Goal: Task Accomplishment & Management: Complete application form

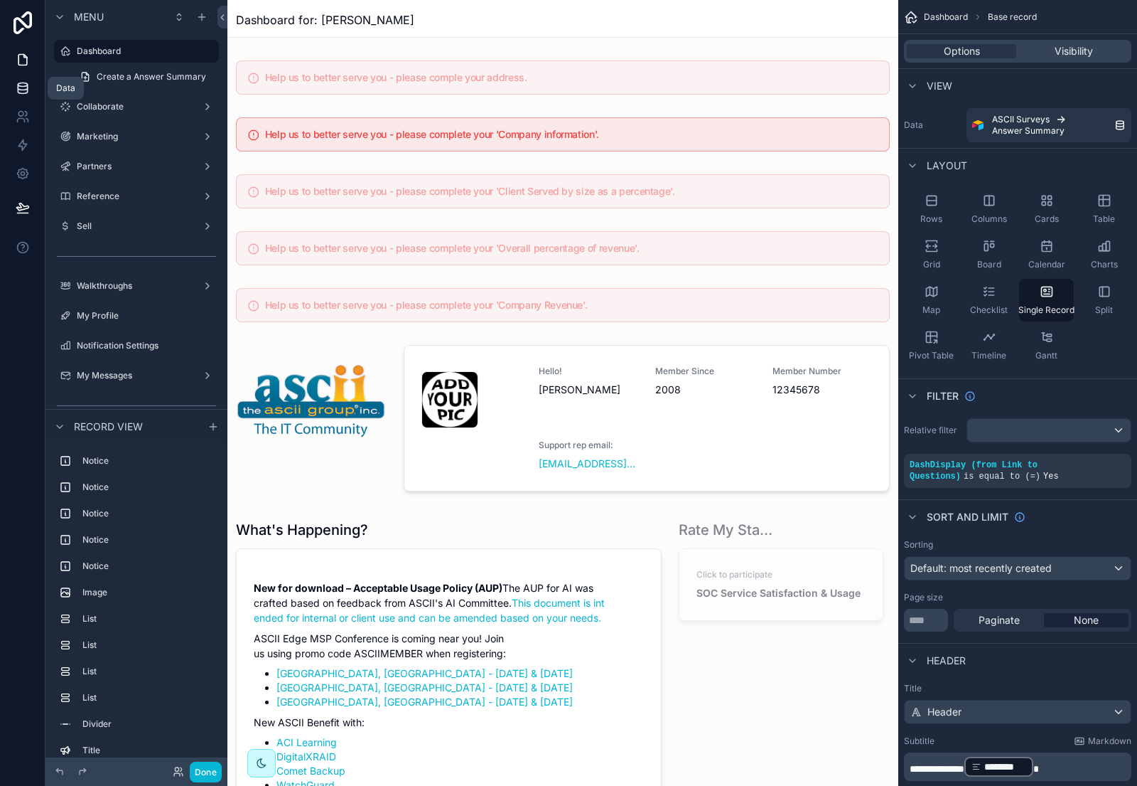
click at [28, 85] on icon at bounding box center [23, 88] width 14 height 14
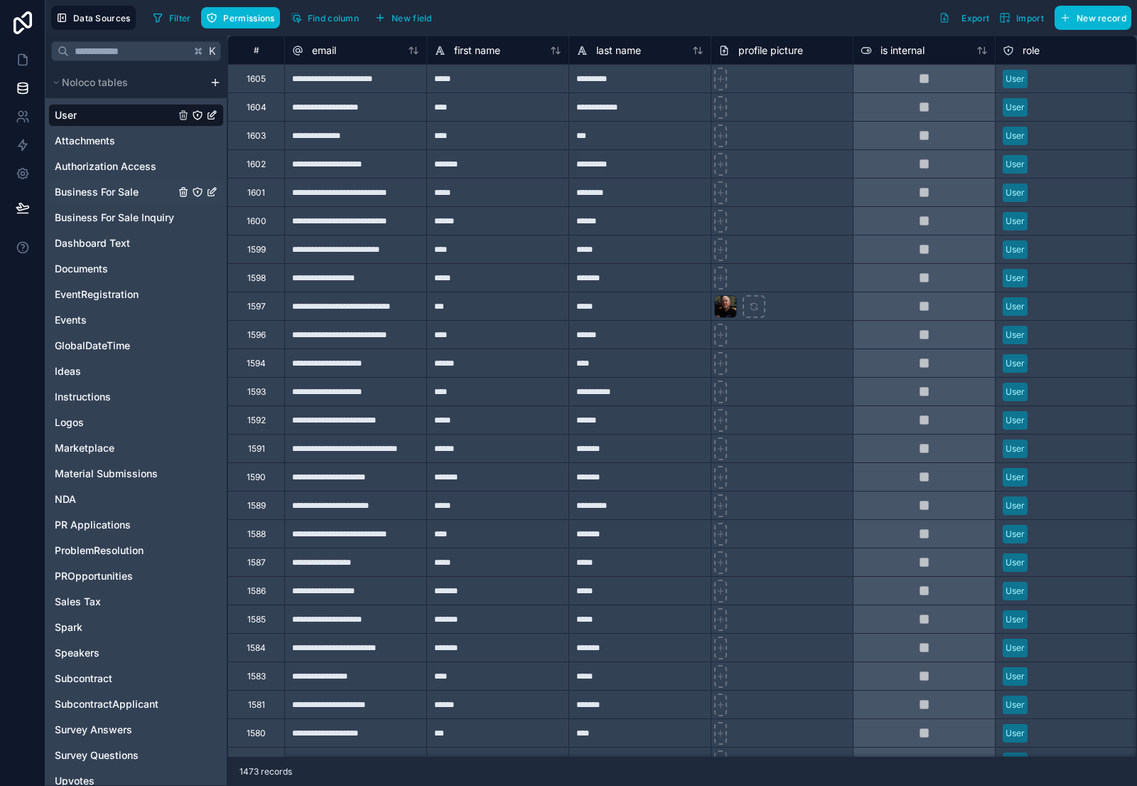
click at [128, 196] on span "Business For Sale" at bounding box center [97, 192] width 84 height 14
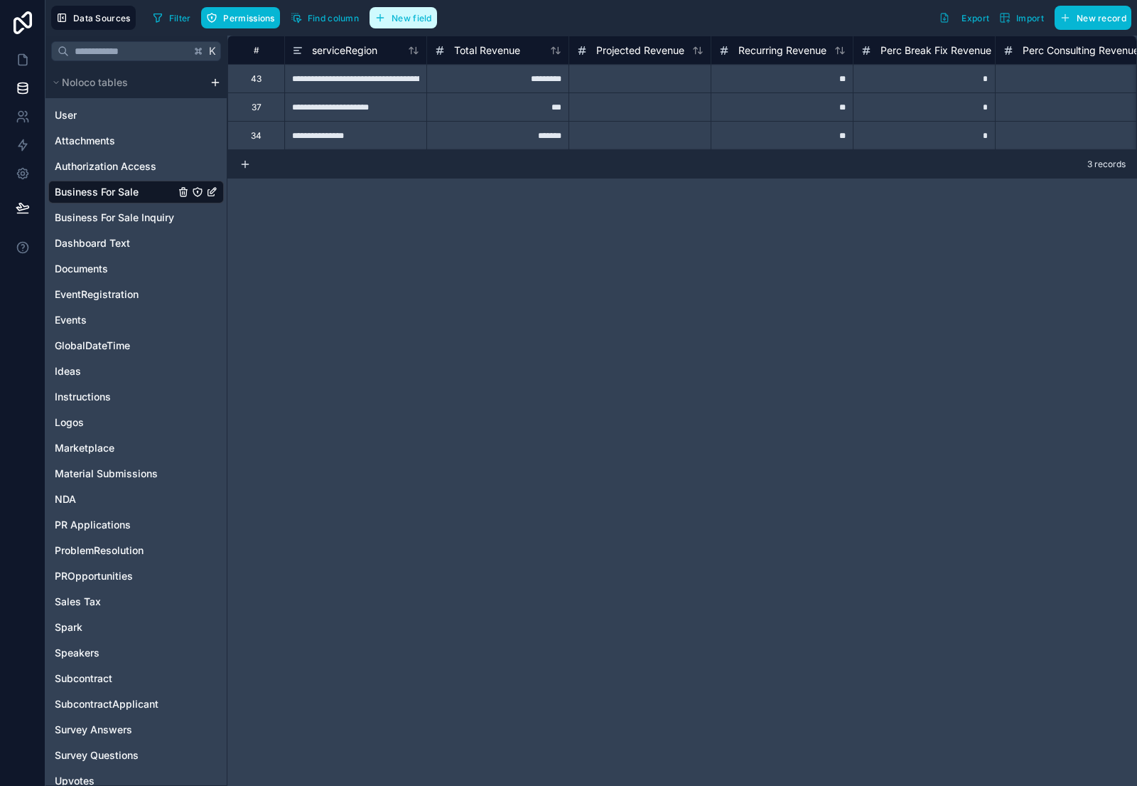
click at [414, 14] on span "New field" at bounding box center [412, 18] width 41 height 11
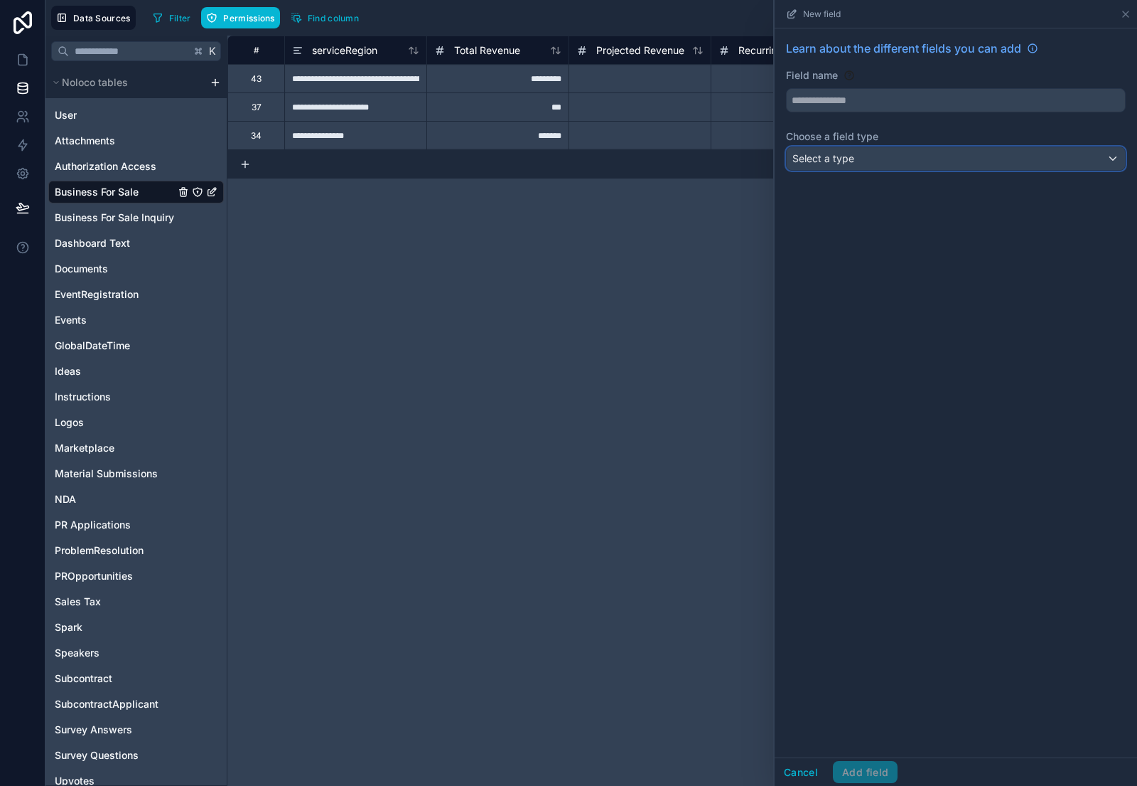
click at [902, 159] on div "Select a type" at bounding box center [956, 158] width 338 height 23
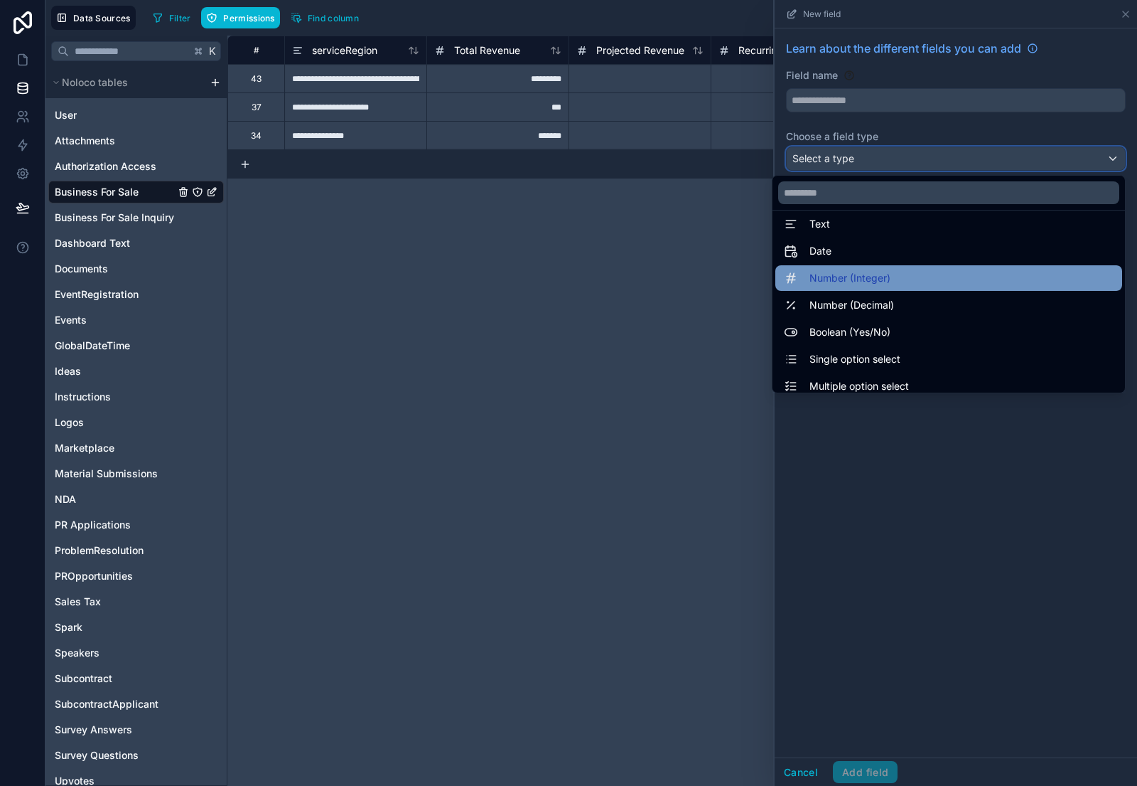
scroll to position [14, 0]
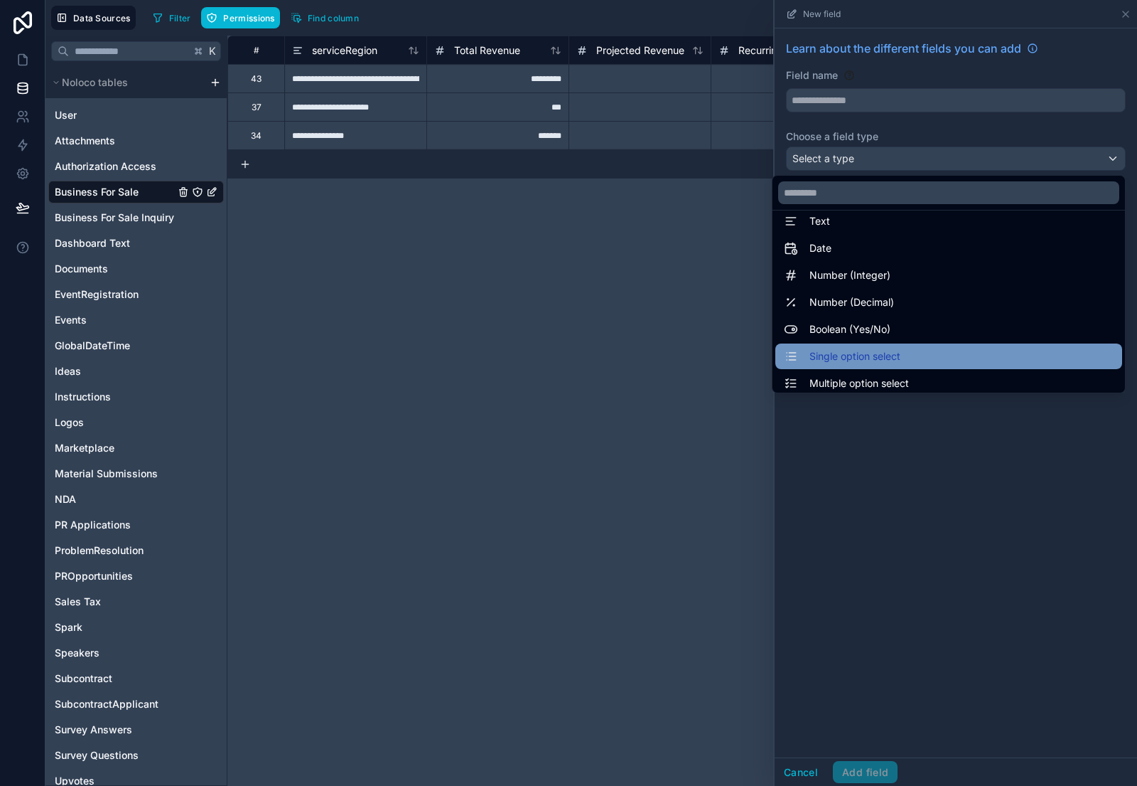
click at [867, 344] on div "Single option select" at bounding box center [949, 356] width 347 height 26
type input "**********"
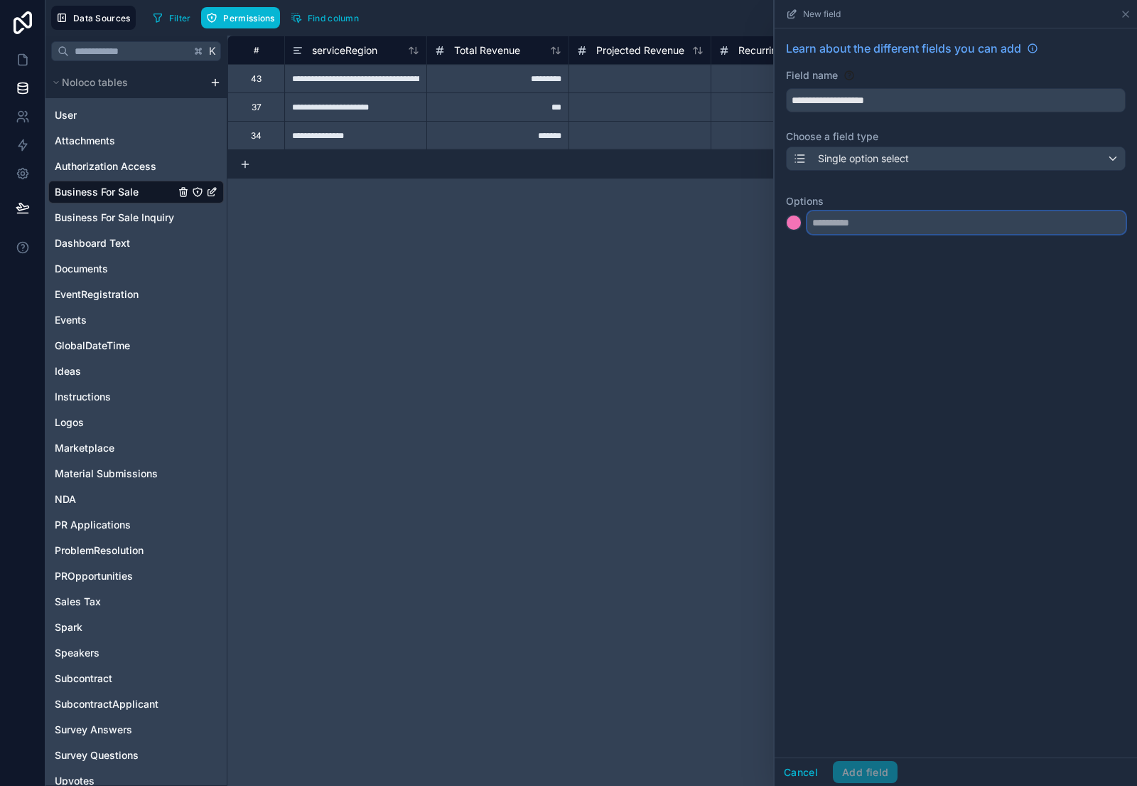
click at [882, 227] on input "text" at bounding box center [967, 222] width 318 height 23
type input "******"
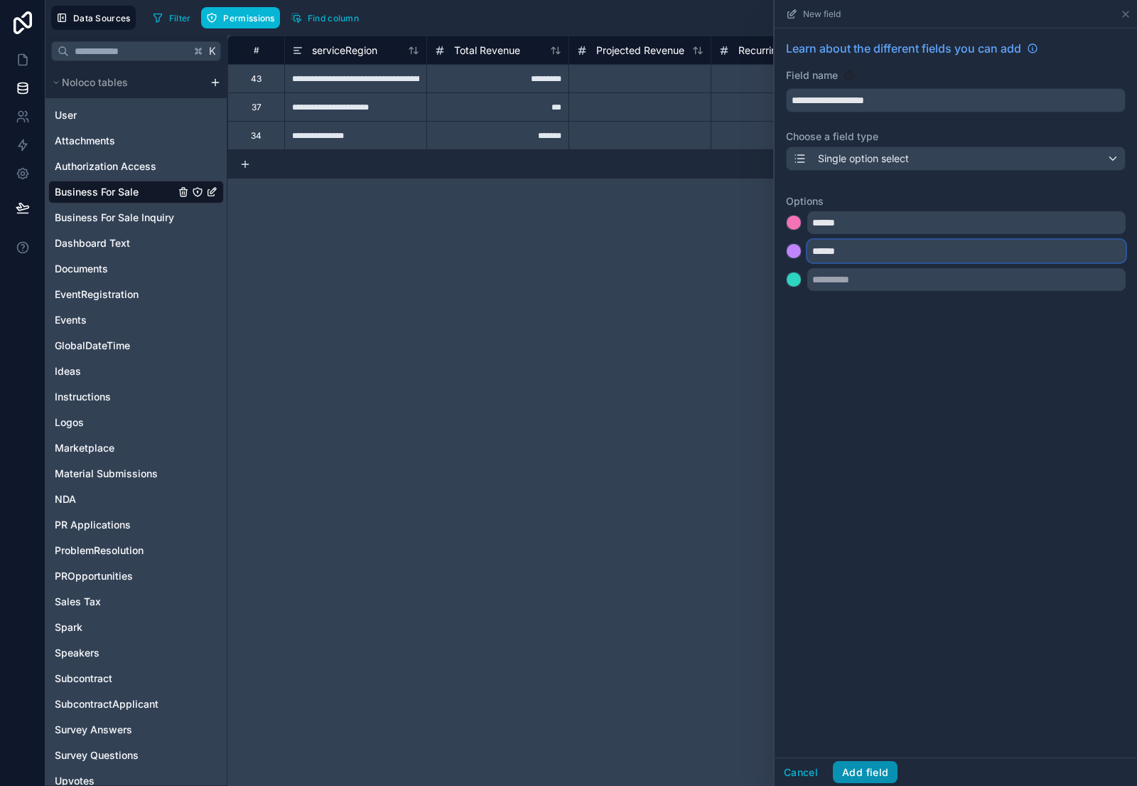
type input "******"
click at [870, 768] on button "Add field" at bounding box center [865, 772] width 65 height 23
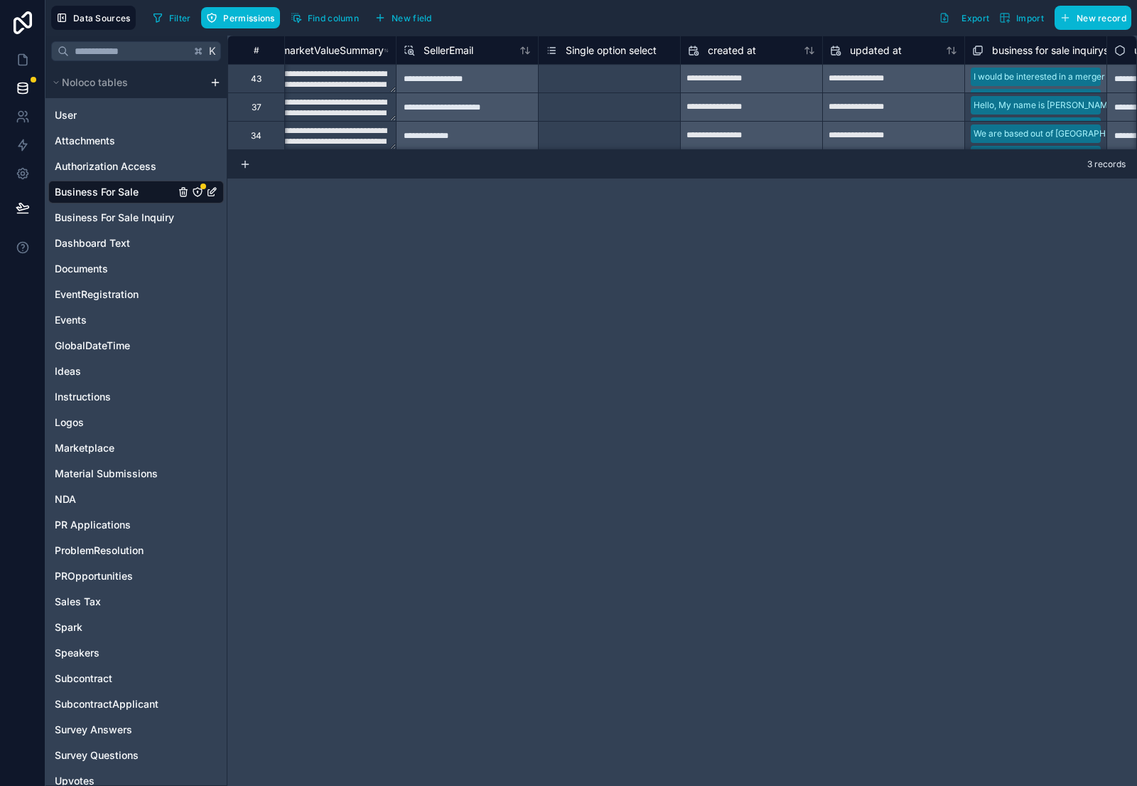
scroll to position [0, 2972]
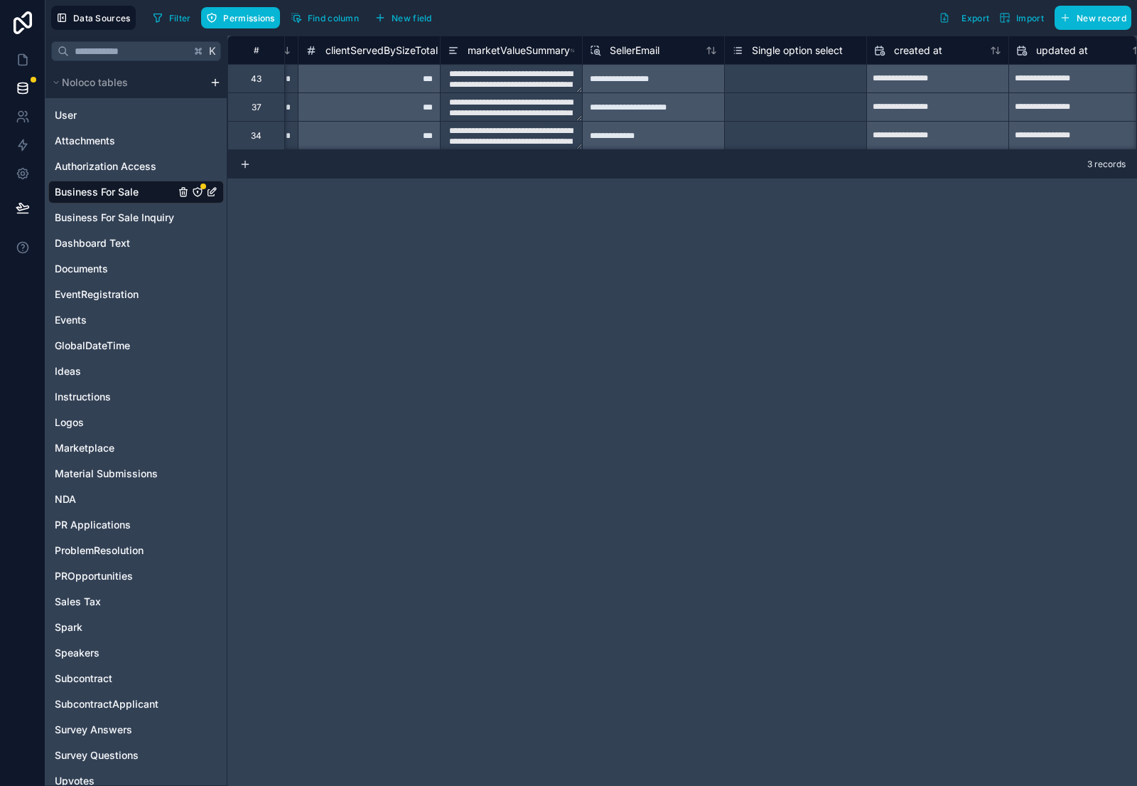
click at [829, 53] on span "Single option select" at bounding box center [797, 50] width 91 height 14
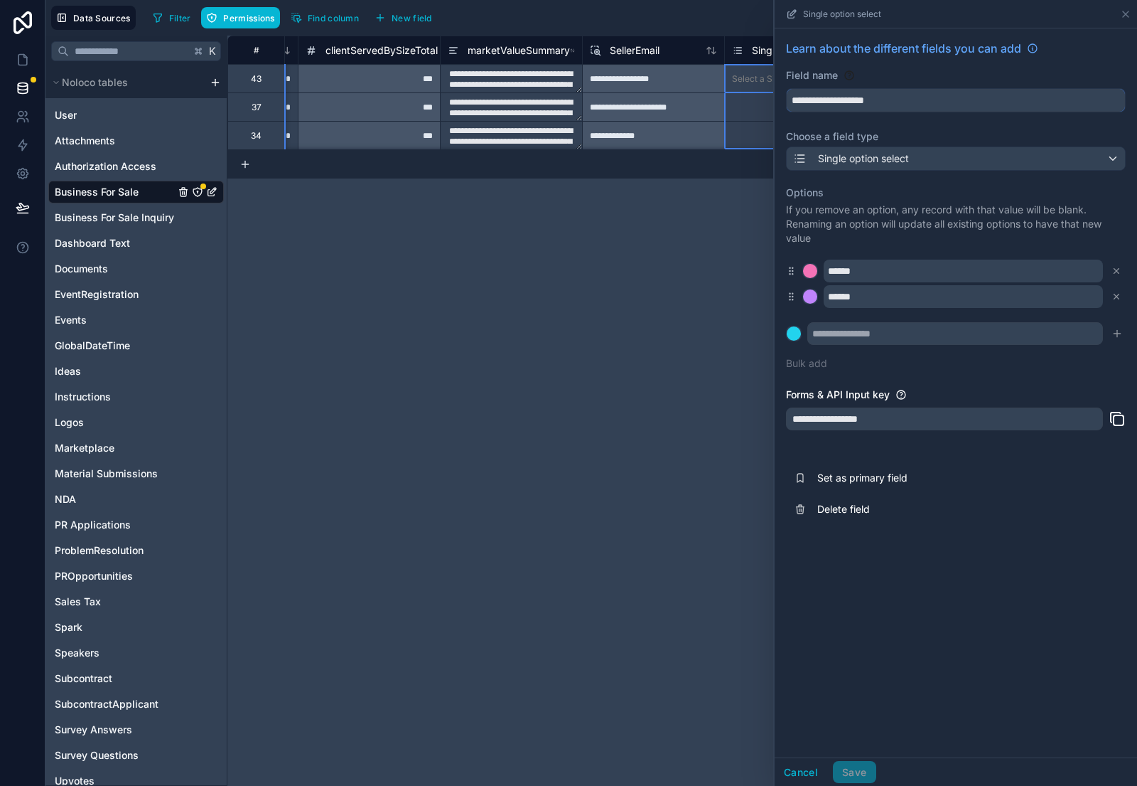
click at [911, 92] on input "**********" at bounding box center [956, 100] width 338 height 23
click at [786, 88] on button "*******" at bounding box center [956, 100] width 340 height 24
type input "**********"
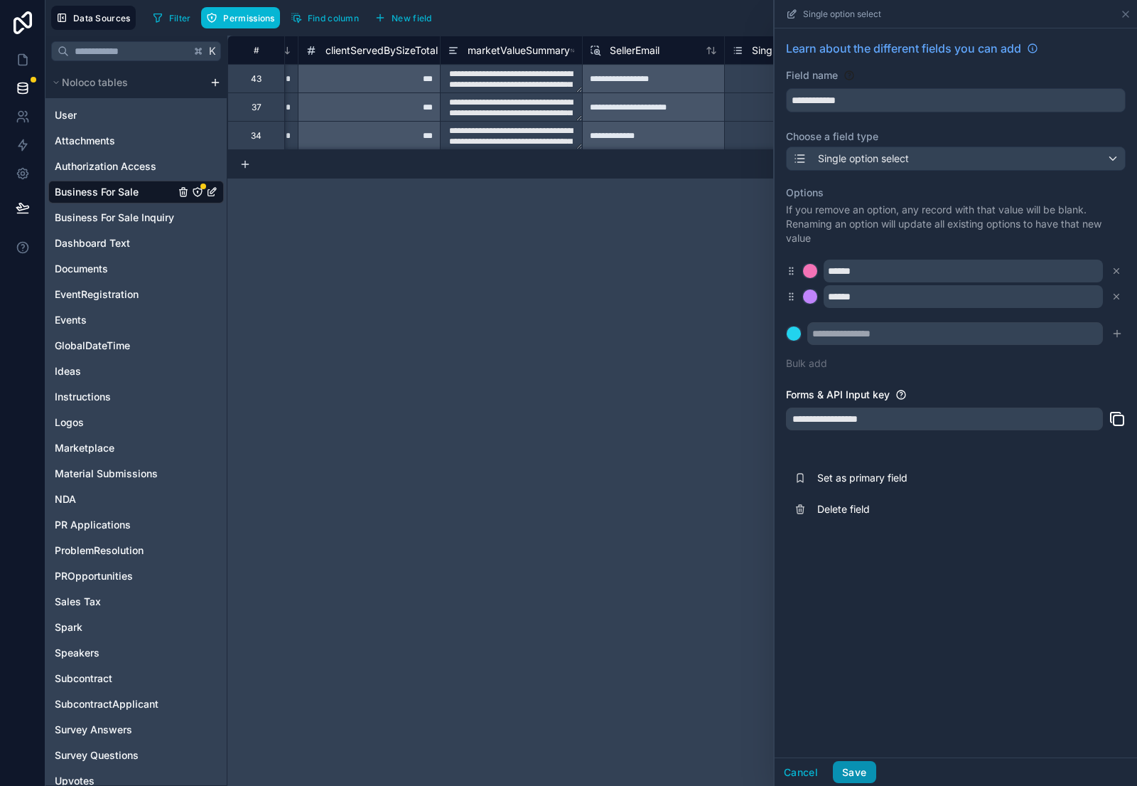
click at [857, 776] on button "Save" at bounding box center [854, 772] width 43 height 23
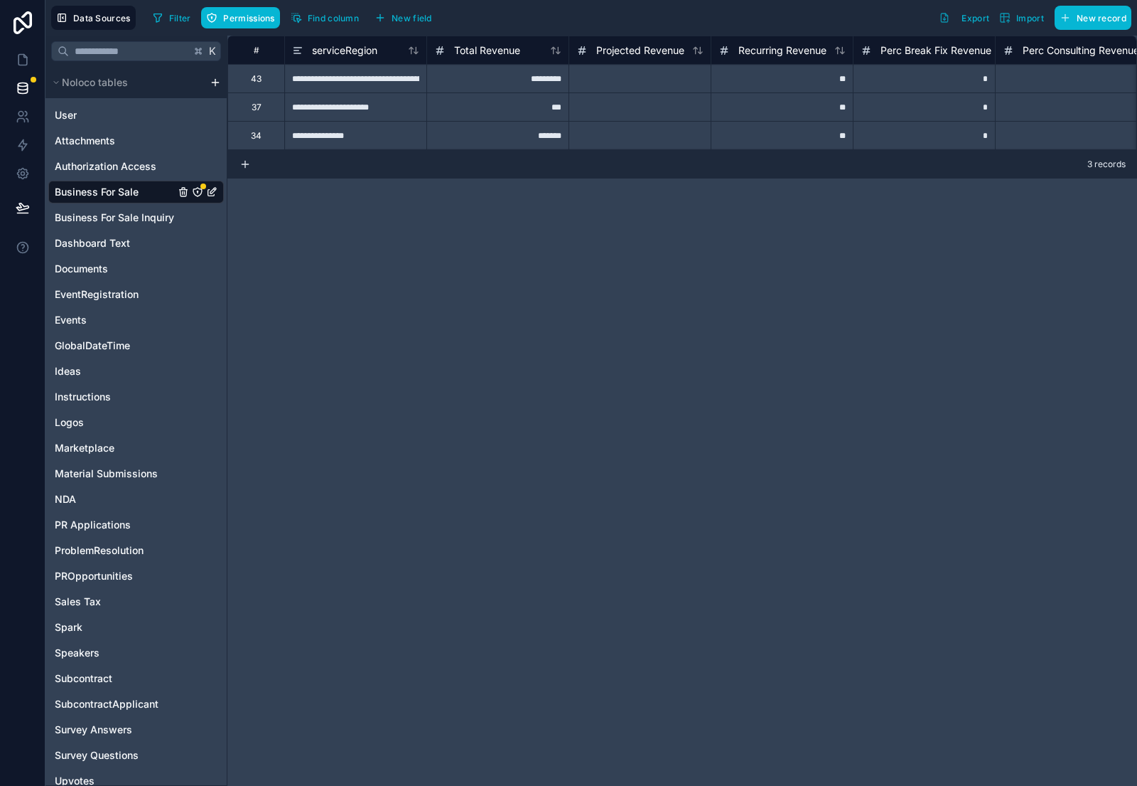
click at [257, 31] on div "Data Sources Filter Permissions Find column New field Export Import New record" at bounding box center [591, 18] width 1092 height 36
click at [256, 19] on span "Permissions" at bounding box center [248, 18] width 51 height 11
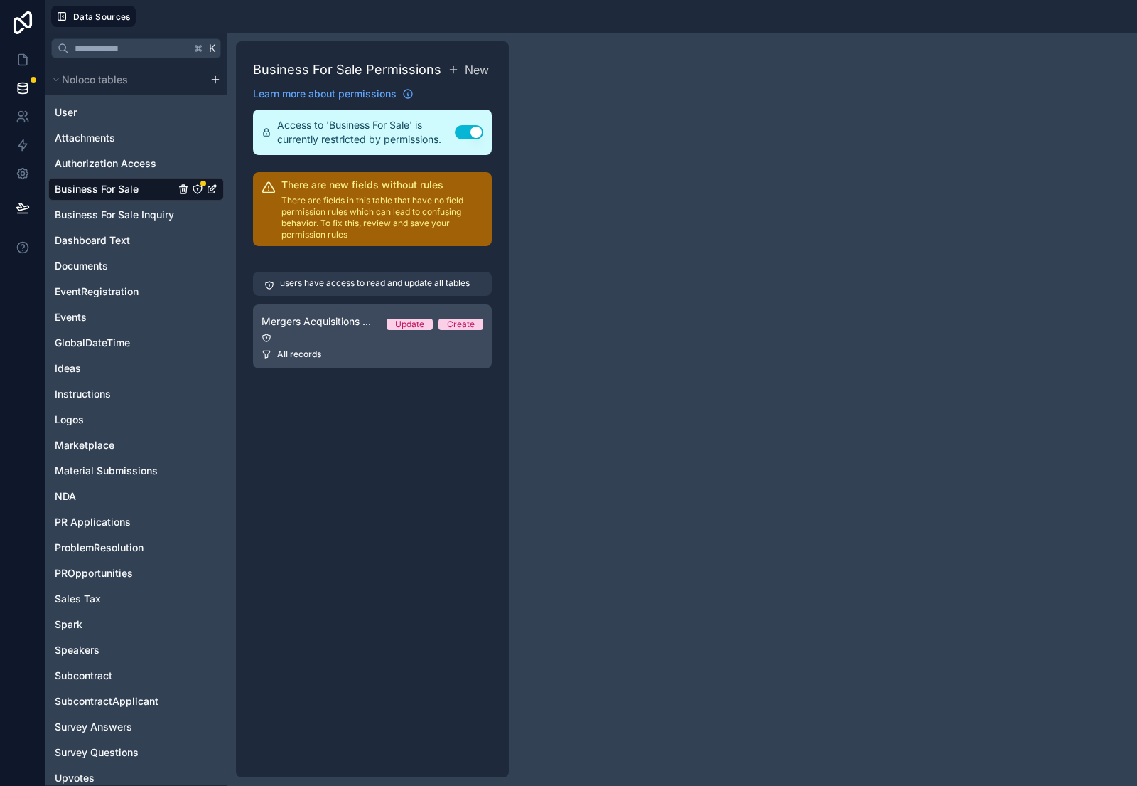
click at [343, 330] on div "Mergers Acquisitions Permission 1 Update Create" at bounding box center [373, 321] width 222 height 17
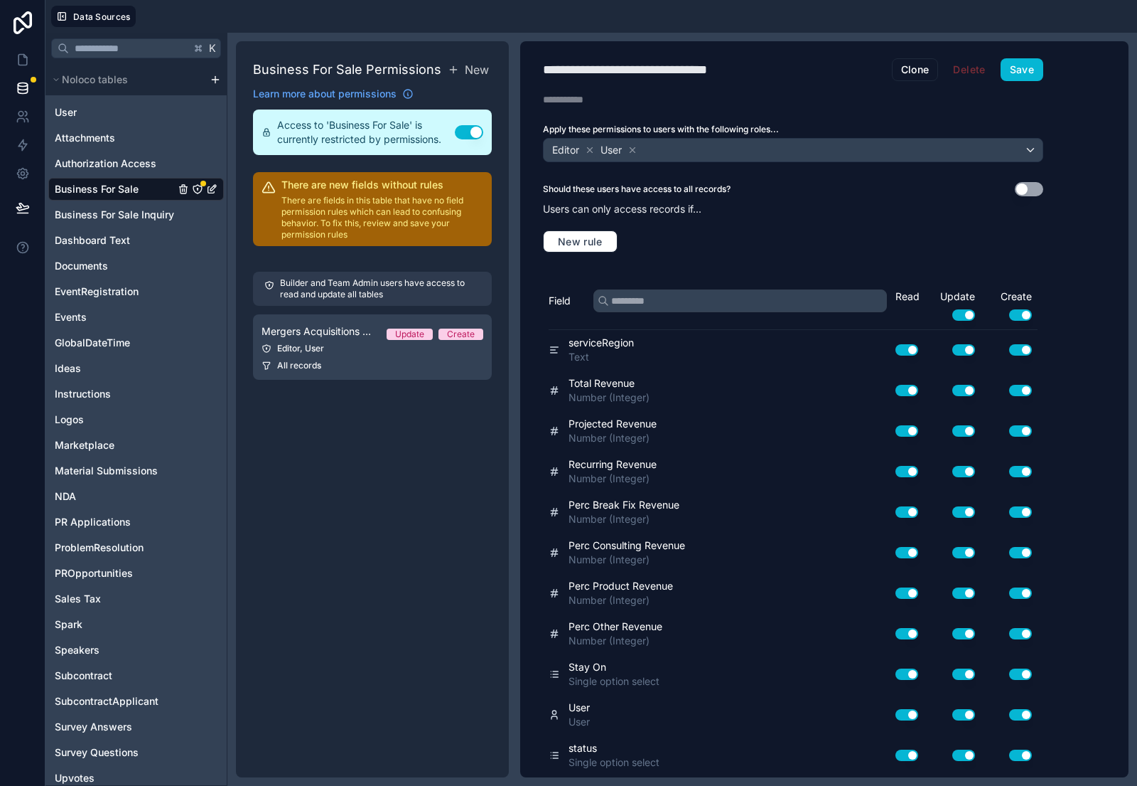
scroll to position [606, 0]
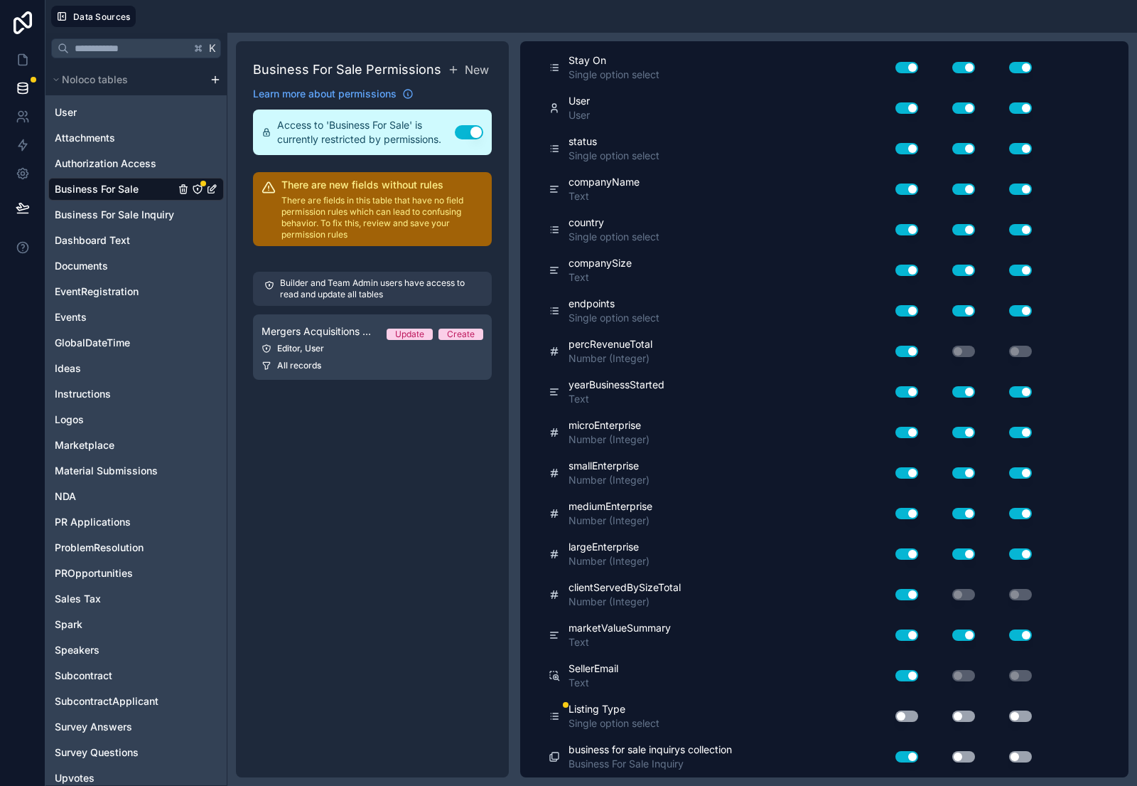
click at [908, 716] on button "Use setting" at bounding box center [907, 715] width 23 height 11
click at [964, 714] on button "Use setting" at bounding box center [964, 715] width 23 height 11
click at [1024, 717] on button "Use setting" at bounding box center [1020, 715] width 23 height 11
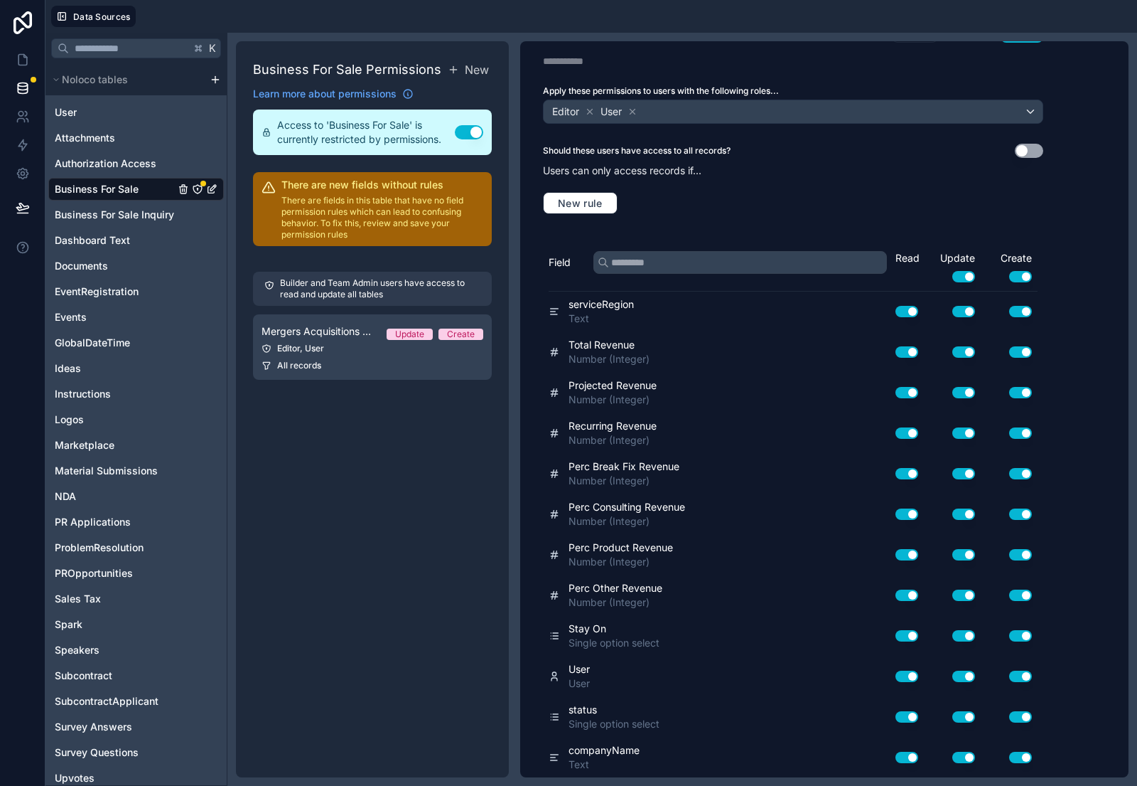
scroll to position [0, 0]
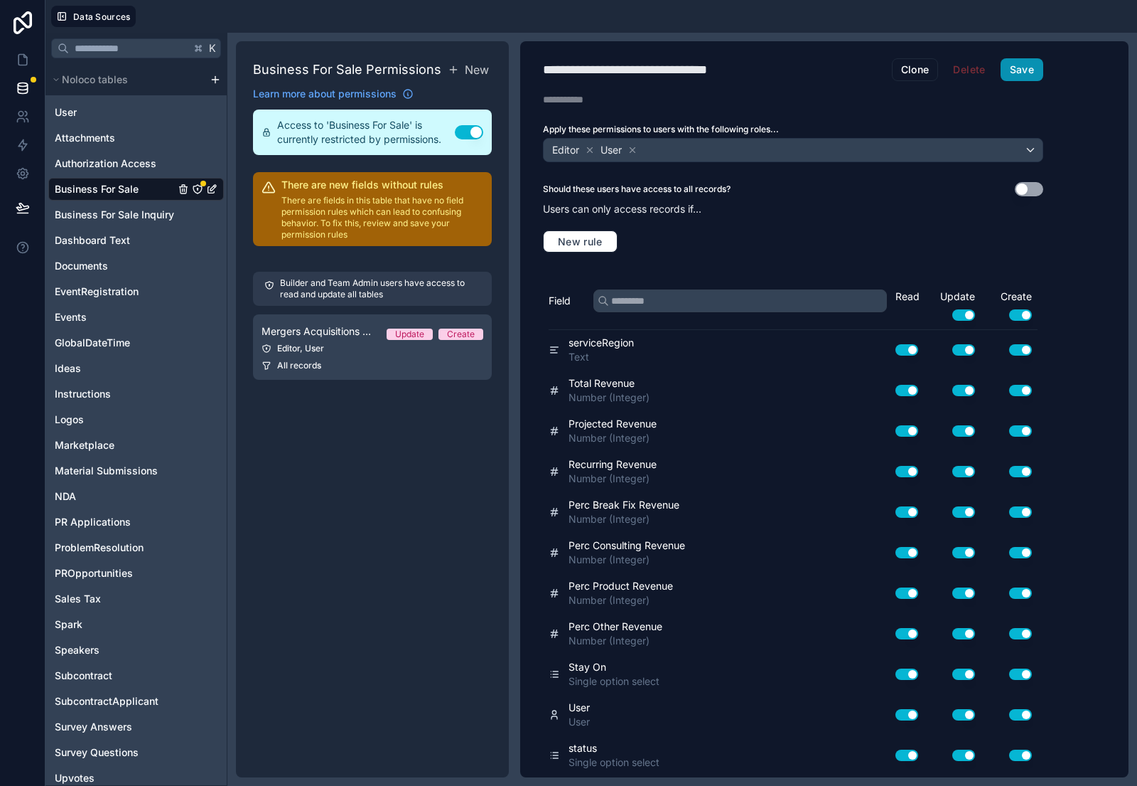
click at [1021, 60] on button "Save" at bounding box center [1022, 69] width 43 height 23
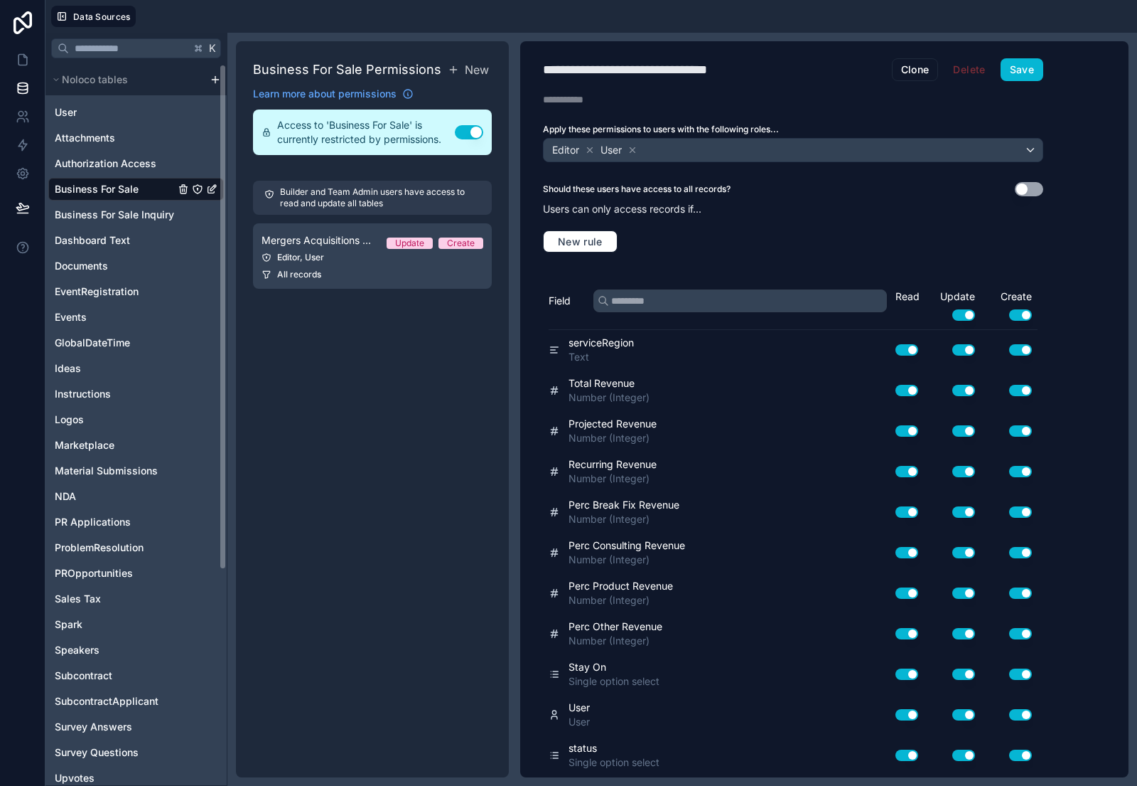
click at [109, 192] on span "Business For Sale" at bounding box center [97, 189] width 84 height 14
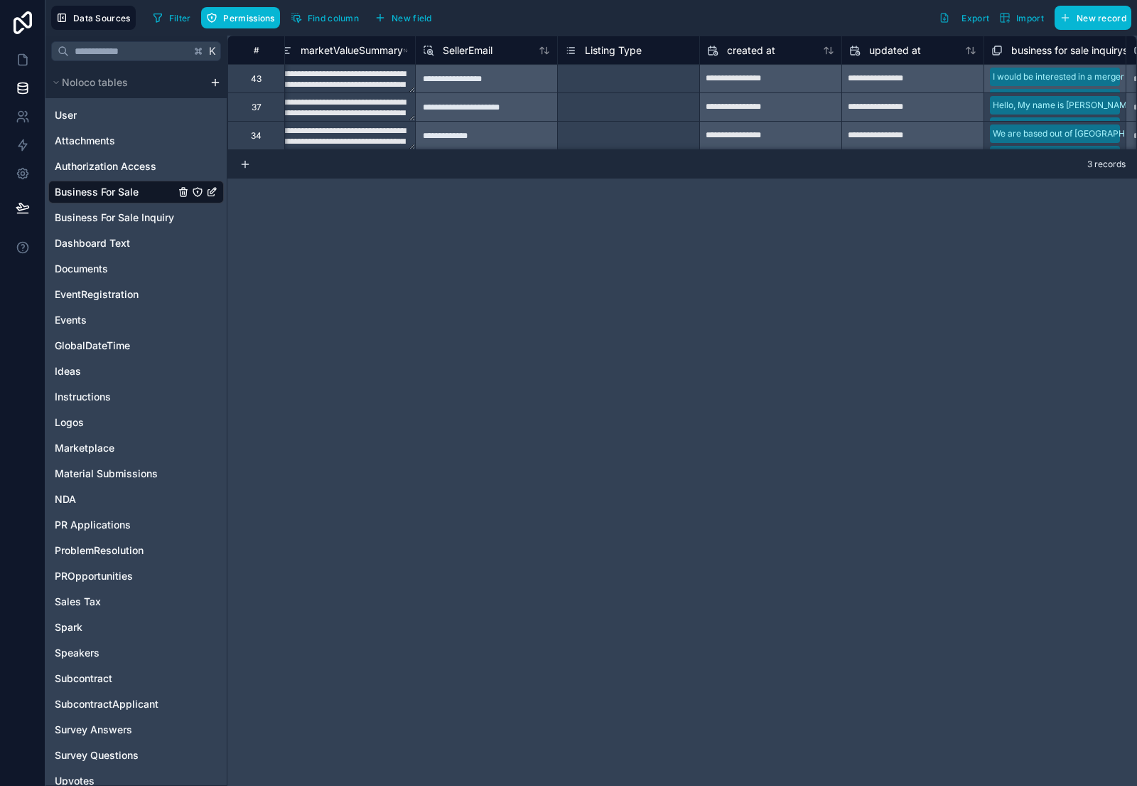
scroll to position [0, 3090]
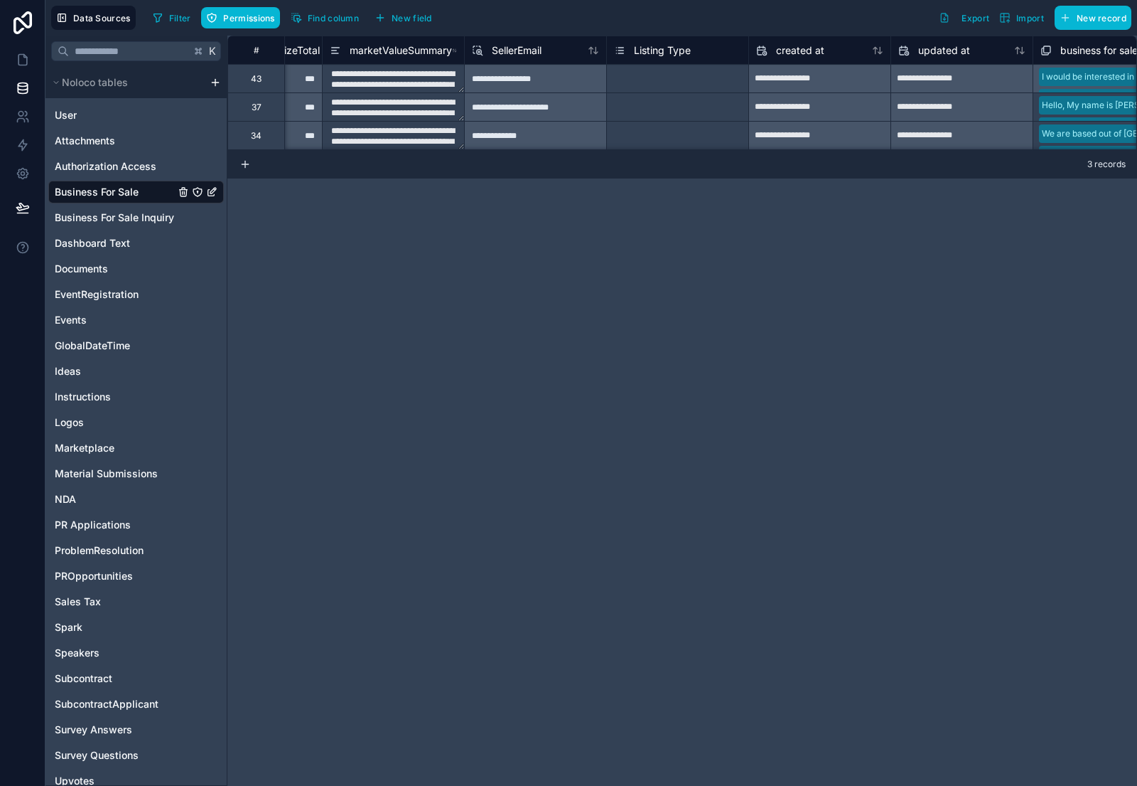
click at [647, 85] on div "Select a Listing Type" at bounding box center [677, 79] width 141 height 28
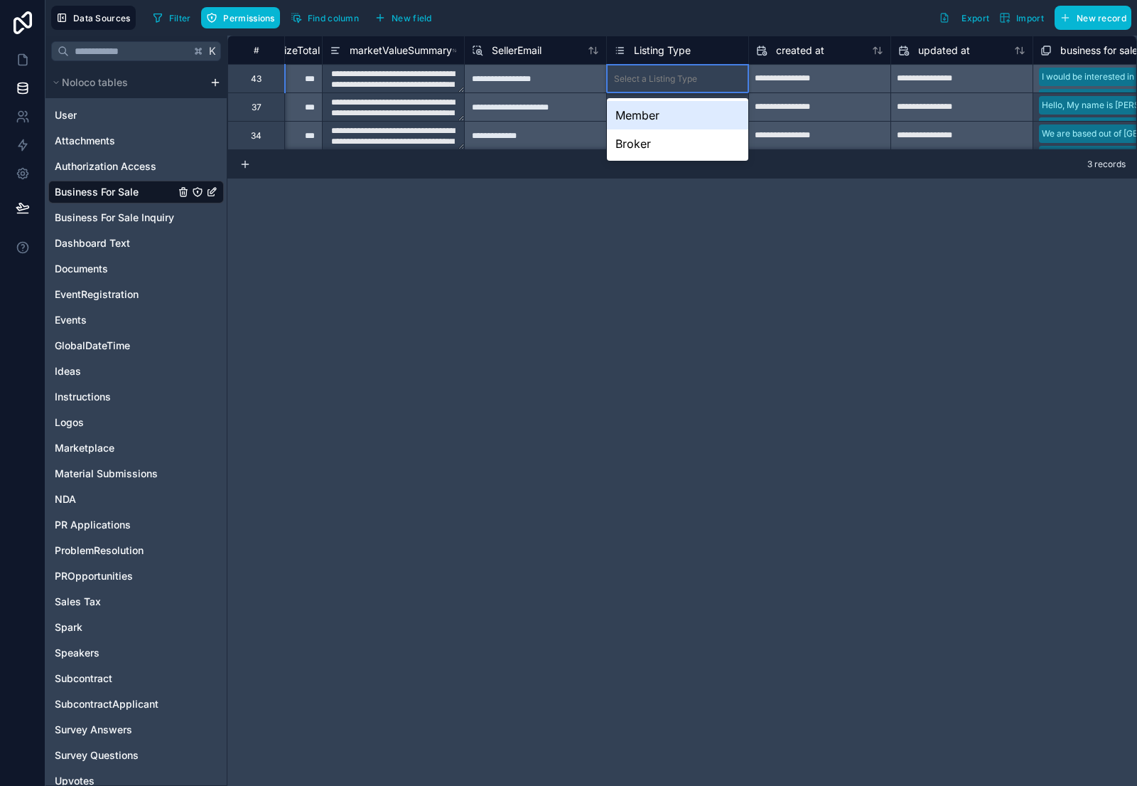
click at [643, 105] on div "Member" at bounding box center [677, 115] width 141 height 28
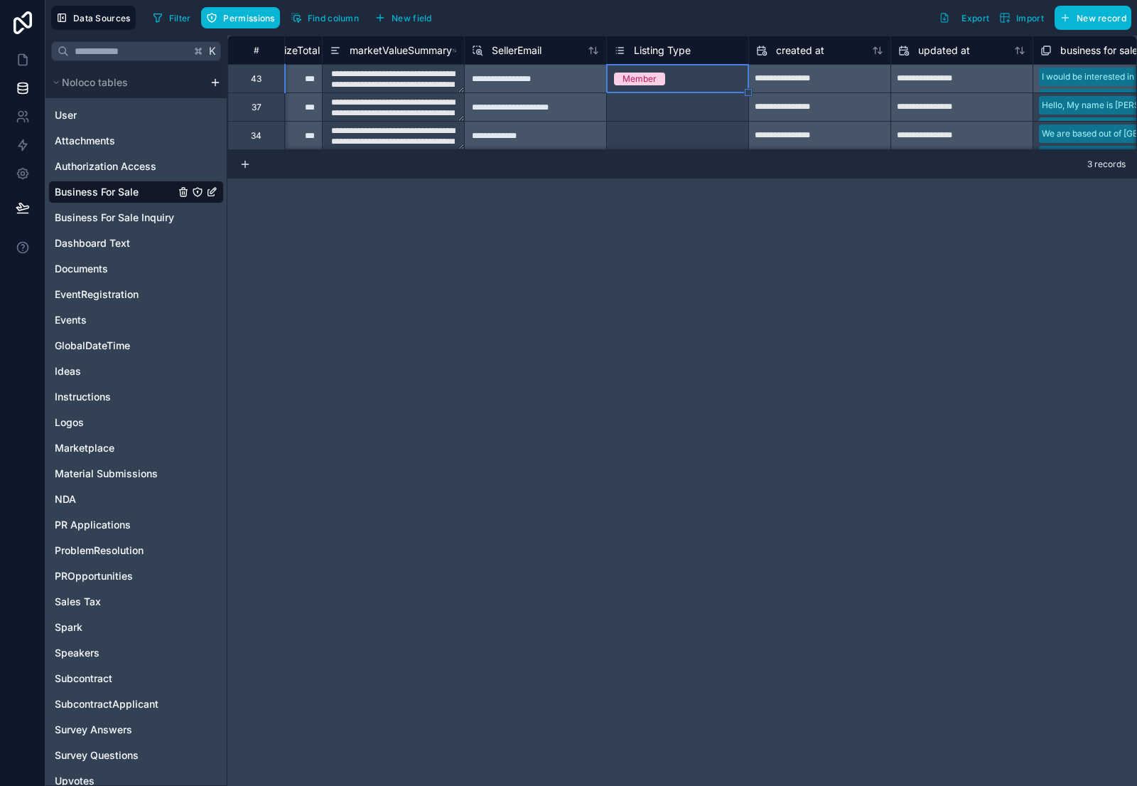
click at [643, 105] on div "Select a Listing Type" at bounding box center [655, 107] width 83 height 11
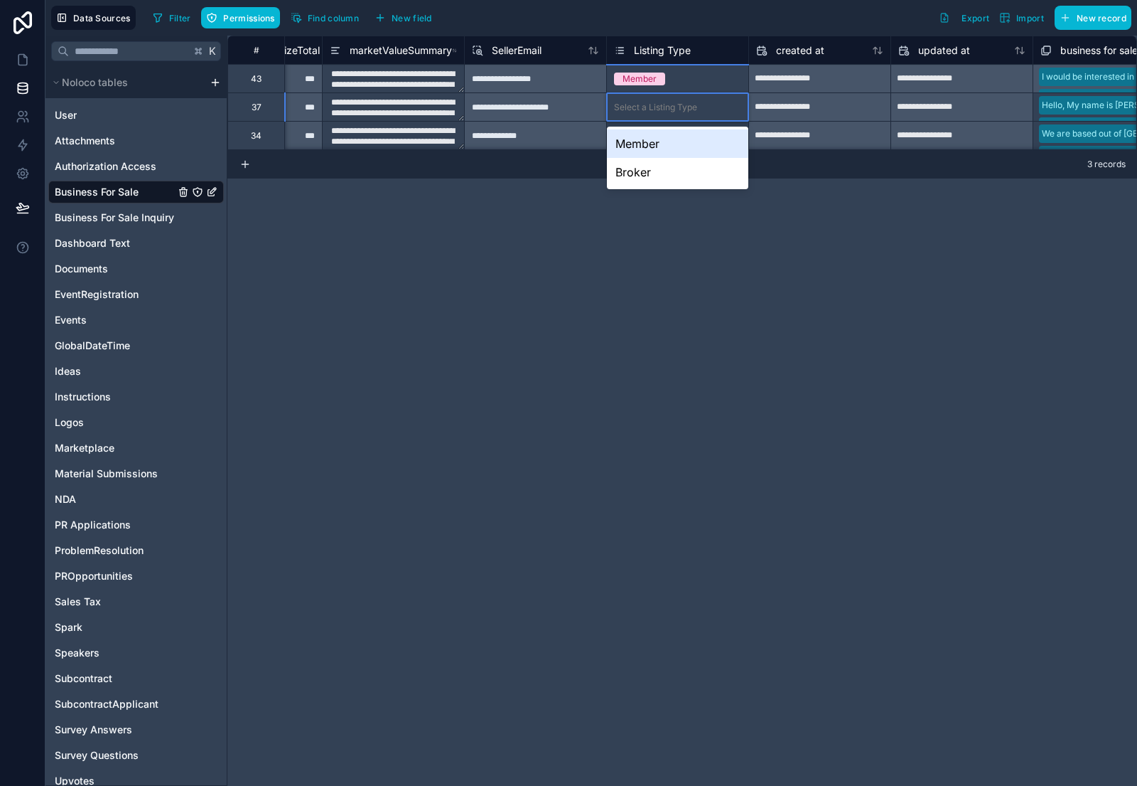
click at [566, 245] on div "**********" at bounding box center [682, 411] width 910 height 750
click at [21, 147] on icon at bounding box center [22, 145] width 9 height 11
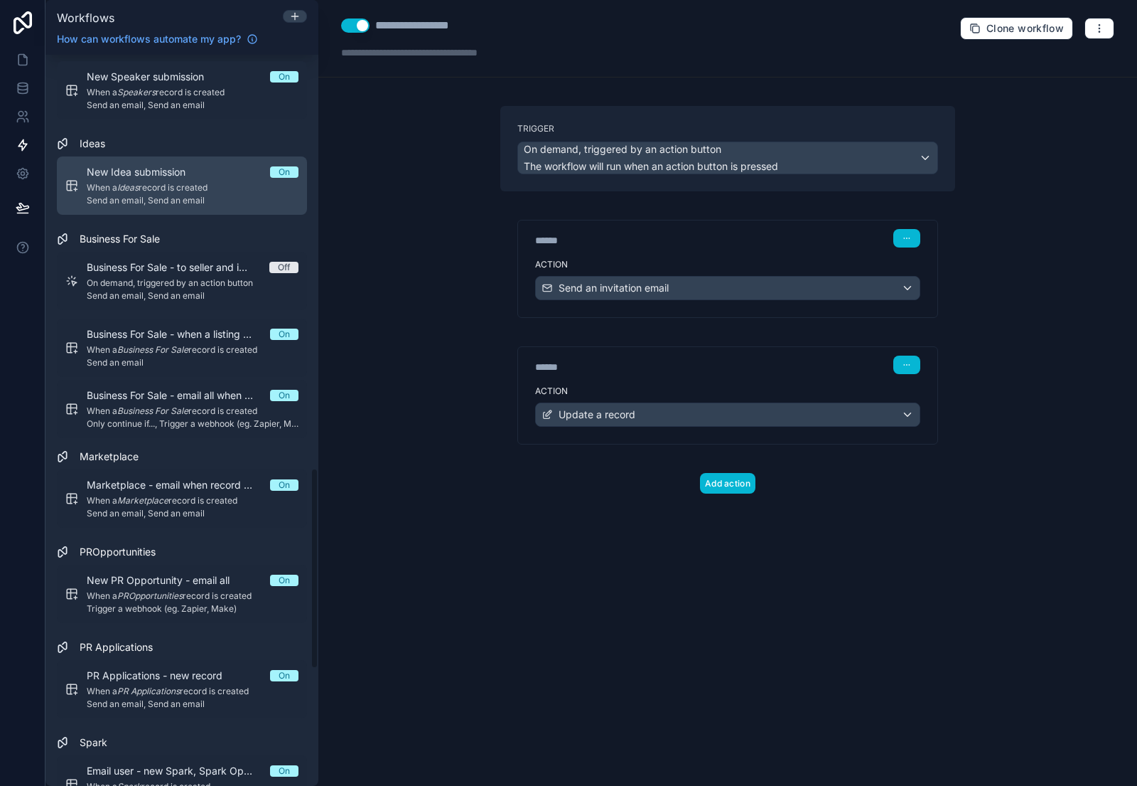
scroll to position [1509, 0]
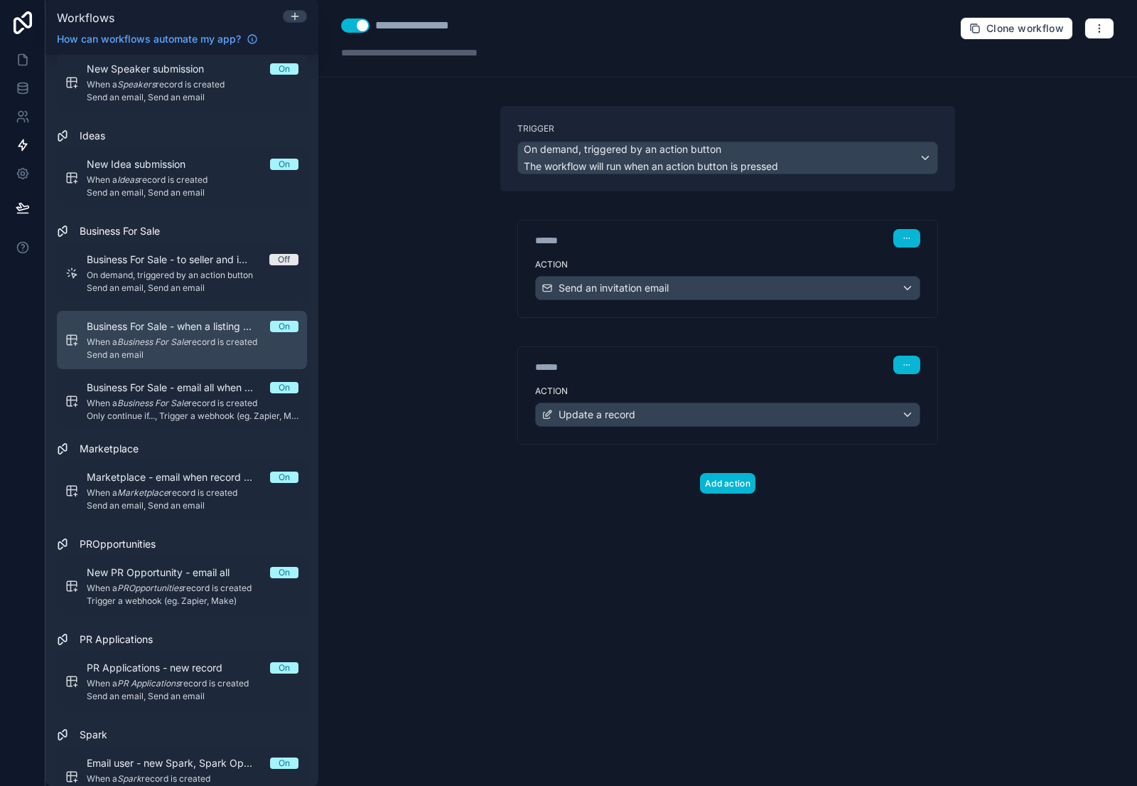
click at [186, 343] on em "Business For Sale" at bounding box center [152, 341] width 71 height 11
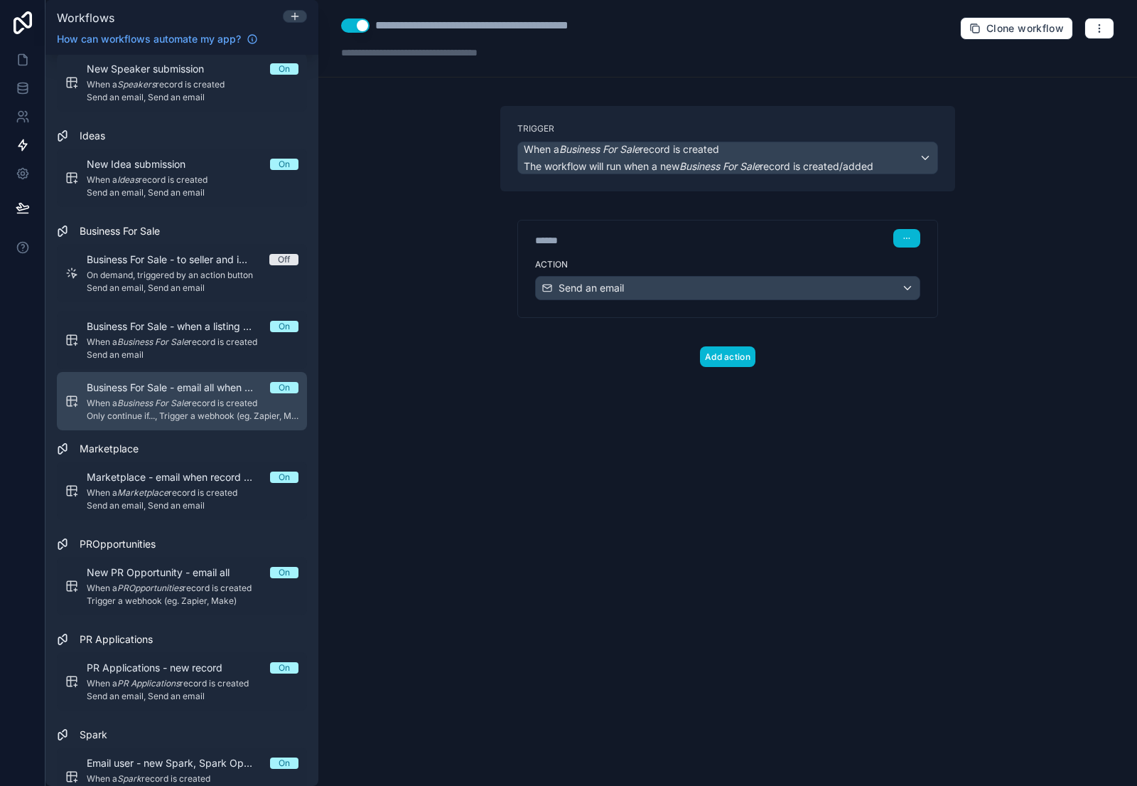
click at [179, 412] on span "Only continue if..., Trigger a webhook (eg. Zapier, Make)" at bounding box center [193, 415] width 212 height 11
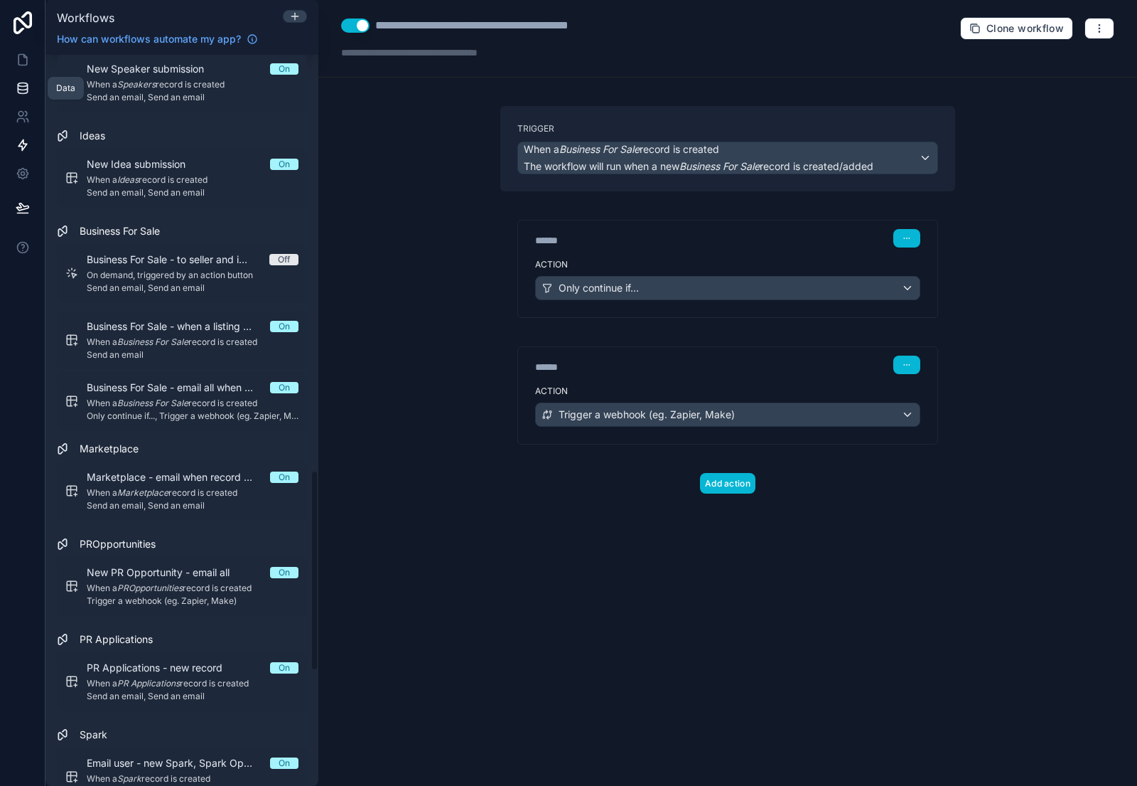
click at [26, 86] on icon at bounding box center [23, 88] width 14 height 14
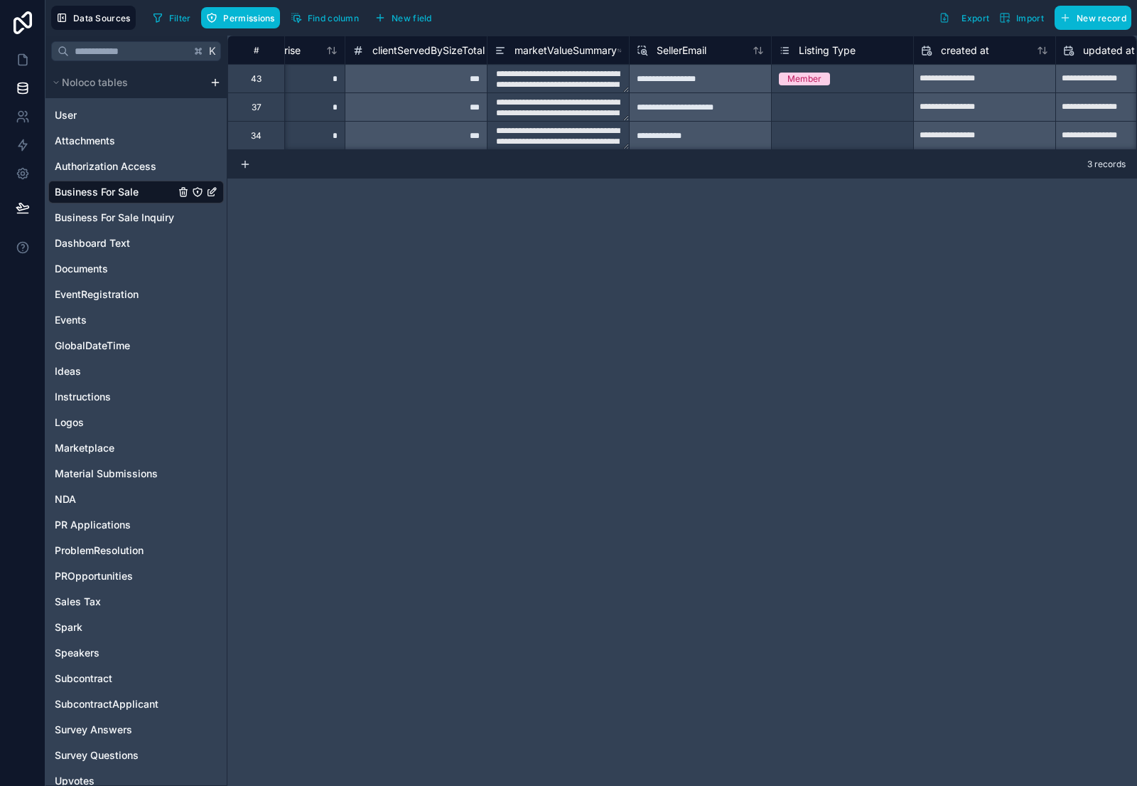
scroll to position [0, 2948]
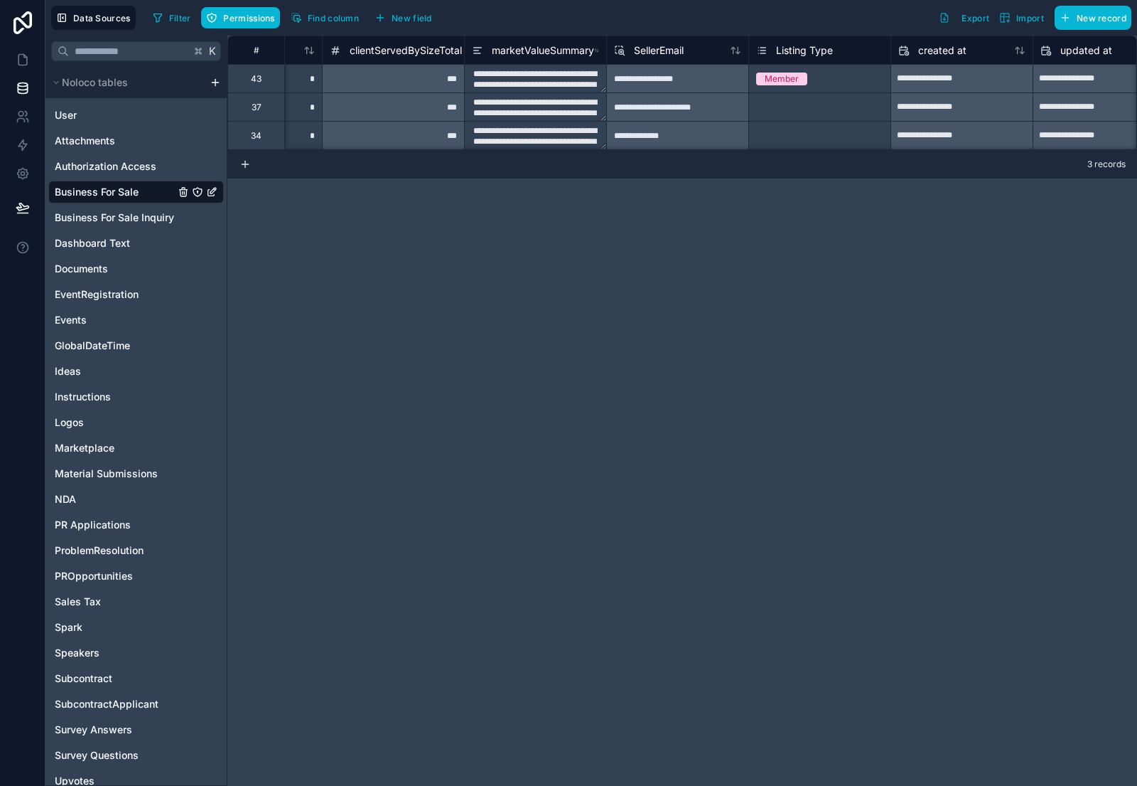
click at [796, 108] on div "Select a Listing Type" at bounding box center [797, 107] width 83 height 11
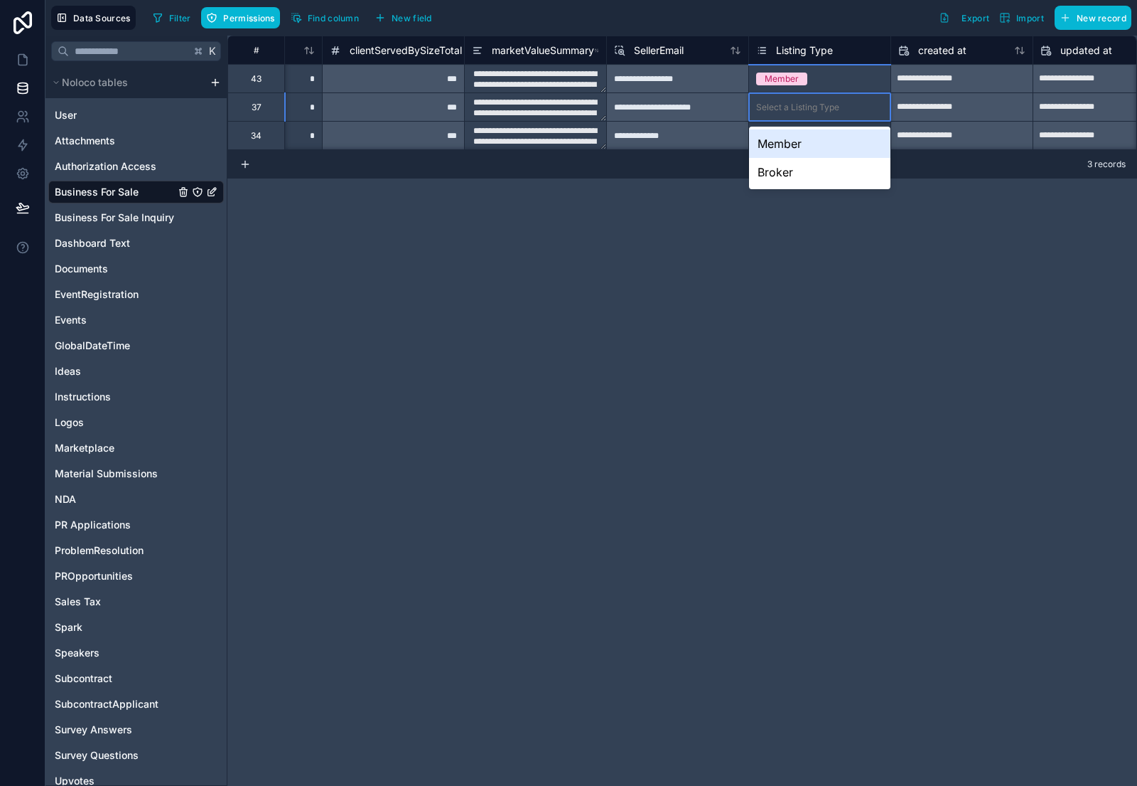
click at [784, 143] on div "Member" at bounding box center [819, 143] width 141 height 28
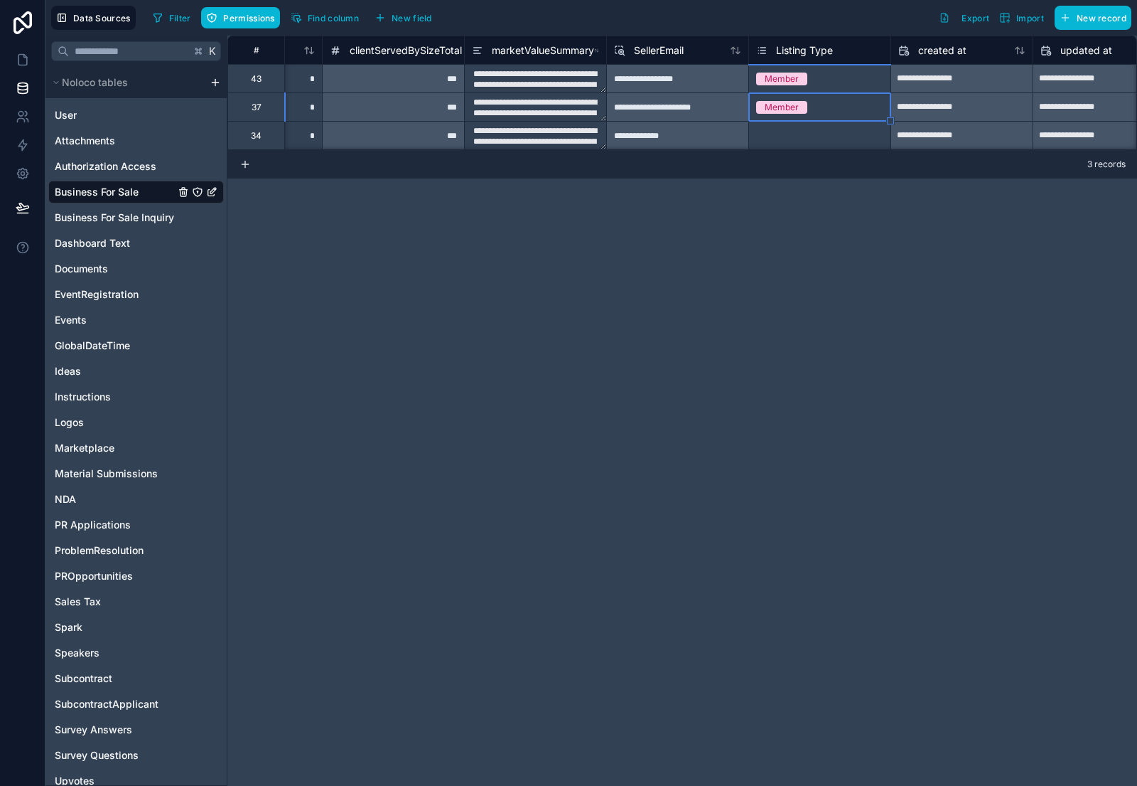
click at [781, 140] on div "**********" at bounding box center [682, 93] width 910 height 114
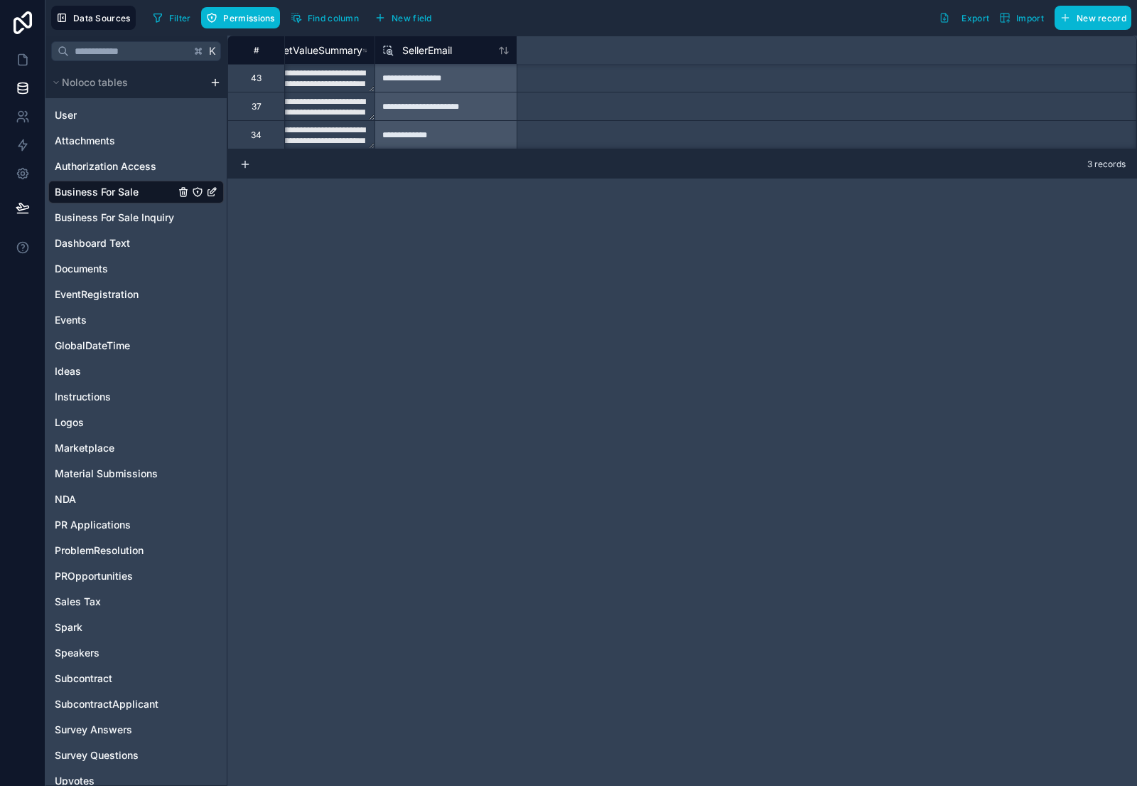
scroll to position [1, 3271]
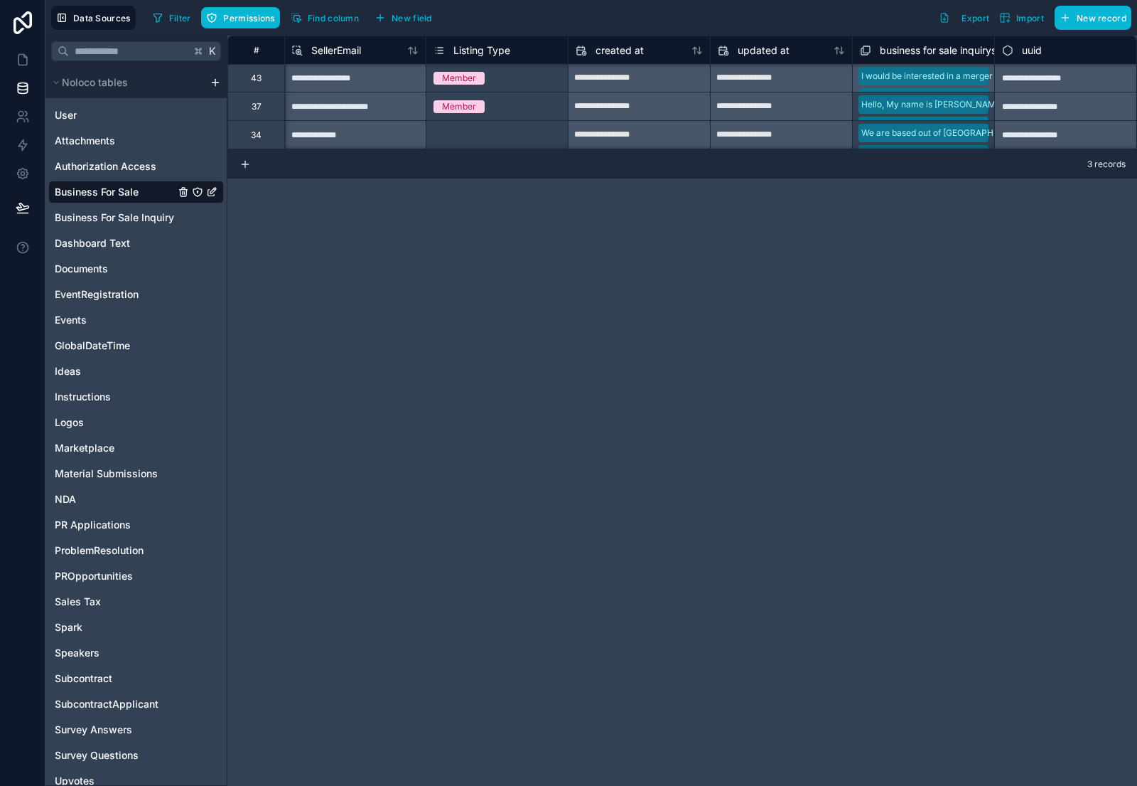
click at [478, 139] on div "Select a Listing Type" at bounding box center [475, 134] width 83 height 11
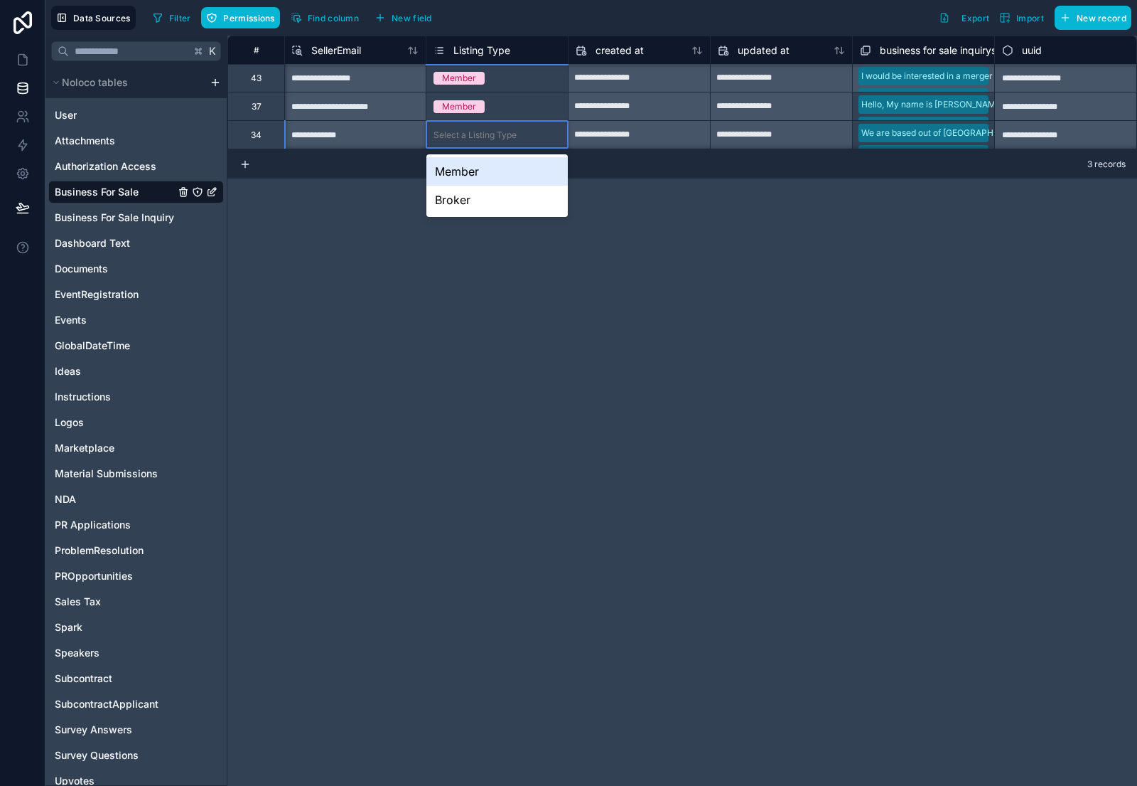
click at [476, 171] on div "Member" at bounding box center [497, 171] width 141 height 28
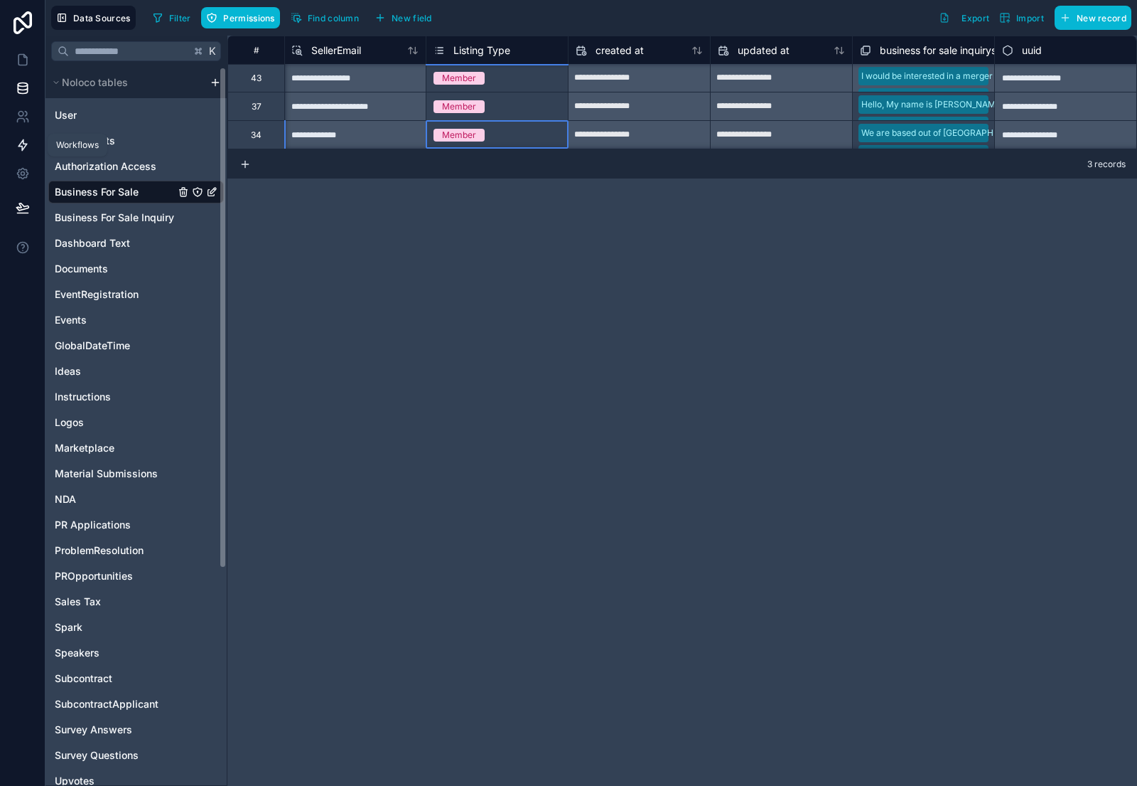
click at [22, 139] on icon at bounding box center [23, 145] width 14 height 14
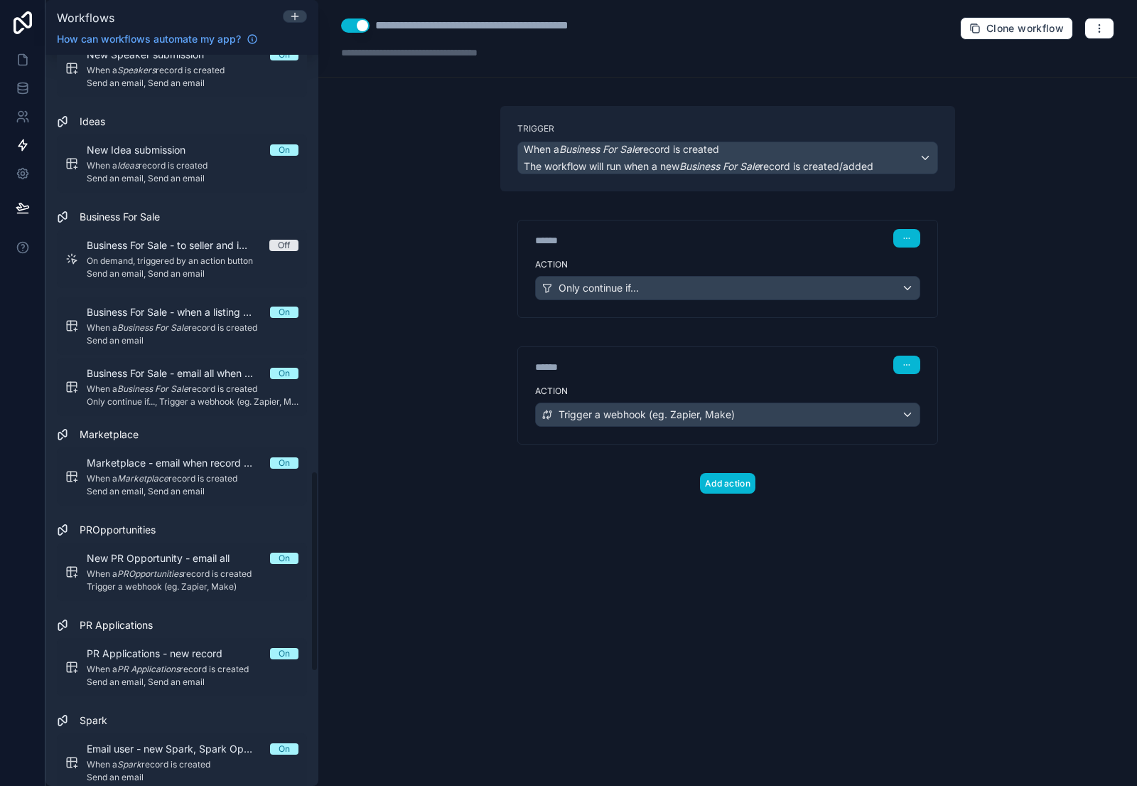
scroll to position [1528, 0]
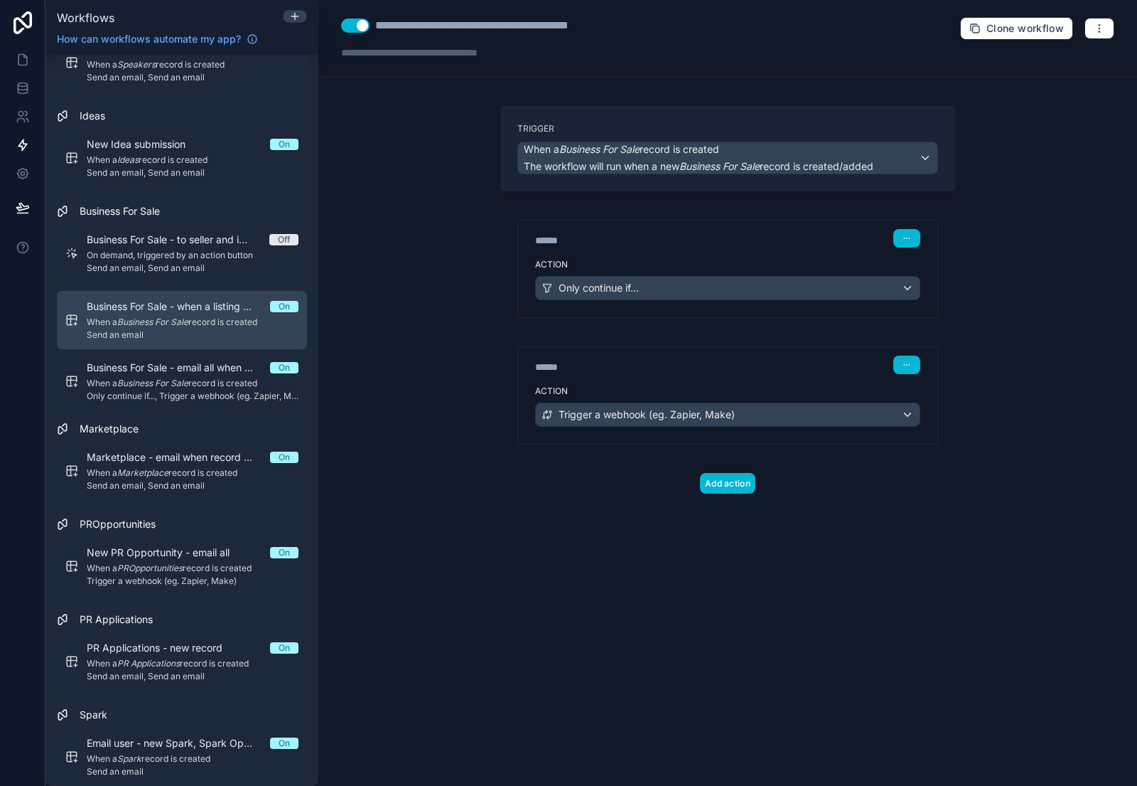
click at [178, 315] on div "Business For Sale - when a listing is created On When a Business For Sale recor…" at bounding box center [193, 319] width 212 height 41
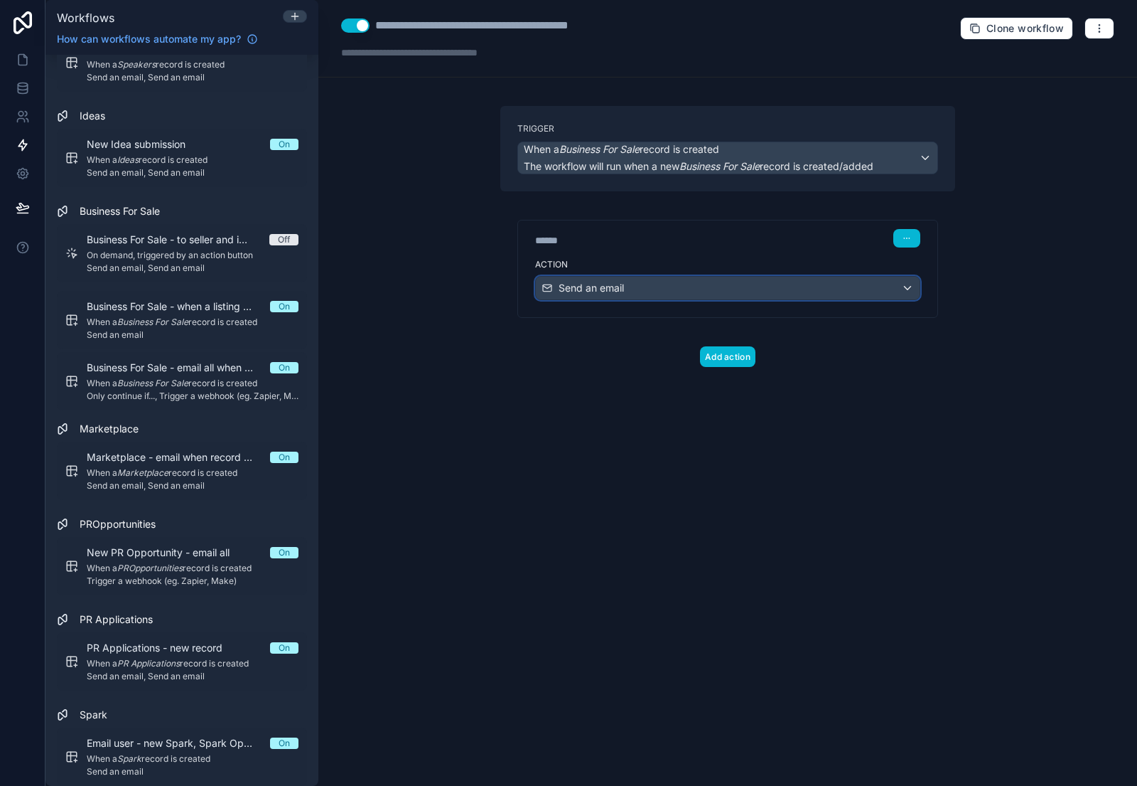
click at [664, 293] on div "Send an email" at bounding box center [728, 288] width 384 height 23
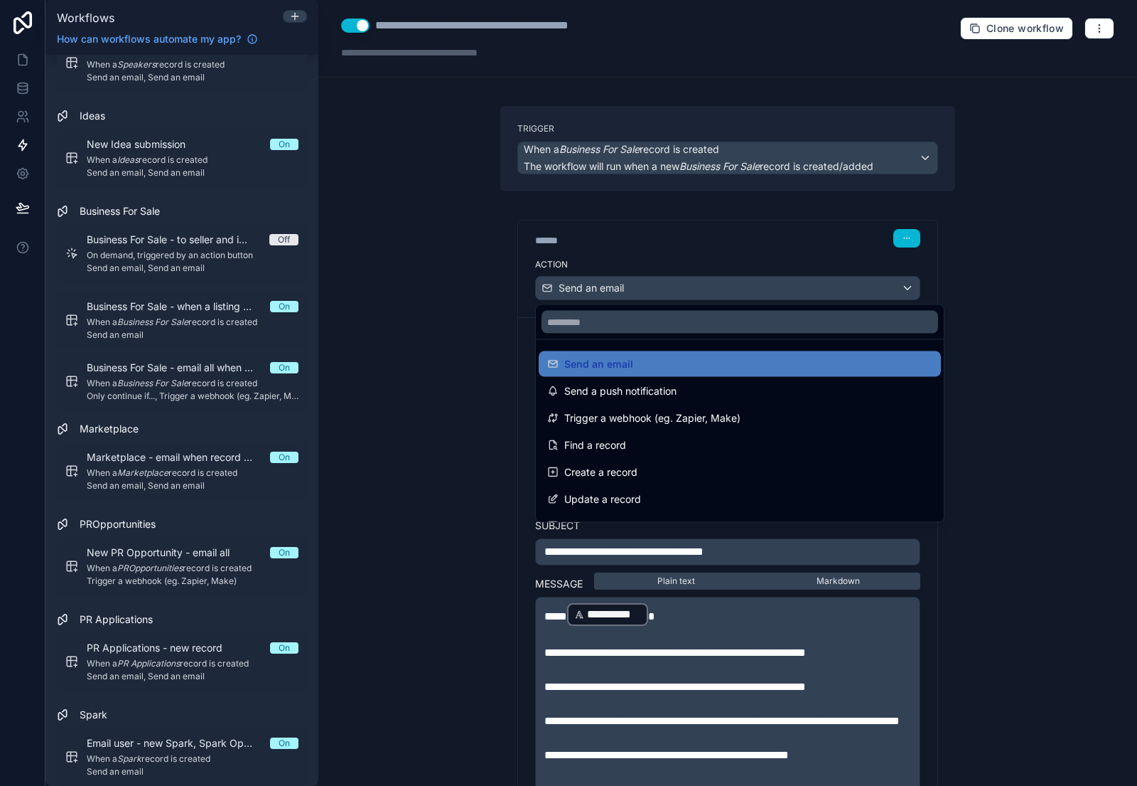
click at [664, 293] on div at bounding box center [568, 393] width 1137 height 786
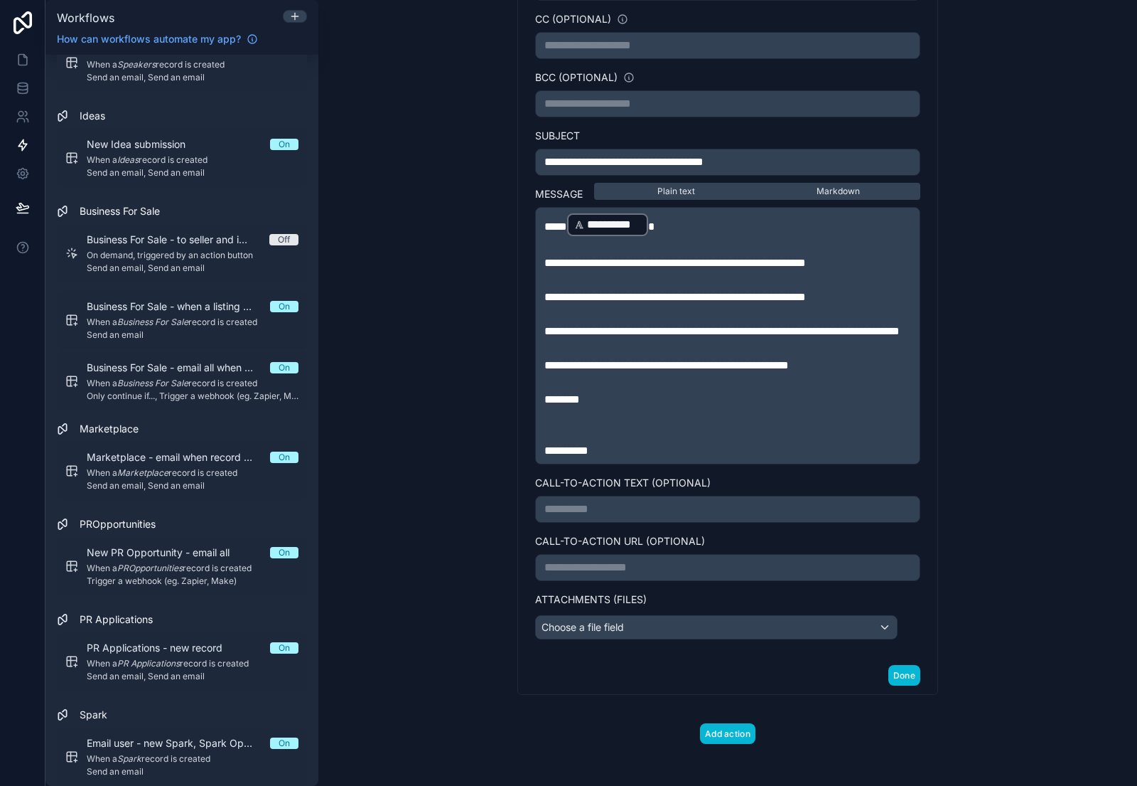
scroll to position [409, 0]
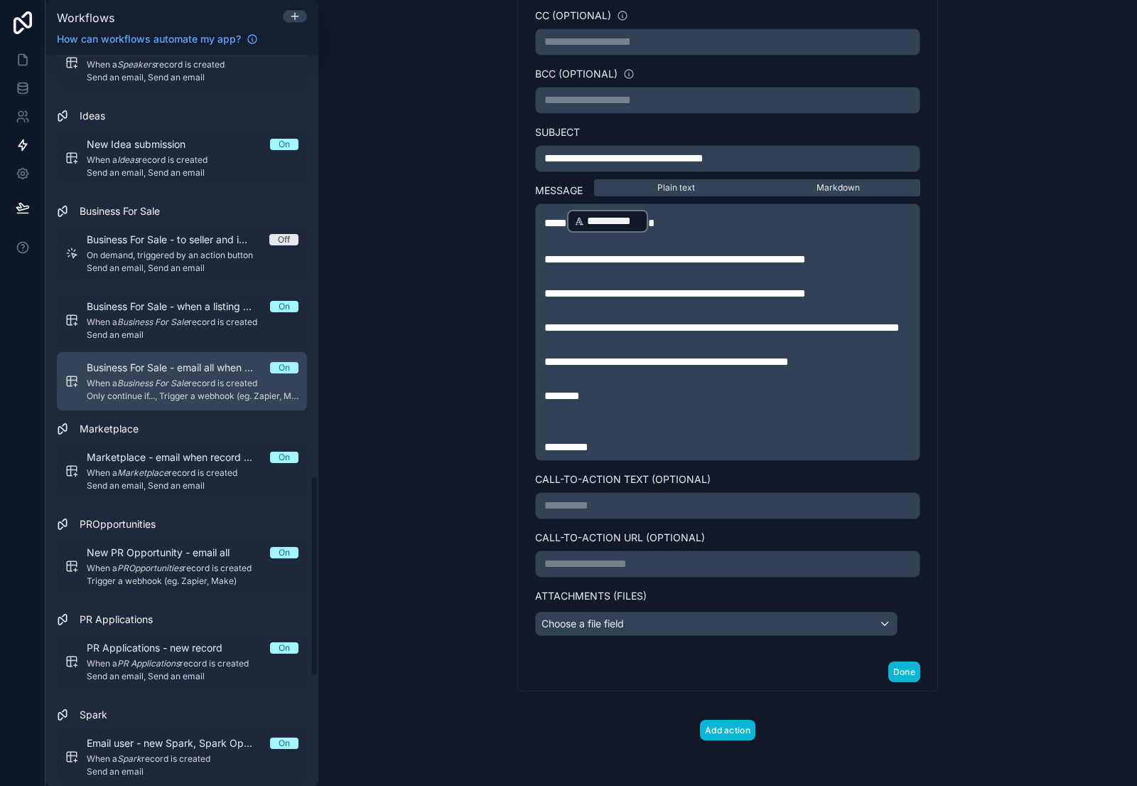
click at [154, 387] on em "Business For Sale" at bounding box center [152, 382] width 71 height 11
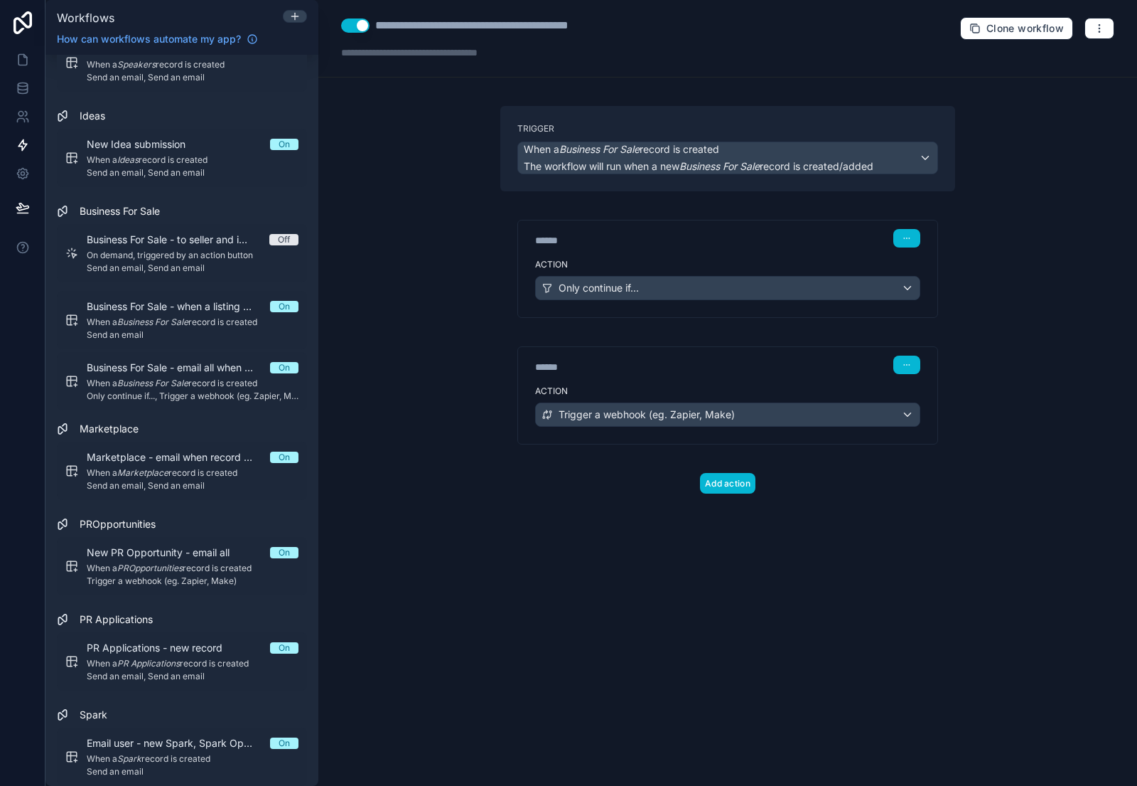
click at [355, 28] on button "Use setting" at bounding box center [355, 25] width 28 height 14
click at [27, 50] on link at bounding box center [22, 59] width 45 height 28
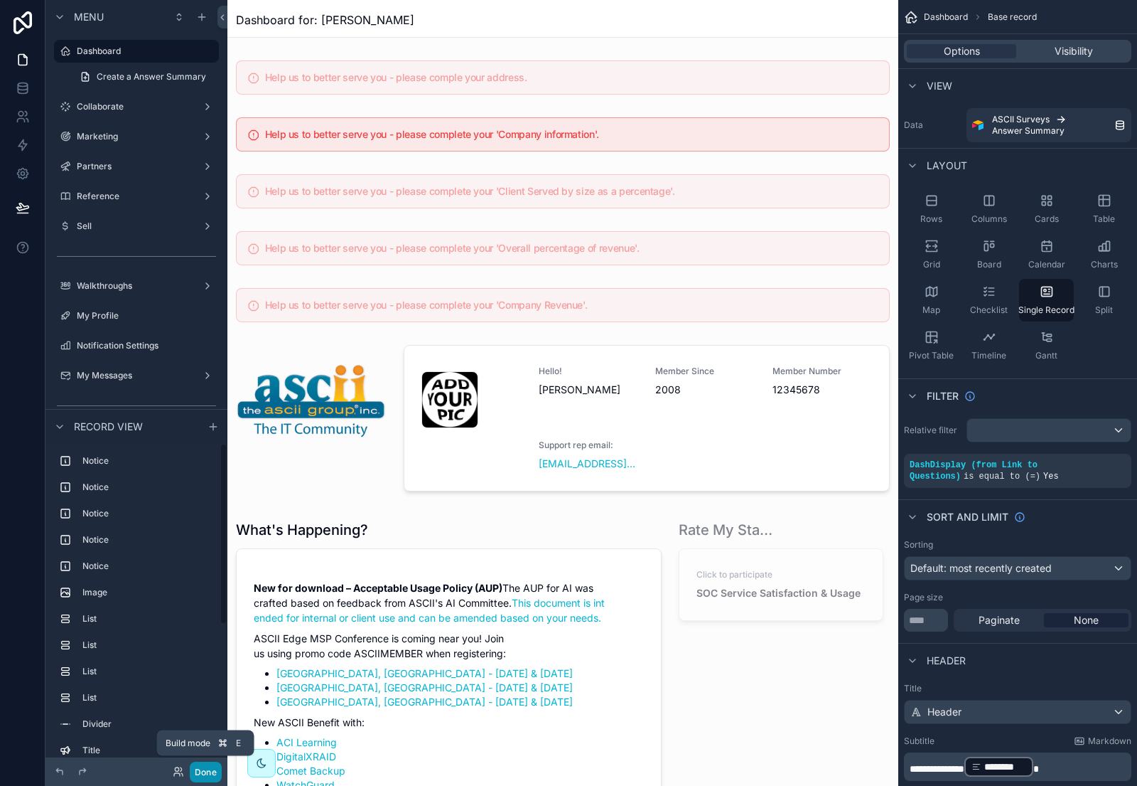
click at [218, 775] on button "Done" at bounding box center [206, 771] width 32 height 21
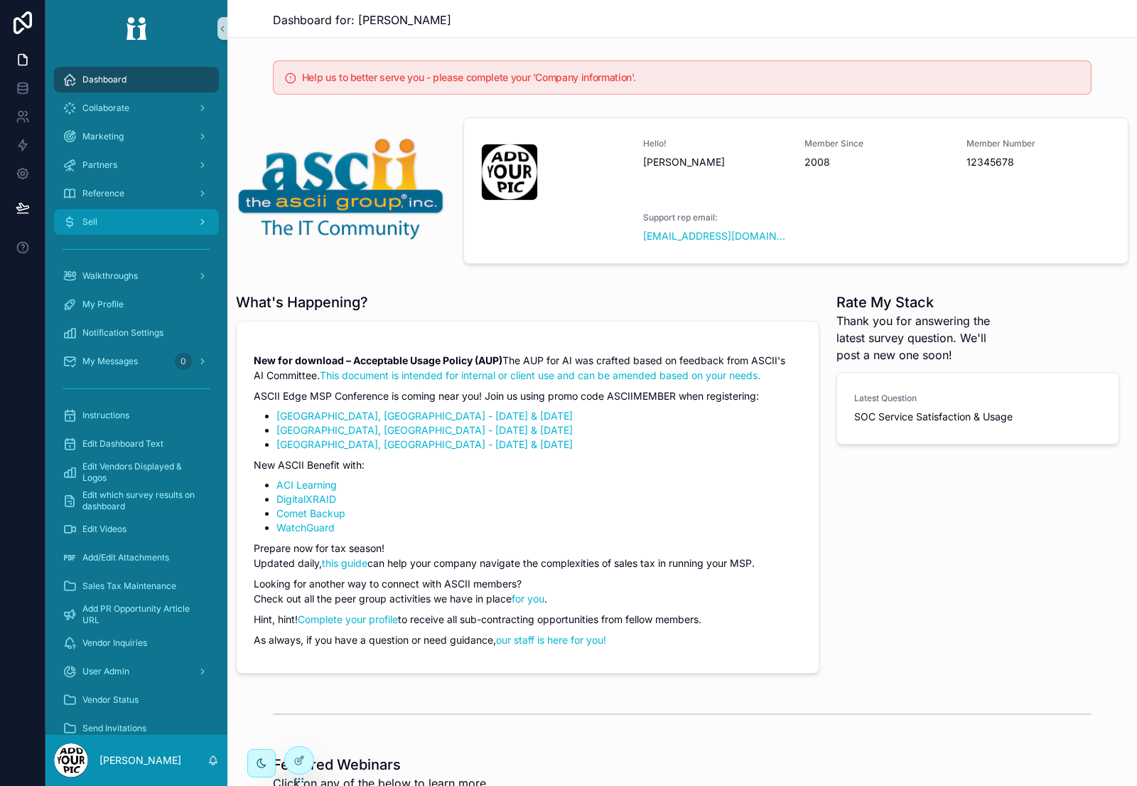
click at [166, 217] on div "Sell" at bounding box center [137, 221] width 148 height 23
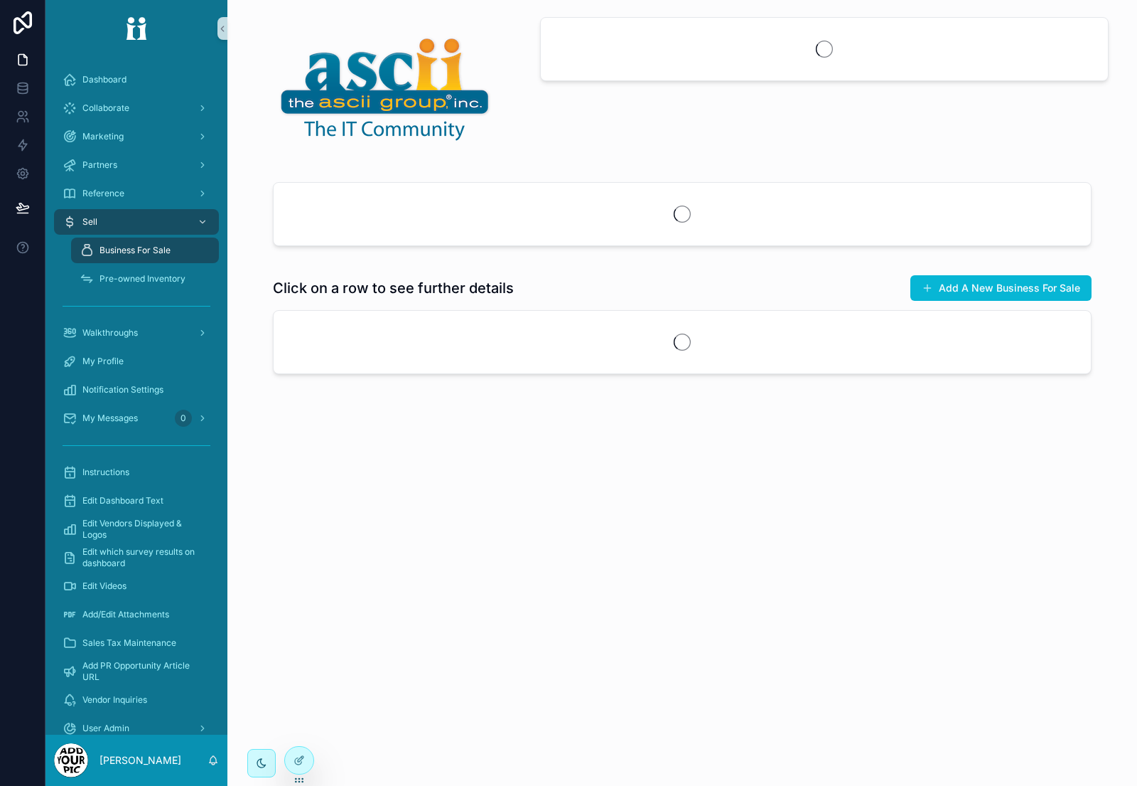
click at [156, 252] on span "Business For Sale" at bounding box center [135, 250] width 71 height 11
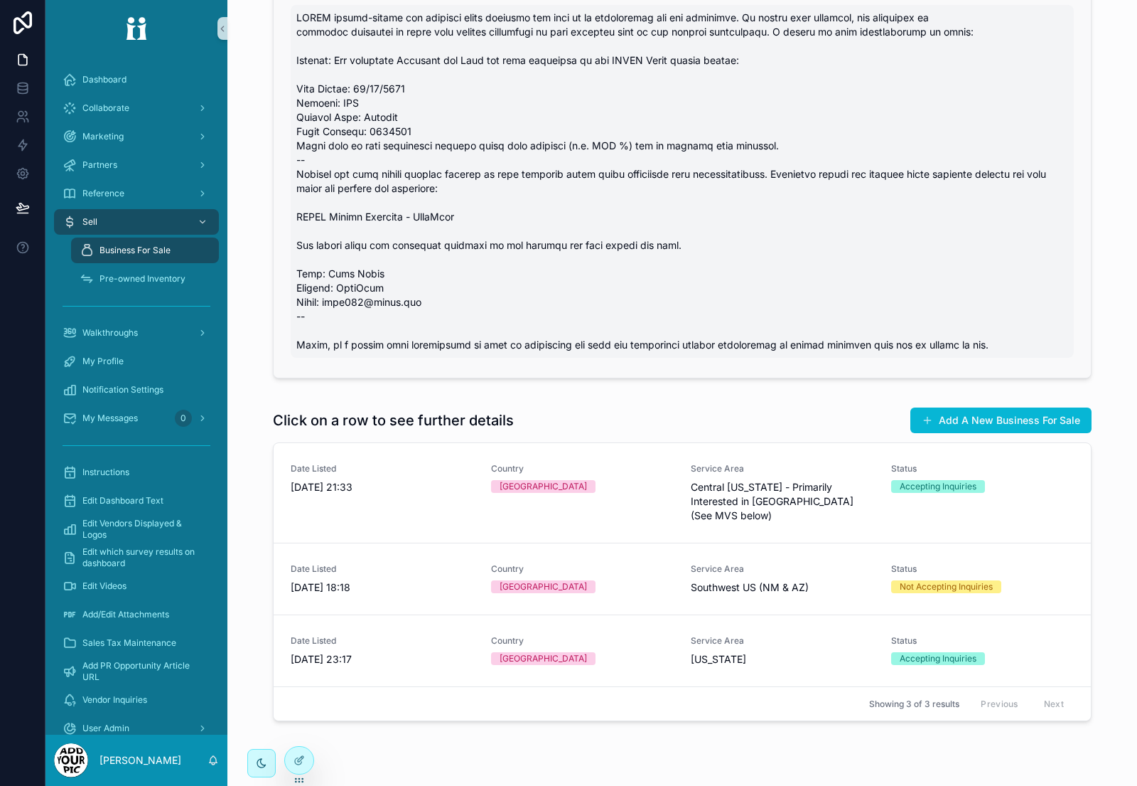
scroll to position [309, 0]
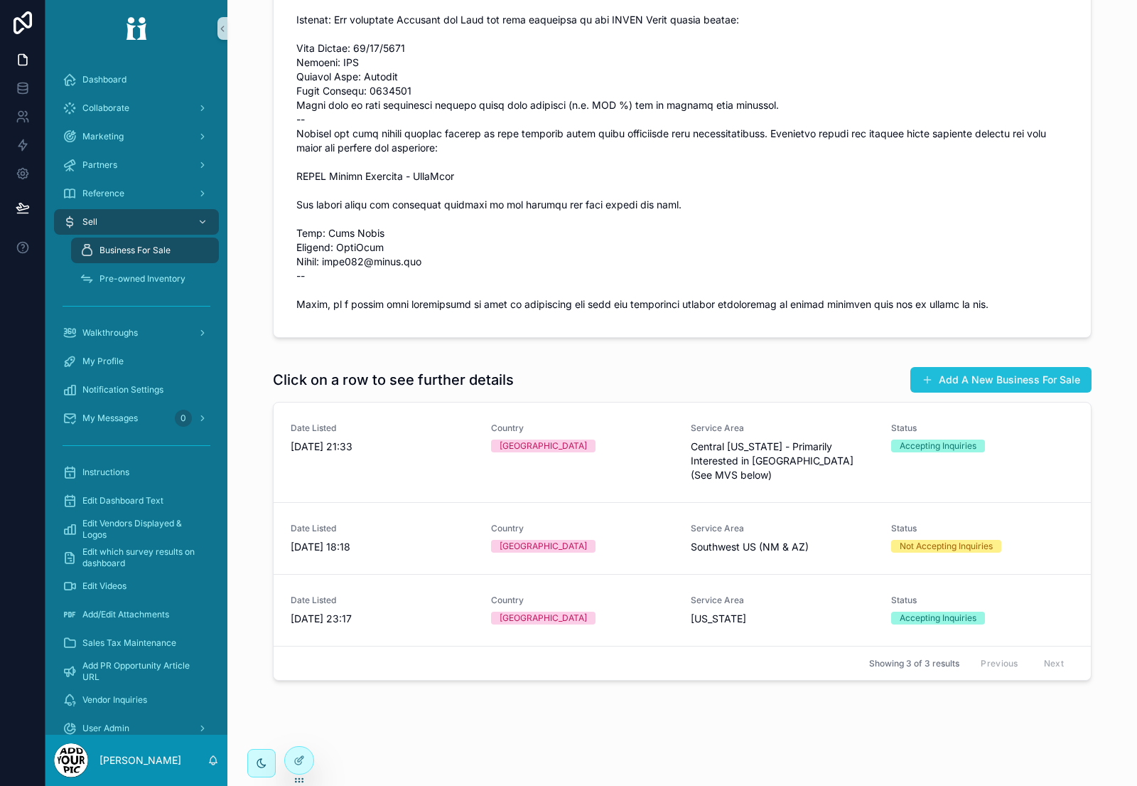
click at [976, 381] on button "Add A New Business For Sale" at bounding box center [1001, 380] width 181 height 26
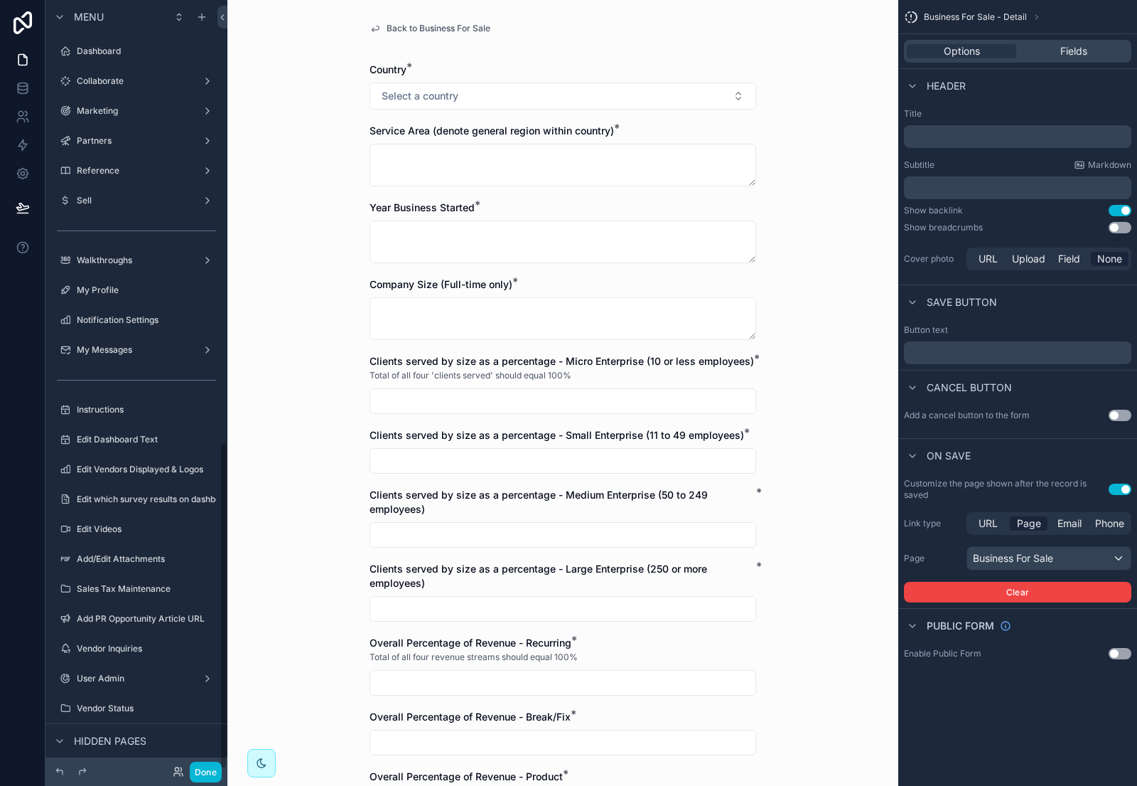
scroll to position [1039, 0]
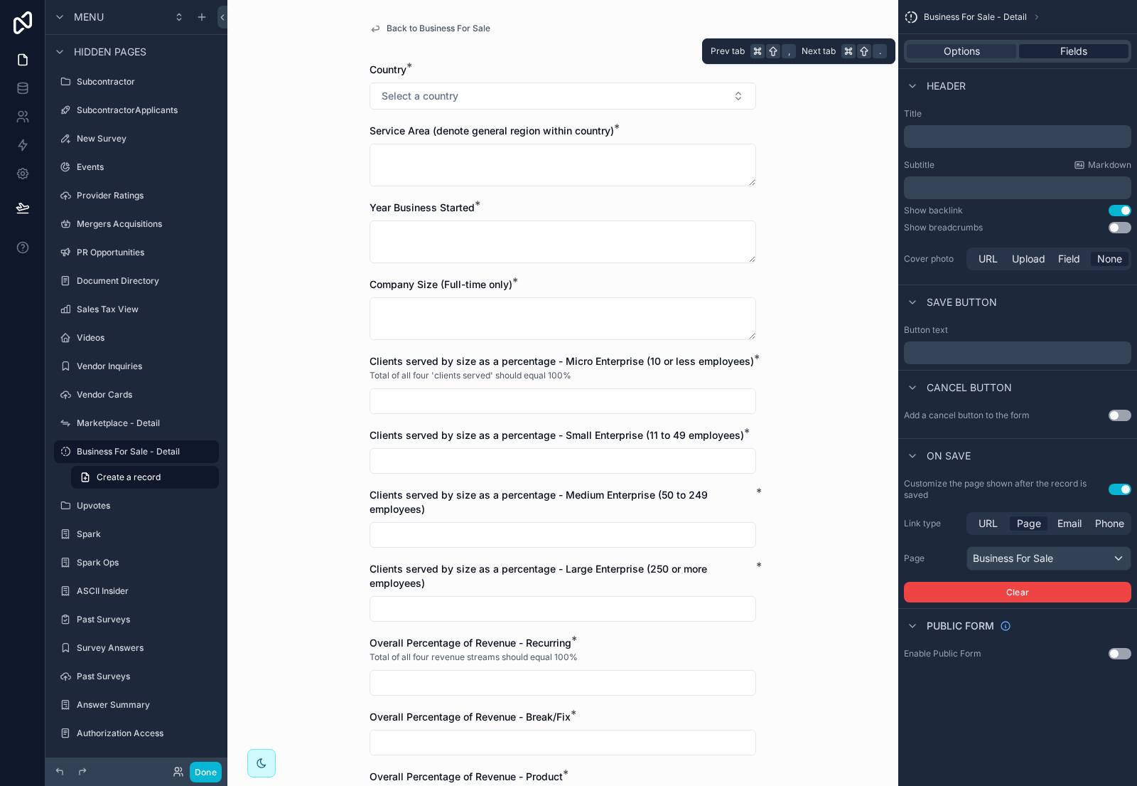
click at [1073, 50] on span "Fields" at bounding box center [1074, 51] width 27 height 14
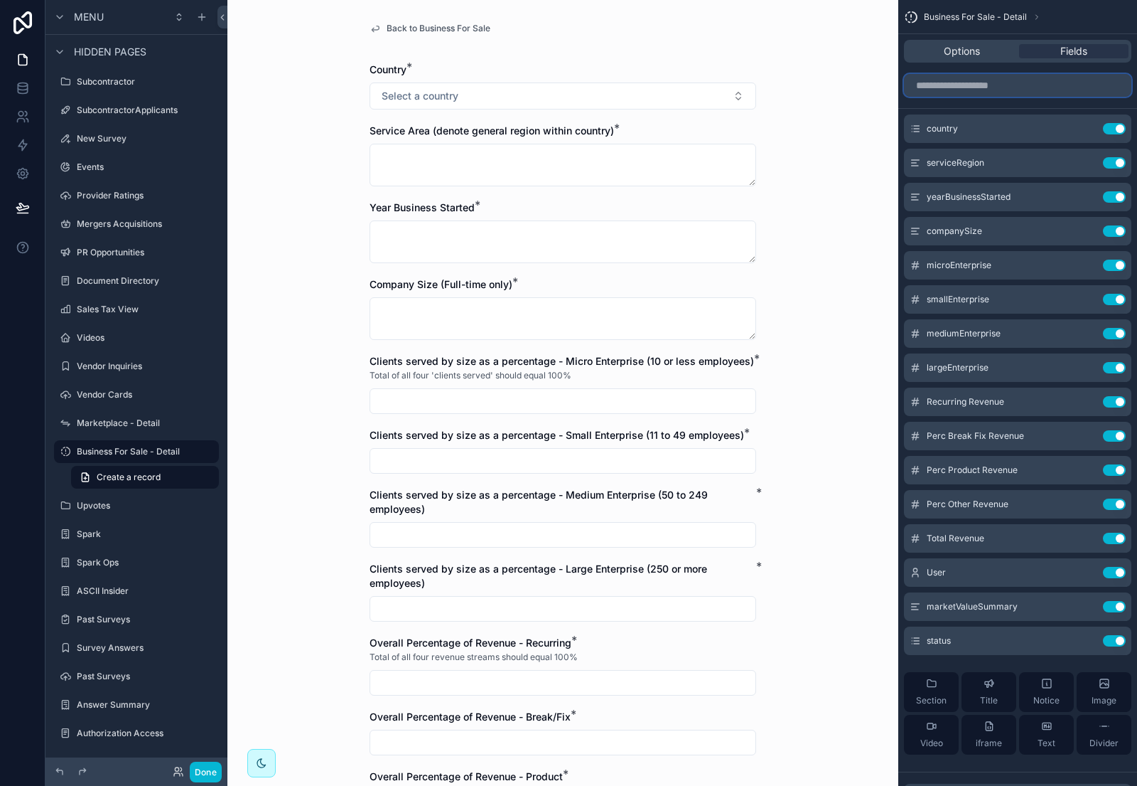
click at [978, 87] on input "scrollable content" at bounding box center [1017, 85] width 227 height 23
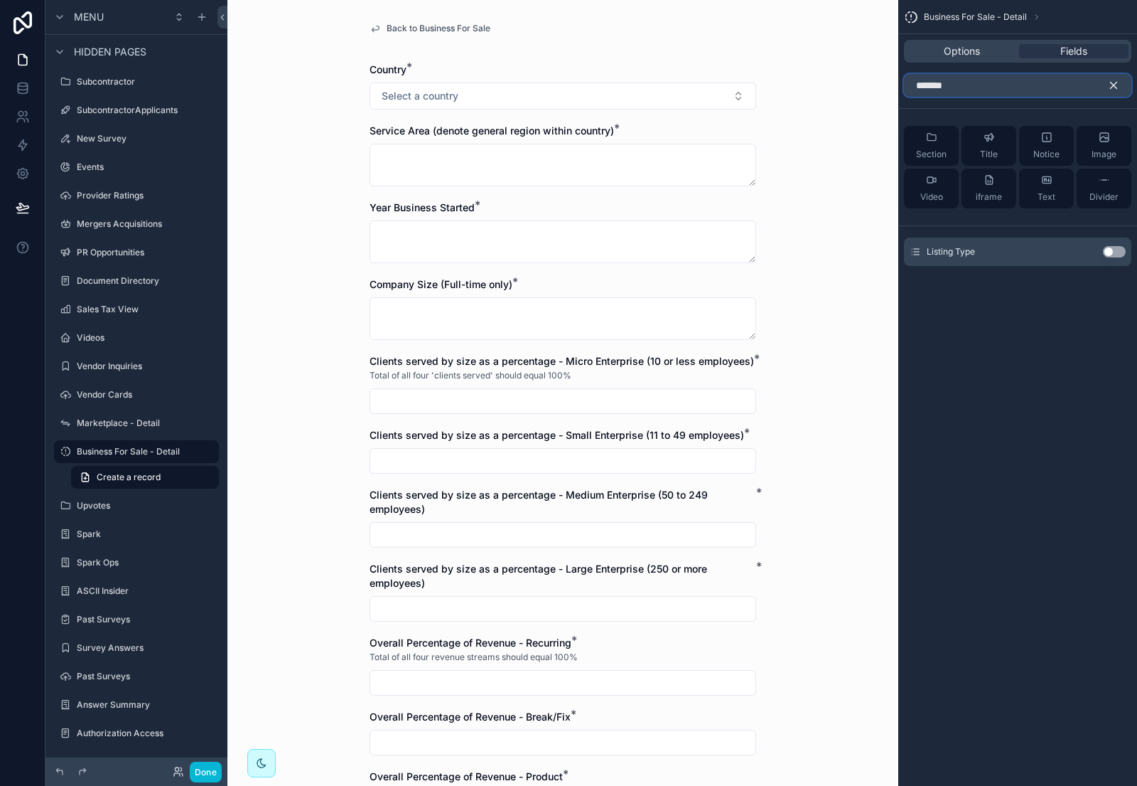
type input "*******"
click at [1113, 252] on button "Use setting" at bounding box center [1114, 251] width 23 height 11
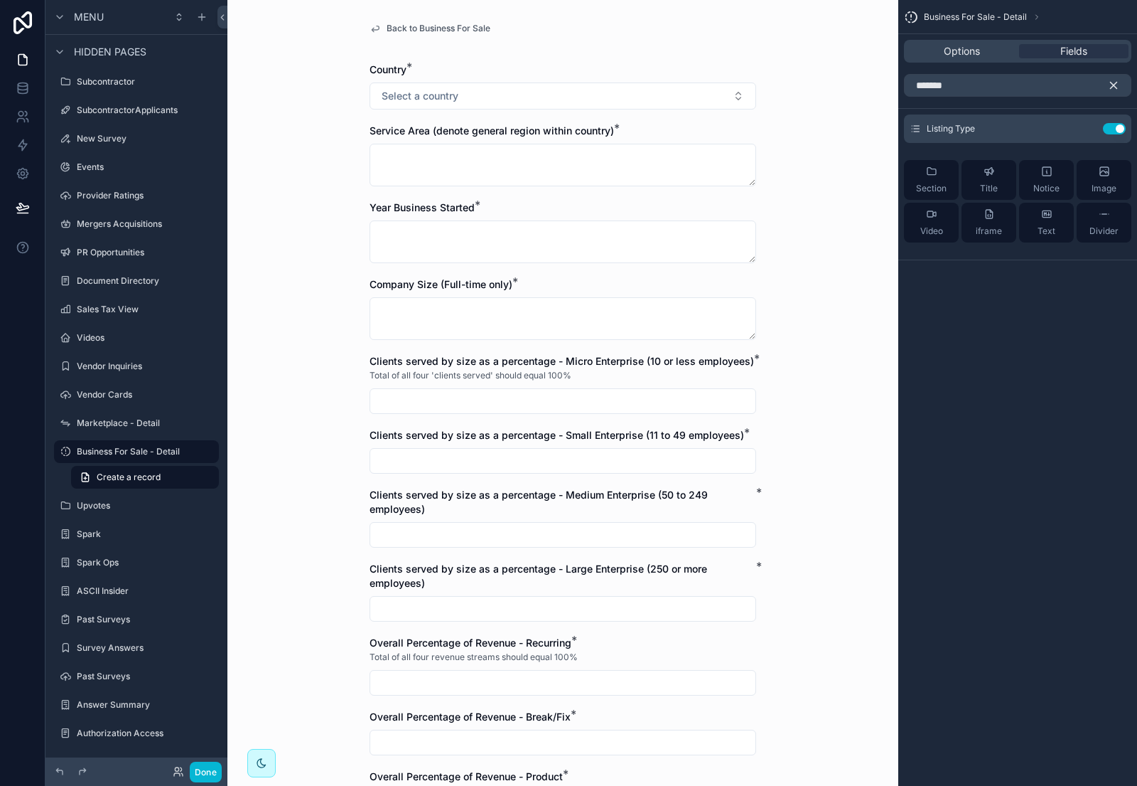
click at [1113, 87] on icon "scrollable content" at bounding box center [1114, 85] width 13 height 13
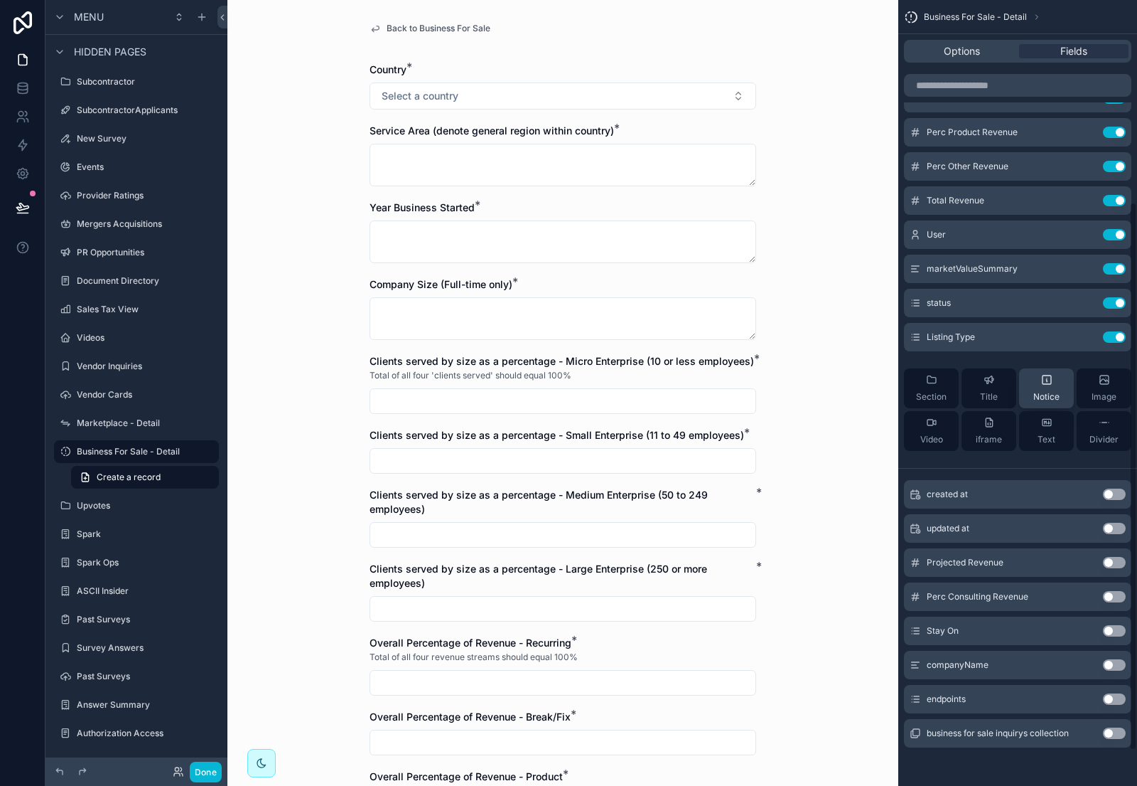
scroll to position [339, 0]
click at [1087, 336] on icon "scrollable content" at bounding box center [1088, 334] width 6 height 6
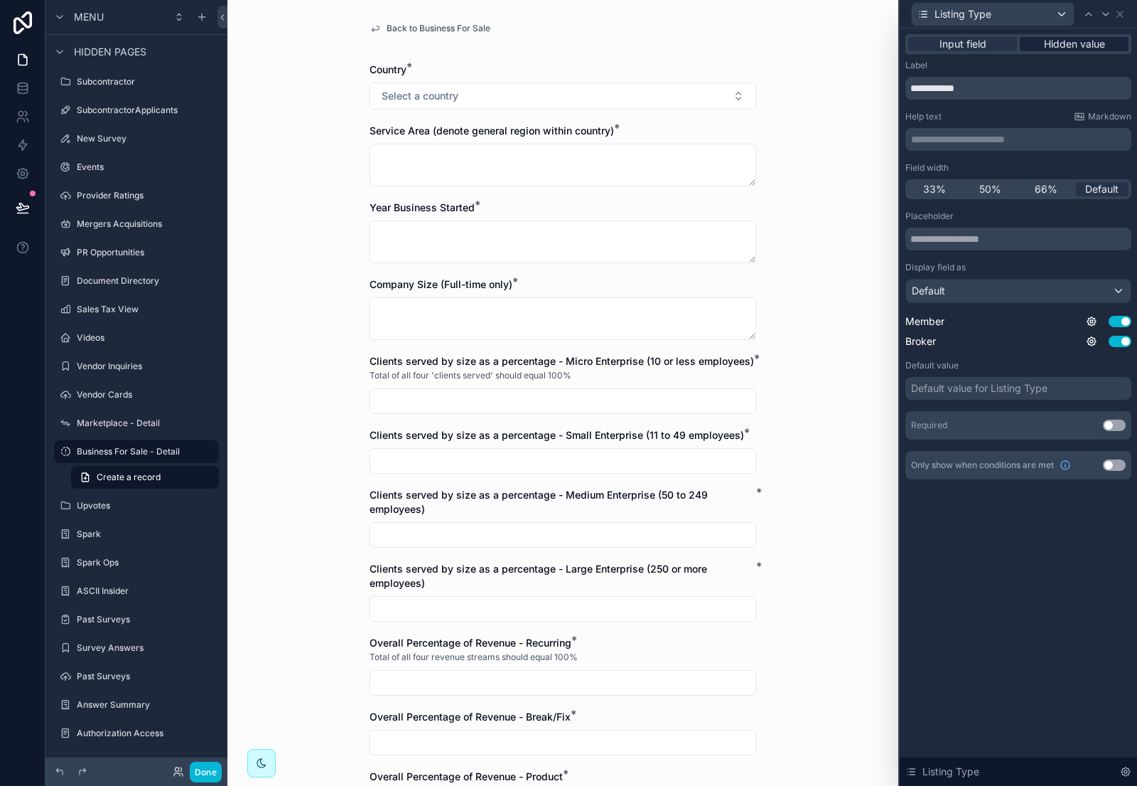
click at [1066, 40] on span "Hidden value" at bounding box center [1074, 44] width 61 height 14
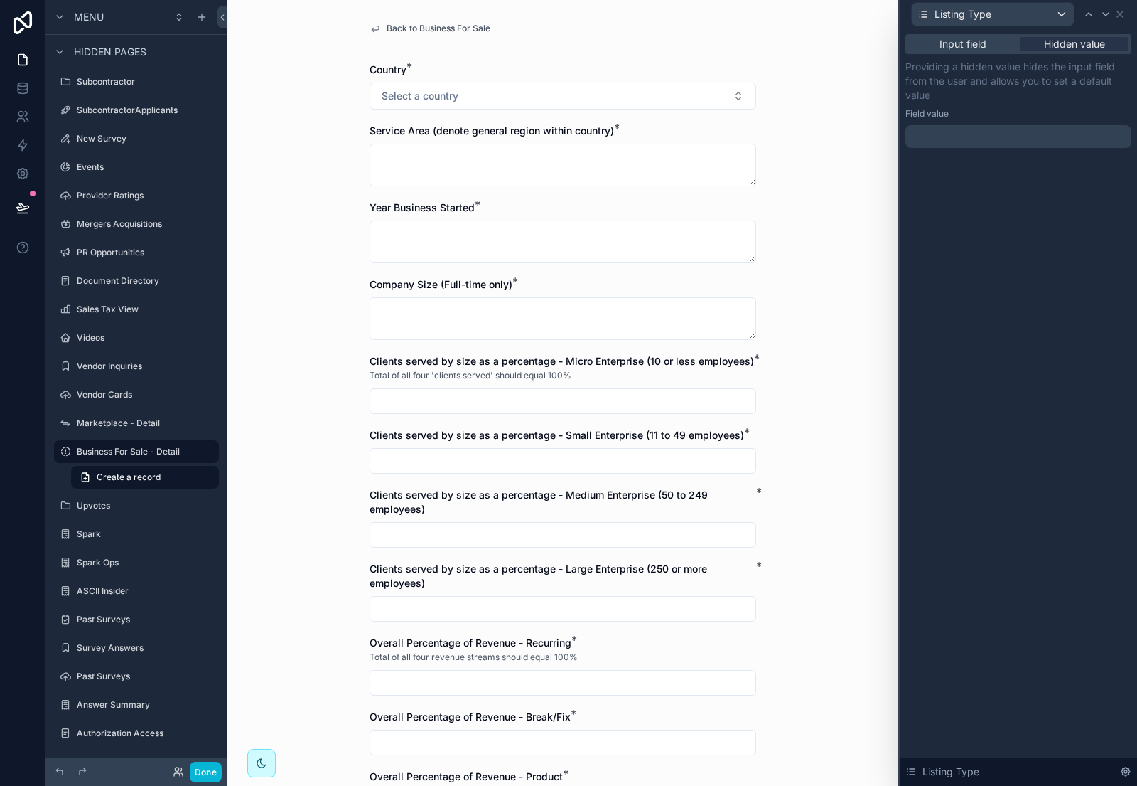
click at [974, 141] on div at bounding box center [1019, 136] width 226 height 23
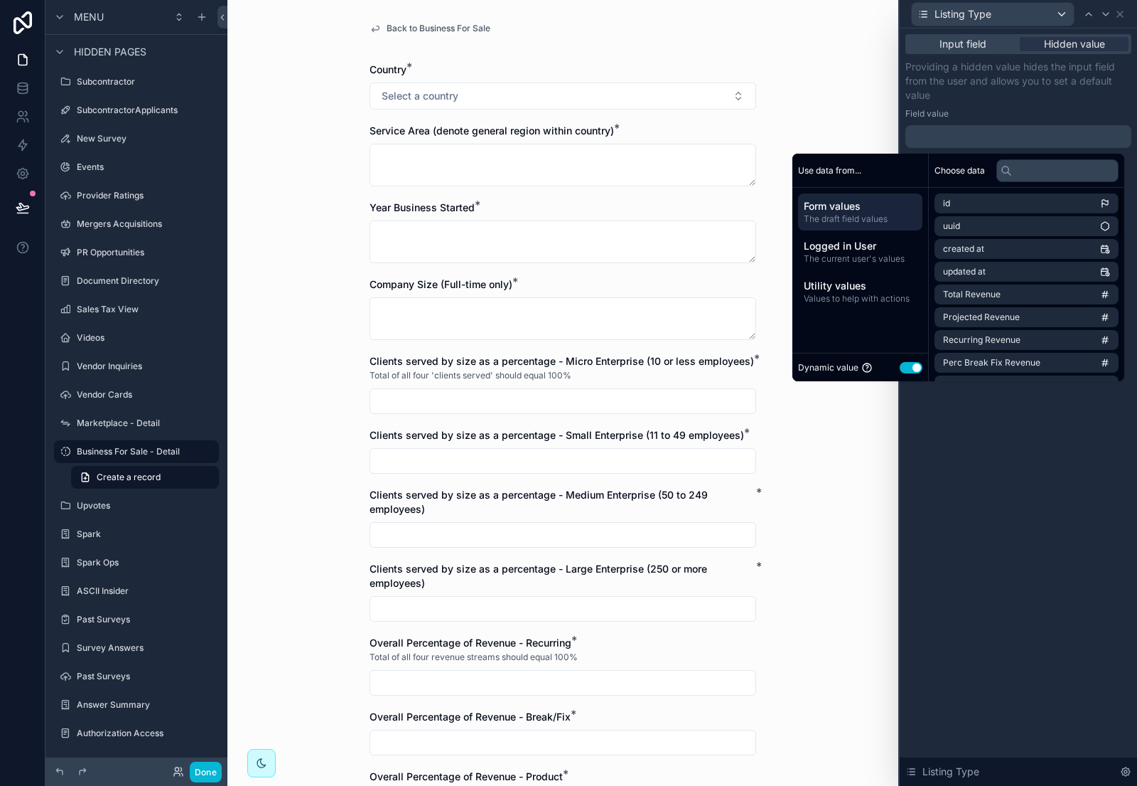
click at [901, 362] on button "Use setting" at bounding box center [911, 367] width 23 height 11
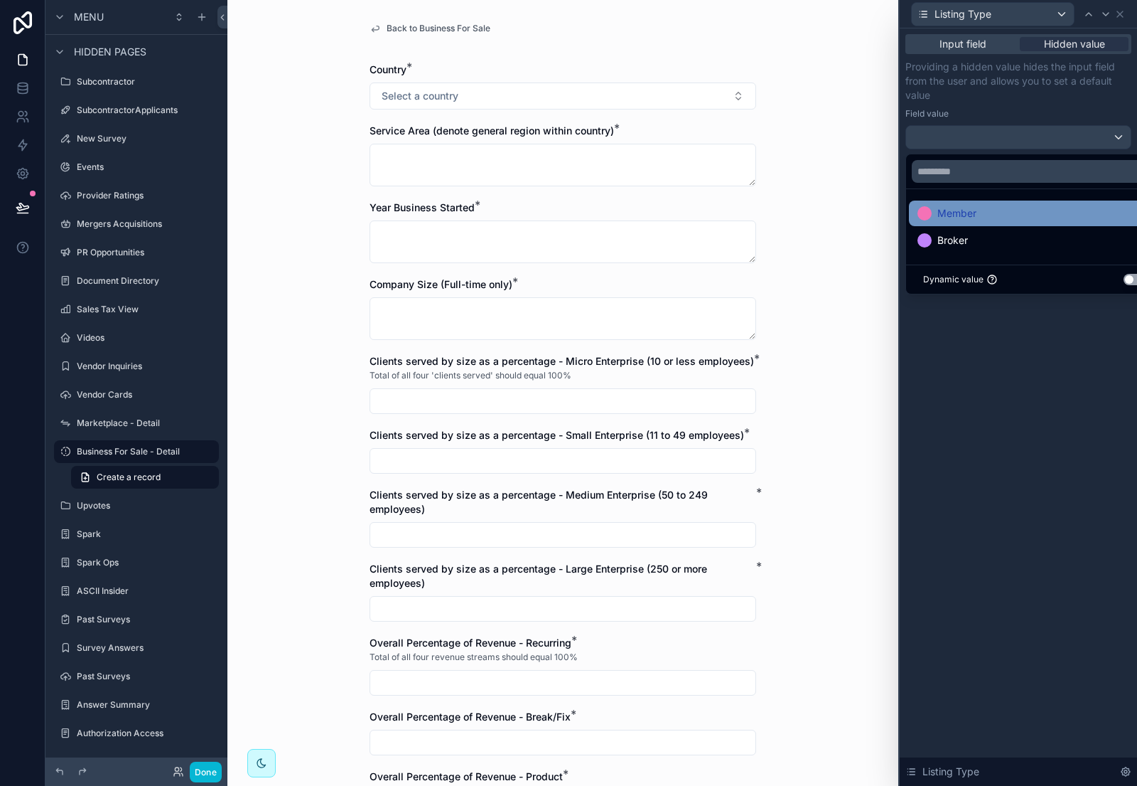
click at [959, 214] on span "Member" at bounding box center [957, 213] width 39 height 17
click at [970, 368] on div "Input field Hidden value Providing a hidden value hides the input field from th…" at bounding box center [1018, 406] width 237 height 757
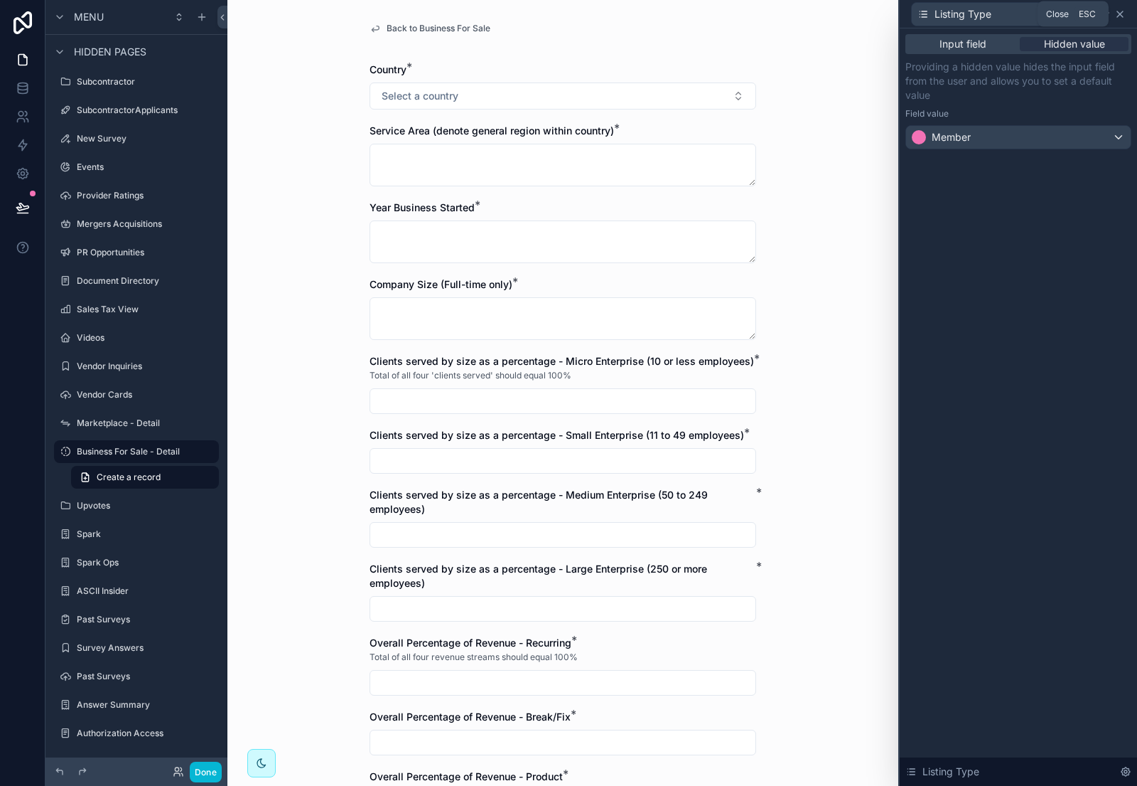
click at [1122, 12] on icon at bounding box center [1121, 14] width 6 height 6
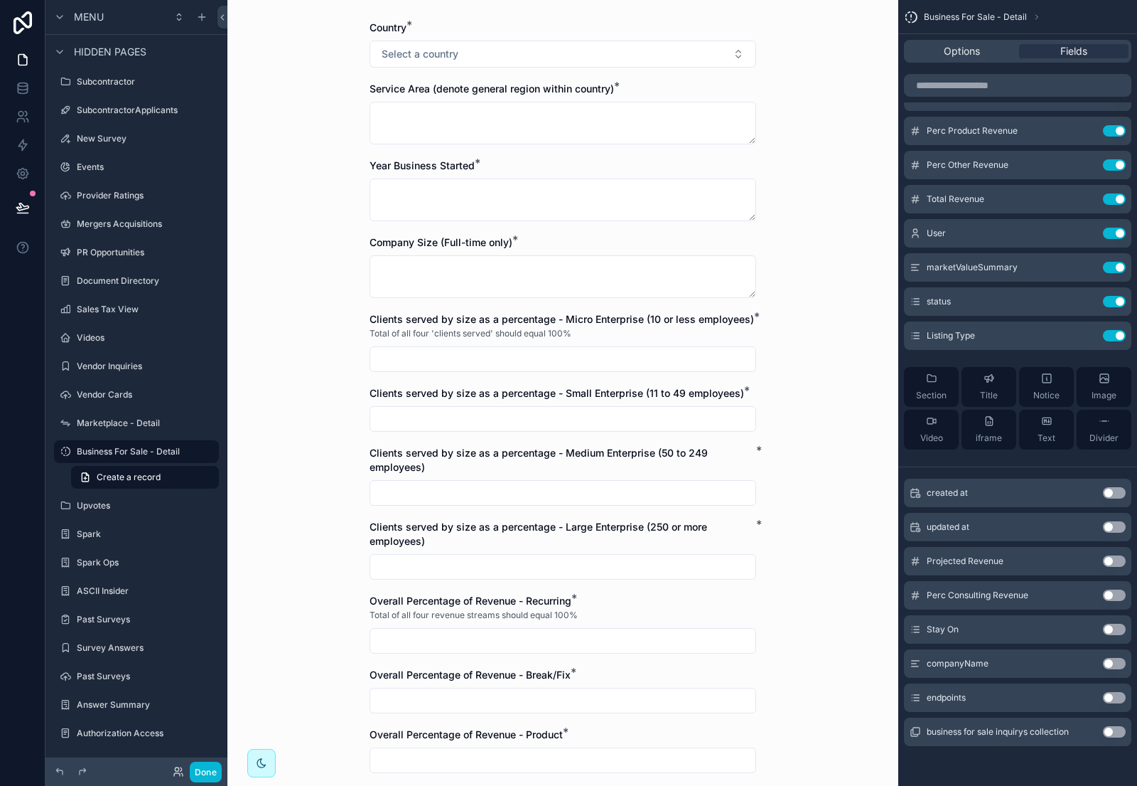
scroll to position [0, 0]
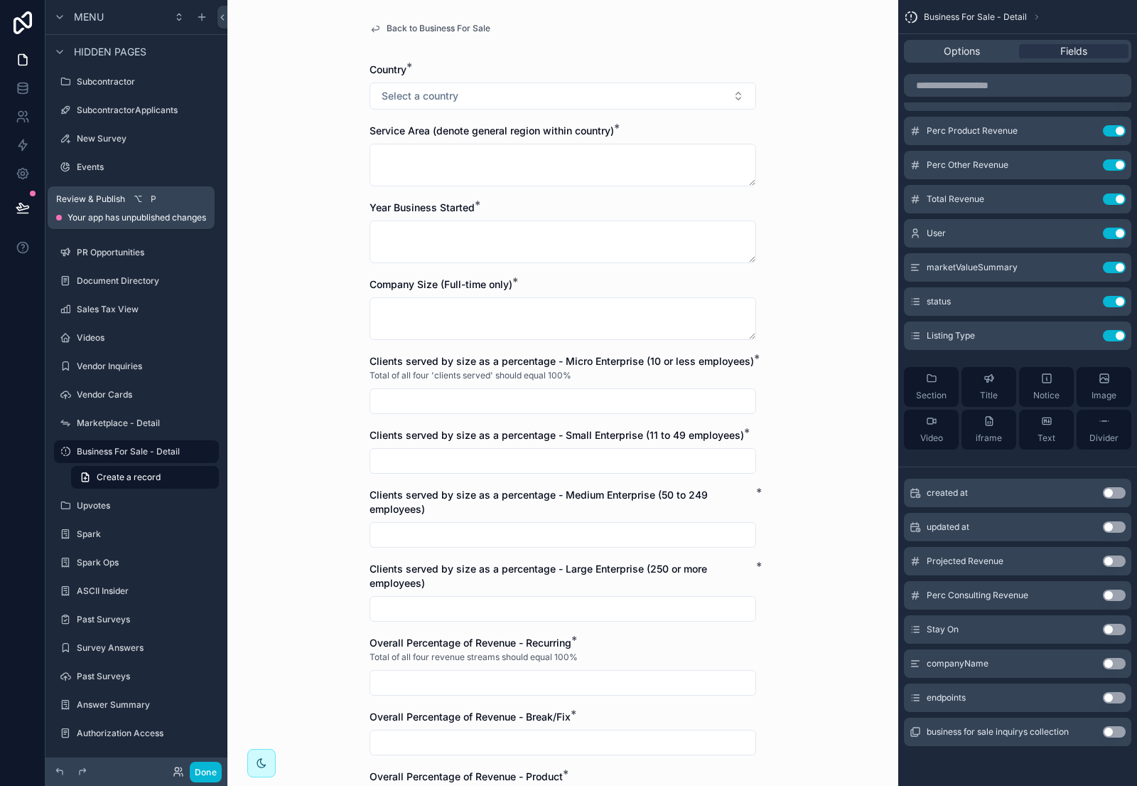
click at [27, 203] on icon at bounding box center [23, 207] width 14 height 14
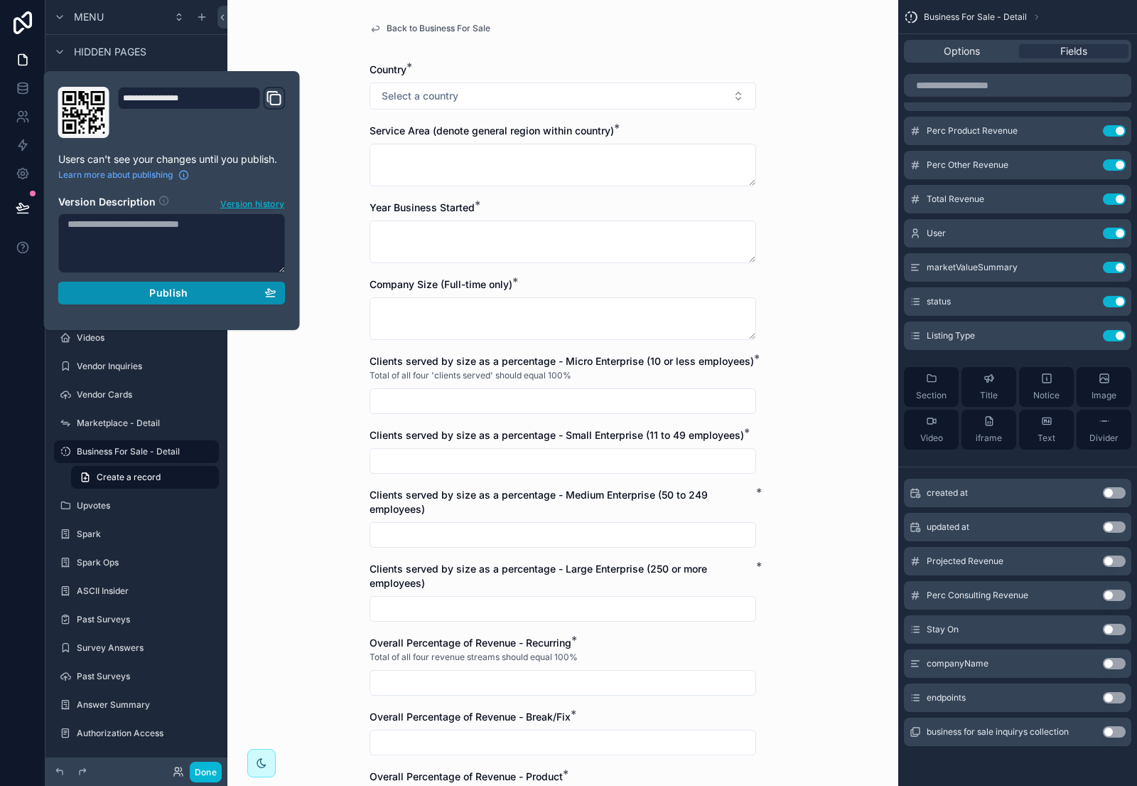
click at [181, 291] on span "Publish" at bounding box center [168, 292] width 38 height 13
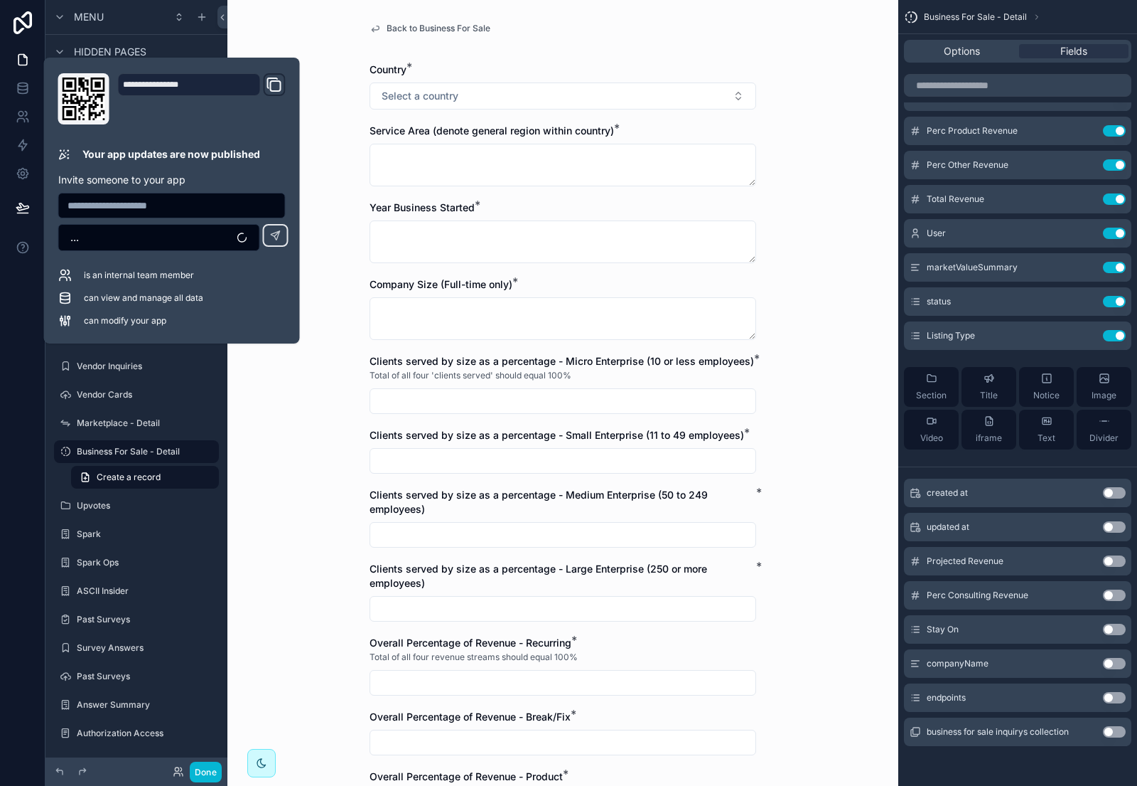
click at [334, 306] on div "Back to Business For Sale Country * Select a country Service Area (denote gener…" at bounding box center [562, 393] width 671 height 786
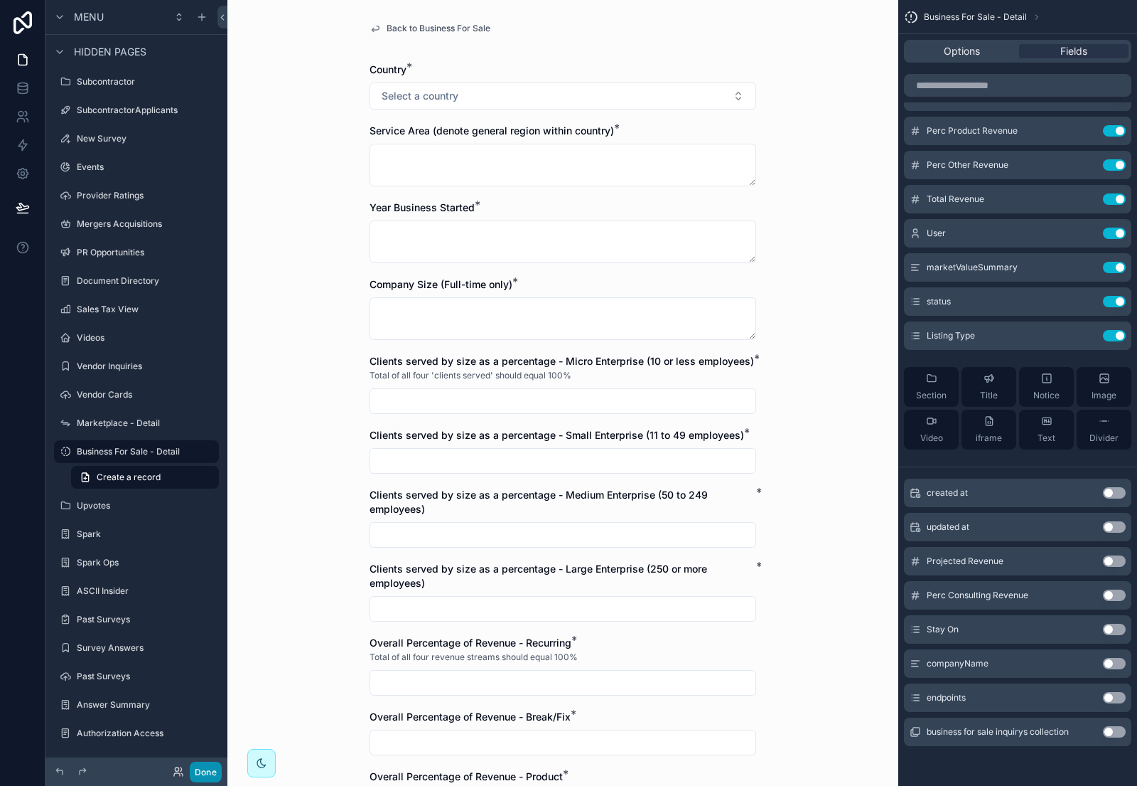
click at [210, 766] on button "Done" at bounding box center [206, 771] width 32 height 21
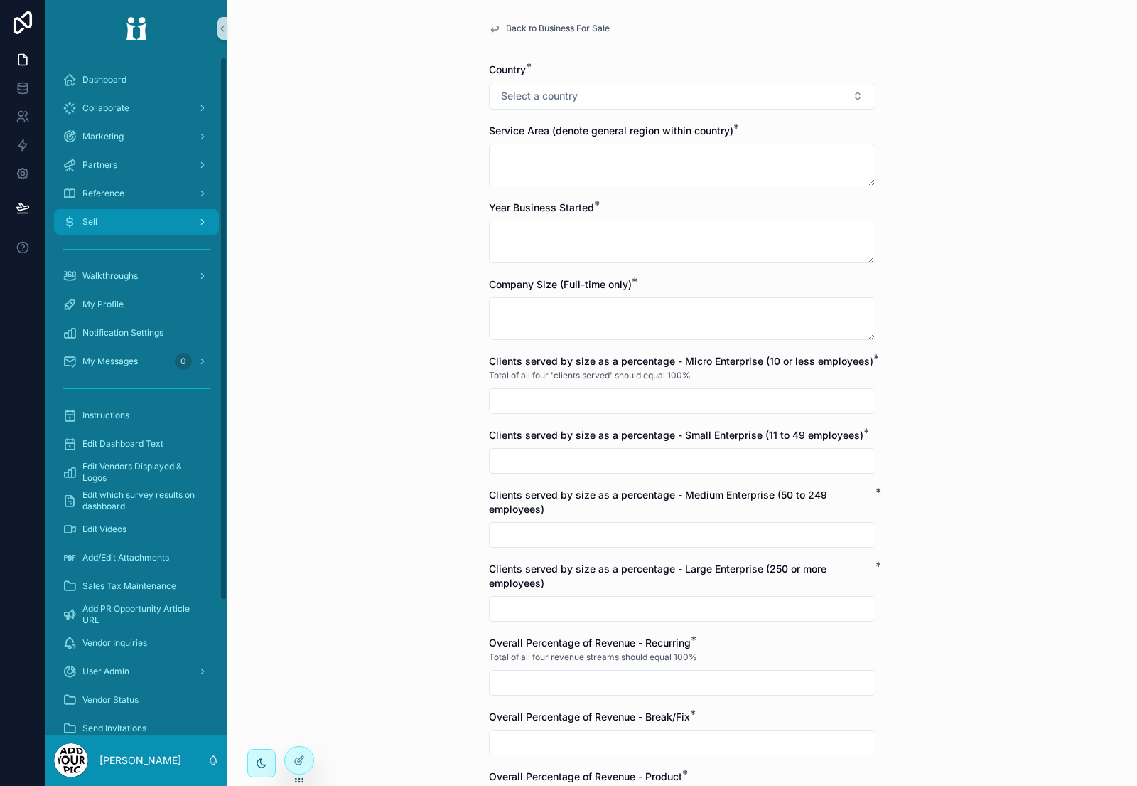
click at [124, 221] on div "Sell" at bounding box center [137, 221] width 148 height 23
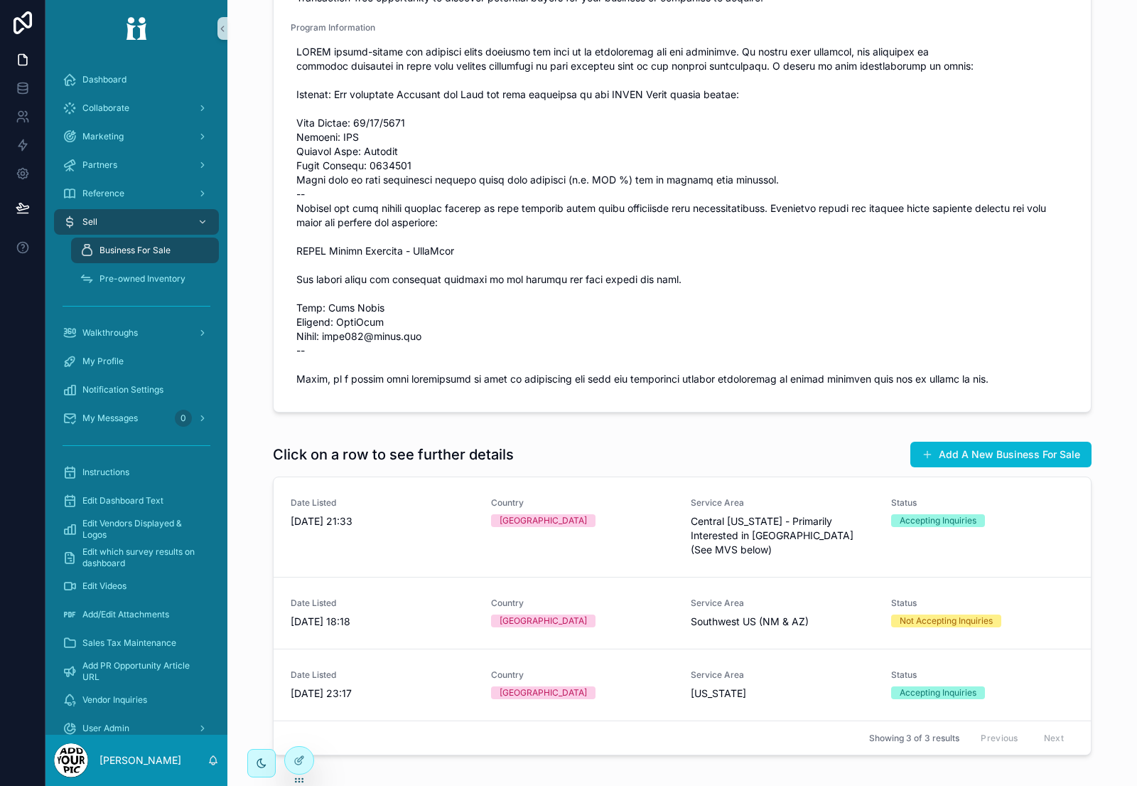
scroll to position [309, 0]
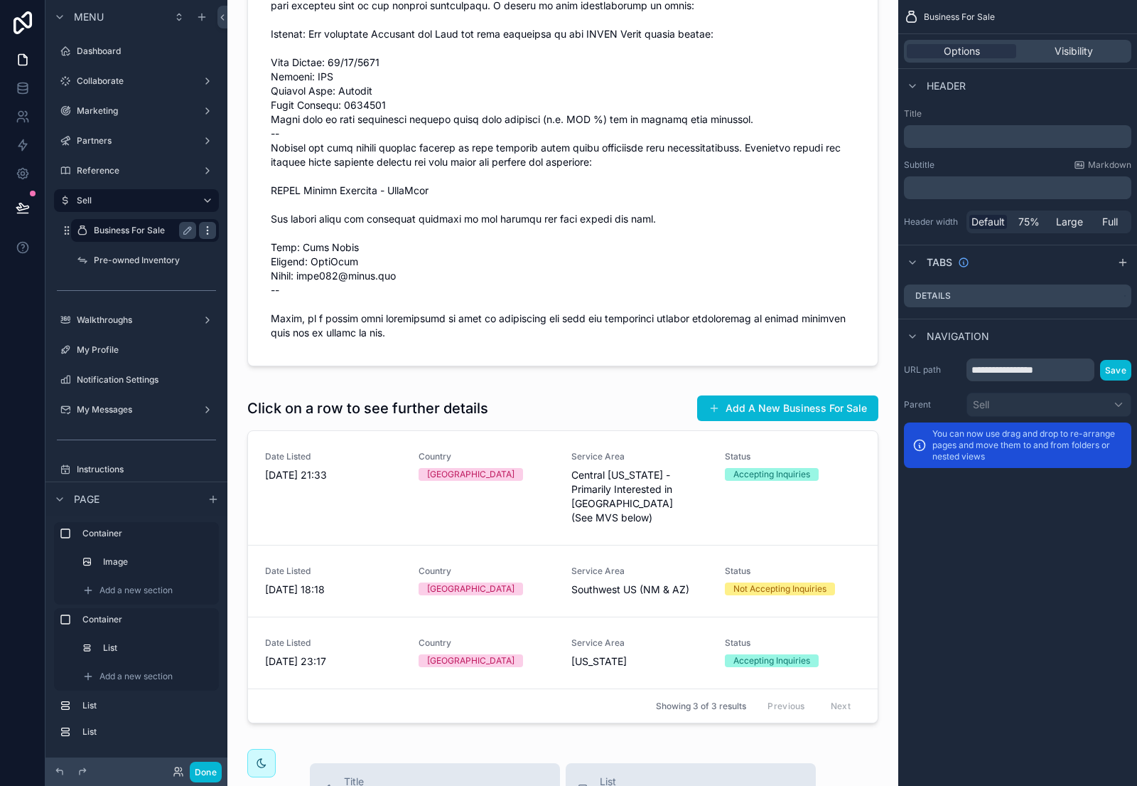
click at [205, 231] on icon "scrollable content" at bounding box center [207, 230] width 11 height 11
click at [265, 217] on span "Clone" at bounding box center [266, 220] width 26 height 14
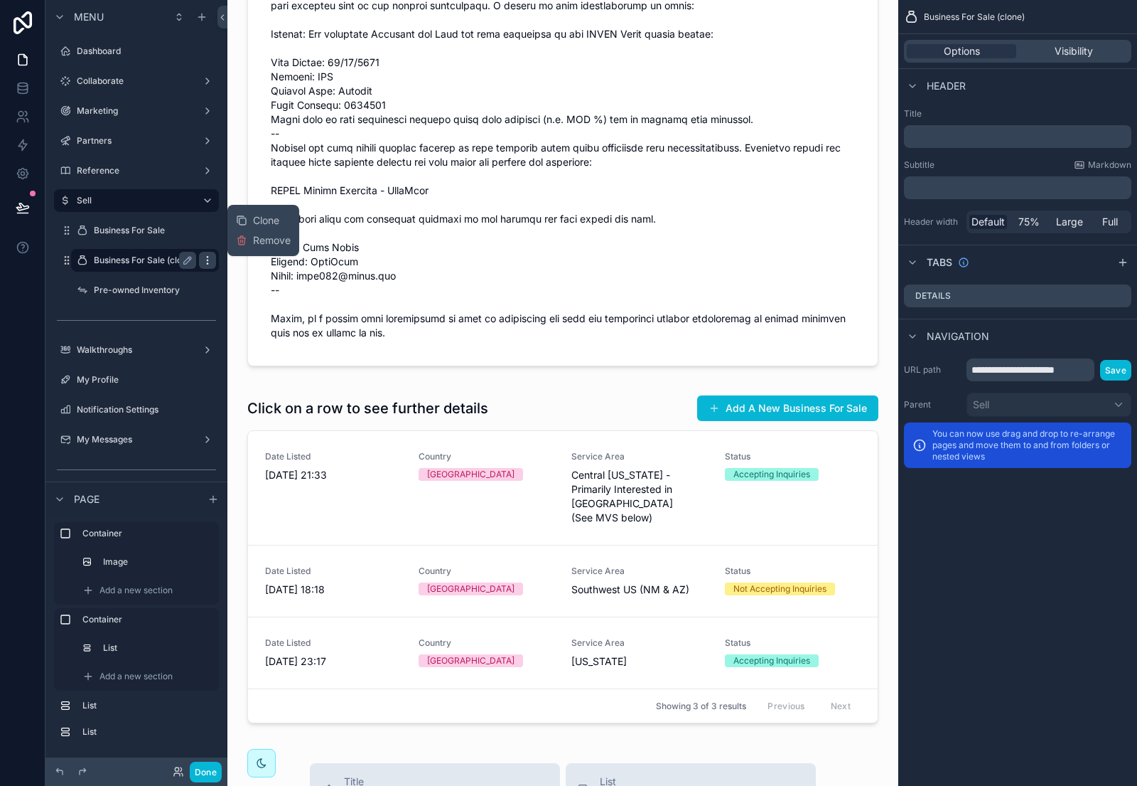
click at [208, 261] on icon "scrollable content" at bounding box center [207, 260] width 11 height 11
click at [188, 261] on icon "scrollable content" at bounding box center [187, 260] width 7 height 7
click at [151, 260] on input "**********" at bounding box center [134, 260] width 80 height 17
type input "**********"
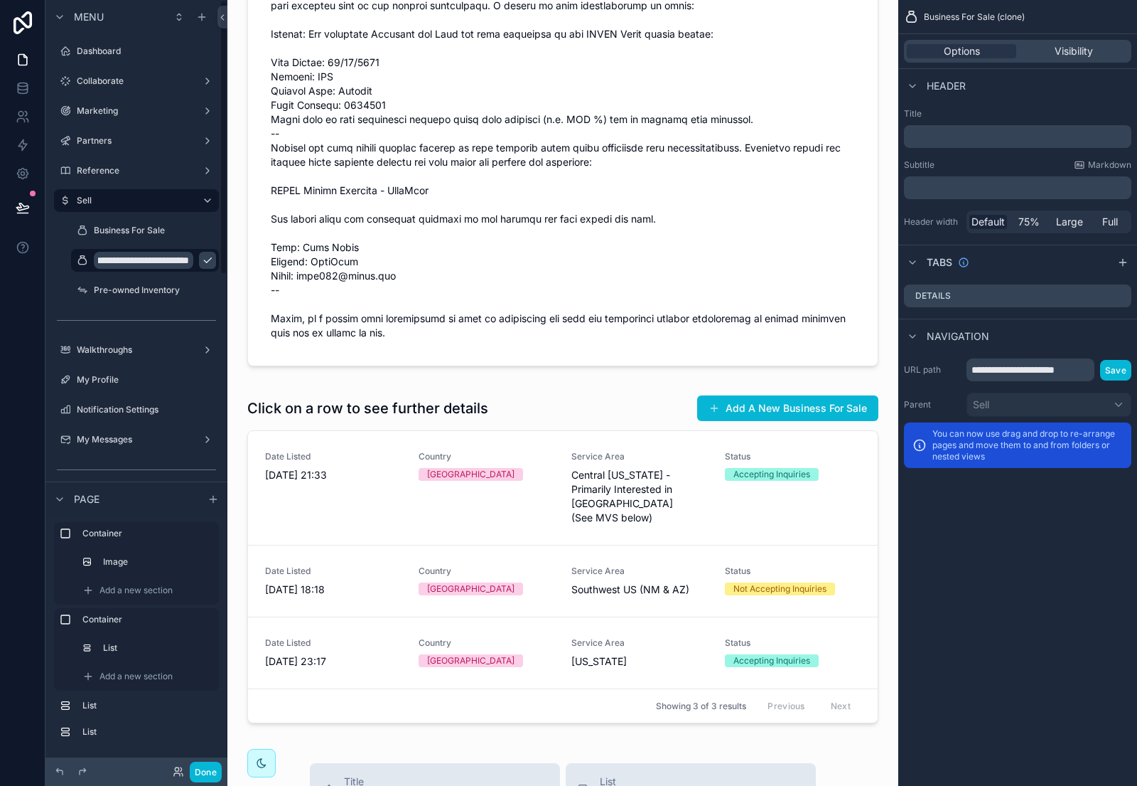
click at [235, 267] on div "[PERSON_NAME] .jpg Benefit Contact [PERSON_NAME] Availability [GEOGRAPHIC_DATA]…" at bounding box center [562, 537] width 671 height 1692
click at [209, 259] on icon "scrollable content" at bounding box center [207, 260] width 11 height 11
click at [188, 260] on icon "scrollable content" at bounding box center [187, 260] width 7 height 5
click at [1064, 46] on span "Visibility" at bounding box center [1074, 51] width 38 height 14
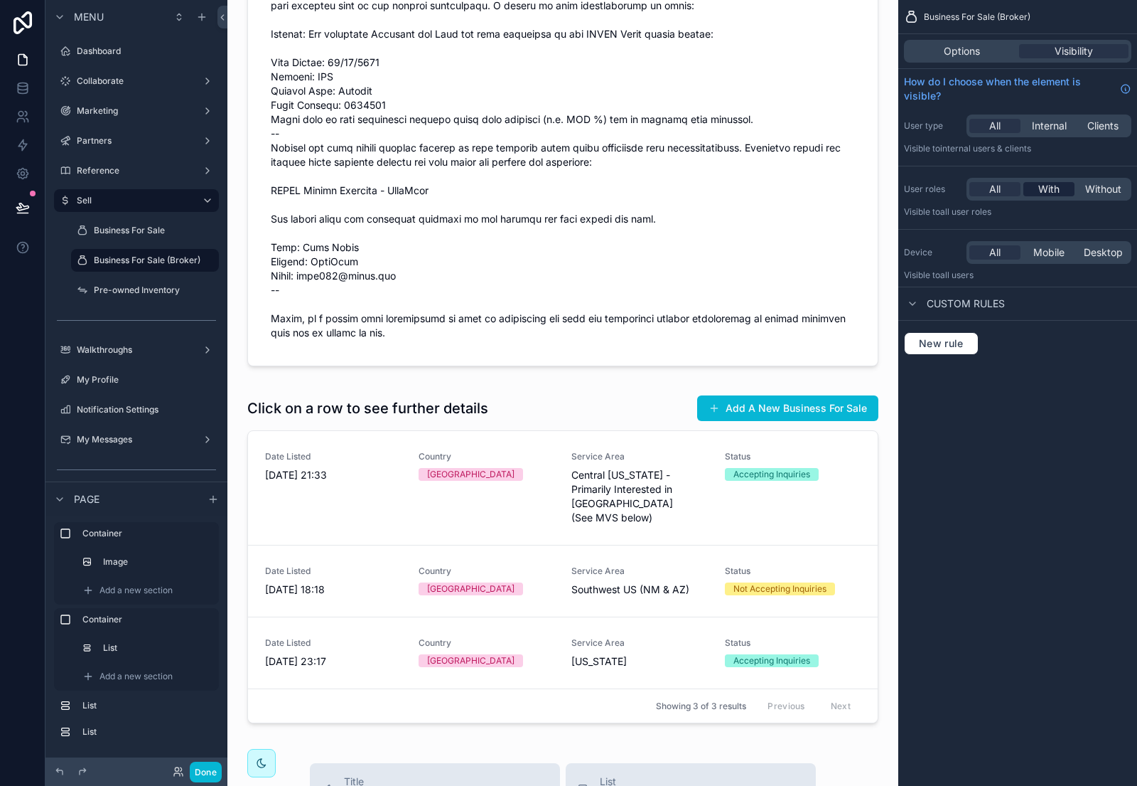
click at [1049, 190] on span "With" at bounding box center [1049, 189] width 21 height 14
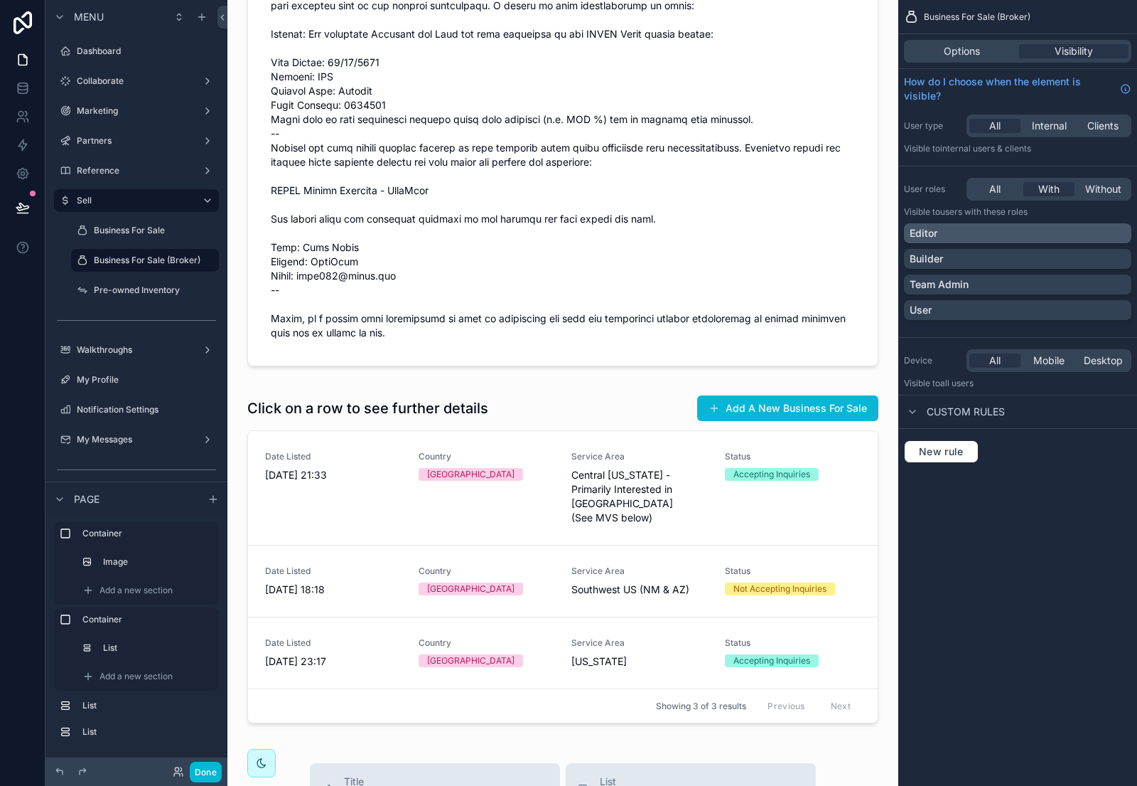
click at [1099, 233] on div "Editor" at bounding box center [1018, 233] width 216 height 14
click at [1118, 255] on div "Builder" at bounding box center [1018, 259] width 216 height 14
click at [1116, 284] on div "Team Admin" at bounding box center [1018, 284] width 216 height 14
click at [205, 771] on button "Done" at bounding box center [206, 771] width 32 height 21
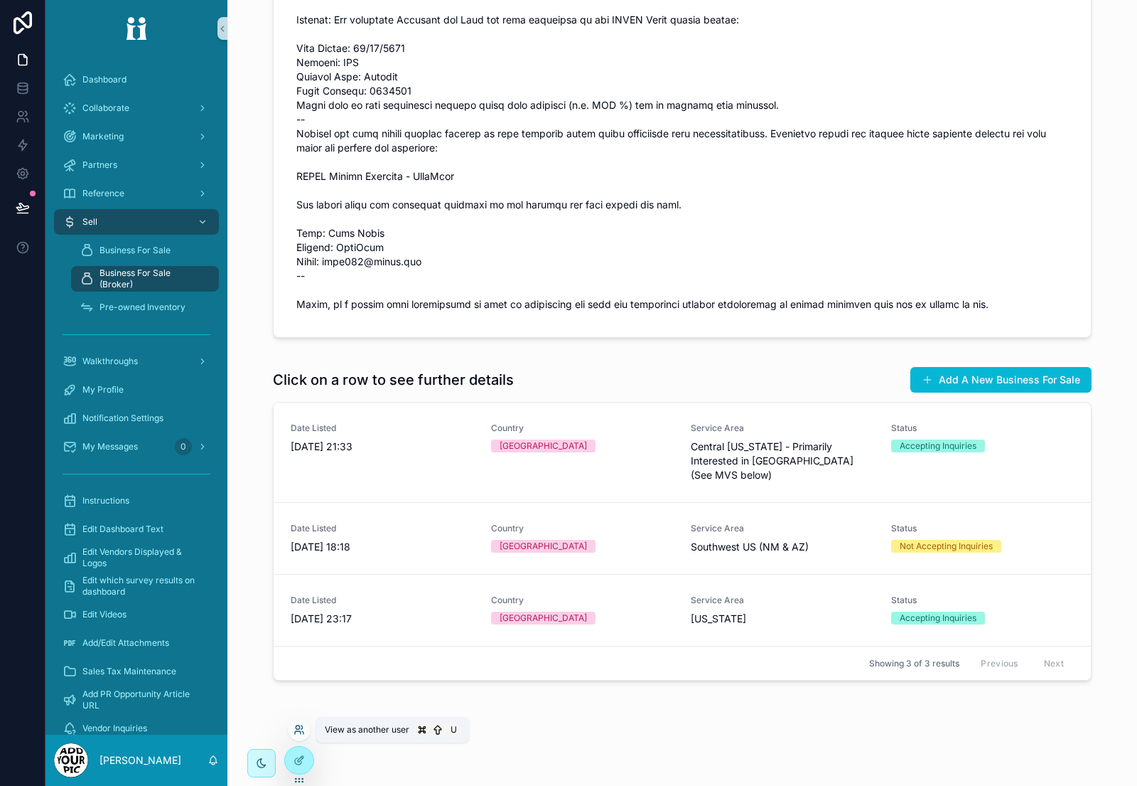
click at [295, 727] on icon at bounding box center [299, 729] width 11 height 11
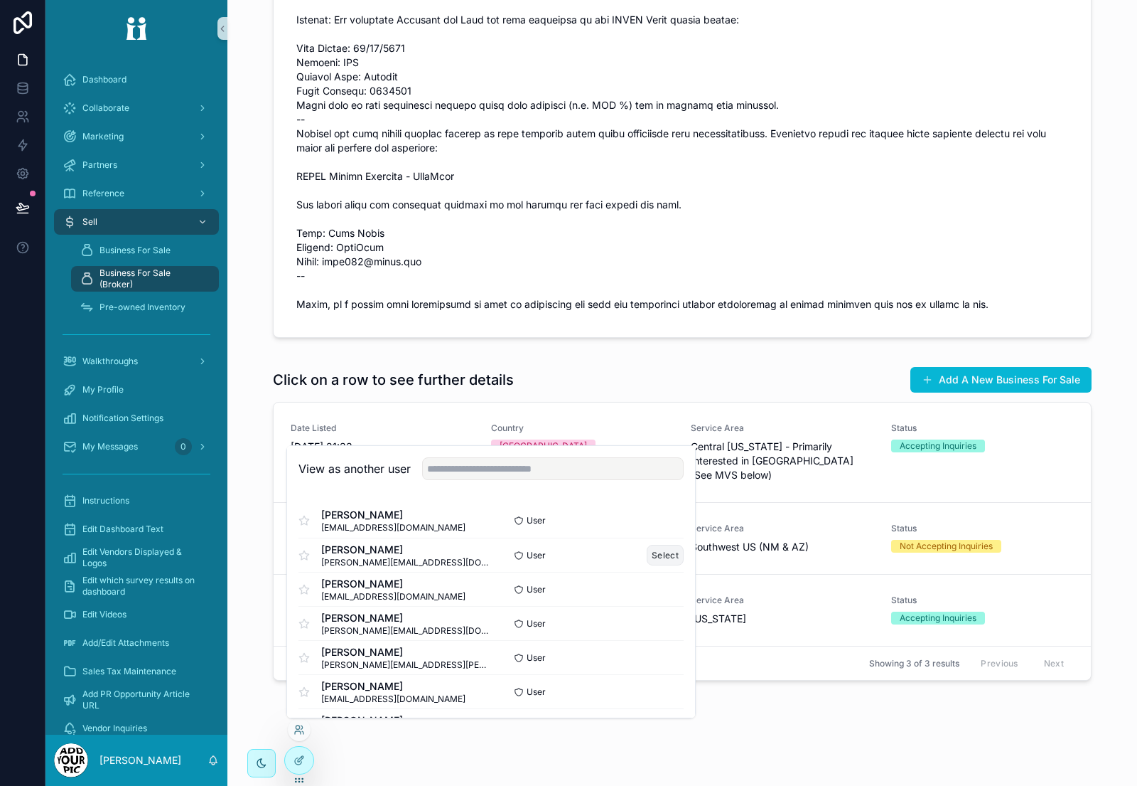
click at [660, 554] on button "Select" at bounding box center [665, 555] width 37 height 21
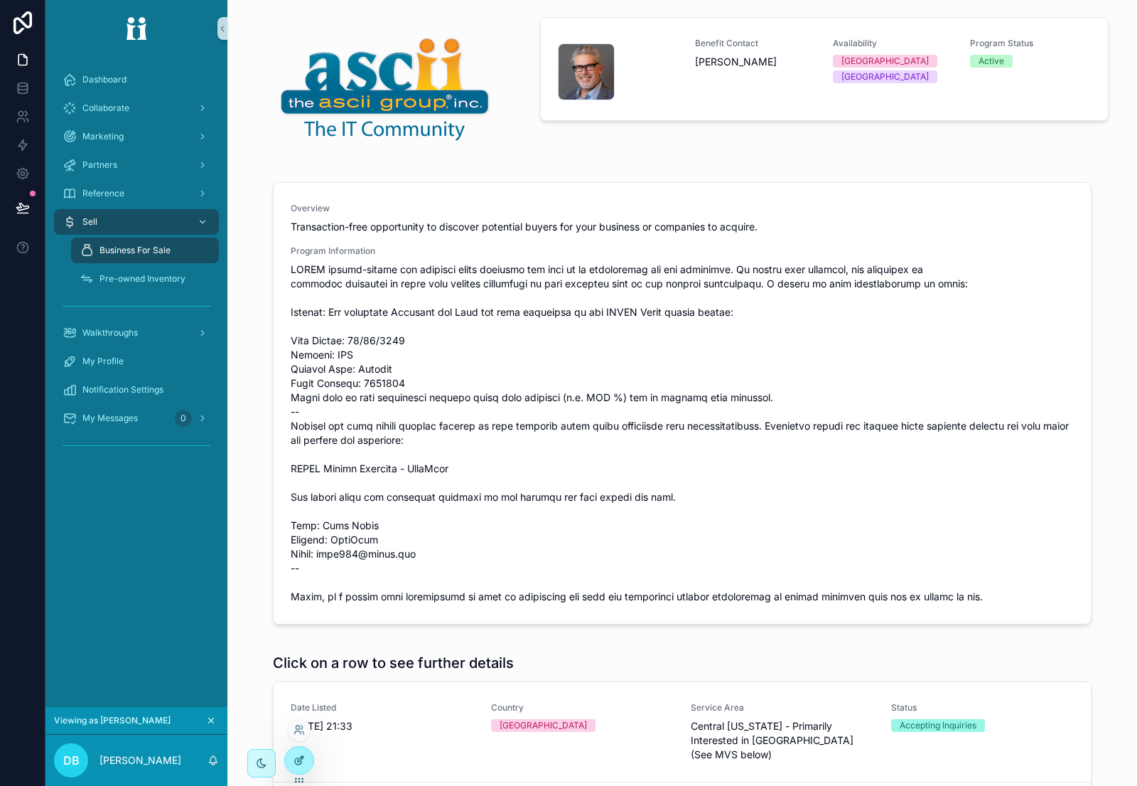
click at [304, 758] on icon at bounding box center [299, 759] width 11 height 11
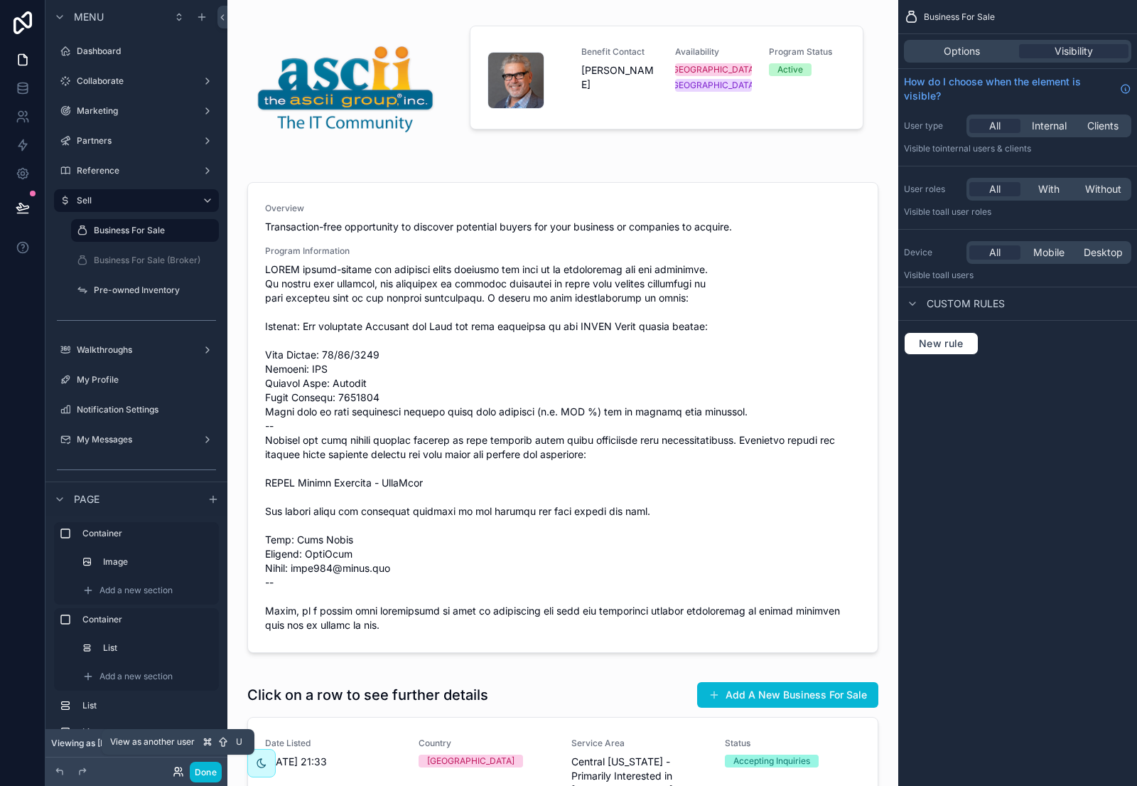
click at [178, 773] on icon at bounding box center [177, 774] width 6 height 3
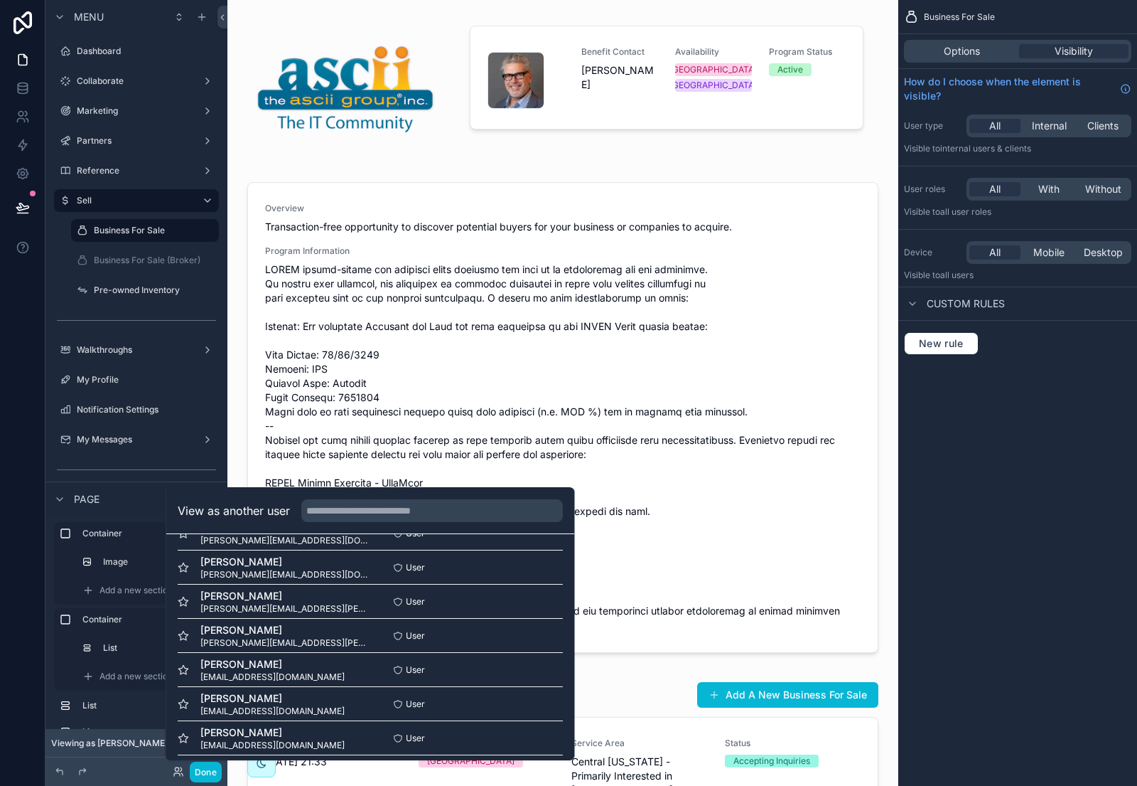
scroll to position [8064, 0]
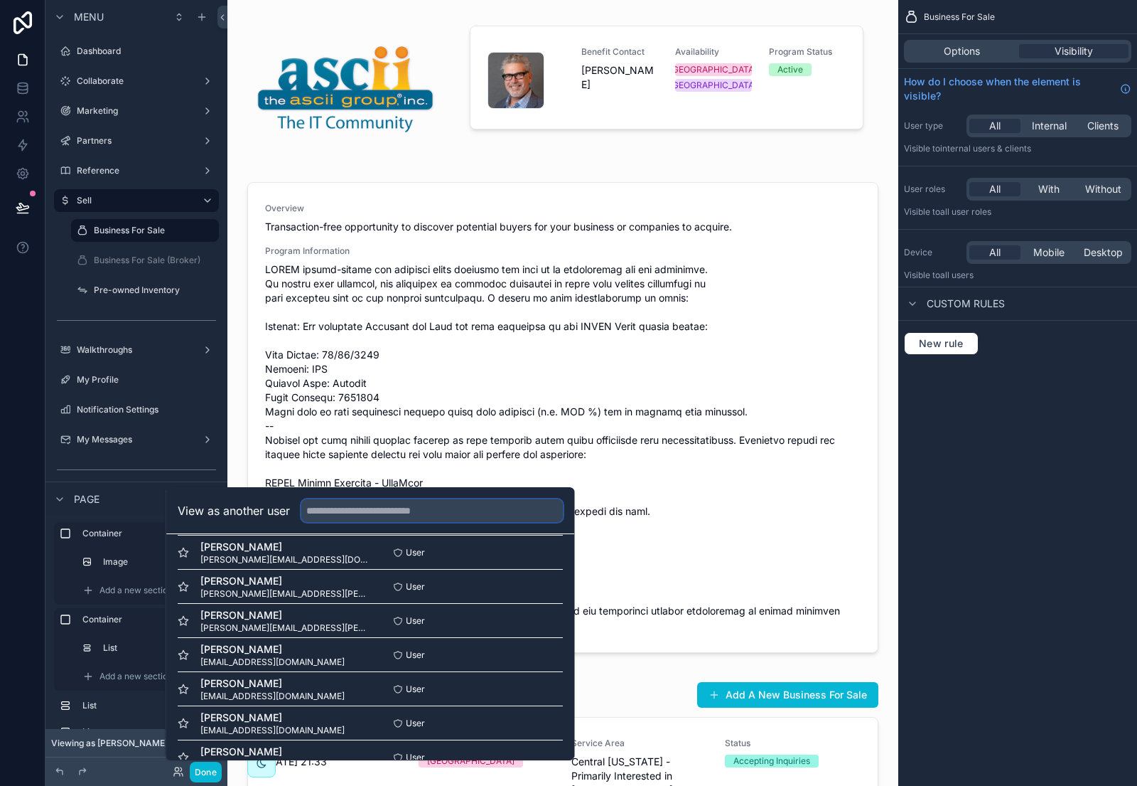
click at [397, 509] on input "text" at bounding box center [432, 510] width 262 height 23
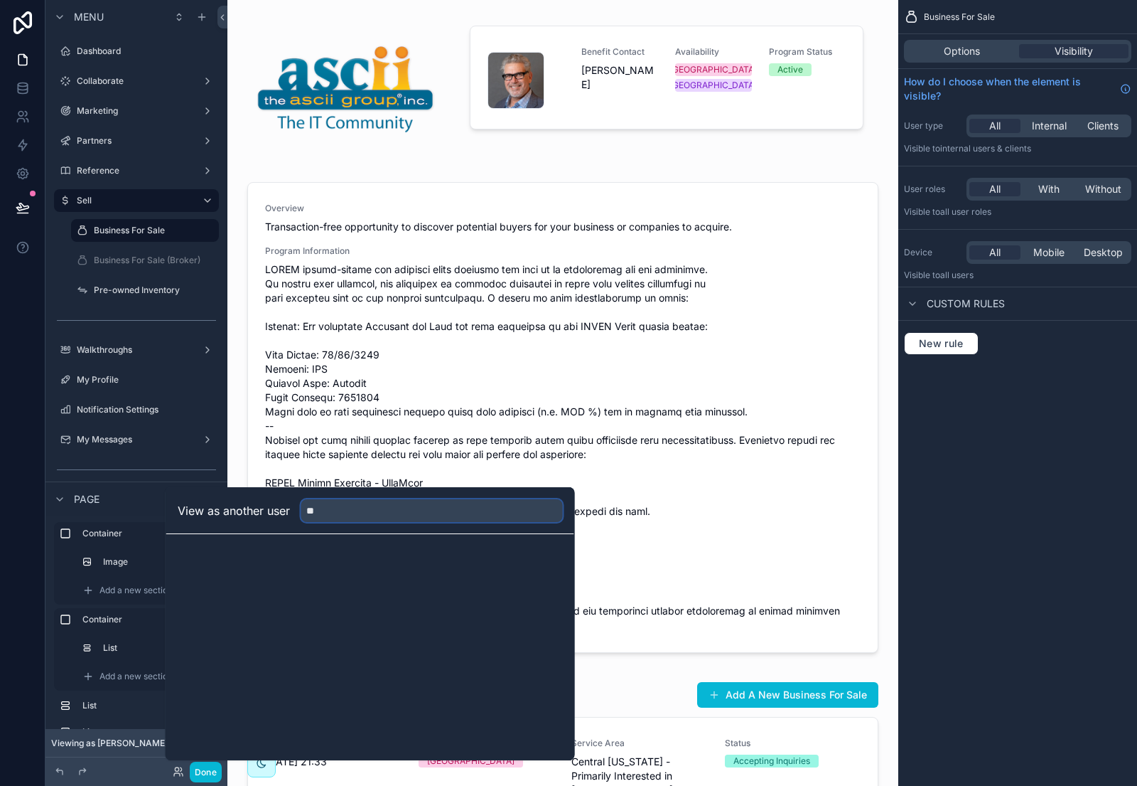
type input "*"
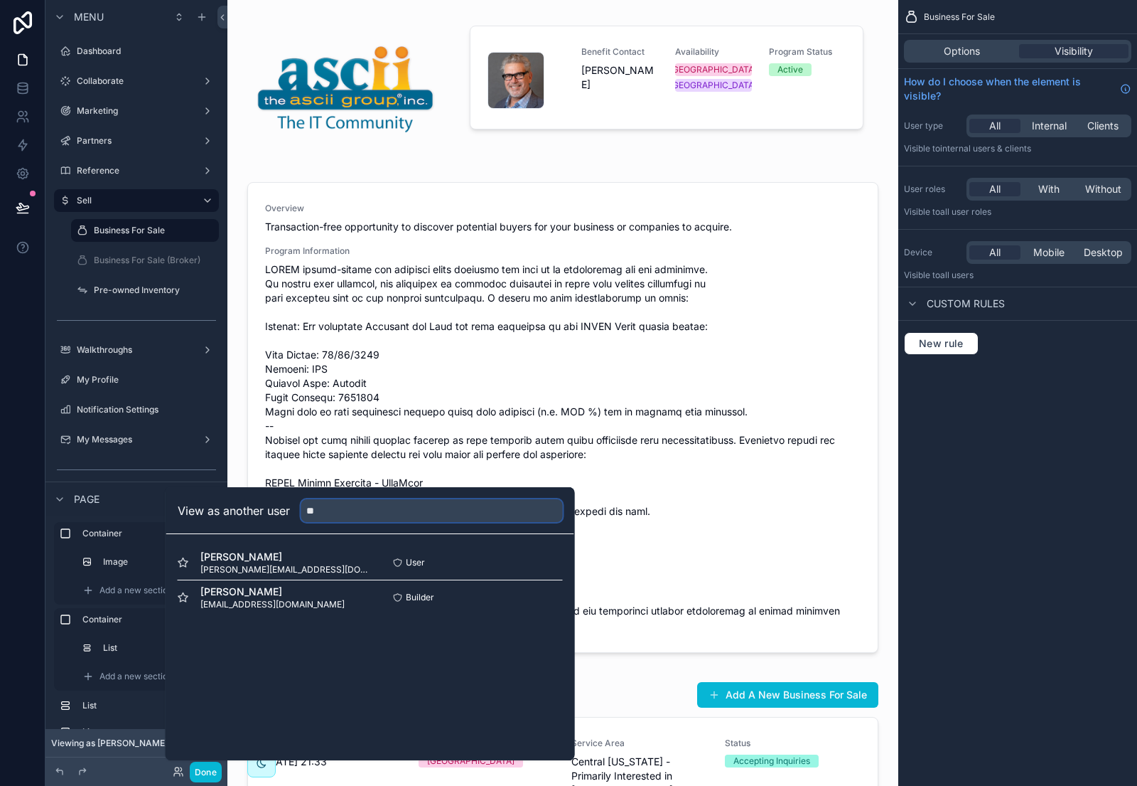
type input "*"
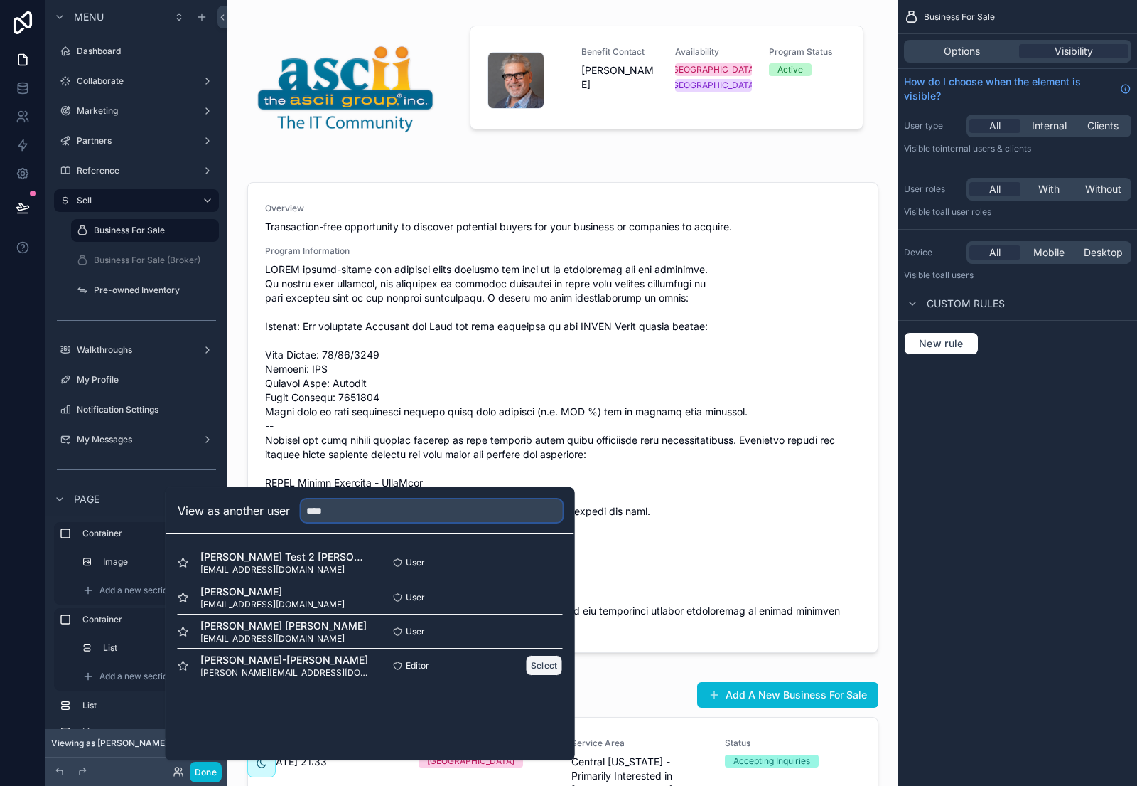
type input "****"
click at [544, 663] on button "Select" at bounding box center [544, 665] width 37 height 21
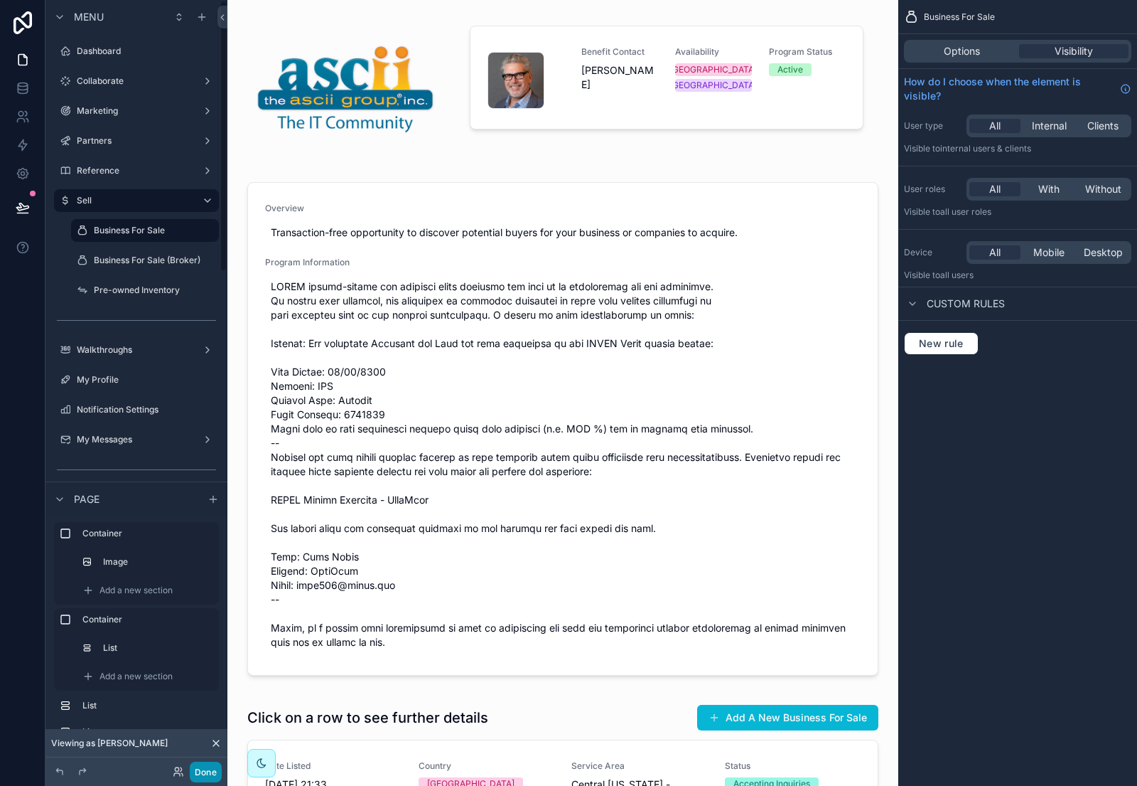
click at [207, 775] on button "Done" at bounding box center [206, 771] width 32 height 21
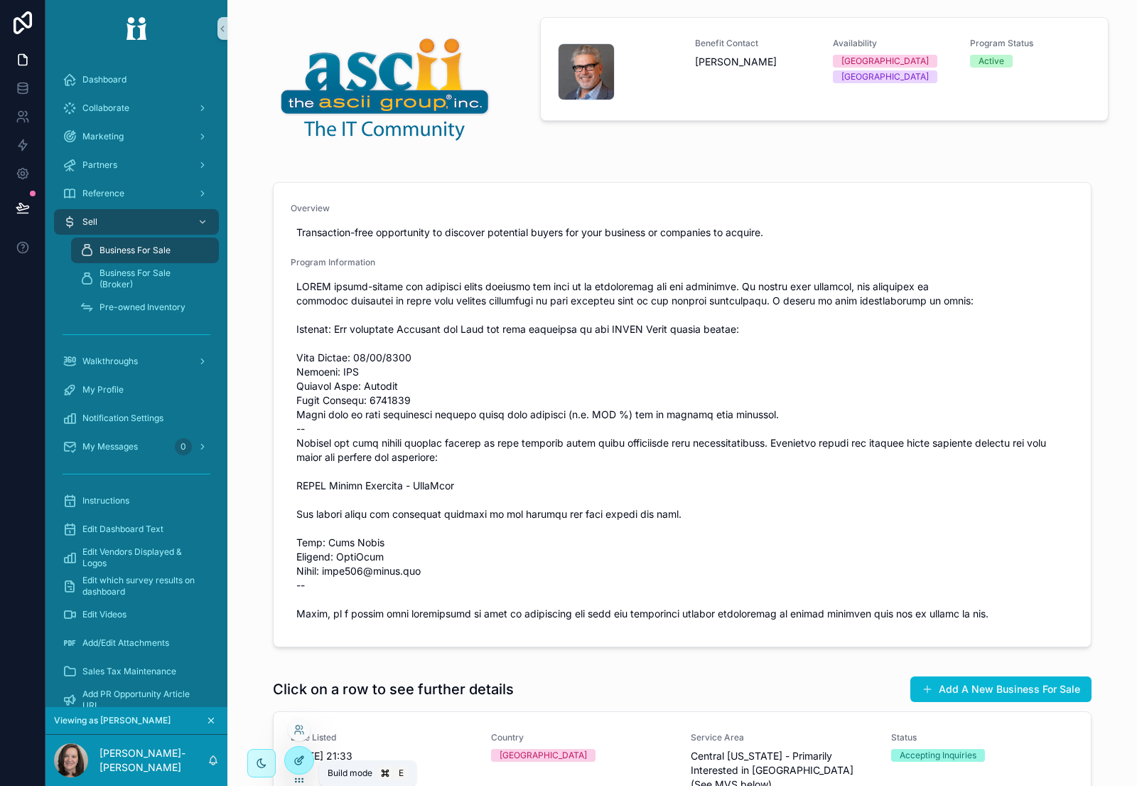
click at [294, 761] on icon at bounding box center [299, 759] width 11 height 11
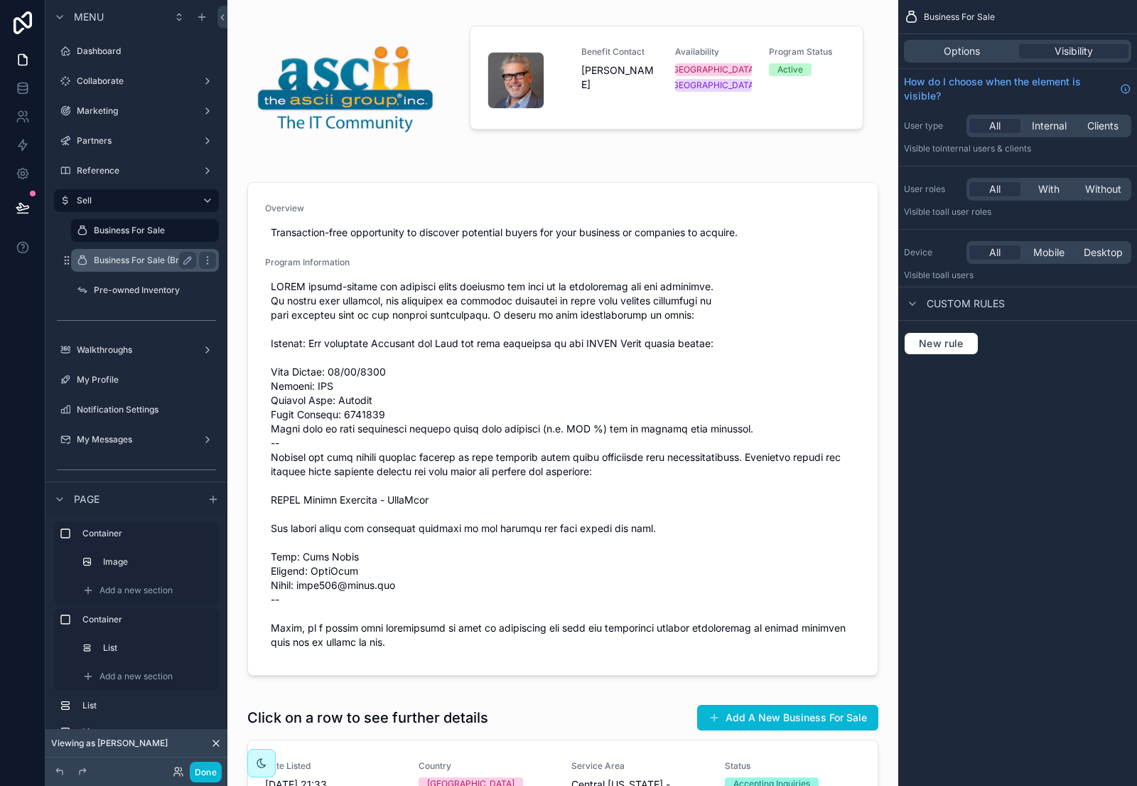
click at [132, 255] on label "Business For Sale (Broker)" at bounding box center [147, 260] width 107 height 11
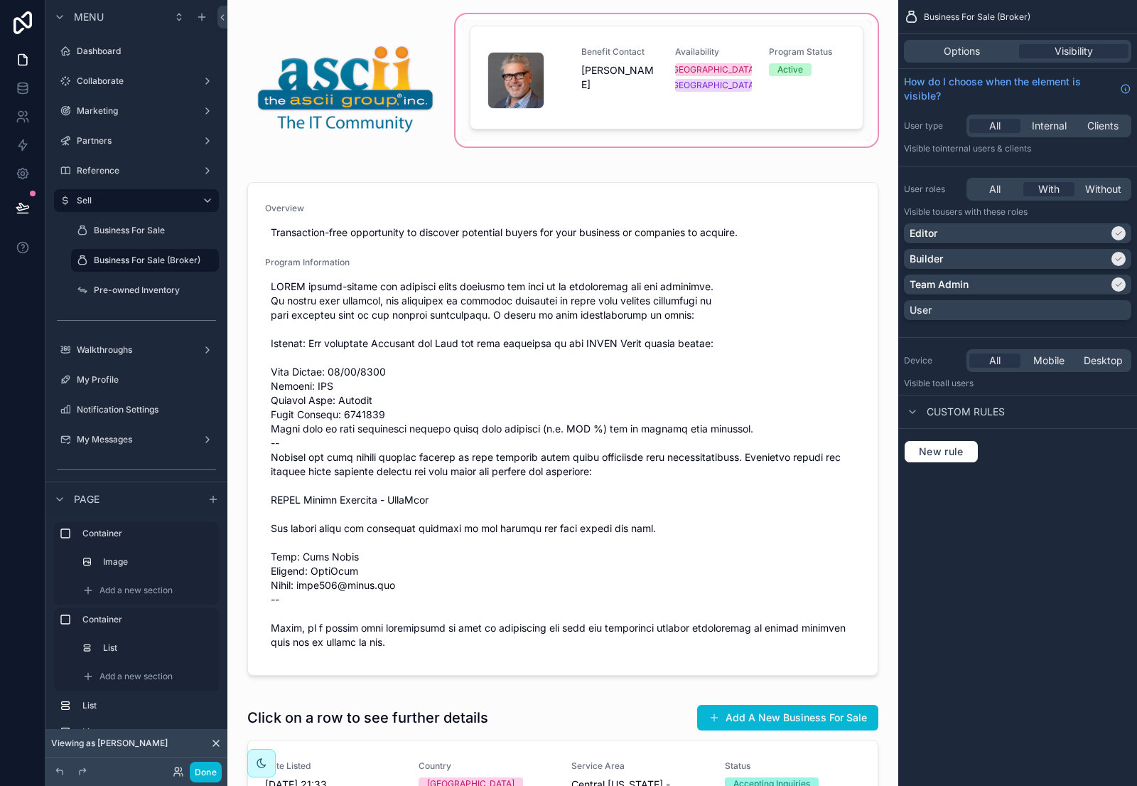
click at [556, 29] on div "scrollable content" at bounding box center [667, 88] width 428 height 154
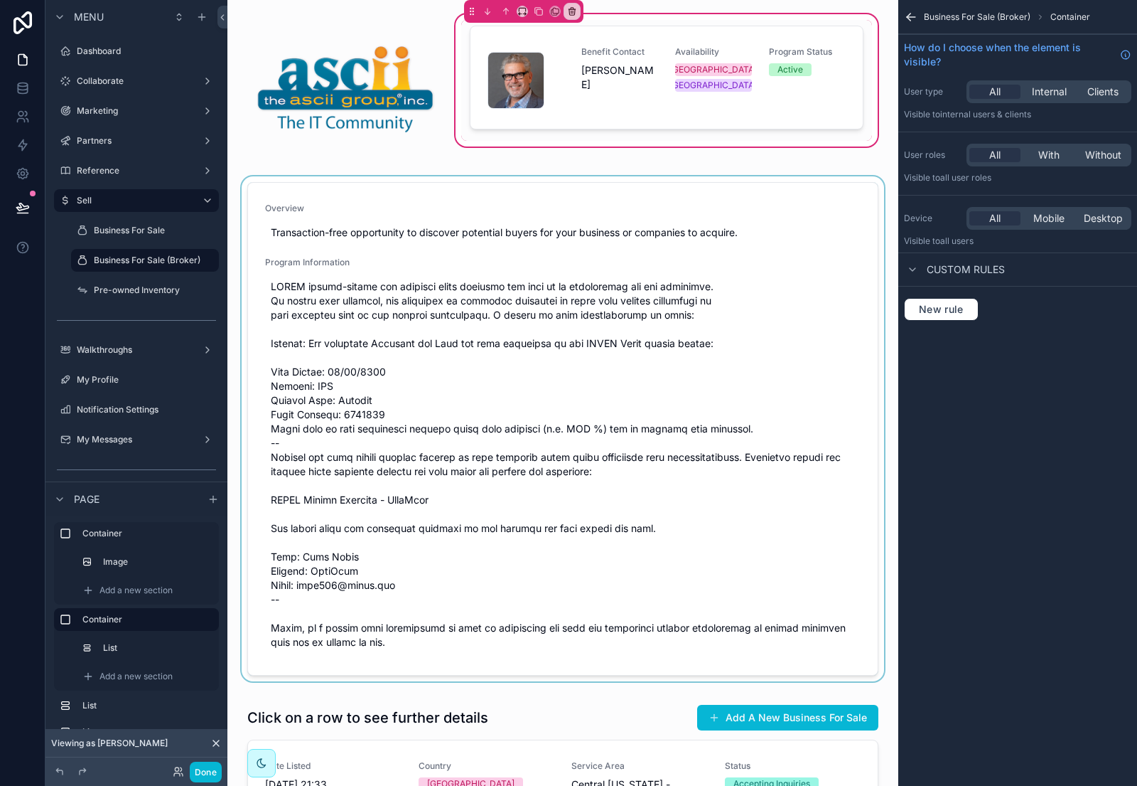
click at [512, 198] on div "scrollable content" at bounding box center [563, 431] width 648 height 510
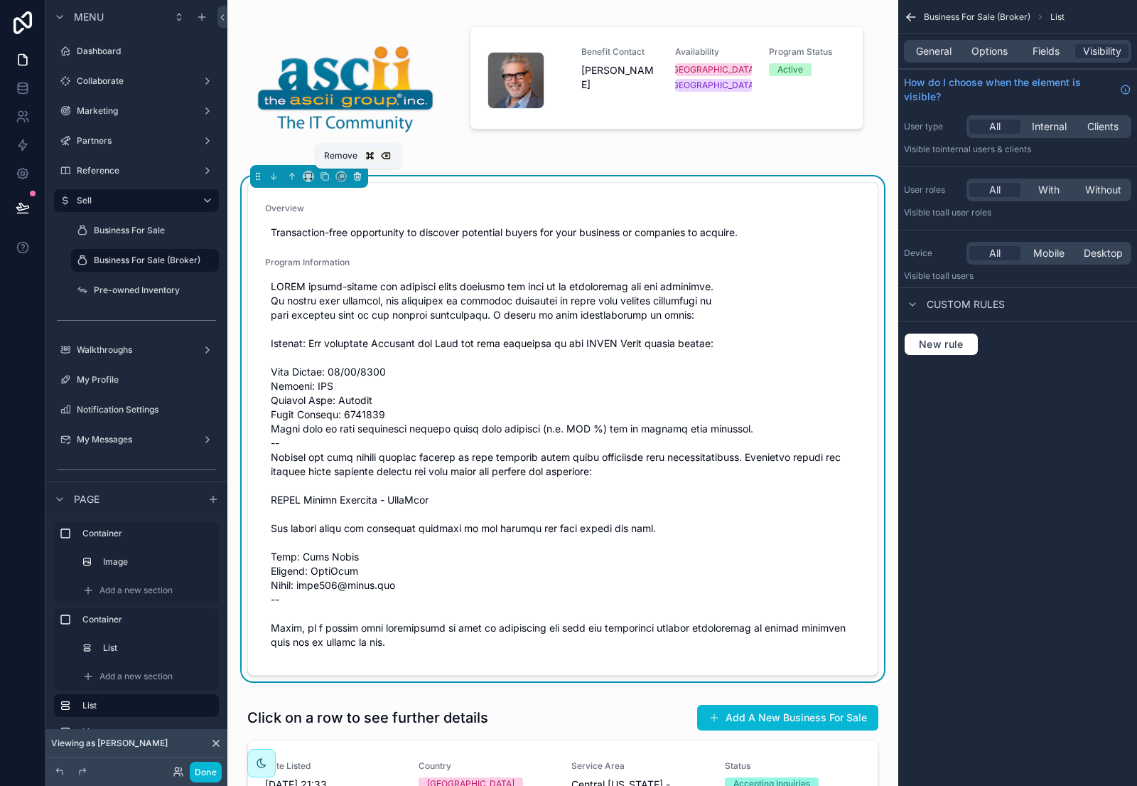
click at [358, 176] on icon "scrollable content" at bounding box center [358, 176] width 10 height 10
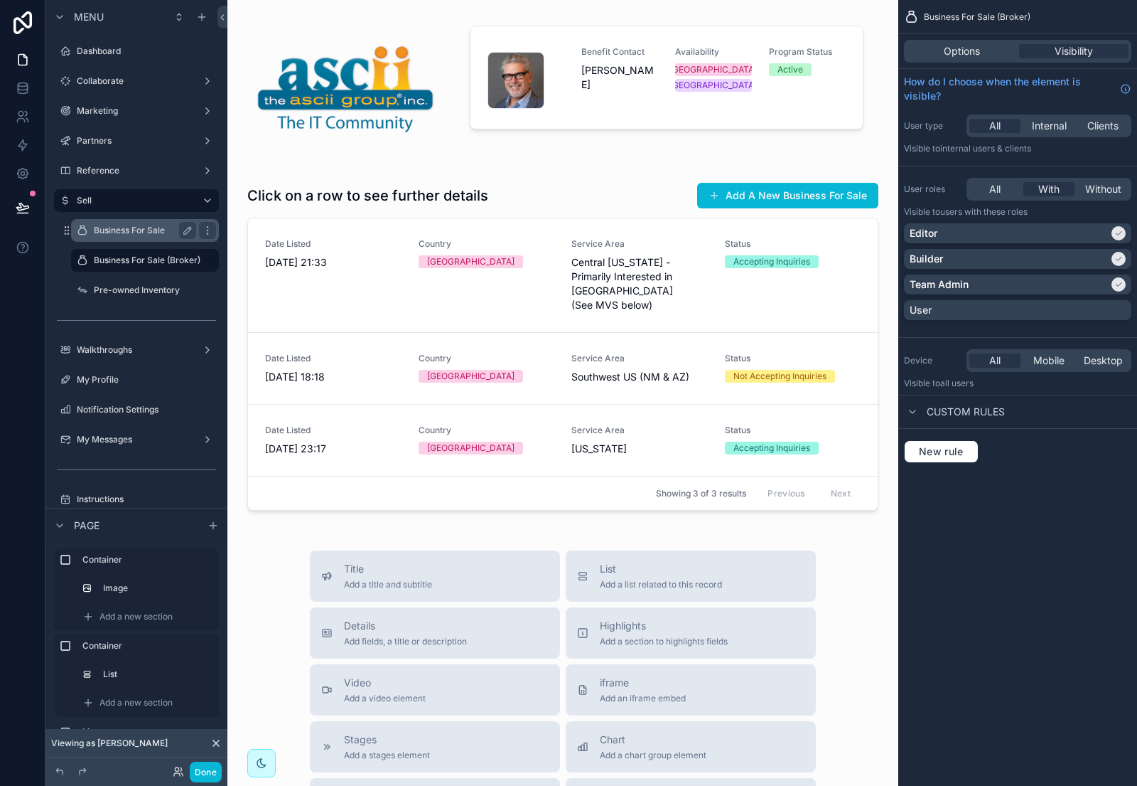
click at [148, 231] on label "Business For Sale" at bounding box center [142, 230] width 97 height 11
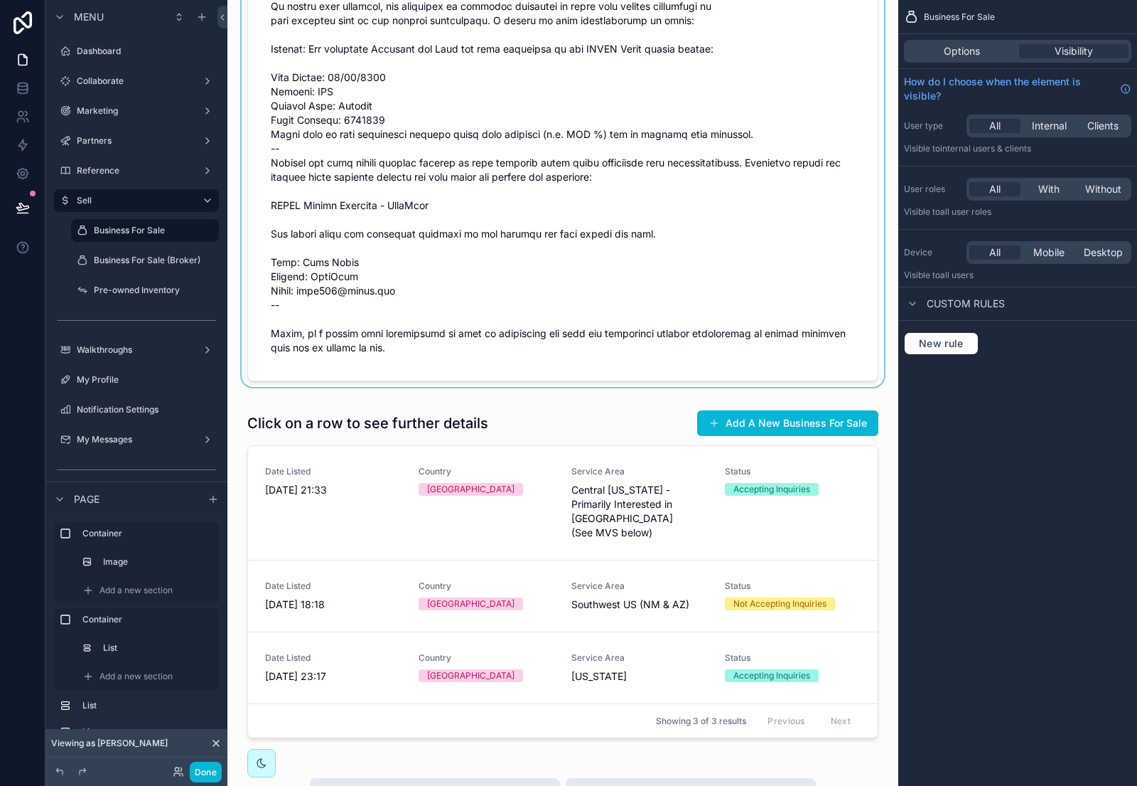
scroll to position [341, 0]
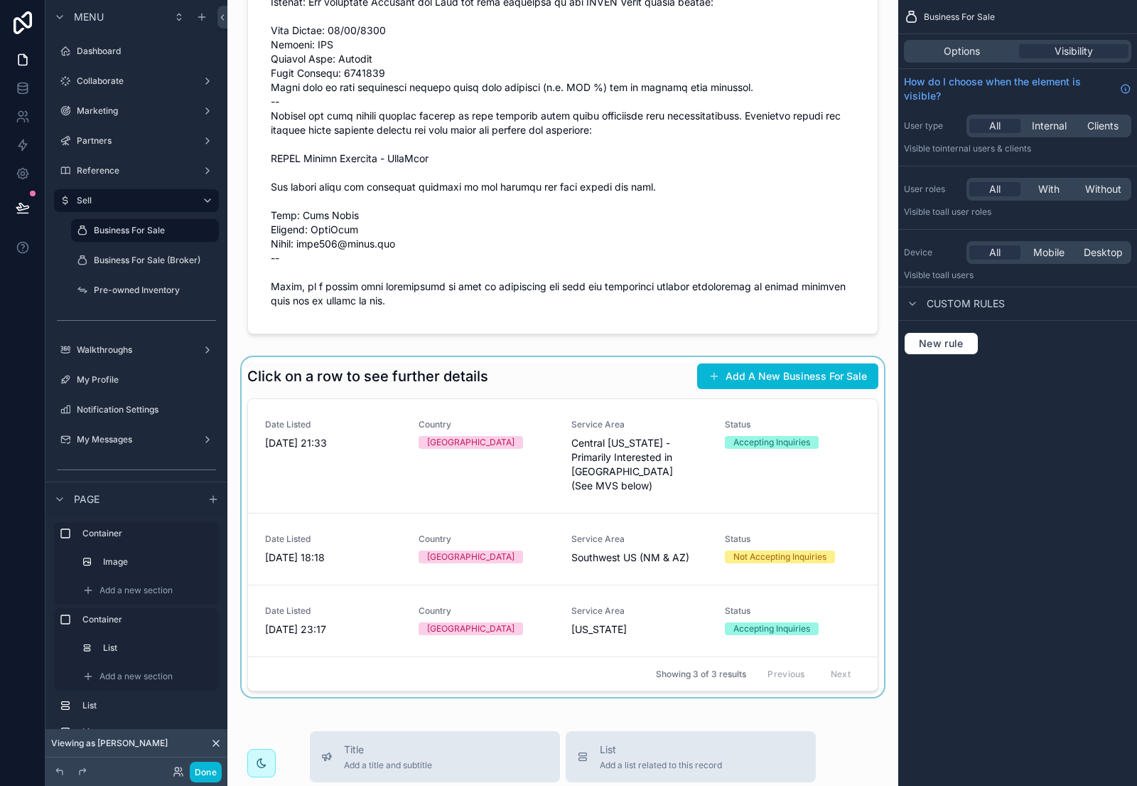
click at [567, 365] on div "scrollable content" at bounding box center [563, 527] width 648 height 340
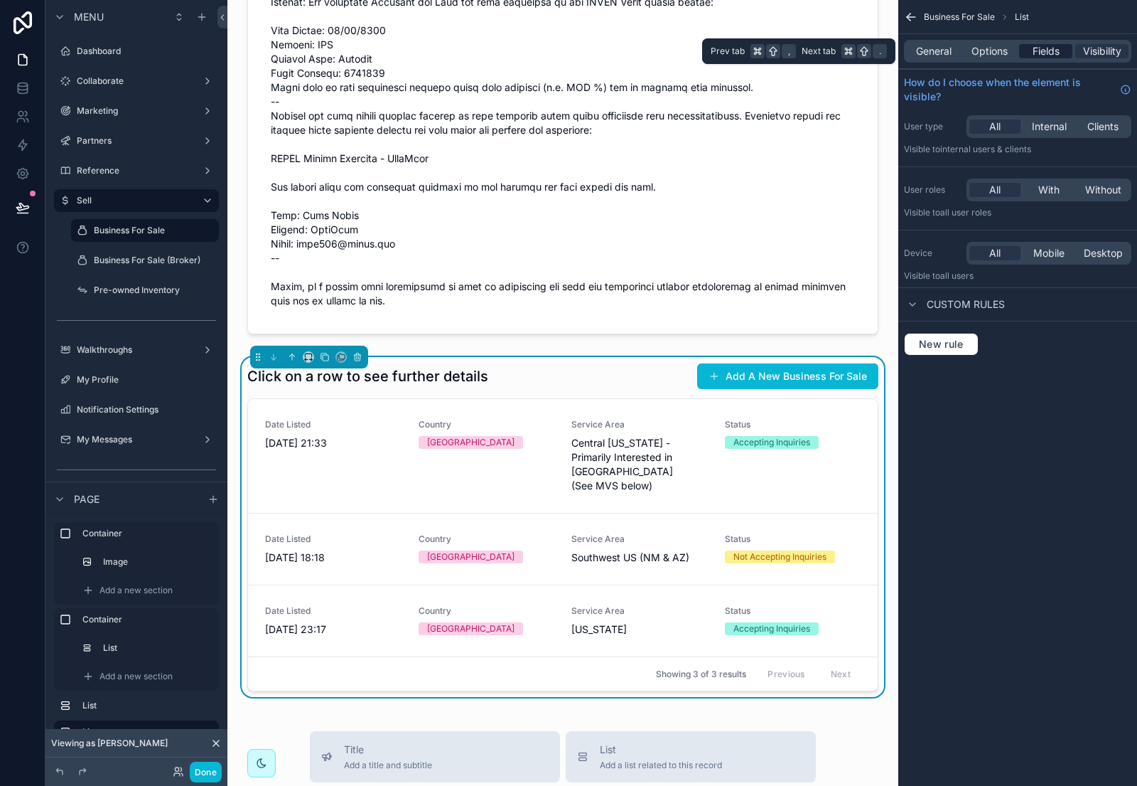
click at [1046, 46] on span "Fields" at bounding box center [1046, 51] width 27 height 14
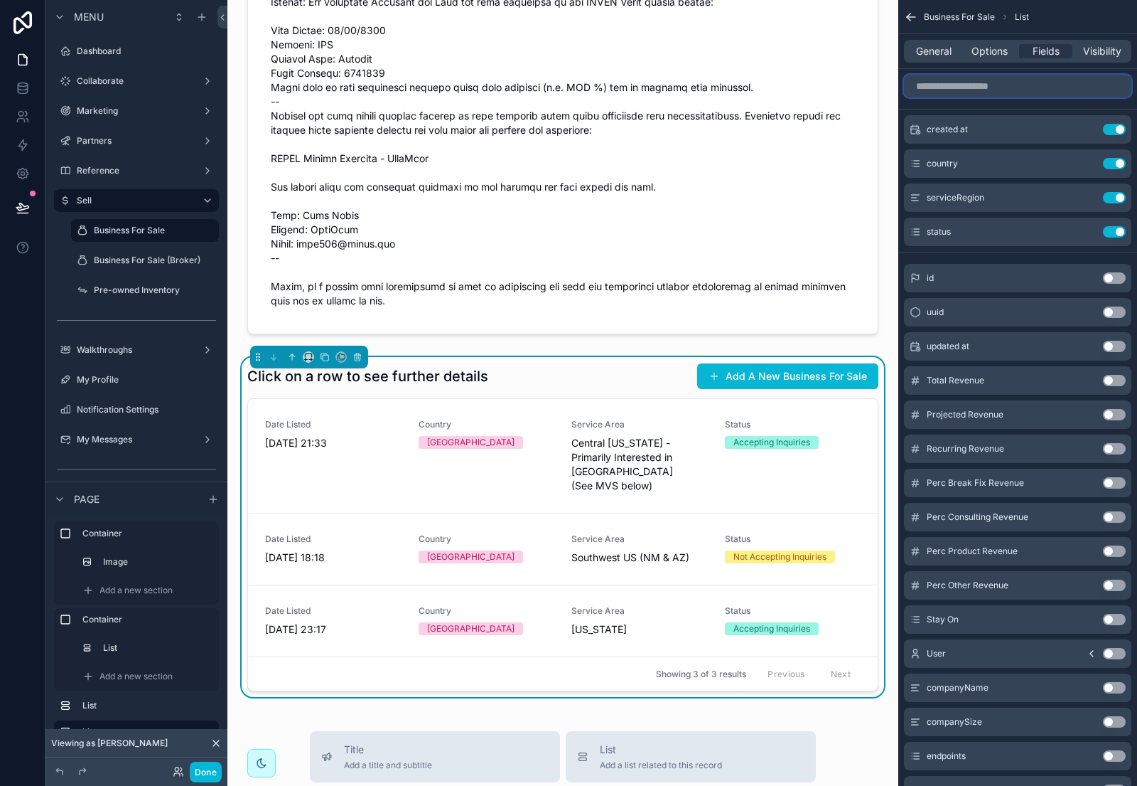
click at [997, 85] on input "scrollable content" at bounding box center [1017, 86] width 227 height 23
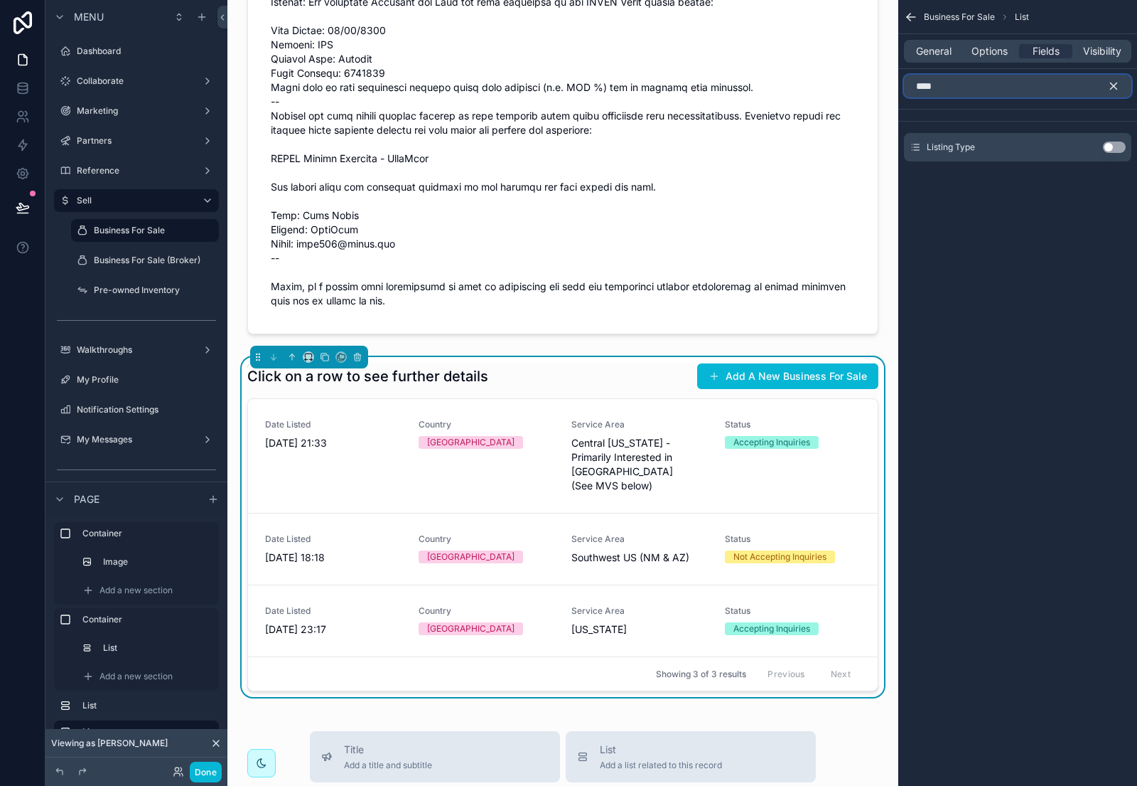
type input "****"
click at [1113, 149] on button "Use setting" at bounding box center [1114, 146] width 23 height 11
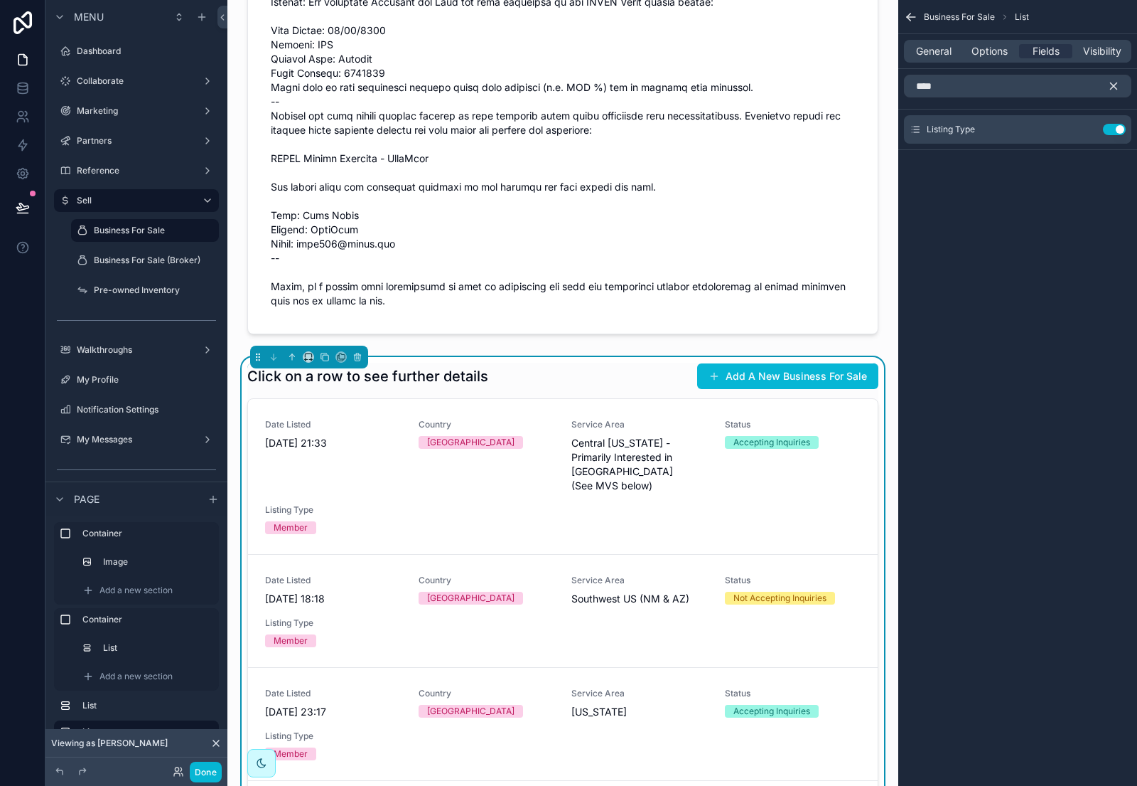
click at [1110, 82] on icon "scrollable content" at bounding box center [1114, 86] width 13 height 13
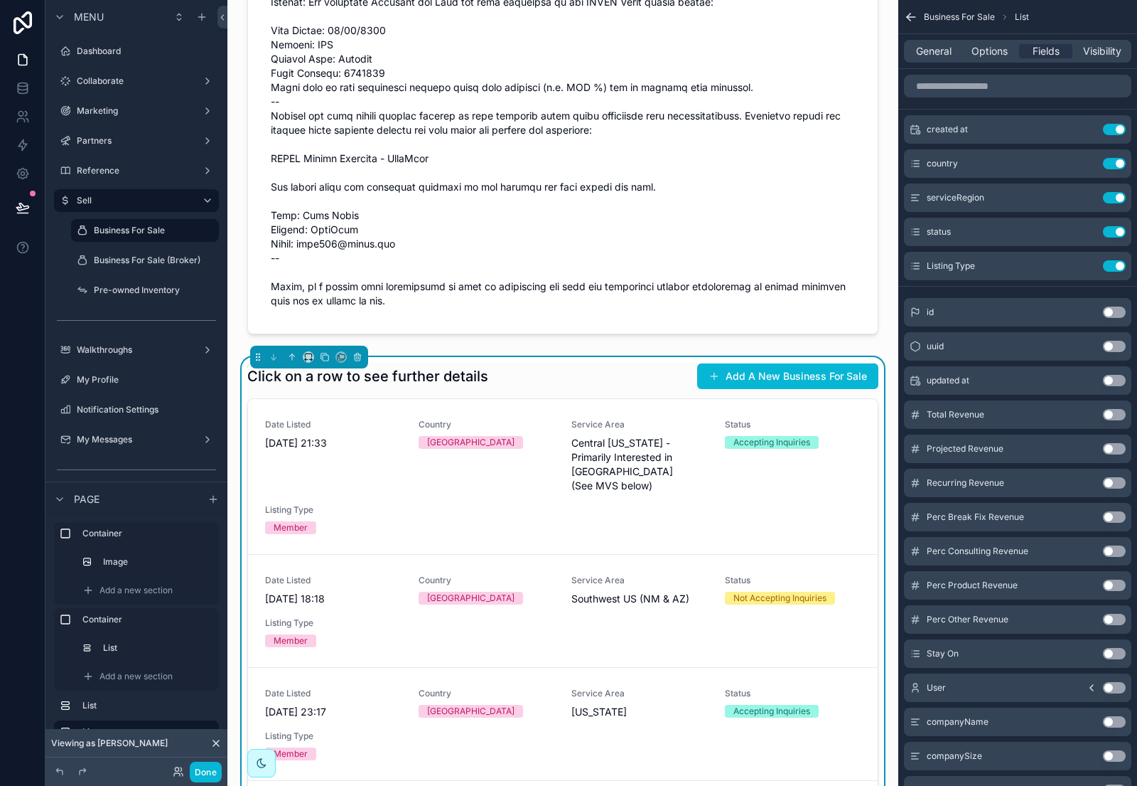
click at [577, 367] on div "Click on a row to see further details Add A New Business For Sale" at bounding box center [562, 376] width 631 height 27
click at [1089, 129] on icon "scrollable content" at bounding box center [1086, 129] width 11 height 11
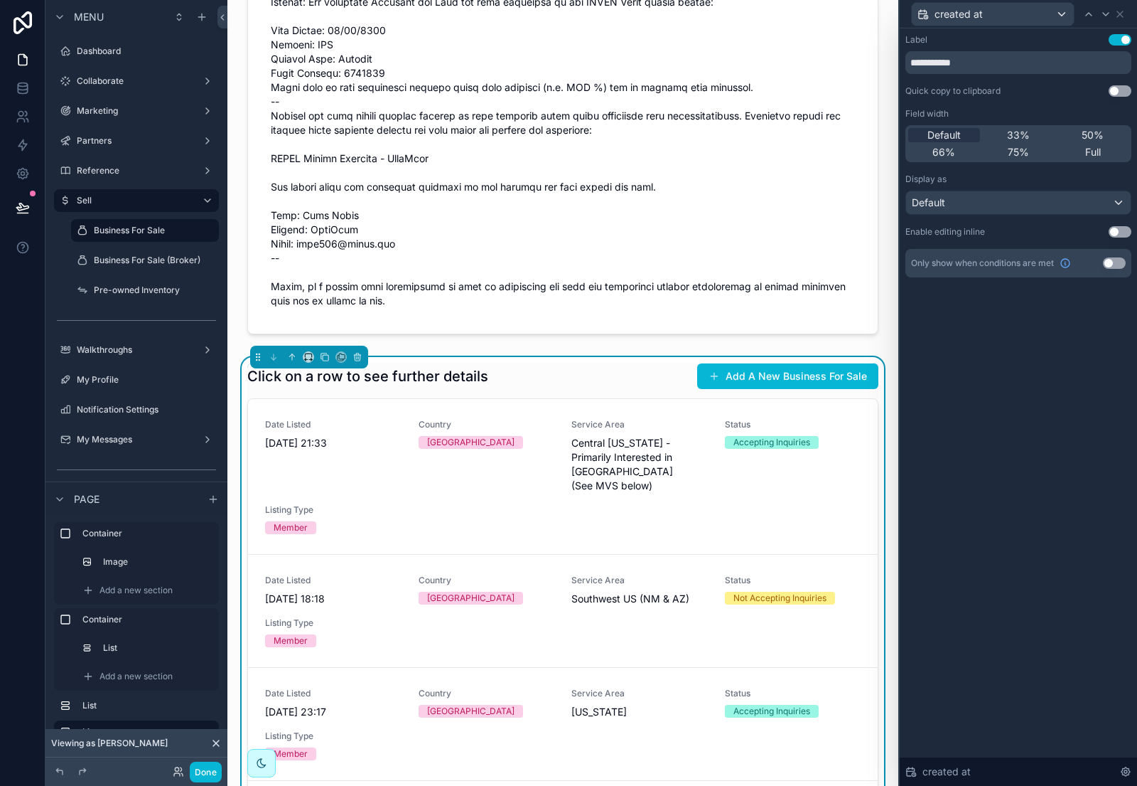
click at [1123, 21] on div "created at" at bounding box center [1019, 14] width 226 height 28
click at [1120, 14] on icon at bounding box center [1121, 14] width 6 height 6
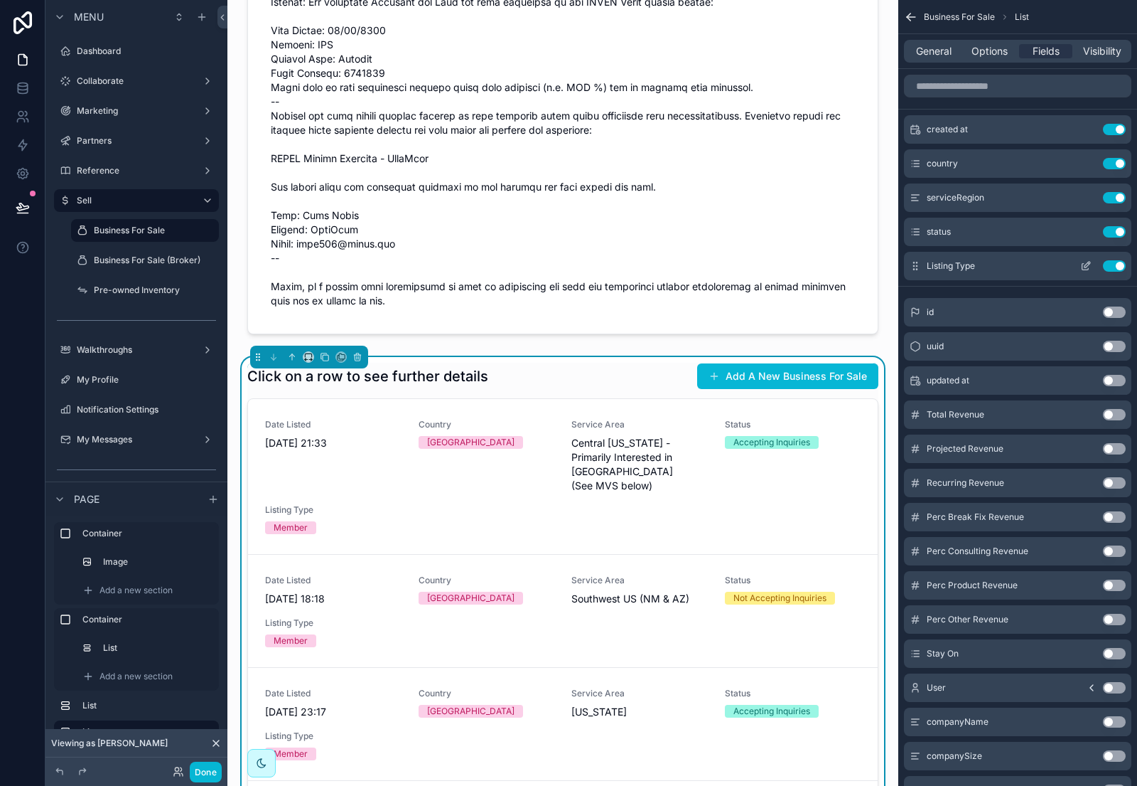
click at [1081, 262] on icon "scrollable content" at bounding box center [1086, 265] width 11 height 11
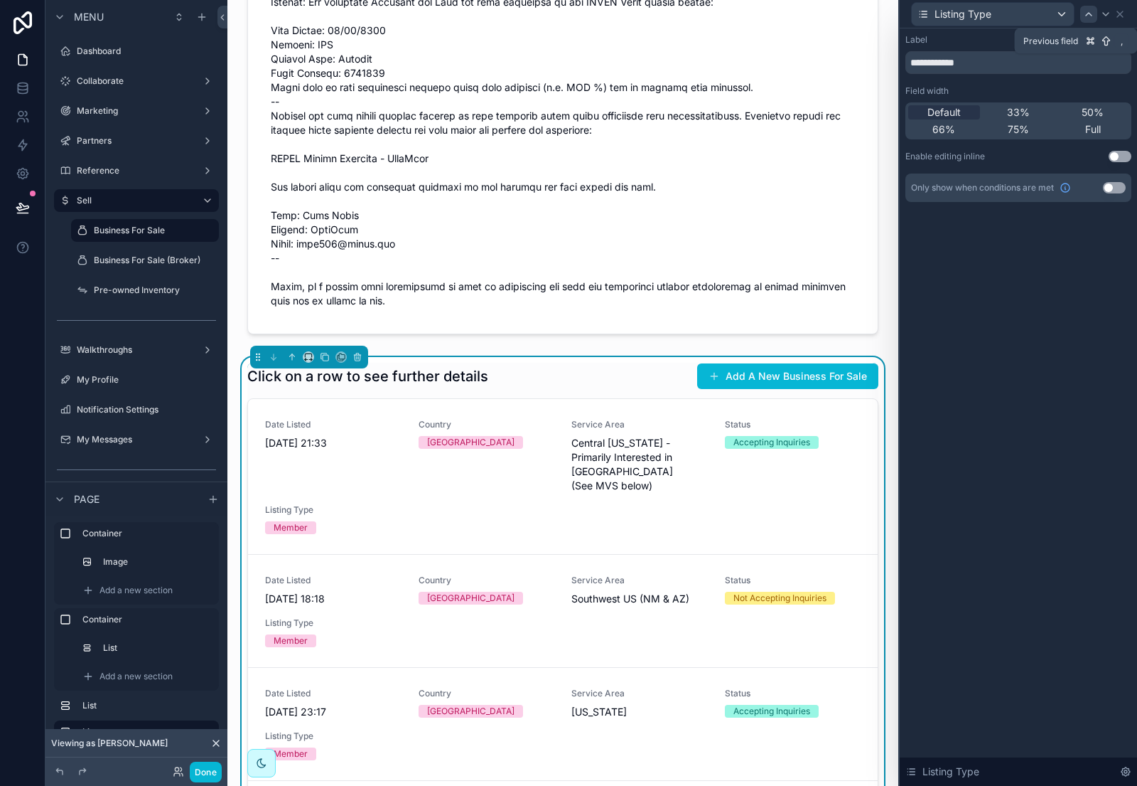
click at [1088, 9] on icon at bounding box center [1088, 14] width 11 height 11
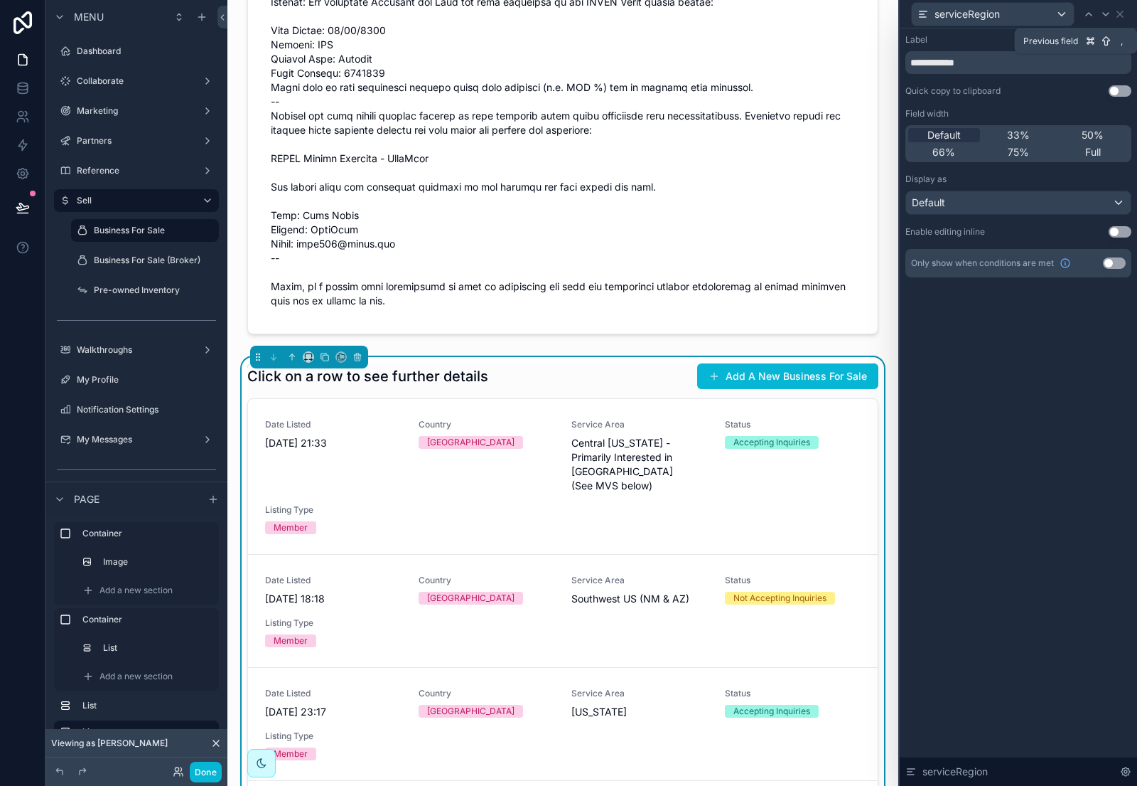
click at [1088, 9] on icon at bounding box center [1088, 14] width 11 height 11
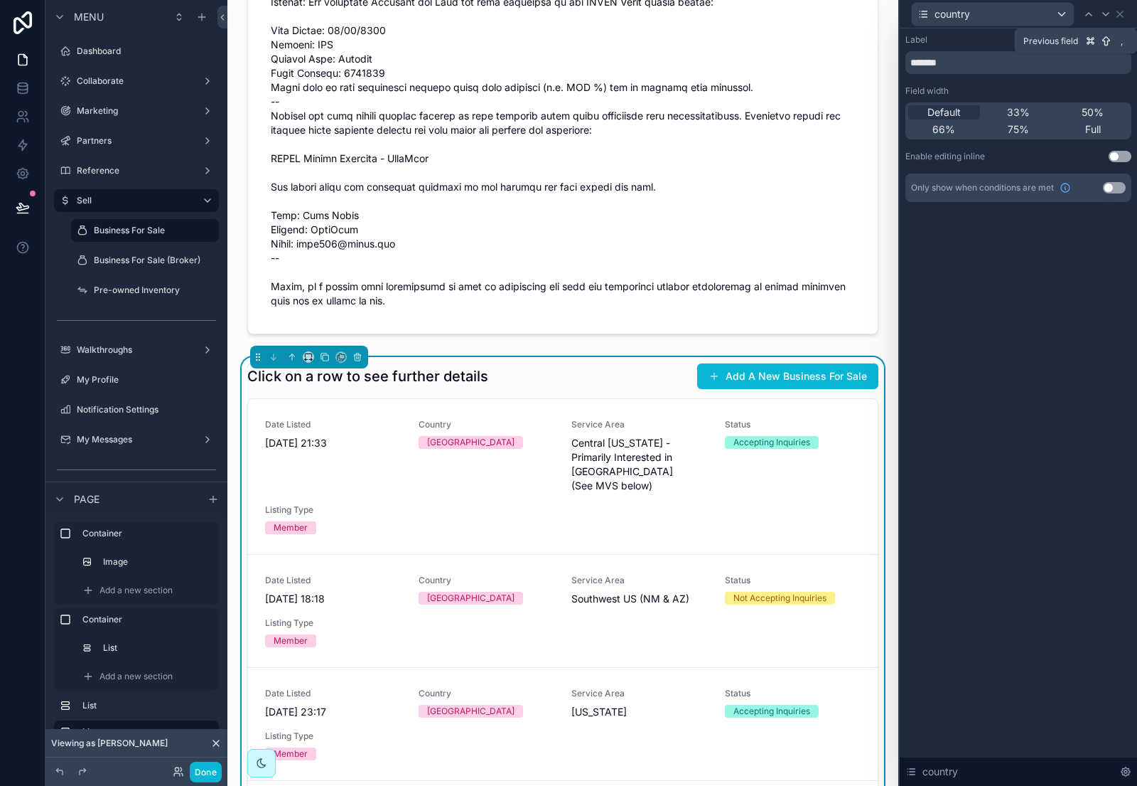
click at [1088, 9] on icon at bounding box center [1088, 14] width 11 height 11
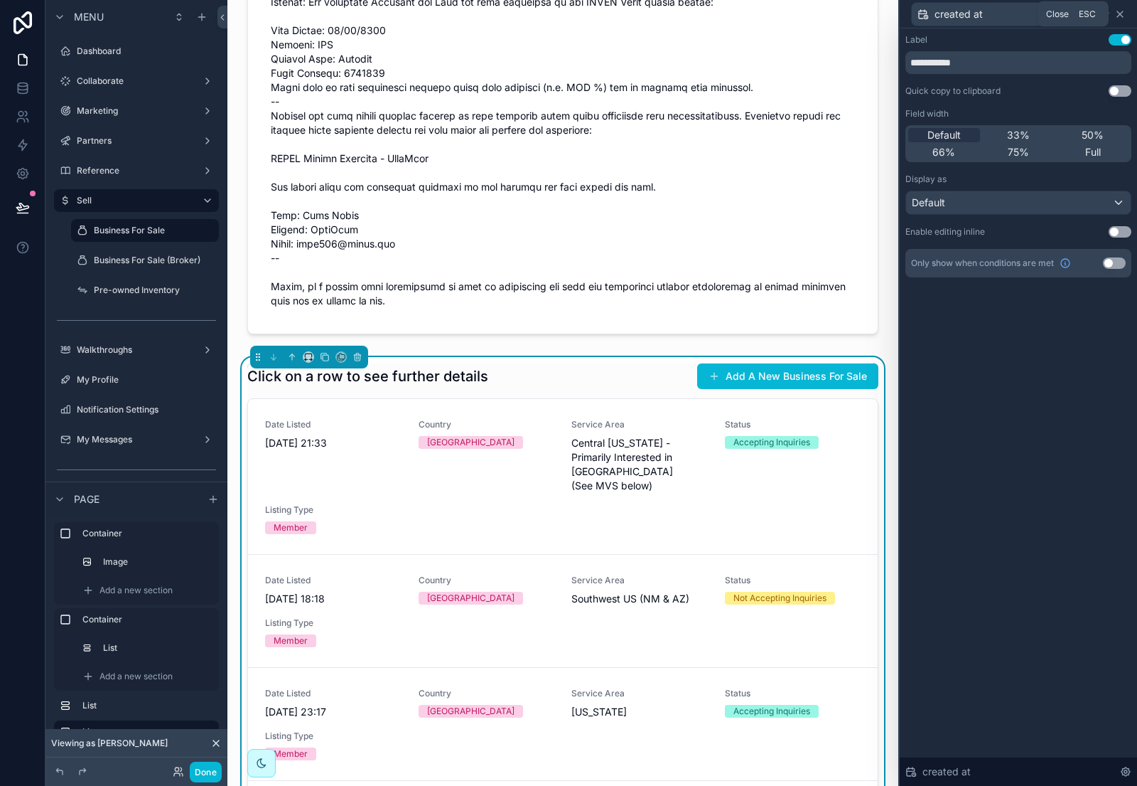
click at [1123, 11] on icon at bounding box center [1120, 14] width 11 height 11
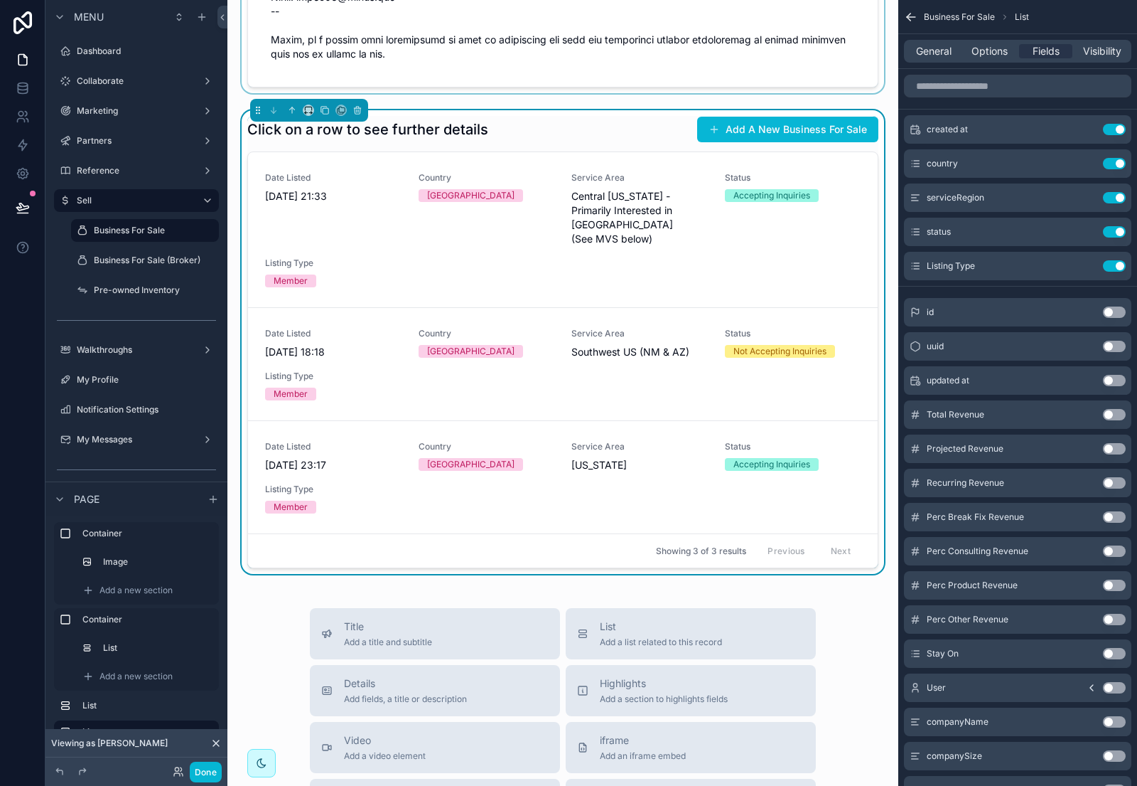
scroll to position [589, 0]
click at [129, 261] on label "Business For Sale (Broker)" at bounding box center [147, 260] width 107 height 11
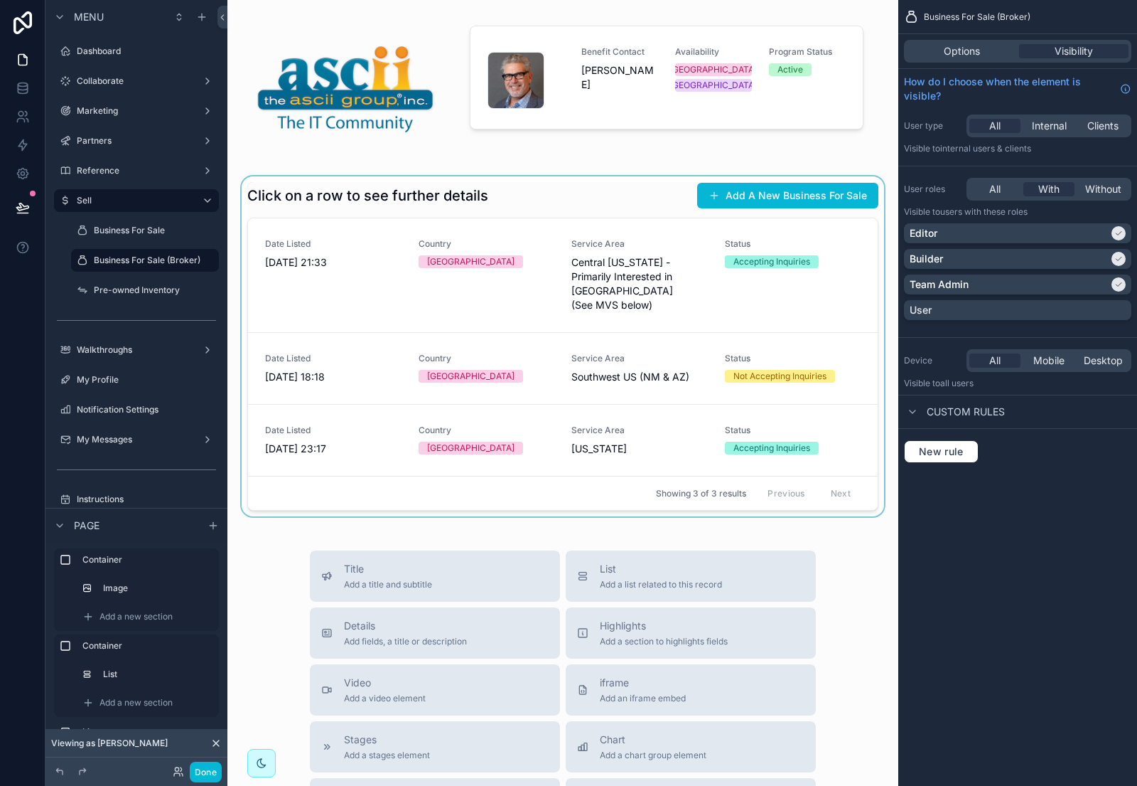
click at [573, 195] on div "scrollable content" at bounding box center [563, 346] width 648 height 340
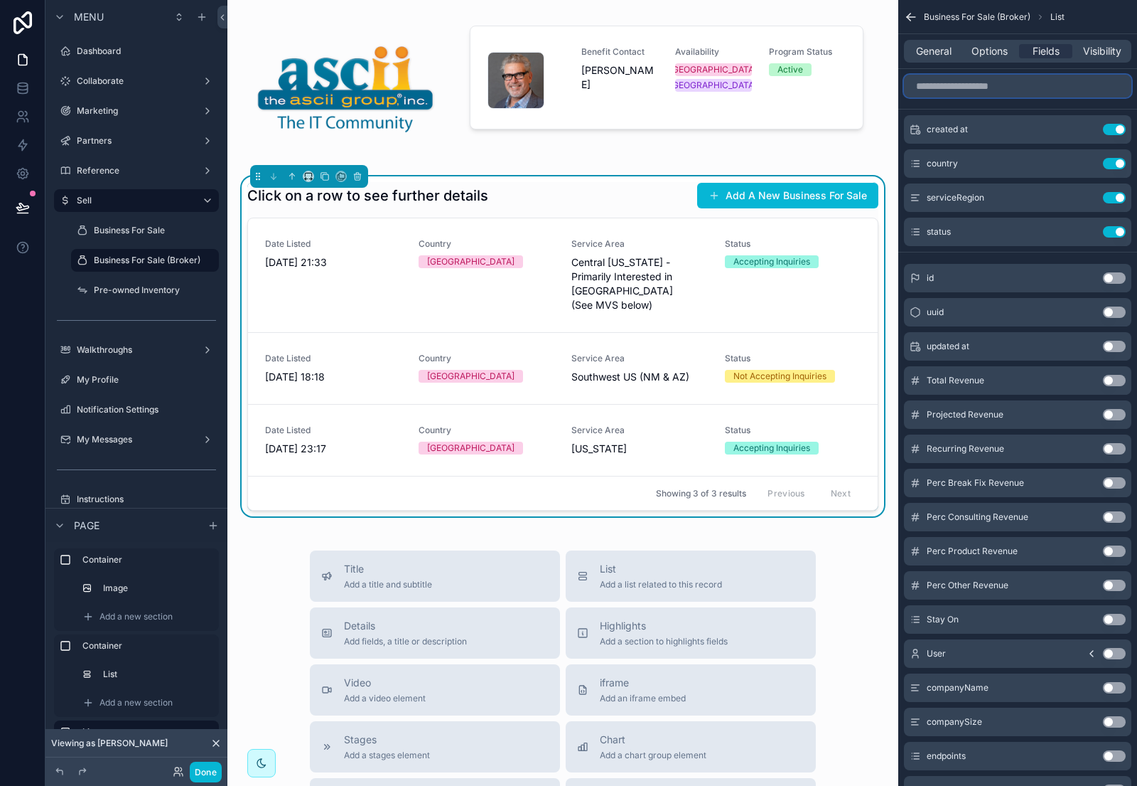
click at [1012, 87] on input "scrollable content" at bounding box center [1017, 86] width 227 height 23
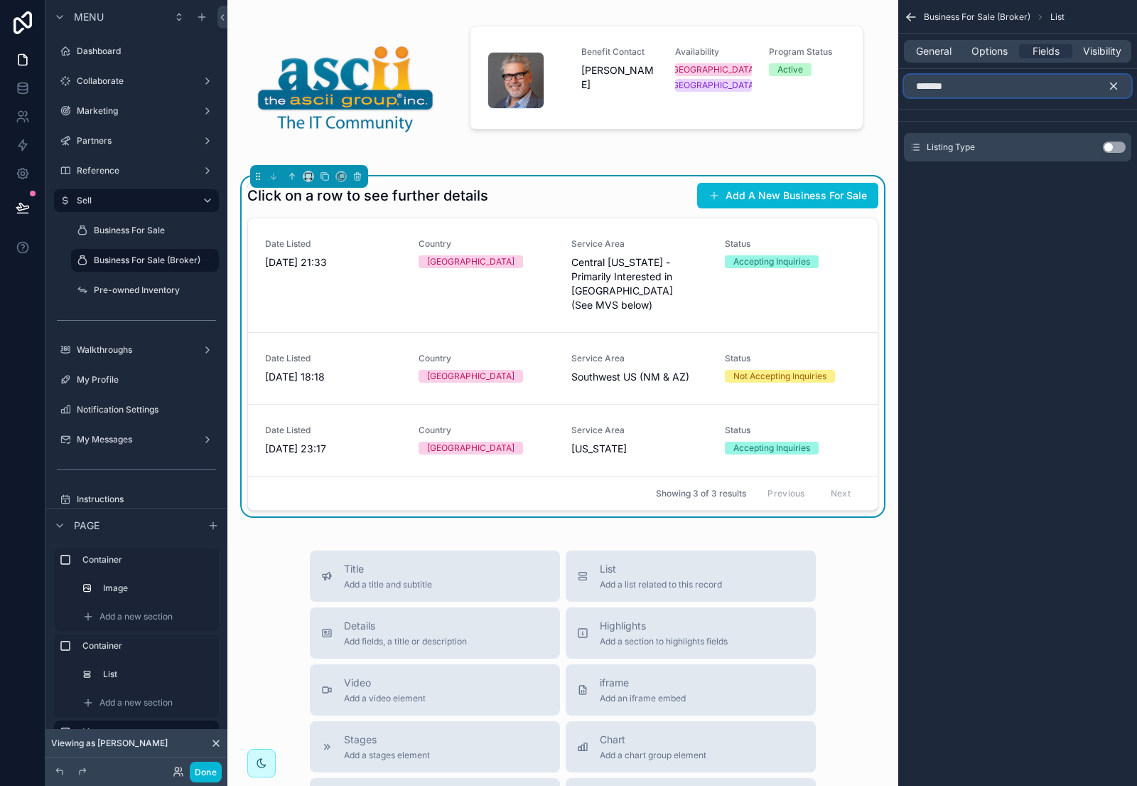
type input "*******"
click at [1115, 144] on button "Use setting" at bounding box center [1114, 146] width 23 height 11
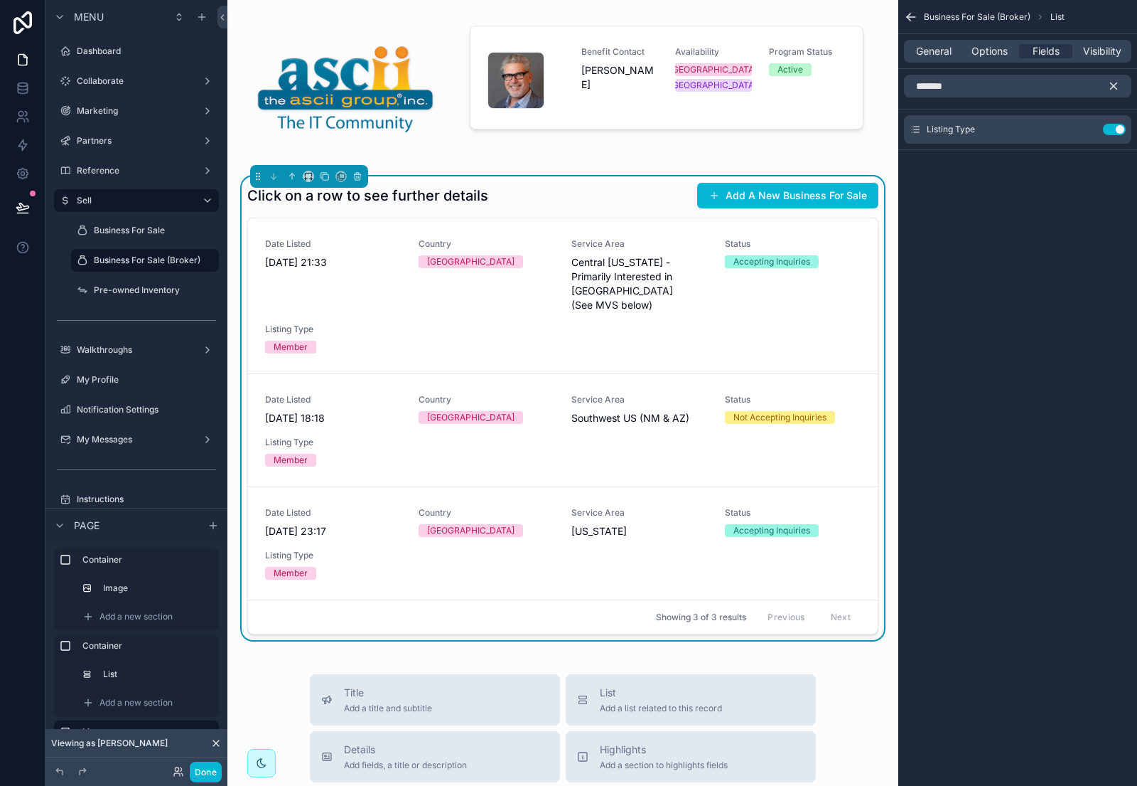
click at [587, 191] on div "Click on a row to see further details Add A New Business For Sale" at bounding box center [562, 195] width 631 height 27
click at [1111, 82] on icon "scrollable content" at bounding box center [1114, 86] width 13 height 13
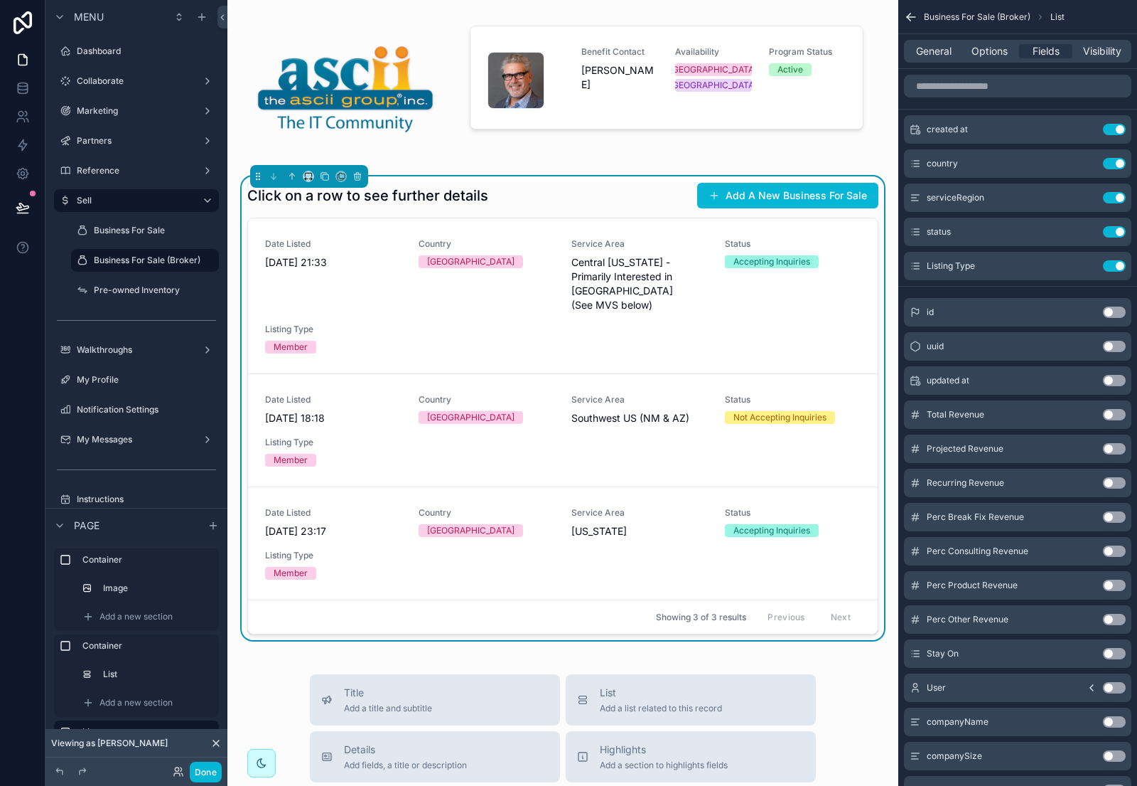
click at [593, 188] on div "Click on a row to see further details Add A New Business For Sale" at bounding box center [562, 195] width 631 height 27
click at [994, 45] on span "Options" at bounding box center [990, 51] width 36 height 14
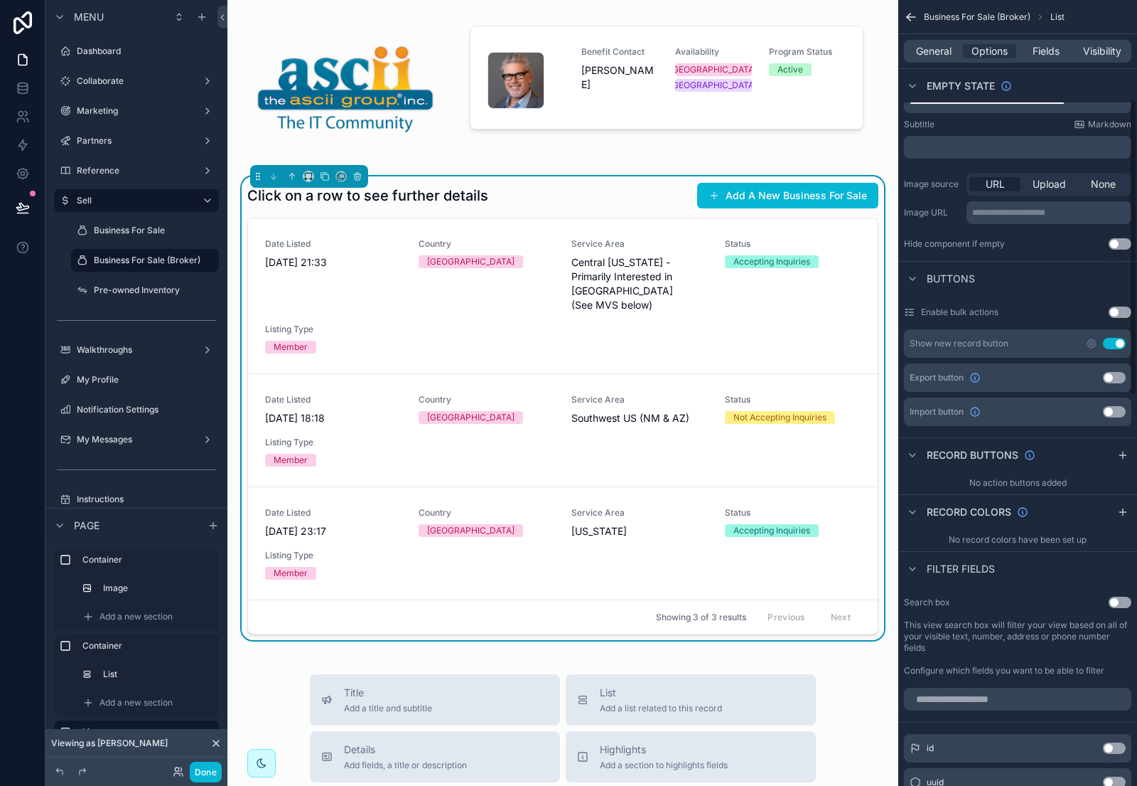
scroll to position [311, 0]
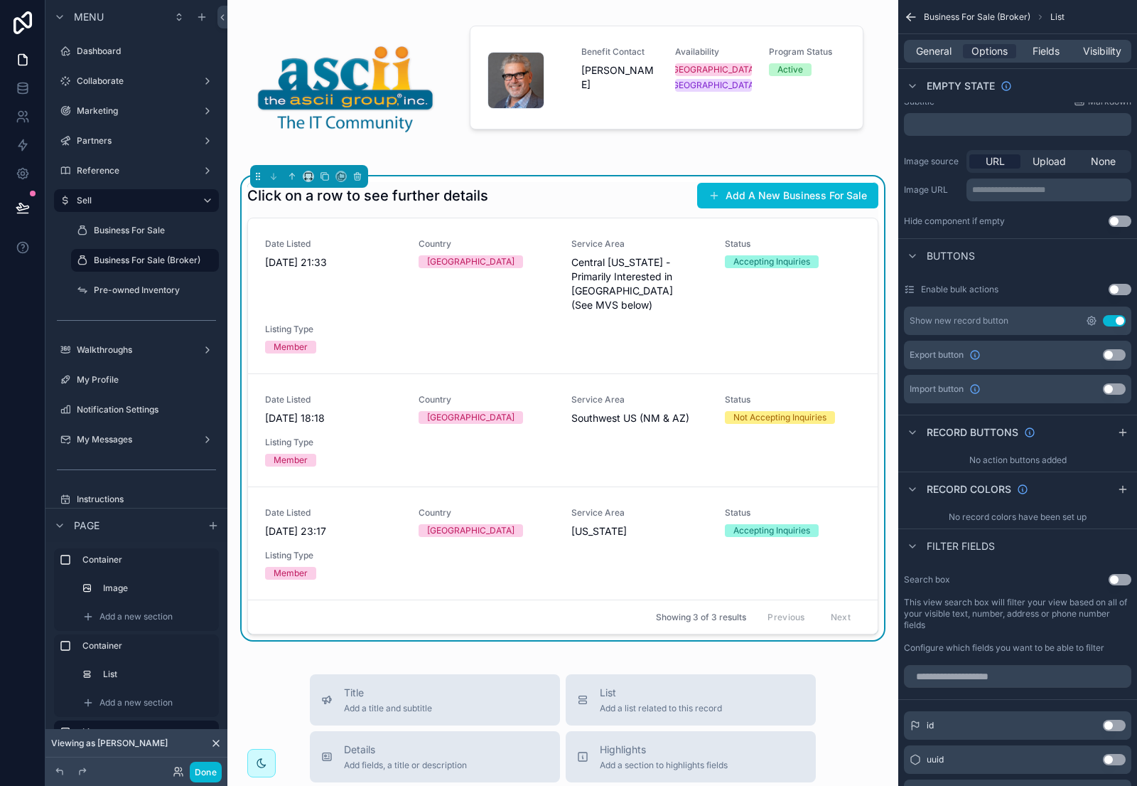
click at [1092, 321] on icon "scrollable content" at bounding box center [1092, 320] width 3 height 3
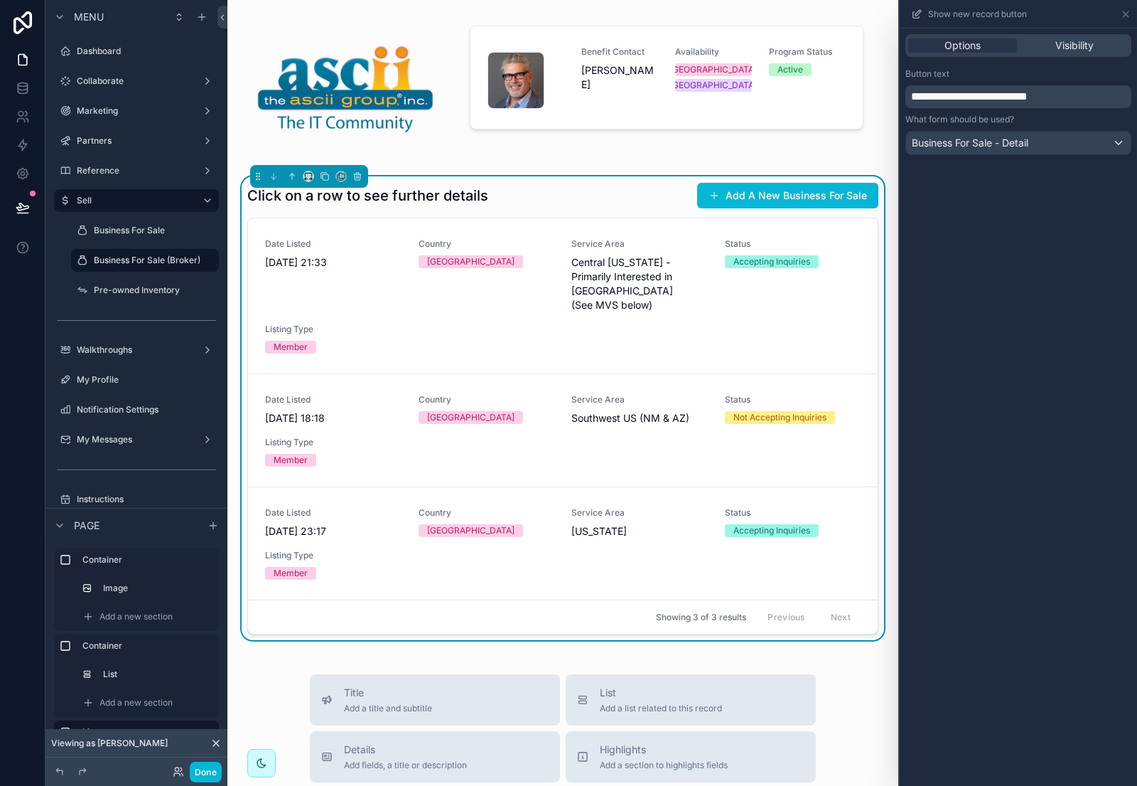
click at [1080, 97] on p "**********" at bounding box center [1020, 96] width 218 height 17
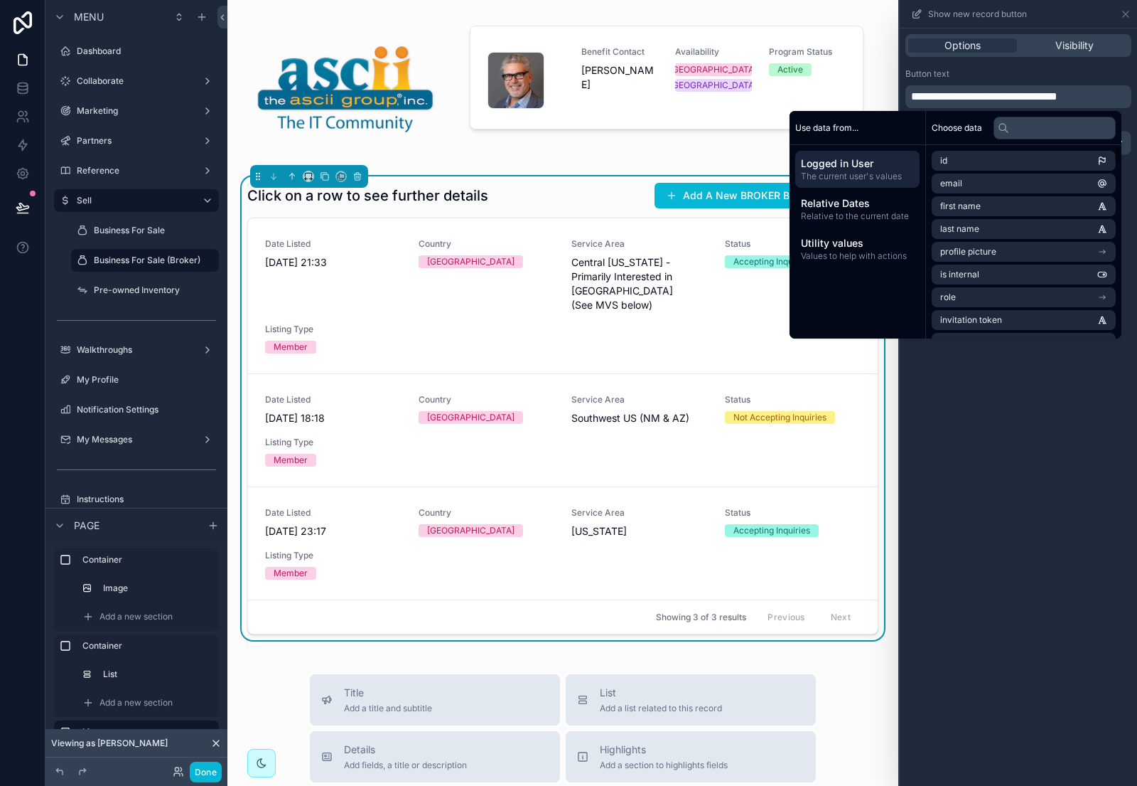
click at [989, 412] on div "**********" at bounding box center [1018, 406] width 237 height 757
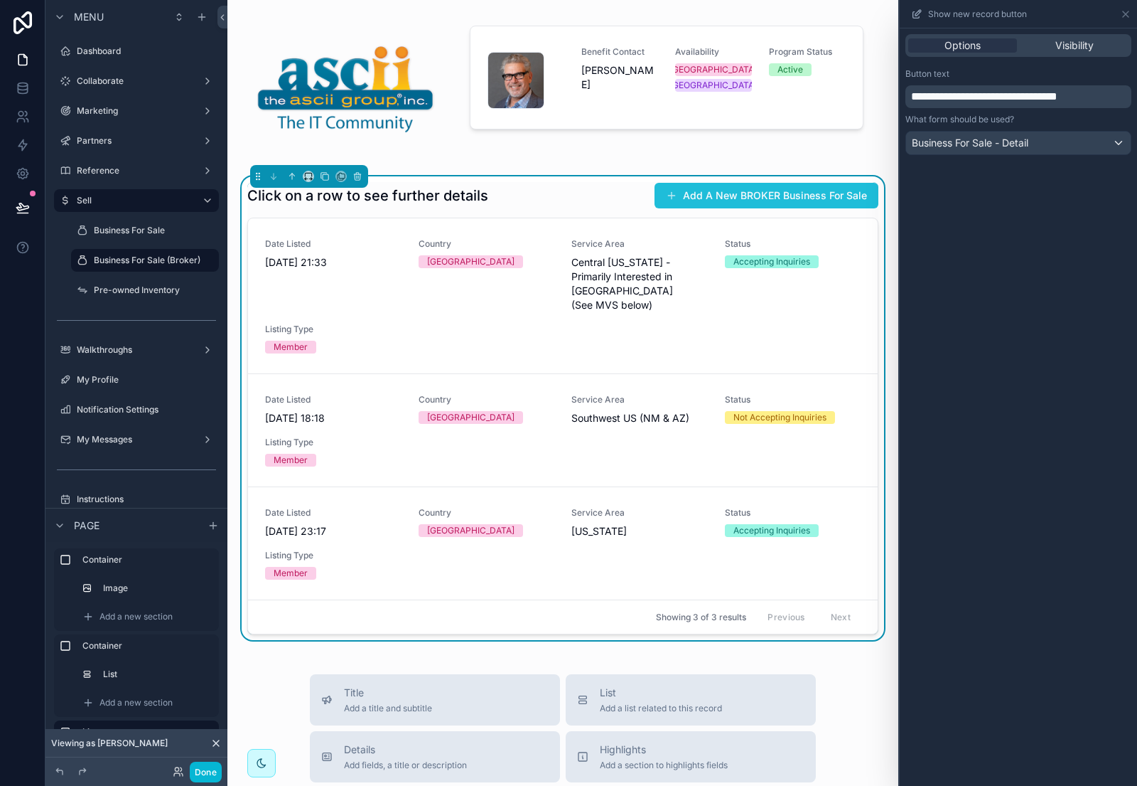
click at [790, 195] on button "Add A New BROKER Business For Sale" at bounding box center [767, 196] width 224 height 26
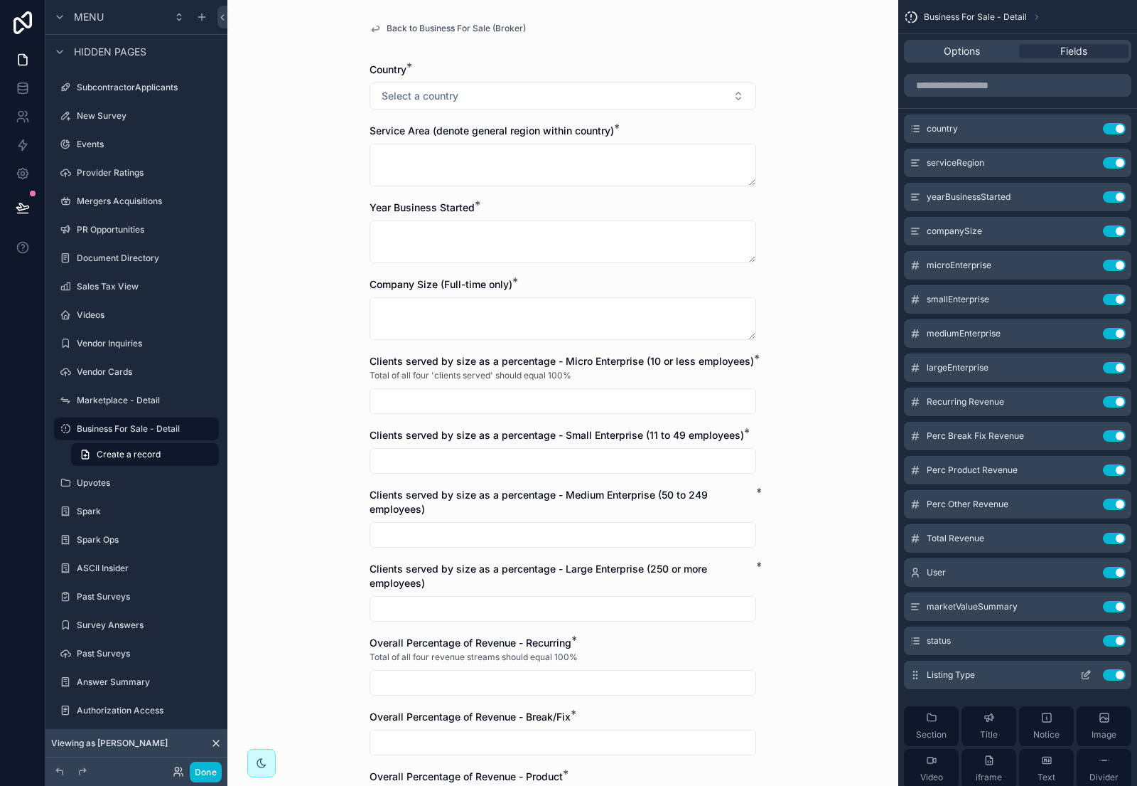
click at [1086, 673] on icon "scrollable content" at bounding box center [1088, 673] width 6 height 6
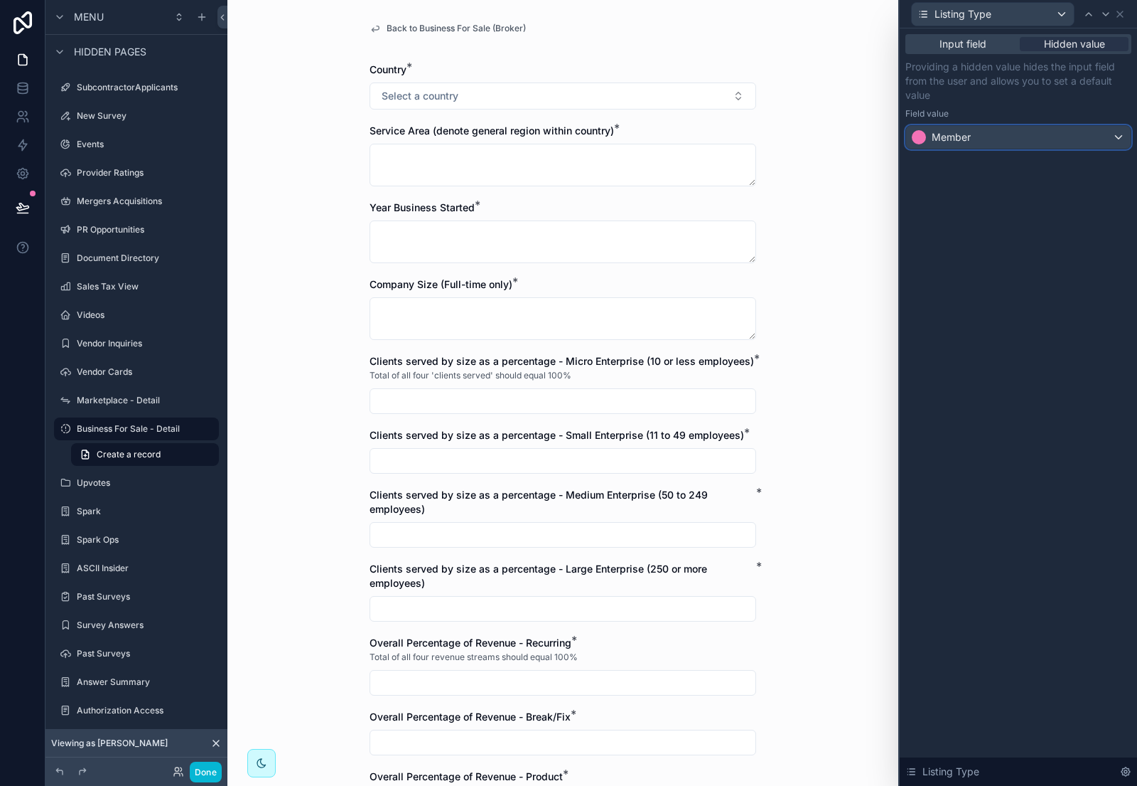
click at [1088, 144] on div "Member" at bounding box center [1018, 137] width 225 height 23
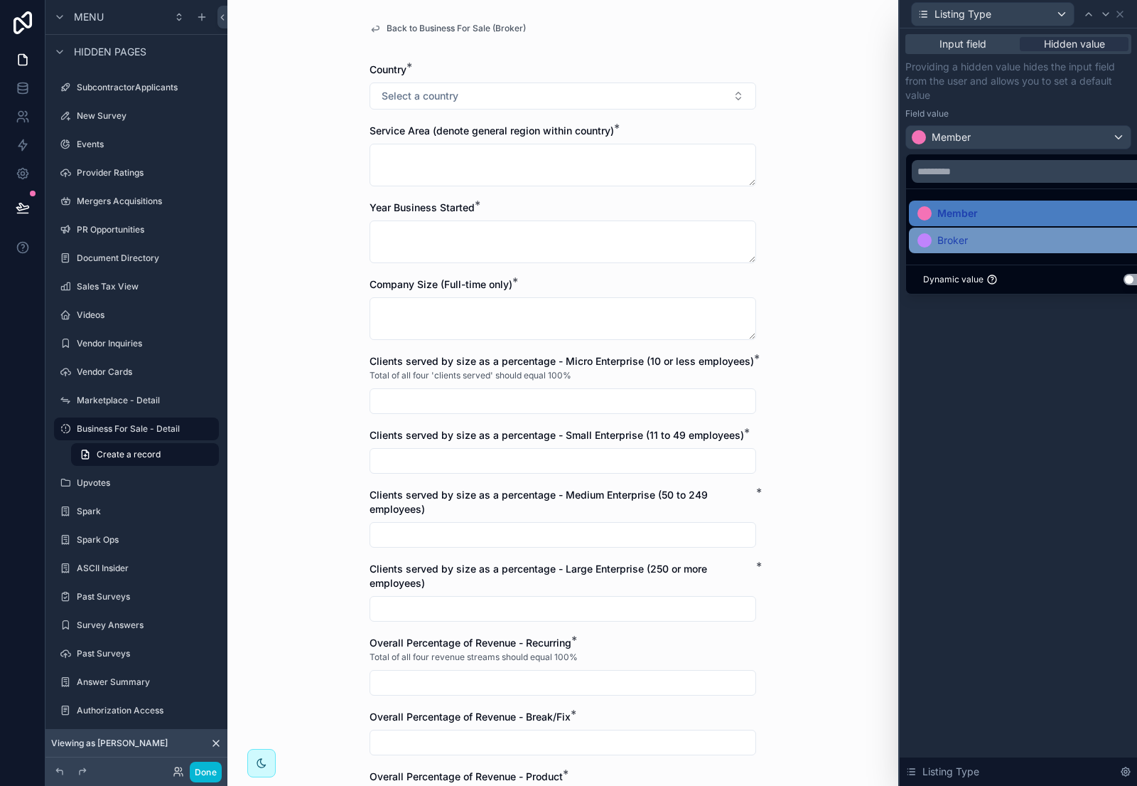
click at [1000, 250] on div "Broker" at bounding box center [1035, 240] width 252 height 26
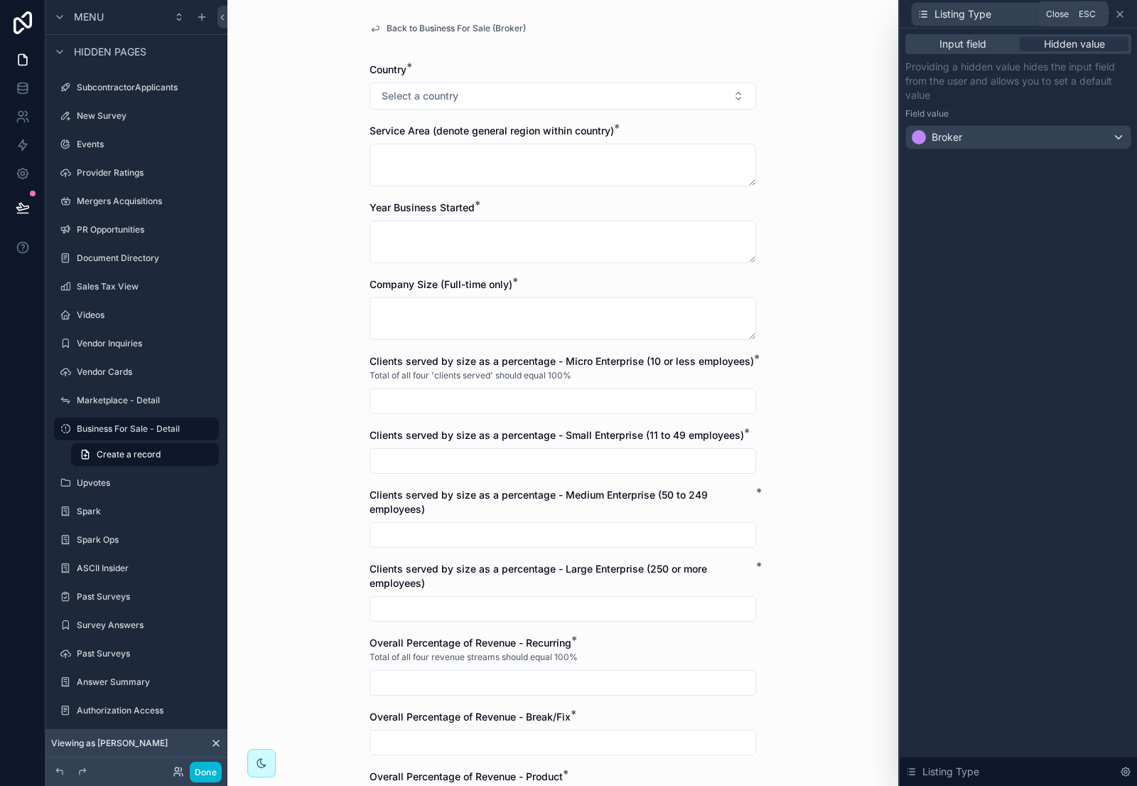
click at [1123, 18] on icon at bounding box center [1120, 14] width 11 height 11
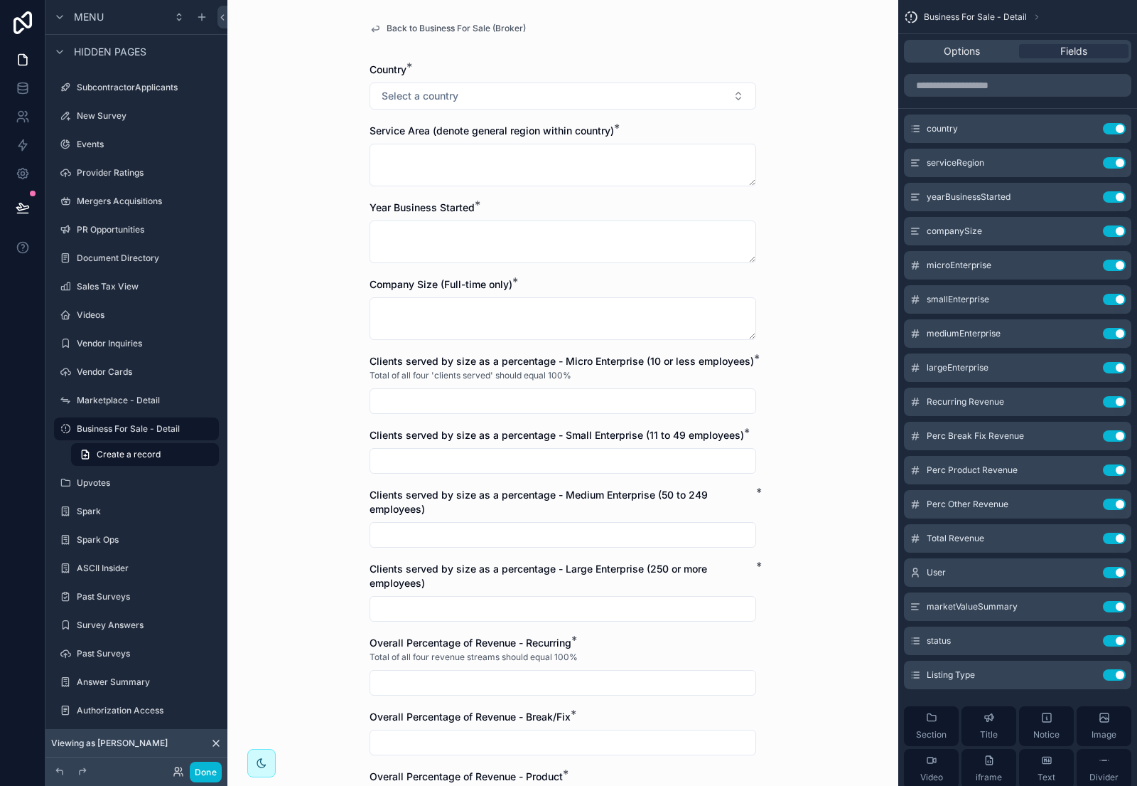
click at [438, 24] on span "Back to Business For Sale (Broker)" at bounding box center [456, 28] width 139 height 11
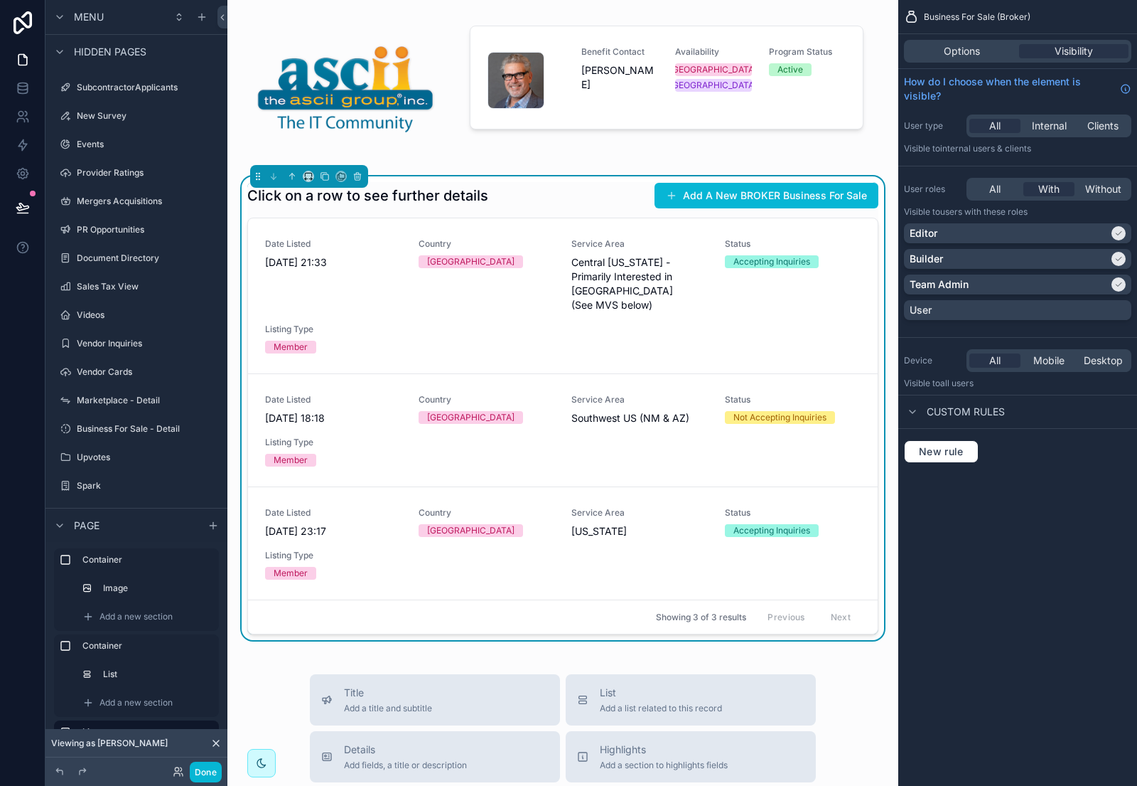
click at [564, 190] on div "Click on a row to see further details Add A New BROKER Business For Sale" at bounding box center [562, 195] width 631 height 27
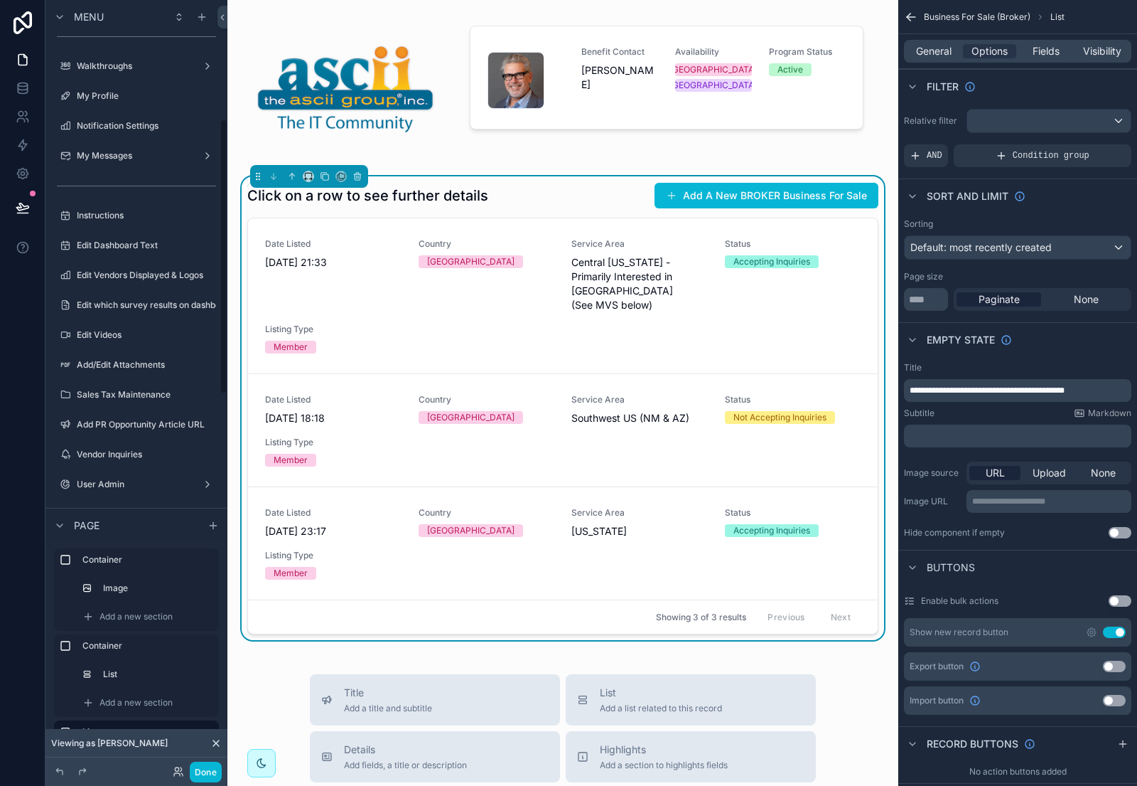
scroll to position [0, 0]
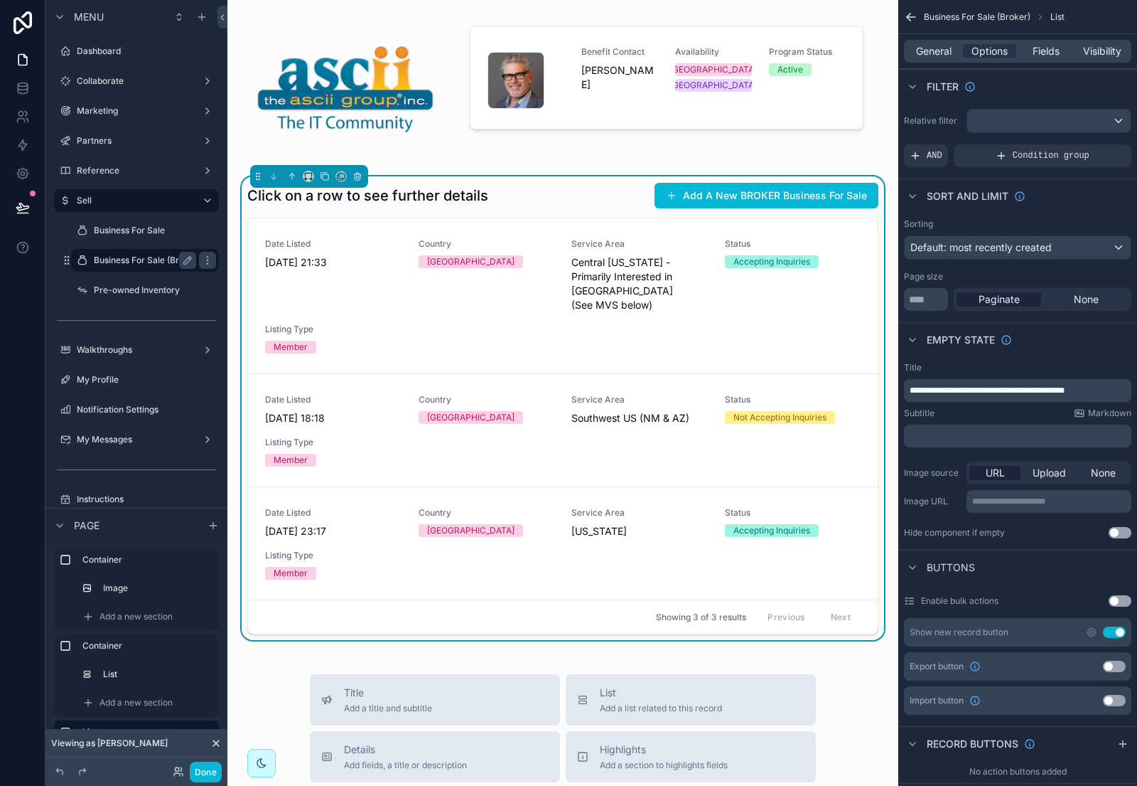
click at [156, 259] on label "Business For Sale (Broker)" at bounding box center [147, 260] width 107 height 11
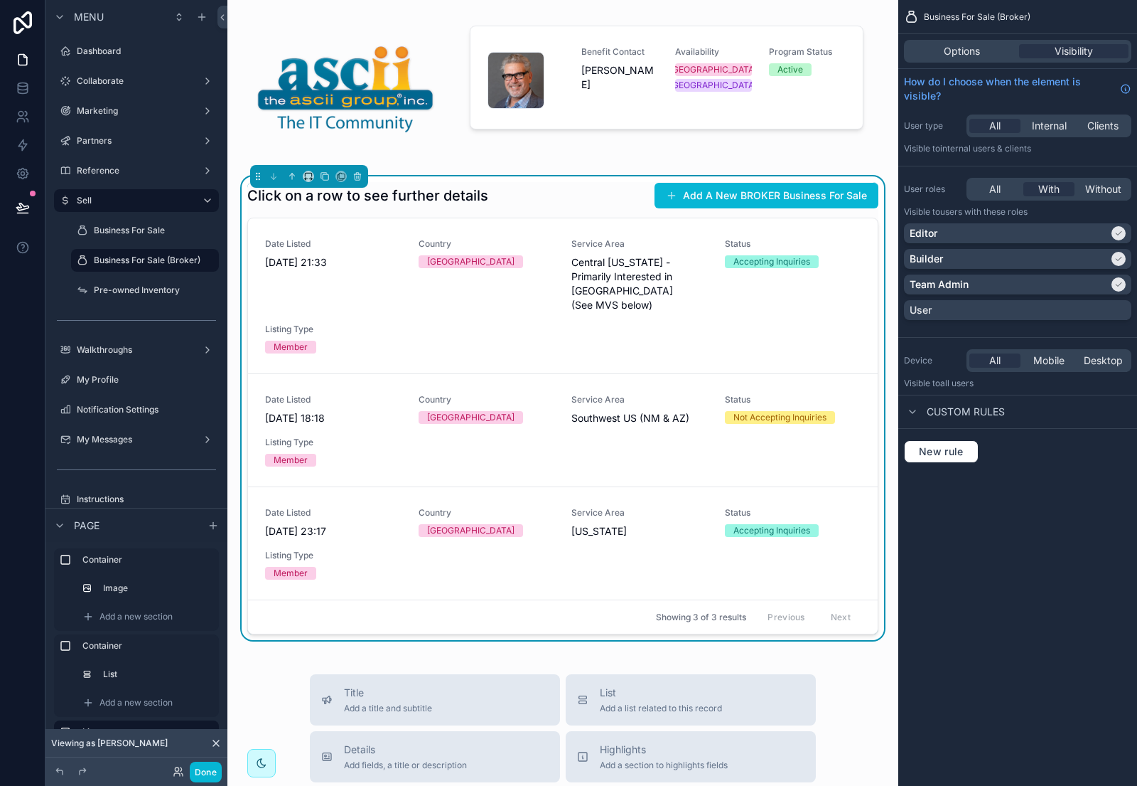
click at [578, 198] on div "Click on a row to see further details Add A New BROKER Business For Sale" at bounding box center [562, 195] width 631 height 27
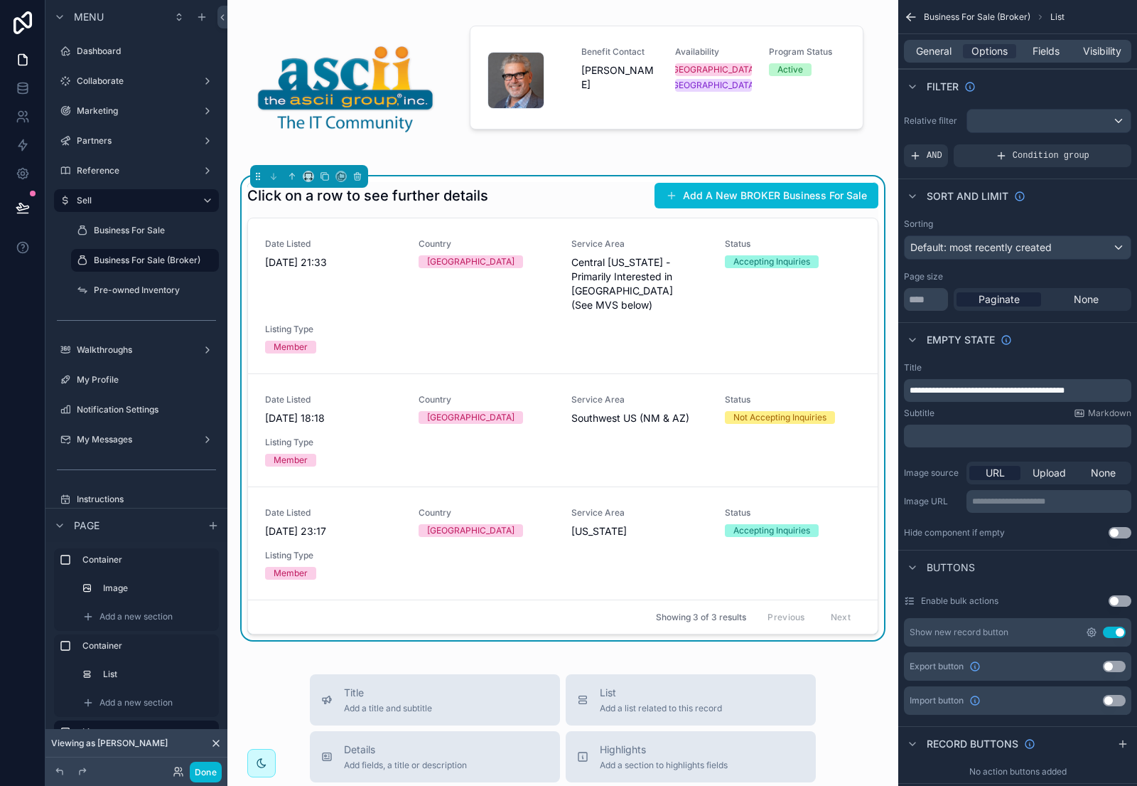
click at [1089, 631] on icon "scrollable content" at bounding box center [1092, 632] width 9 height 9
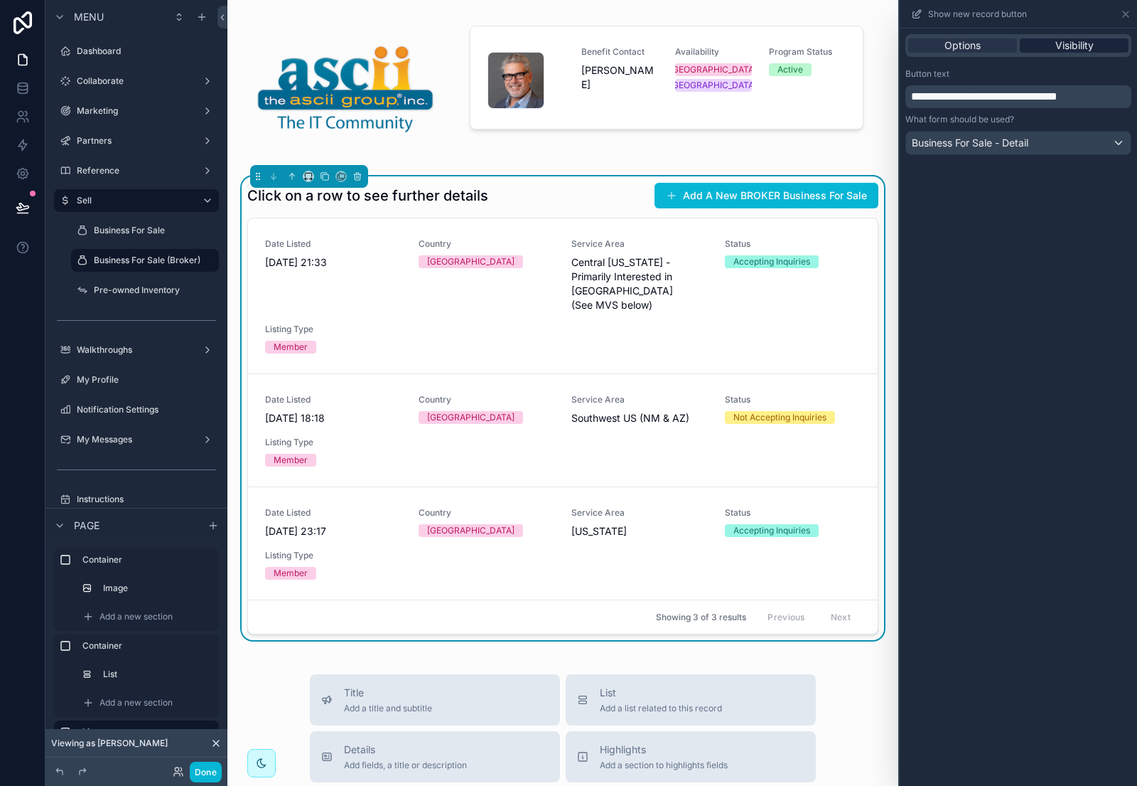
click at [1066, 52] on span "Visibility" at bounding box center [1075, 45] width 38 height 14
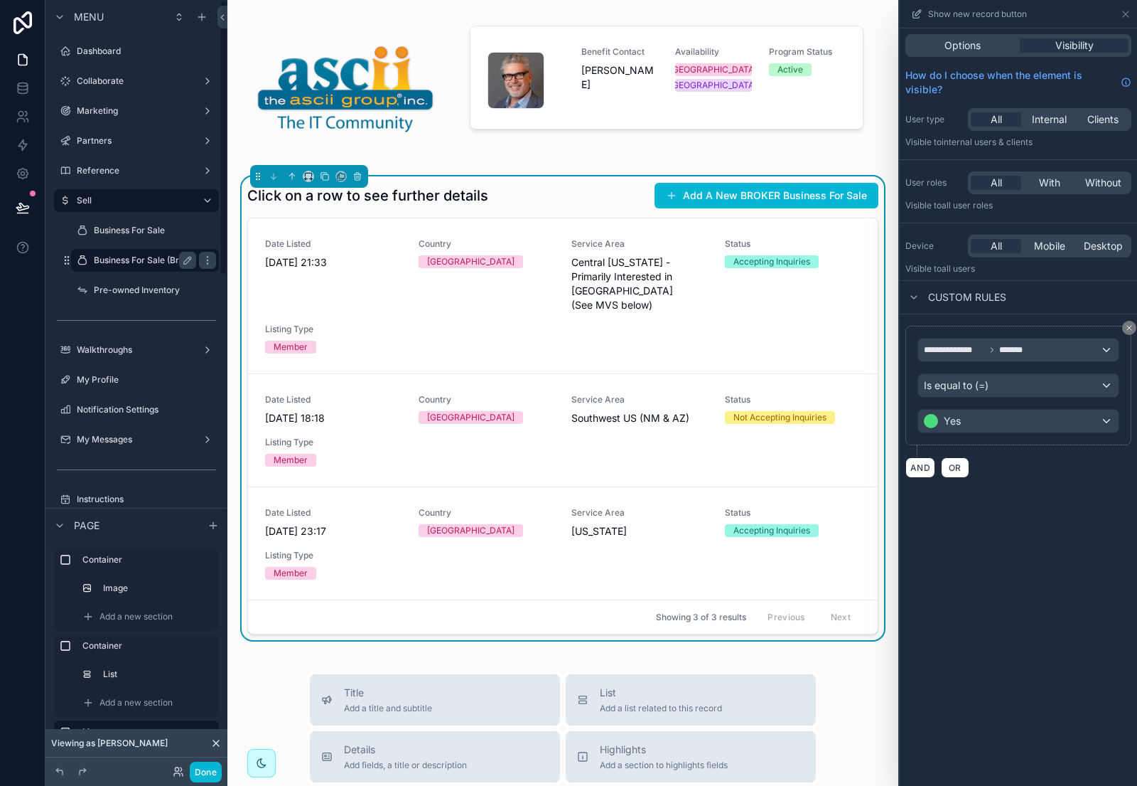
click at [156, 261] on label "Business For Sale (Broker)" at bounding box center [147, 260] width 107 height 11
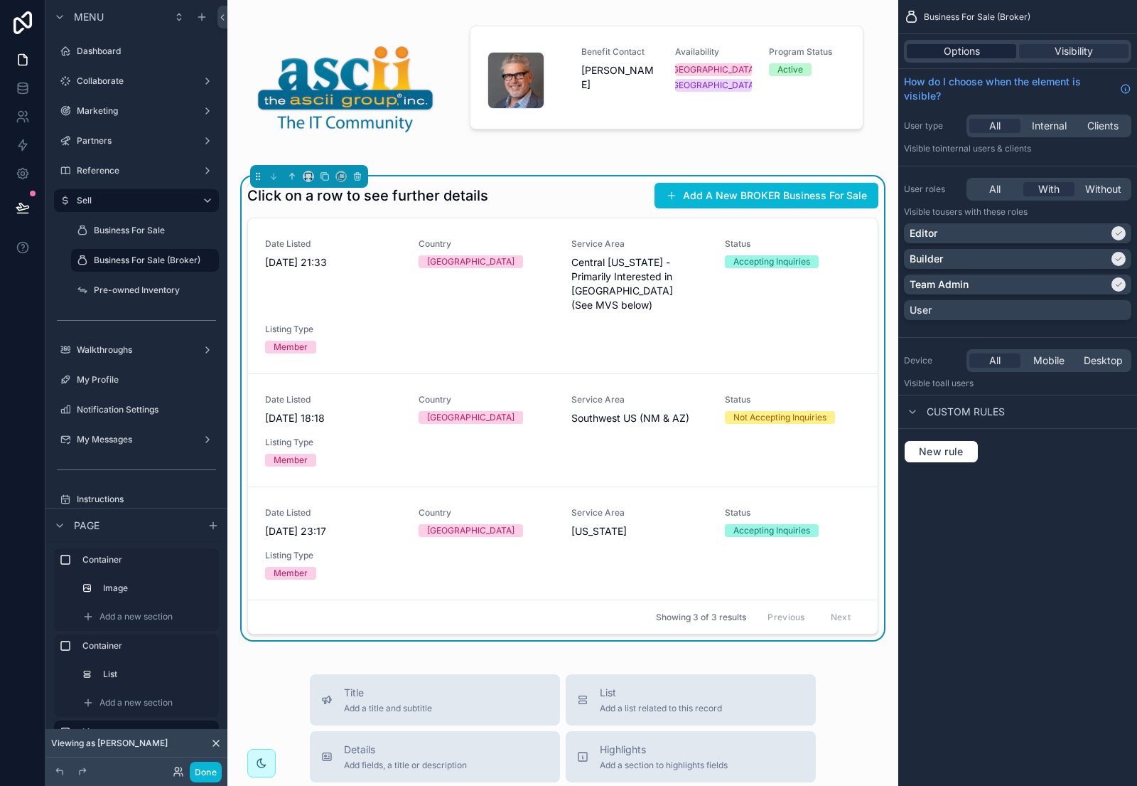
click at [968, 48] on span "Options" at bounding box center [962, 51] width 36 height 14
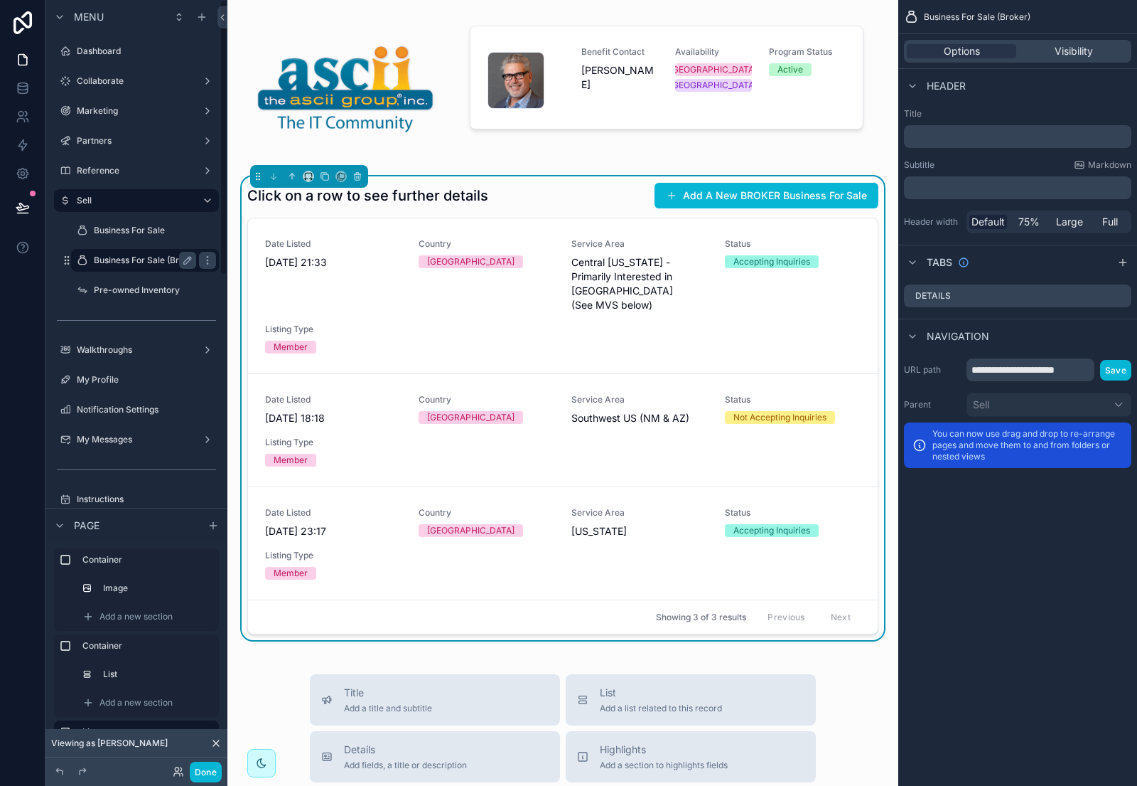
click at [143, 259] on label "Business For Sale (Broker)" at bounding box center [147, 260] width 107 height 11
click at [1015, 365] on input "**********" at bounding box center [1031, 369] width 128 height 23
type input "**********"
click at [1113, 373] on button "Save" at bounding box center [1115, 370] width 31 height 21
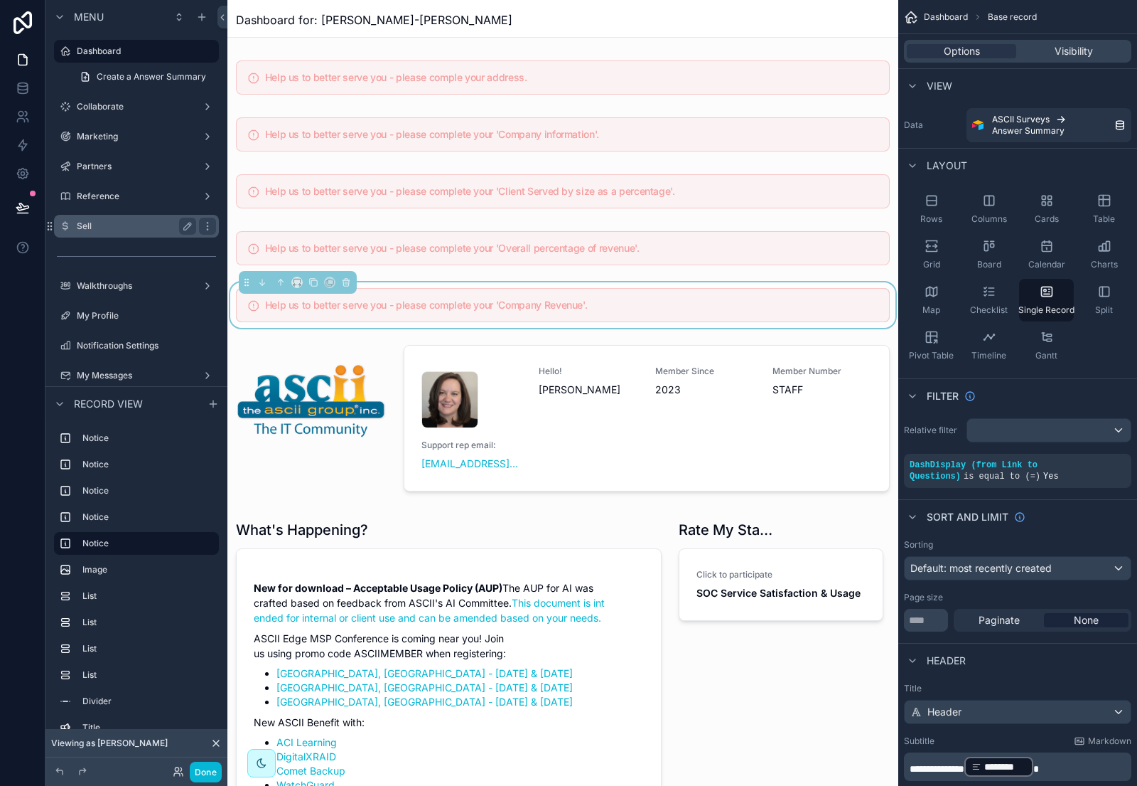
click at [155, 222] on label "Sell" at bounding box center [134, 225] width 114 height 11
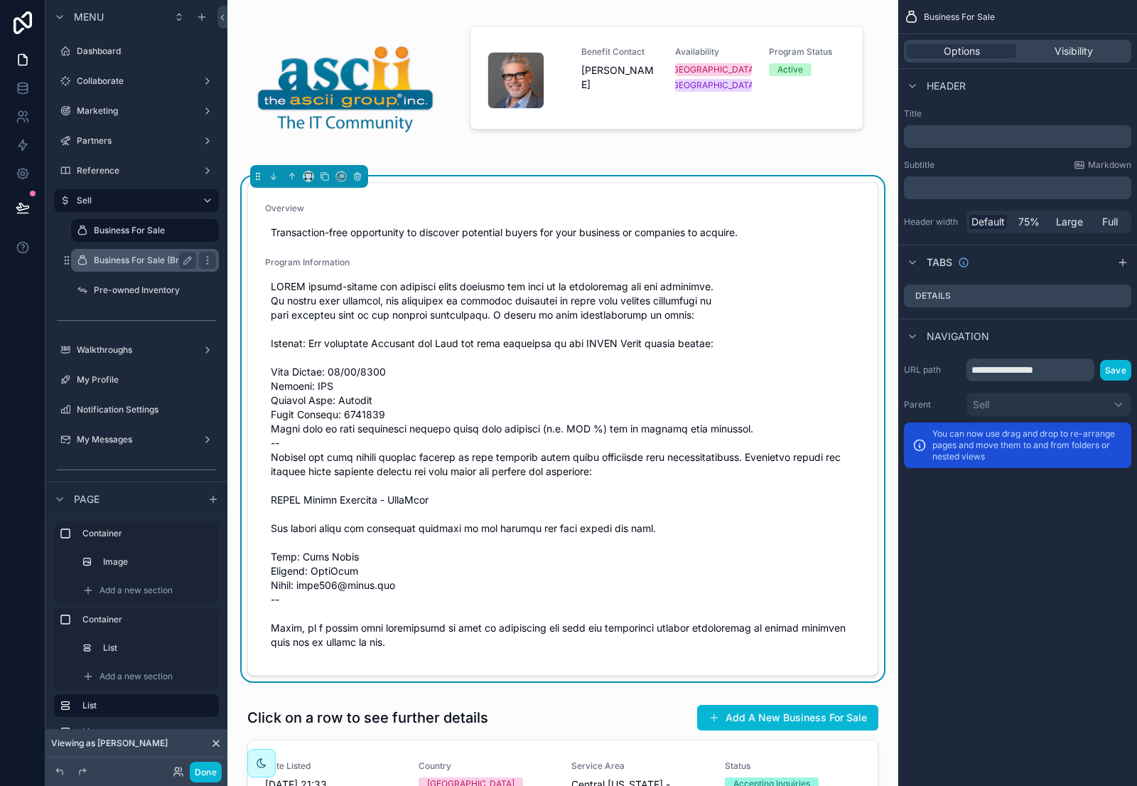
click at [136, 262] on label "Business For Sale (Broker)" at bounding box center [147, 260] width 107 height 11
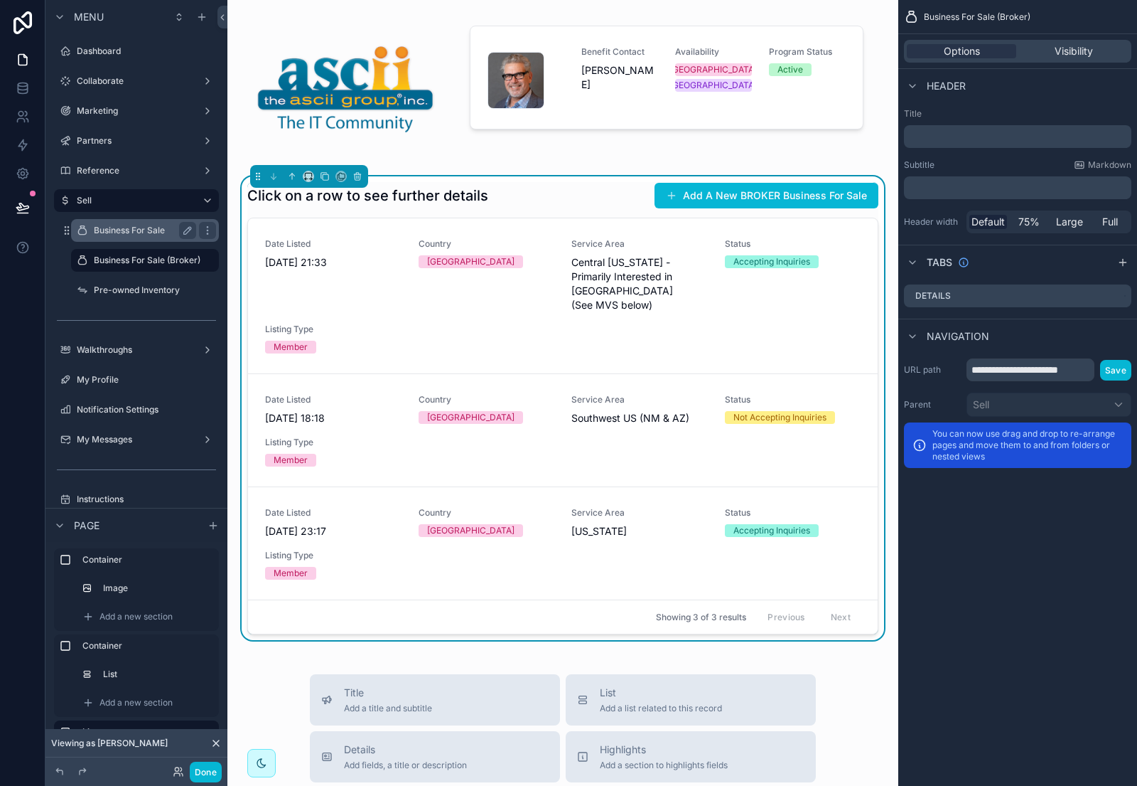
click at [141, 220] on div "Business For Sale" at bounding box center [145, 230] width 142 height 23
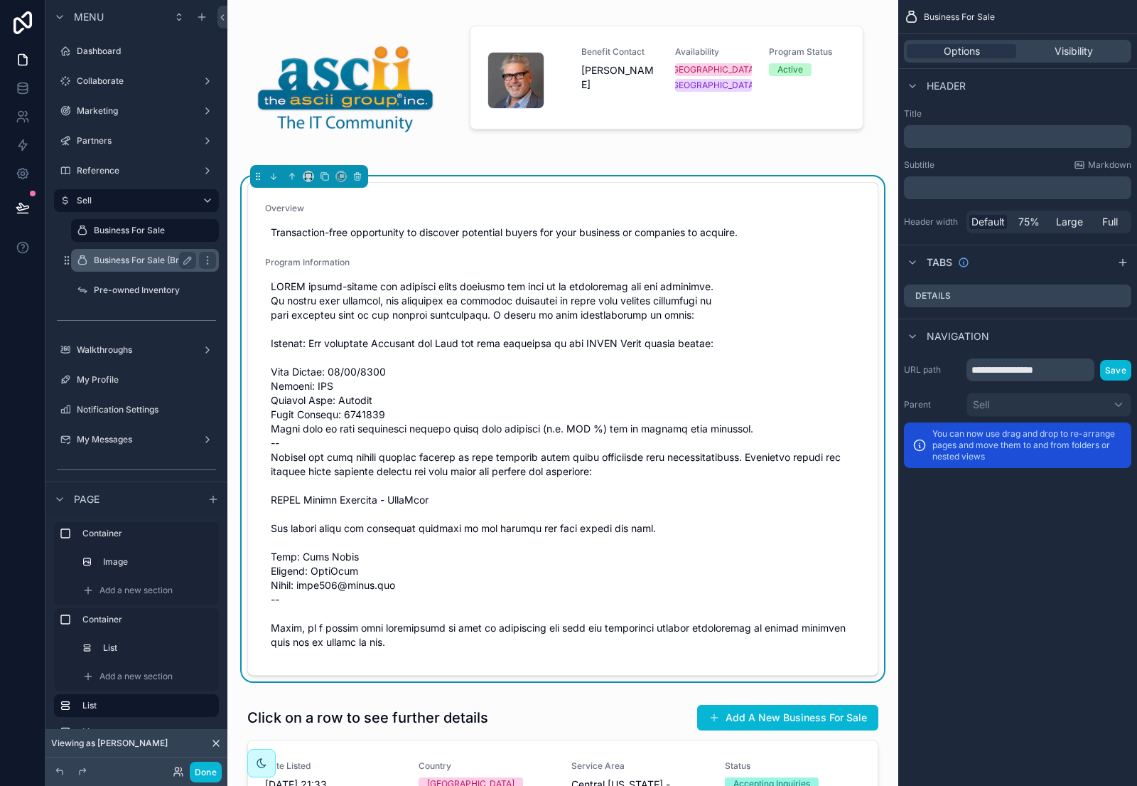
click at [134, 261] on label "Business For Sale (Broker)" at bounding box center [147, 260] width 107 height 11
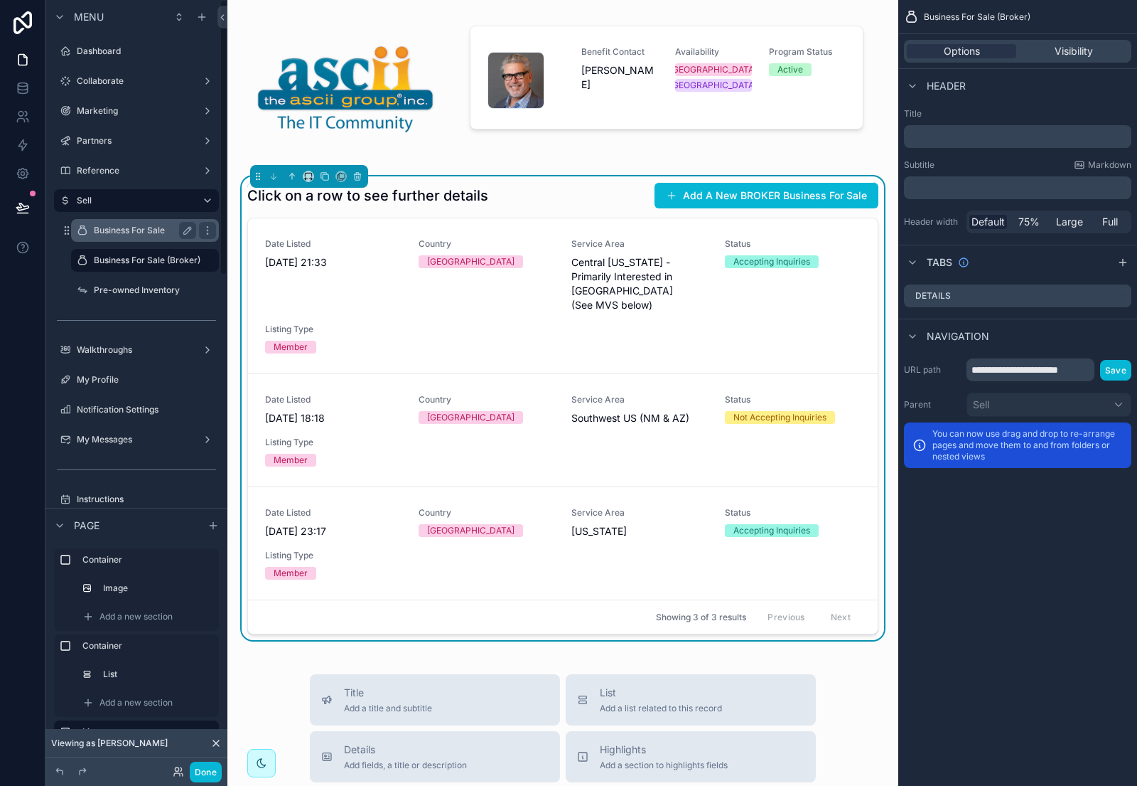
click at [124, 227] on label "Business For Sale" at bounding box center [142, 230] width 97 height 11
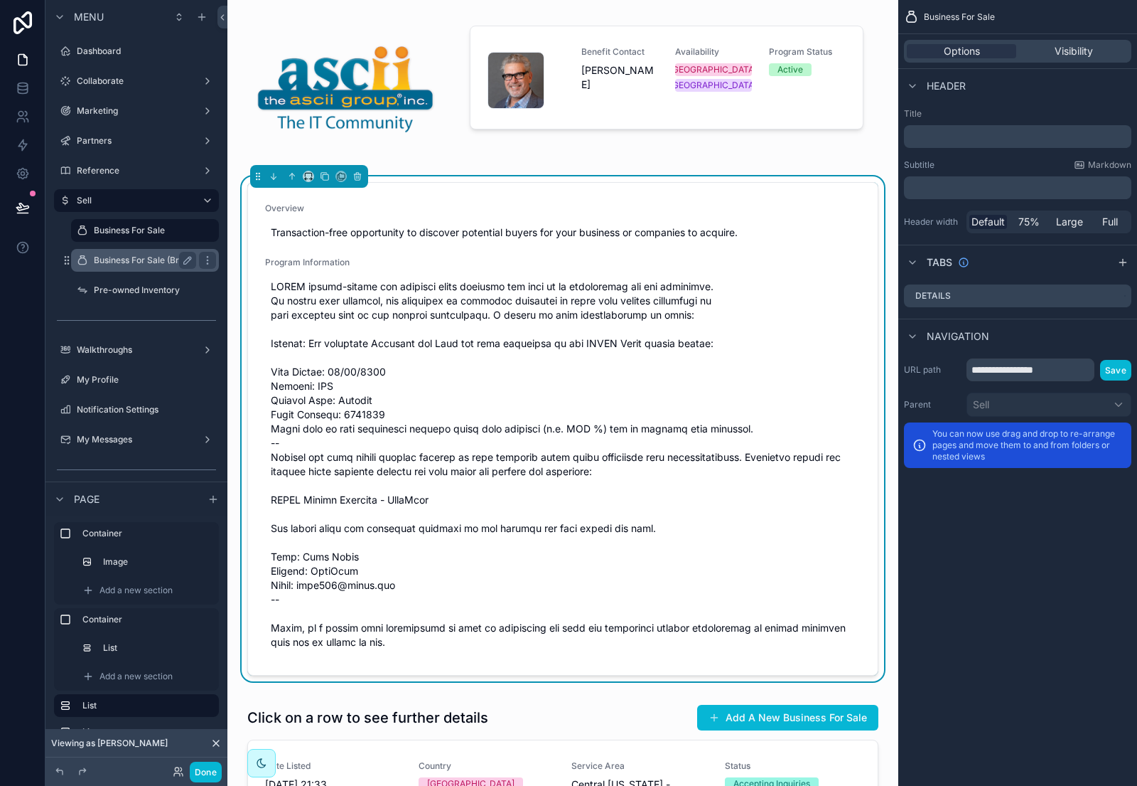
click at [126, 260] on label "Business For Sale (Broker)" at bounding box center [147, 260] width 107 height 11
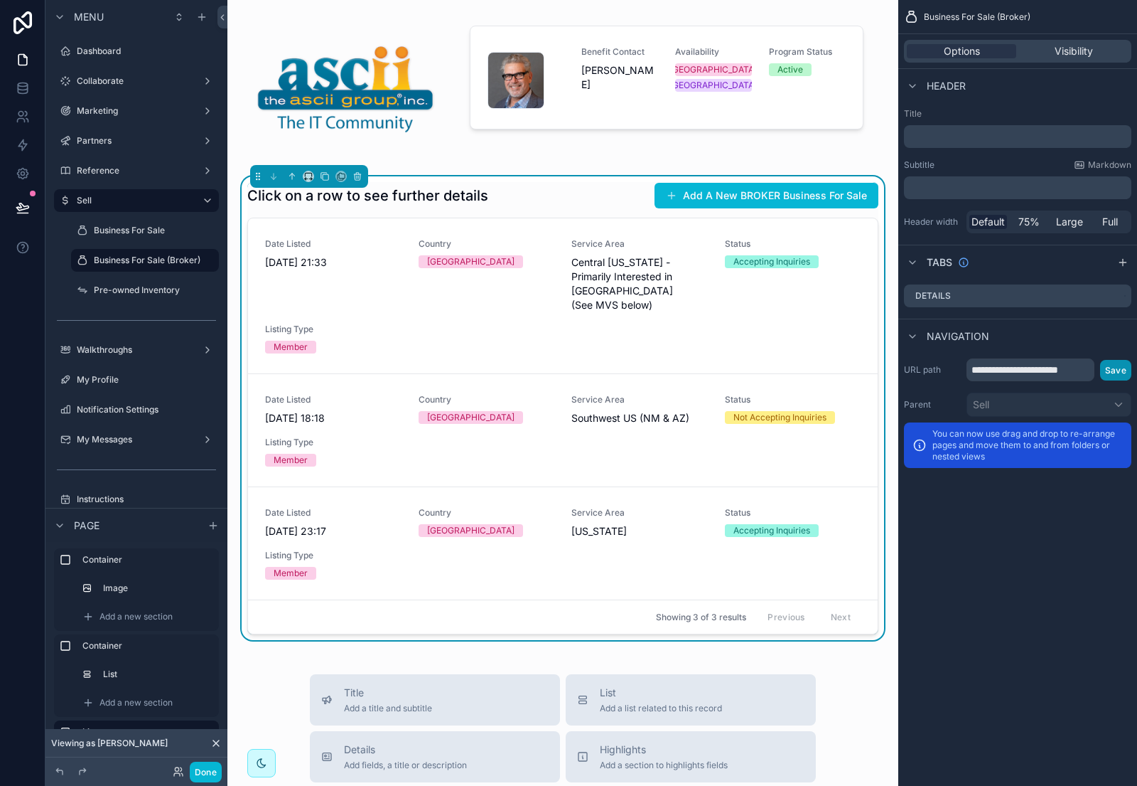
click at [1115, 368] on button "Save" at bounding box center [1115, 370] width 31 height 21
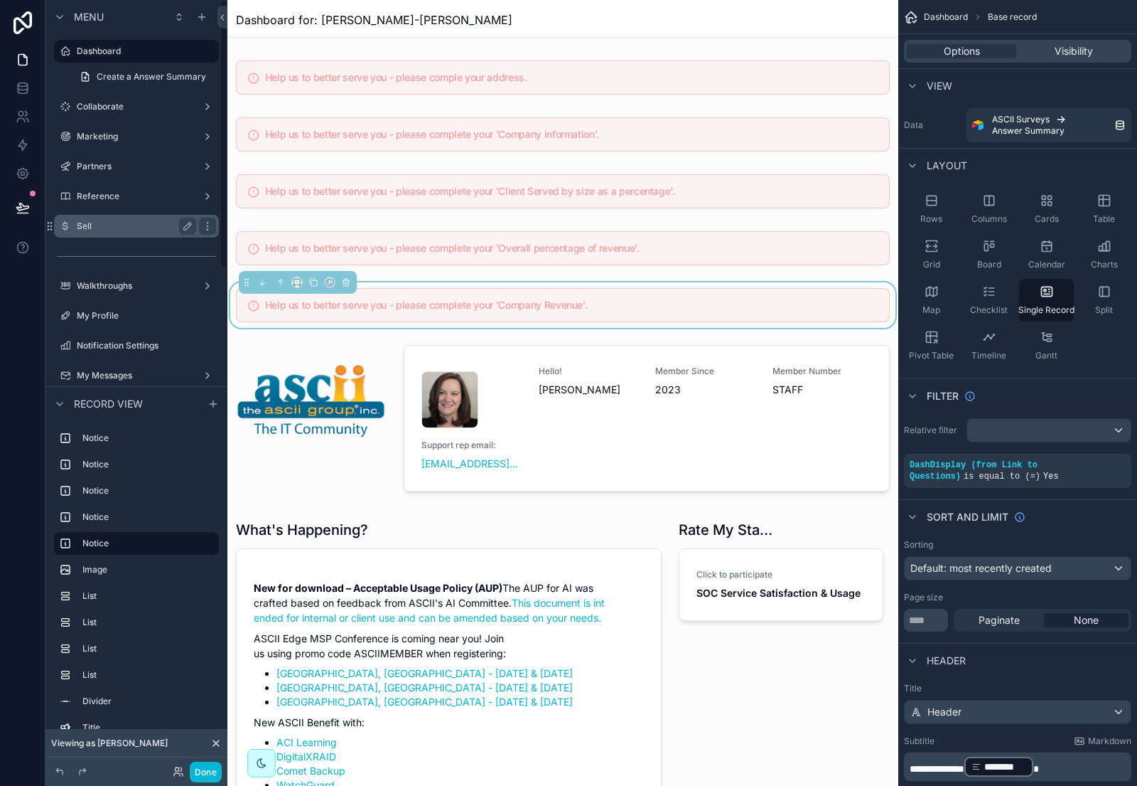
click at [146, 218] on div "Sell" at bounding box center [136, 226] width 119 height 17
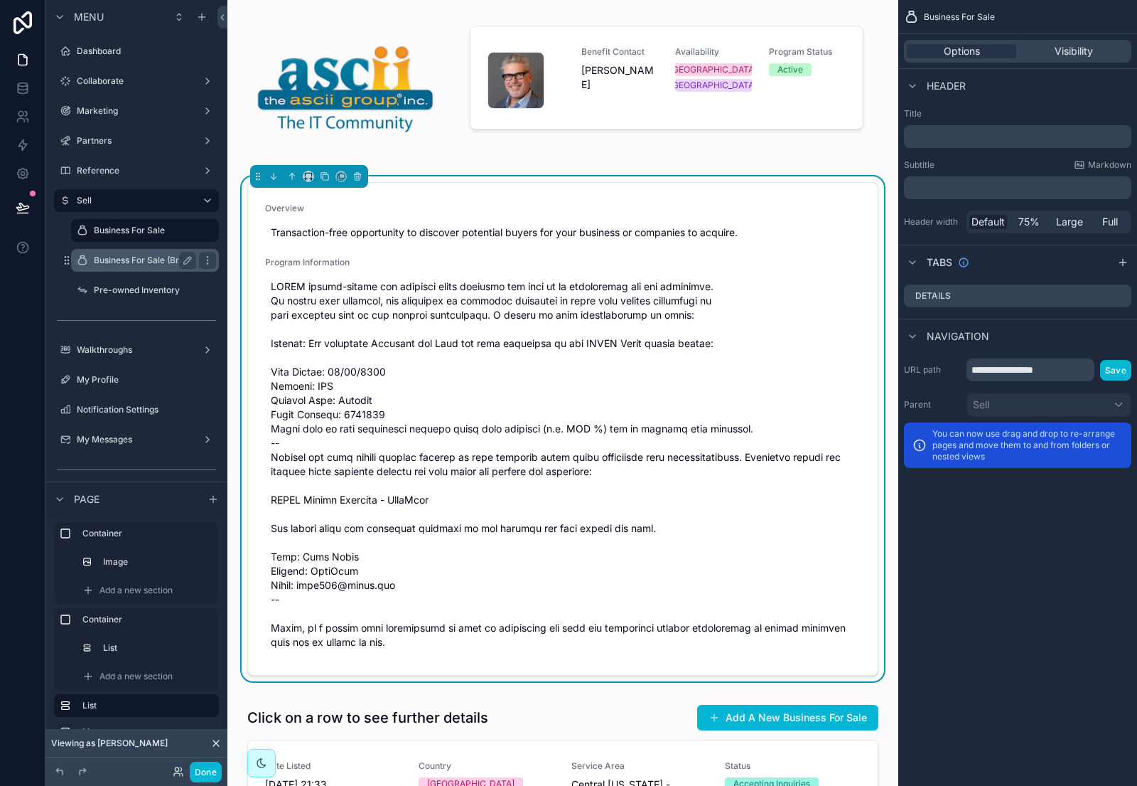
click at [150, 260] on label "Business For Sale (Broker)" at bounding box center [147, 260] width 107 height 11
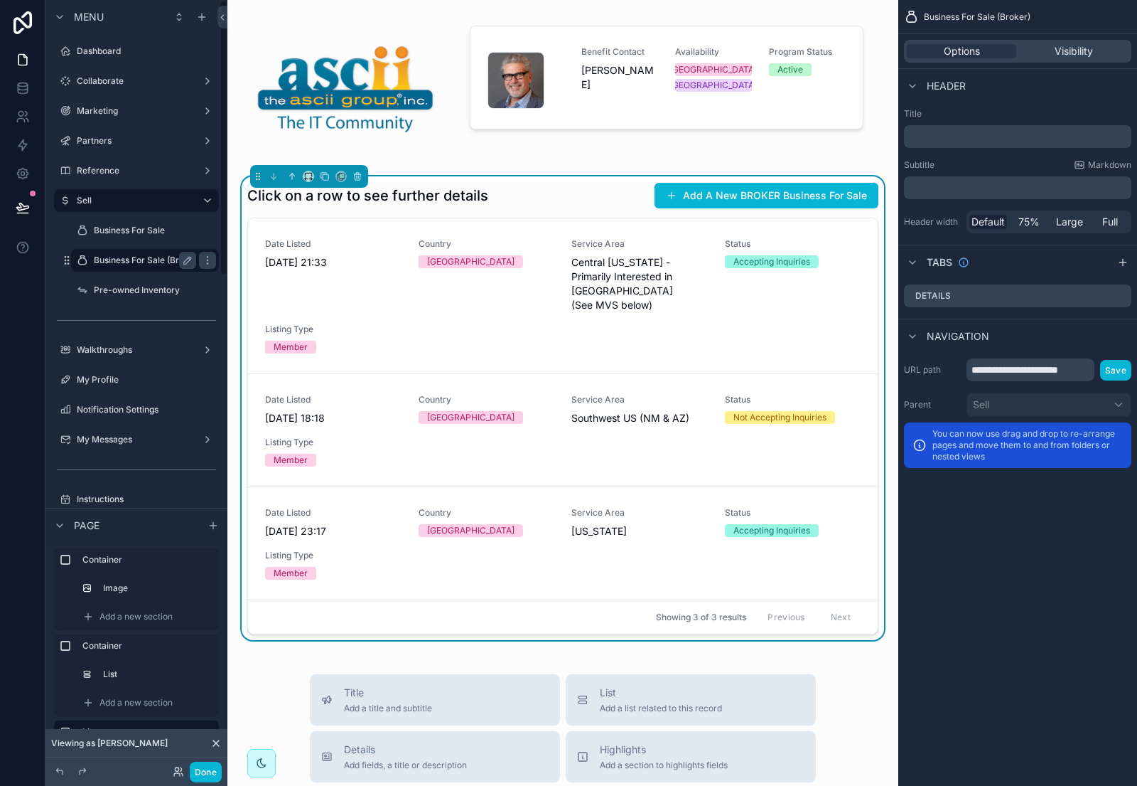
click at [126, 258] on label "Business For Sale (Broker)" at bounding box center [147, 260] width 107 height 11
click at [122, 229] on label "Business For Sale" at bounding box center [142, 230] width 97 height 11
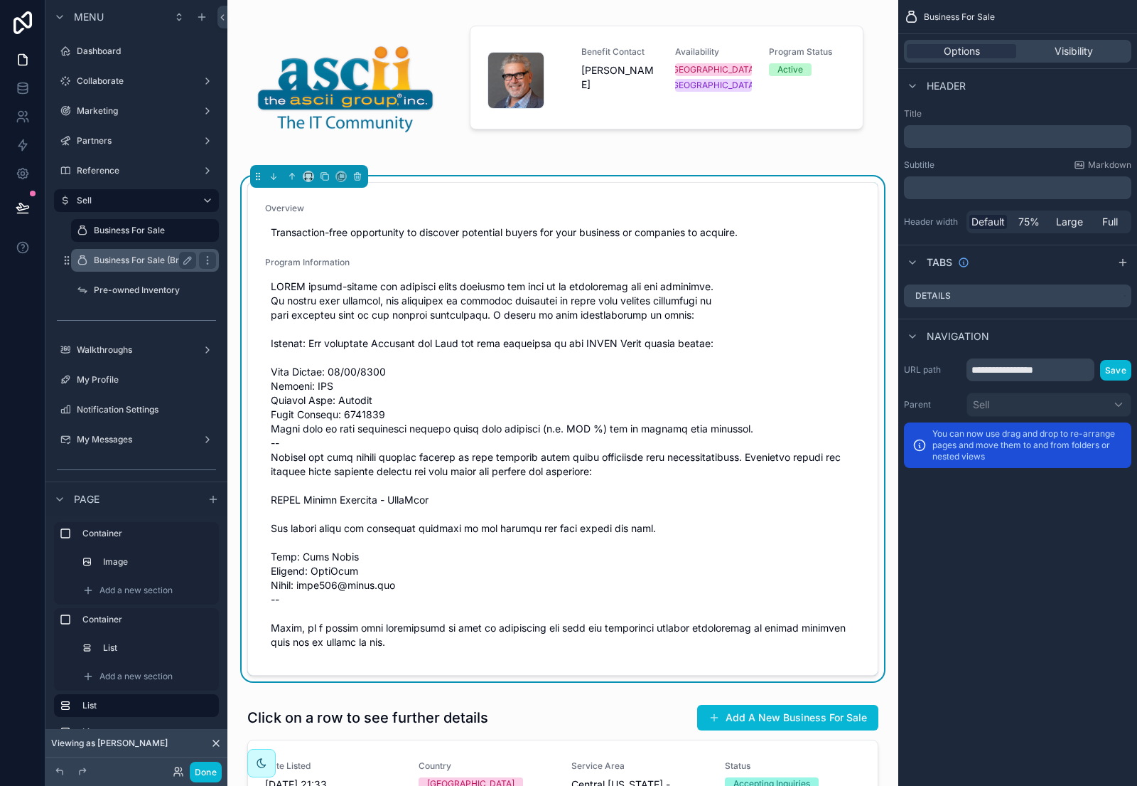
click at [123, 258] on label "Business For Sale (Broker)" at bounding box center [147, 260] width 107 height 11
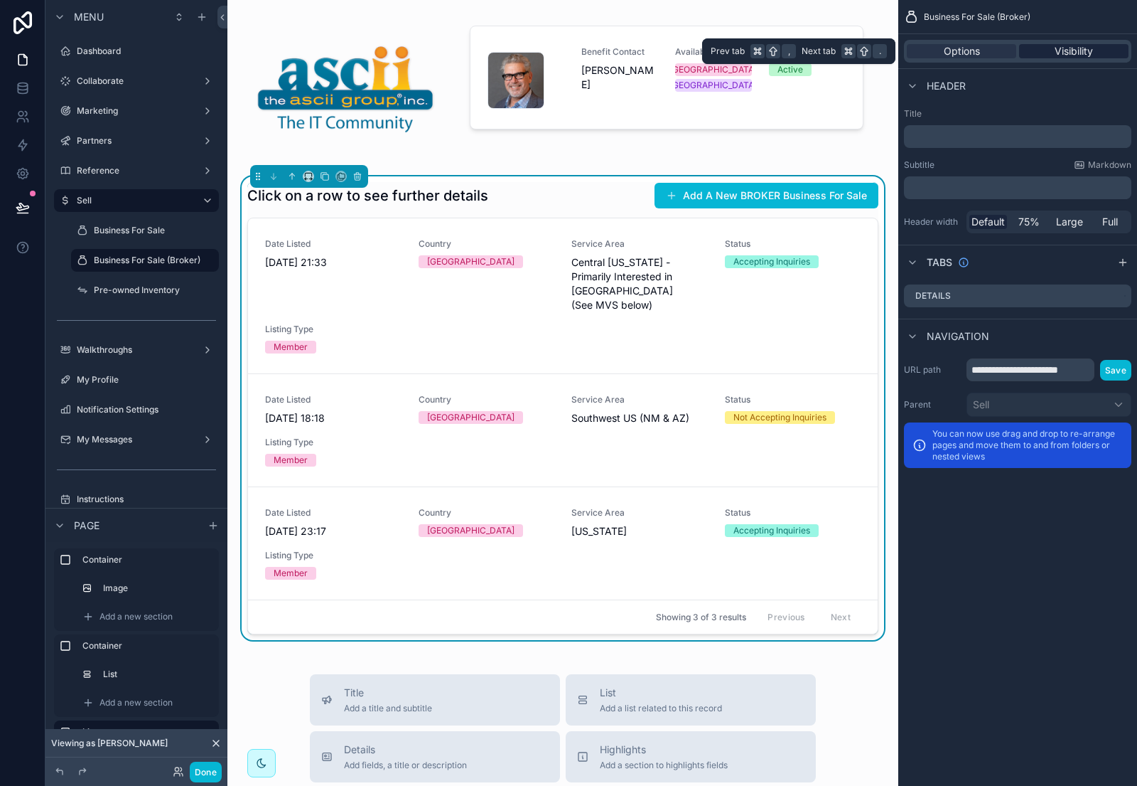
click at [1080, 46] on span "Visibility" at bounding box center [1074, 51] width 38 height 14
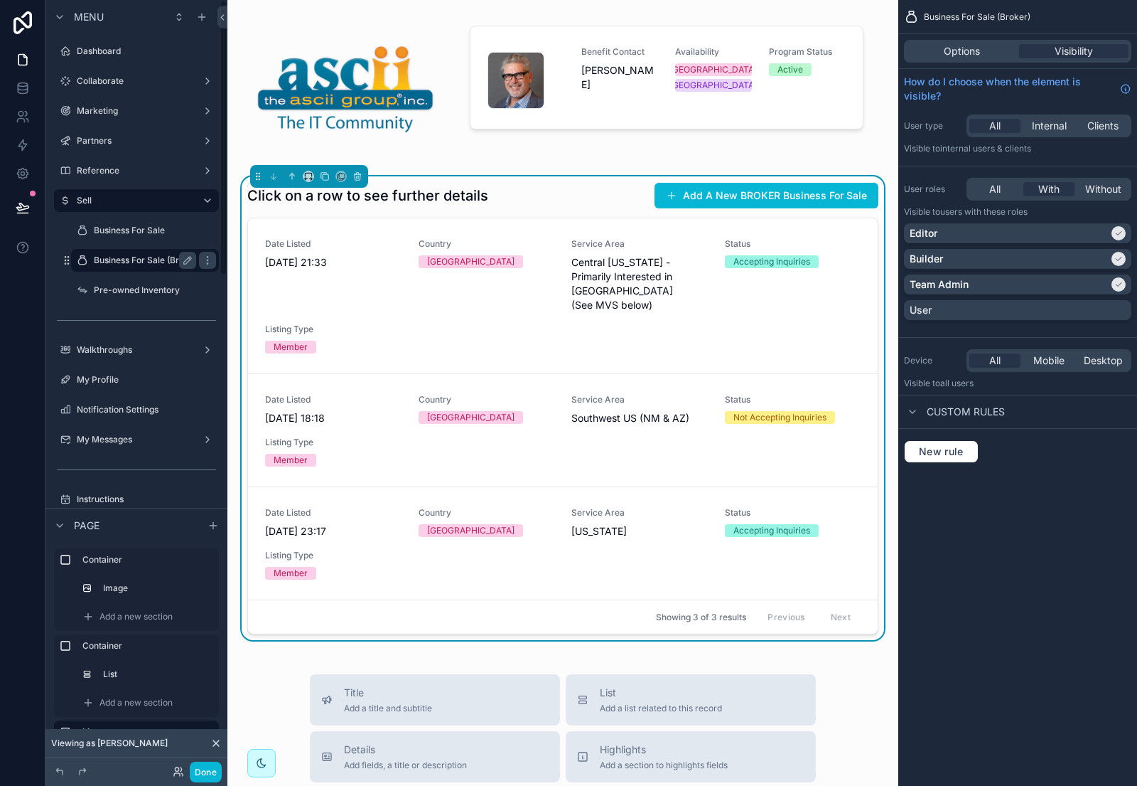
click at [144, 258] on label "Business For Sale (Broker)" at bounding box center [147, 260] width 107 height 11
click at [576, 200] on div "Click on a row to see further details Add A New BROKER Business For Sale" at bounding box center [562, 195] width 631 height 27
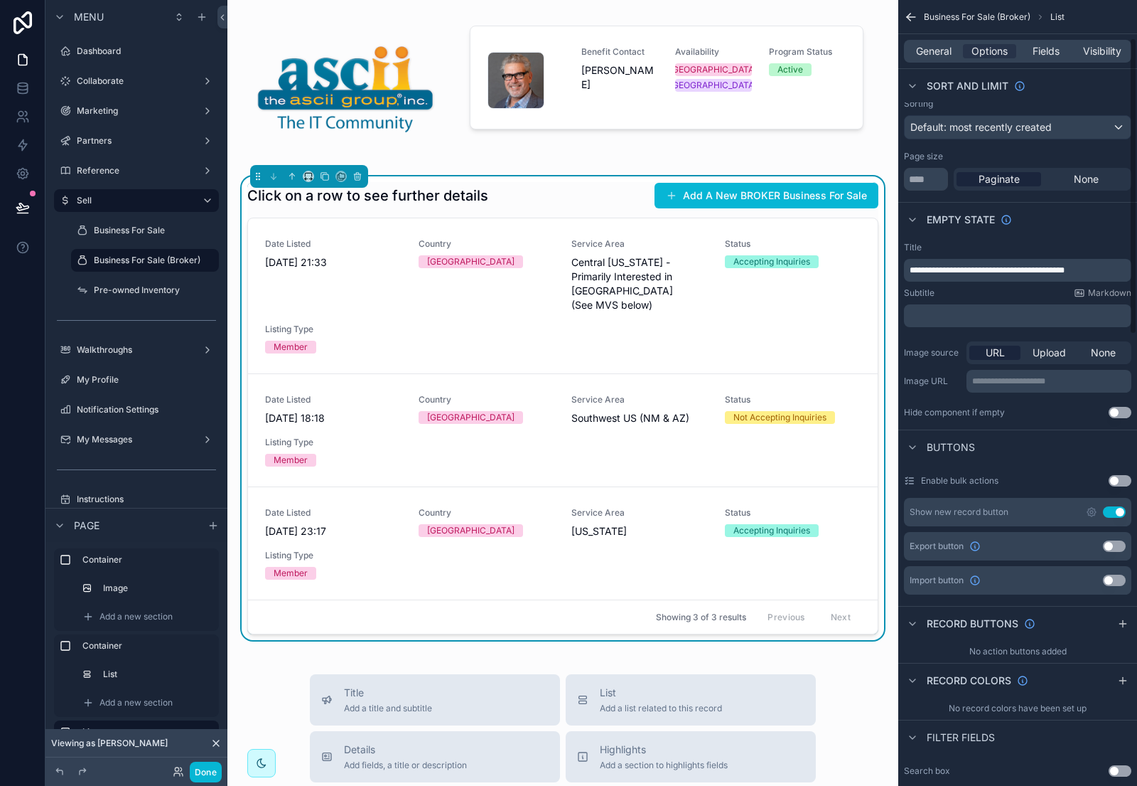
scroll to position [127, 0]
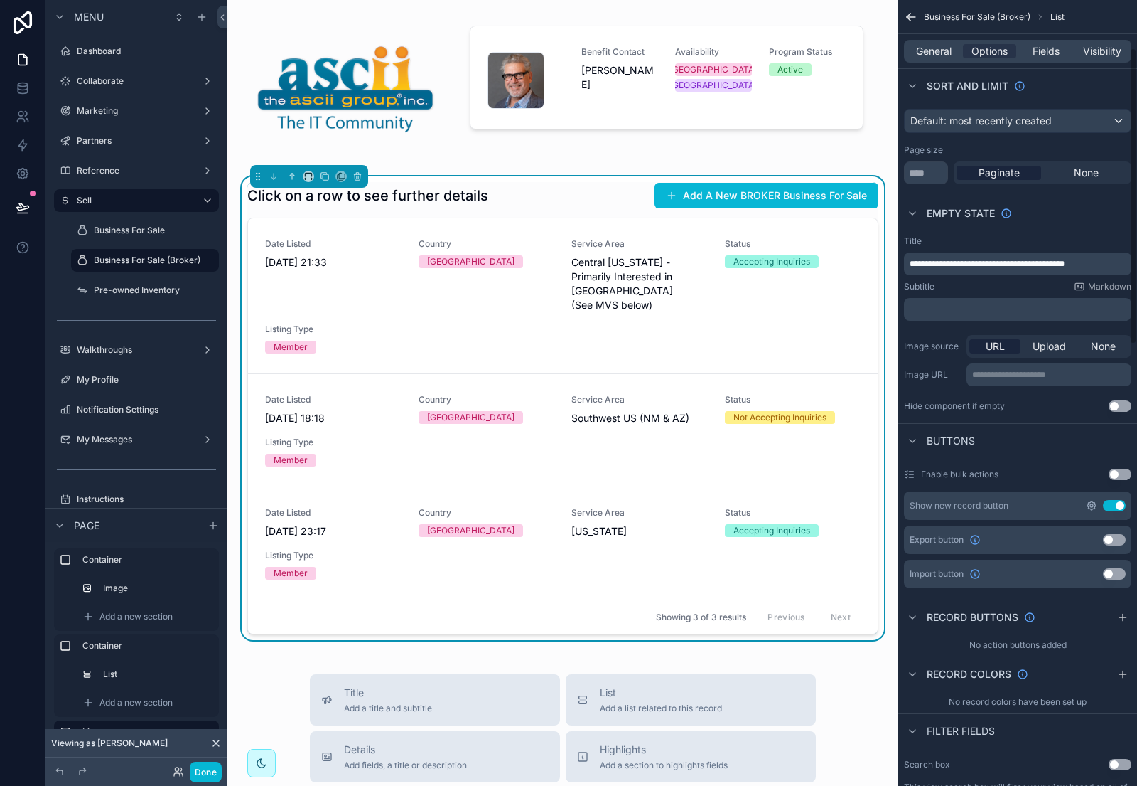
click at [1096, 504] on icon "scrollable content" at bounding box center [1091, 505] width 11 height 11
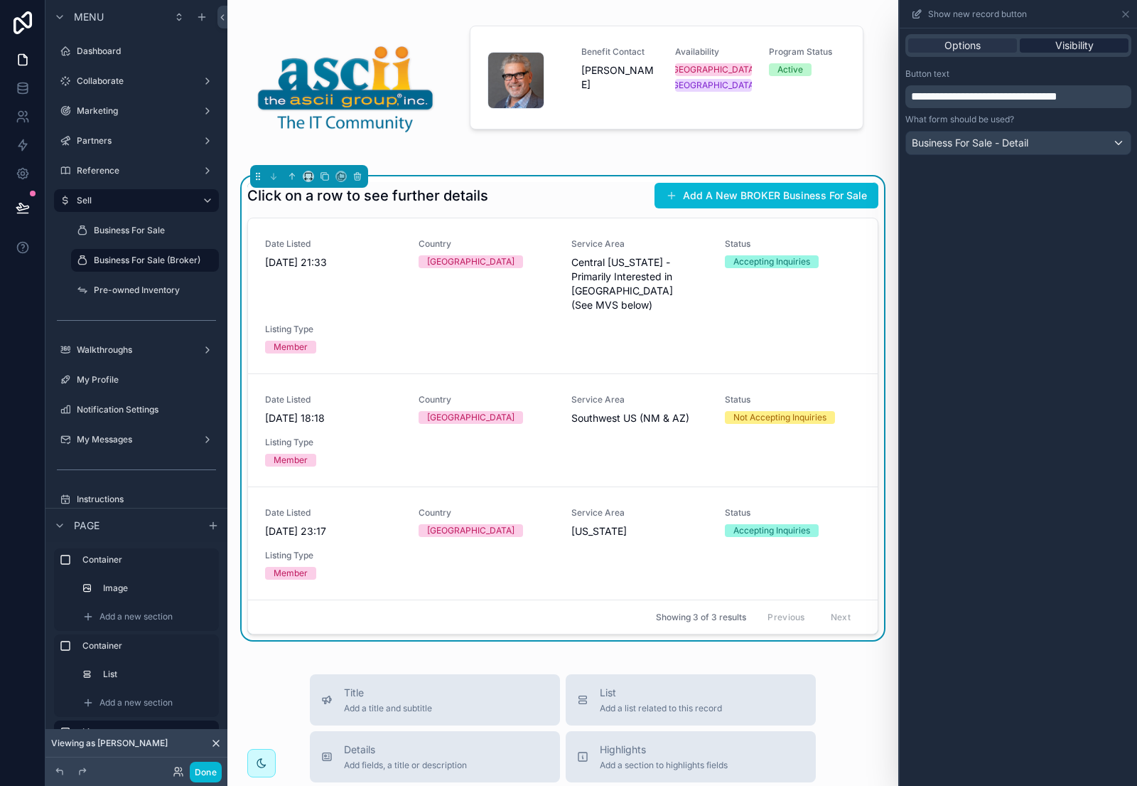
click at [1067, 44] on span "Visibility" at bounding box center [1075, 45] width 38 height 14
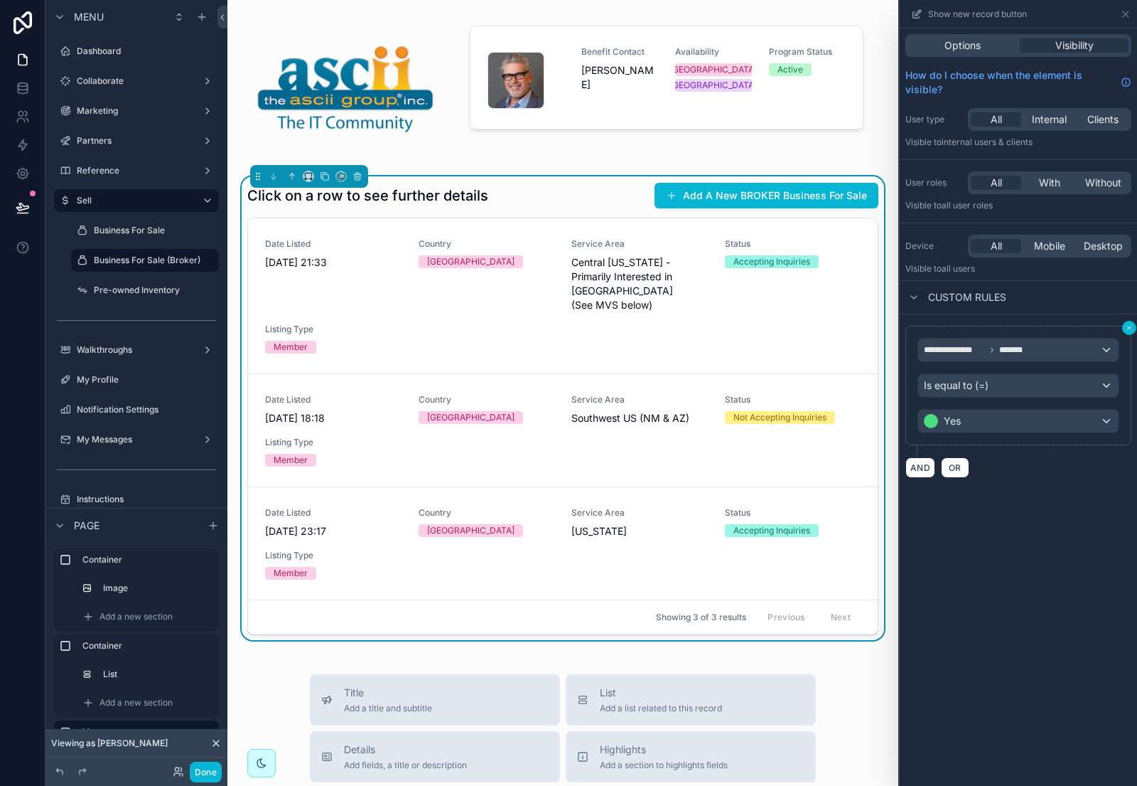
click at [1128, 326] on icon at bounding box center [1130, 328] width 4 height 4
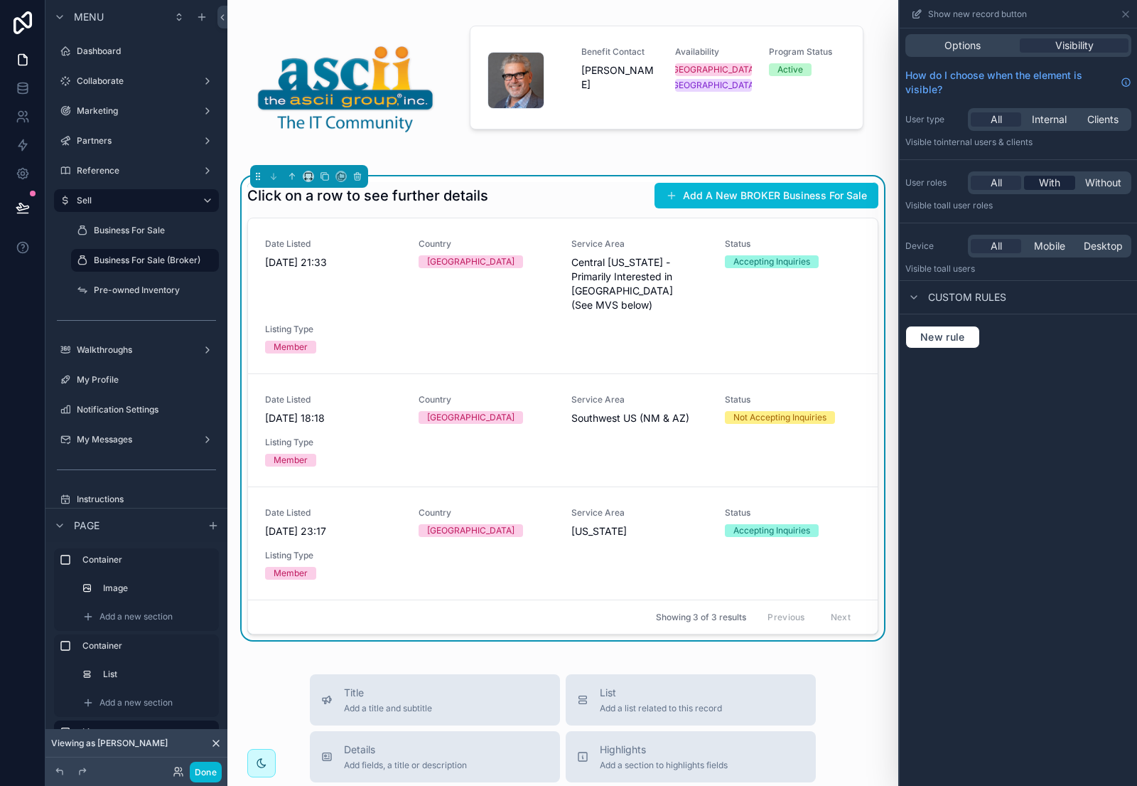
click at [1046, 188] on span "With" at bounding box center [1049, 183] width 21 height 14
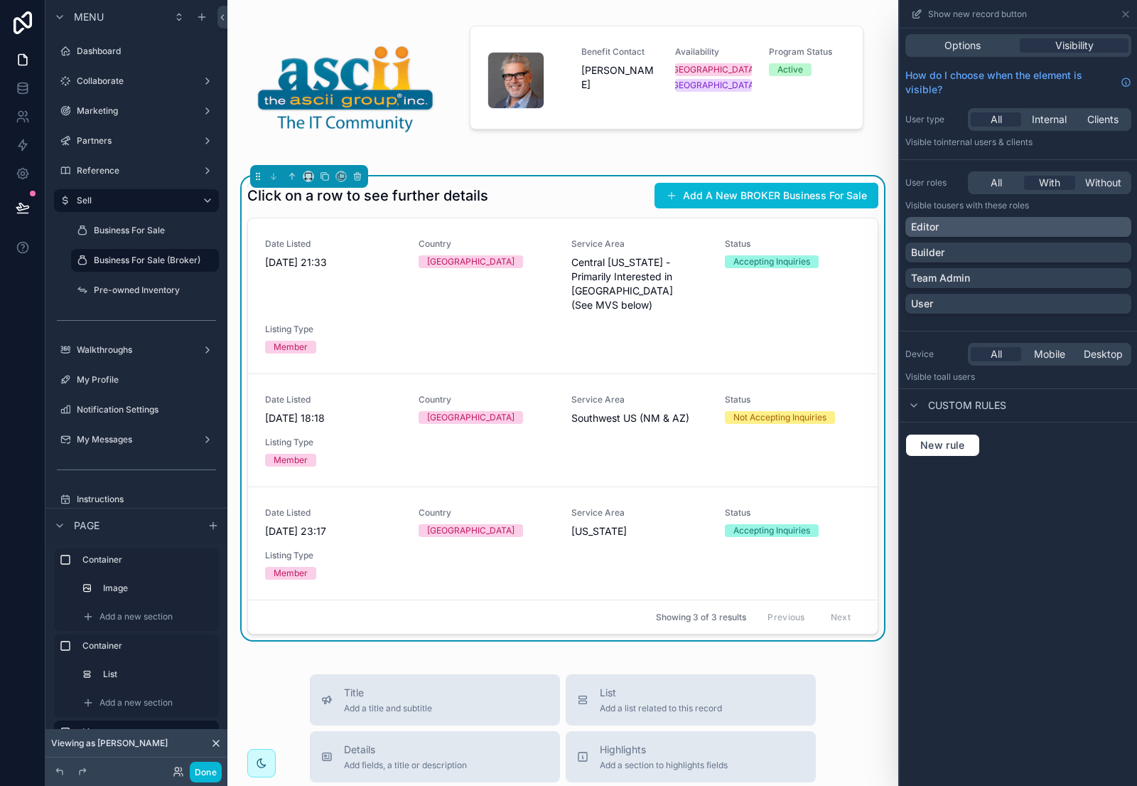
click at [1098, 227] on div "Editor" at bounding box center [1018, 227] width 215 height 14
click at [1105, 254] on div "Builder" at bounding box center [1018, 252] width 215 height 14
click at [1110, 280] on div "Team Admin" at bounding box center [1018, 278] width 215 height 14
click at [973, 41] on span "Options" at bounding box center [963, 45] width 36 height 14
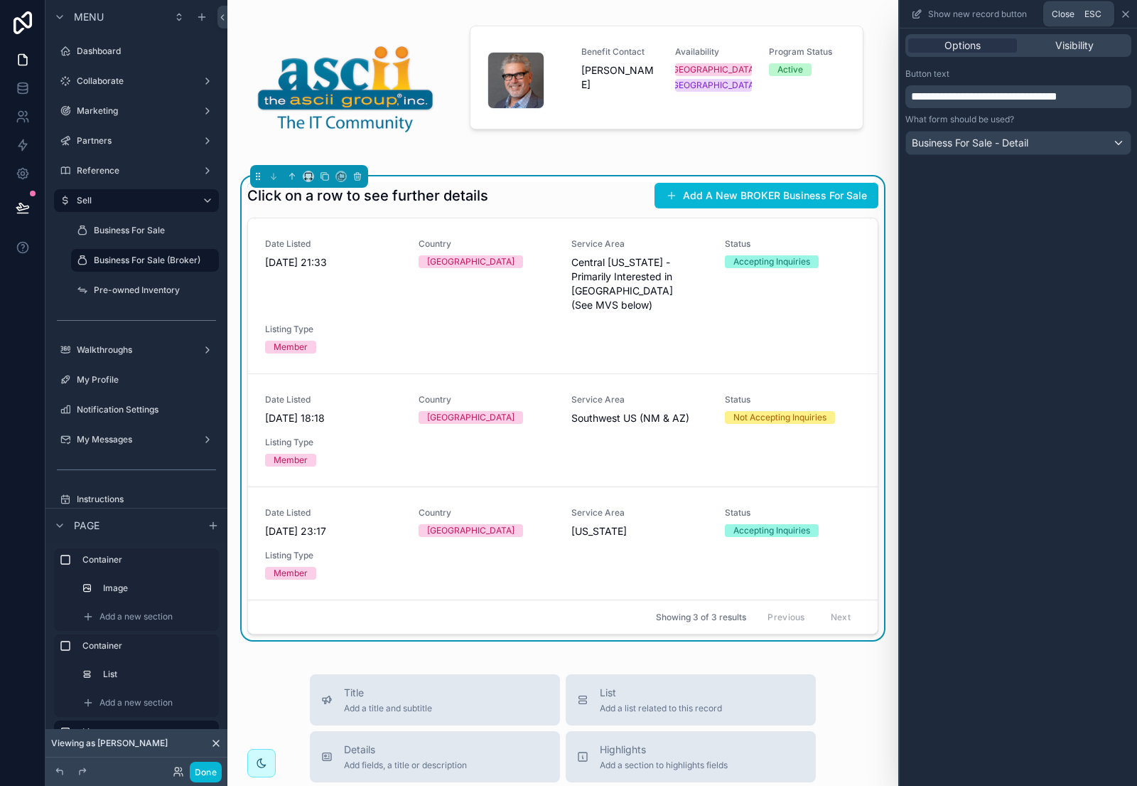
click at [1128, 12] on icon at bounding box center [1126, 14] width 6 height 6
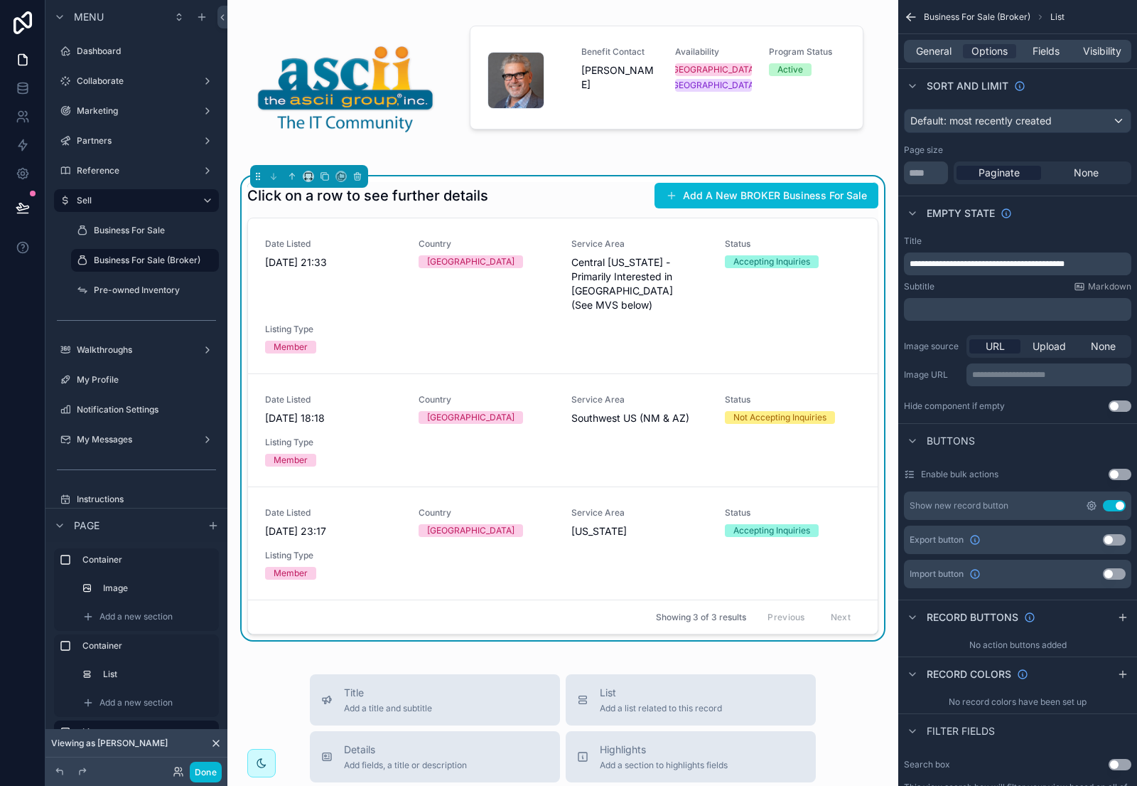
click at [1090, 503] on icon "scrollable content" at bounding box center [1091, 505] width 11 height 11
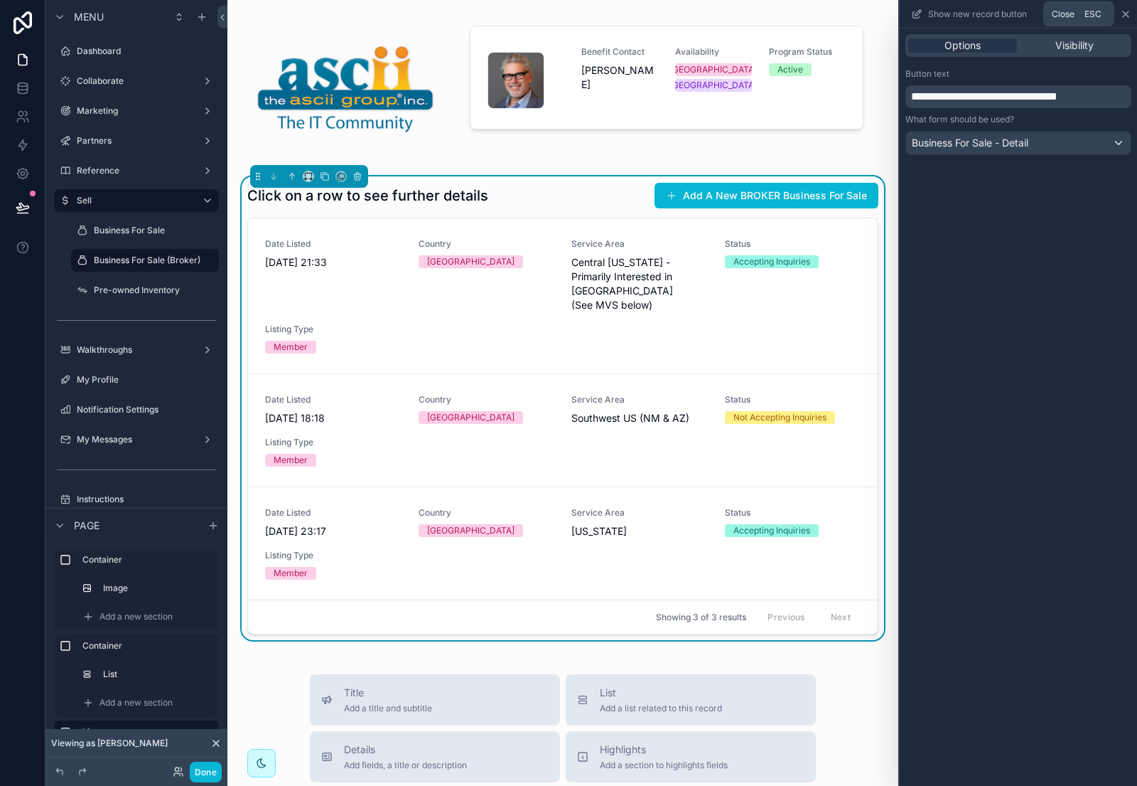
click at [1123, 14] on icon at bounding box center [1125, 14] width 11 height 11
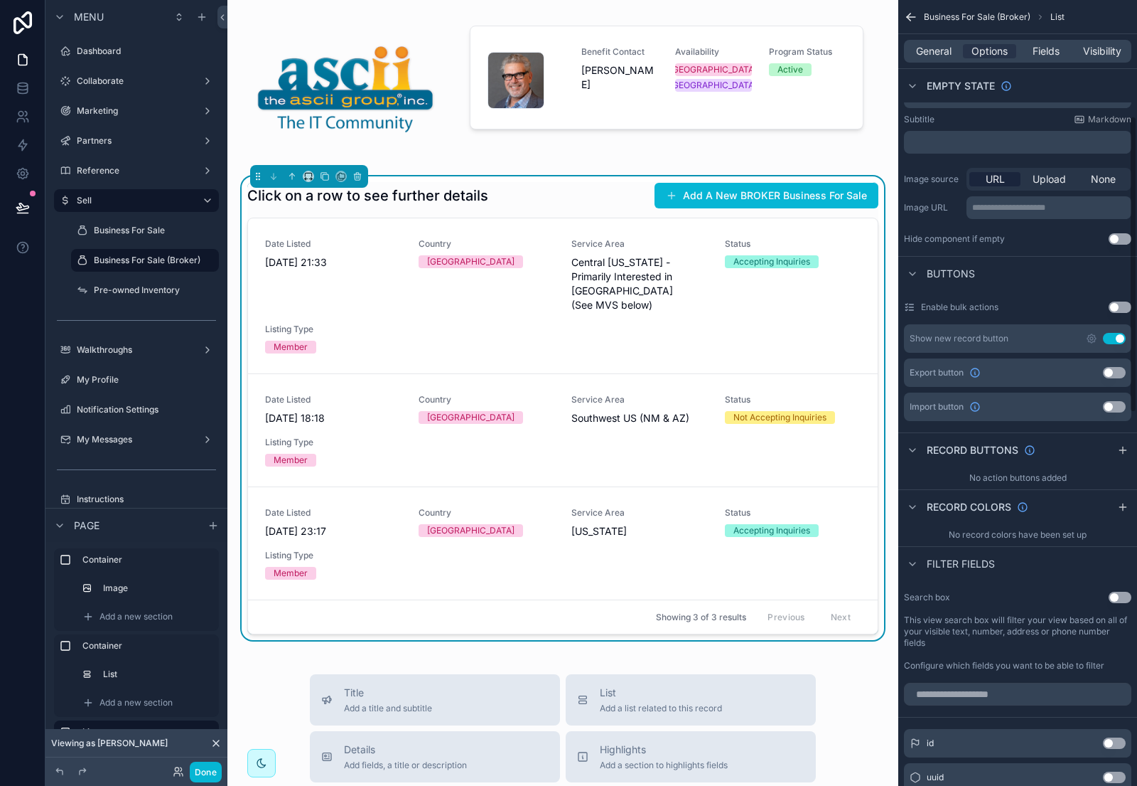
scroll to position [287, 0]
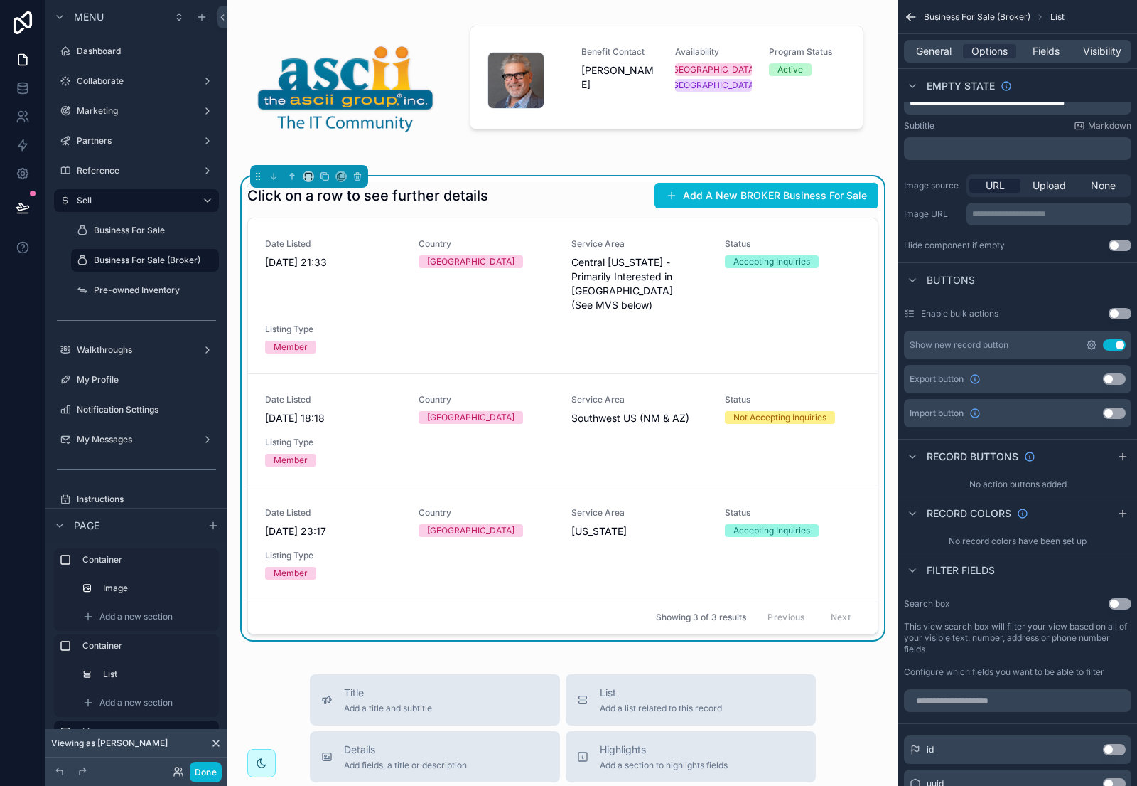
click at [1088, 345] on icon "scrollable content" at bounding box center [1092, 345] width 9 height 9
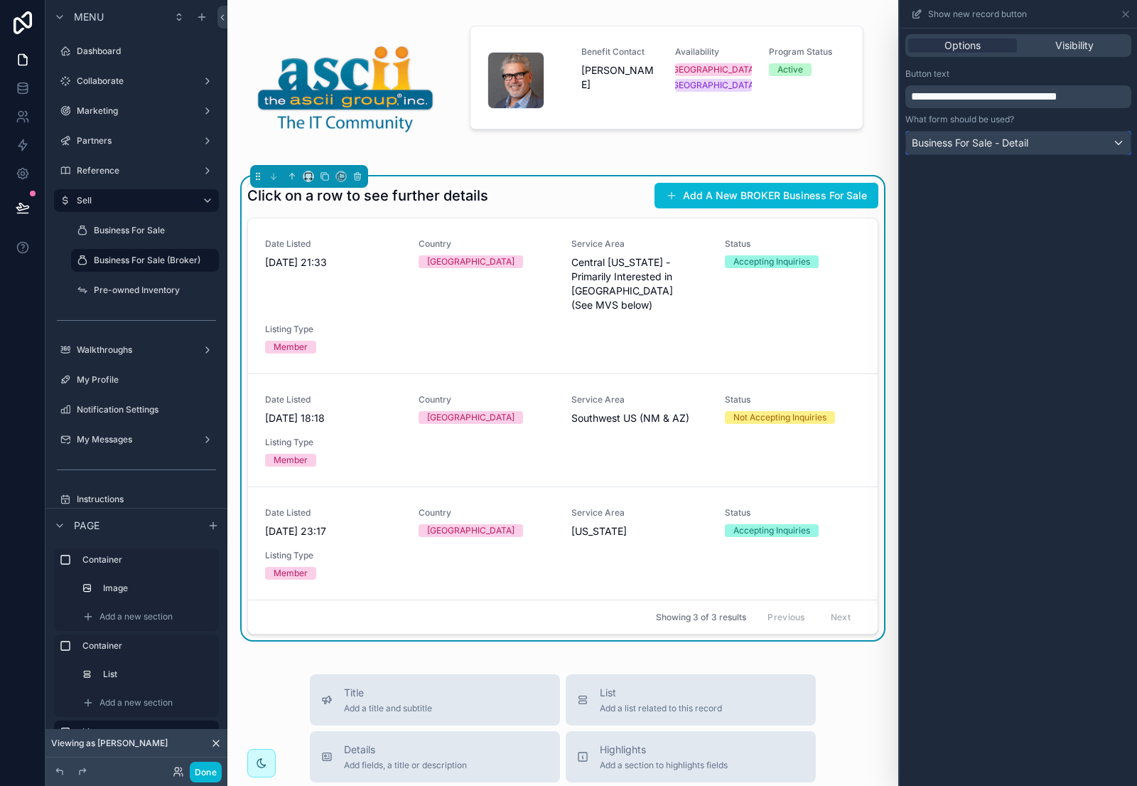
click at [1059, 141] on div "Business For Sale - Detail" at bounding box center [1018, 143] width 225 height 23
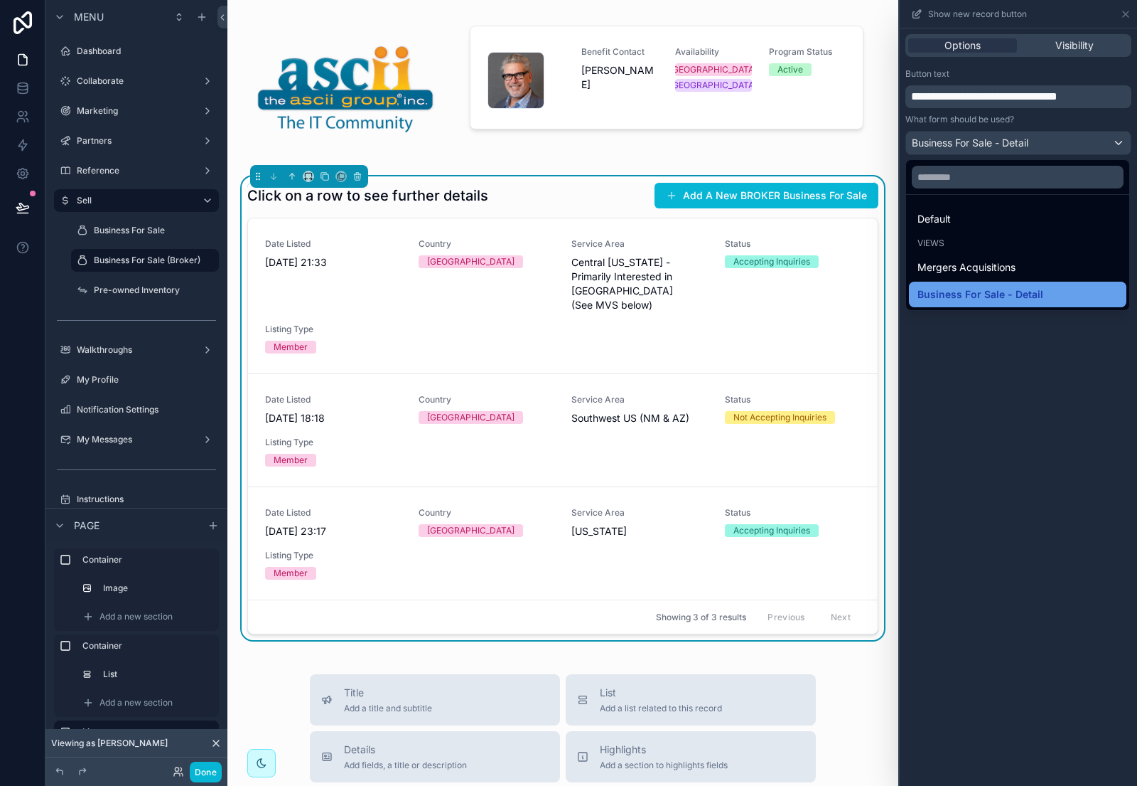
click at [990, 291] on span "Business For Sale - Detail" at bounding box center [981, 294] width 126 height 17
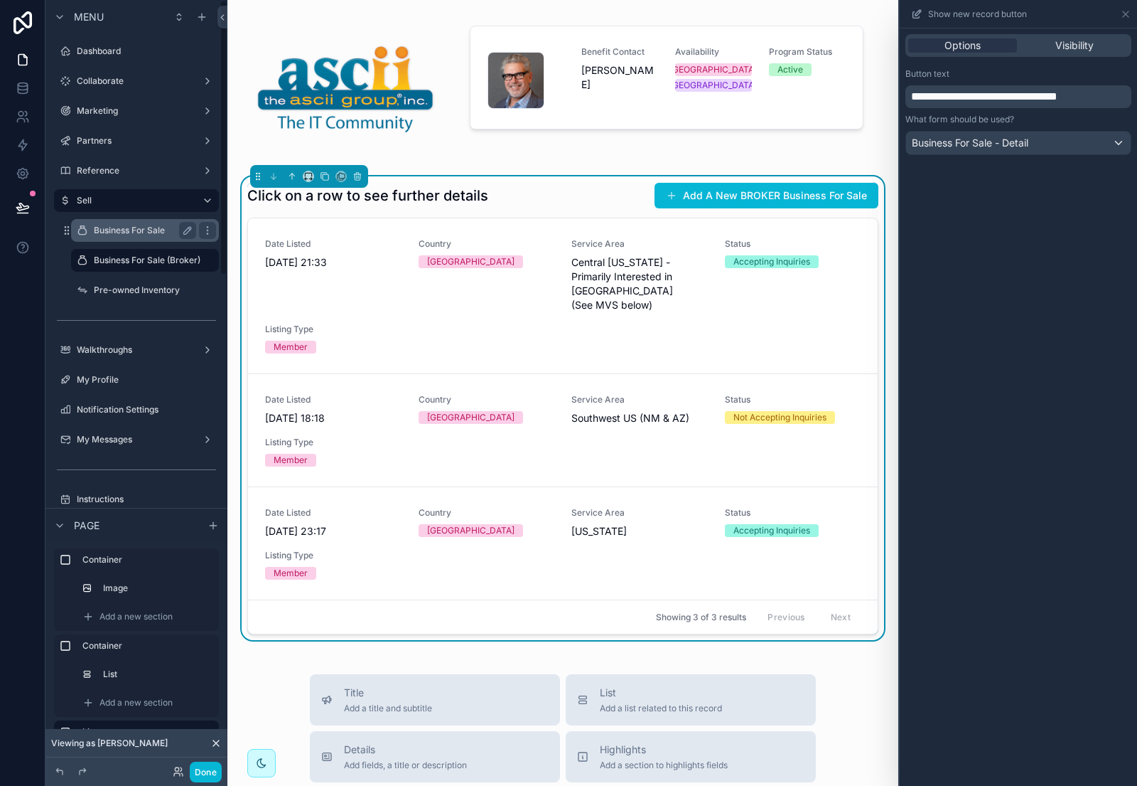
click at [160, 230] on label "Business For Sale" at bounding box center [142, 230] width 97 height 11
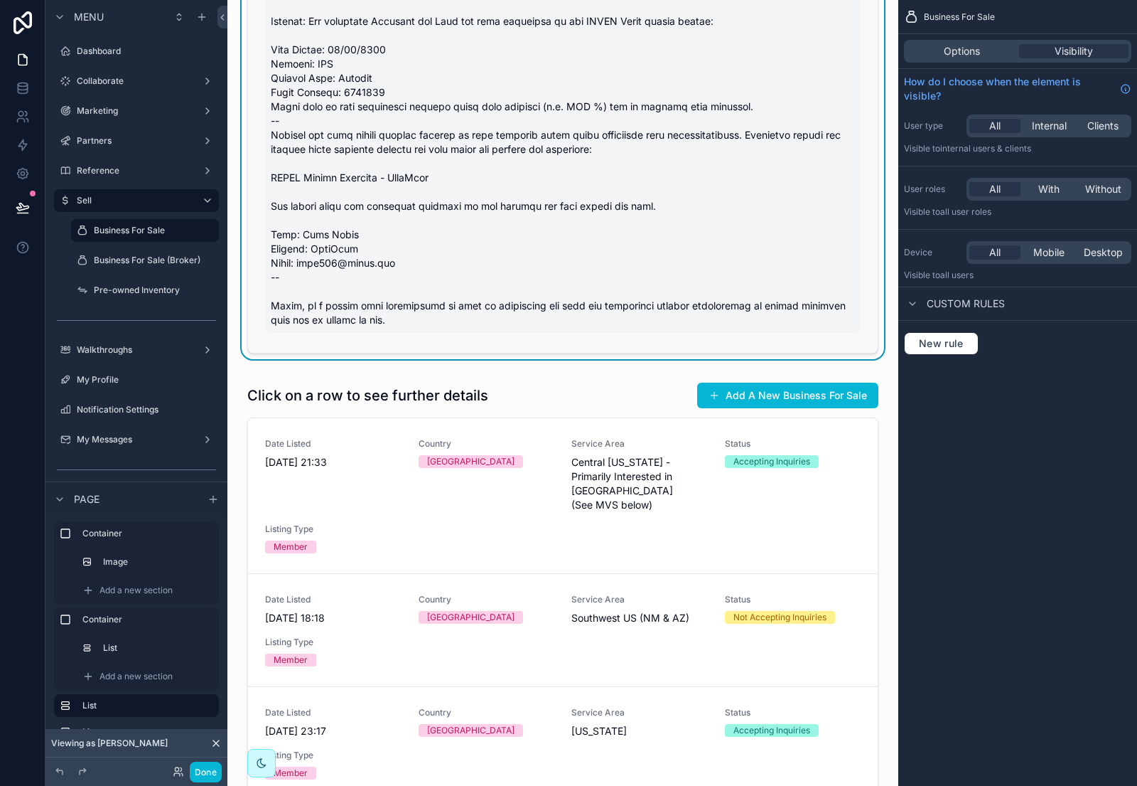
scroll to position [346, 0]
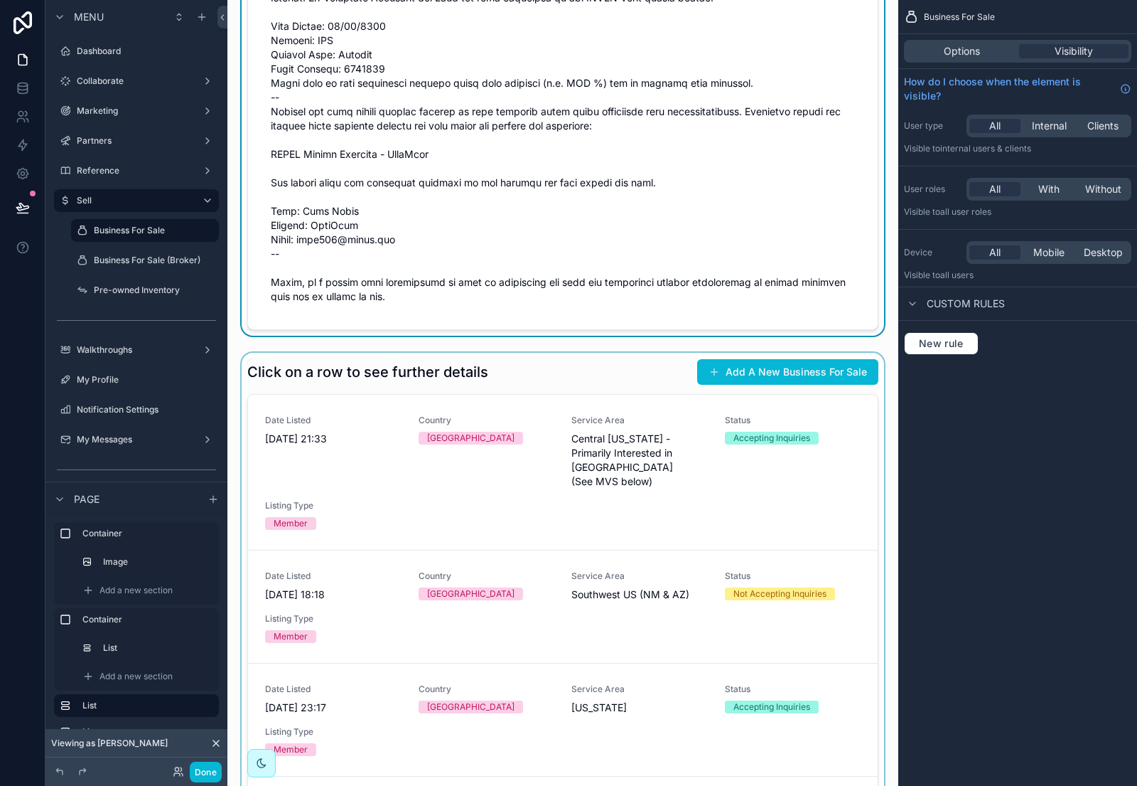
click at [657, 371] on div "scrollable content" at bounding box center [563, 585] width 648 height 464
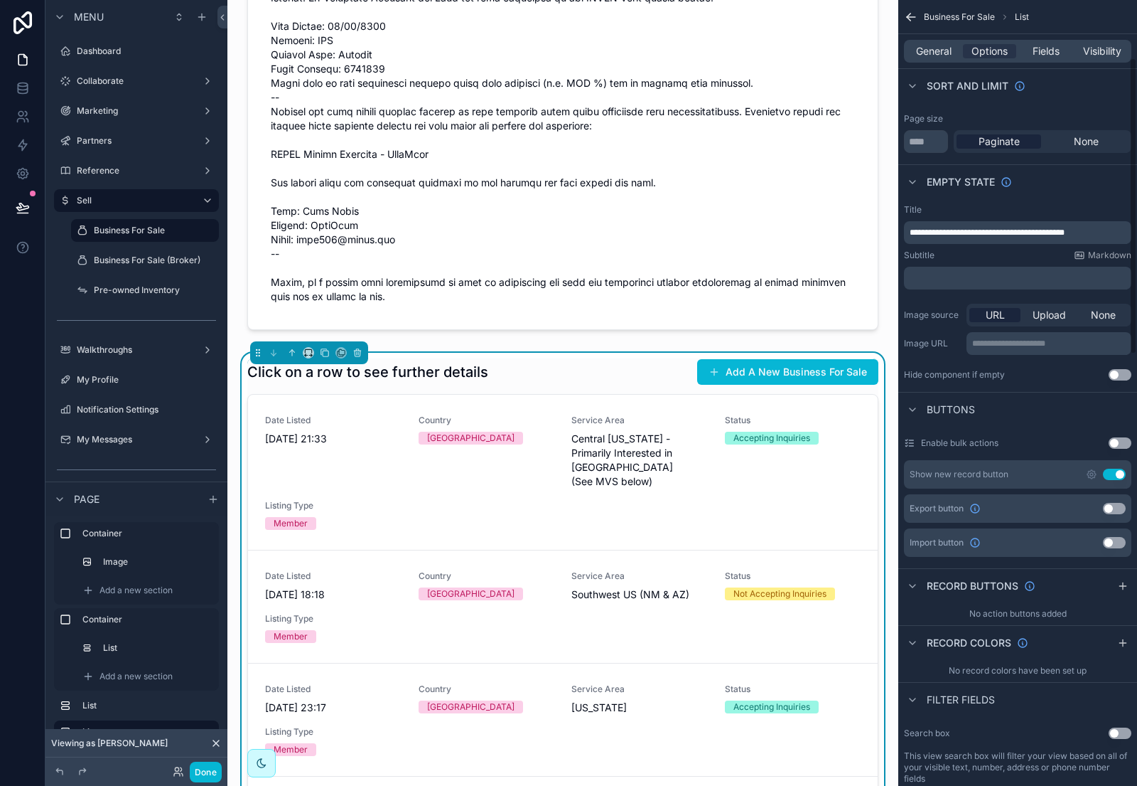
scroll to position [166, 0]
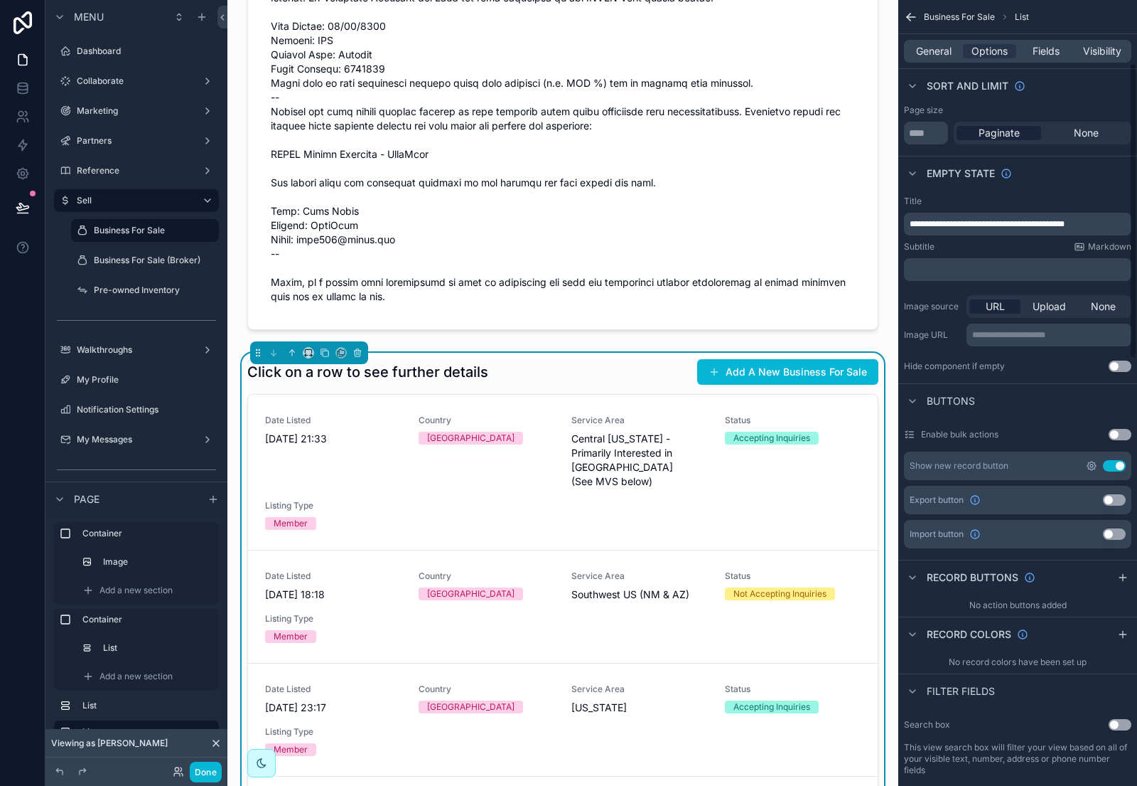
click at [1091, 466] on icon "scrollable content" at bounding box center [1092, 465] width 3 height 3
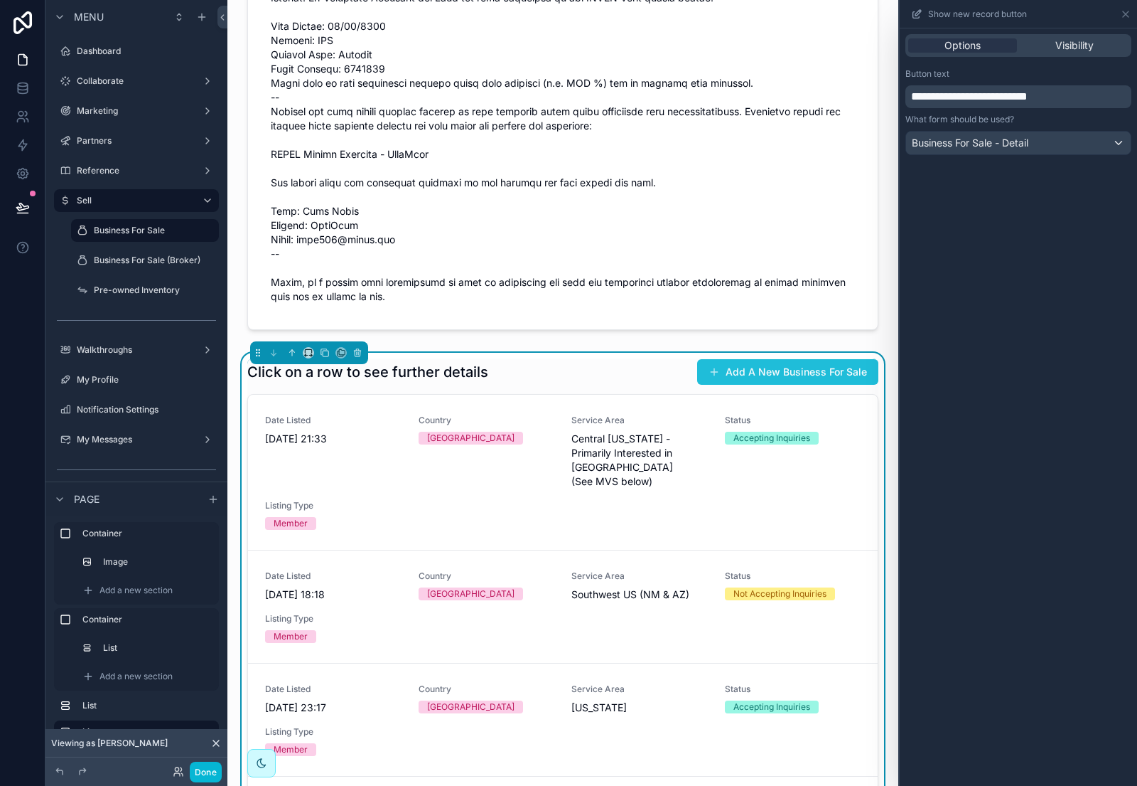
click at [816, 368] on button "Add A New Business For Sale" at bounding box center [787, 372] width 181 height 26
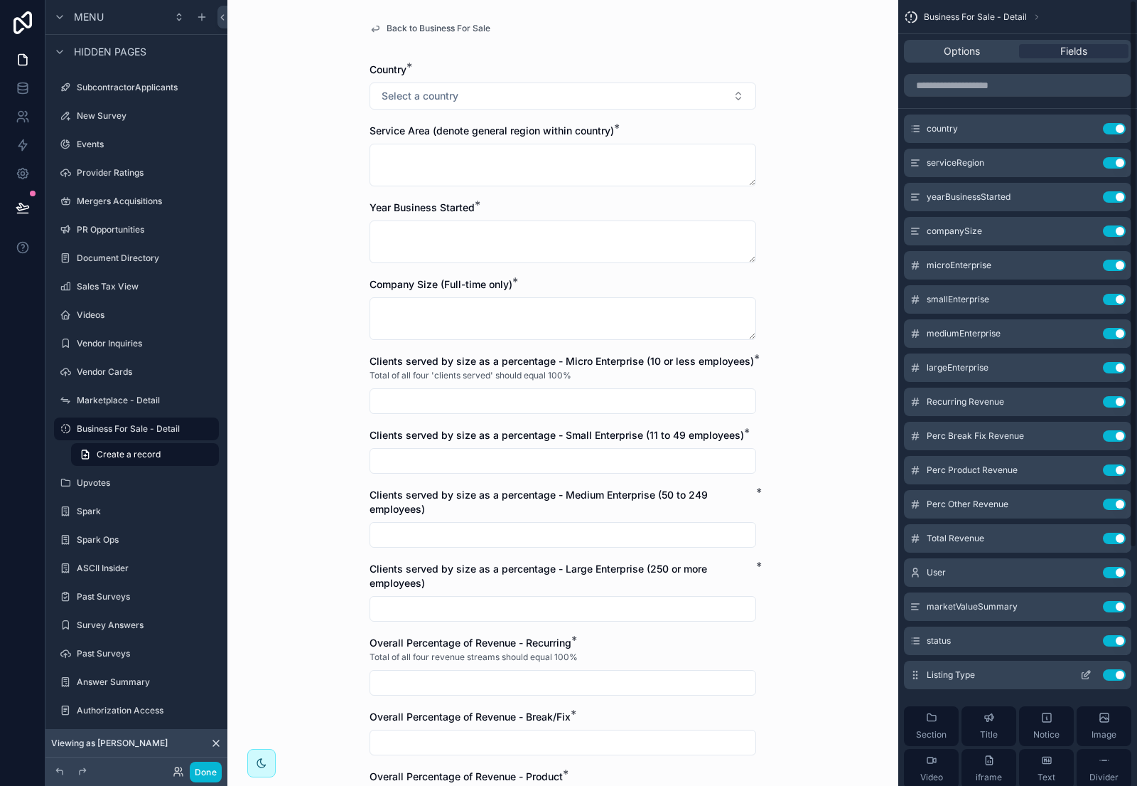
click at [1090, 674] on icon "scrollable content" at bounding box center [1086, 674] width 11 height 11
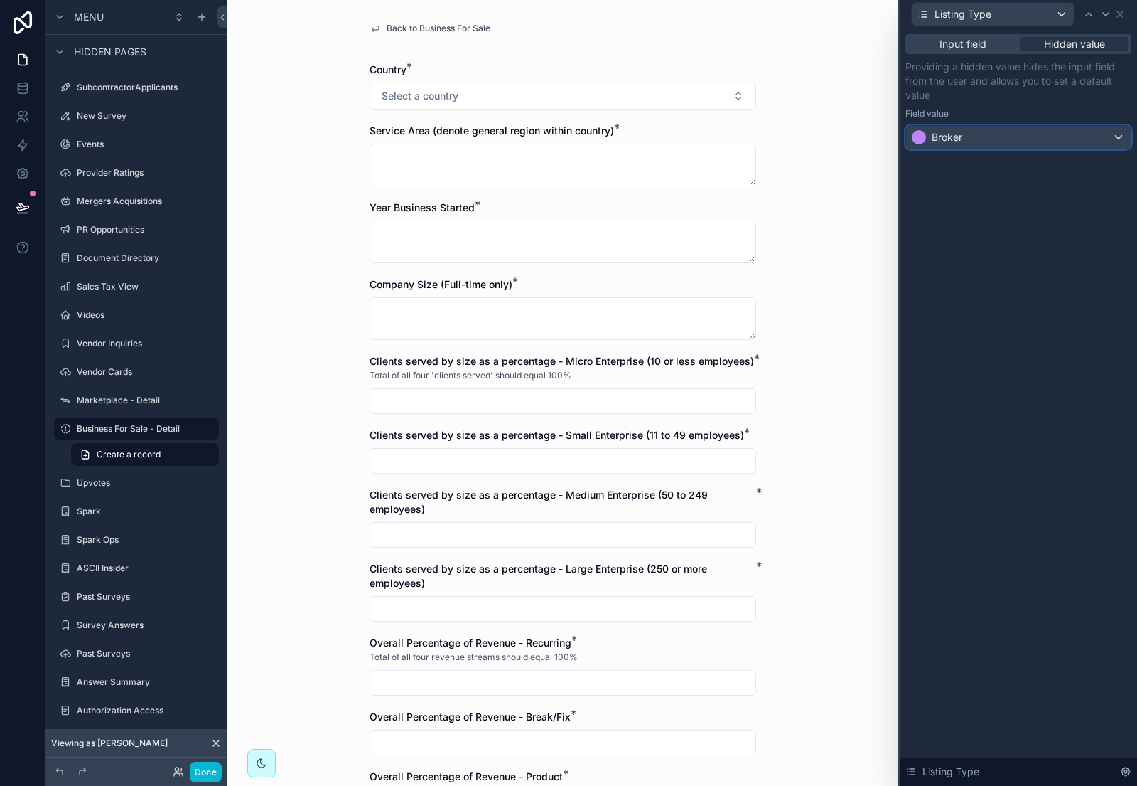
click at [1018, 132] on div "Broker" at bounding box center [1018, 137] width 225 height 23
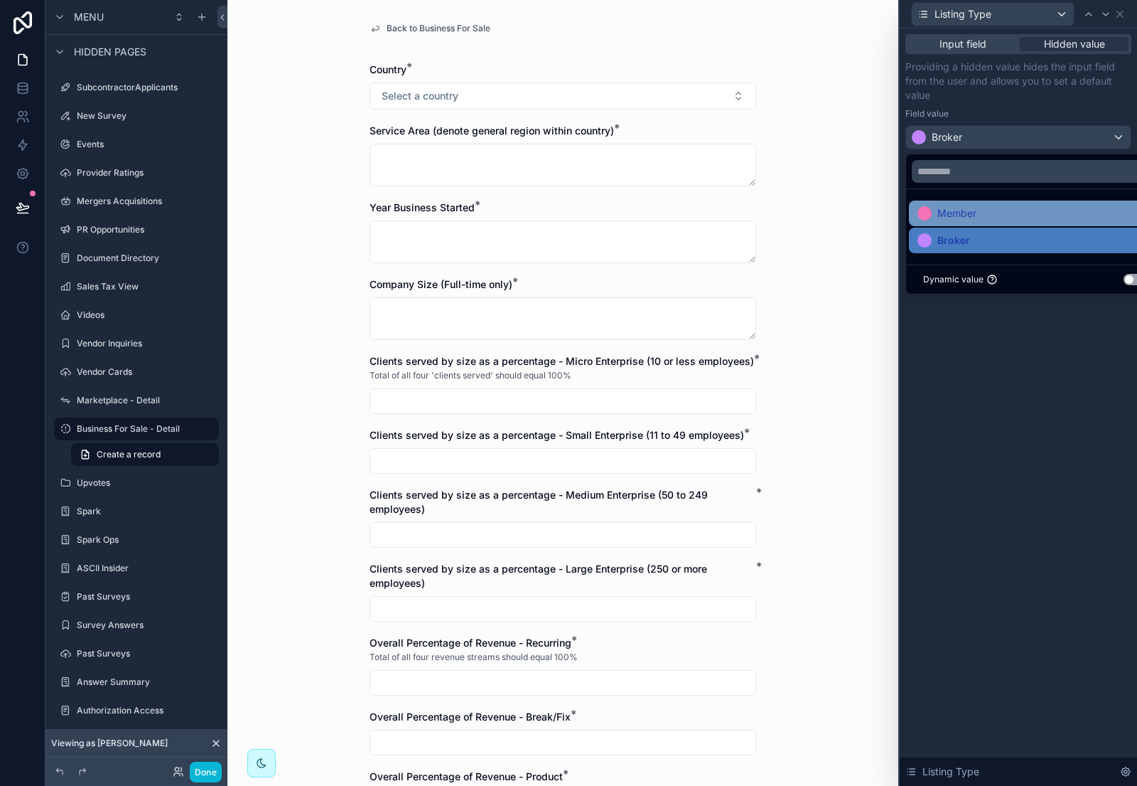
click at [973, 220] on span "Member" at bounding box center [957, 213] width 39 height 17
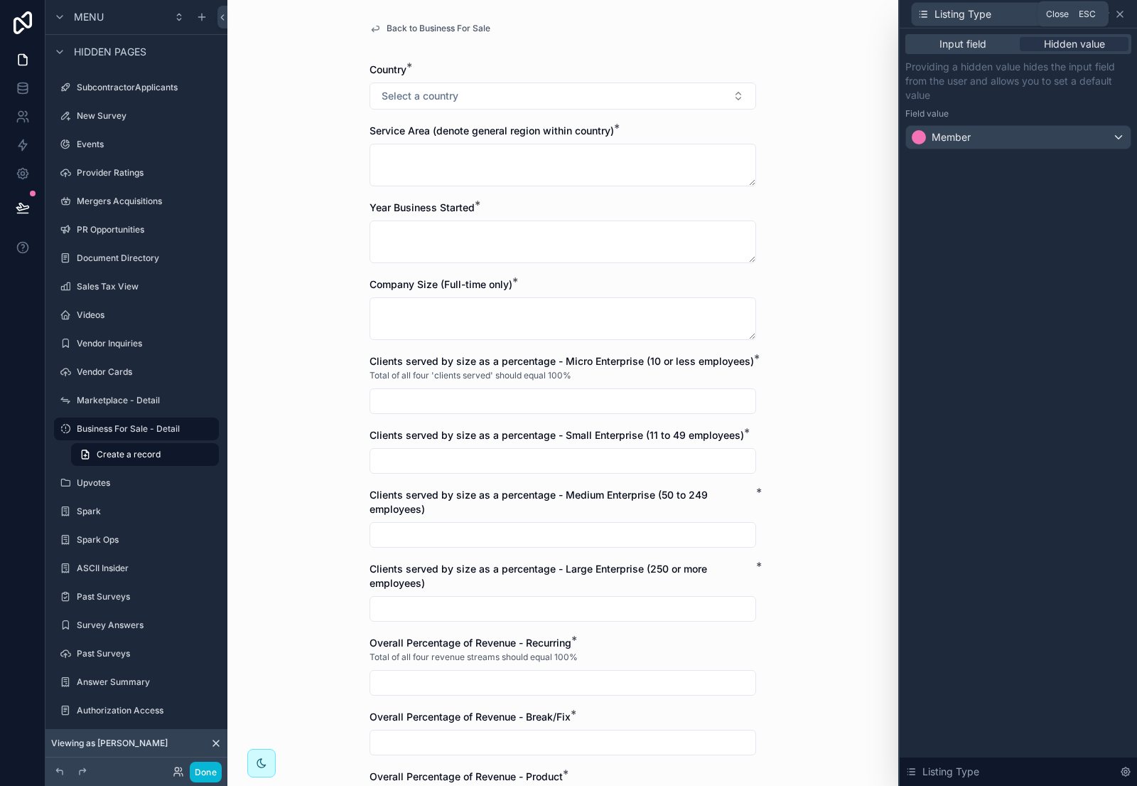
click at [1118, 16] on icon at bounding box center [1121, 14] width 6 height 6
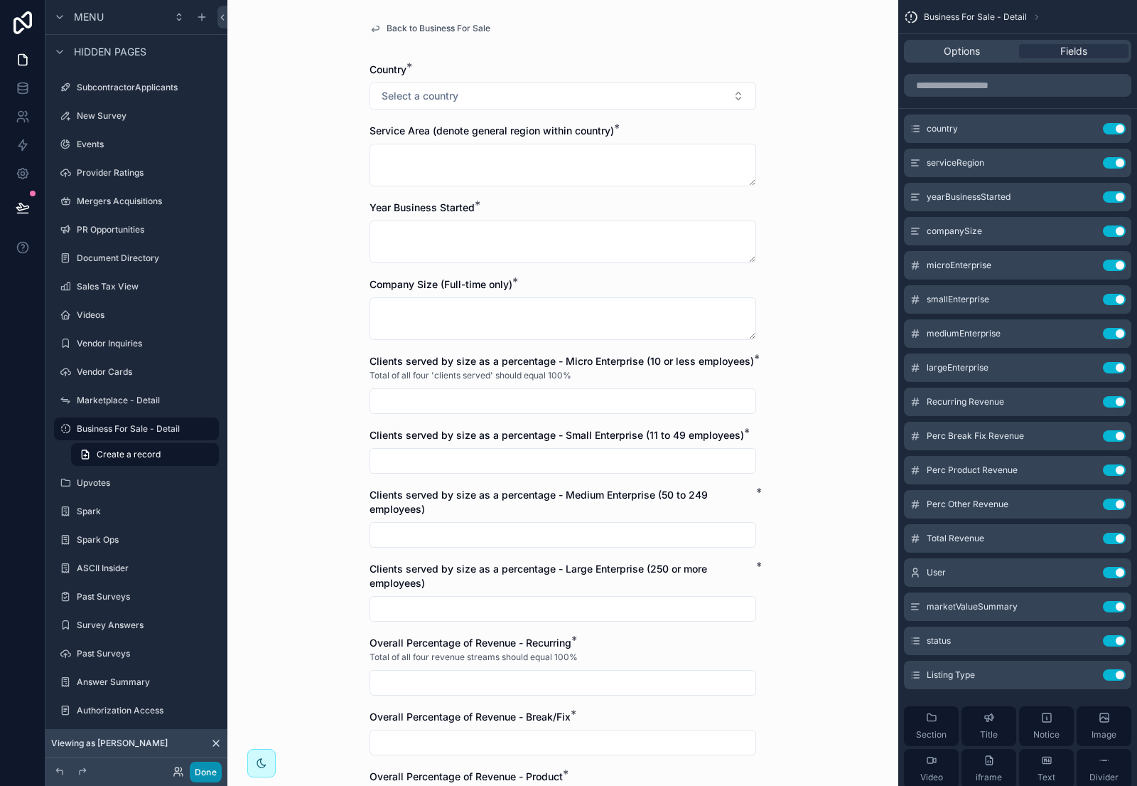
click at [209, 770] on button "Done" at bounding box center [206, 771] width 32 height 21
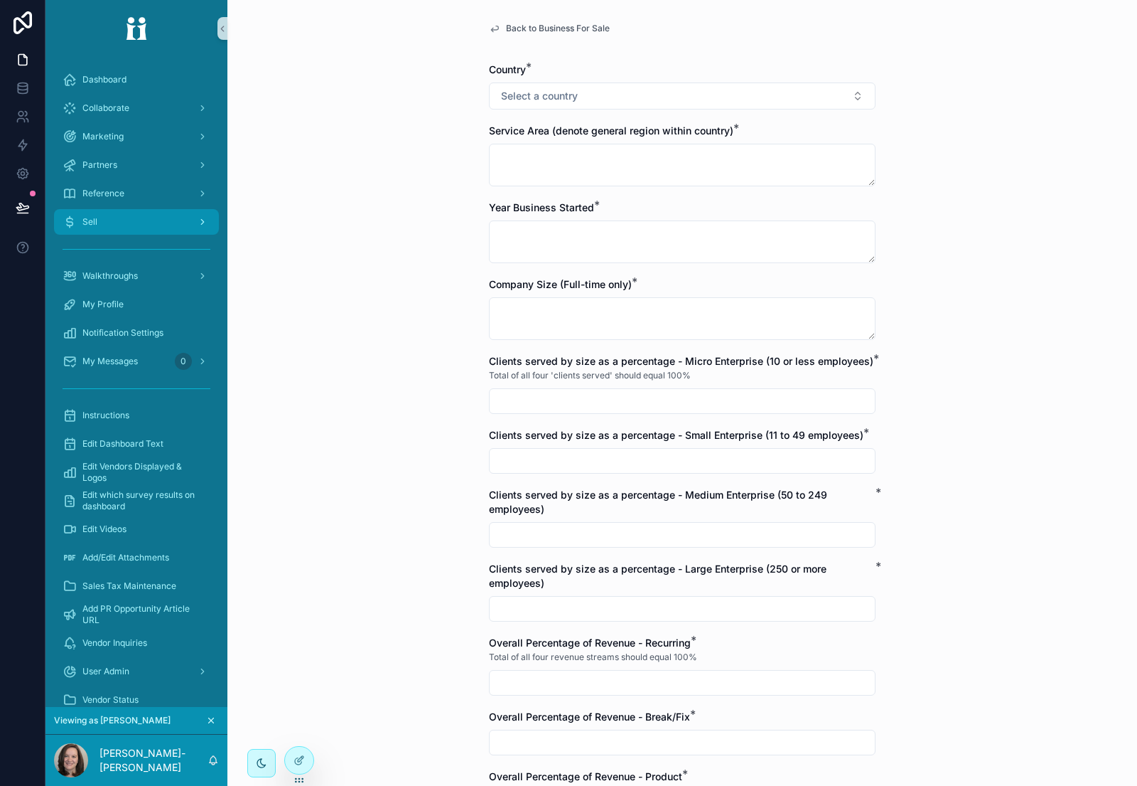
click at [180, 215] on div "Sell" at bounding box center [137, 221] width 148 height 23
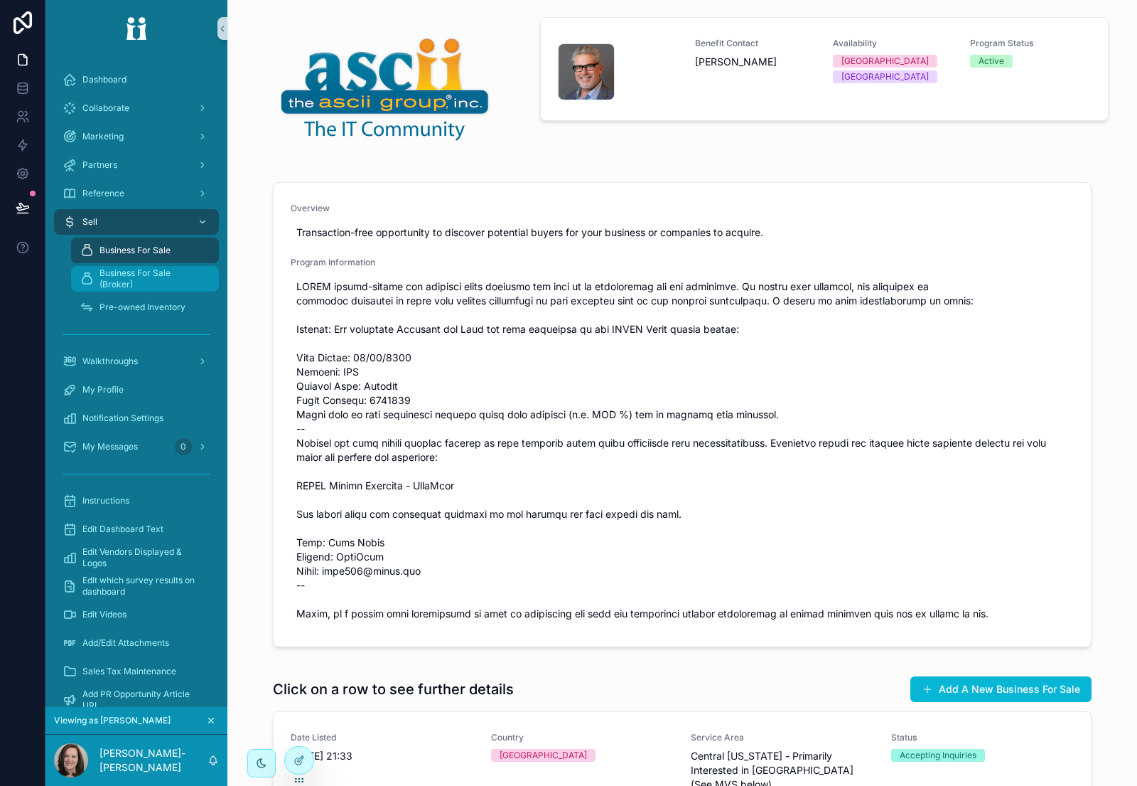
click at [158, 277] on span "Business For Sale (Broker)" at bounding box center [152, 278] width 105 height 23
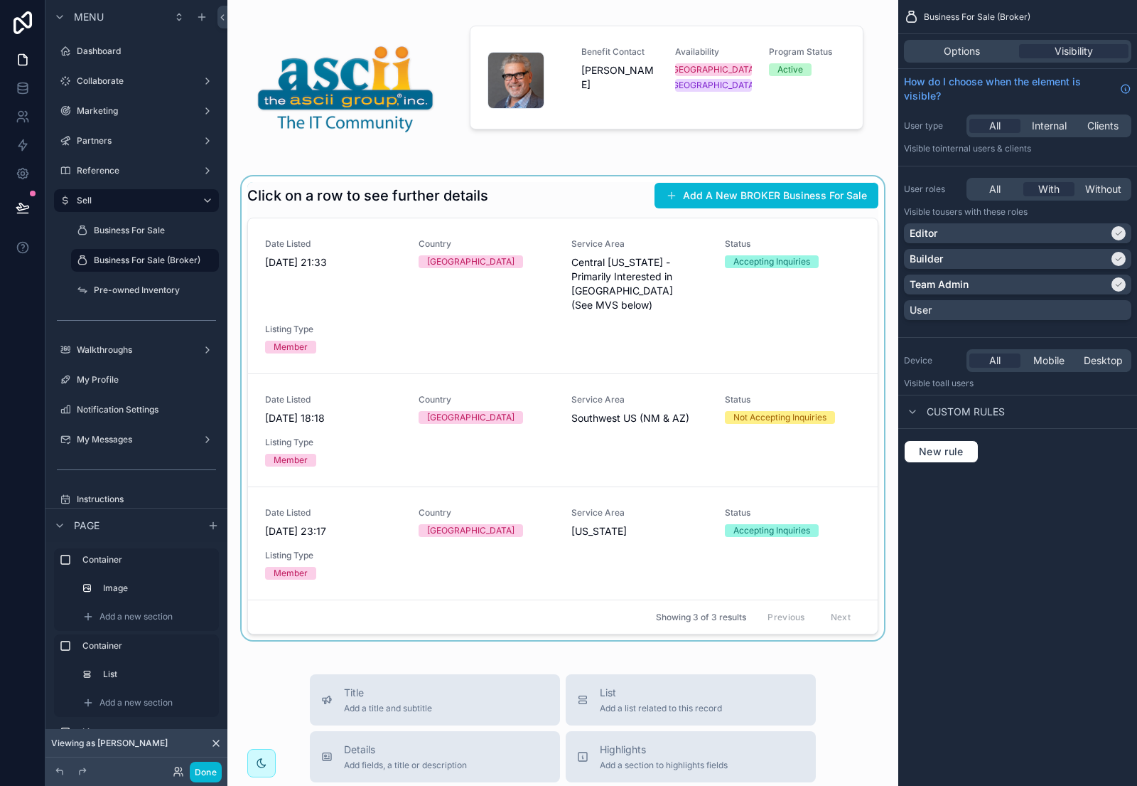
click at [617, 198] on div "scrollable content" at bounding box center [563, 408] width 648 height 464
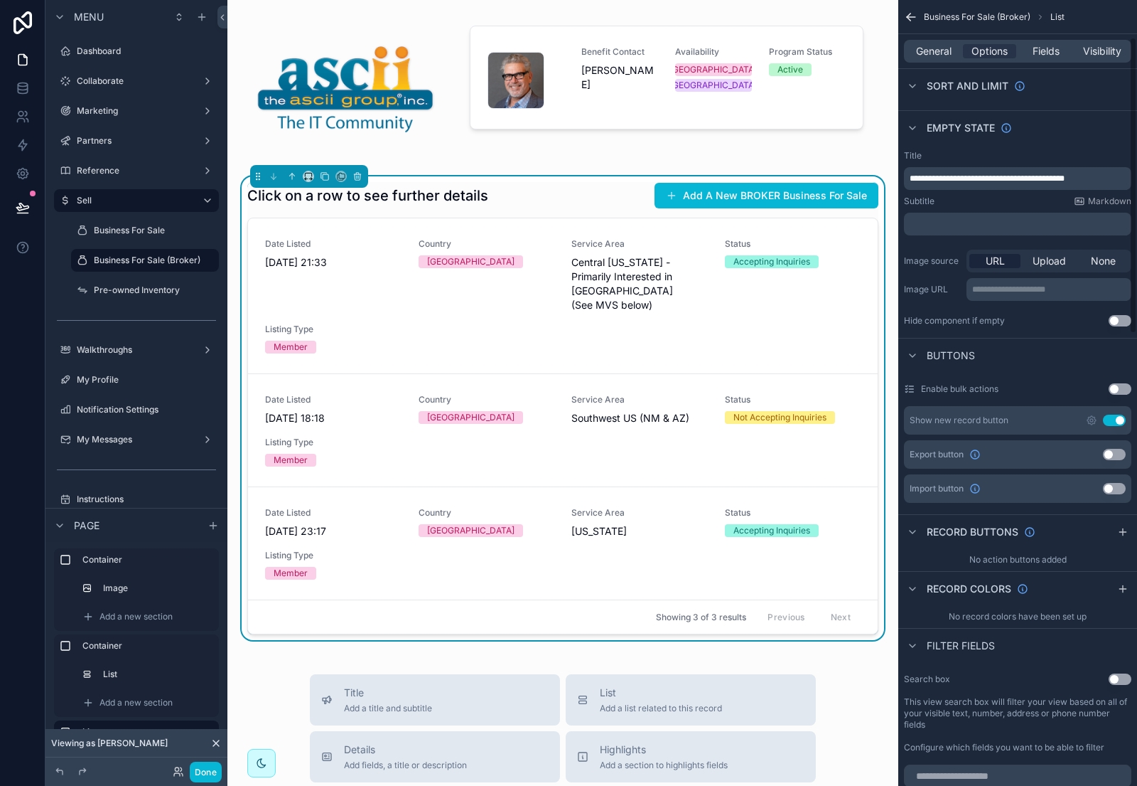
scroll to position [235, 0]
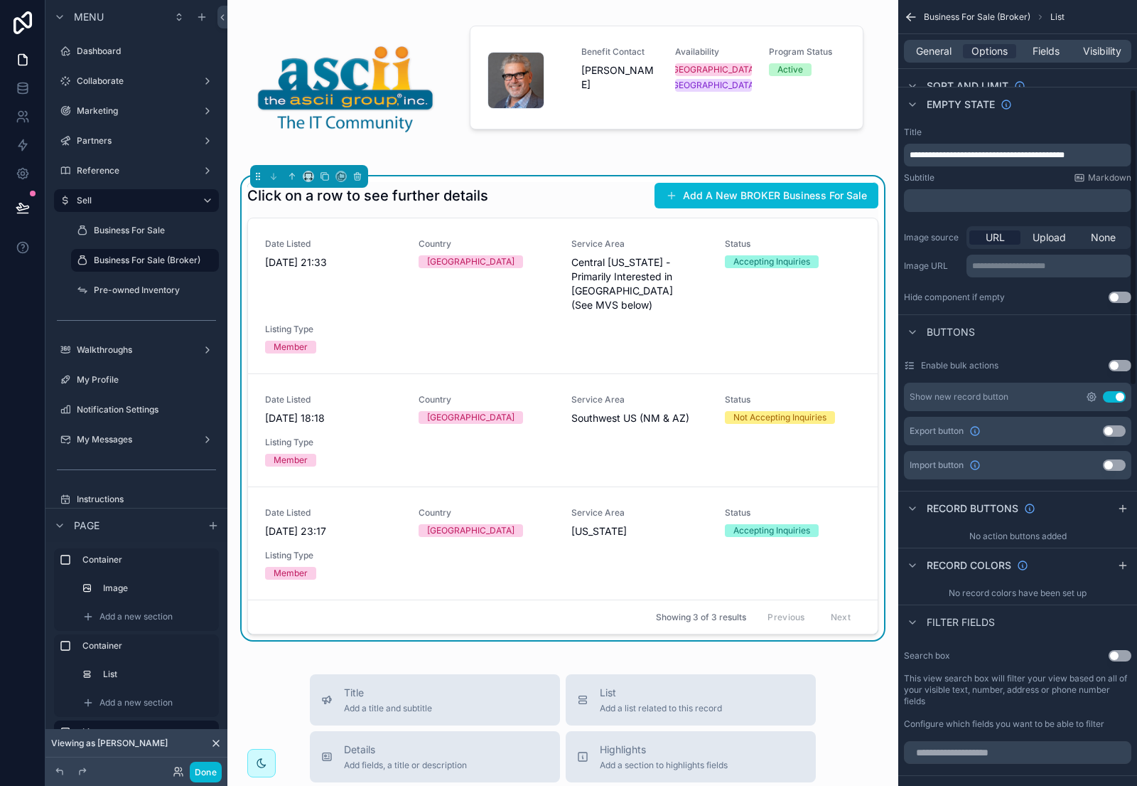
click at [1092, 397] on icon "scrollable content" at bounding box center [1092, 396] width 3 height 3
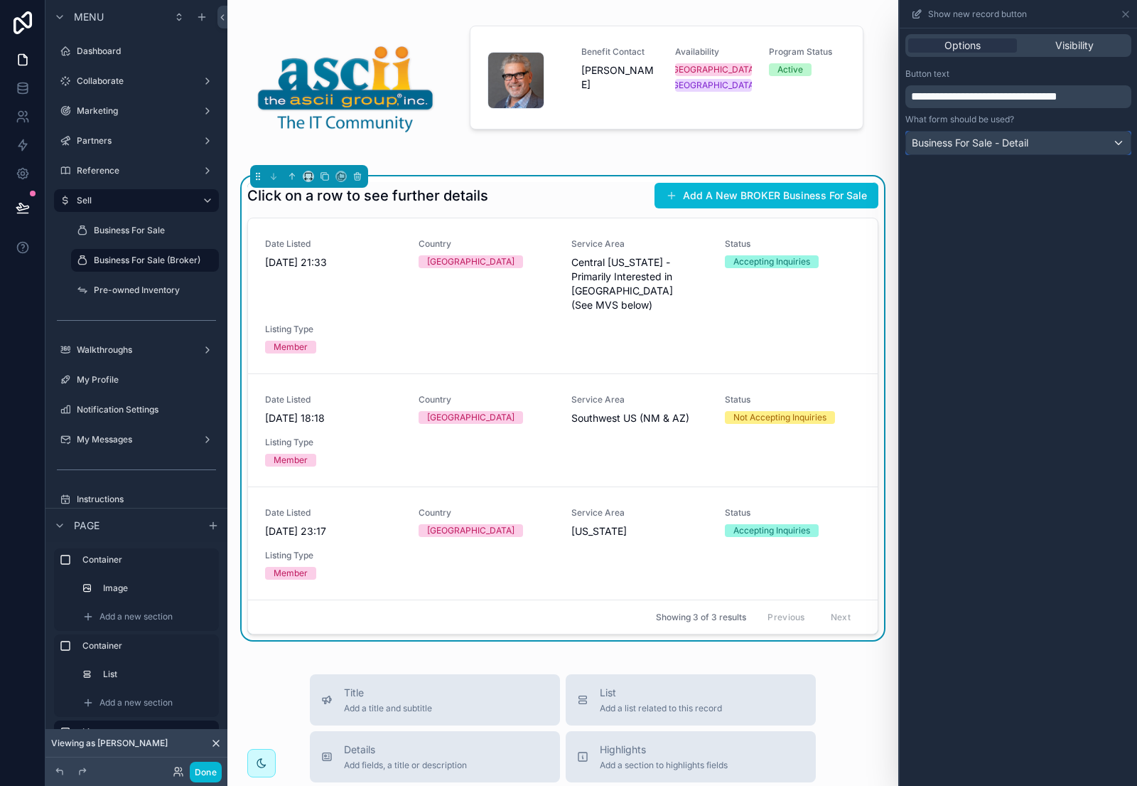
click at [1046, 144] on div "Business For Sale - Detail" at bounding box center [1018, 143] width 225 height 23
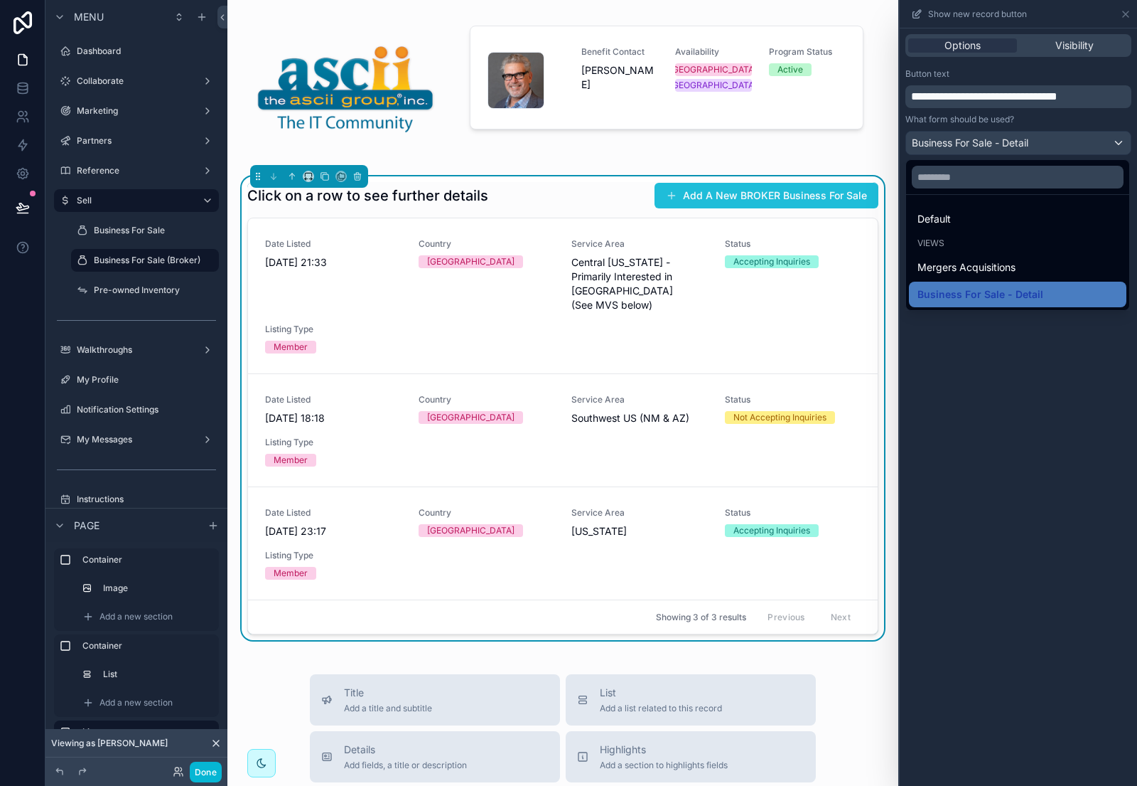
click at [815, 192] on button "Add A New BROKER Business For Sale" at bounding box center [767, 196] width 224 height 26
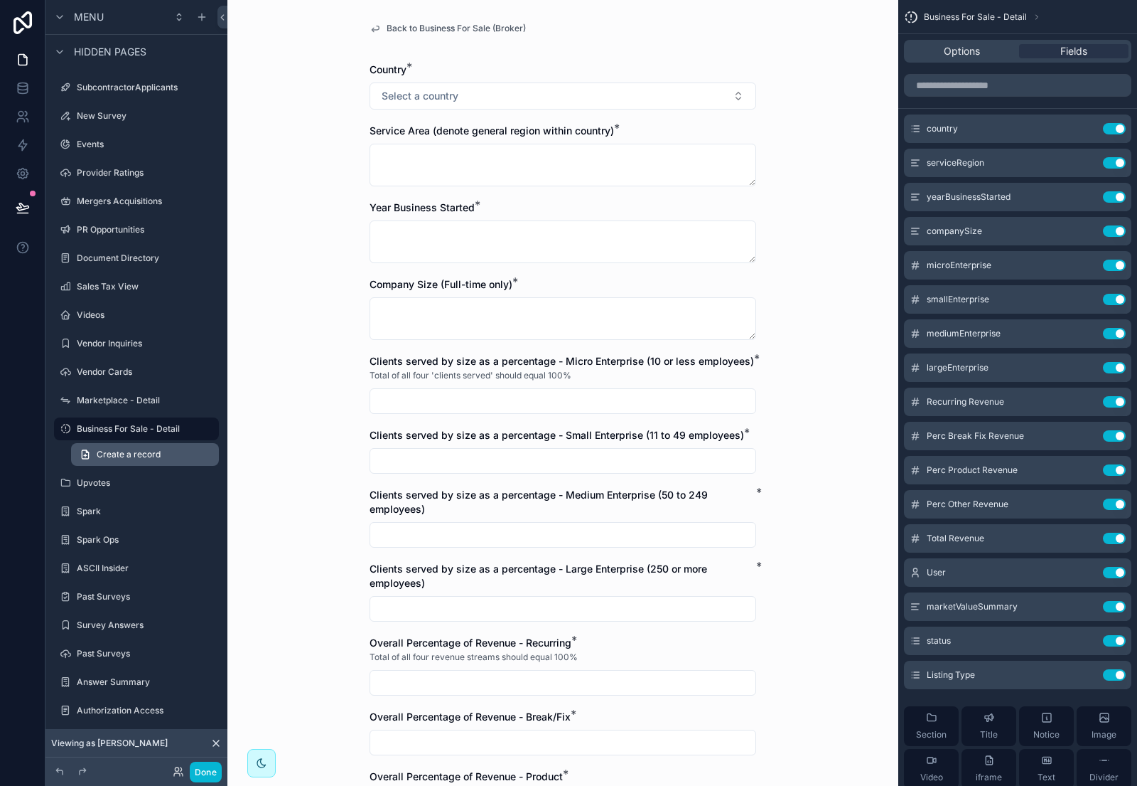
click at [134, 456] on span "Create a record" at bounding box center [129, 454] width 64 height 11
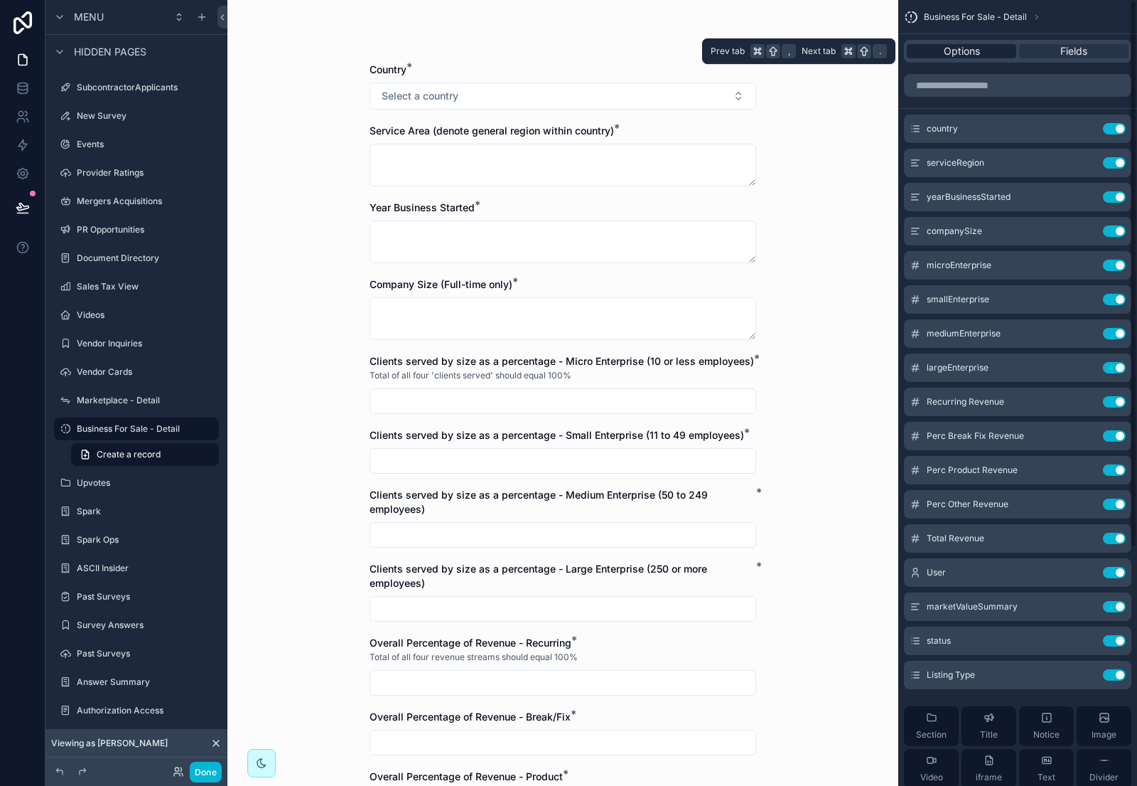
click at [966, 47] on span "Options" at bounding box center [962, 51] width 36 height 14
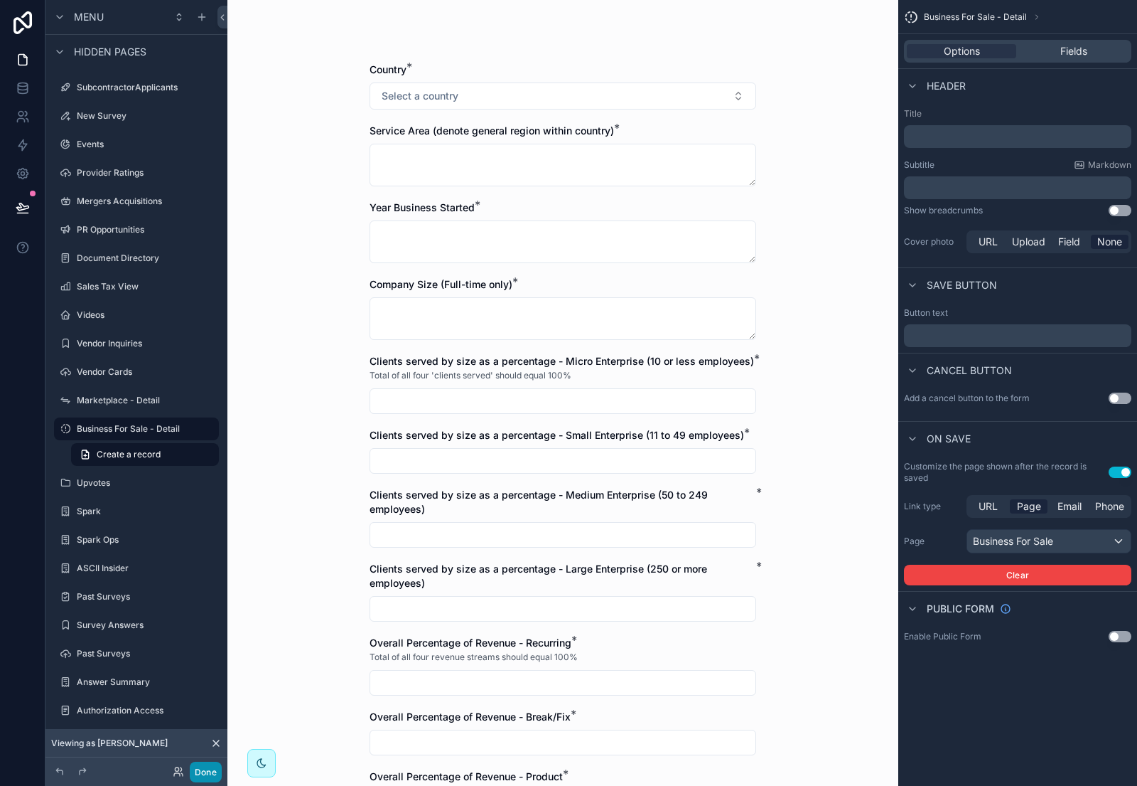
click at [204, 772] on button "Done" at bounding box center [206, 771] width 32 height 21
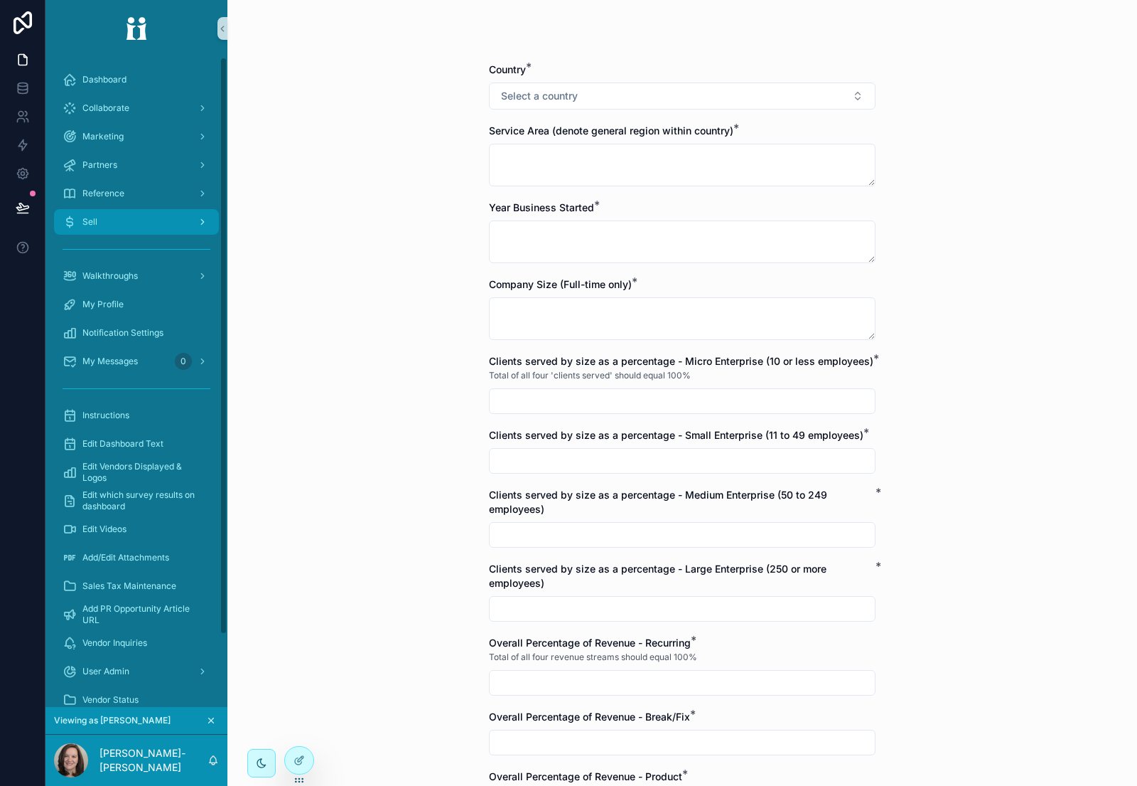
click at [165, 222] on div "Sell" at bounding box center [137, 221] width 148 height 23
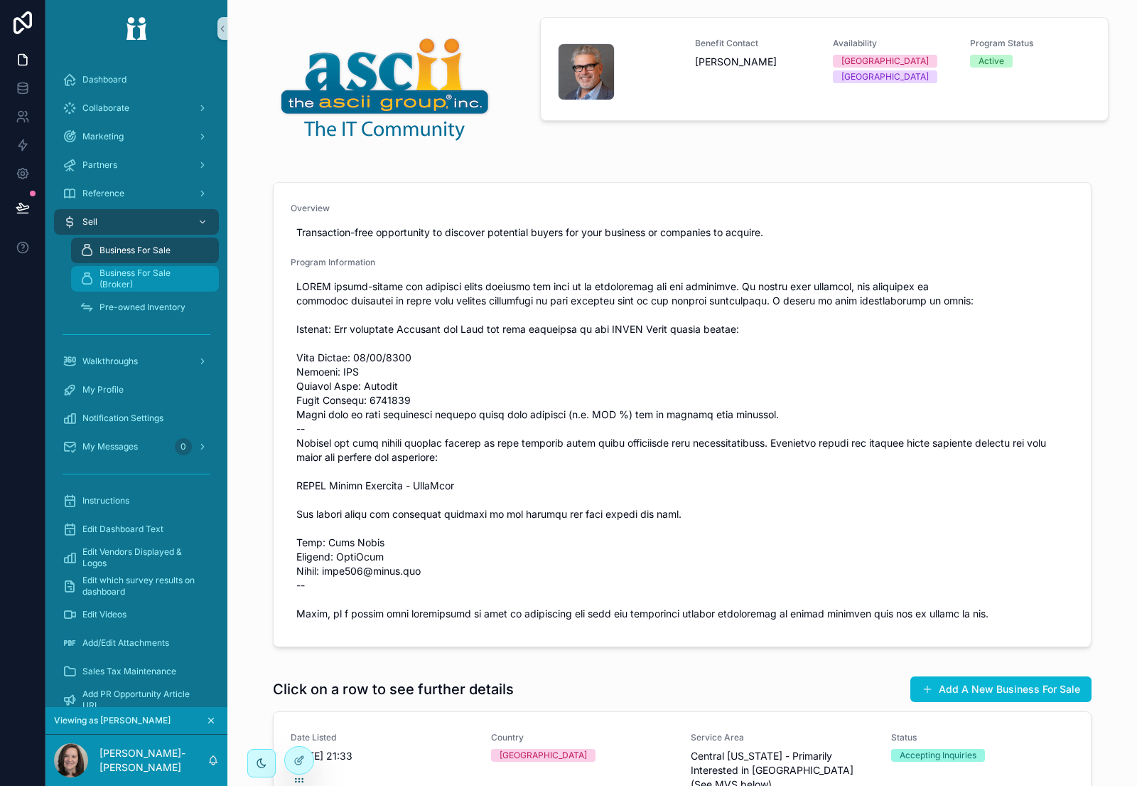
click at [161, 277] on span "Business For Sale (Broker)" at bounding box center [152, 278] width 105 height 23
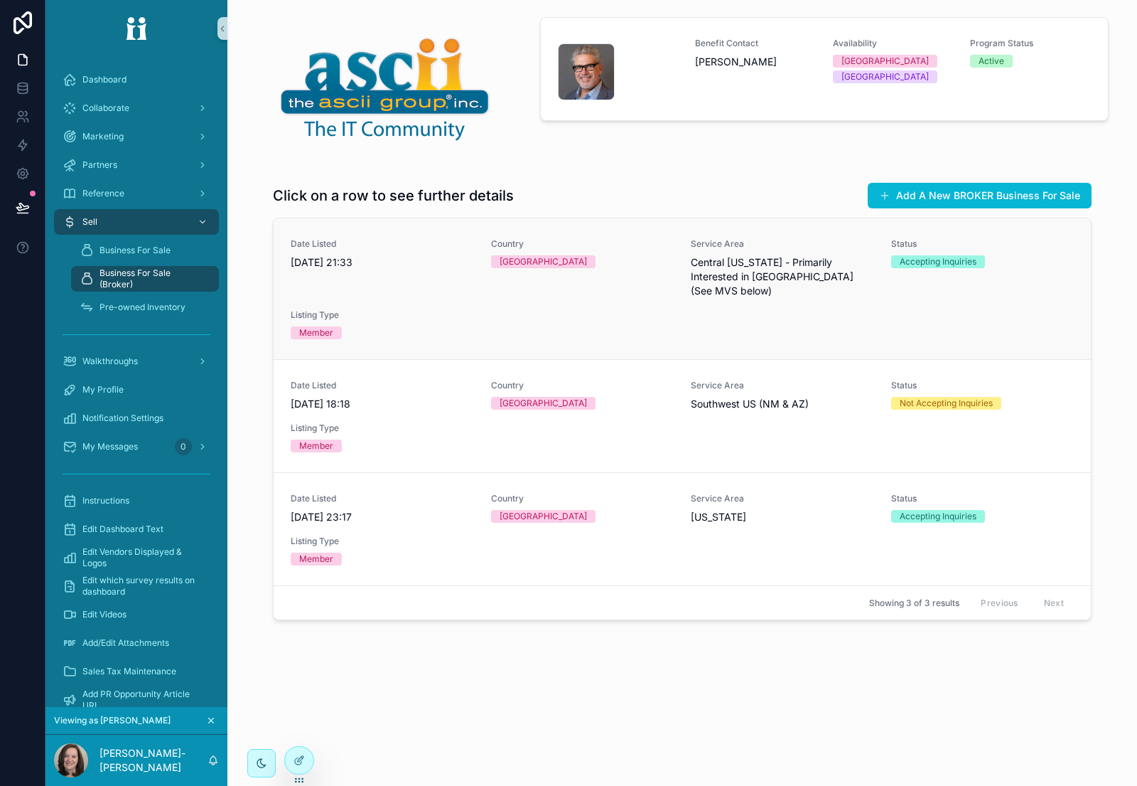
click at [412, 283] on div "Date Listed 28/04/2025 21:33" at bounding box center [382, 268] width 183 height 60
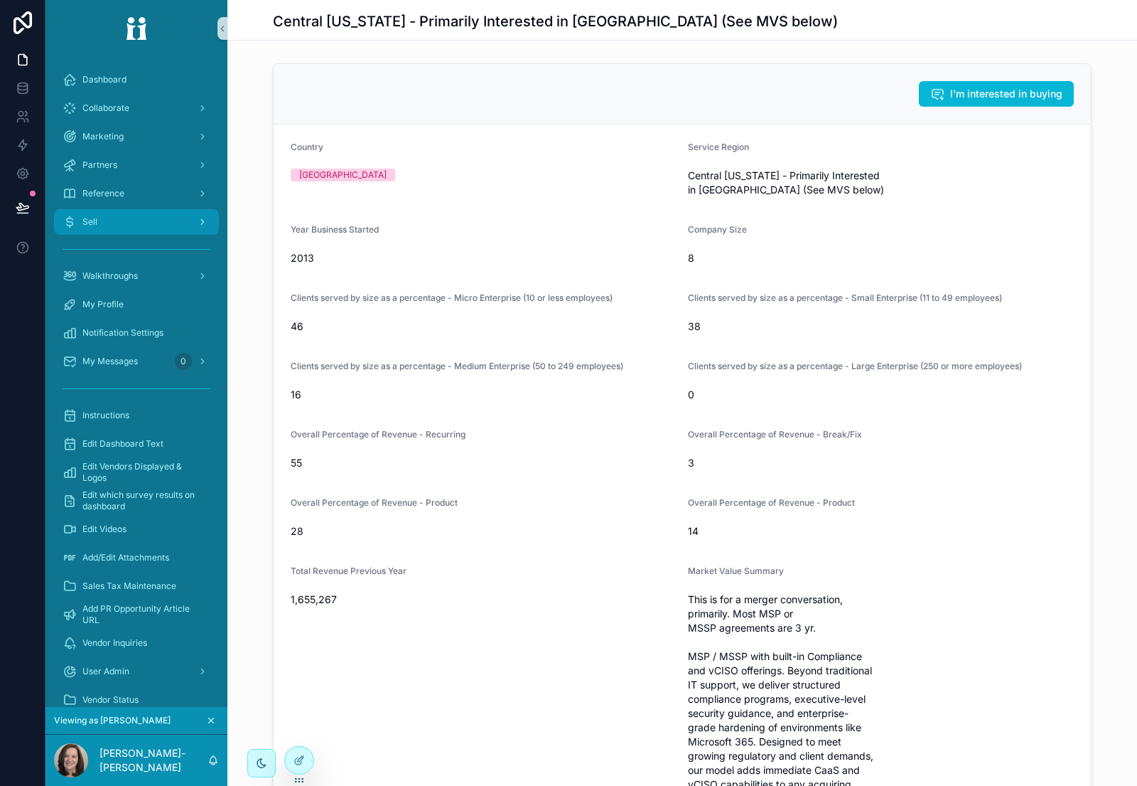
click at [131, 215] on div "Sell" at bounding box center [137, 221] width 148 height 23
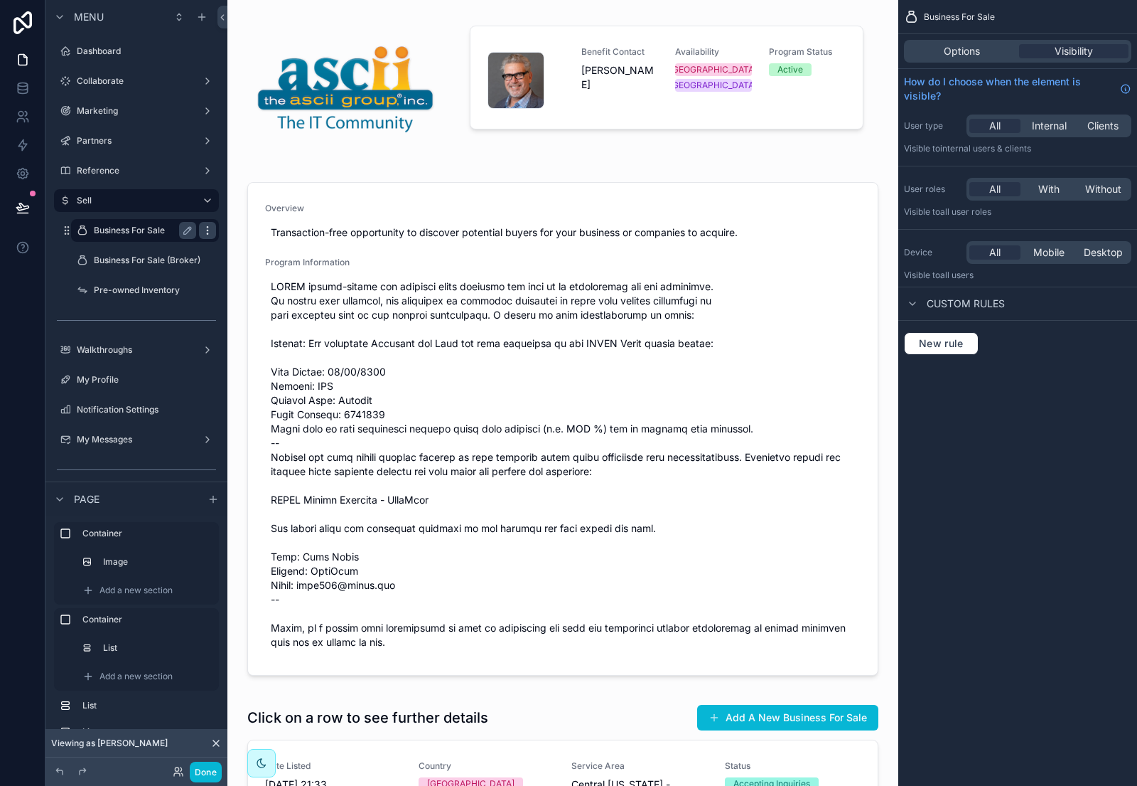
click at [205, 231] on icon "scrollable content" at bounding box center [207, 230] width 11 height 11
click at [134, 259] on label "Business For Sale (Broker)" at bounding box center [147, 260] width 107 height 11
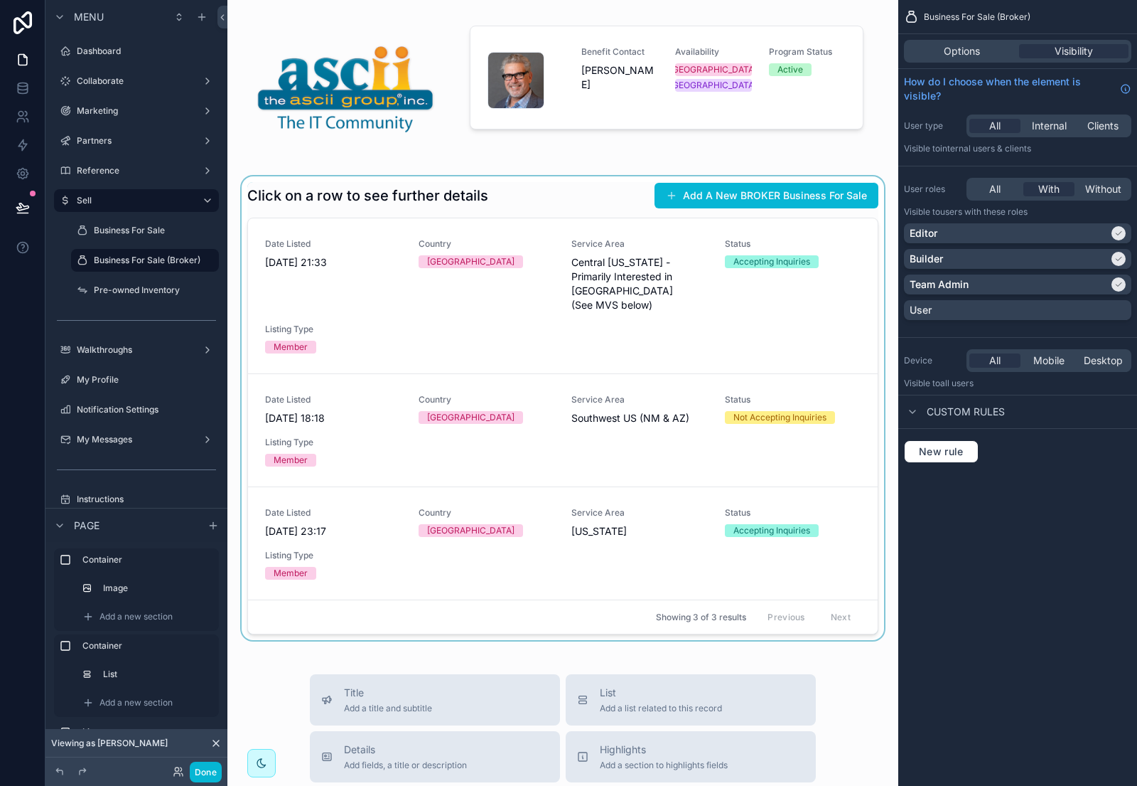
click at [746, 198] on div "scrollable content" at bounding box center [563, 408] width 648 height 464
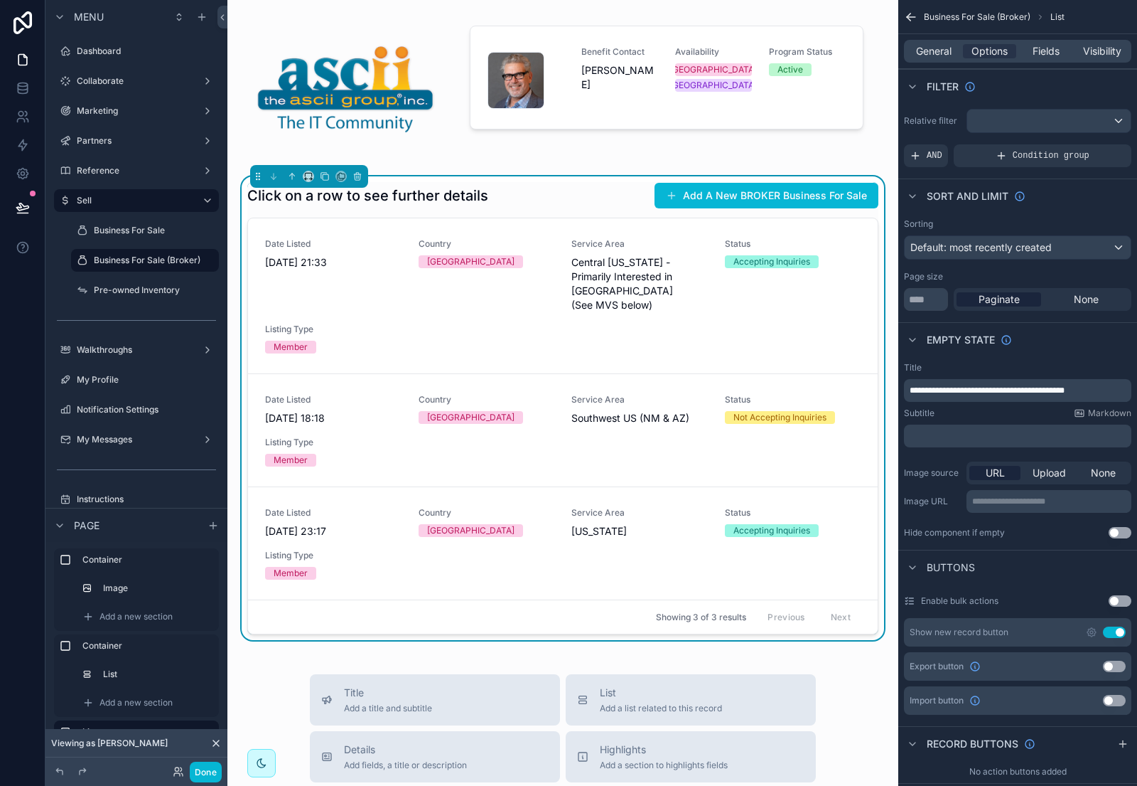
click at [1111, 631] on button "Use setting" at bounding box center [1114, 631] width 23 height 11
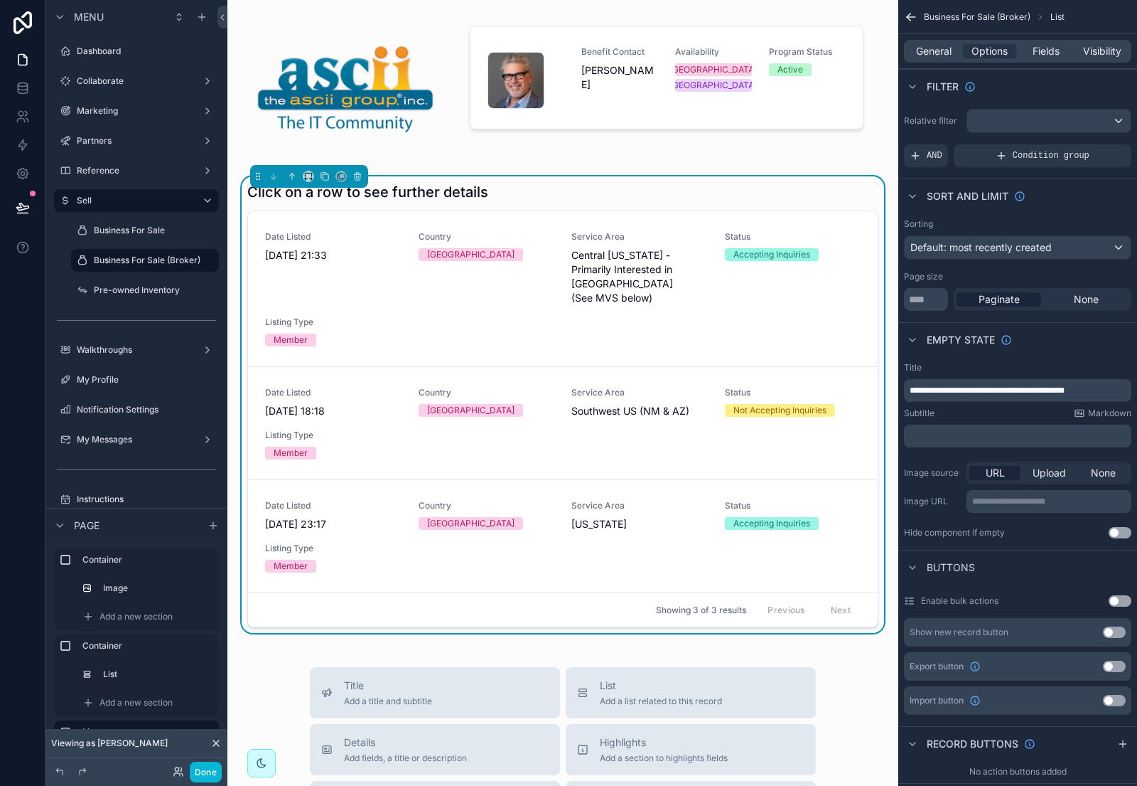
click at [1113, 631] on button "Use setting" at bounding box center [1114, 631] width 23 height 11
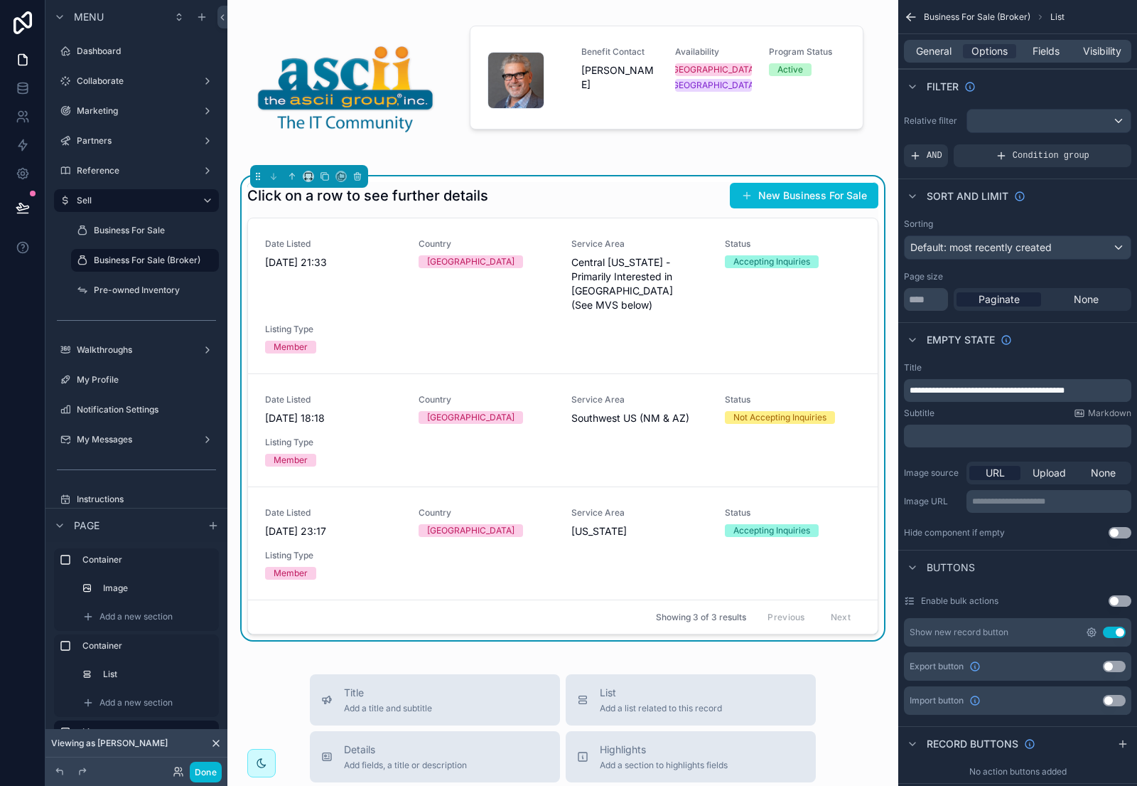
click at [1091, 631] on icon "scrollable content" at bounding box center [1092, 632] width 3 height 3
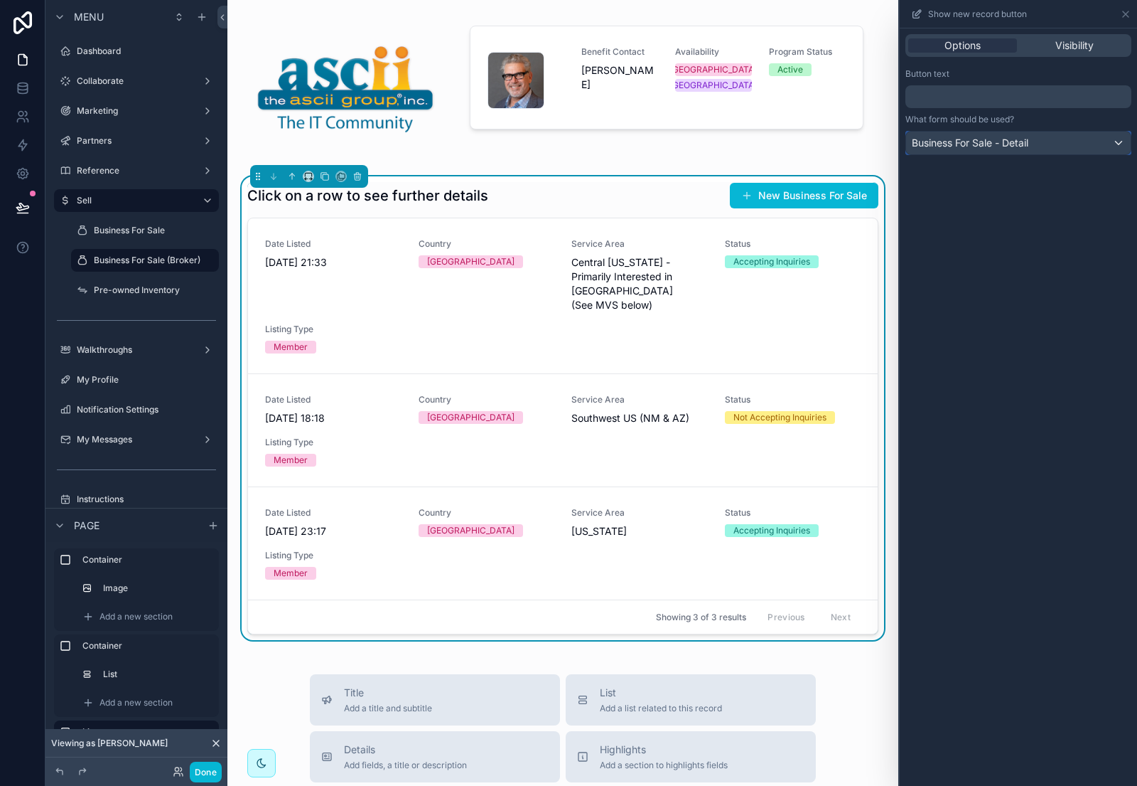
click at [1083, 147] on div "Business For Sale - Detail" at bounding box center [1018, 143] width 225 height 23
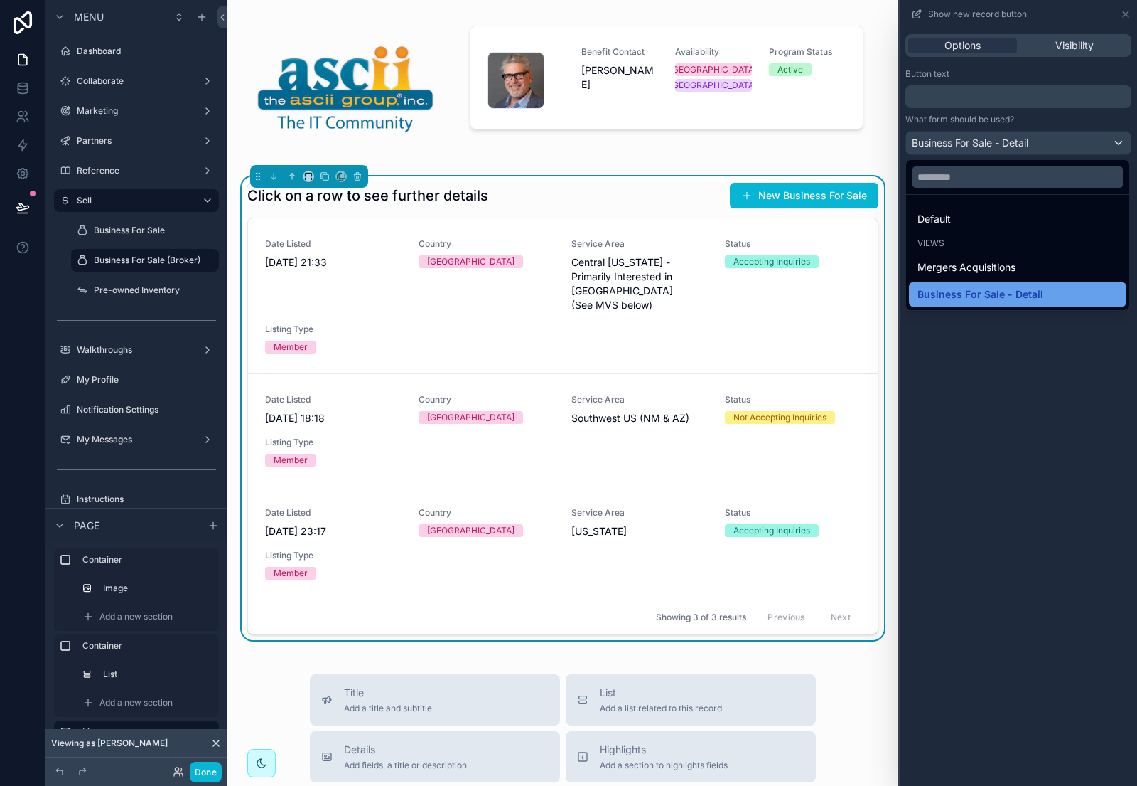
click at [989, 290] on span "Business For Sale - Detail" at bounding box center [981, 294] width 126 height 17
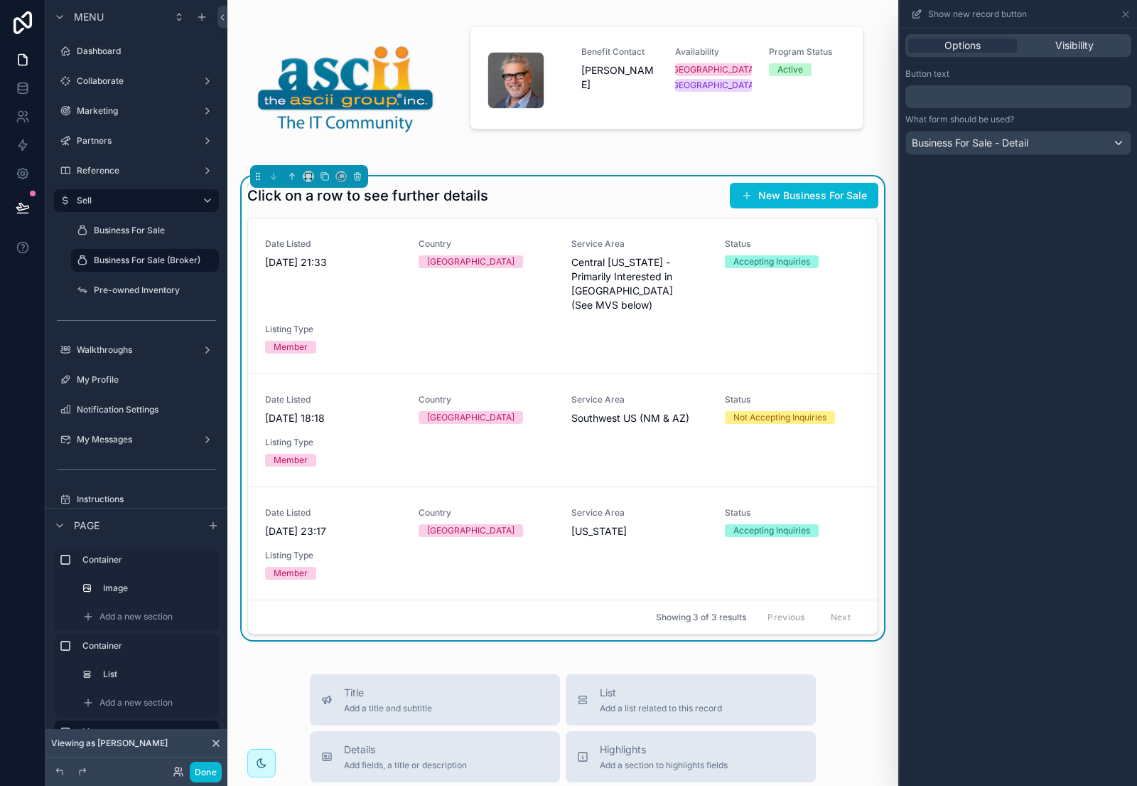
click at [1082, 34] on div "Options Visibility" at bounding box center [1019, 45] width 226 height 23
click at [1068, 50] on span "Visibility" at bounding box center [1075, 45] width 38 height 14
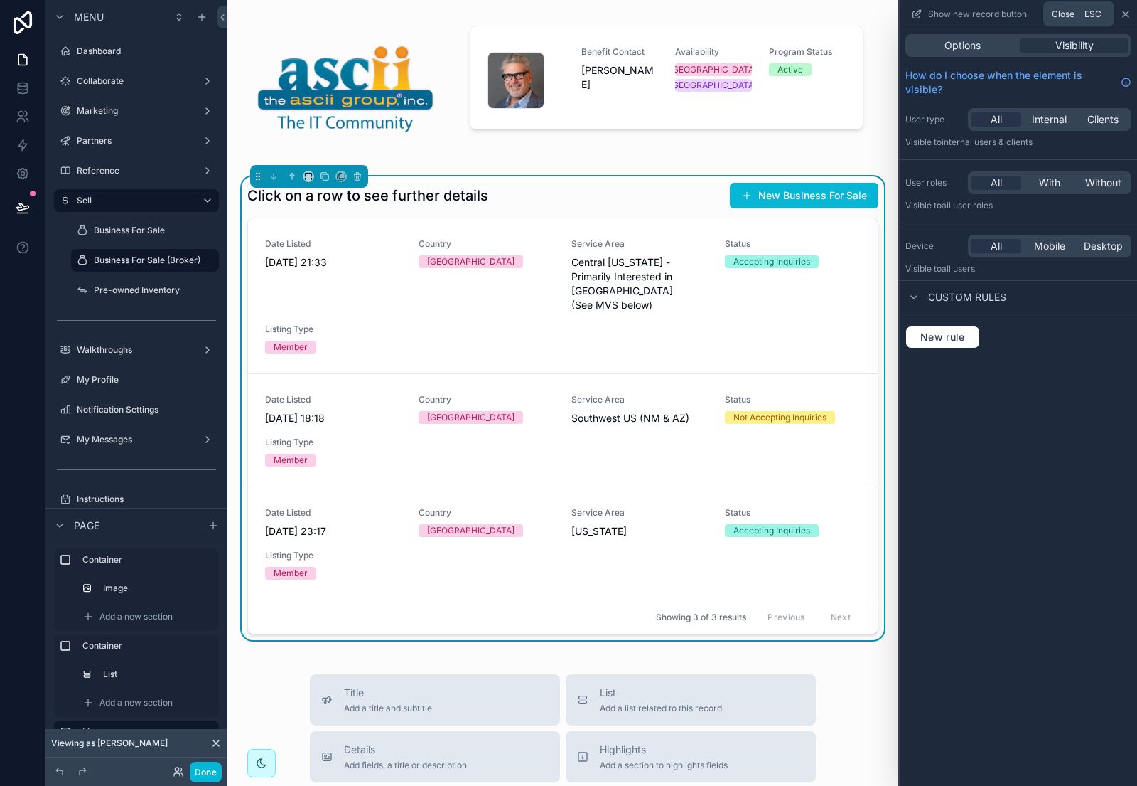
click at [1126, 14] on icon at bounding box center [1125, 14] width 11 height 11
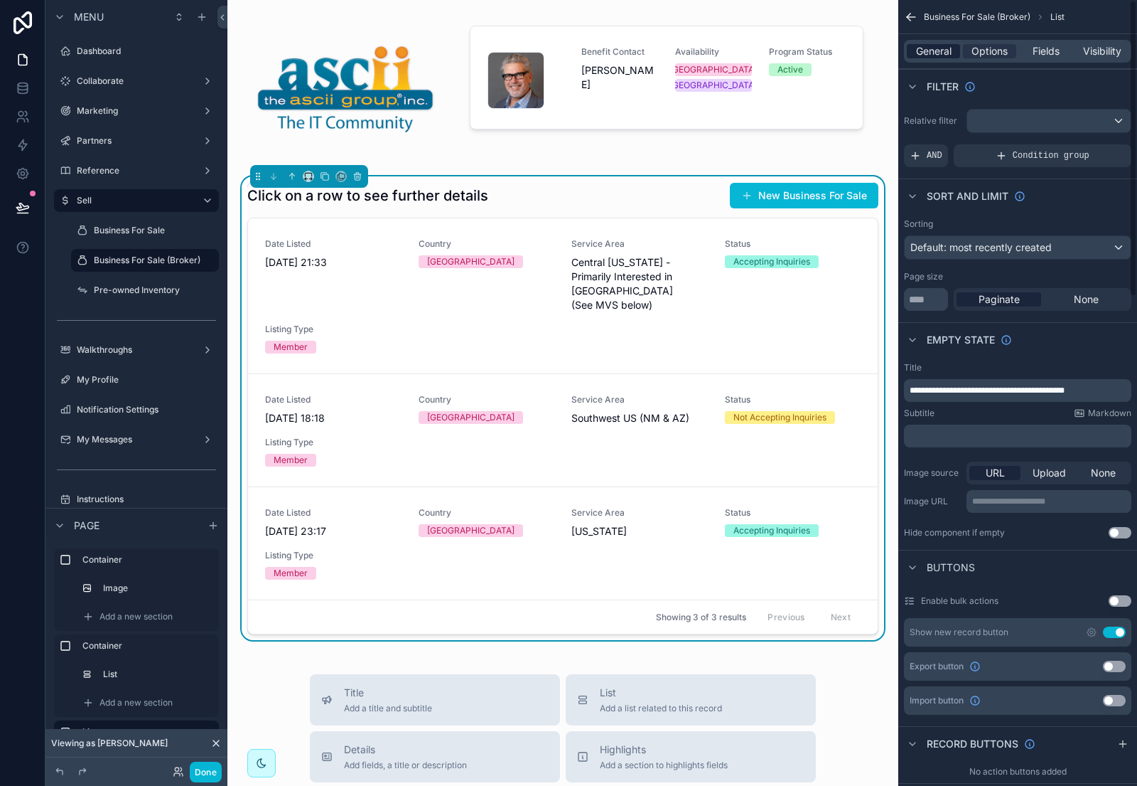
click at [935, 52] on span "General" at bounding box center [934, 51] width 36 height 14
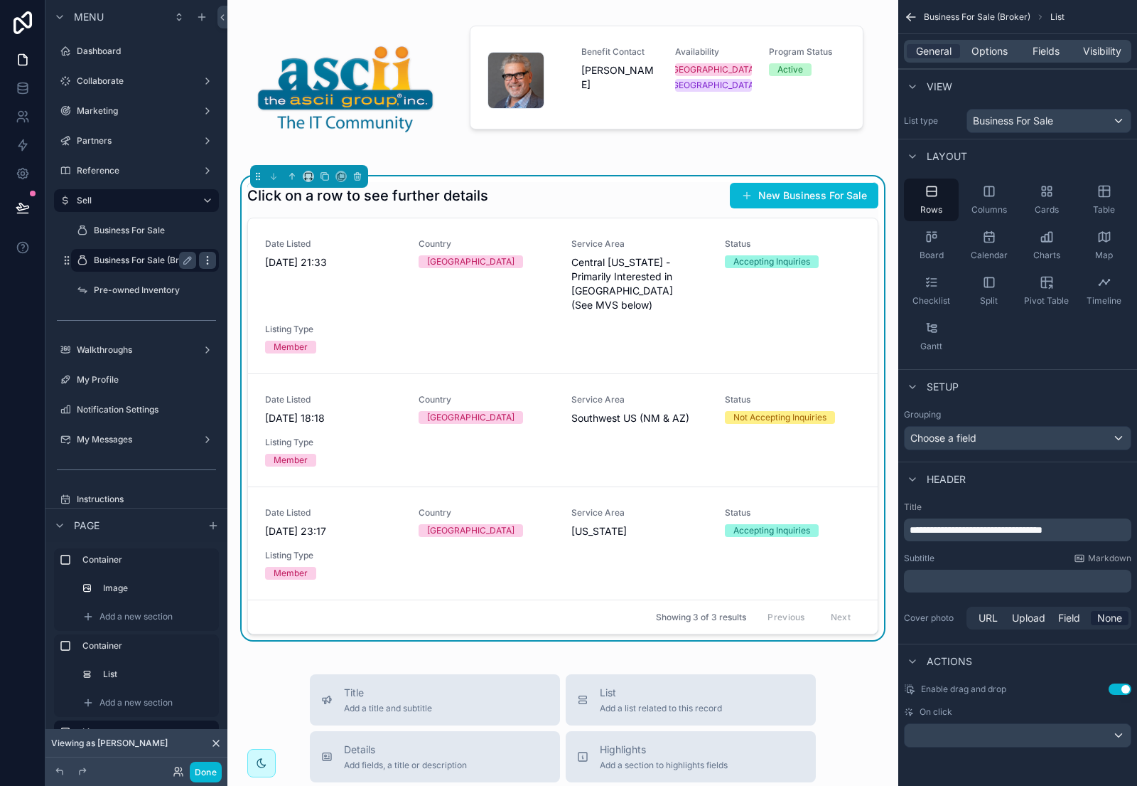
click at [207, 260] on icon "scrollable content" at bounding box center [207, 259] width 1 height 1
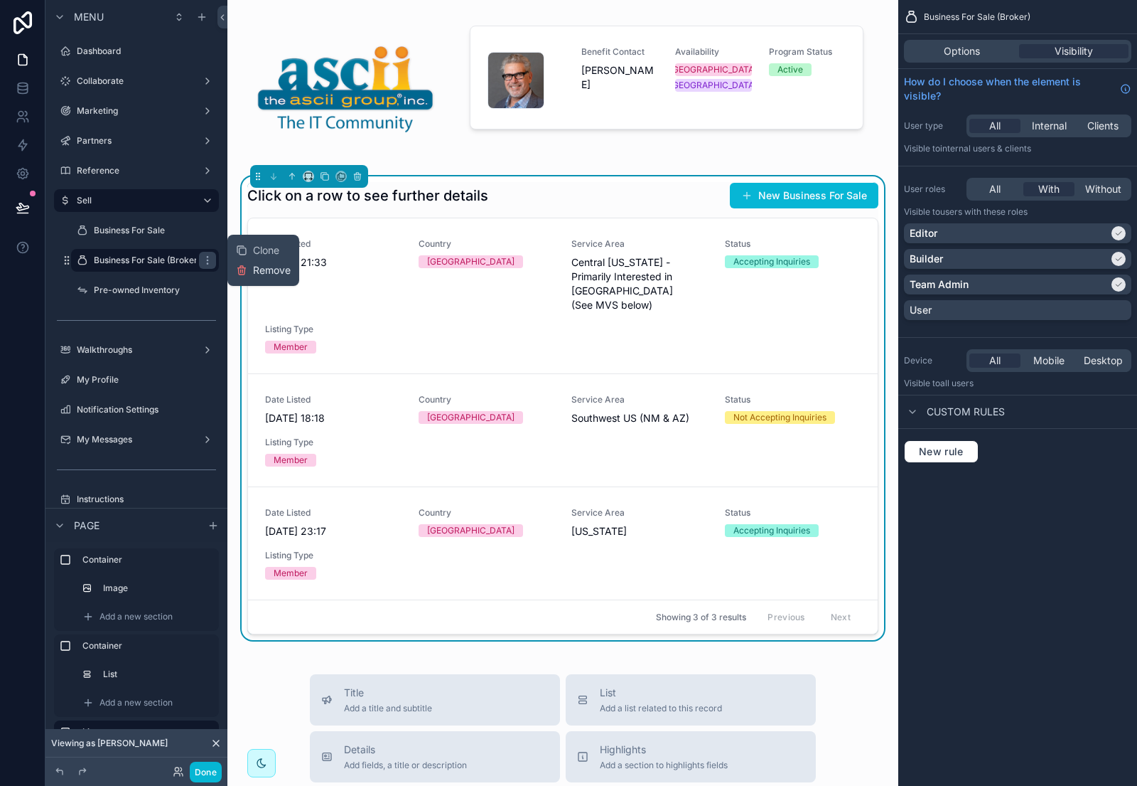
click at [275, 269] on span "Remove" at bounding box center [272, 270] width 38 height 14
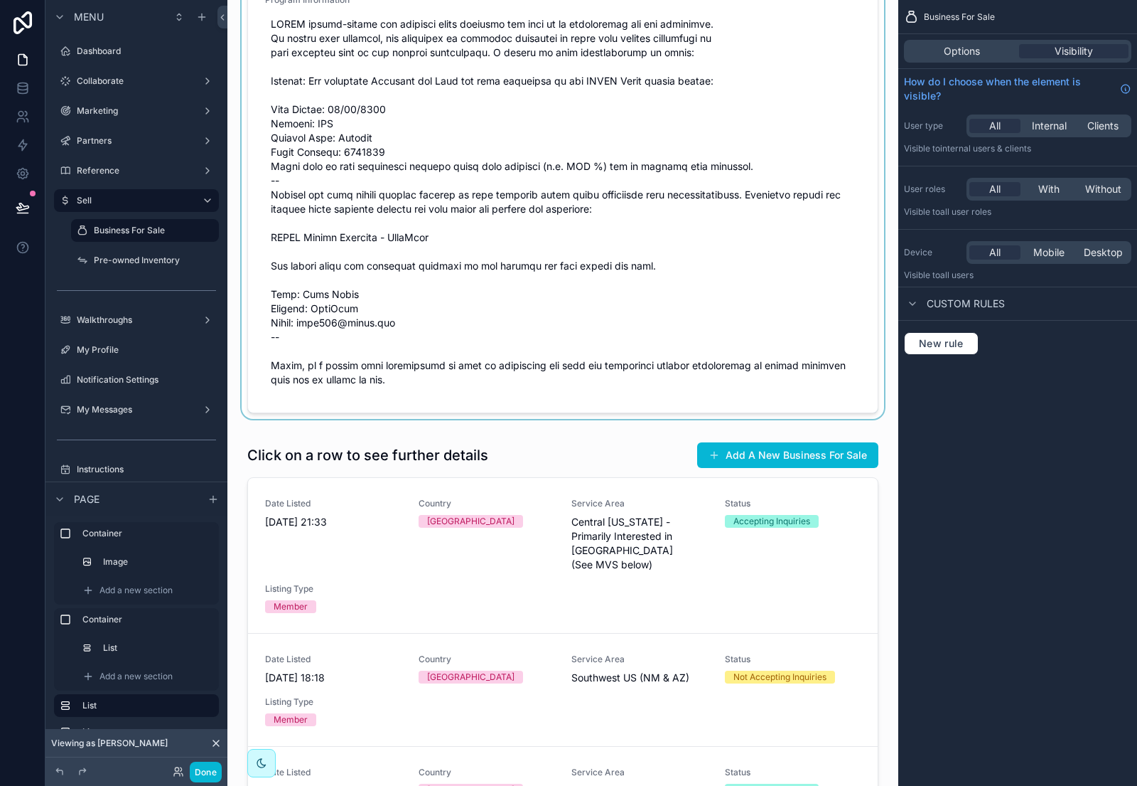
scroll to position [256, 0]
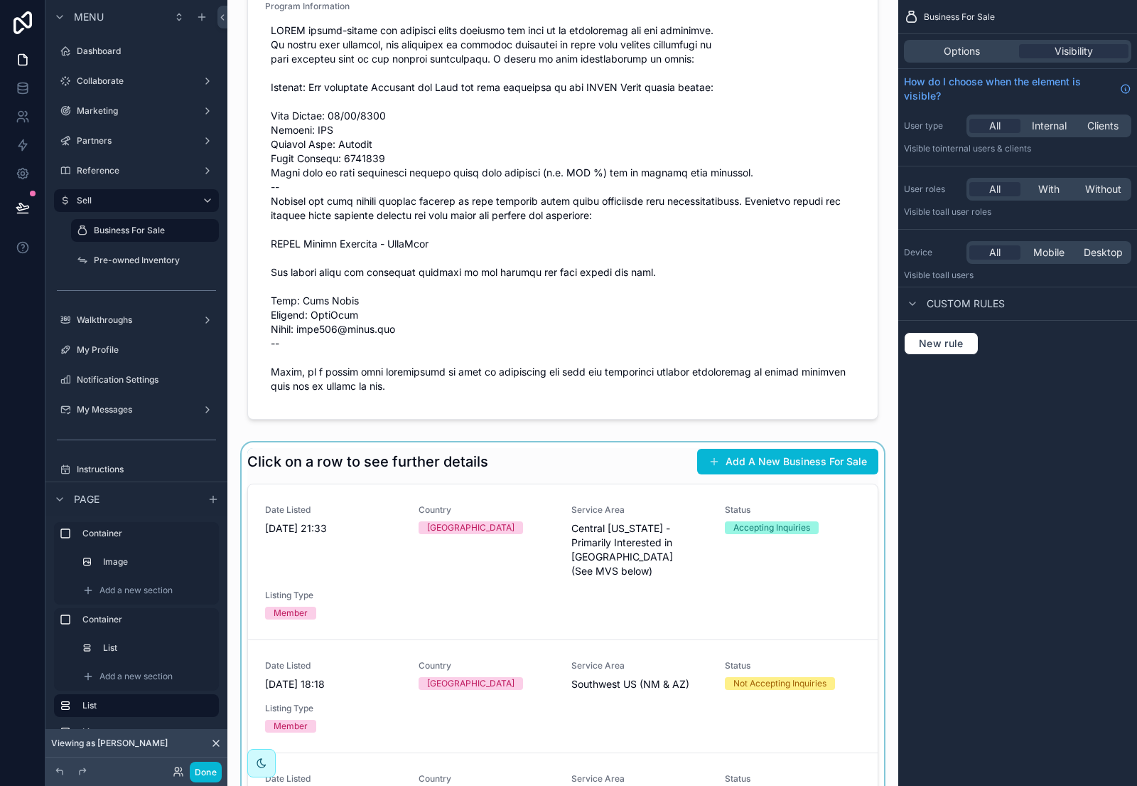
click at [546, 456] on div "scrollable content" at bounding box center [563, 674] width 648 height 464
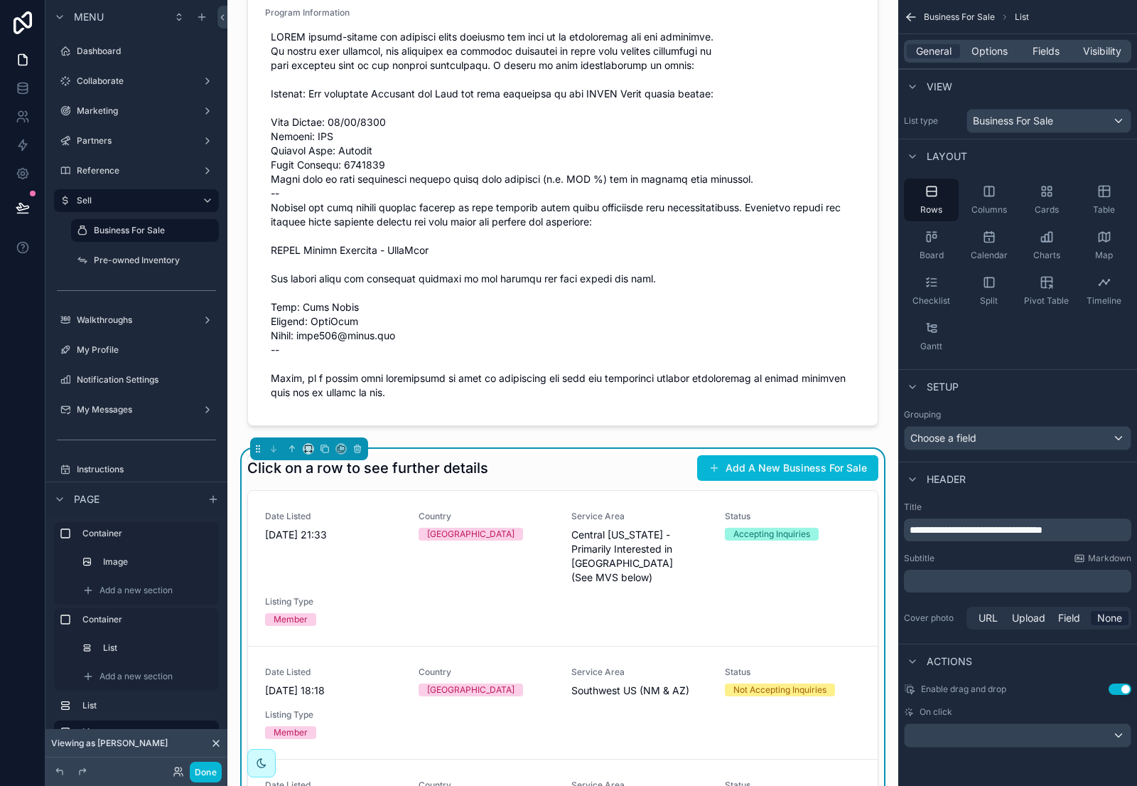
scroll to position [247, 0]
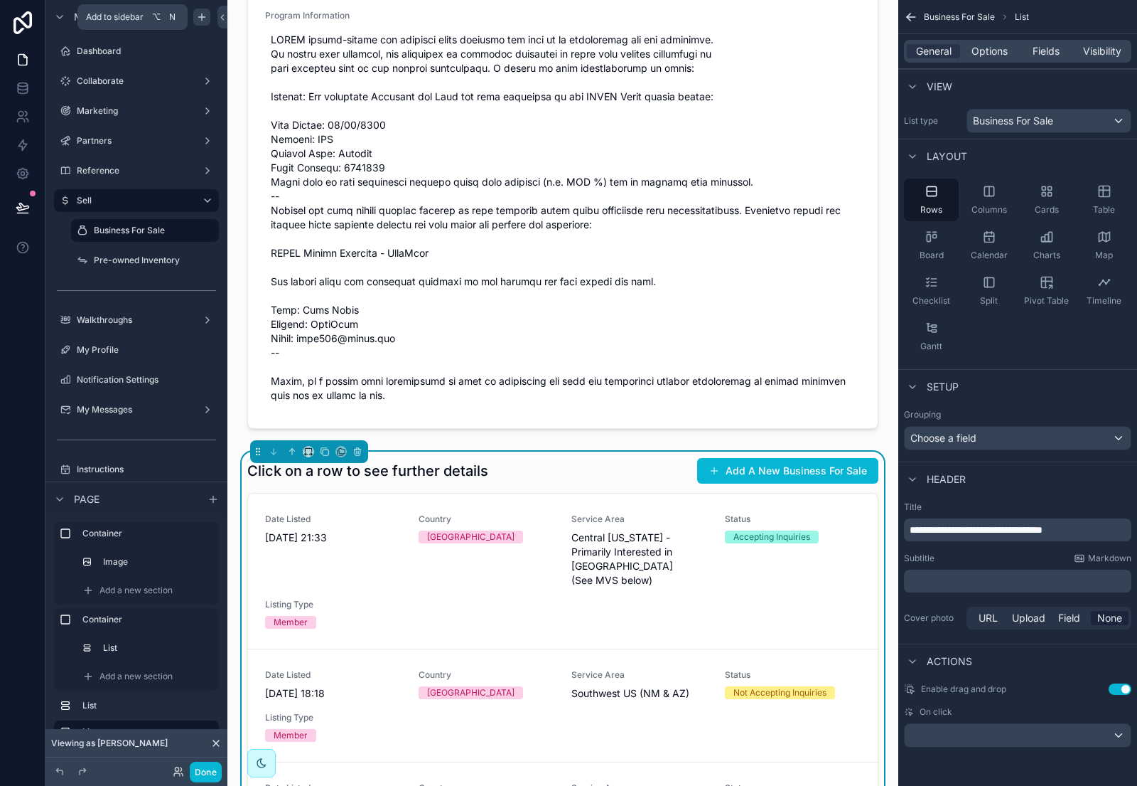
click at [200, 15] on icon "scrollable content" at bounding box center [201, 16] width 11 height 11
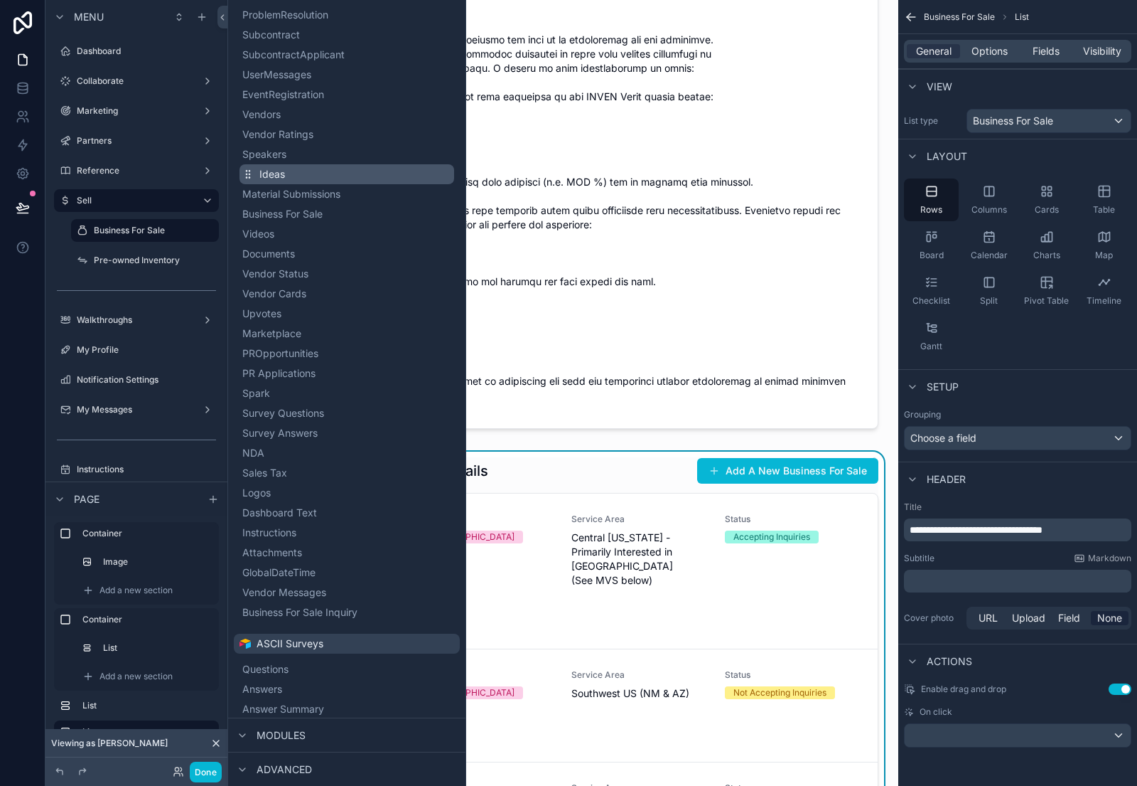
scroll to position [155, 0]
click at [22, 90] on icon at bounding box center [22, 88] width 9 height 6
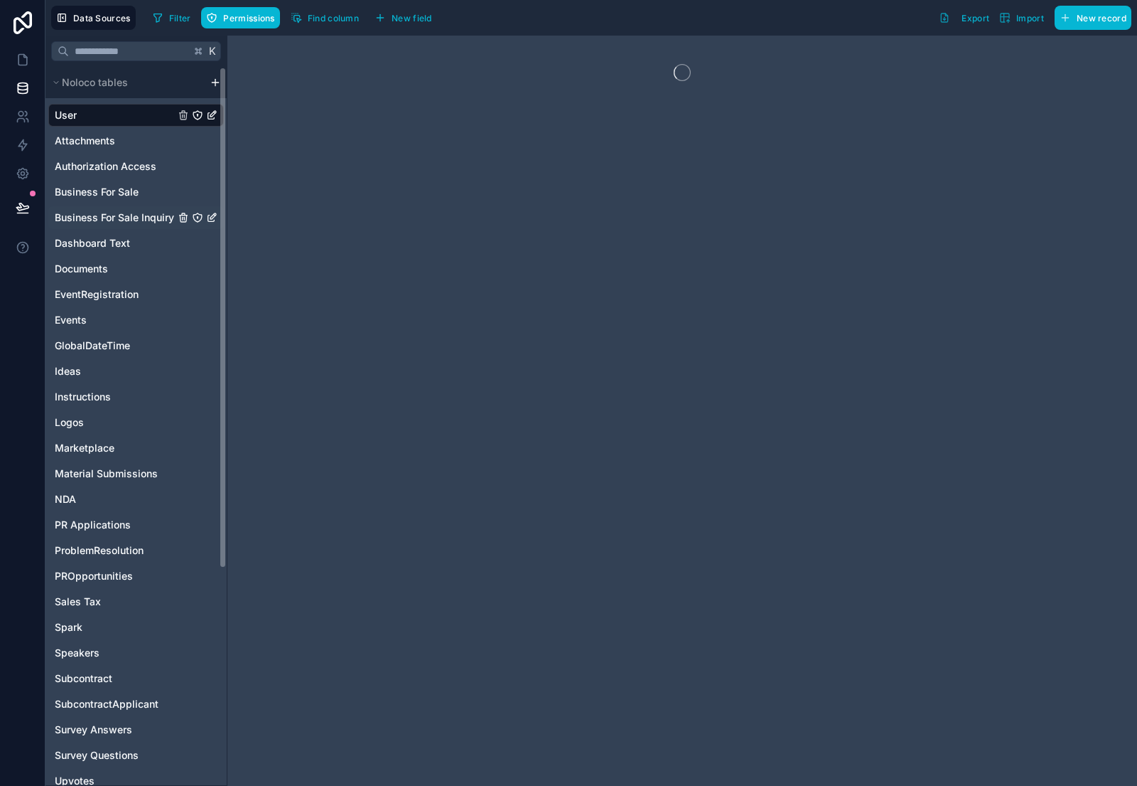
click at [140, 214] on span "Business For Sale Inquiry" at bounding box center [114, 217] width 119 height 14
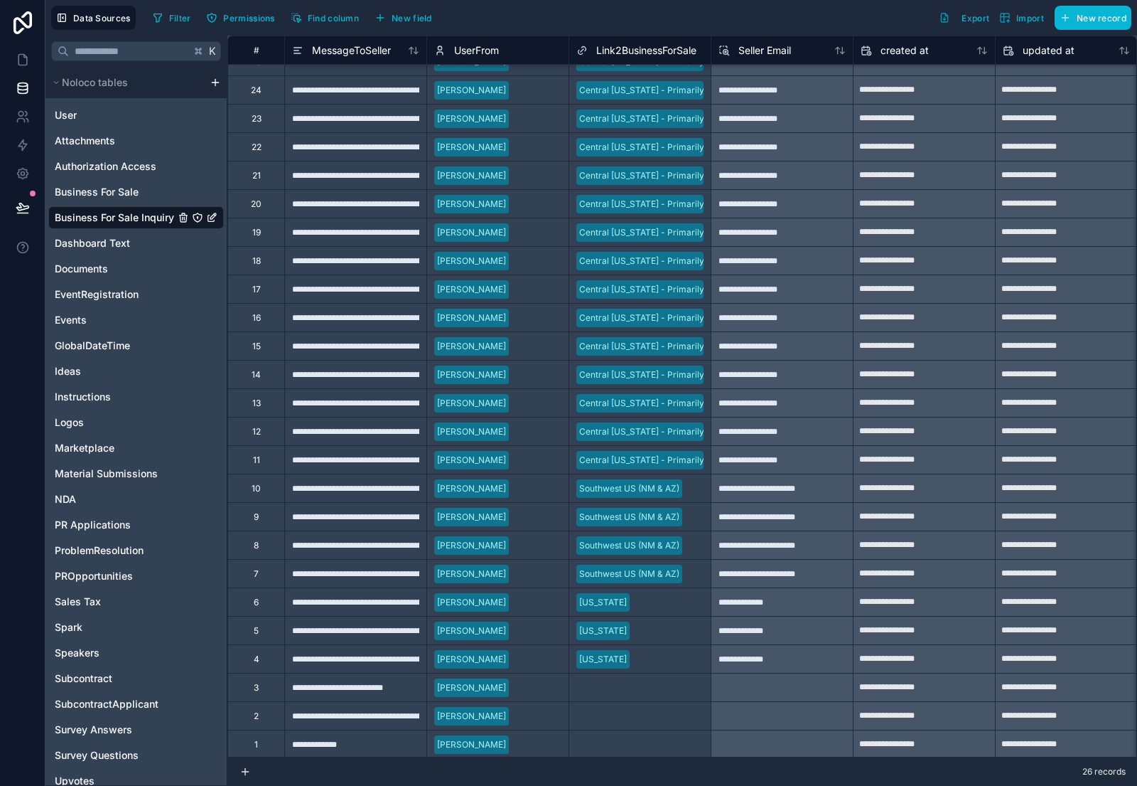
scroll to position [47, 0]
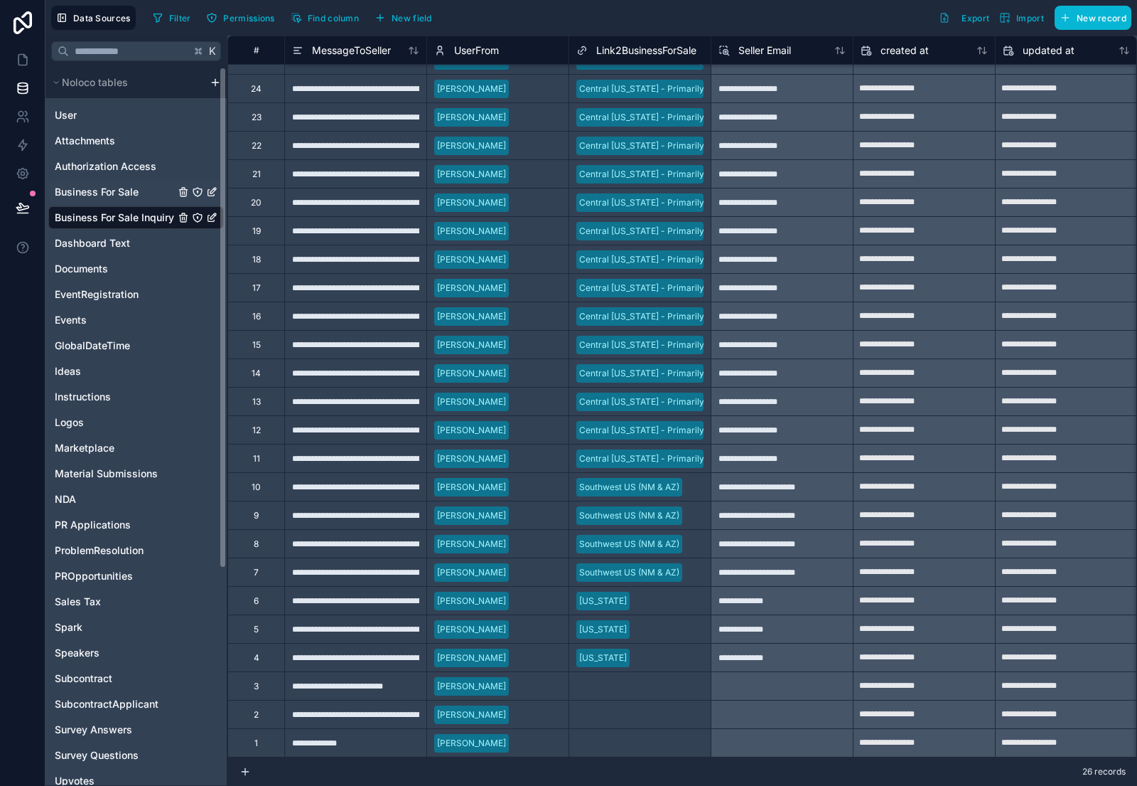
click at [119, 198] on span "Business For Sale" at bounding box center [97, 192] width 84 height 14
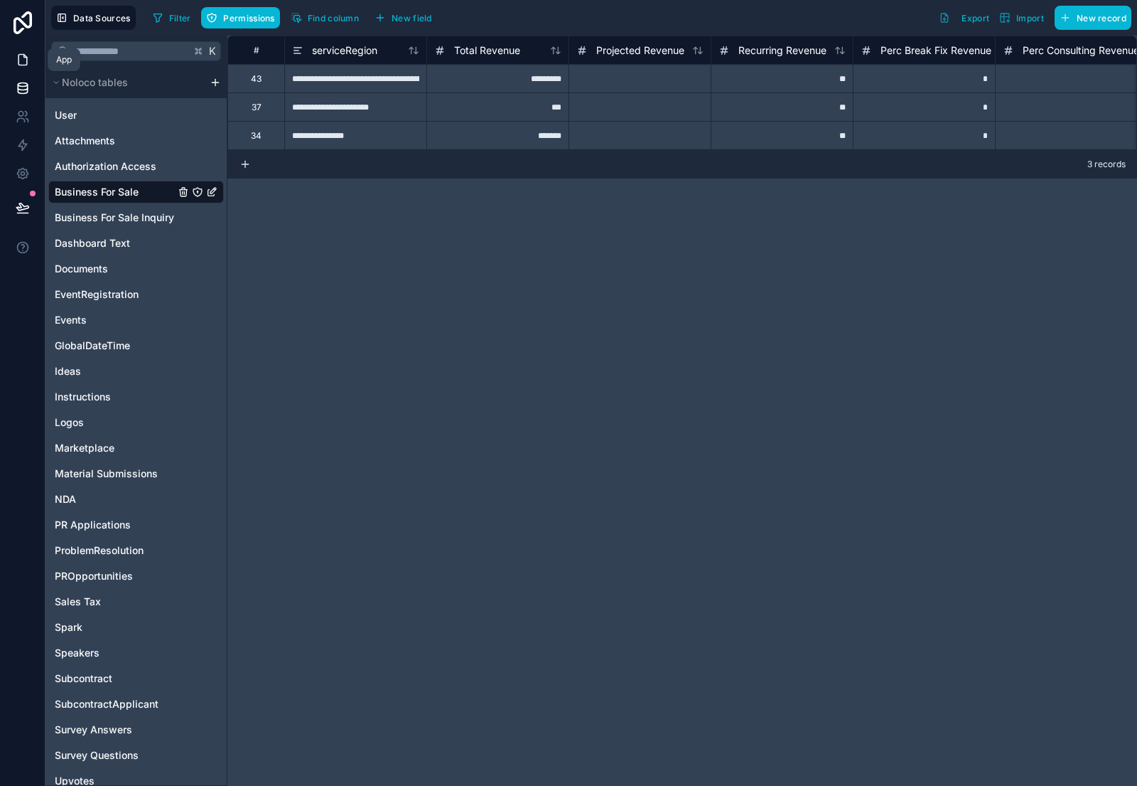
click at [21, 63] on icon at bounding box center [23, 60] width 14 height 14
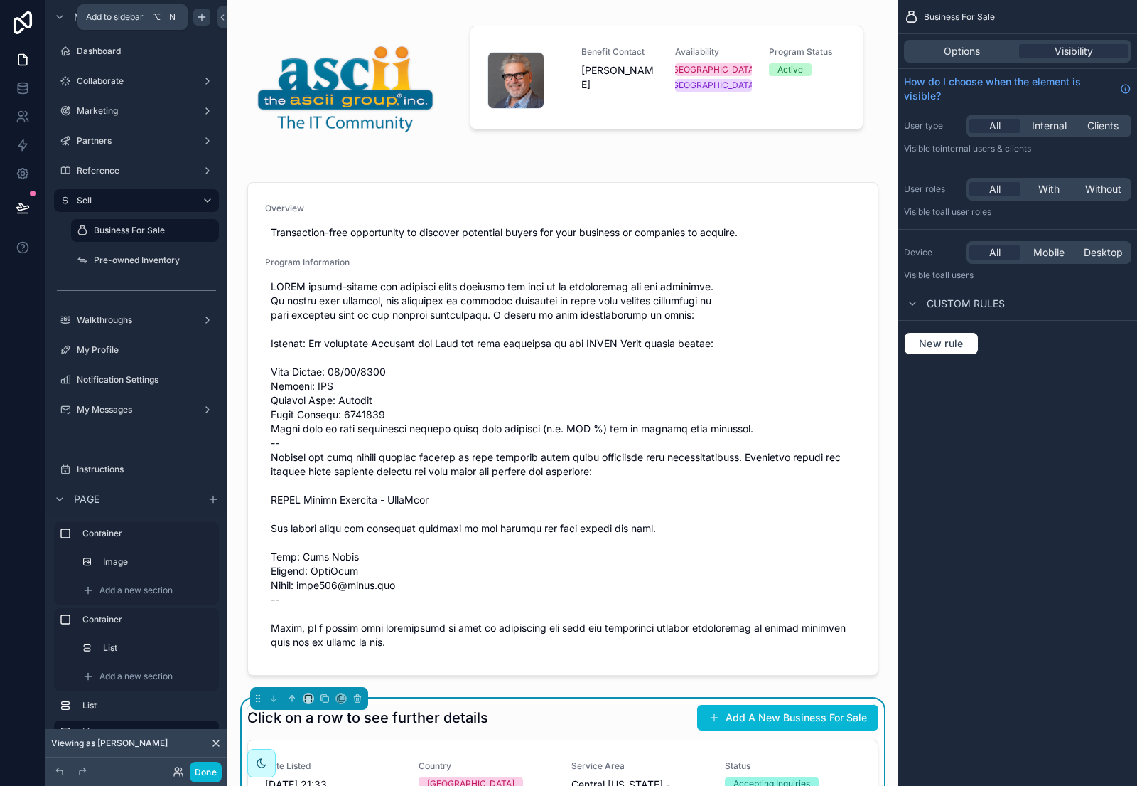
click at [202, 16] on icon "scrollable content" at bounding box center [202, 17] width 0 height 6
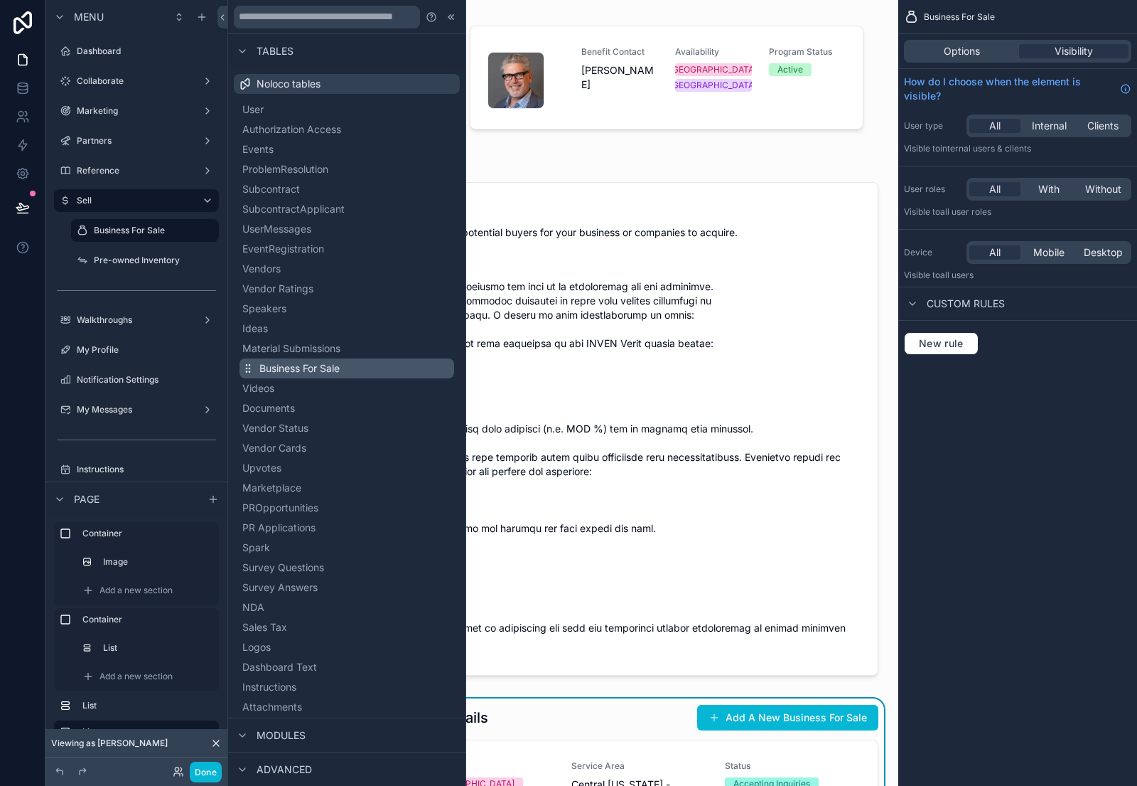
click at [316, 368] on span "Business For Sale" at bounding box center [299, 368] width 80 height 14
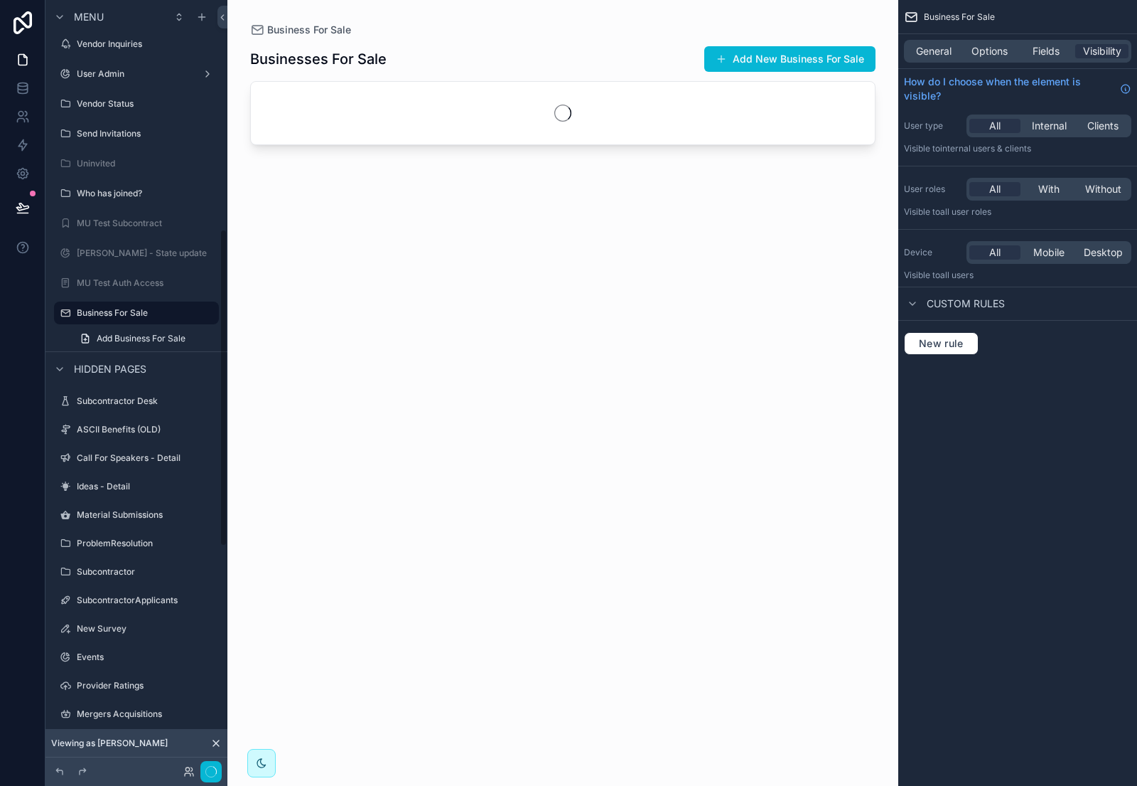
scroll to position [623, 0]
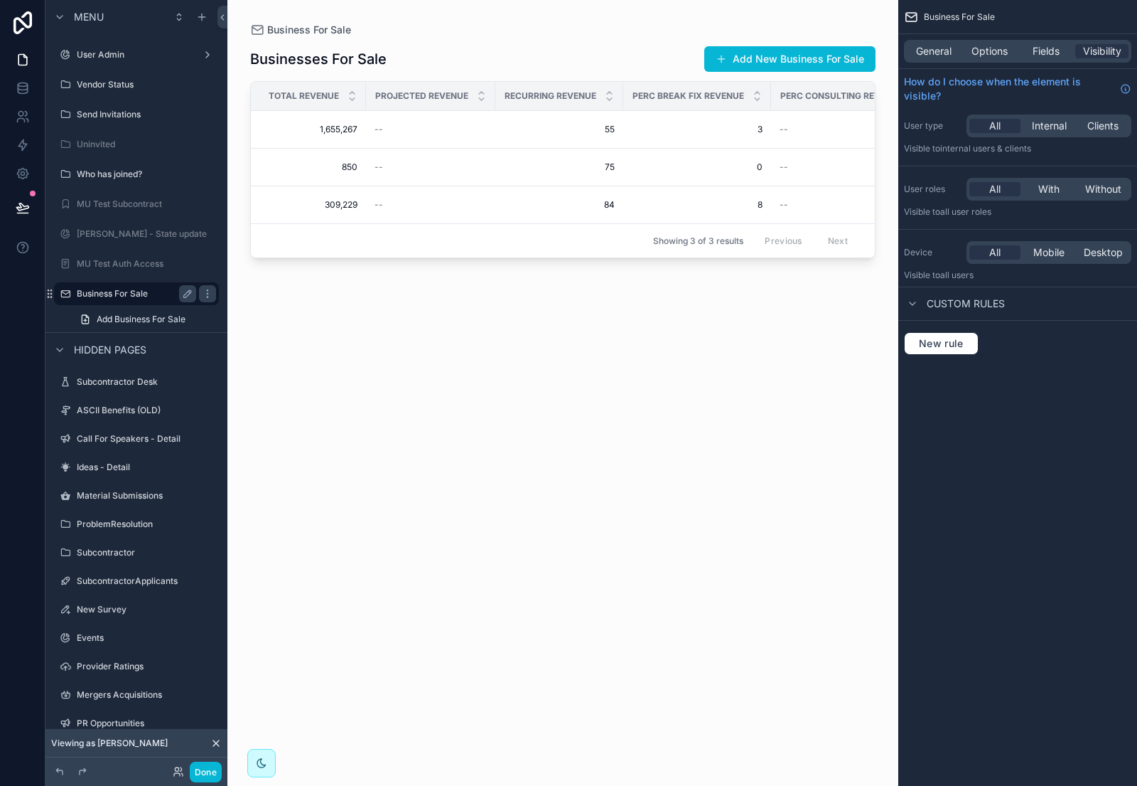
click at [127, 291] on label "Business For Sale" at bounding box center [134, 293] width 114 height 11
click at [207, 292] on icon "scrollable content" at bounding box center [207, 293] width 11 height 11
click at [188, 293] on icon "scrollable content" at bounding box center [187, 293] width 11 height 11
click at [166, 293] on input "**********" at bounding box center [125, 293] width 97 height 17
type input "**********"
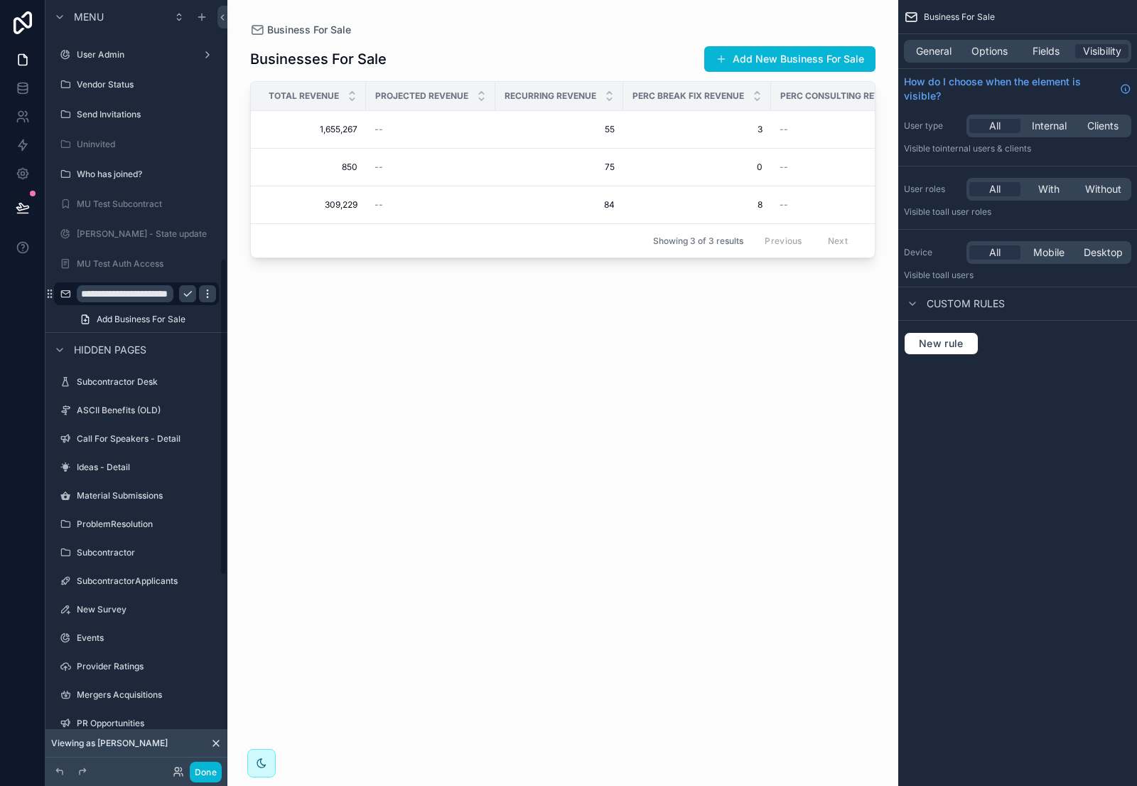
click at [211, 291] on icon "scrollable content" at bounding box center [207, 293] width 11 height 11
click at [191, 293] on icon "scrollable content" at bounding box center [187, 293] width 11 height 11
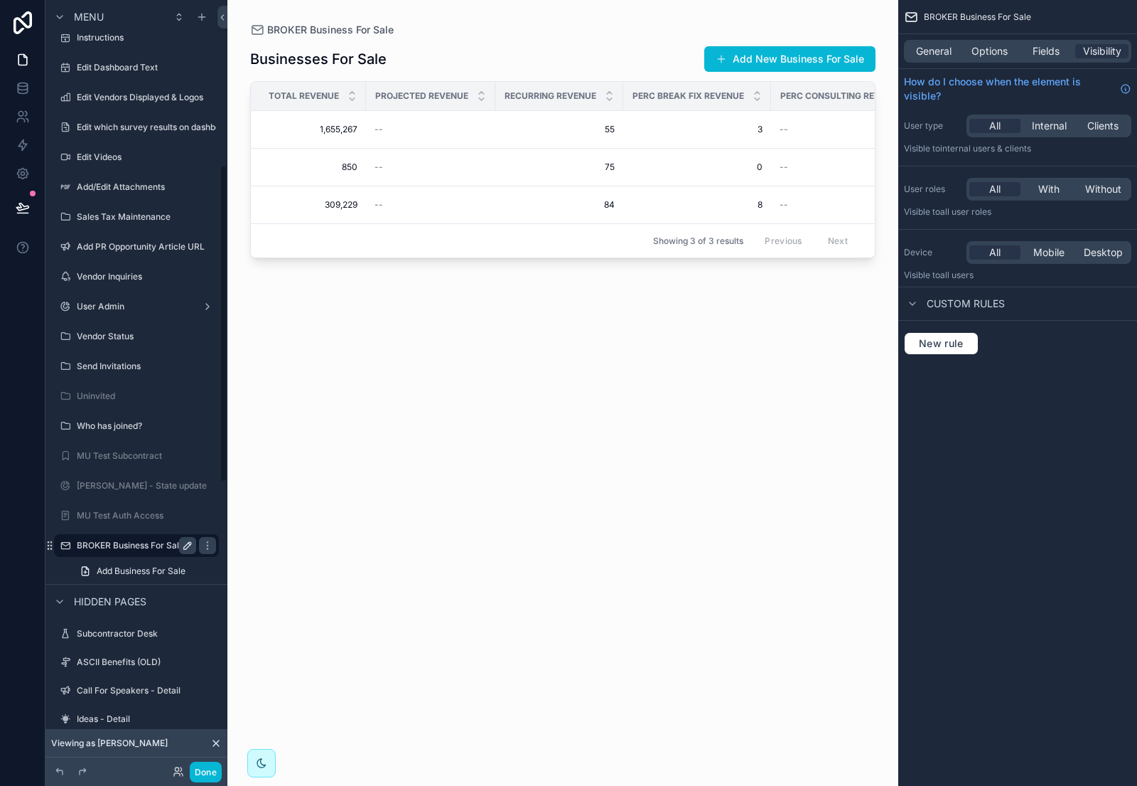
scroll to position [408, 0]
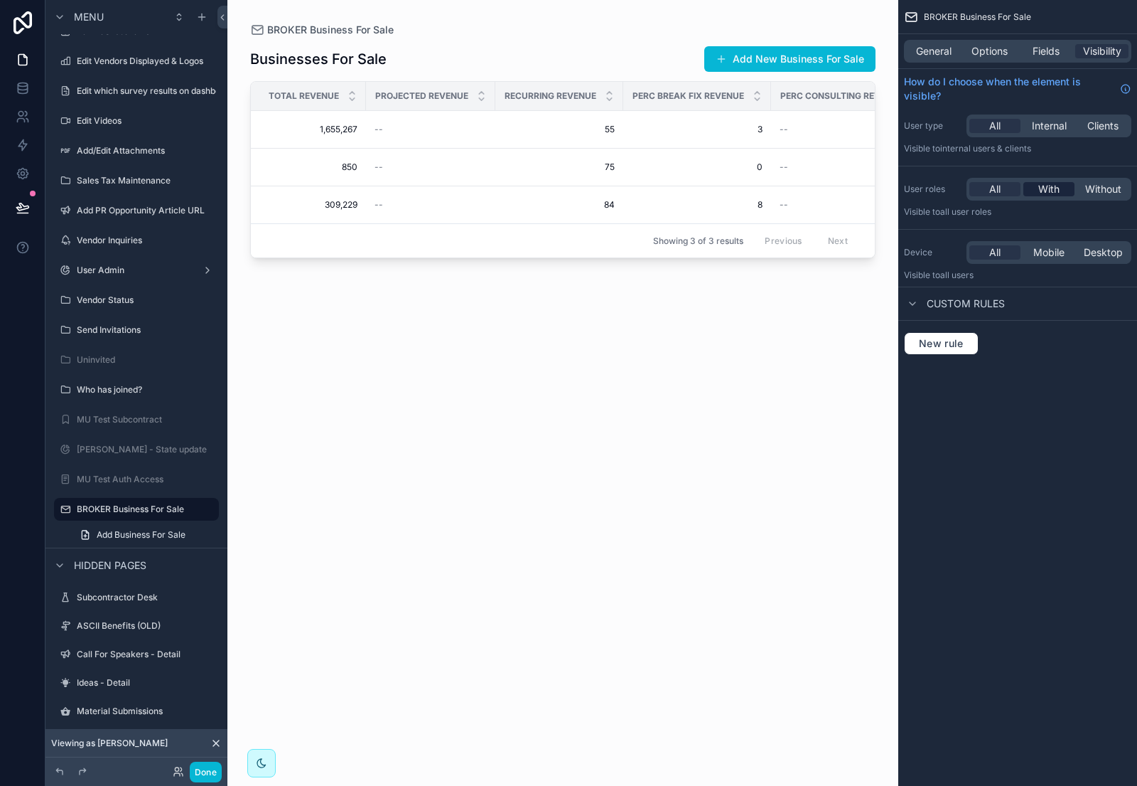
click at [1049, 187] on span "With" at bounding box center [1049, 189] width 21 height 14
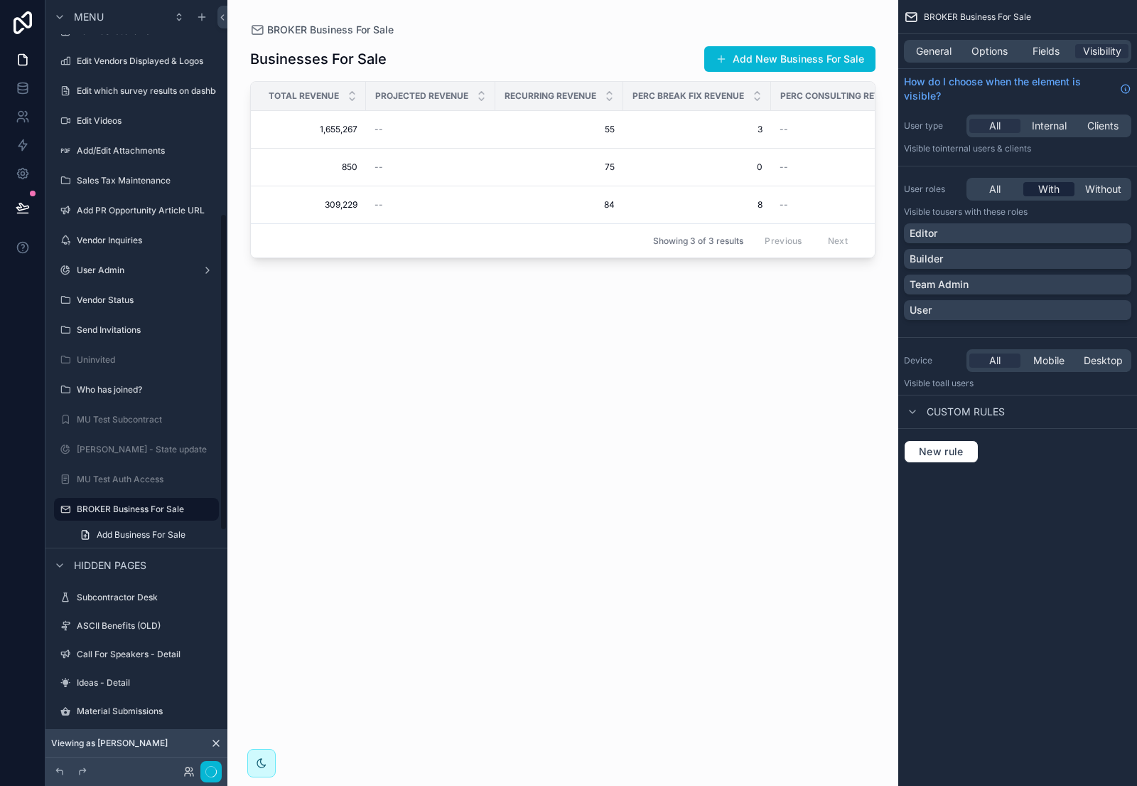
scroll to position [517, 0]
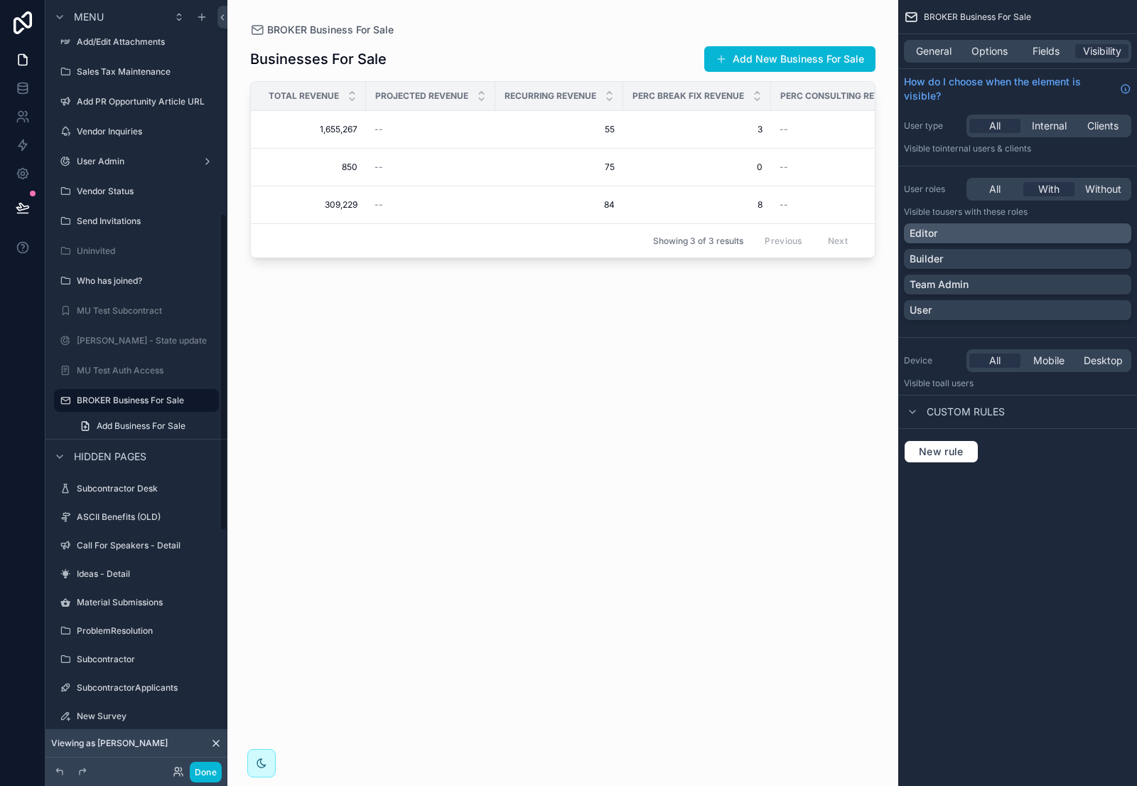
click at [1099, 237] on div "Editor" at bounding box center [1018, 233] width 216 height 14
click at [1082, 260] on div "Builder" at bounding box center [1018, 259] width 216 height 14
click at [1103, 291] on div "Team Admin" at bounding box center [1017, 284] width 227 height 20
click at [202, 769] on button "Done" at bounding box center [206, 771] width 32 height 21
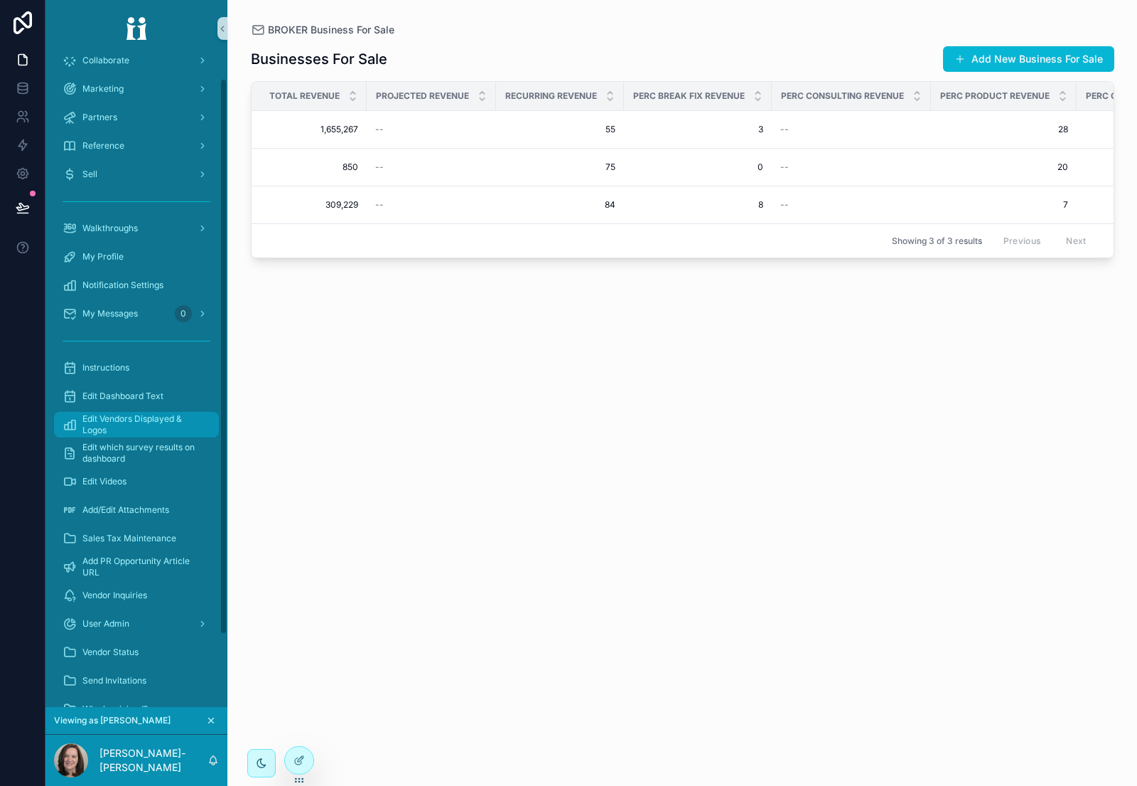
scroll to position [109, 0]
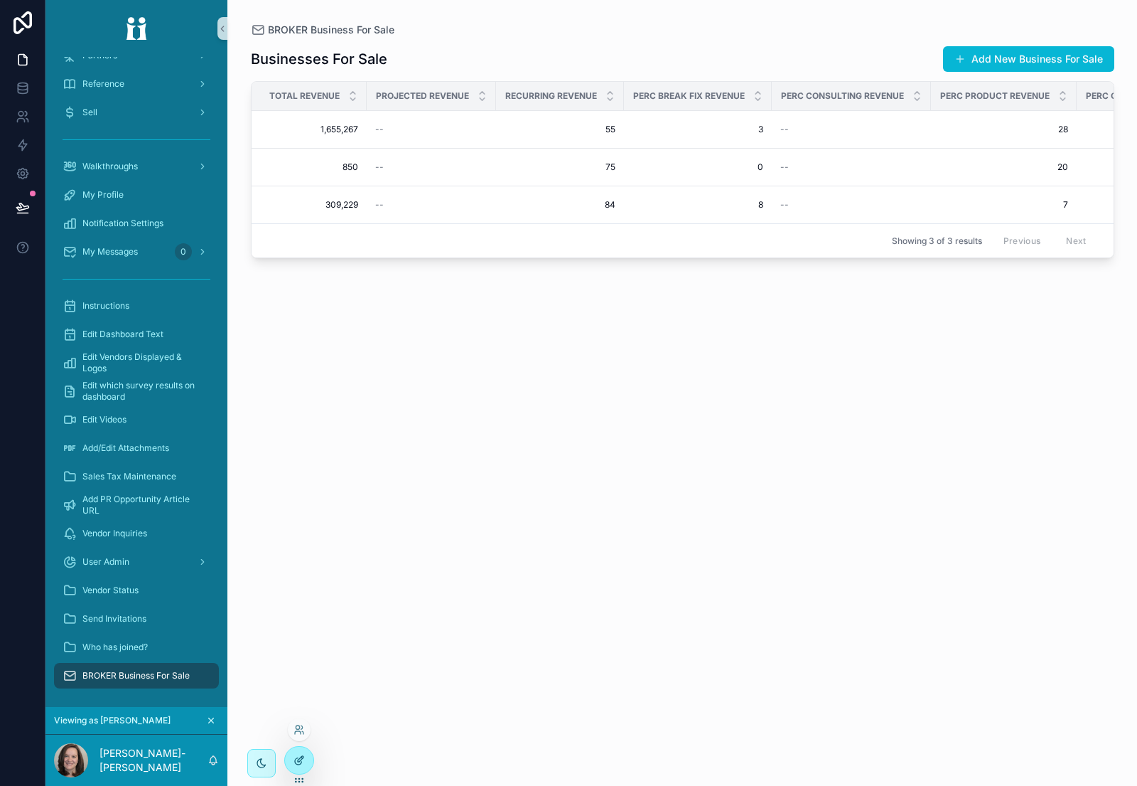
click at [299, 759] on icon at bounding box center [299, 759] width 11 height 11
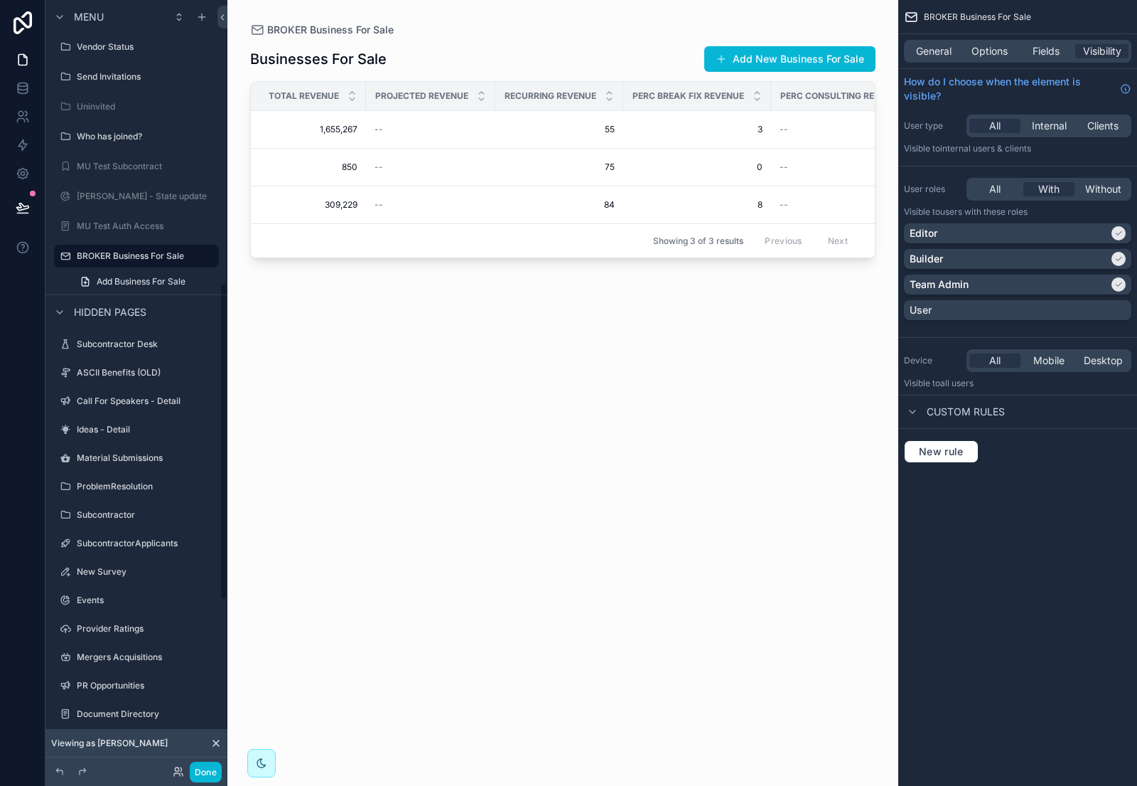
scroll to position [559, 0]
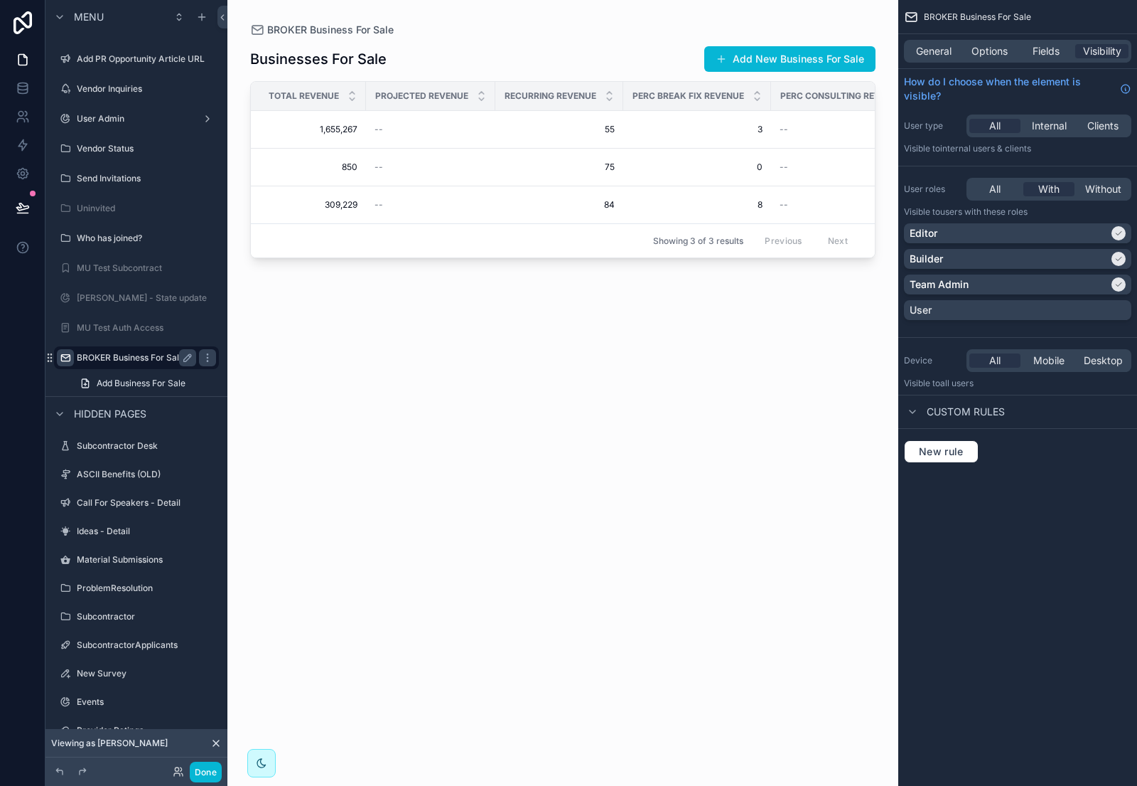
click at [65, 355] on icon "scrollable content" at bounding box center [65, 357] width 11 height 11
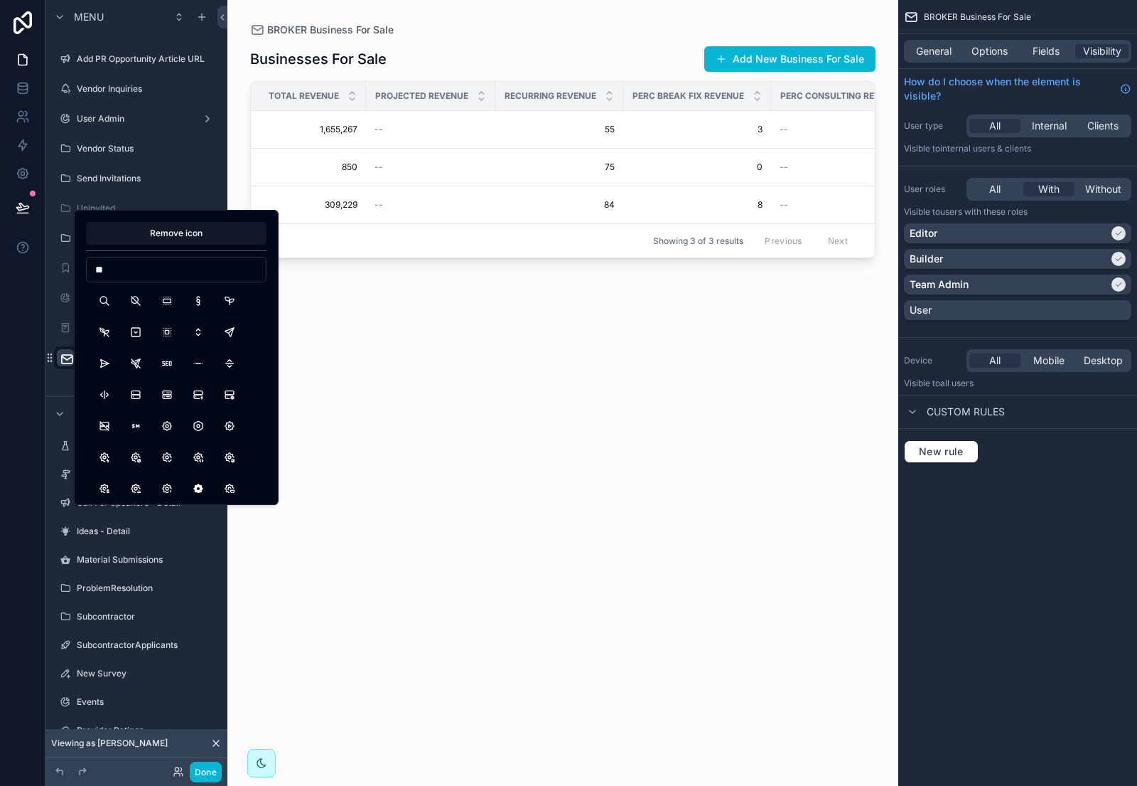
type input "*"
type input "******"
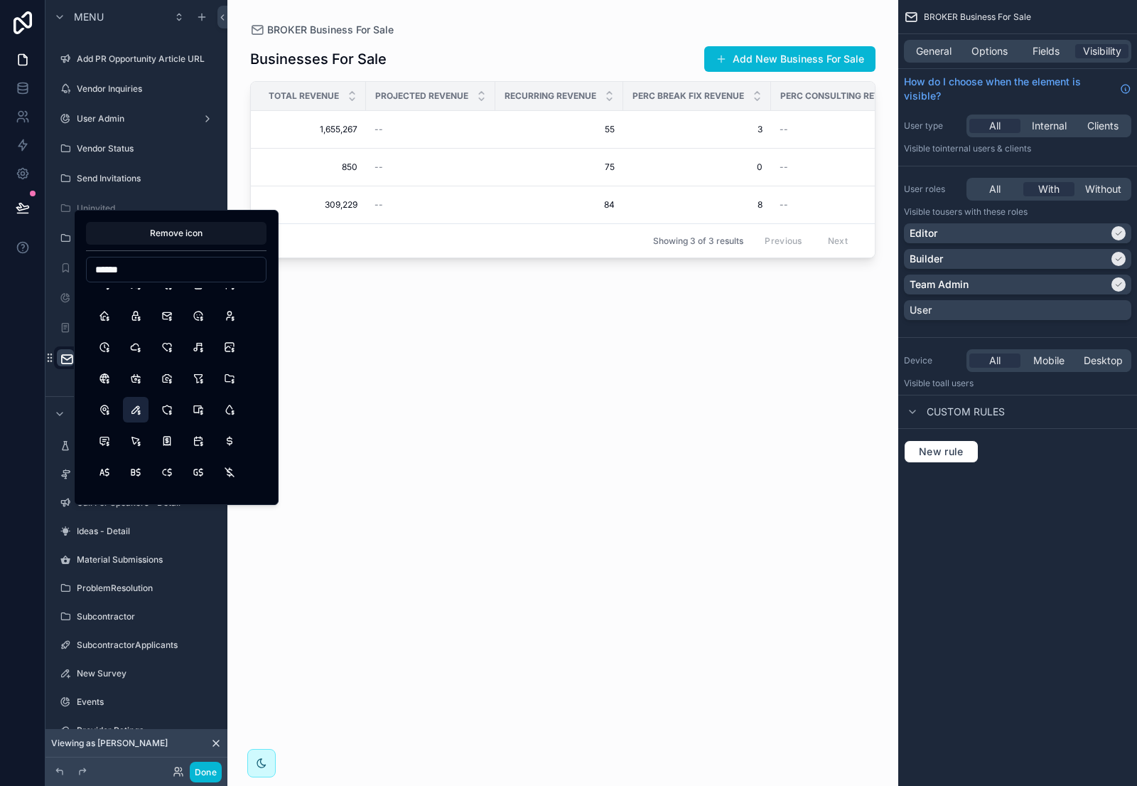
scroll to position [27, 0]
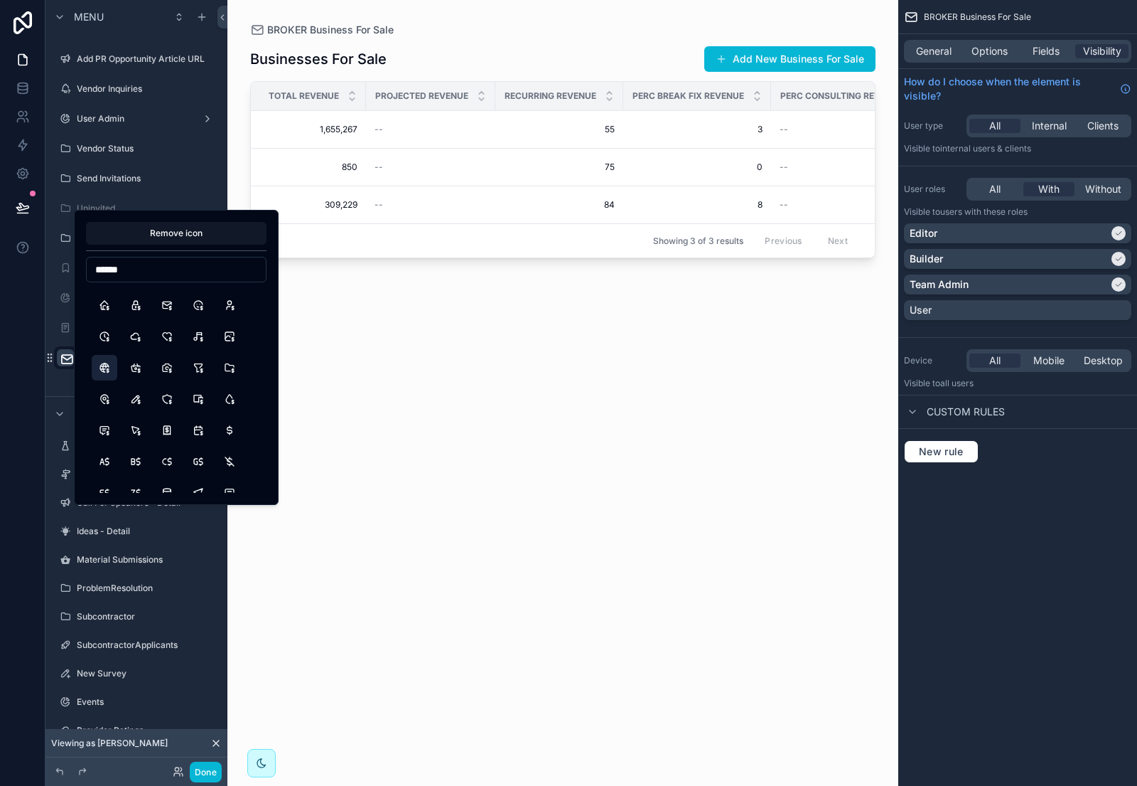
click at [104, 370] on button "WorldDollar" at bounding box center [105, 368] width 26 height 26
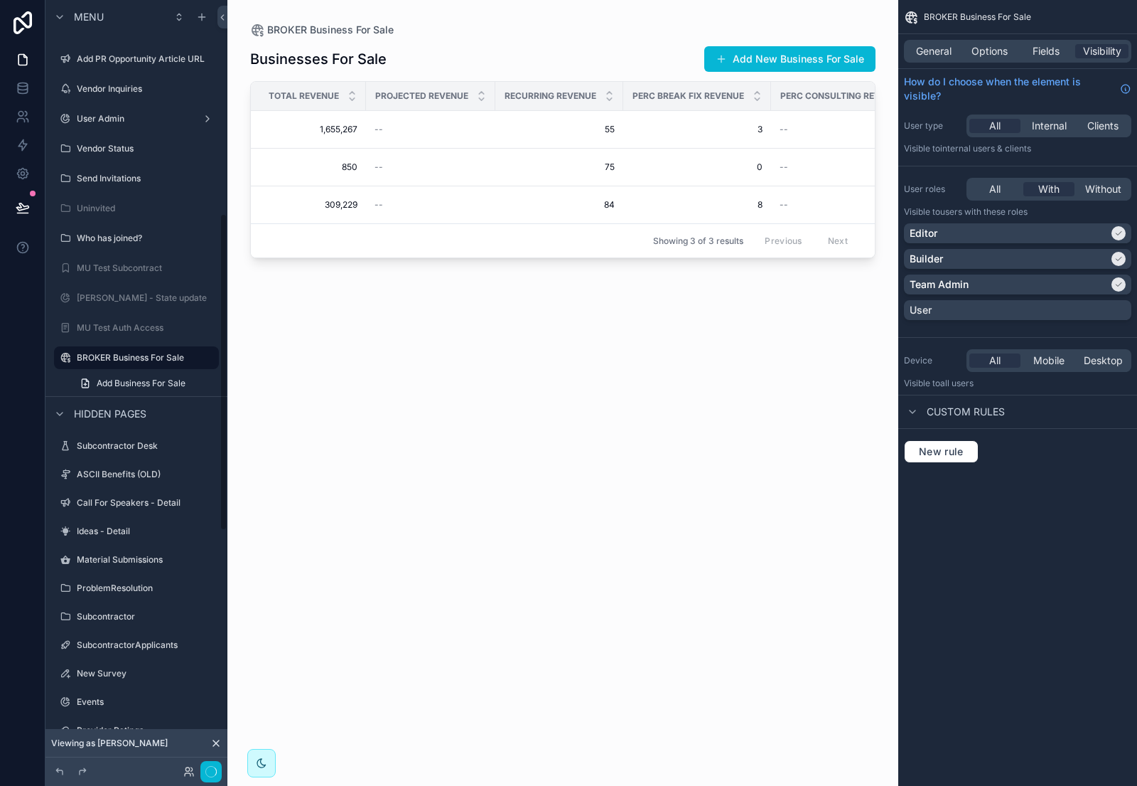
scroll to position [517, 0]
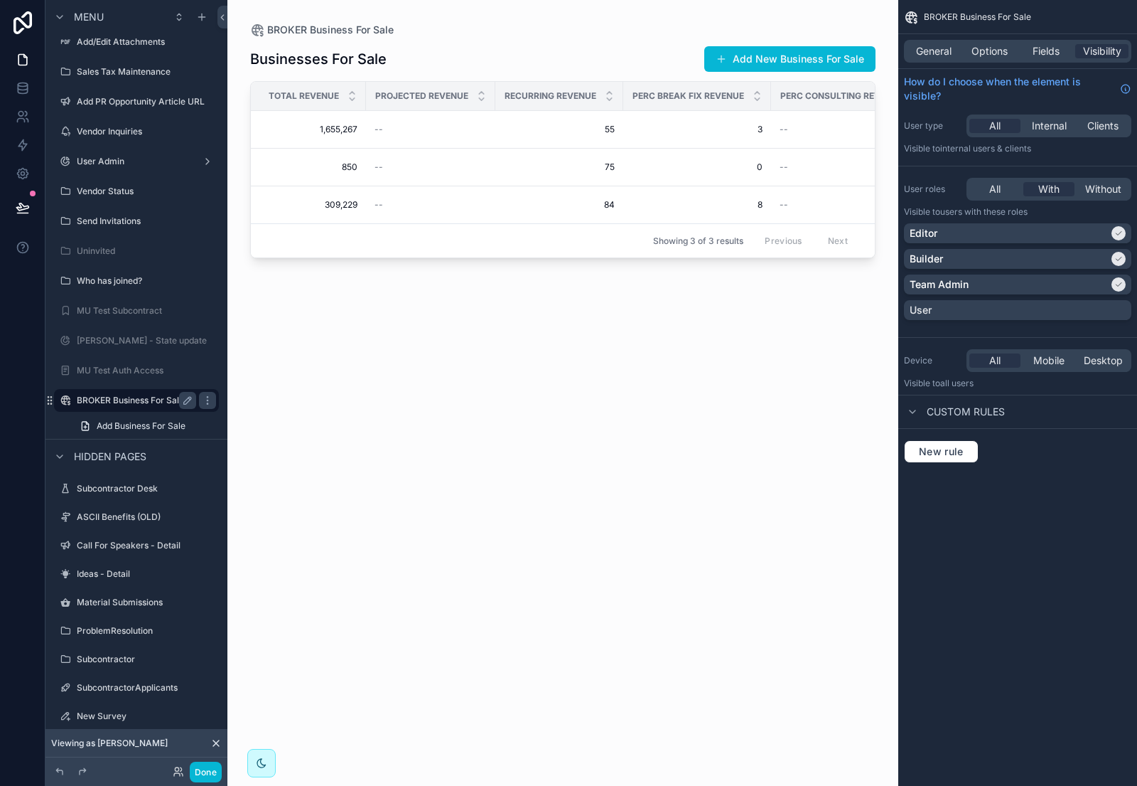
click at [136, 397] on label "BROKER Business For Sale" at bounding box center [134, 400] width 114 height 11
click at [939, 47] on span "General" at bounding box center [934, 51] width 36 height 14
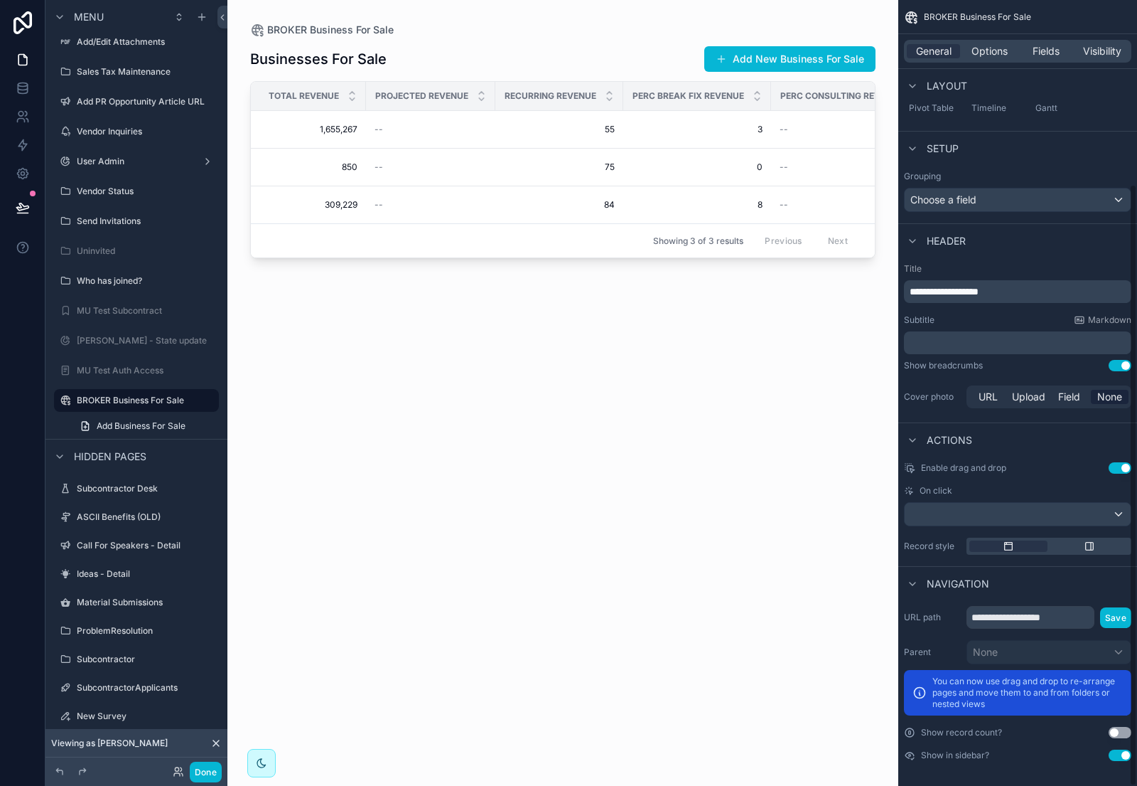
scroll to position [240, 0]
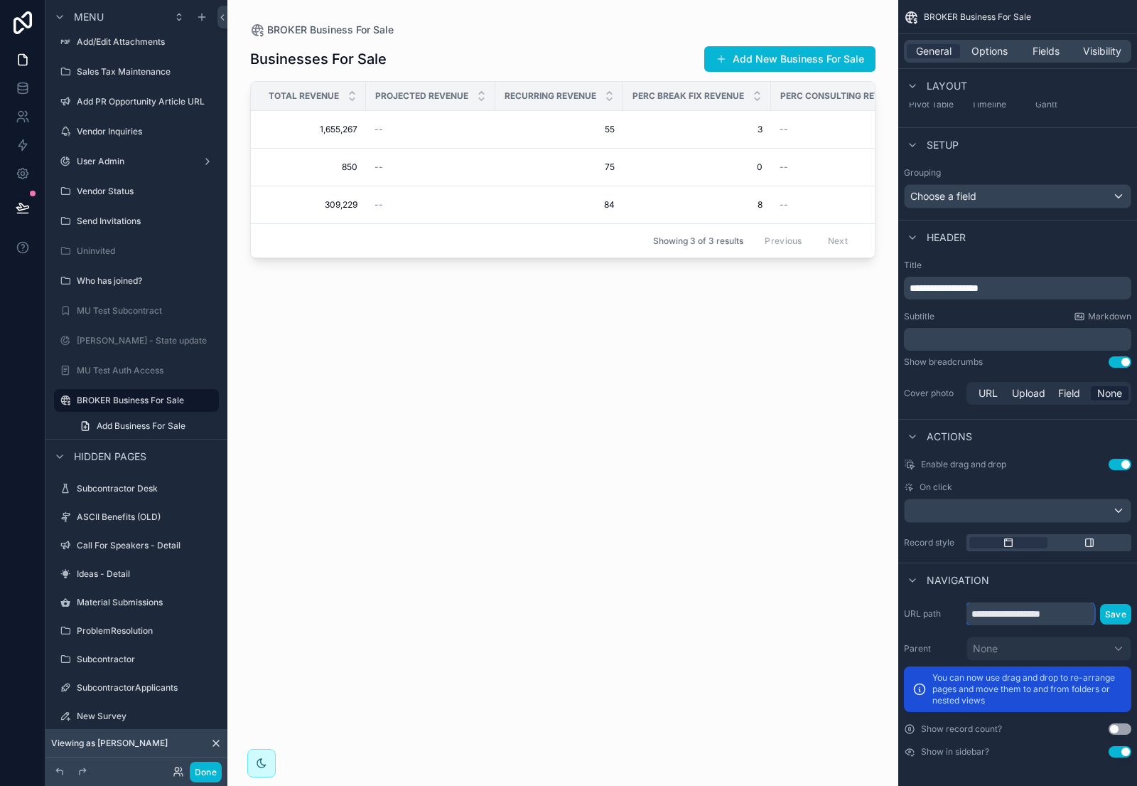
click at [1071, 615] on input "**********" at bounding box center [1031, 613] width 128 height 23
type input "**********"
click at [1111, 615] on button "Save" at bounding box center [1115, 614] width 31 height 21
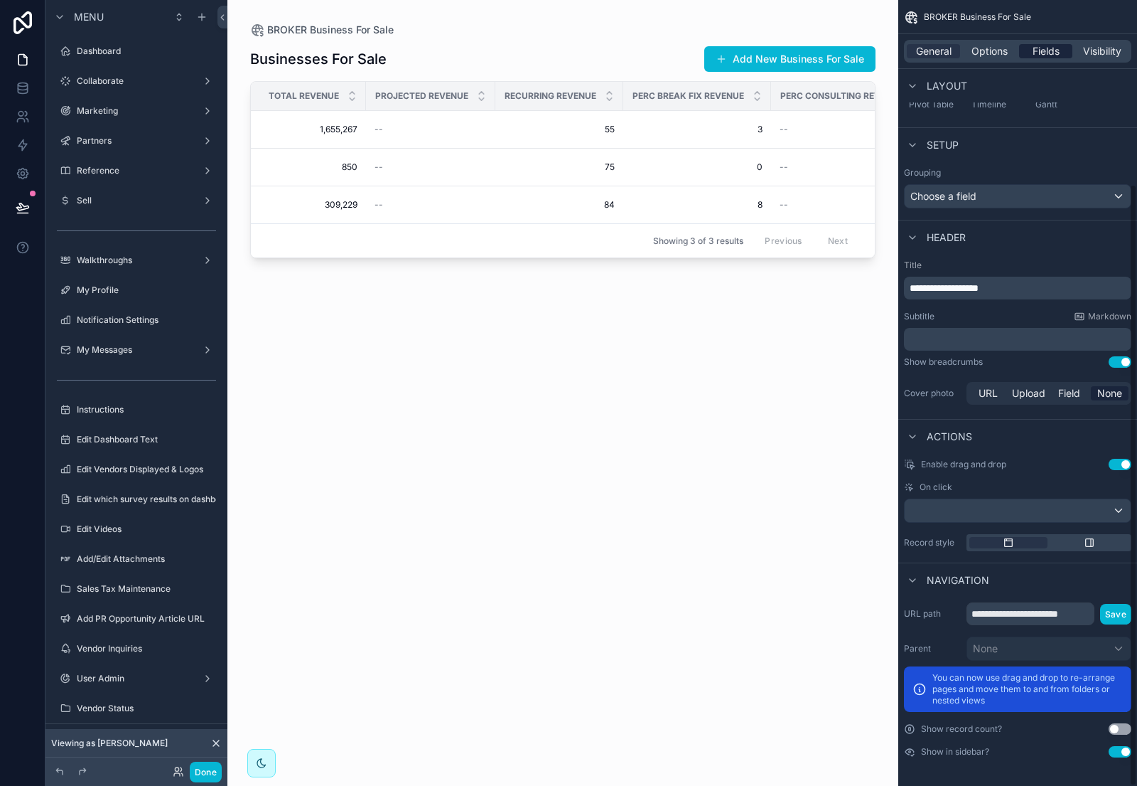
click at [1045, 47] on span "Fields" at bounding box center [1046, 51] width 27 height 14
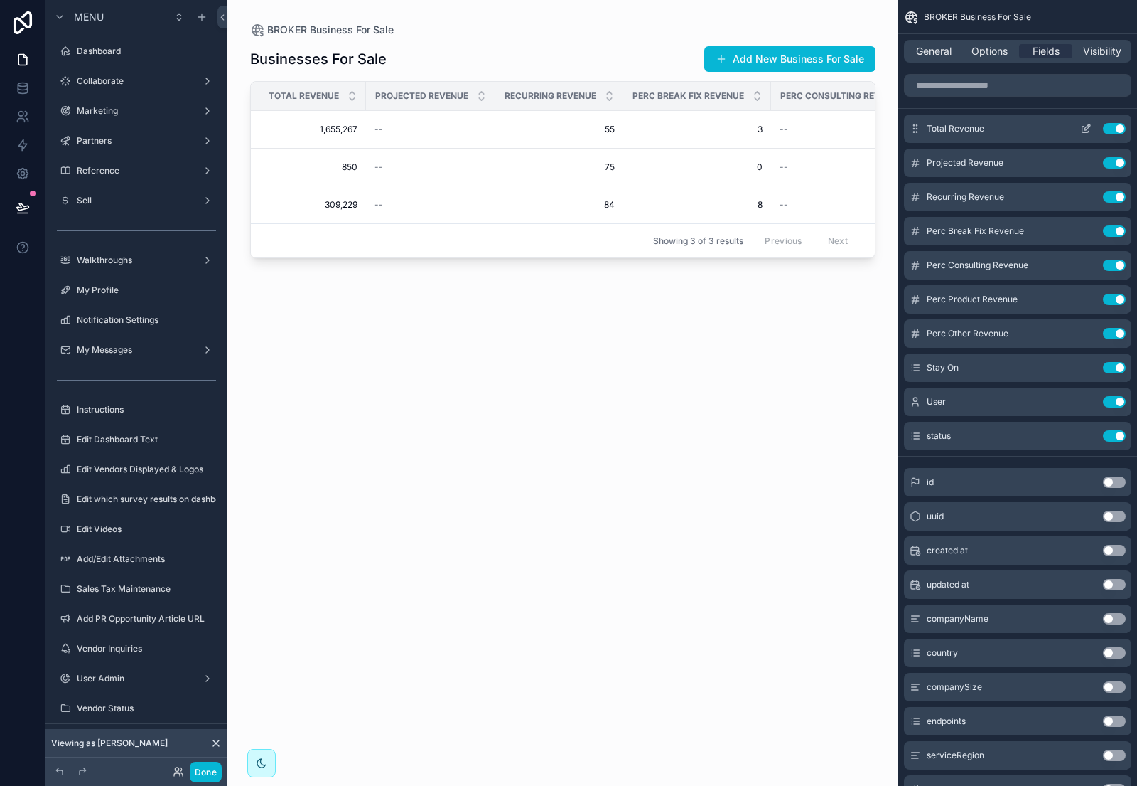
click at [1114, 126] on button "Use setting" at bounding box center [1114, 128] width 23 height 11
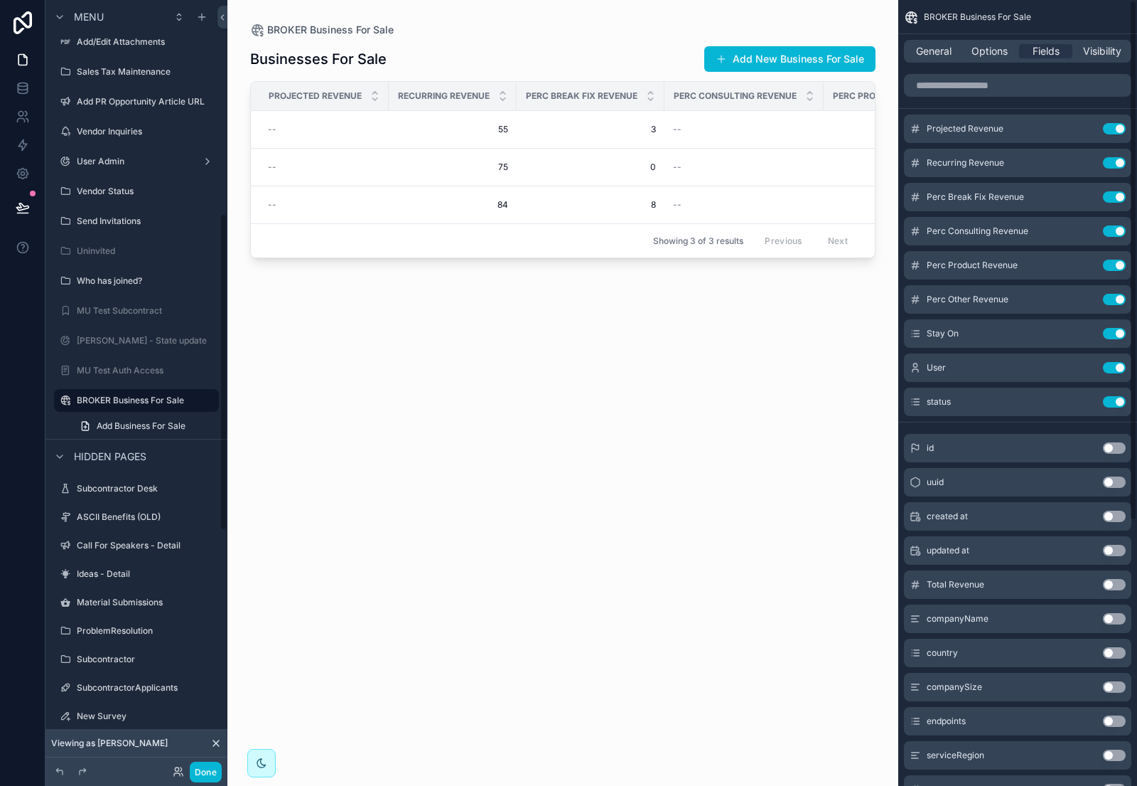
click at [1114, 126] on button "Use setting" at bounding box center [1114, 128] width 23 height 11
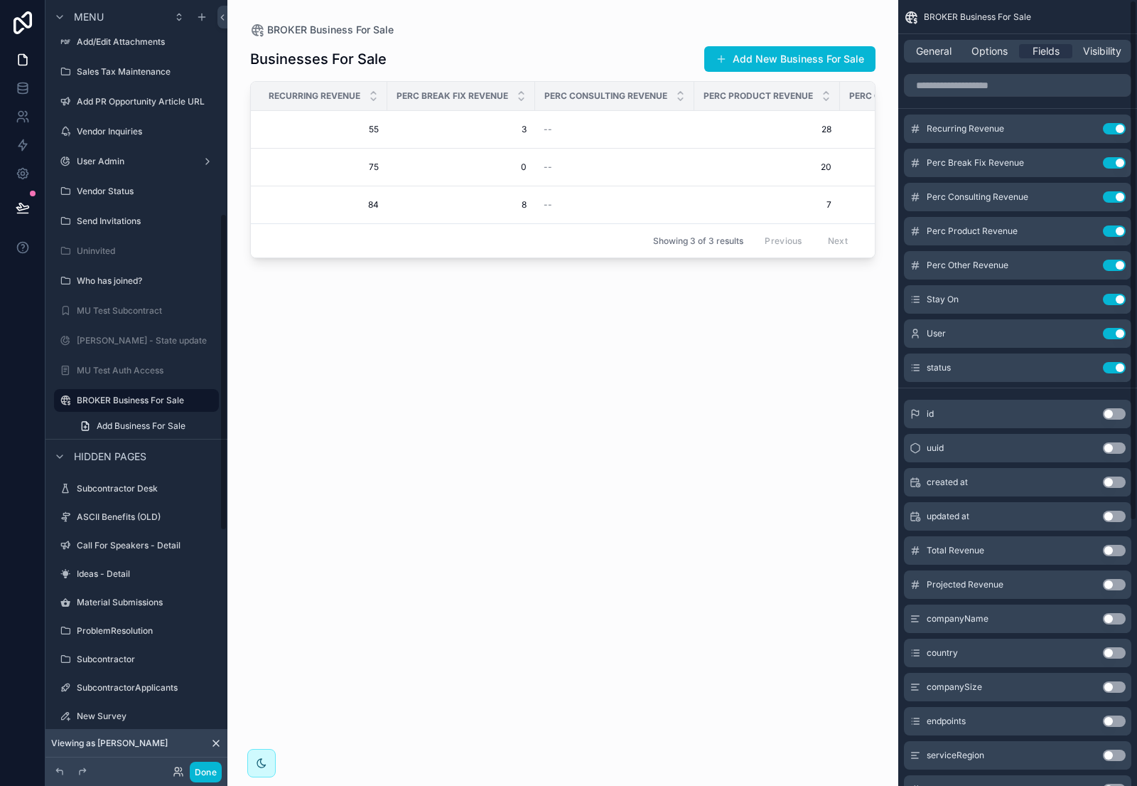
click at [1114, 126] on button "Use setting" at bounding box center [1114, 128] width 23 height 11
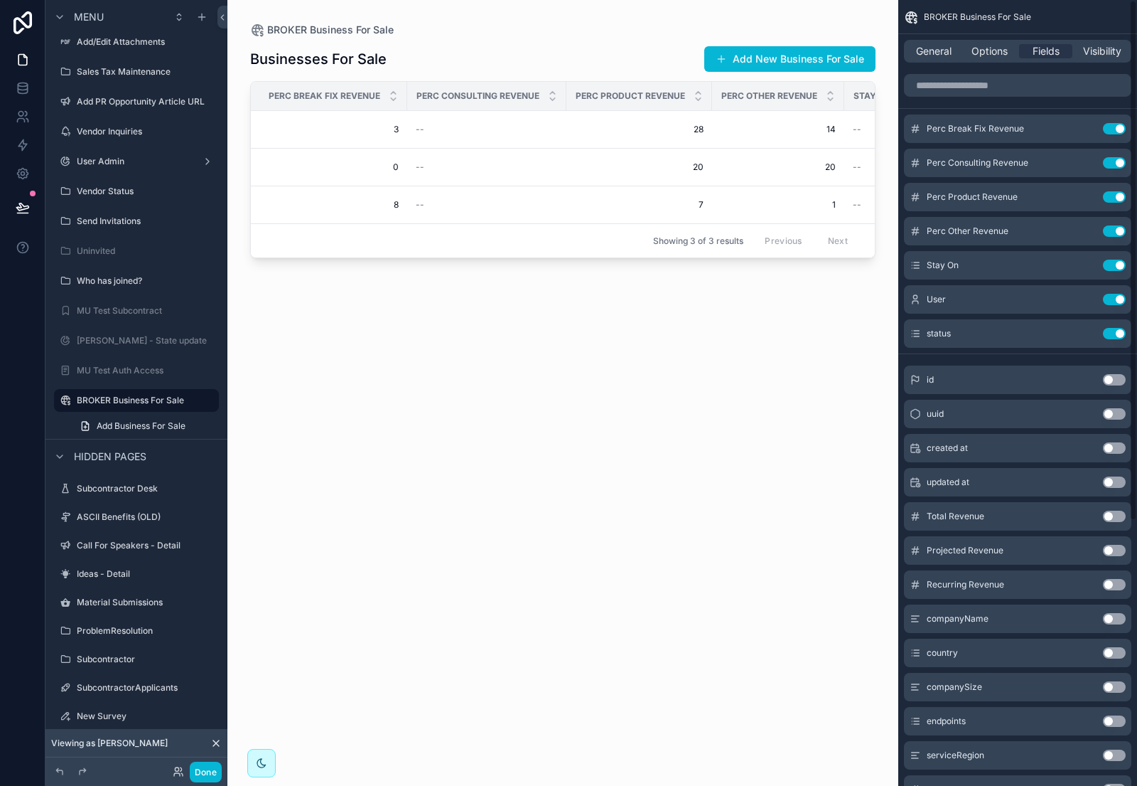
click at [1114, 126] on button "Use setting" at bounding box center [1114, 128] width 23 height 11
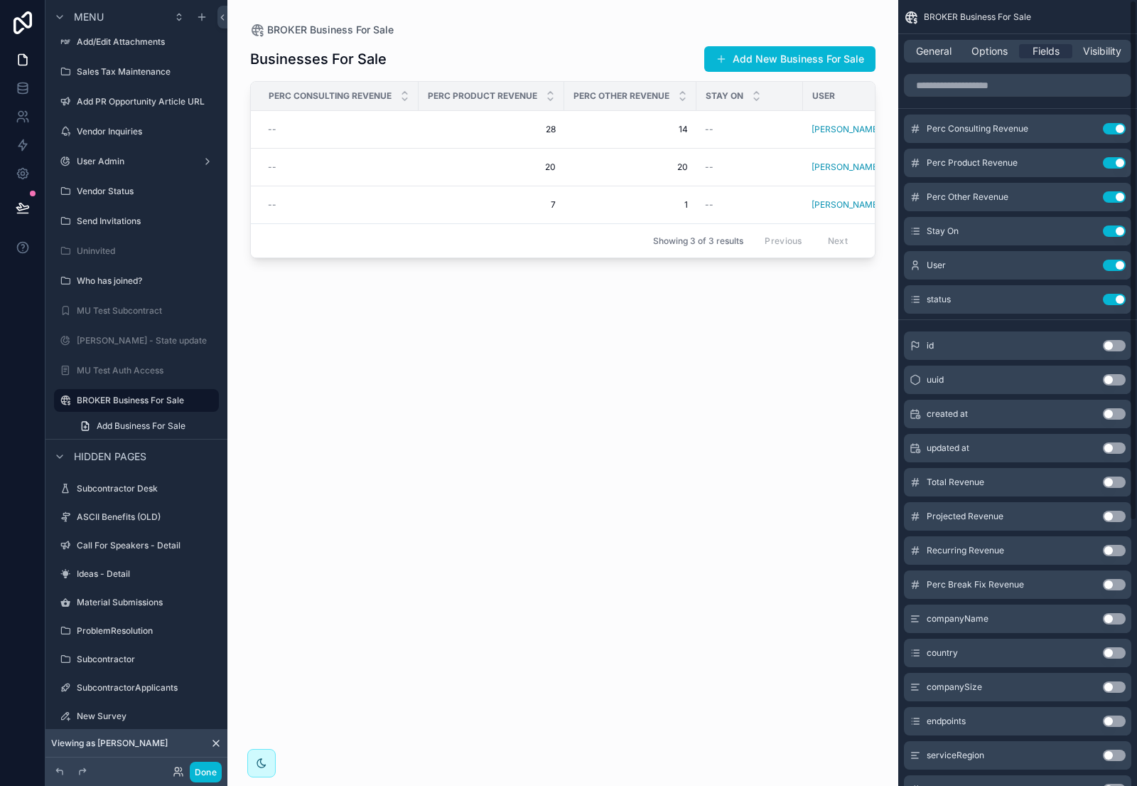
click at [1114, 126] on button "Use setting" at bounding box center [1114, 128] width 23 height 11
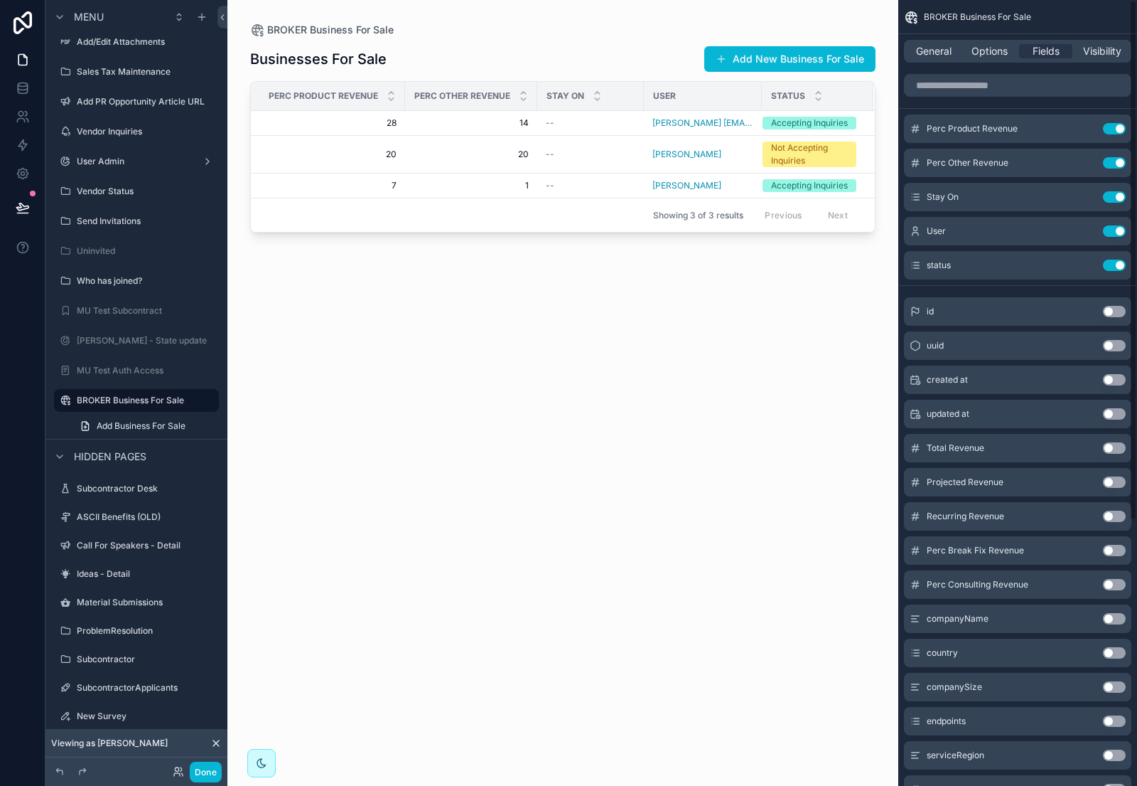
click at [1114, 126] on button "Use setting" at bounding box center [1114, 128] width 23 height 11
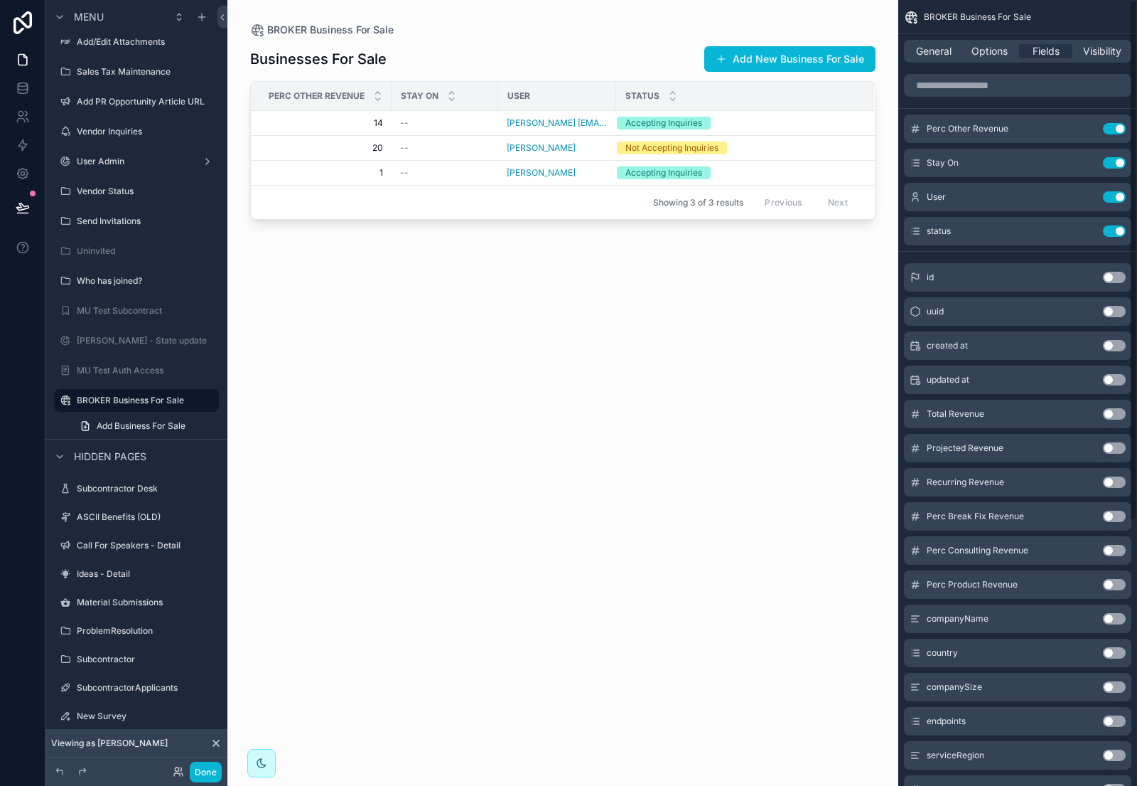
click at [1114, 126] on button "Use setting" at bounding box center [1114, 128] width 23 height 11
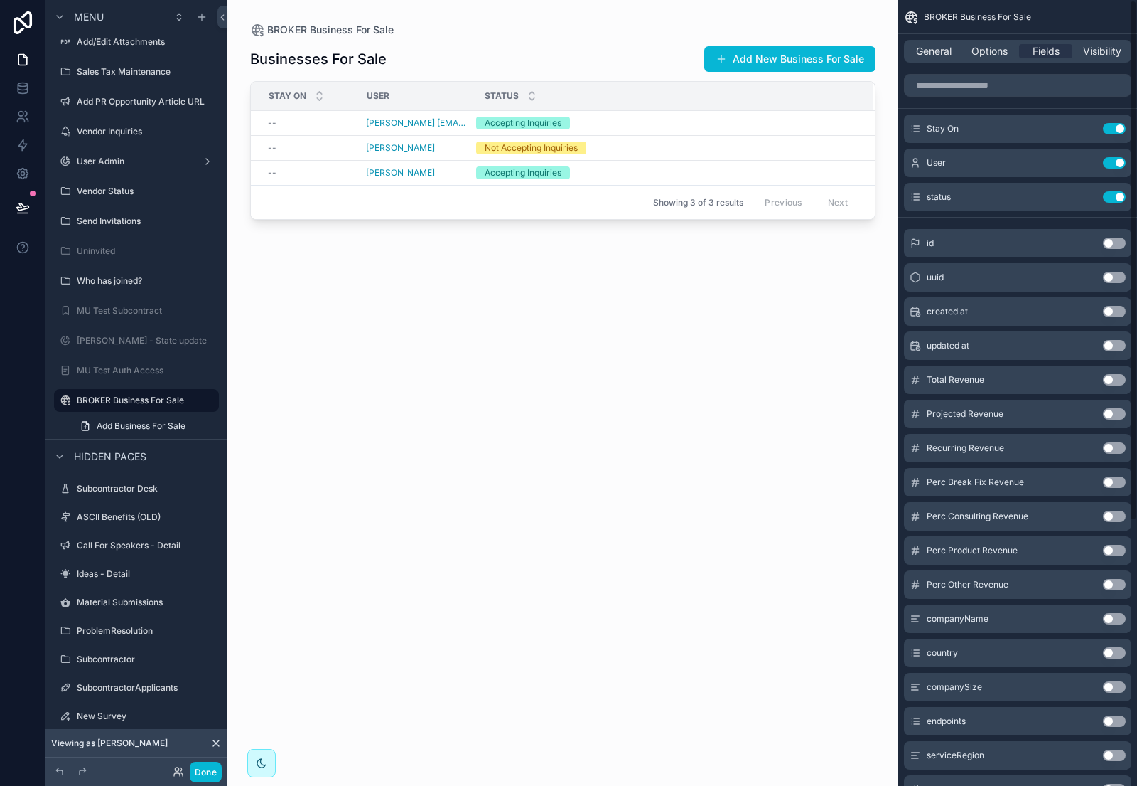
click at [1114, 126] on button "Use setting" at bounding box center [1114, 128] width 23 height 11
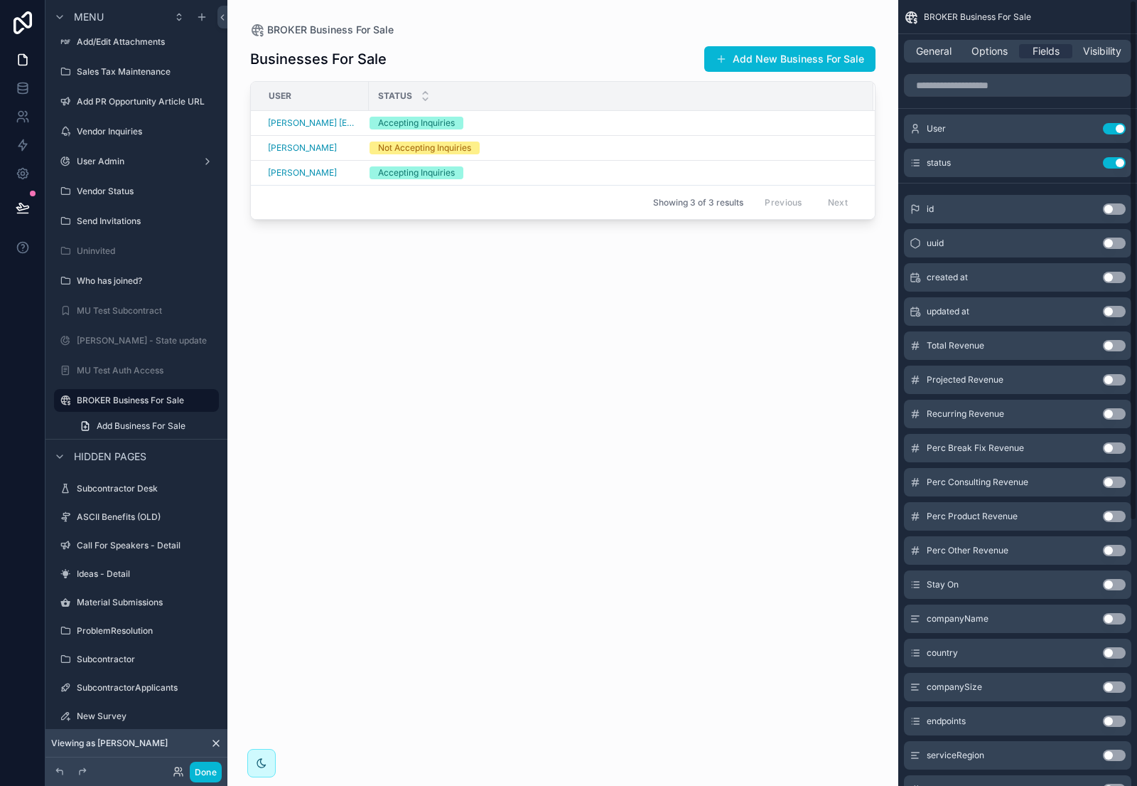
click at [1114, 126] on button "Use setting" at bounding box center [1114, 128] width 23 height 11
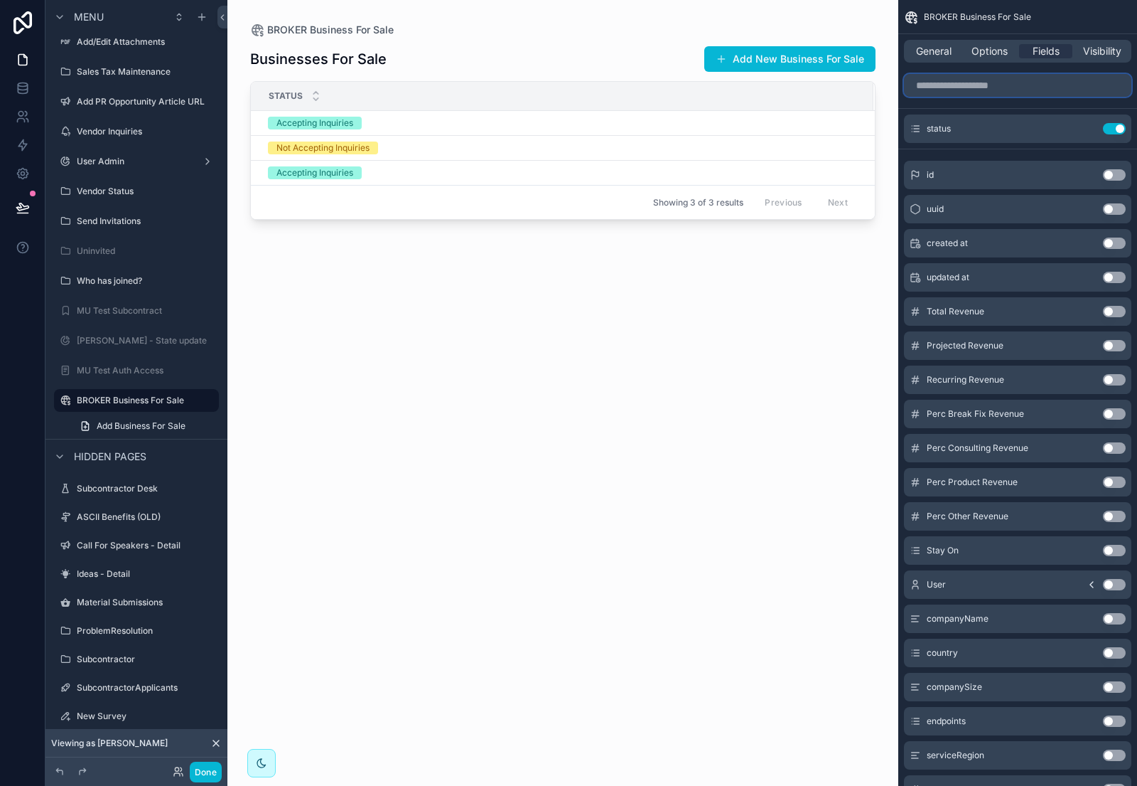
click at [1002, 84] on input "scrollable content" at bounding box center [1017, 85] width 227 height 23
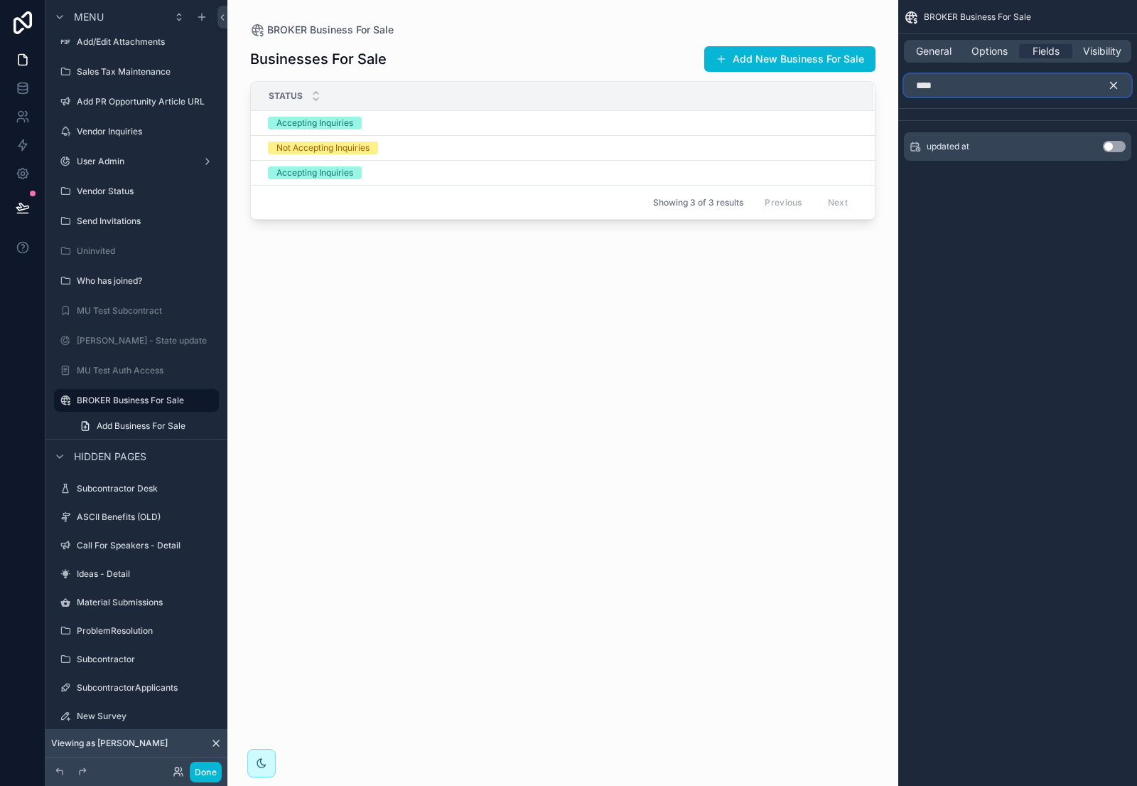
click at [1019, 80] on input "****" at bounding box center [1017, 85] width 227 height 23
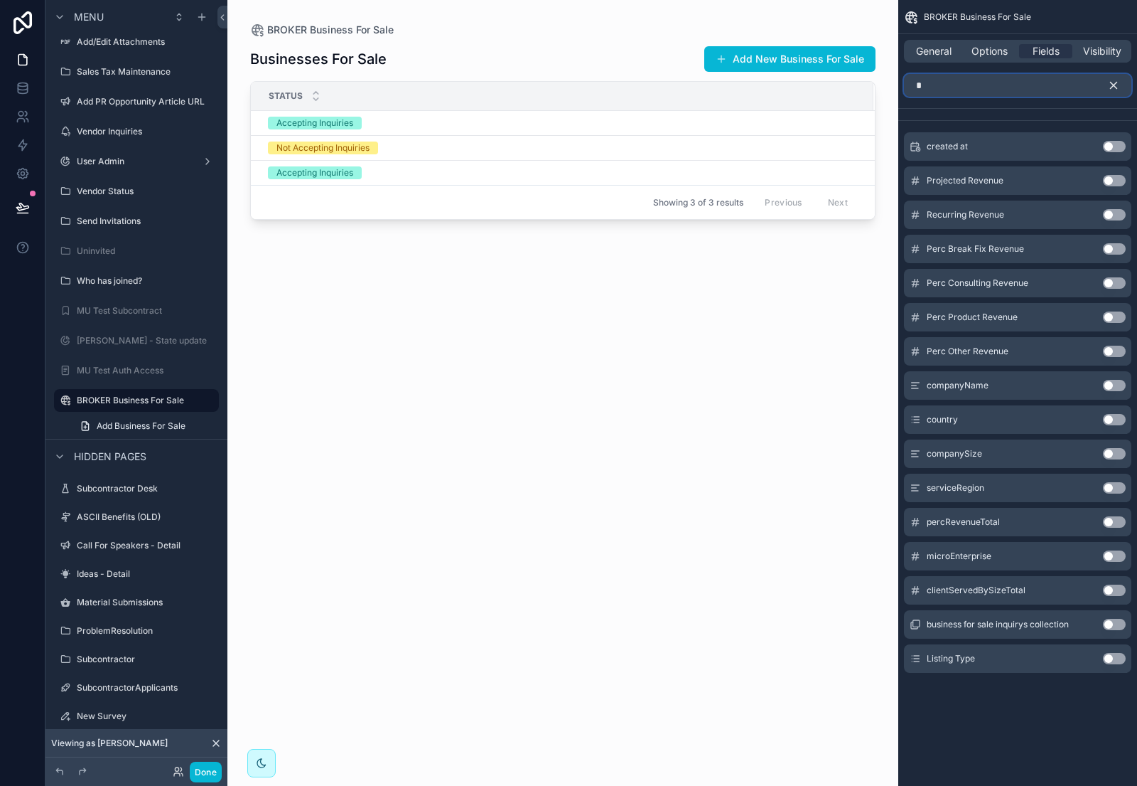
type input "*"
click at [1115, 145] on button "Use setting" at bounding box center [1114, 146] width 23 height 11
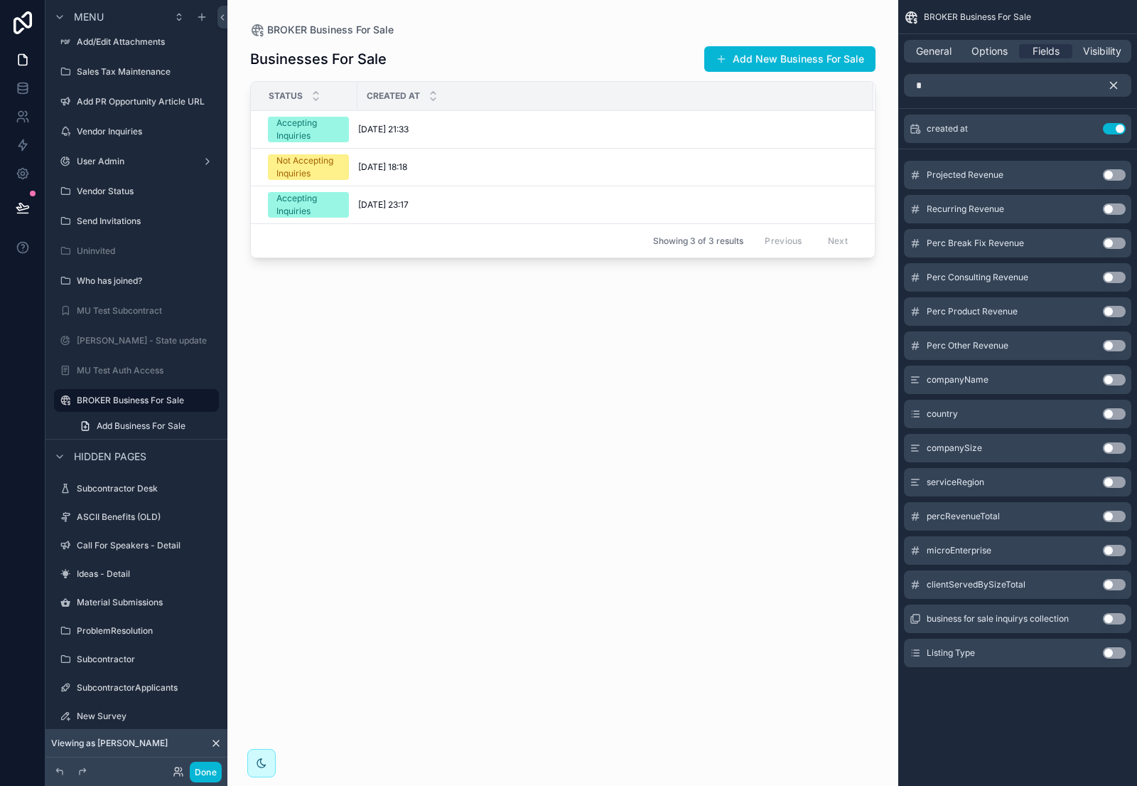
click at [1108, 86] on icon "scrollable content" at bounding box center [1114, 85] width 13 height 13
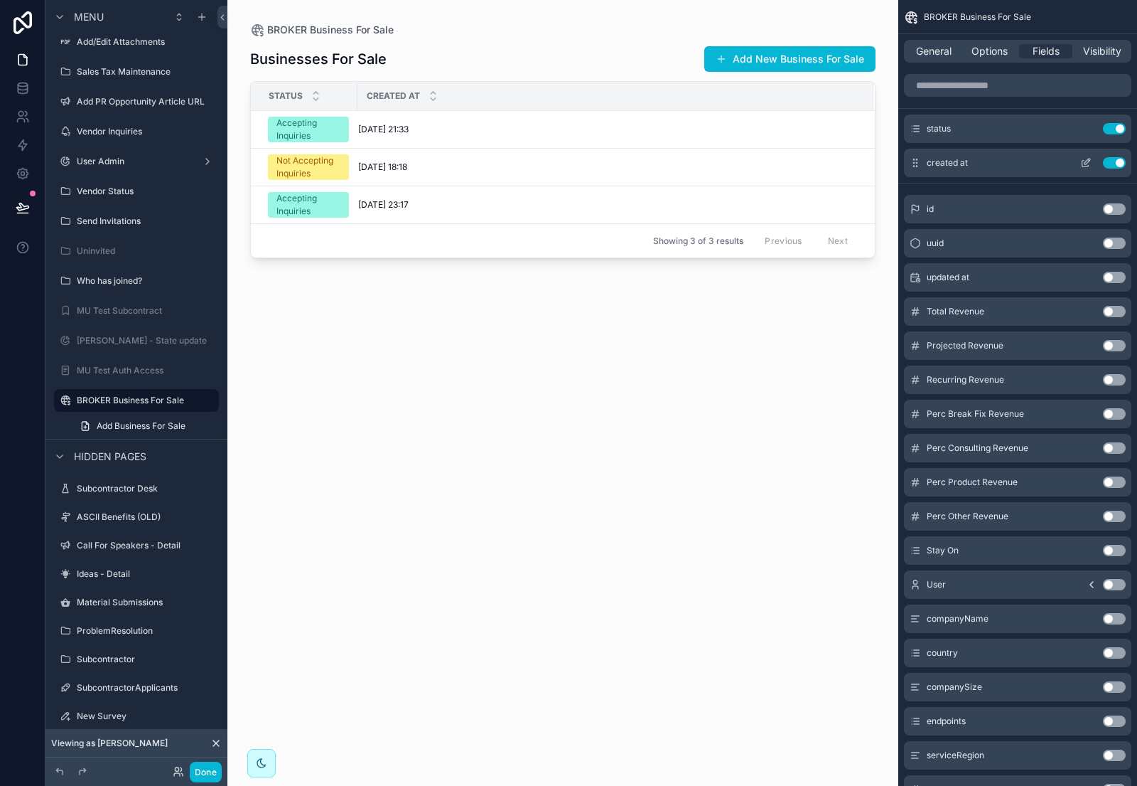
click at [1088, 160] on icon "scrollable content" at bounding box center [1088, 162] width 6 height 6
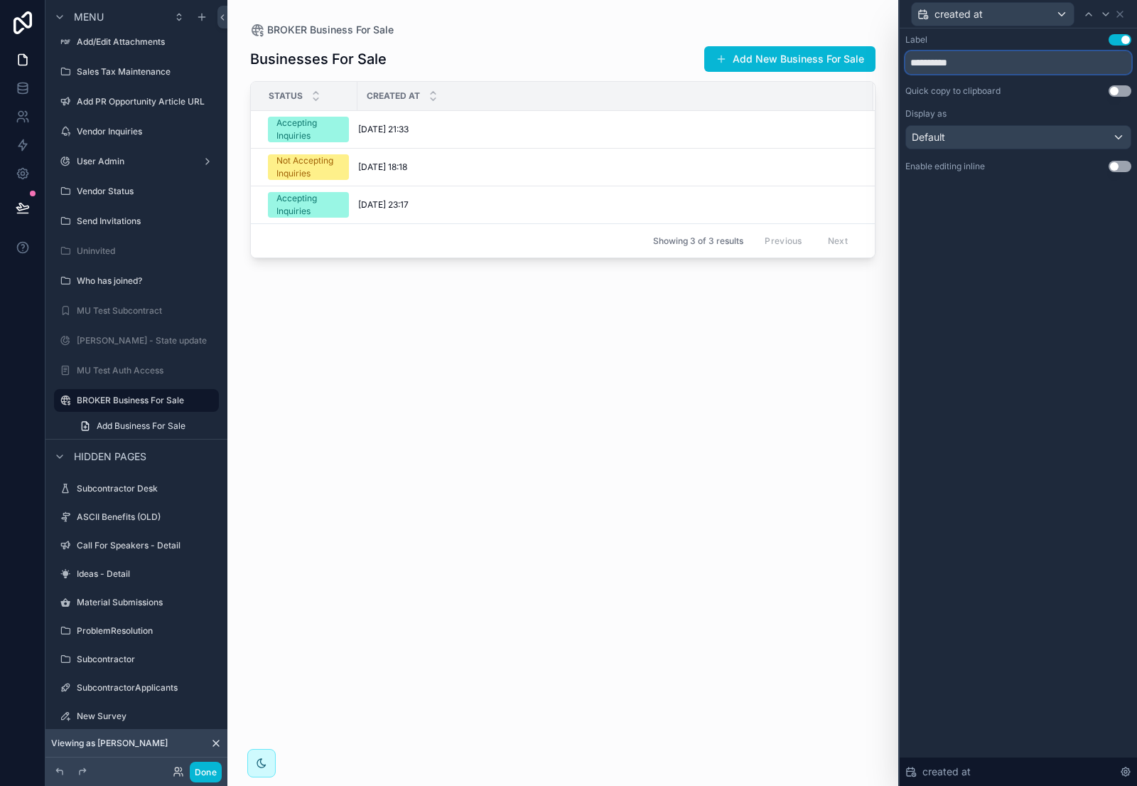
click at [1005, 53] on input "**********" at bounding box center [1019, 62] width 226 height 23
type input "**********"
click at [1121, 12] on icon at bounding box center [1121, 14] width 6 height 6
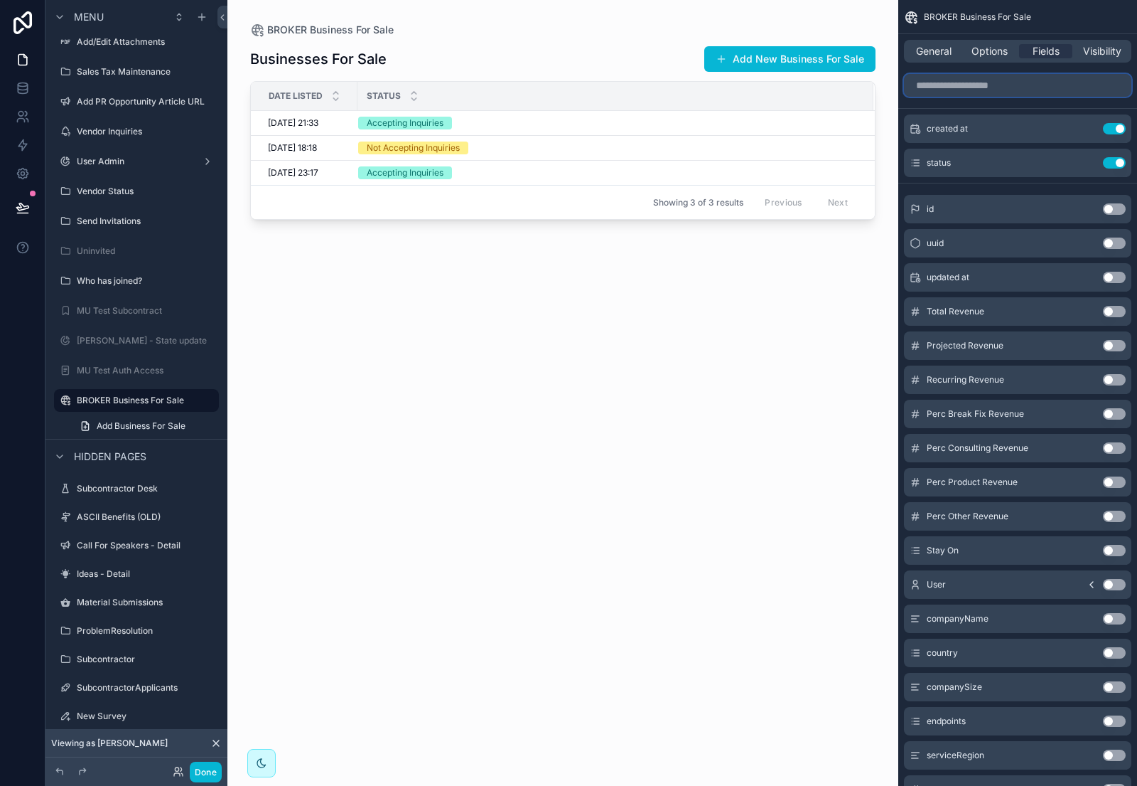
click at [980, 87] on input "scrollable content" at bounding box center [1017, 85] width 227 height 23
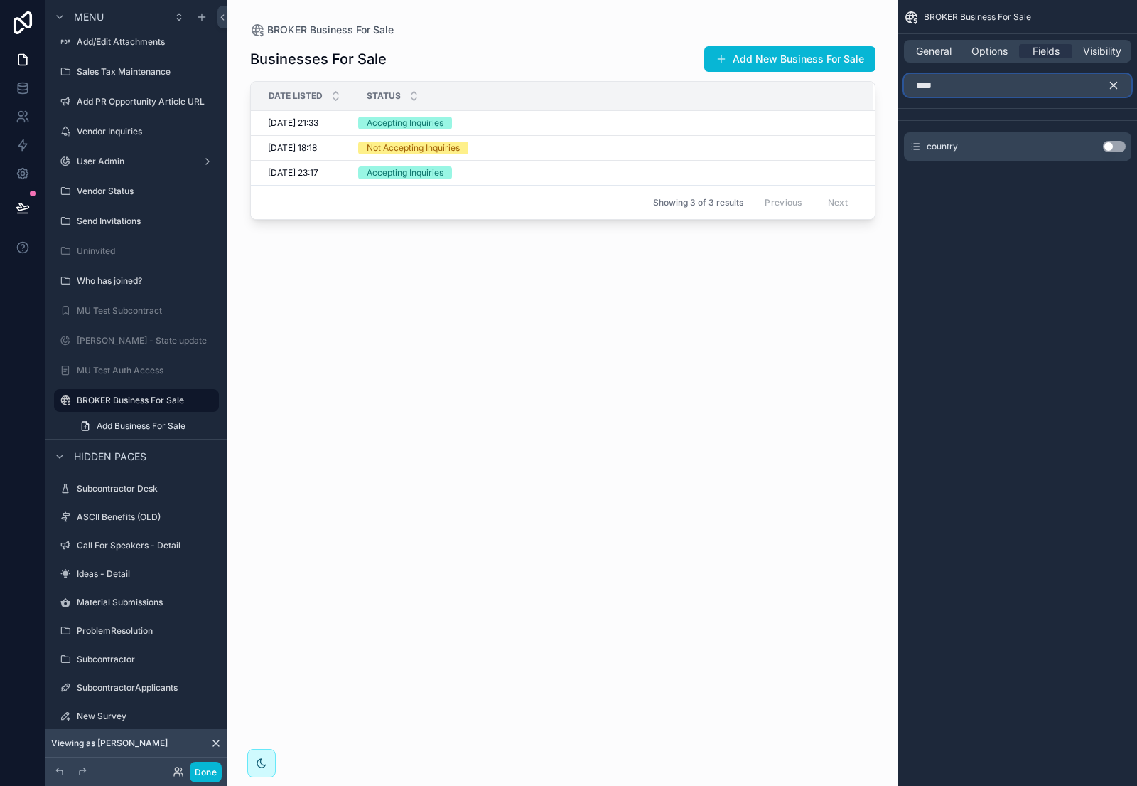
type input "****"
click at [1115, 146] on button "Use setting" at bounding box center [1114, 146] width 23 height 11
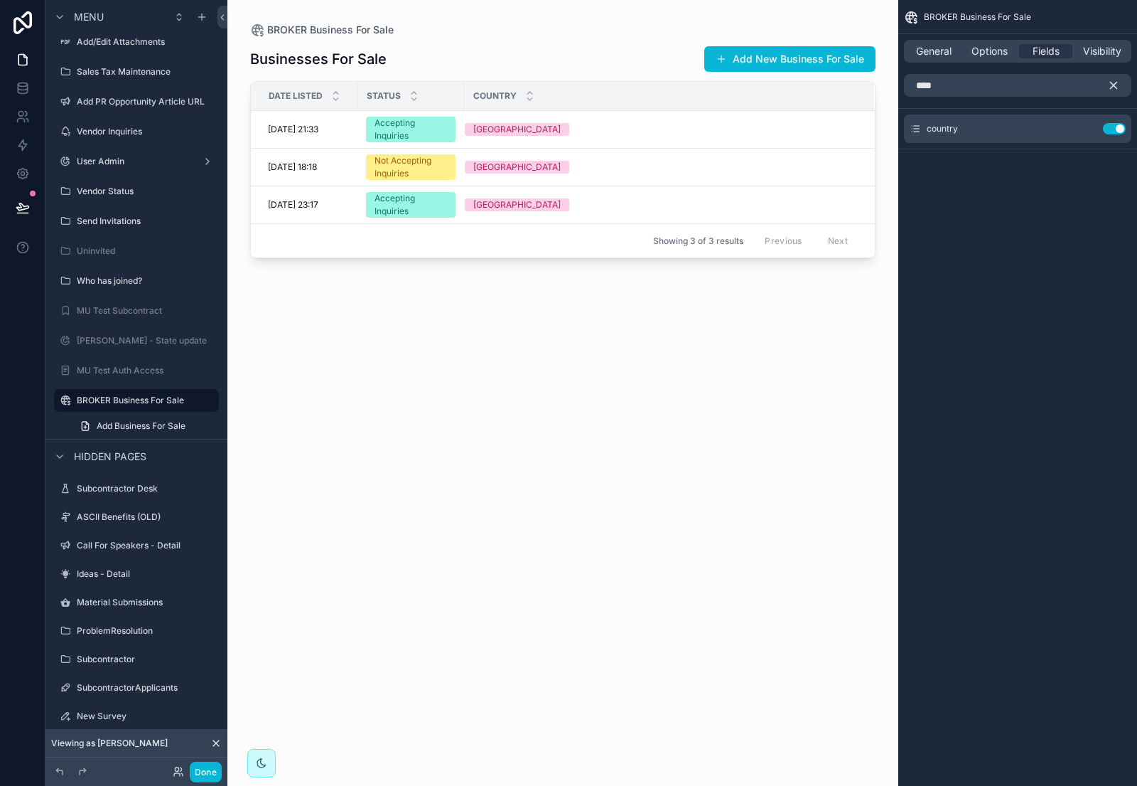
click at [1113, 85] on icon "scrollable content" at bounding box center [1114, 85] width 6 height 6
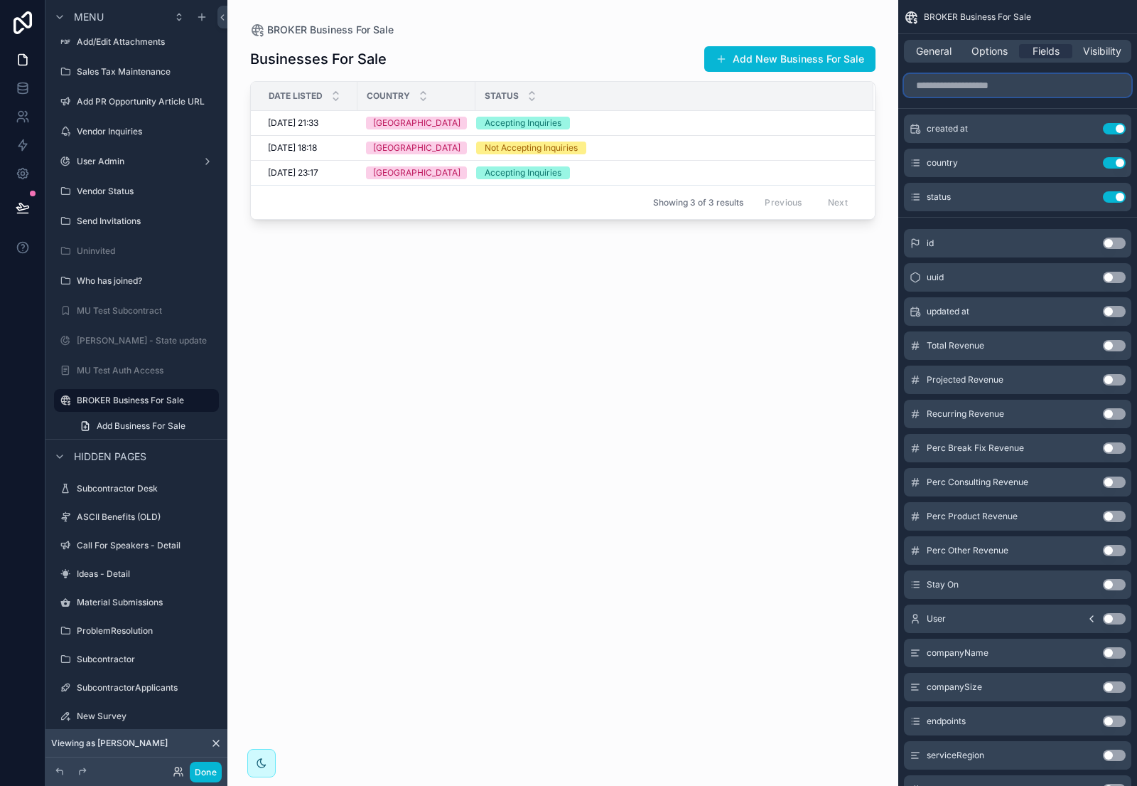
click at [1007, 87] on input "scrollable content" at bounding box center [1017, 85] width 227 height 23
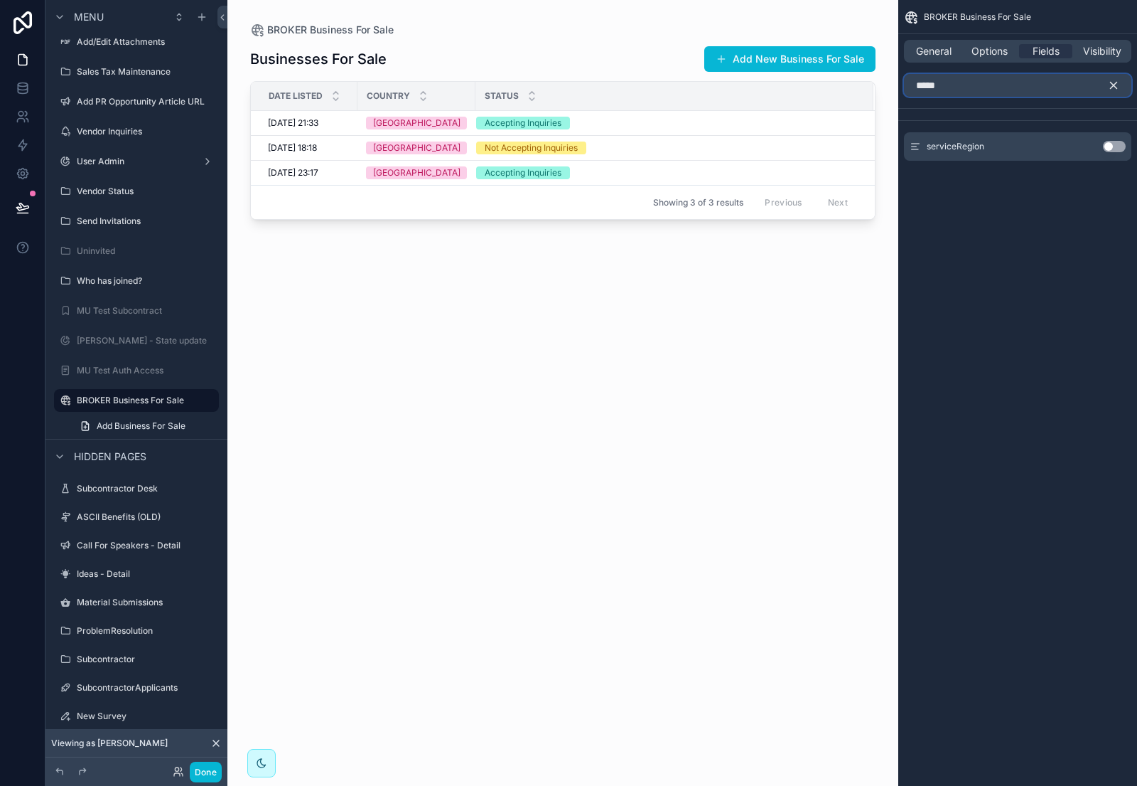
type input "*****"
click at [1121, 144] on button "Use setting" at bounding box center [1114, 146] width 23 height 11
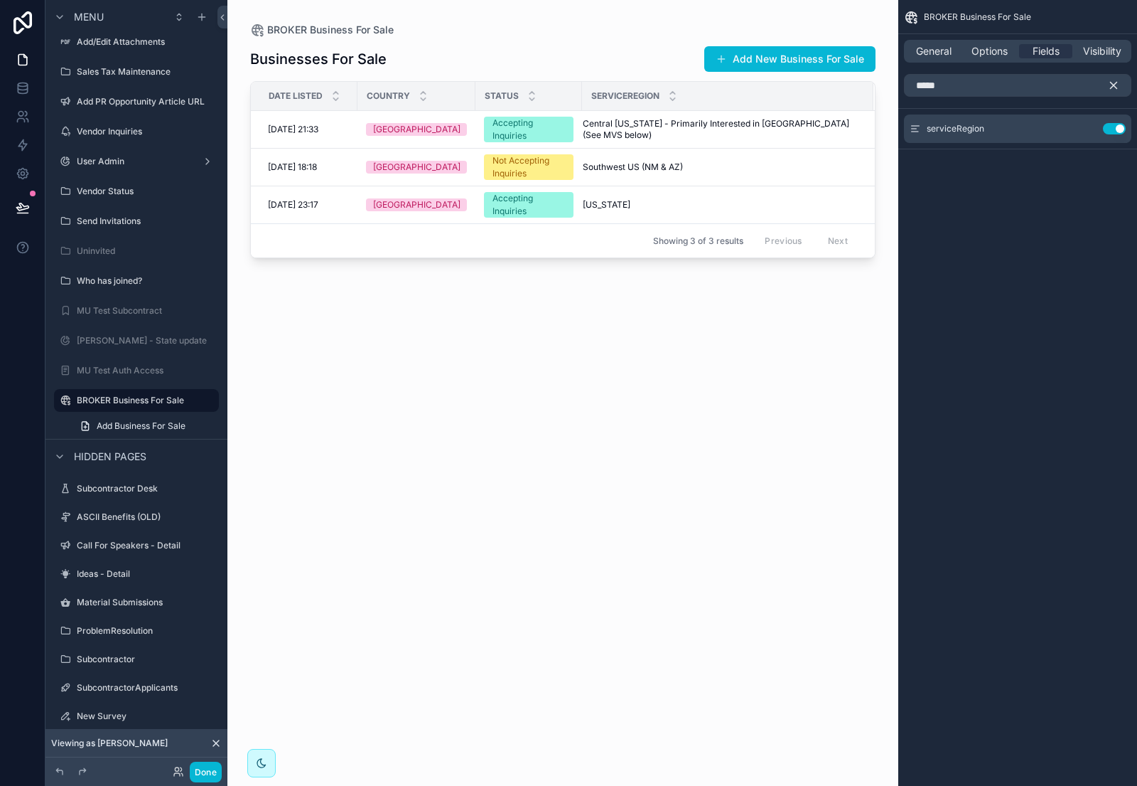
click at [1113, 83] on icon "scrollable content" at bounding box center [1114, 85] width 13 height 13
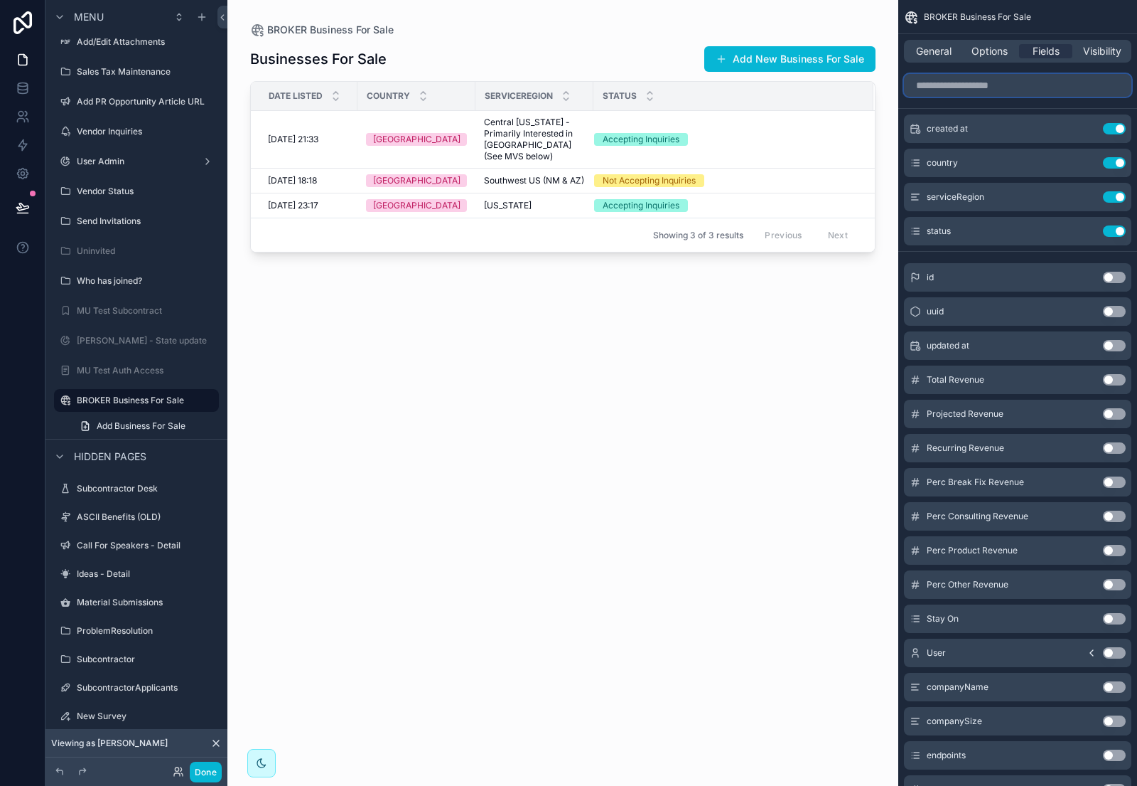
click at [959, 87] on input "scrollable content" at bounding box center [1017, 85] width 227 height 23
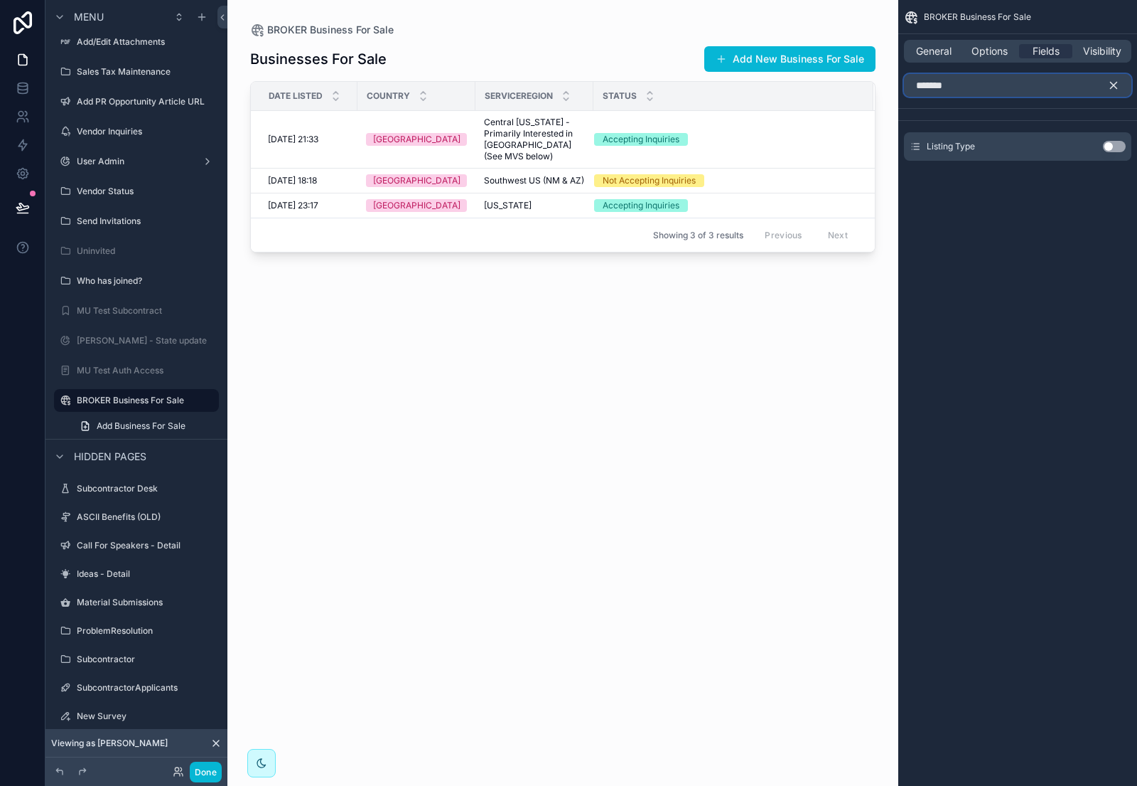
type input "*******"
click at [1119, 148] on button "Use setting" at bounding box center [1114, 146] width 23 height 11
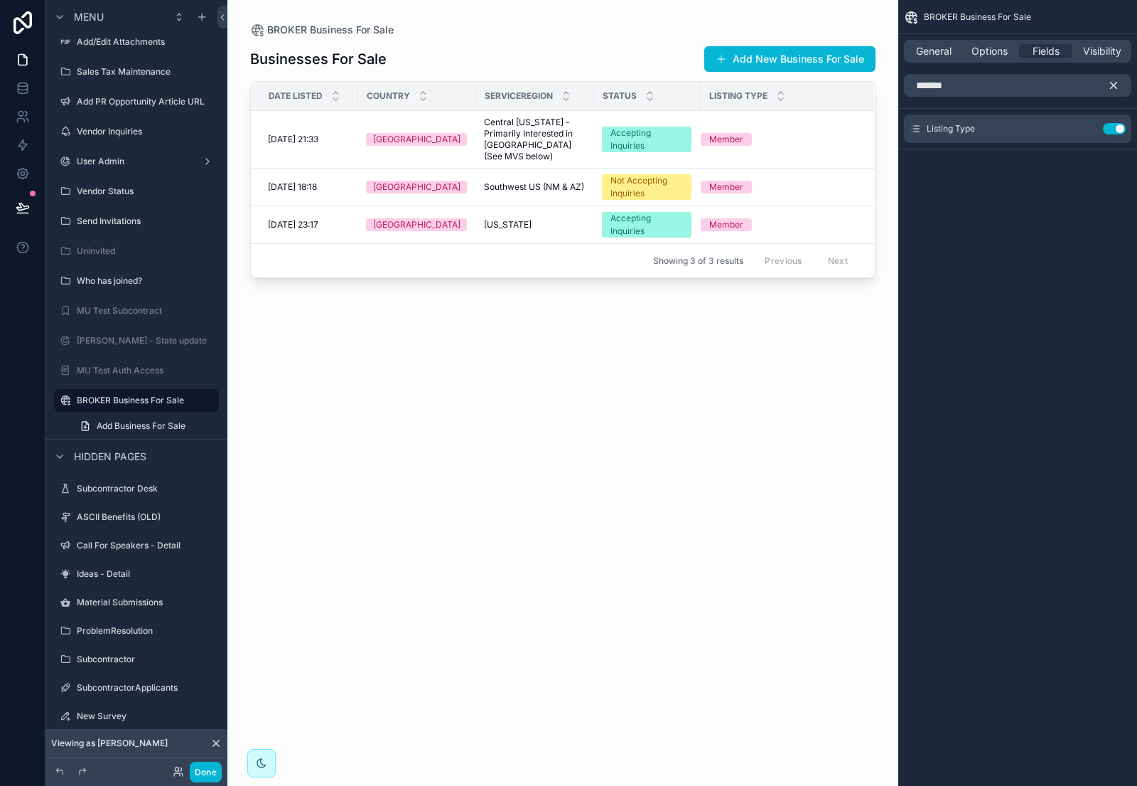
click at [1113, 84] on icon "scrollable content" at bounding box center [1114, 85] width 6 height 6
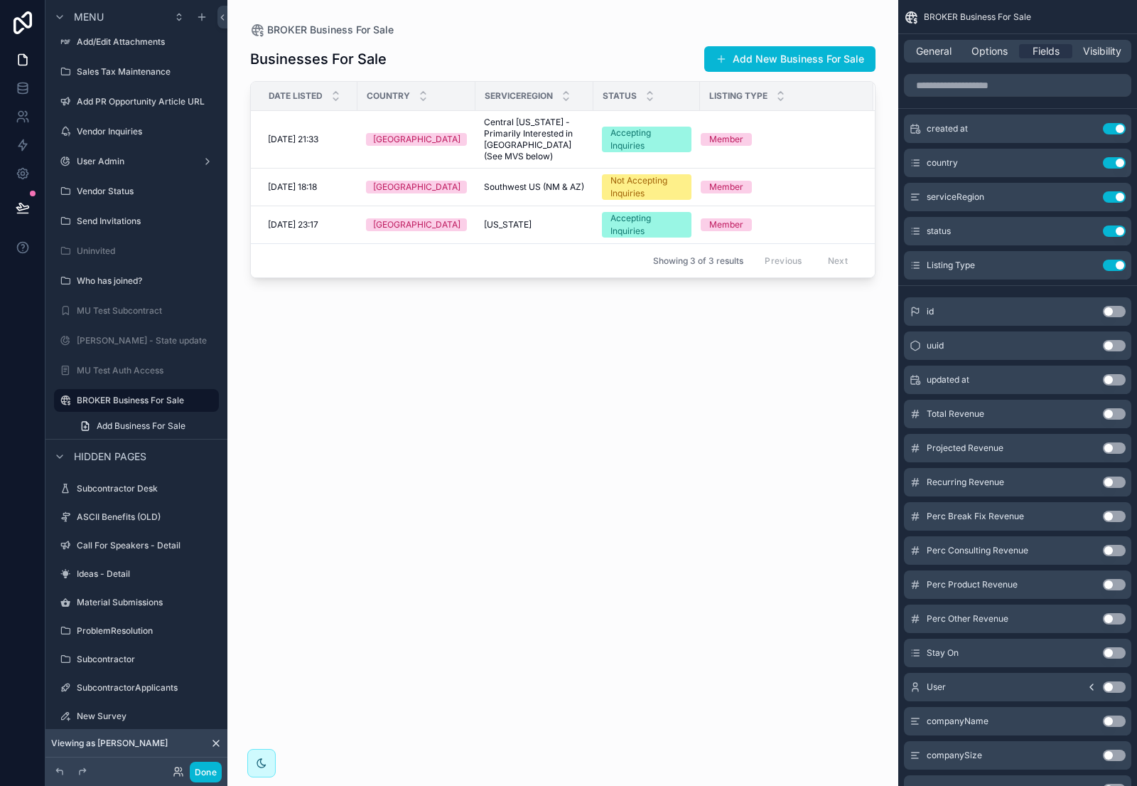
click at [344, 129] on div "scrollable content" at bounding box center [562, 384] width 671 height 768
click at [315, 134] on span "[DATE] 21:33" at bounding box center [293, 139] width 50 height 11
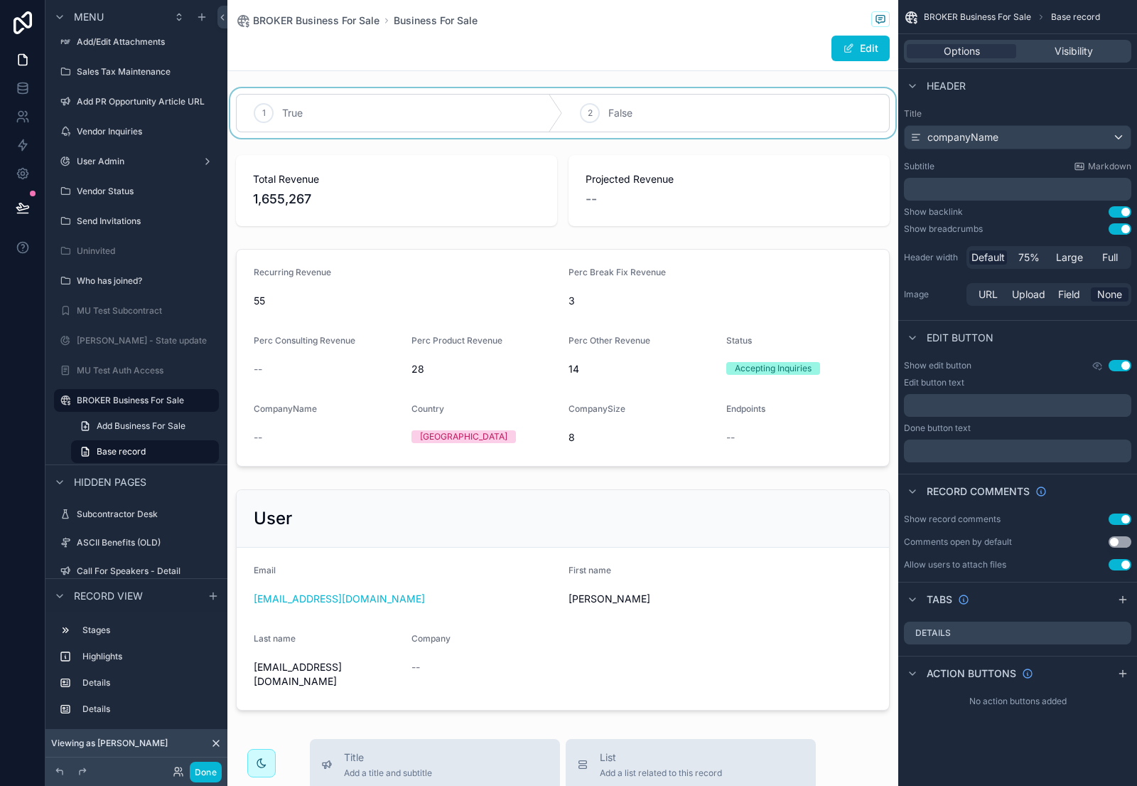
click at [344, 117] on div "scrollable content" at bounding box center [562, 113] width 671 height 50
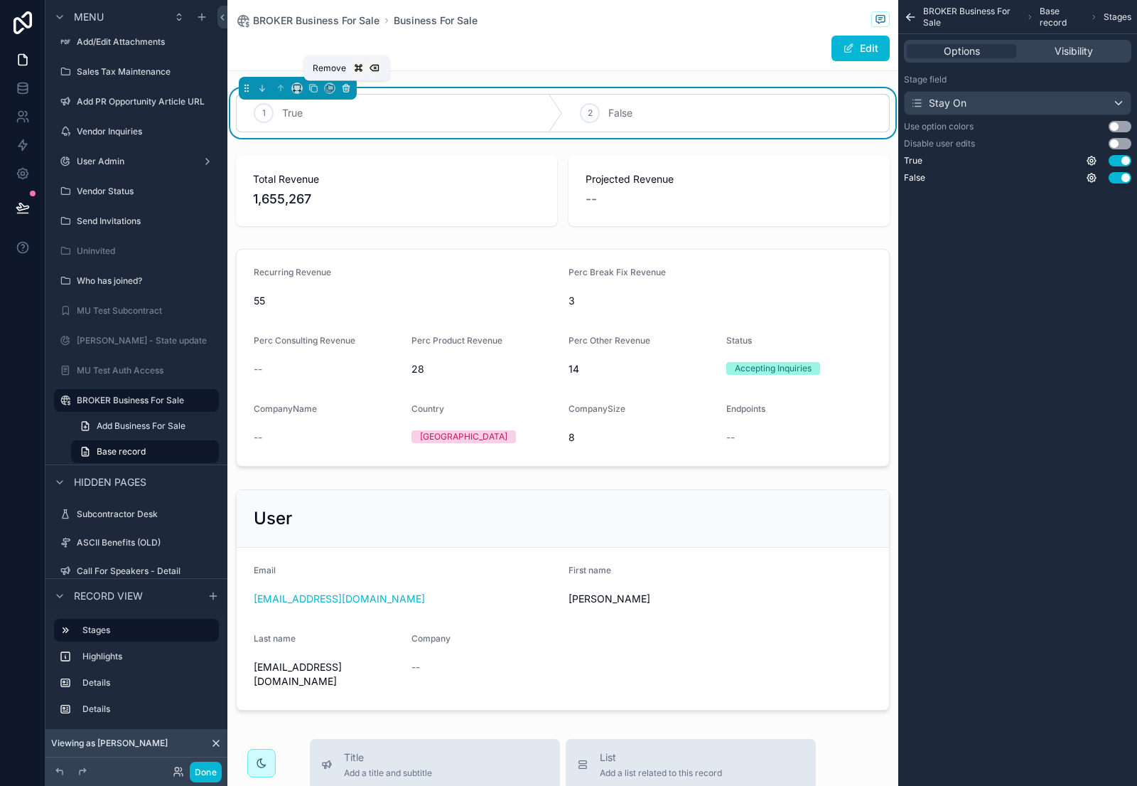
click at [346, 87] on icon "scrollable content" at bounding box center [346, 88] width 10 height 10
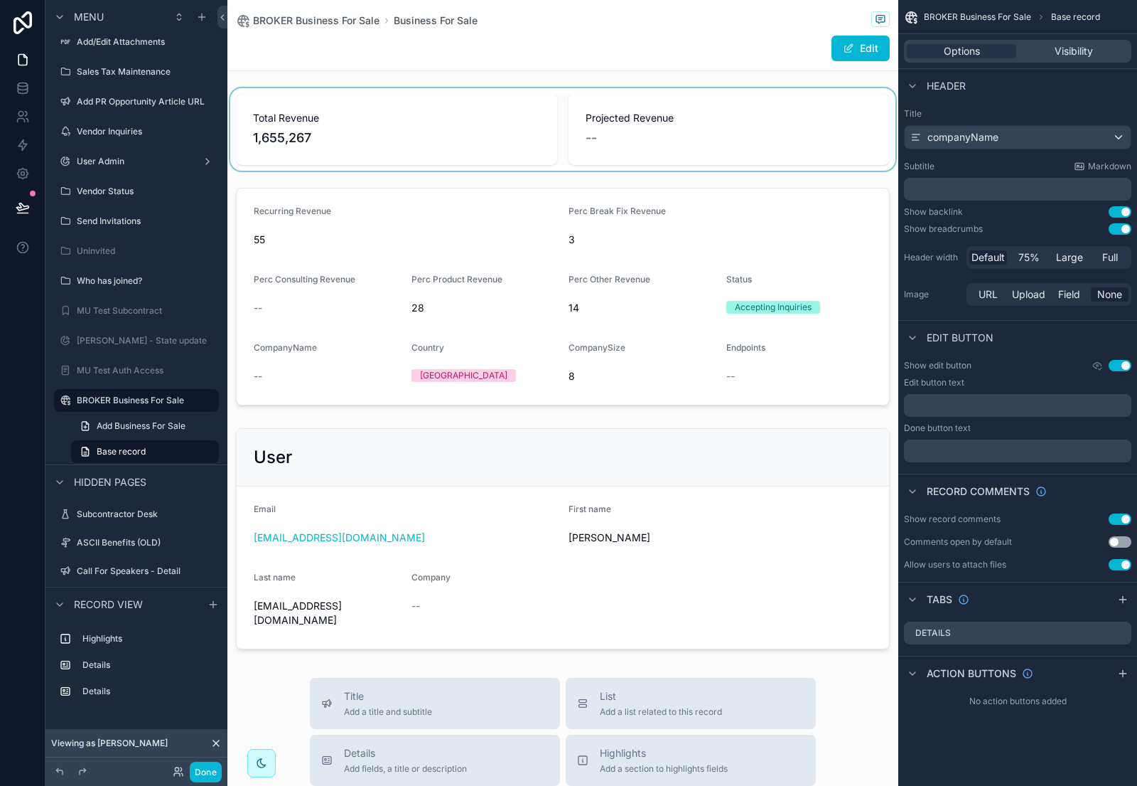
click at [359, 97] on div "scrollable content" at bounding box center [562, 129] width 671 height 82
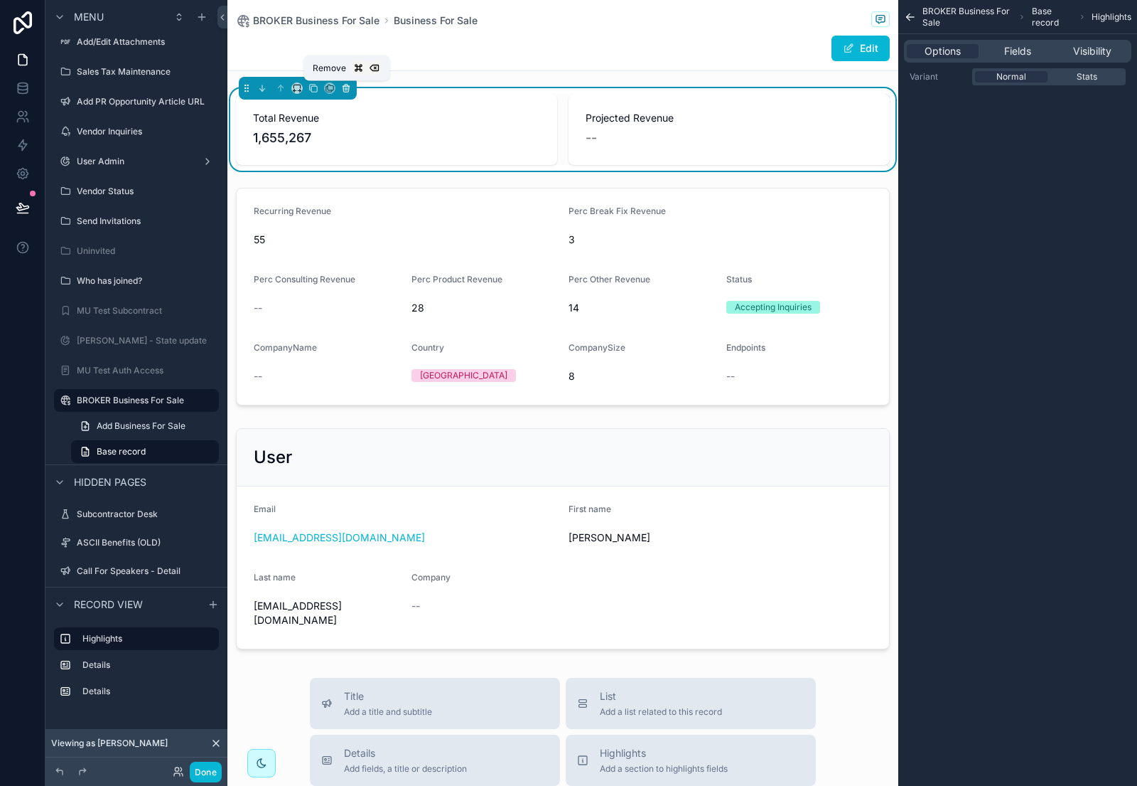
click at [342, 85] on icon "scrollable content" at bounding box center [346, 88] width 10 height 10
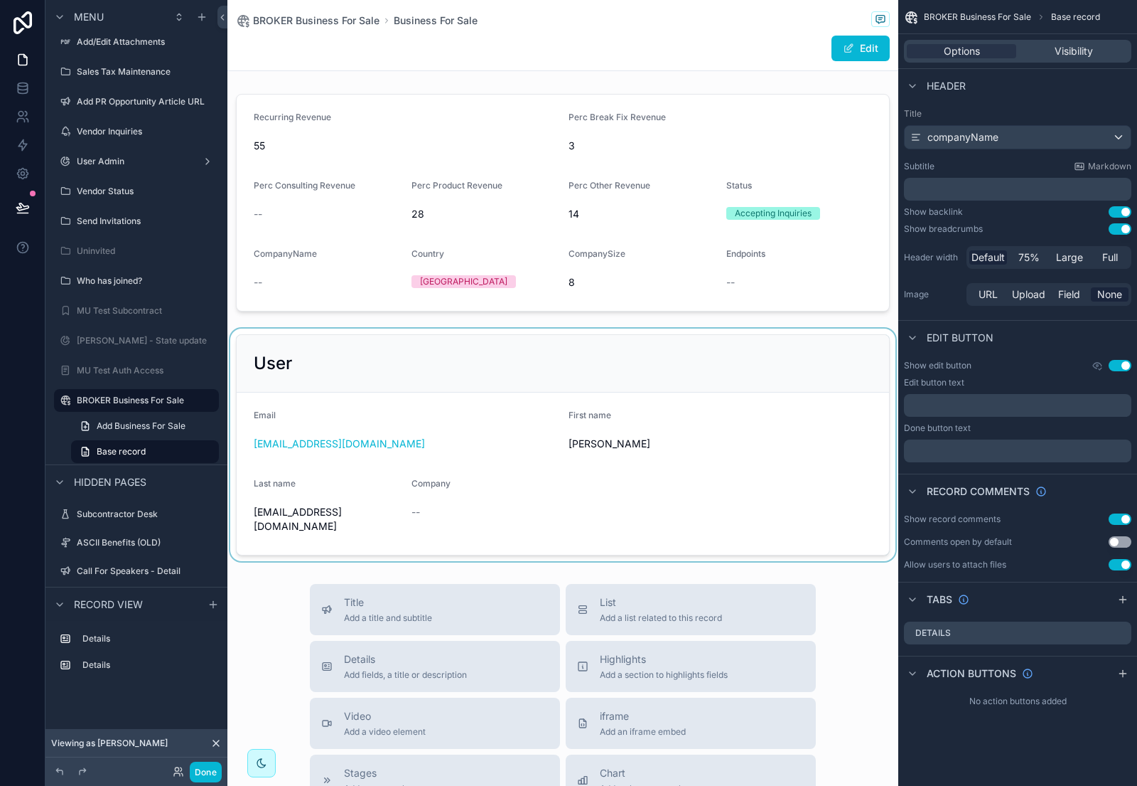
click at [355, 348] on div "scrollable content" at bounding box center [562, 444] width 671 height 232
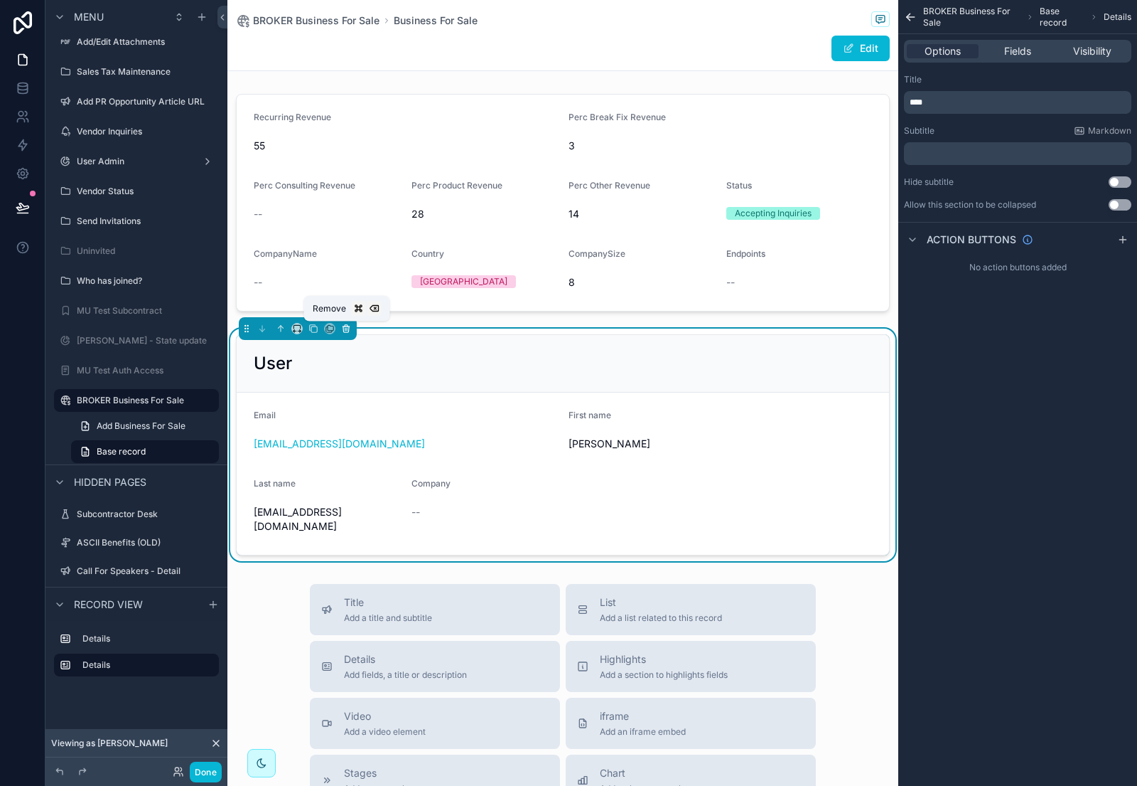
click at [346, 328] on icon "scrollable content" at bounding box center [346, 328] width 10 height 10
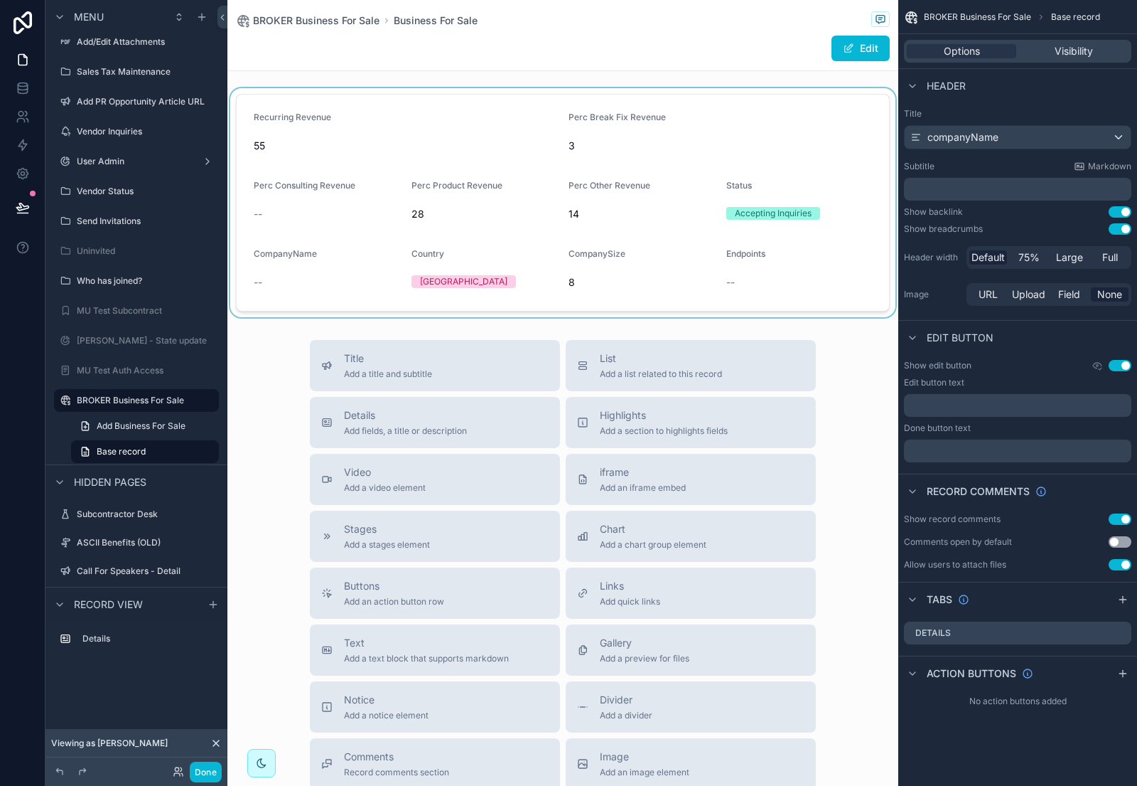
click at [492, 138] on div "scrollable content" at bounding box center [562, 202] width 671 height 229
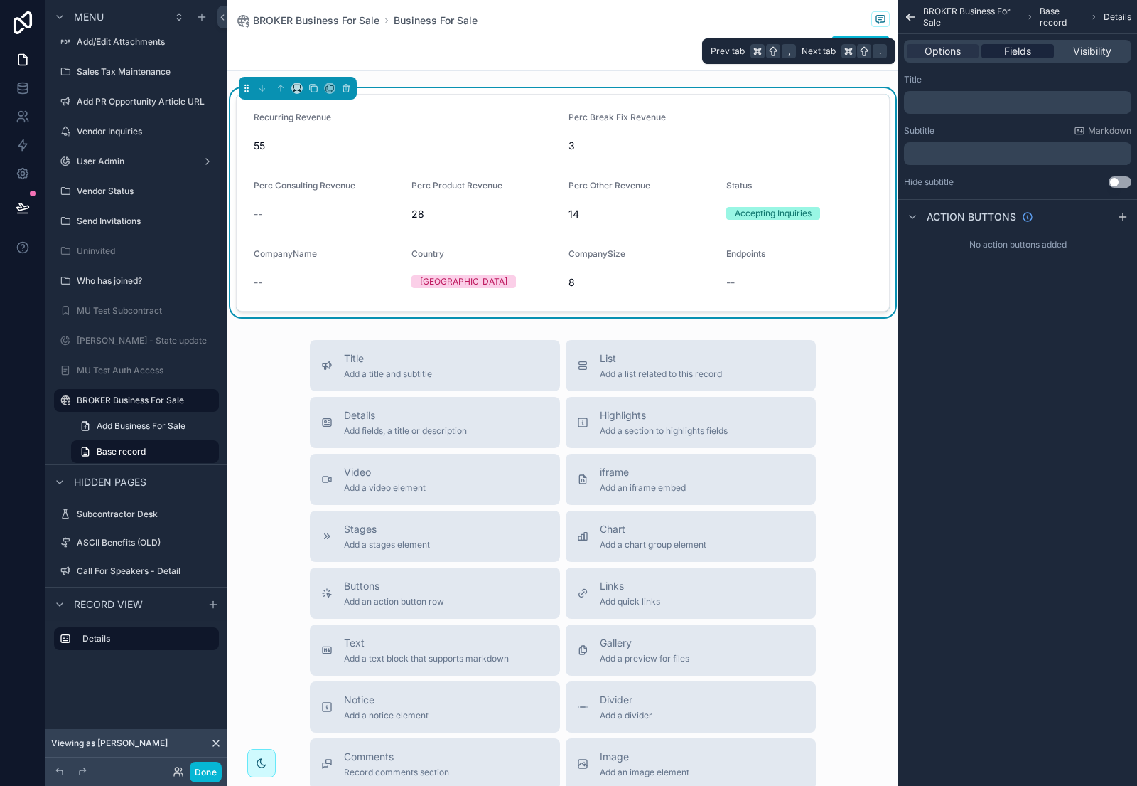
click at [1014, 50] on span "Fields" at bounding box center [1018, 51] width 27 height 14
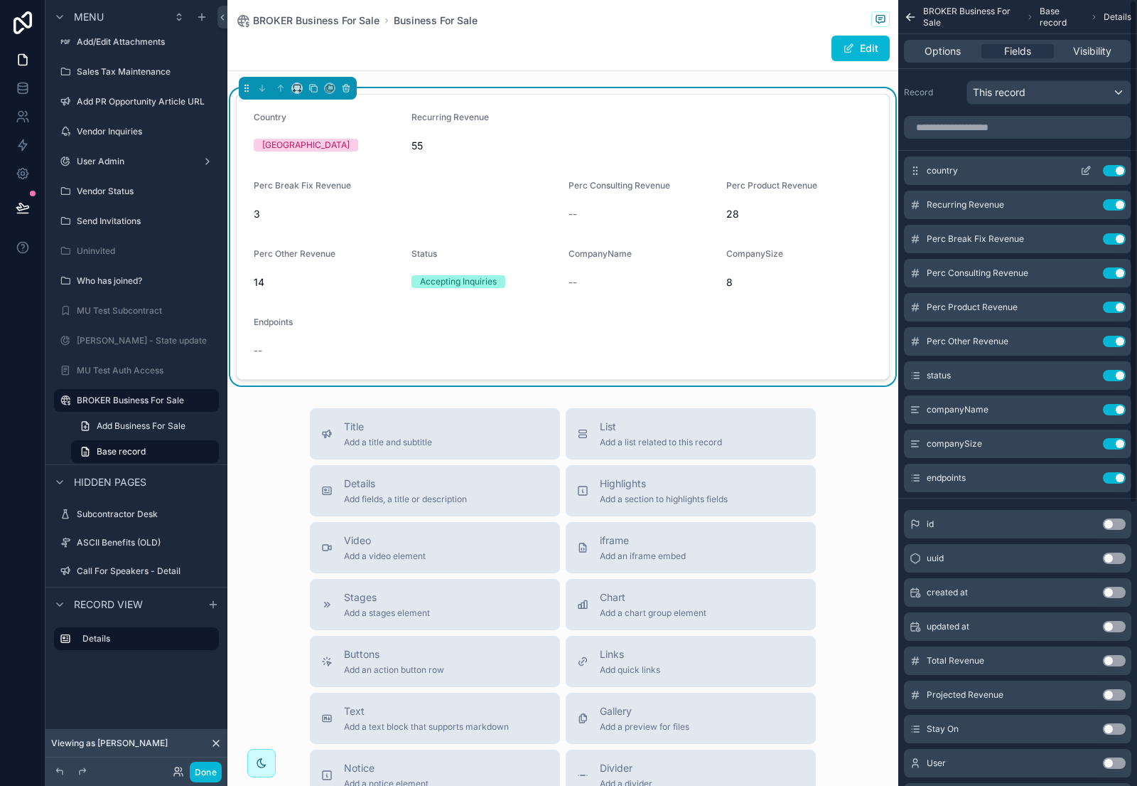
click at [1081, 172] on icon "scrollable content" at bounding box center [1086, 170] width 11 height 11
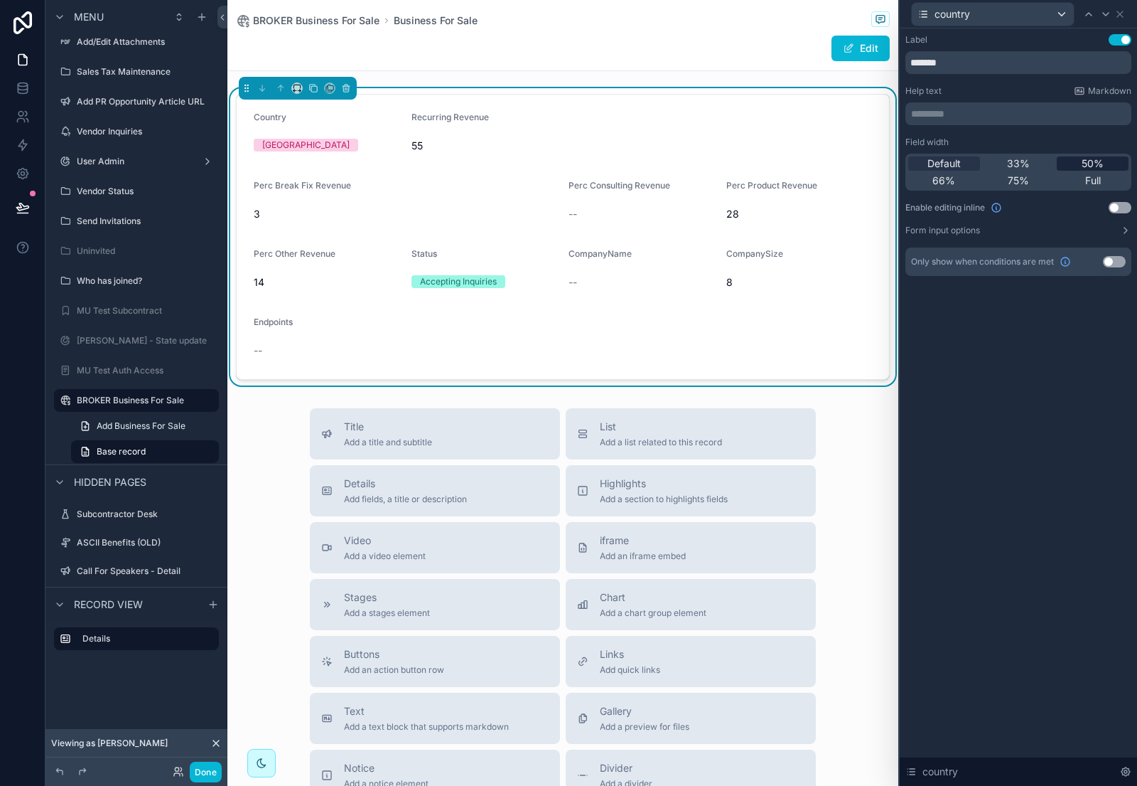
click at [1098, 167] on span "50%" at bounding box center [1093, 163] width 22 height 14
click at [1123, 11] on icon at bounding box center [1120, 14] width 11 height 11
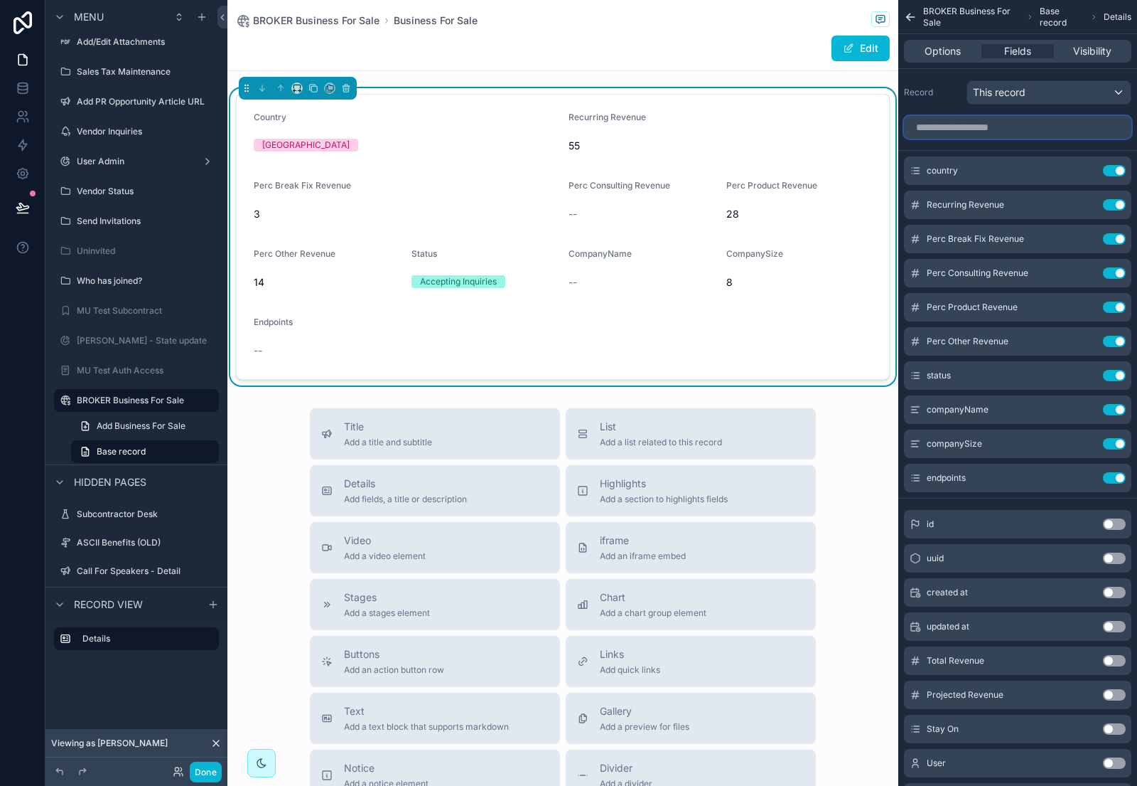
click at [991, 123] on input "scrollable content" at bounding box center [1017, 127] width 227 height 23
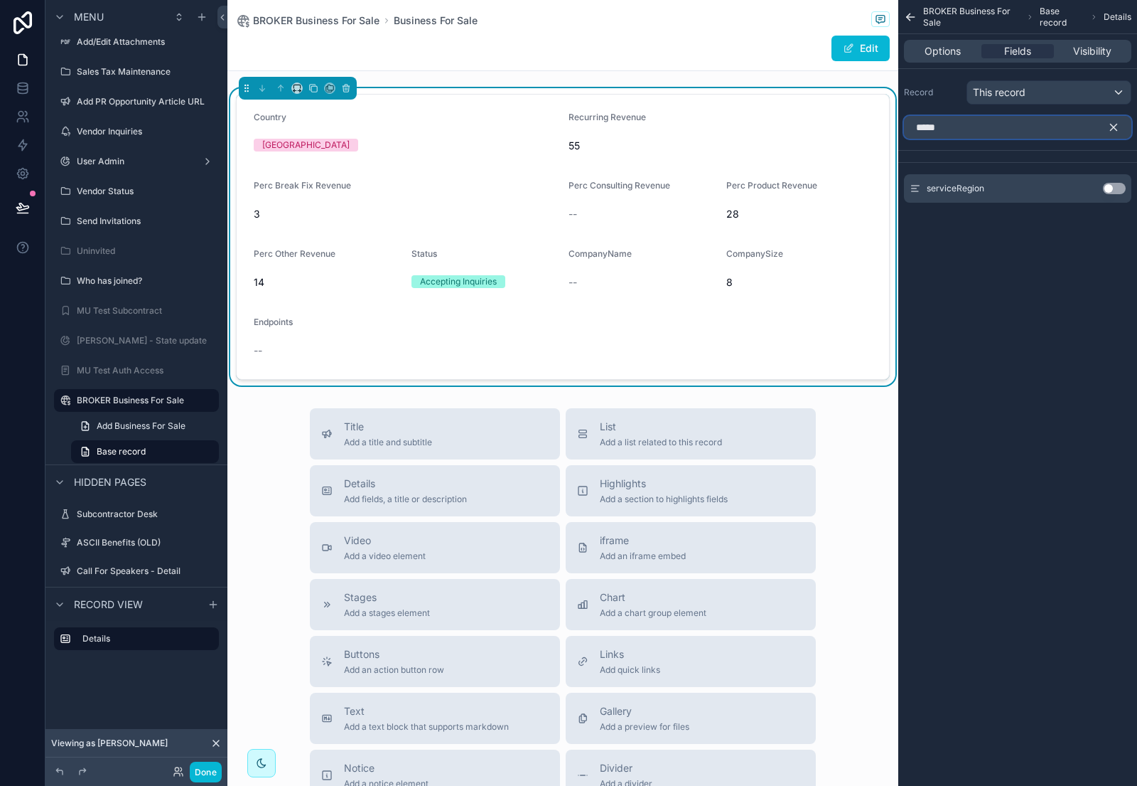
type input "*****"
click at [1115, 186] on button "Use setting" at bounding box center [1114, 188] width 23 height 11
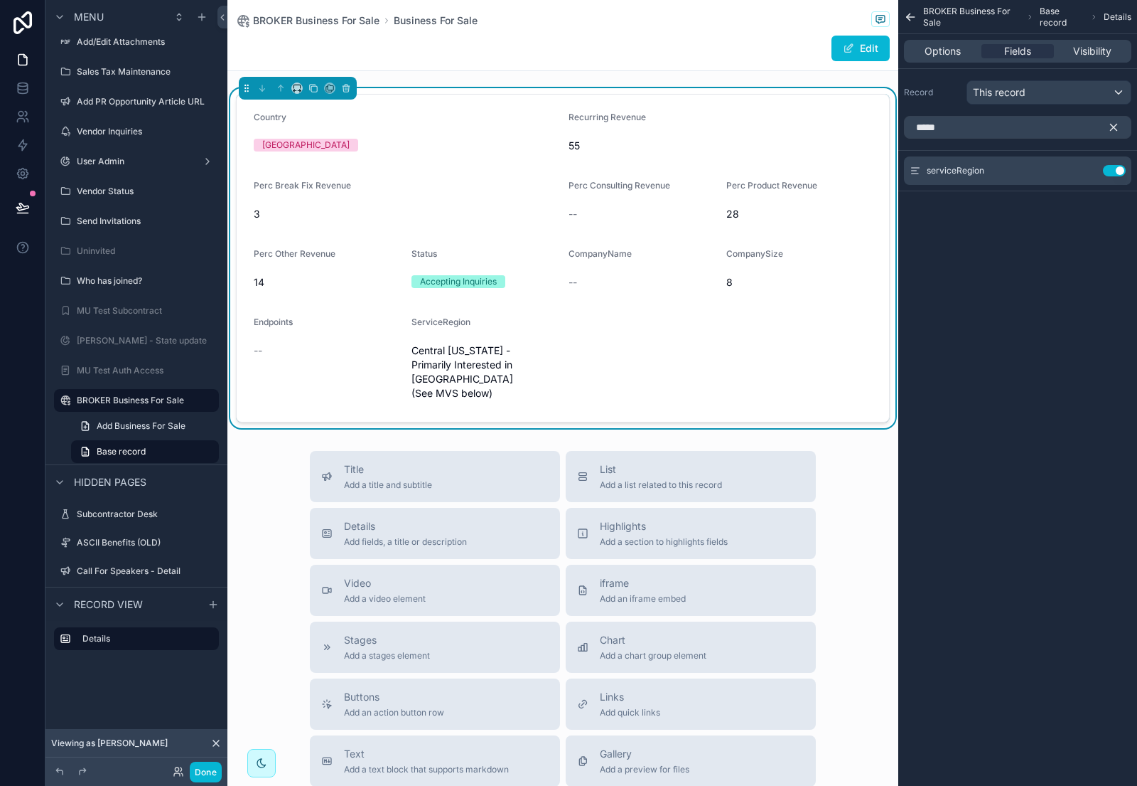
click at [1108, 127] on icon "scrollable content" at bounding box center [1114, 127] width 13 height 13
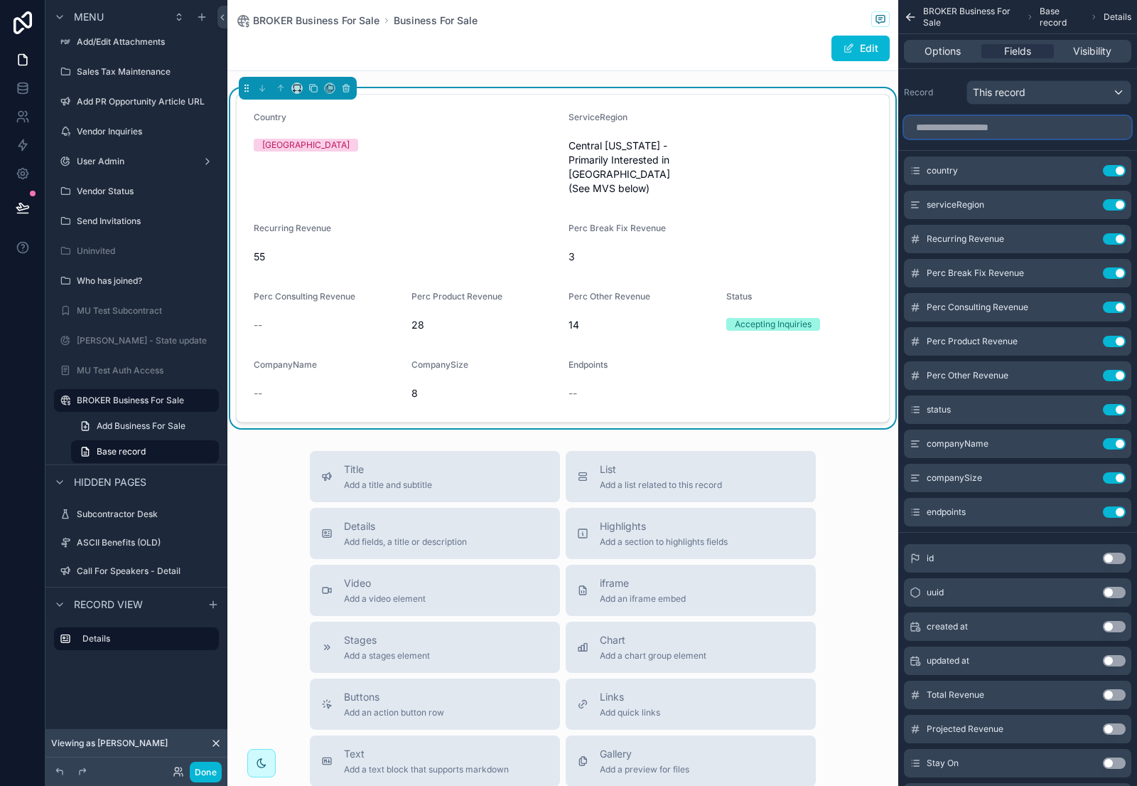
click at [963, 126] on input "scrollable content" at bounding box center [1017, 127] width 227 height 23
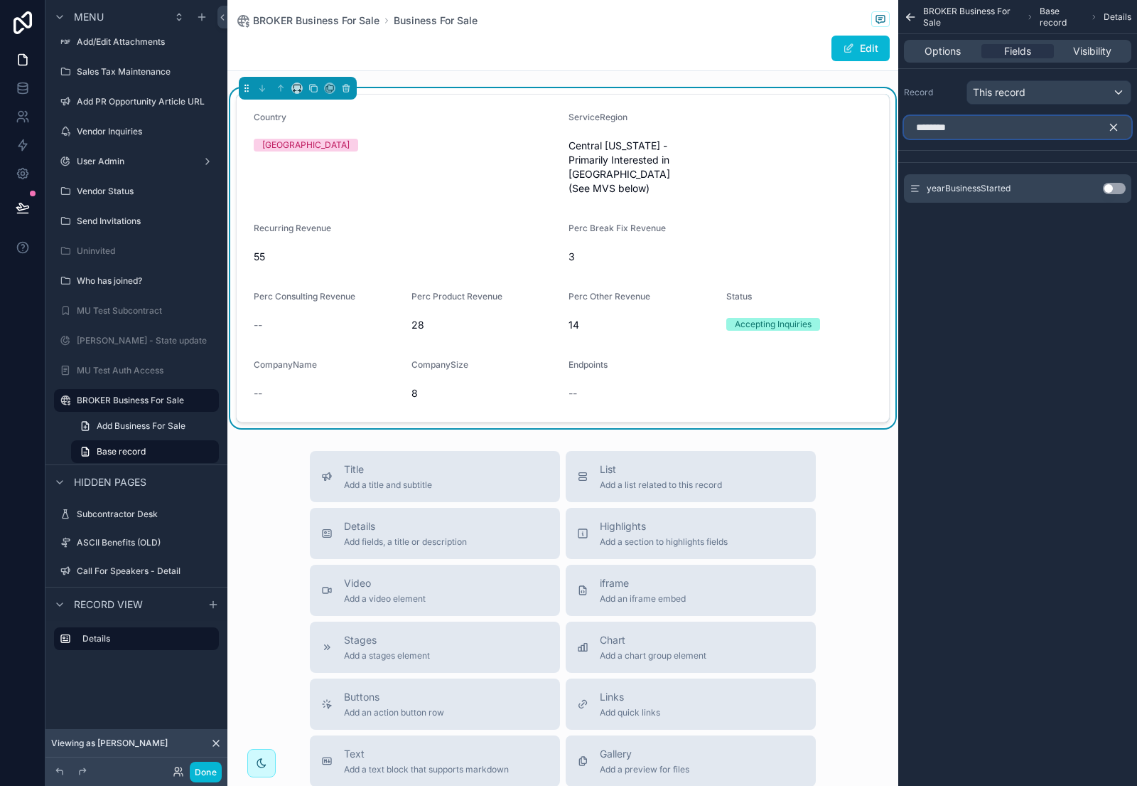
type input "********"
click at [1116, 183] on button "Use setting" at bounding box center [1114, 188] width 23 height 11
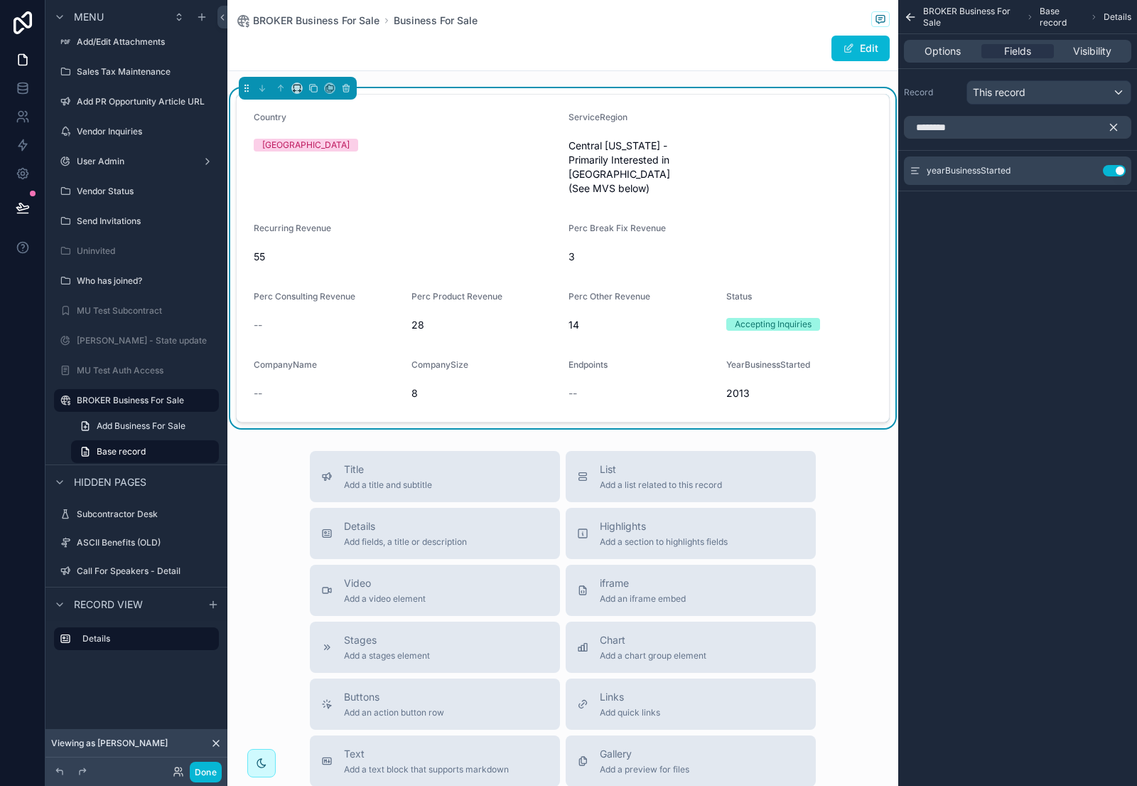
click at [1118, 127] on icon "scrollable content" at bounding box center [1114, 127] width 13 height 13
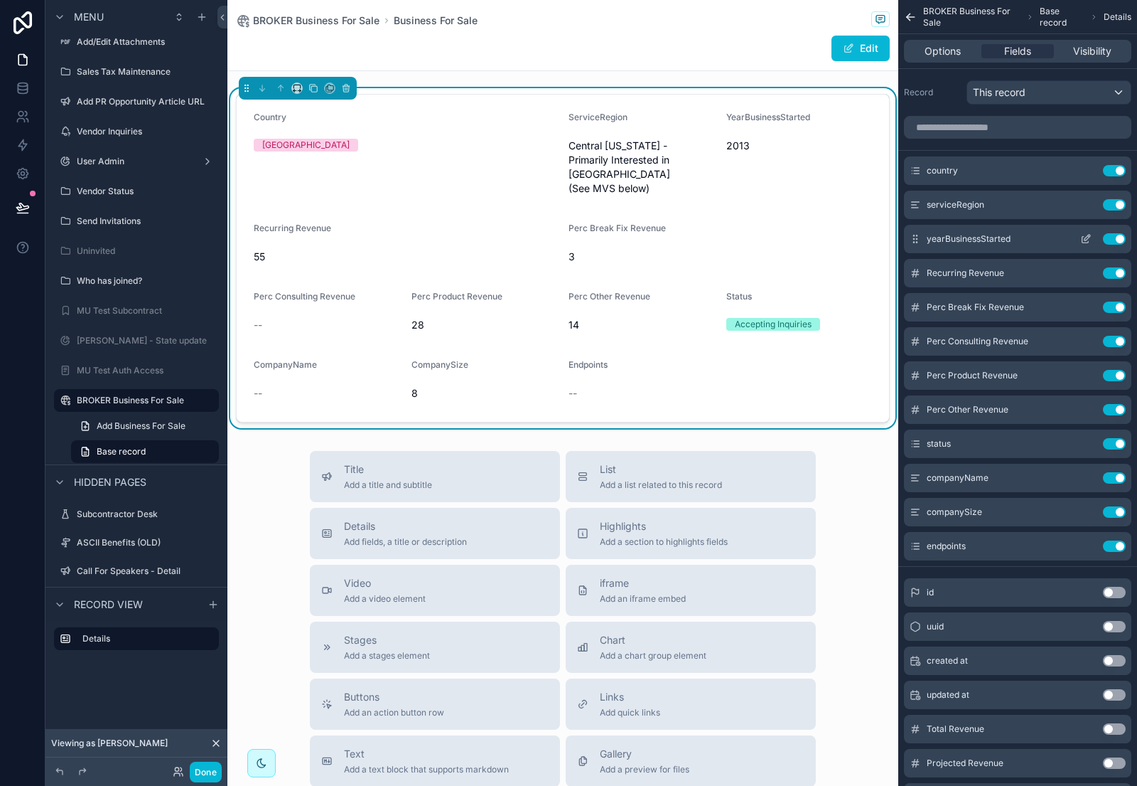
click at [1084, 237] on icon "scrollable content" at bounding box center [1086, 238] width 11 height 11
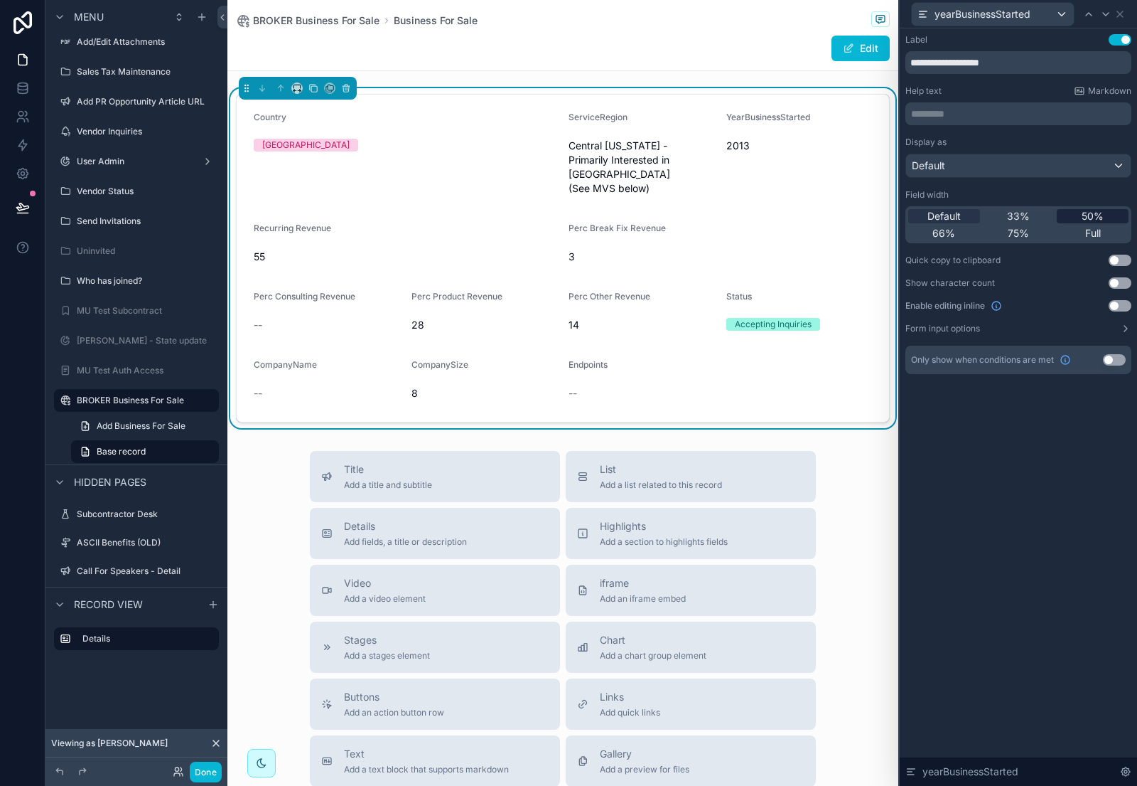
click at [1091, 214] on span "50%" at bounding box center [1093, 216] width 22 height 14
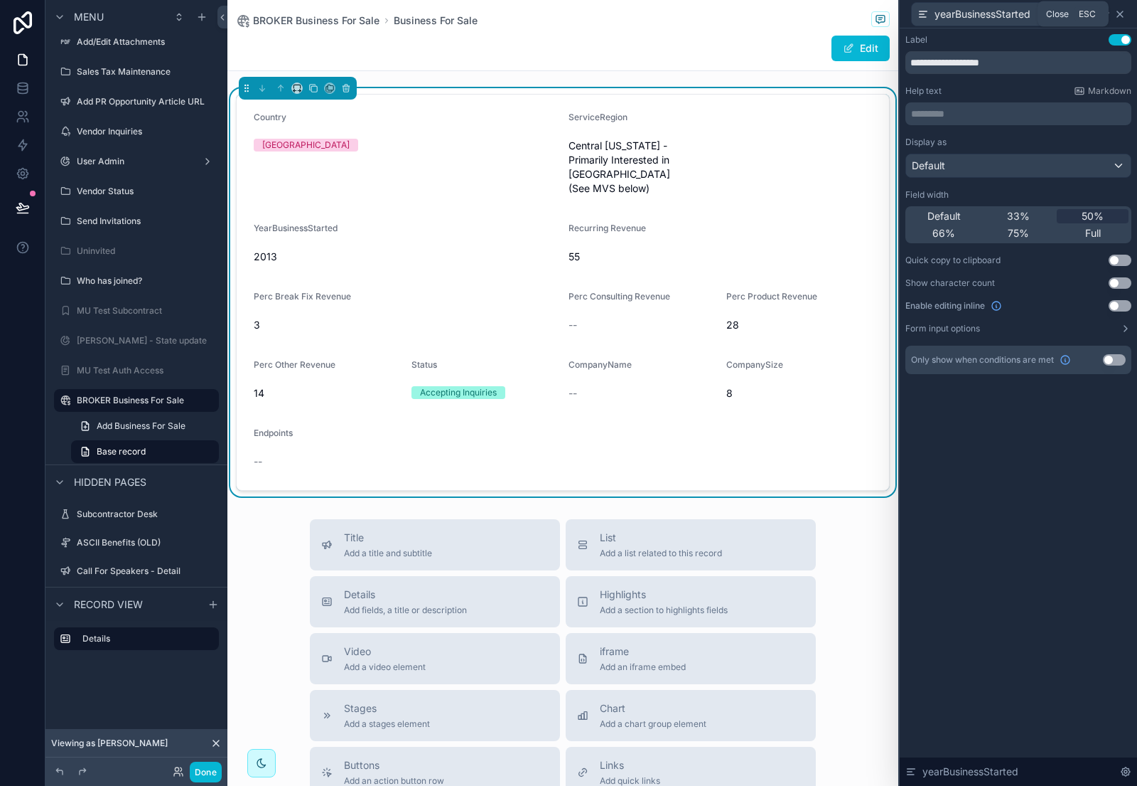
click at [1116, 11] on icon at bounding box center [1120, 14] width 11 height 11
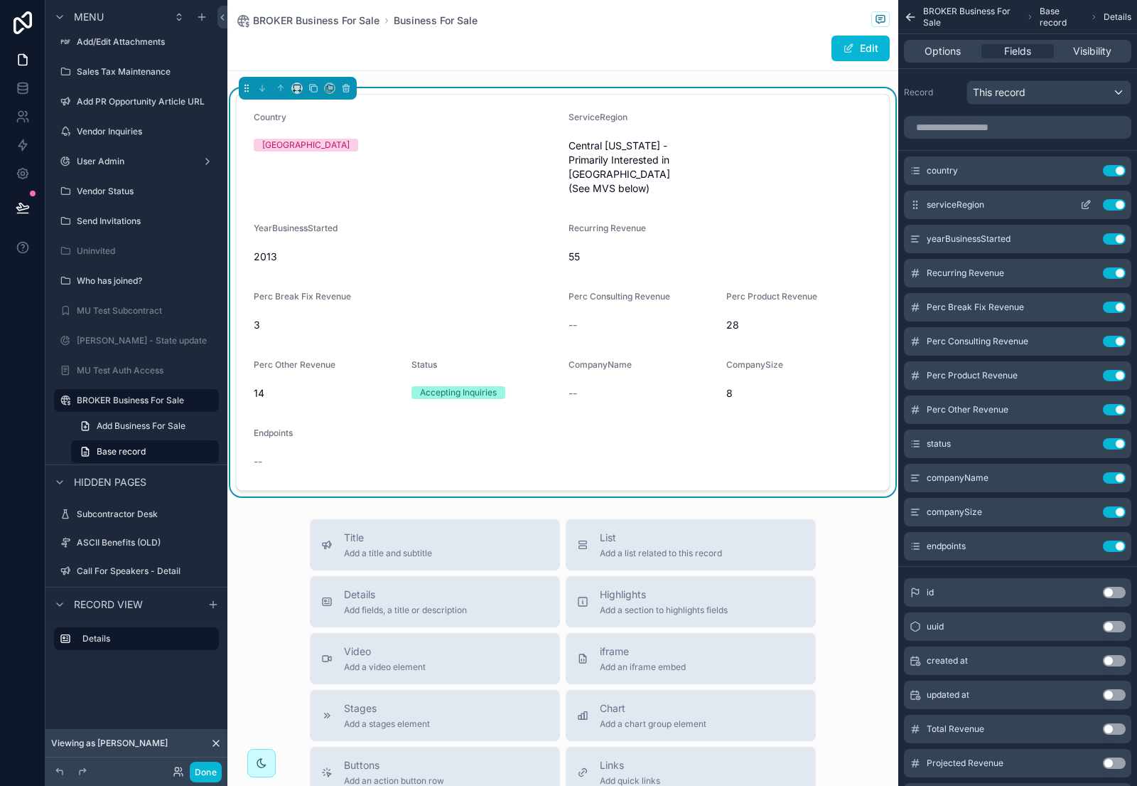
click at [1083, 203] on icon "scrollable content" at bounding box center [1086, 206] width 6 height 6
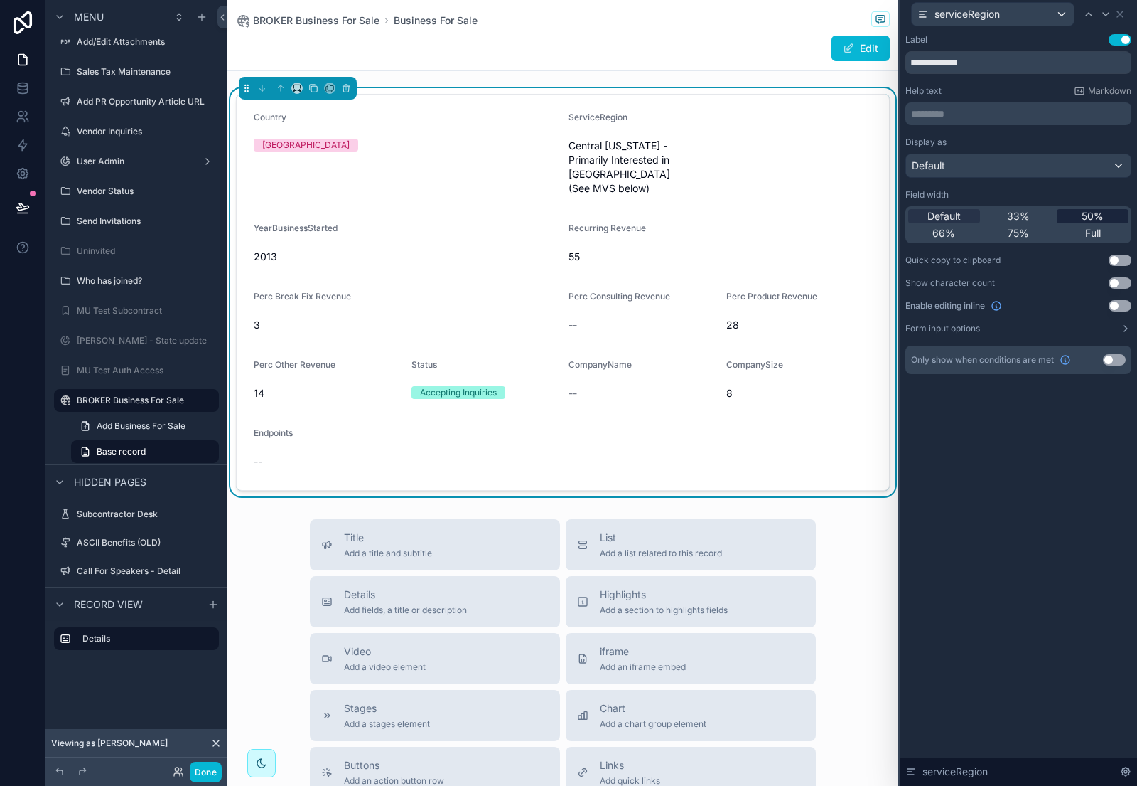
click at [1092, 213] on span "50%" at bounding box center [1093, 216] width 22 height 14
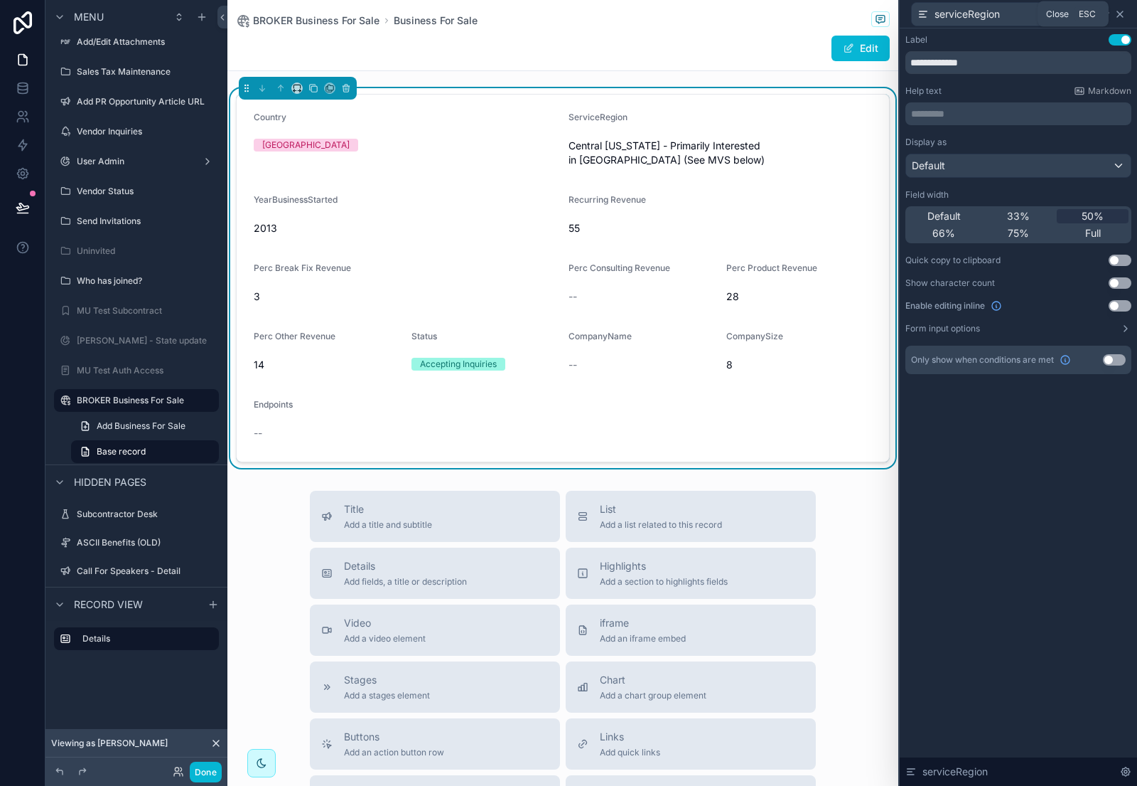
click at [1122, 18] on icon at bounding box center [1120, 14] width 11 height 11
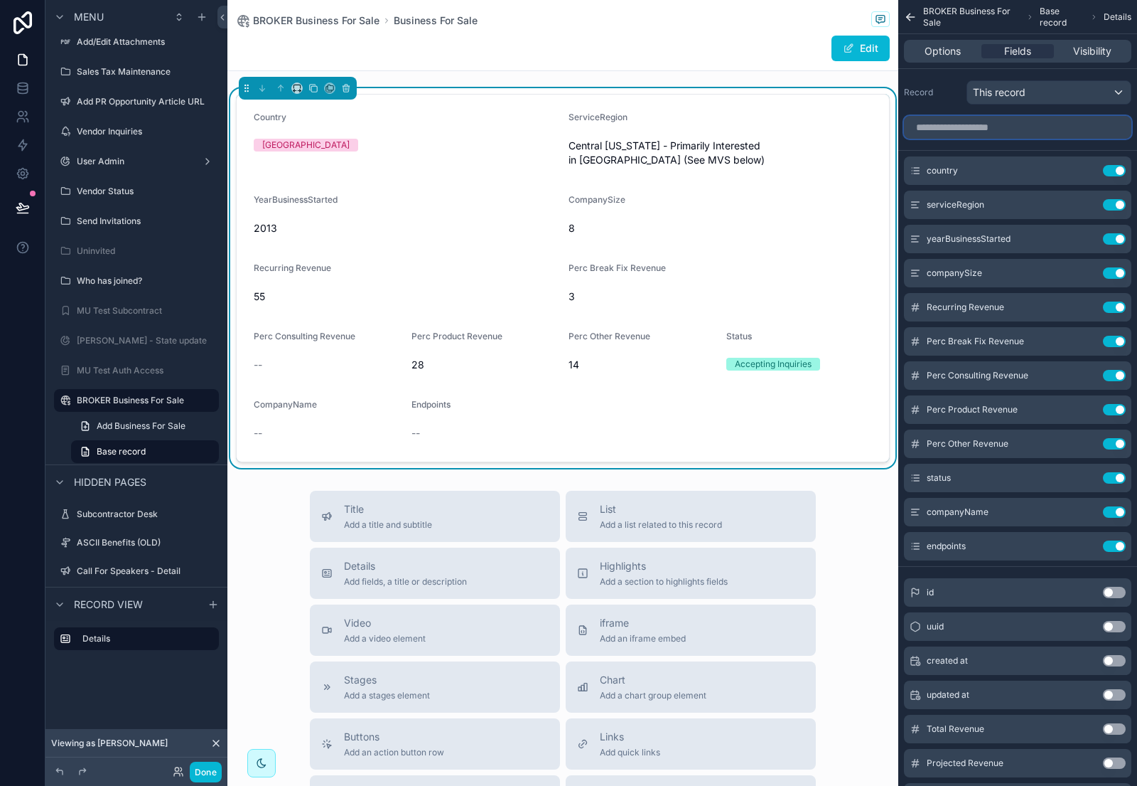
click at [986, 129] on input "scrollable content" at bounding box center [1017, 127] width 227 height 23
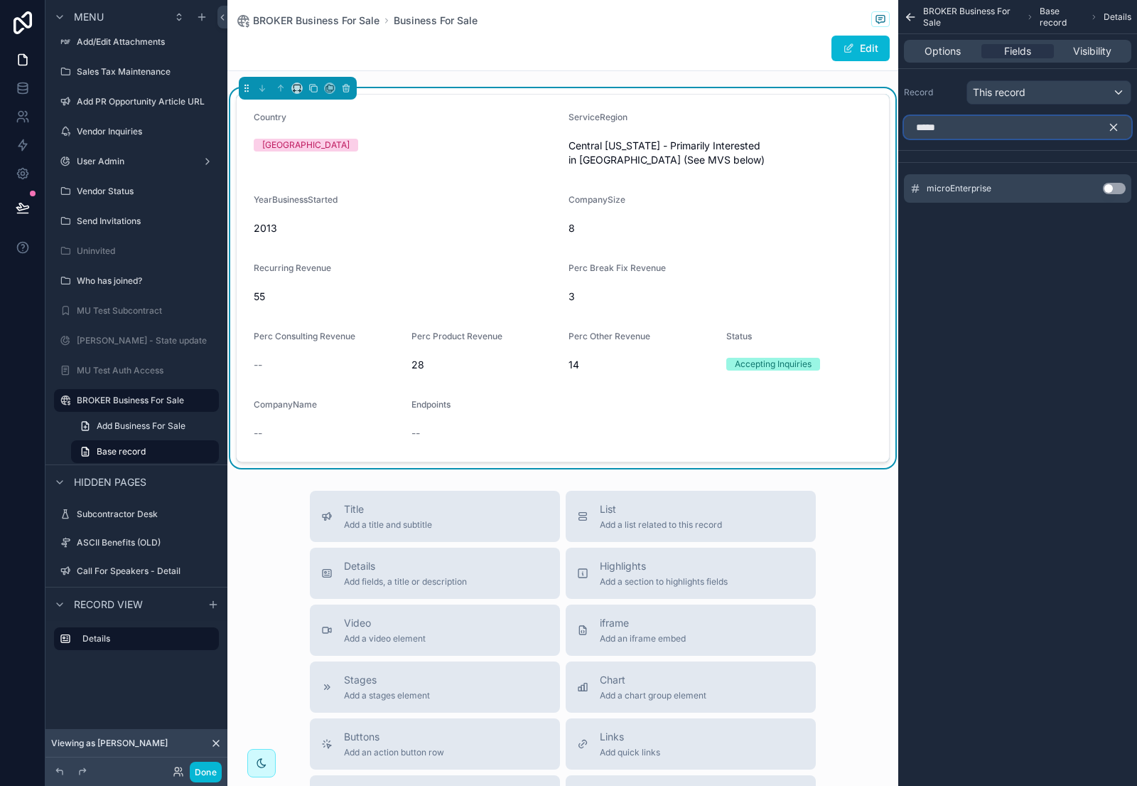
type input "*****"
click at [1114, 186] on button "Use setting" at bounding box center [1114, 188] width 23 height 11
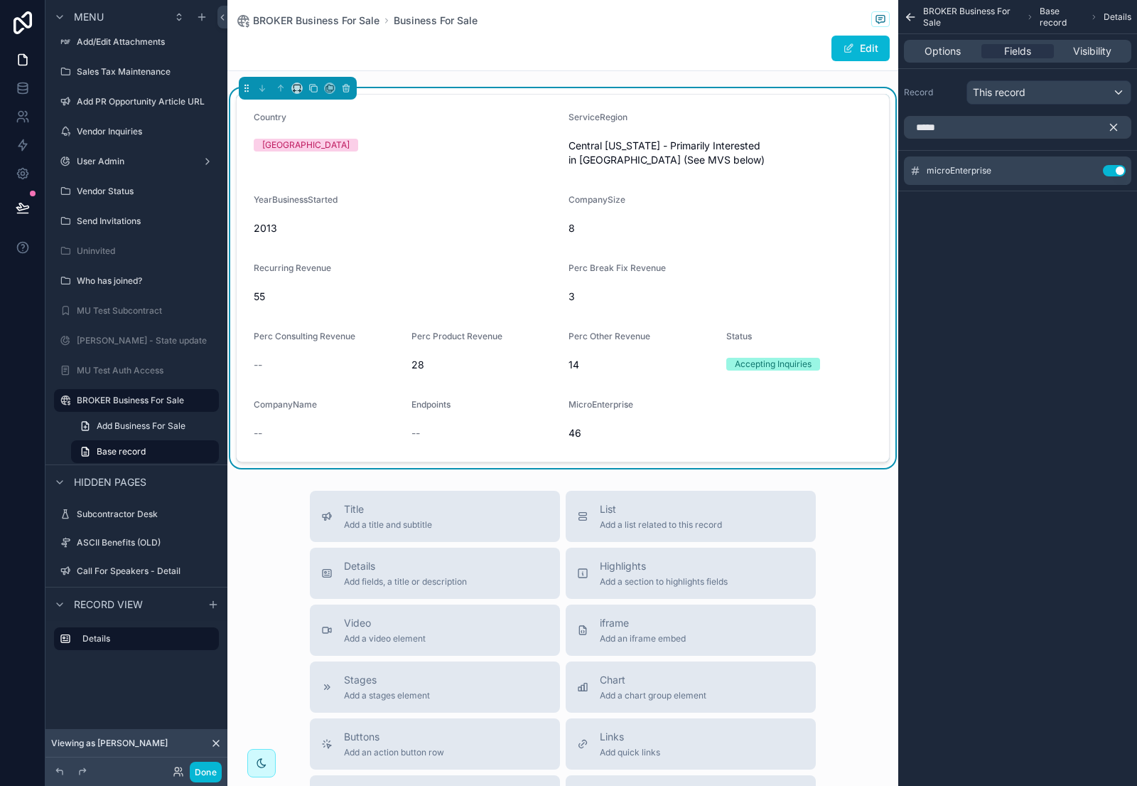
click at [1112, 126] on icon "scrollable content" at bounding box center [1114, 127] width 13 height 13
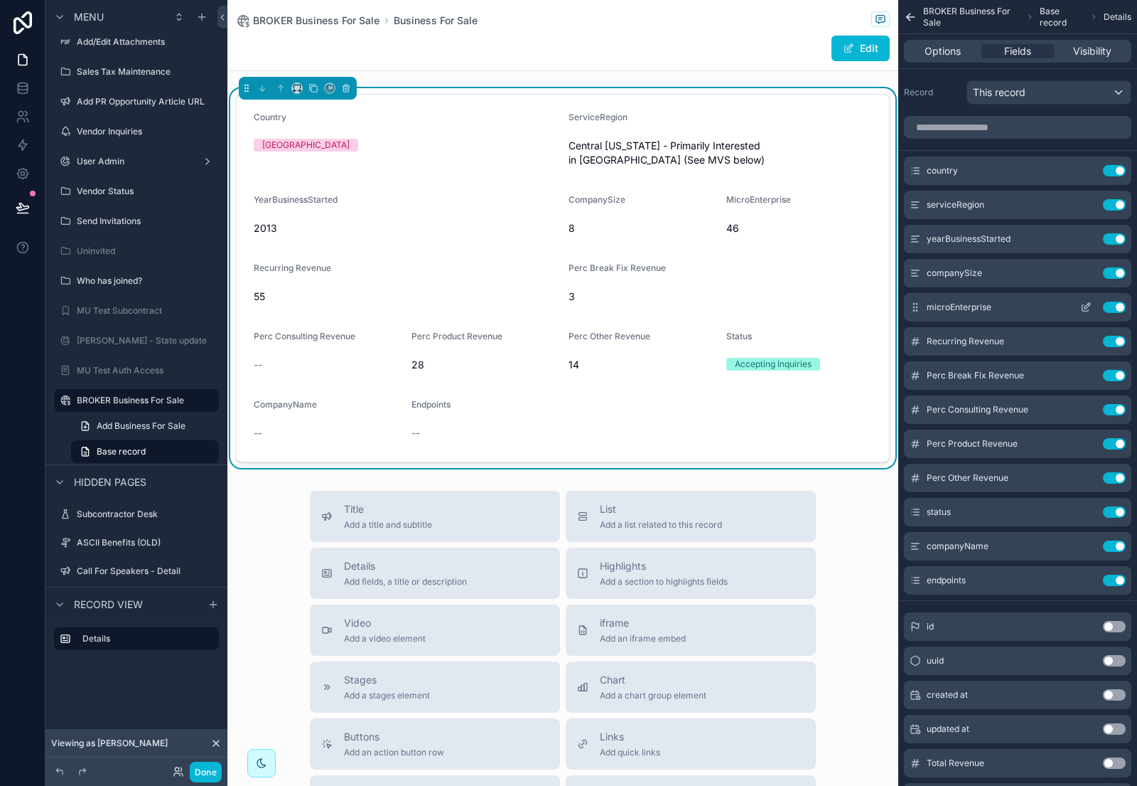
click at [1083, 304] on icon "scrollable content" at bounding box center [1086, 306] width 11 height 11
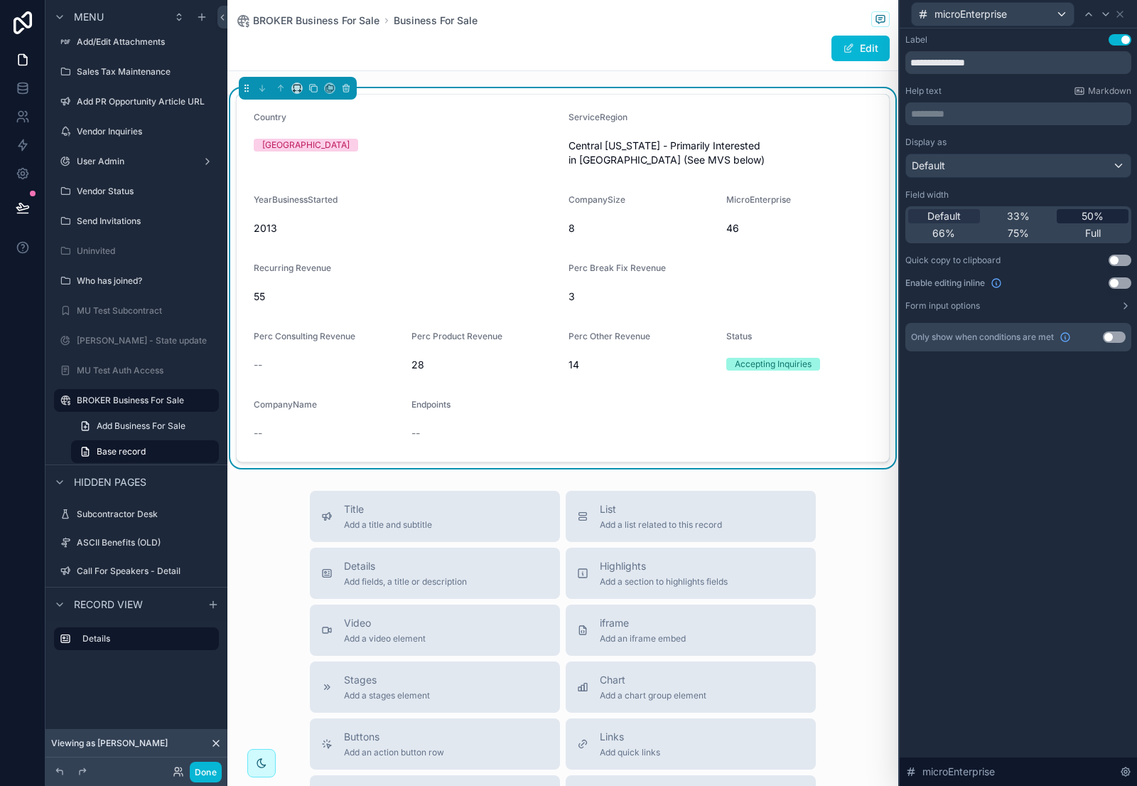
click at [1088, 210] on span "50%" at bounding box center [1093, 216] width 22 height 14
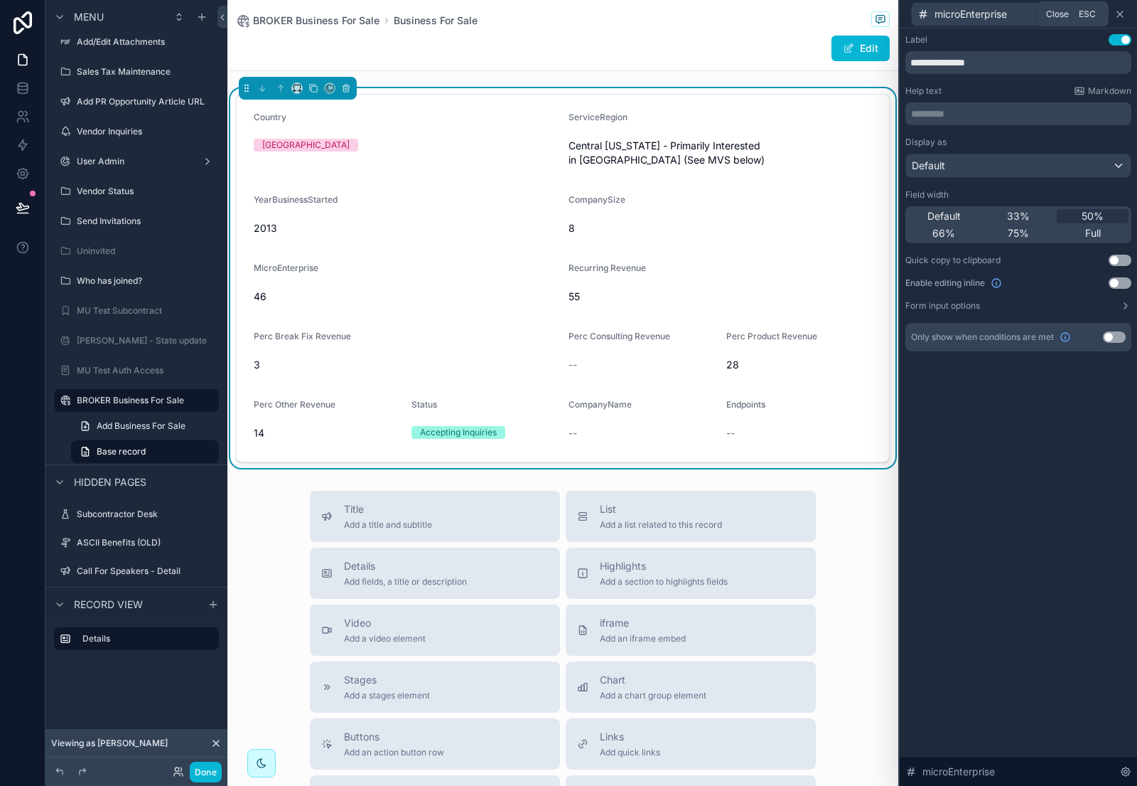
click at [1122, 16] on icon at bounding box center [1120, 14] width 11 height 11
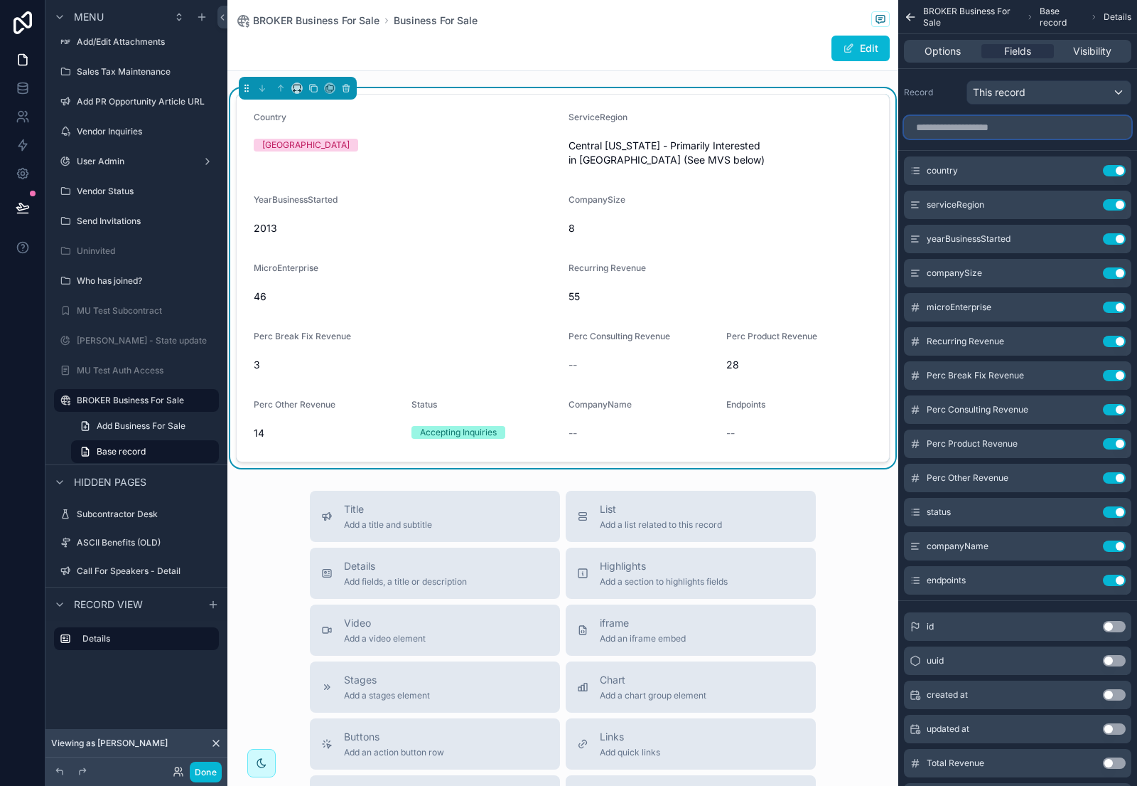
click at [997, 123] on input "scrollable content" at bounding box center [1017, 127] width 227 height 23
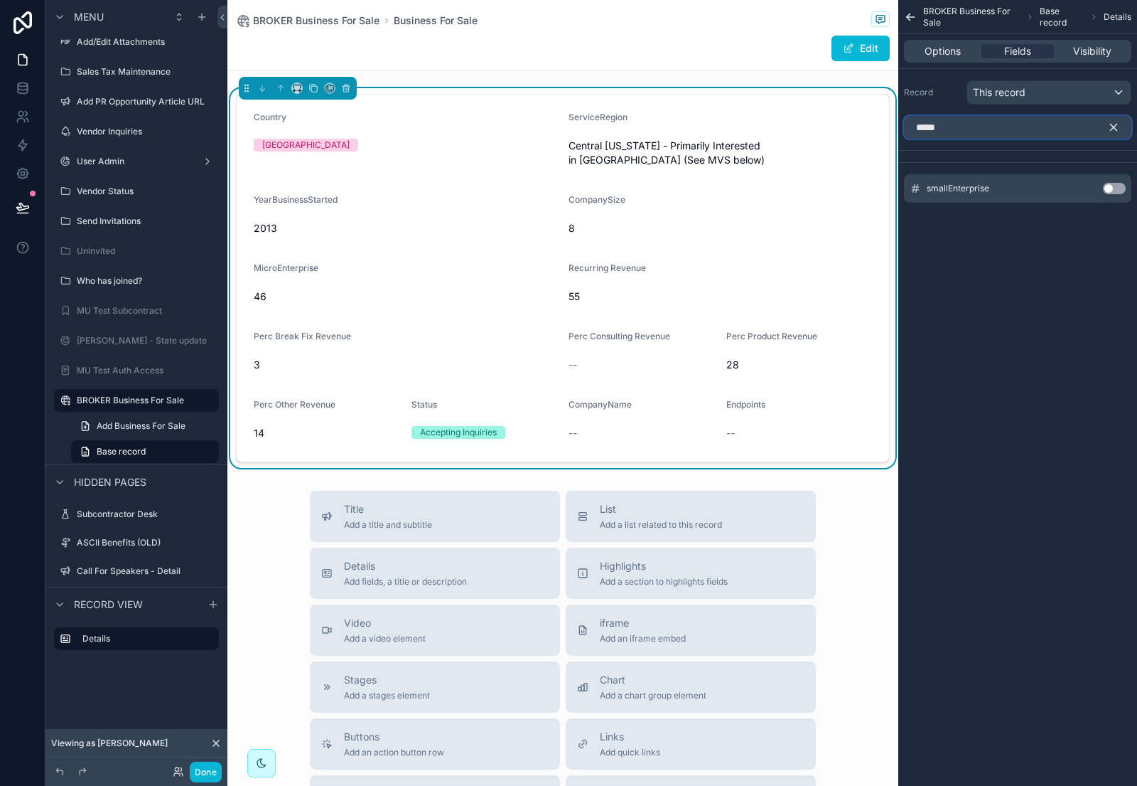
type input "*****"
click at [1112, 191] on button "Use setting" at bounding box center [1114, 188] width 23 height 11
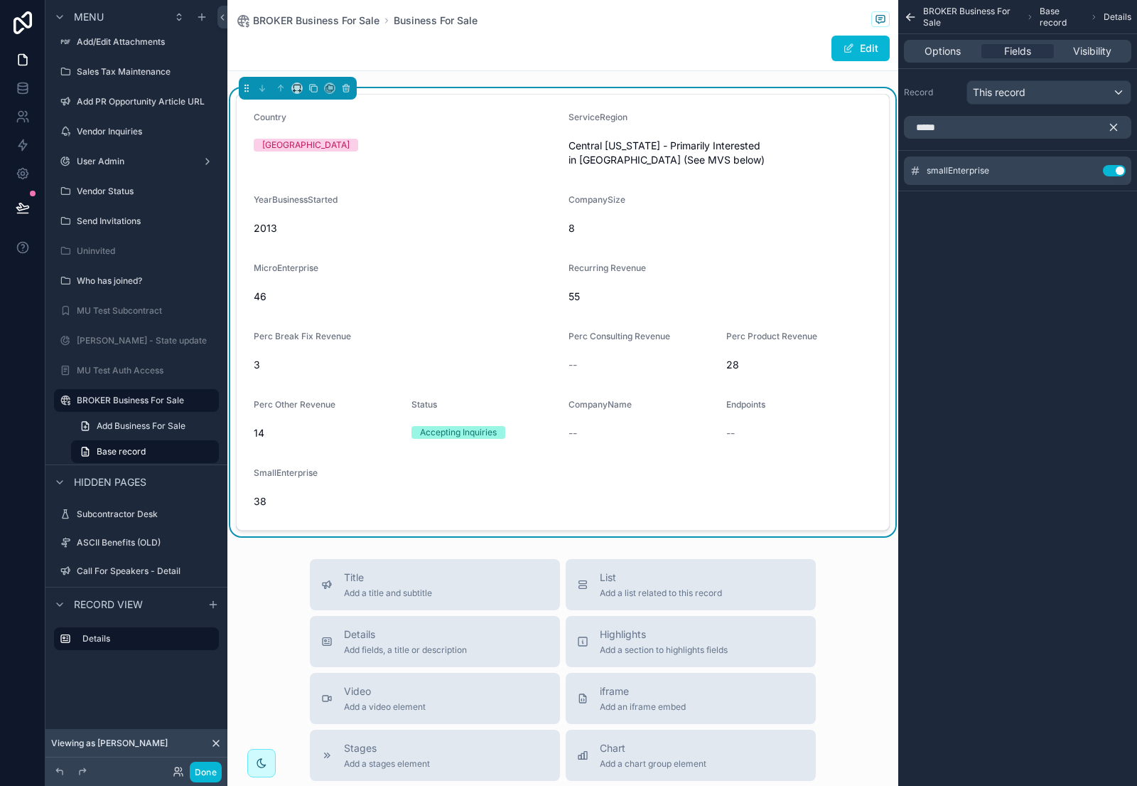
click at [1108, 124] on icon "scrollable content" at bounding box center [1114, 127] width 13 height 13
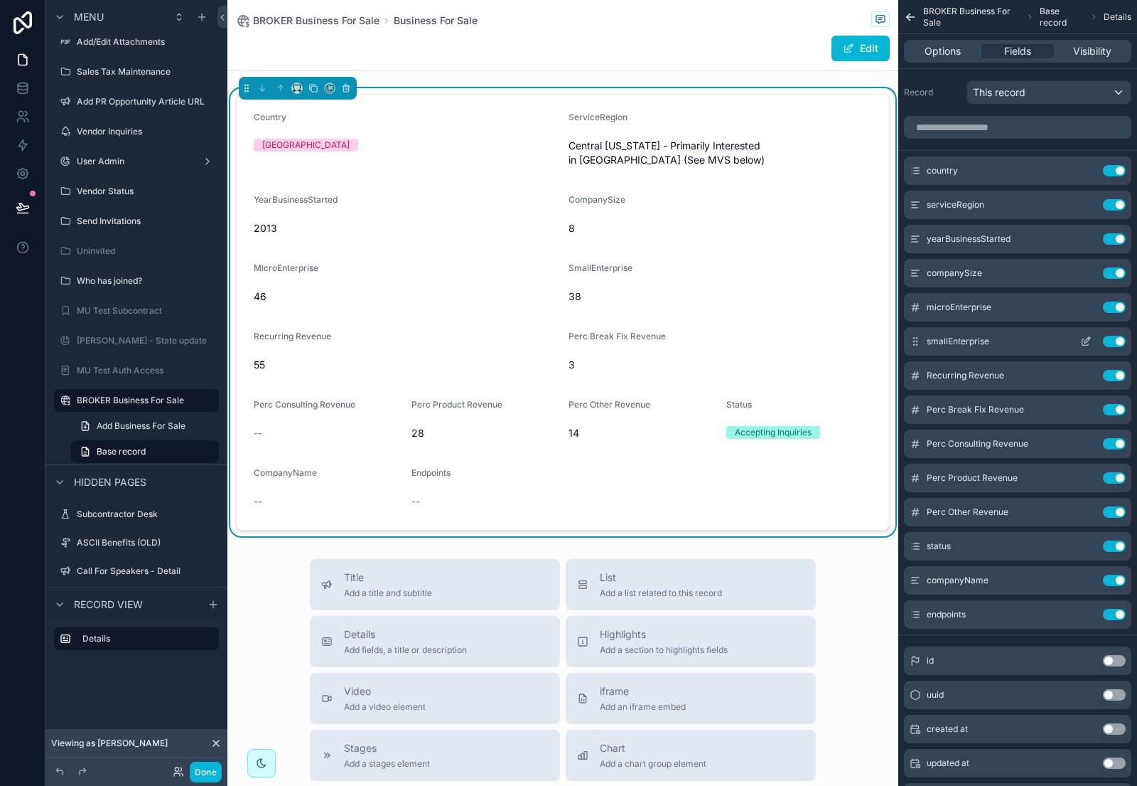
click at [1083, 341] on icon "scrollable content" at bounding box center [1086, 341] width 11 height 11
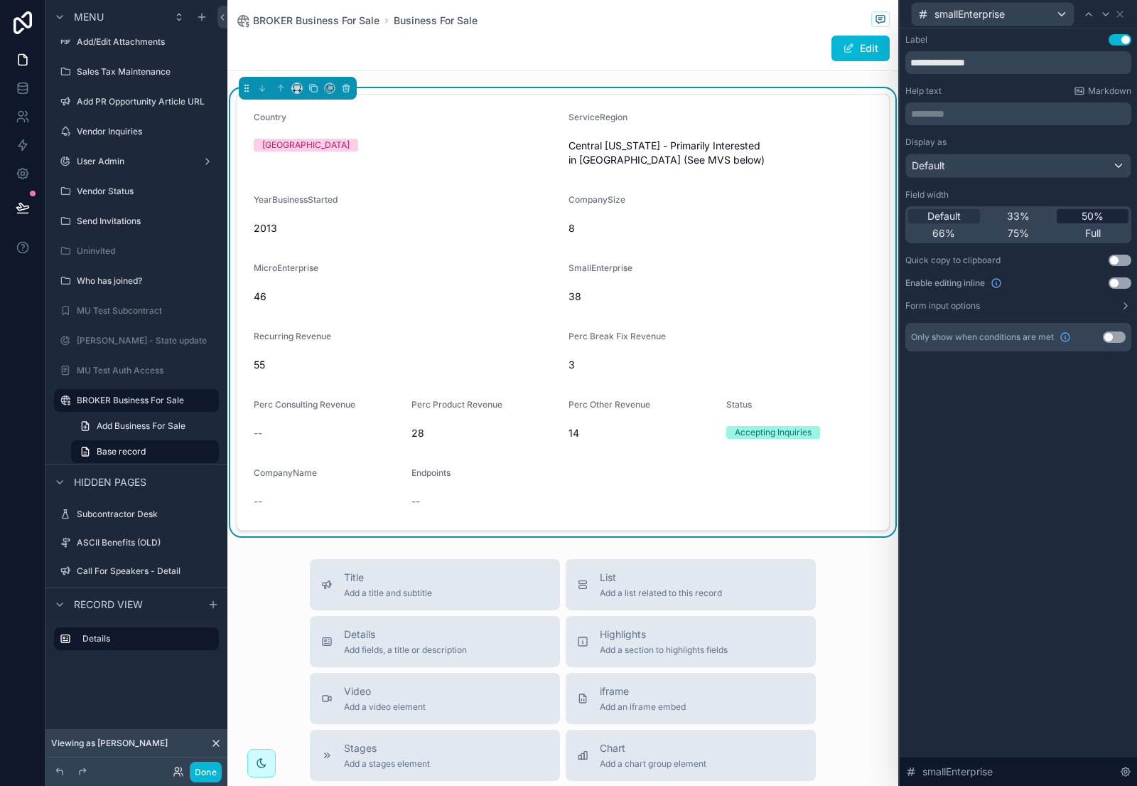
click at [1095, 215] on span "50%" at bounding box center [1093, 216] width 22 height 14
click at [1118, 11] on icon at bounding box center [1121, 14] width 6 height 6
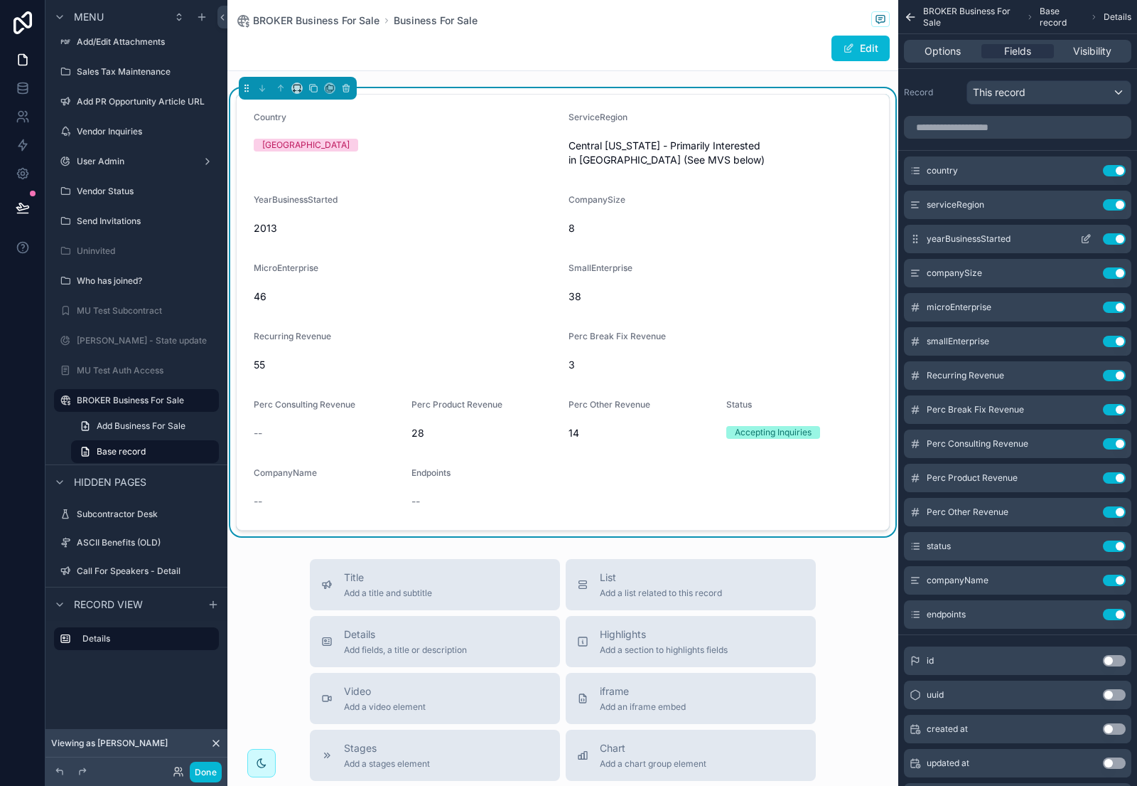
click at [1086, 237] on icon "scrollable content" at bounding box center [1088, 238] width 6 height 6
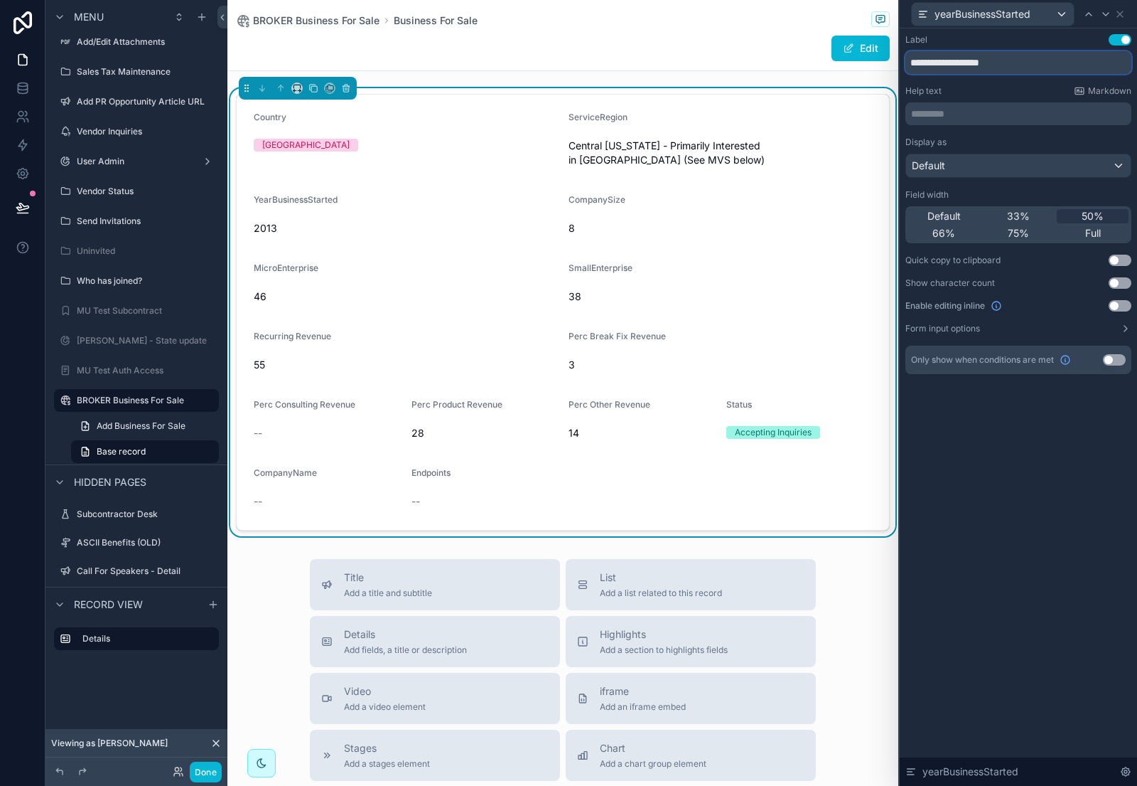
click at [932, 63] on input "**********" at bounding box center [1019, 62] width 226 height 23
click at [976, 62] on input "**********" at bounding box center [1019, 62] width 226 height 23
type input "**********"
click at [1119, 13] on icon at bounding box center [1121, 14] width 6 height 6
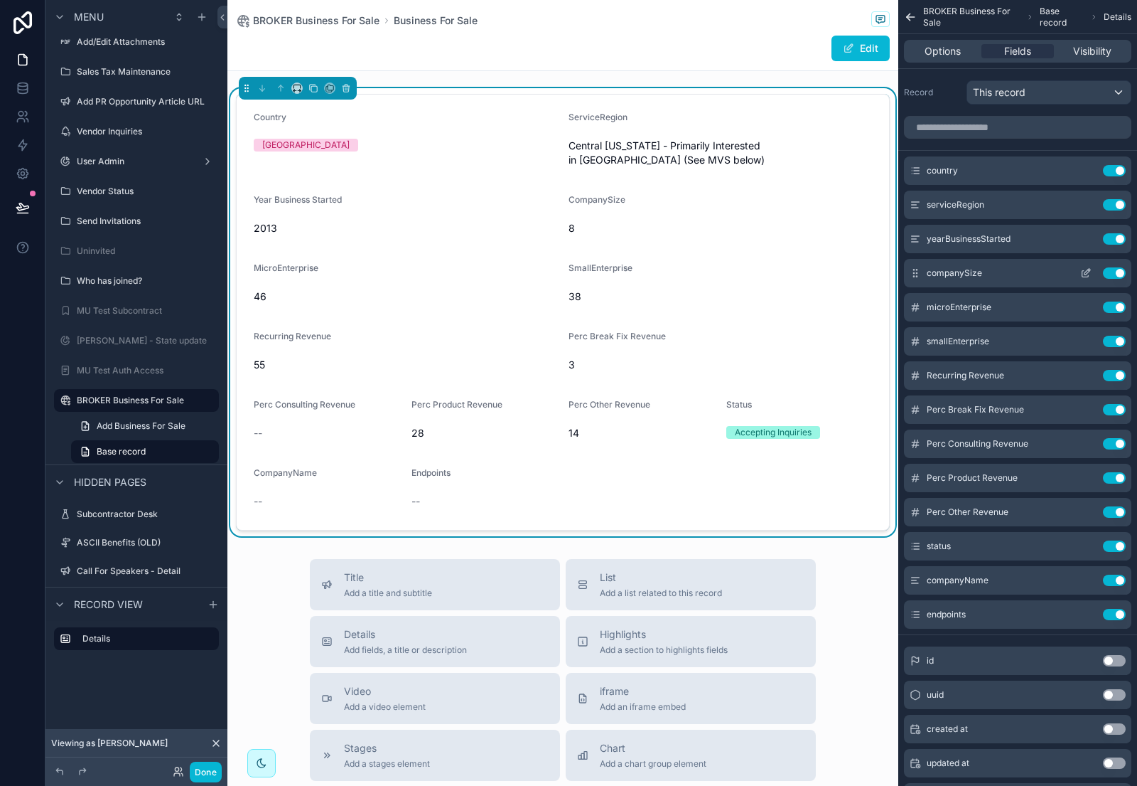
click at [1085, 272] on icon "scrollable content" at bounding box center [1086, 272] width 11 height 11
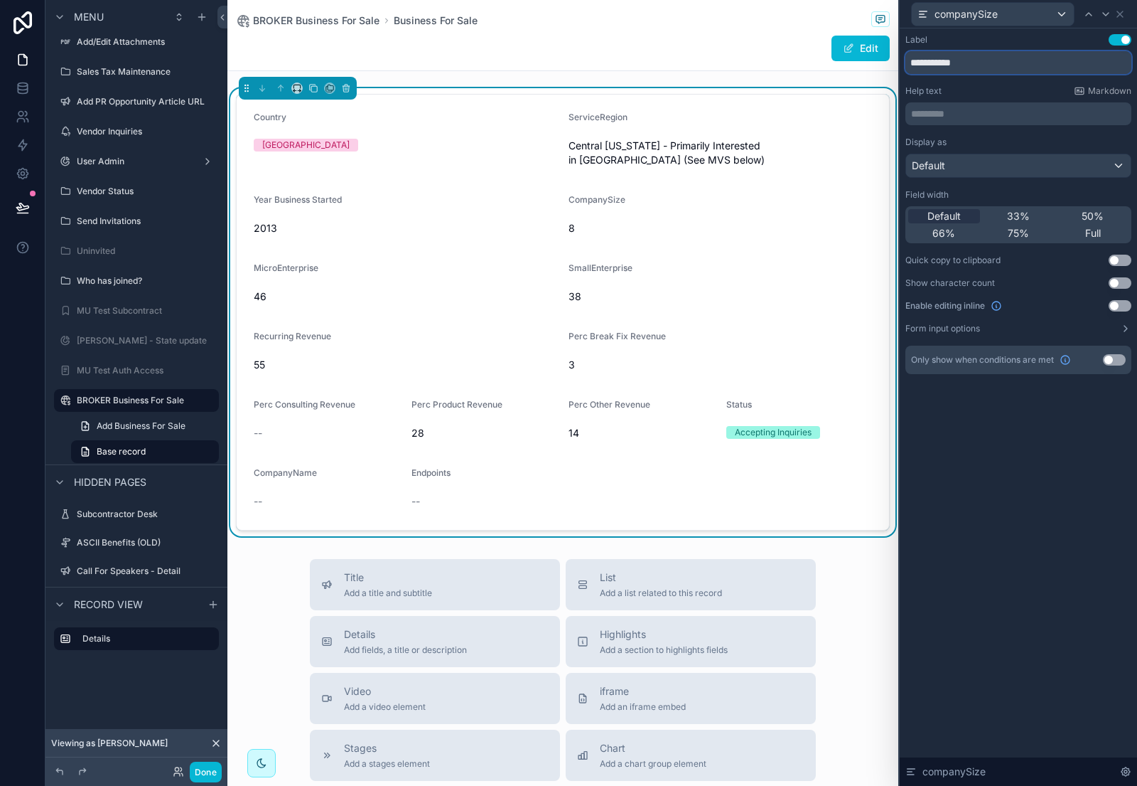
click at [958, 62] on input "**********" at bounding box center [1019, 62] width 226 height 23
type input "**********"
click at [1120, 13] on icon at bounding box center [1120, 14] width 11 height 11
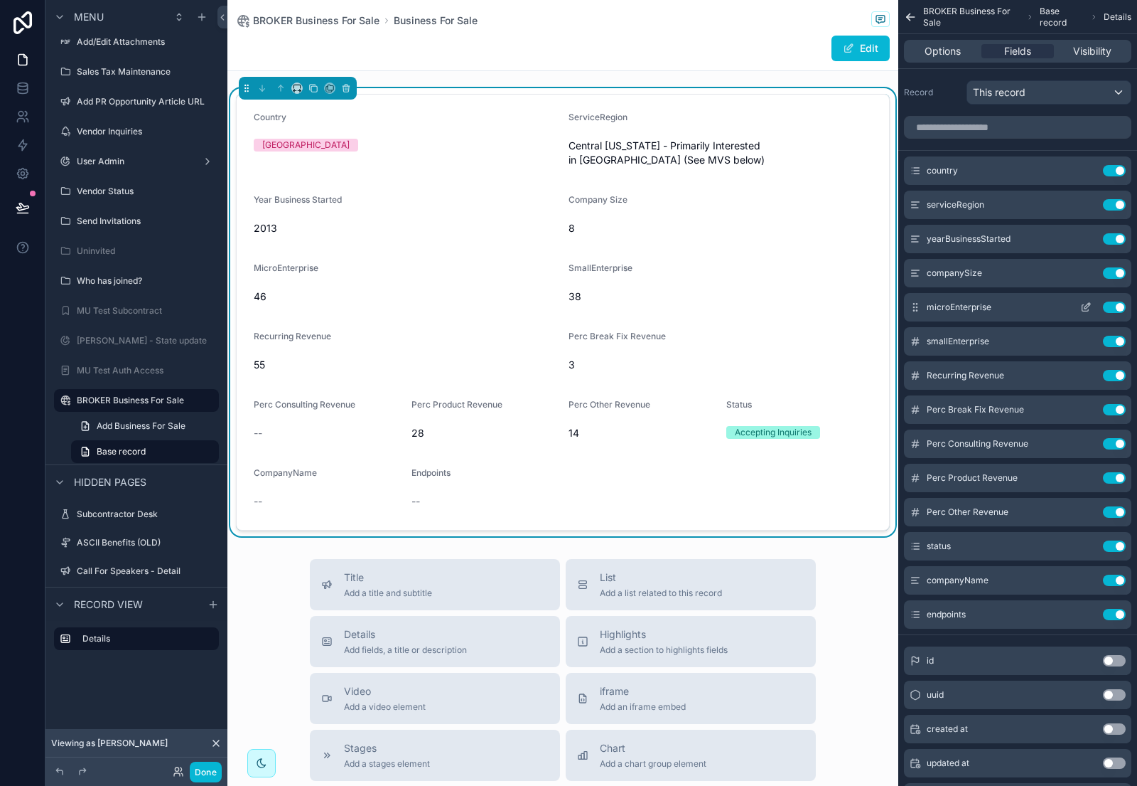
click at [1086, 309] on icon "scrollable content" at bounding box center [1088, 306] width 6 height 6
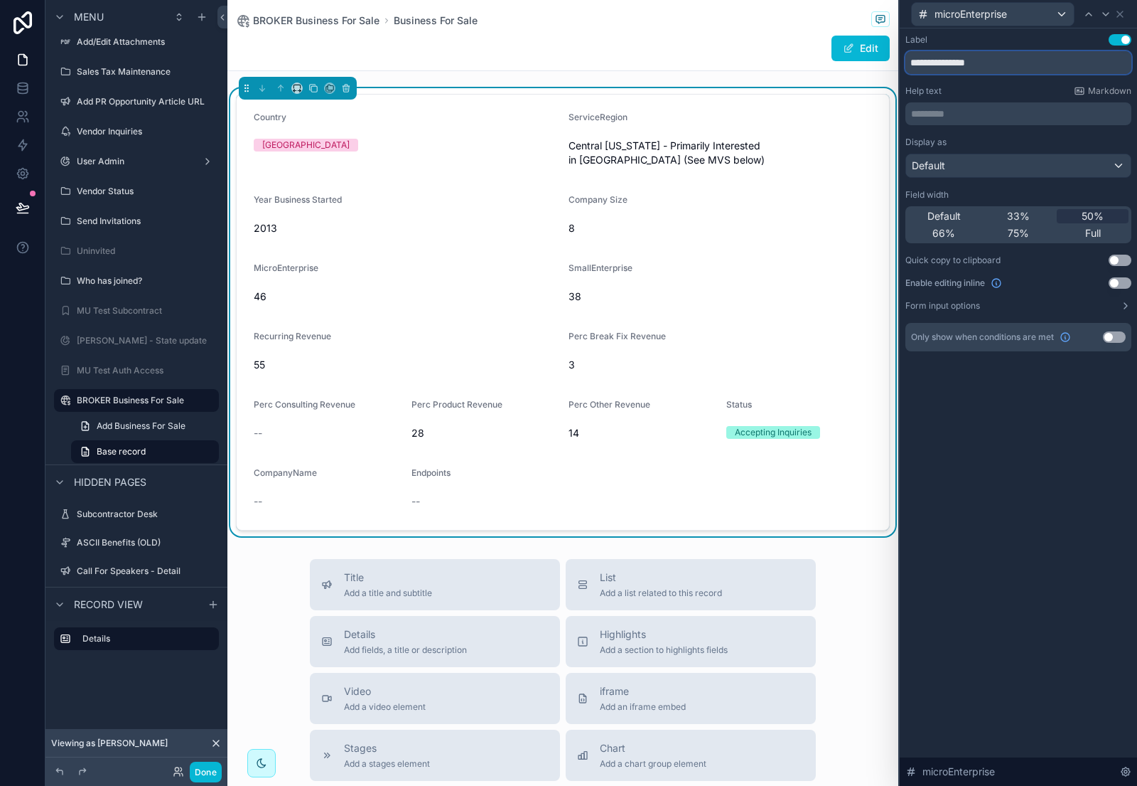
click at [936, 64] on input "**********" at bounding box center [1019, 62] width 226 height 23
type input "**********"
click at [1121, 14] on icon at bounding box center [1120, 14] width 11 height 11
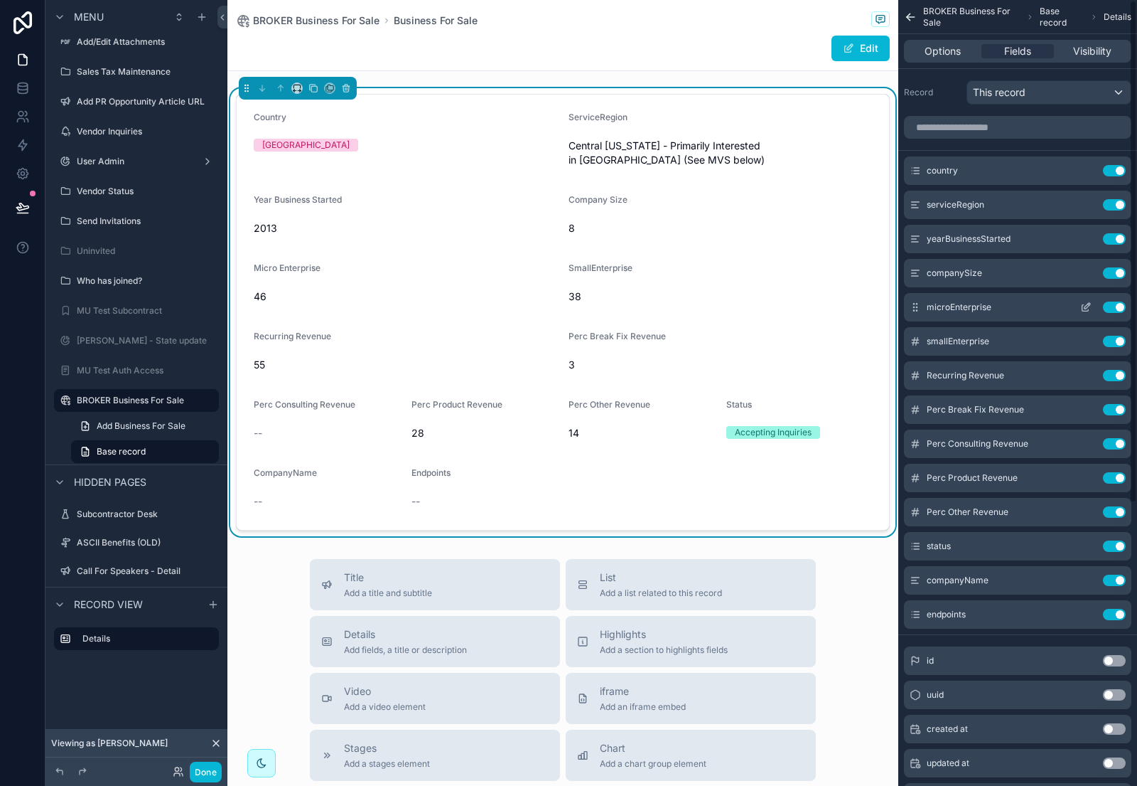
click at [1087, 307] on icon "scrollable content" at bounding box center [1088, 306] width 6 height 6
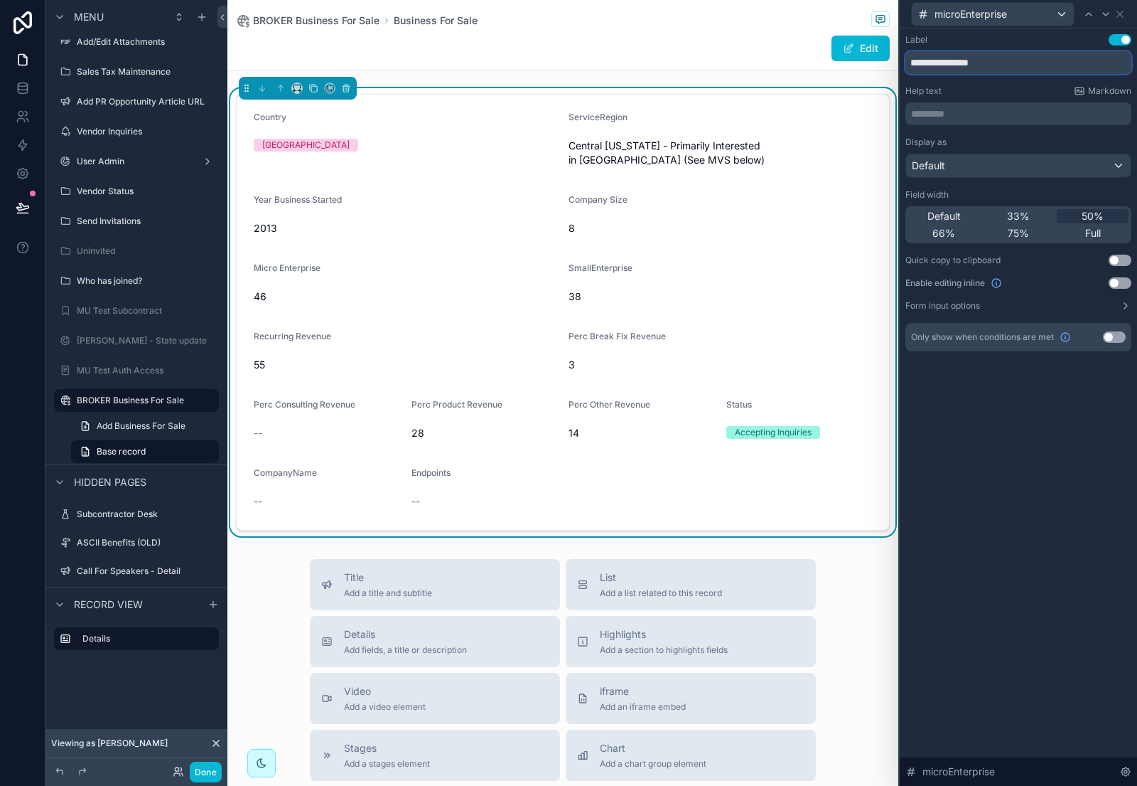
click at [1015, 61] on input "**********" at bounding box center [1019, 62] width 226 height 23
paste input "**********"
type input "**********"
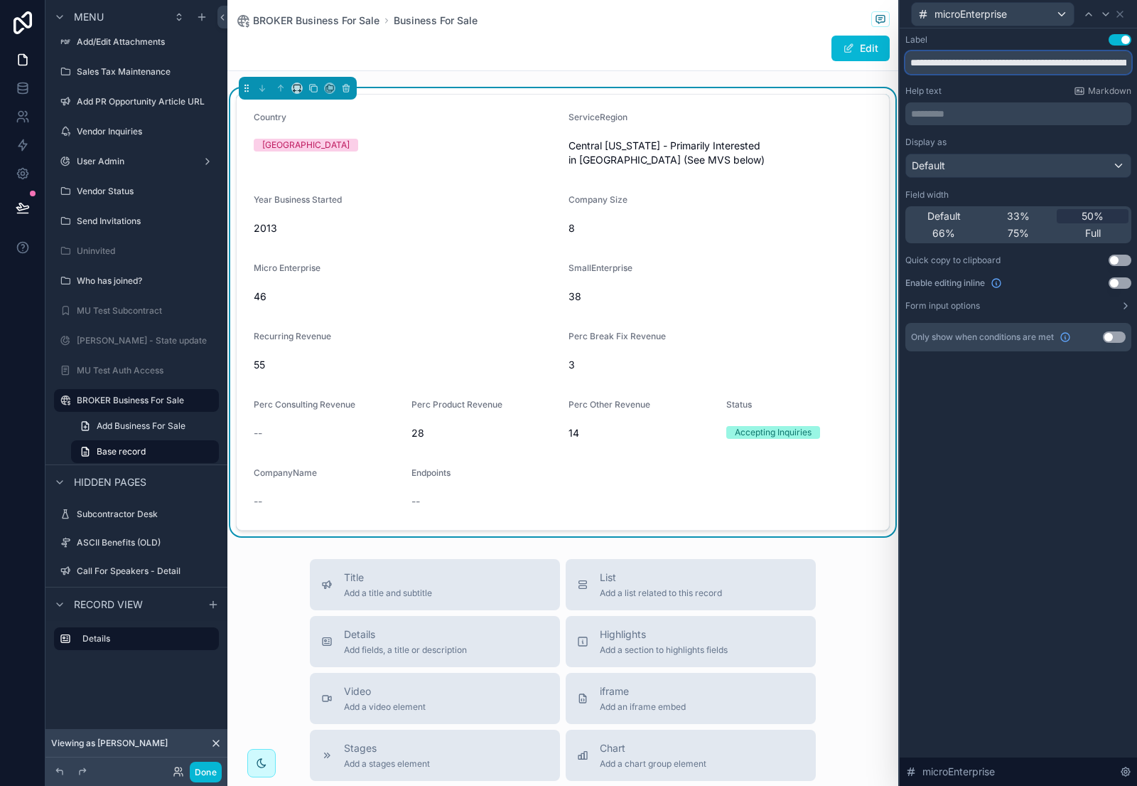
scroll to position [0, 161]
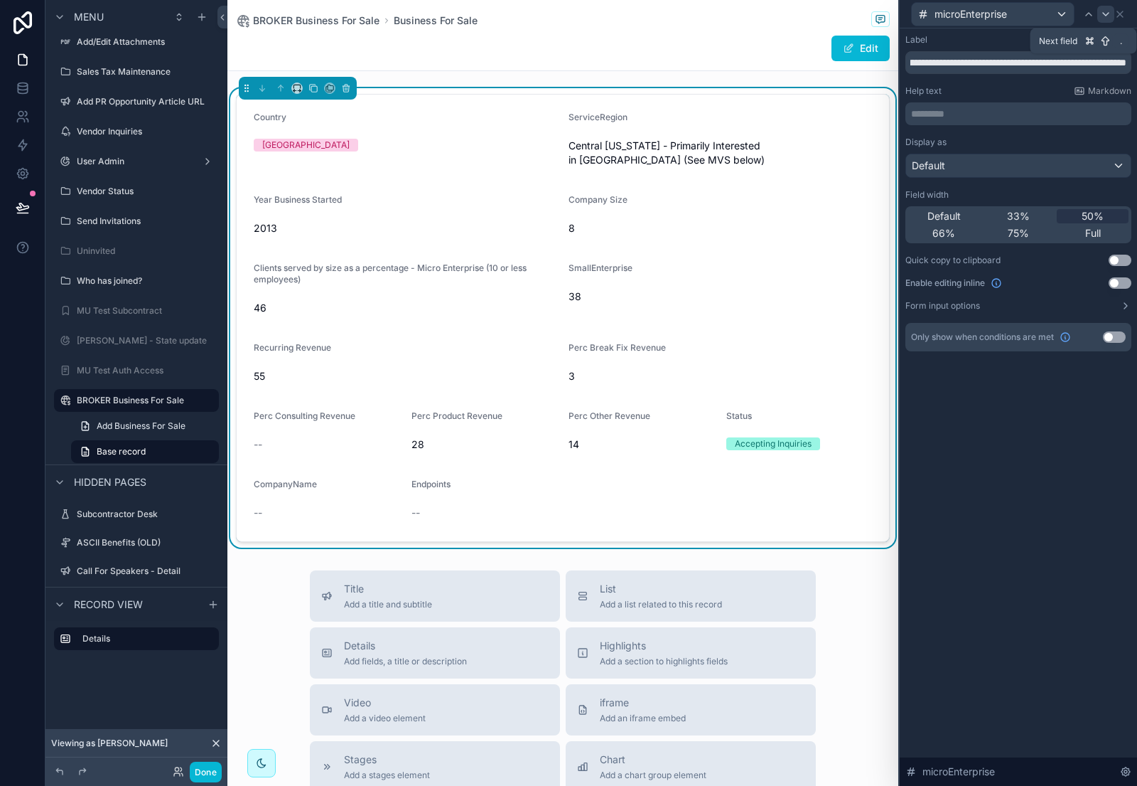
click at [1099, 14] on div at bounding box center [1106, 14] width 17 height 17
click at [1025, 61] on input "**********" at bounding box center [1019, 62] width 226 height 23
paste input "**********"
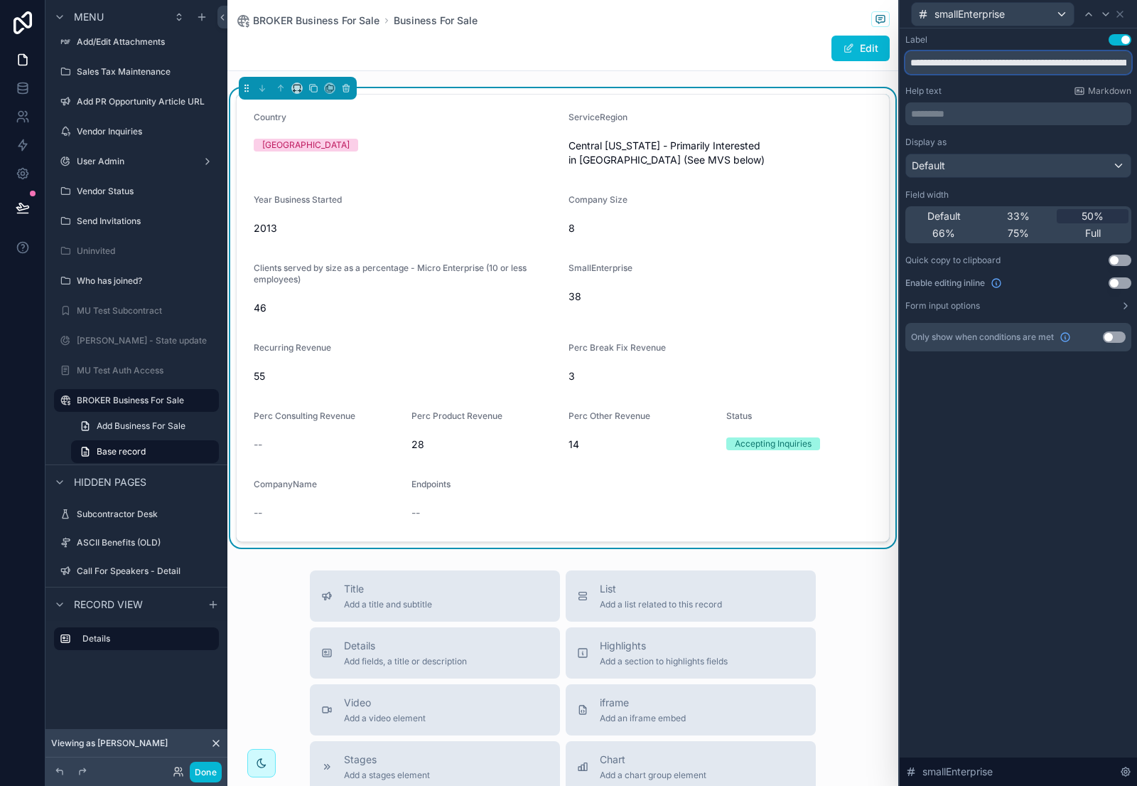
scroll to position [0, 152]
type input "**********"
click at [1121, 13] on icon at bounding box center [1121, 14] width 6 height 6
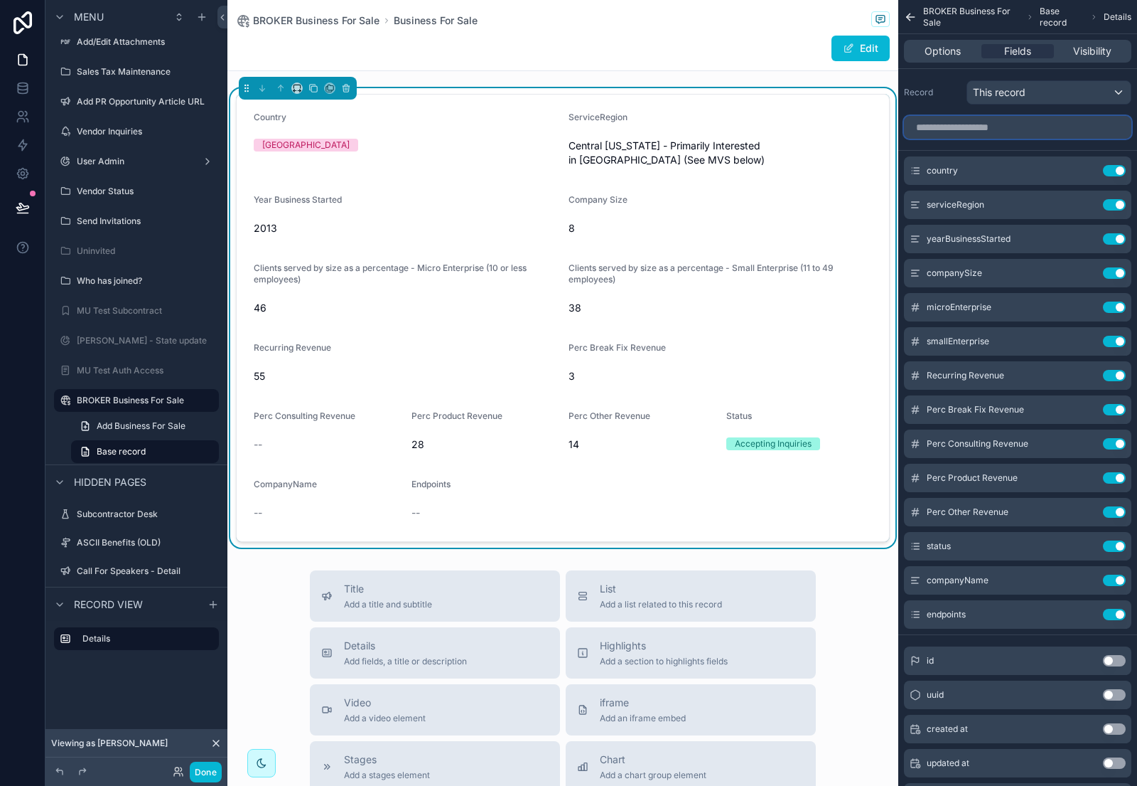
click at [951, 126] on input "scrollable content" at bounding box center [1017, 127] width 227 height 23
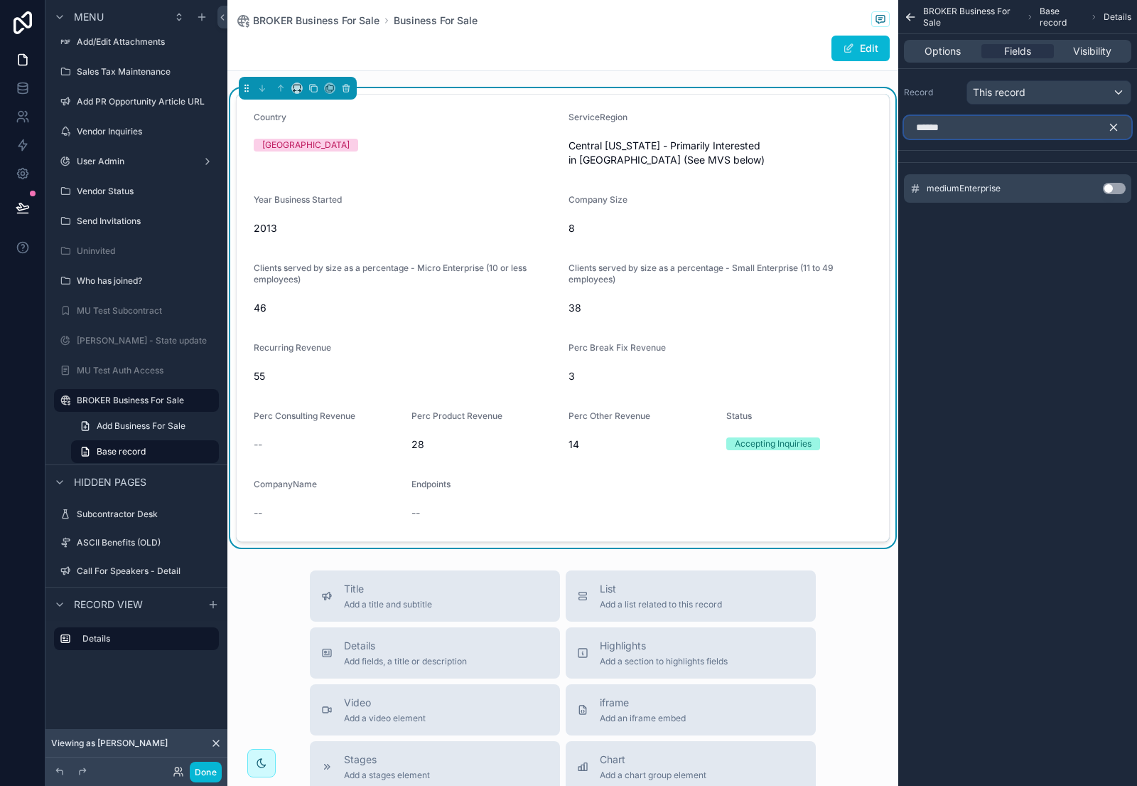
type input "******"
click at [1115, 188] on button "Use setting" at bounding box center [1114, 188] width 23 height 11
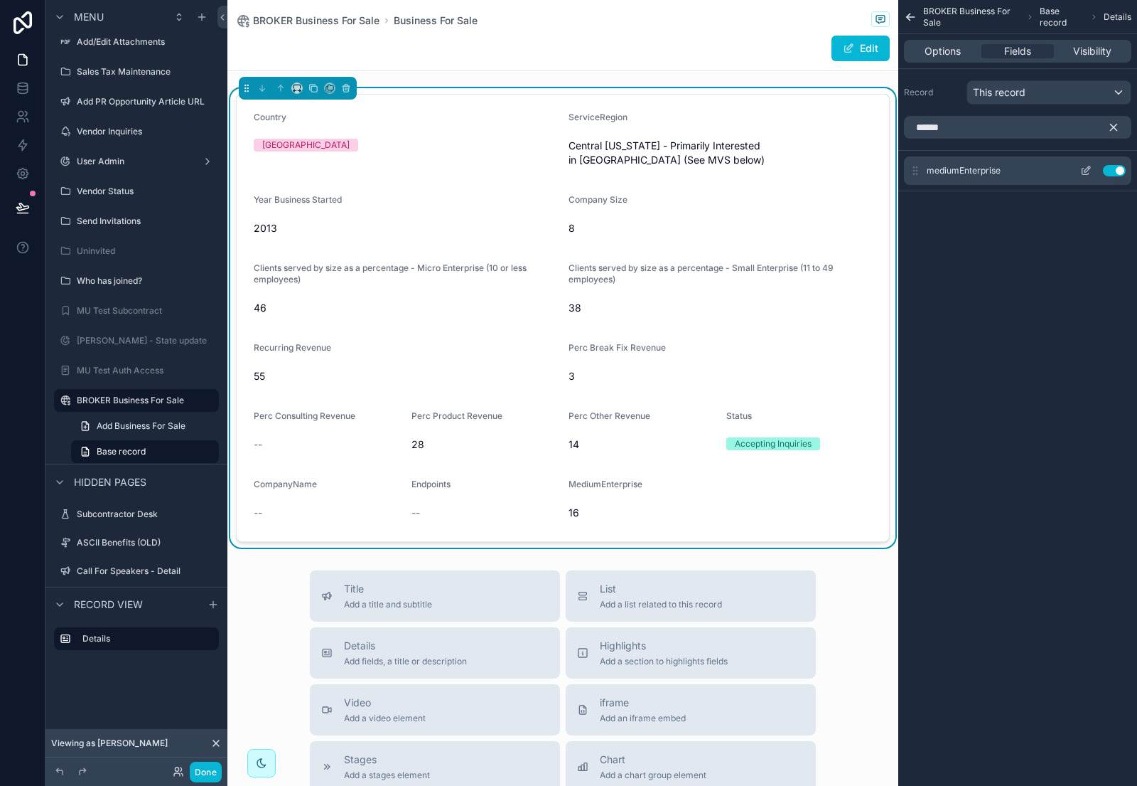
click at [1076, 166] on button "scrollable content" at bounding box center [1086, 170] width 23 height 11
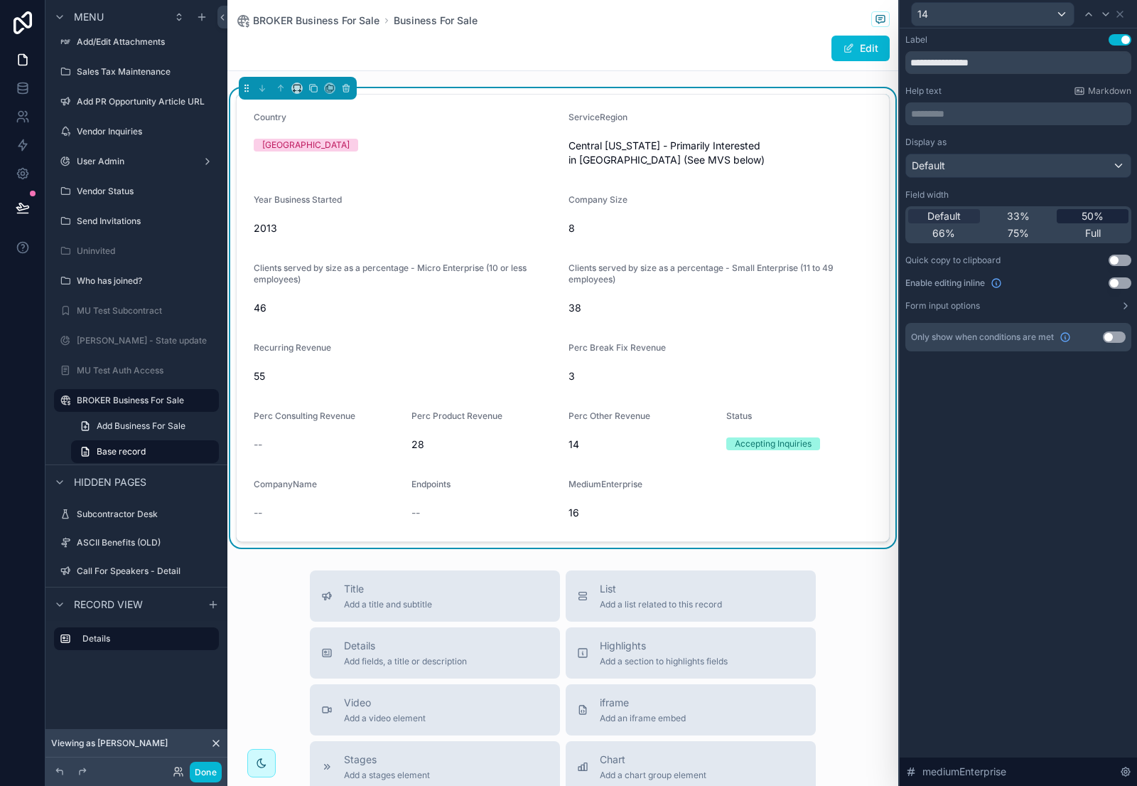
click at [1095, 214] on span "50%" at bounding box center [1093, 216] width 22 height 14
click at [1126, 12] on div "14" at bounding box center [1019, 14] width 226 height 28
click at [1120, 15] on icon at bounding box center [1120, 14] width 11 height 11
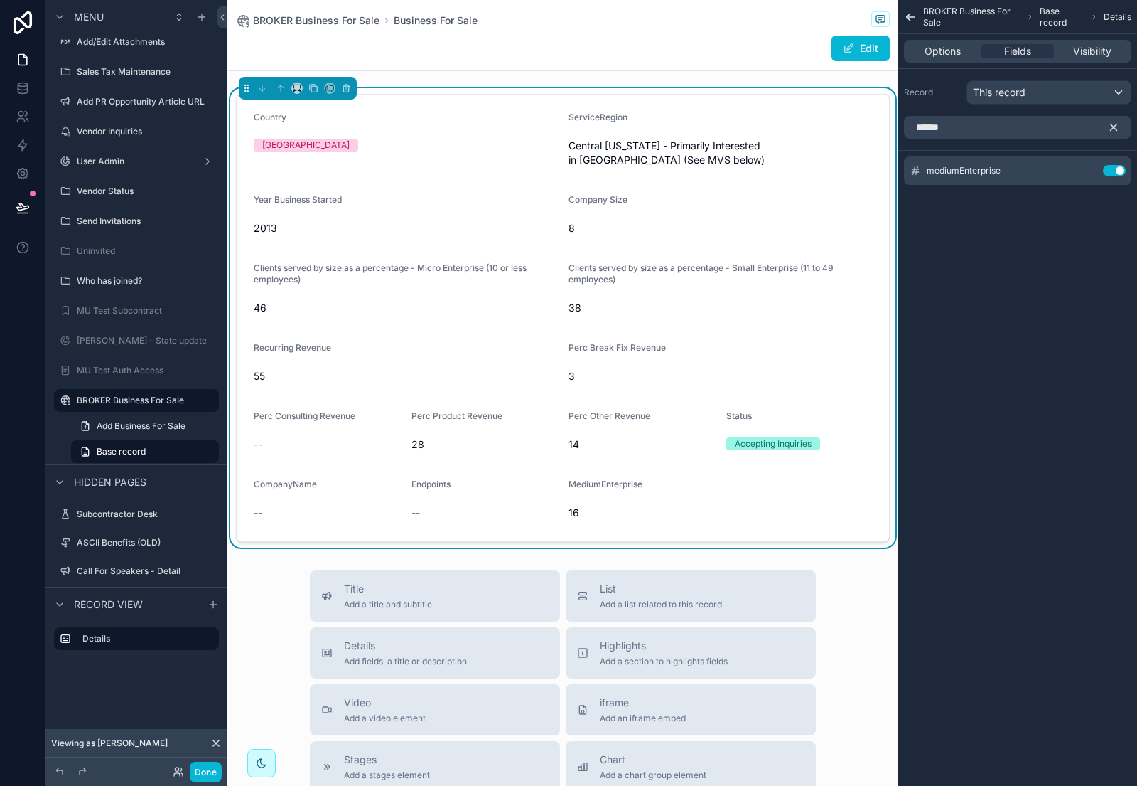
click at [1118, 131] on icon "scrollable content" at bounding box center [1114, 127] width 13 height 13
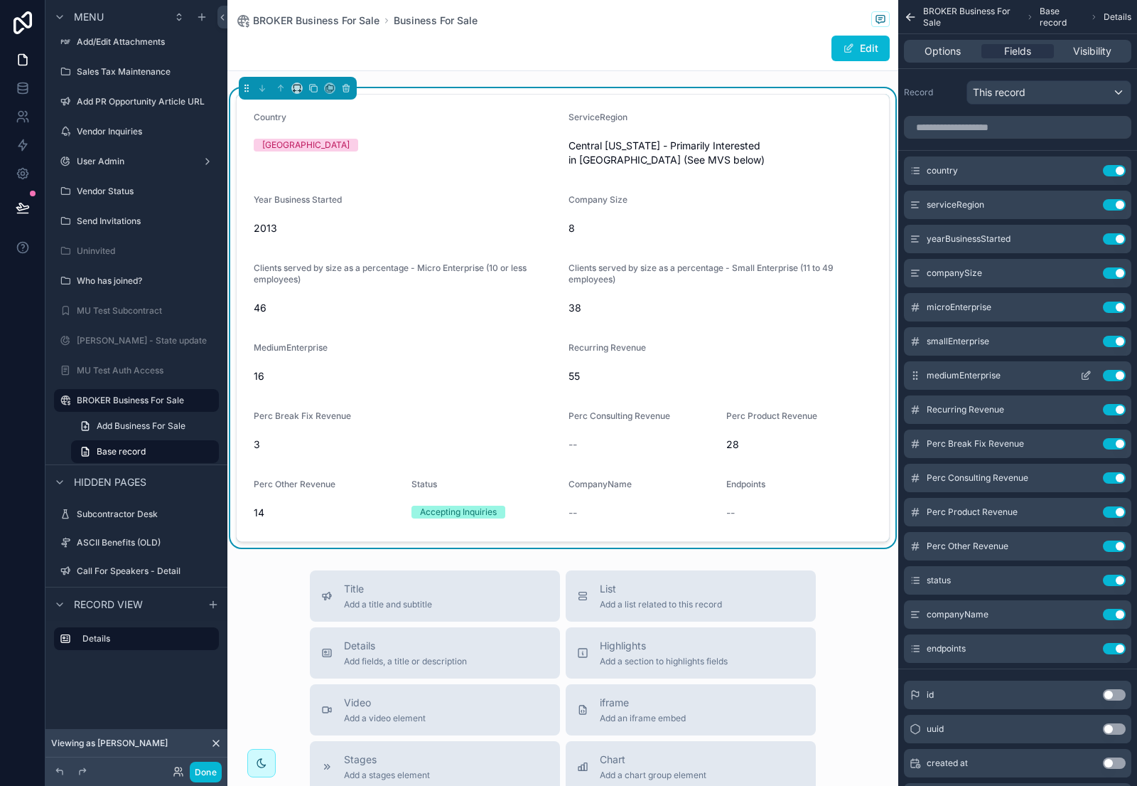
click at [1084, 373] on icon "scrollable content" at bounding box center [1086, 375] width 11 height 11
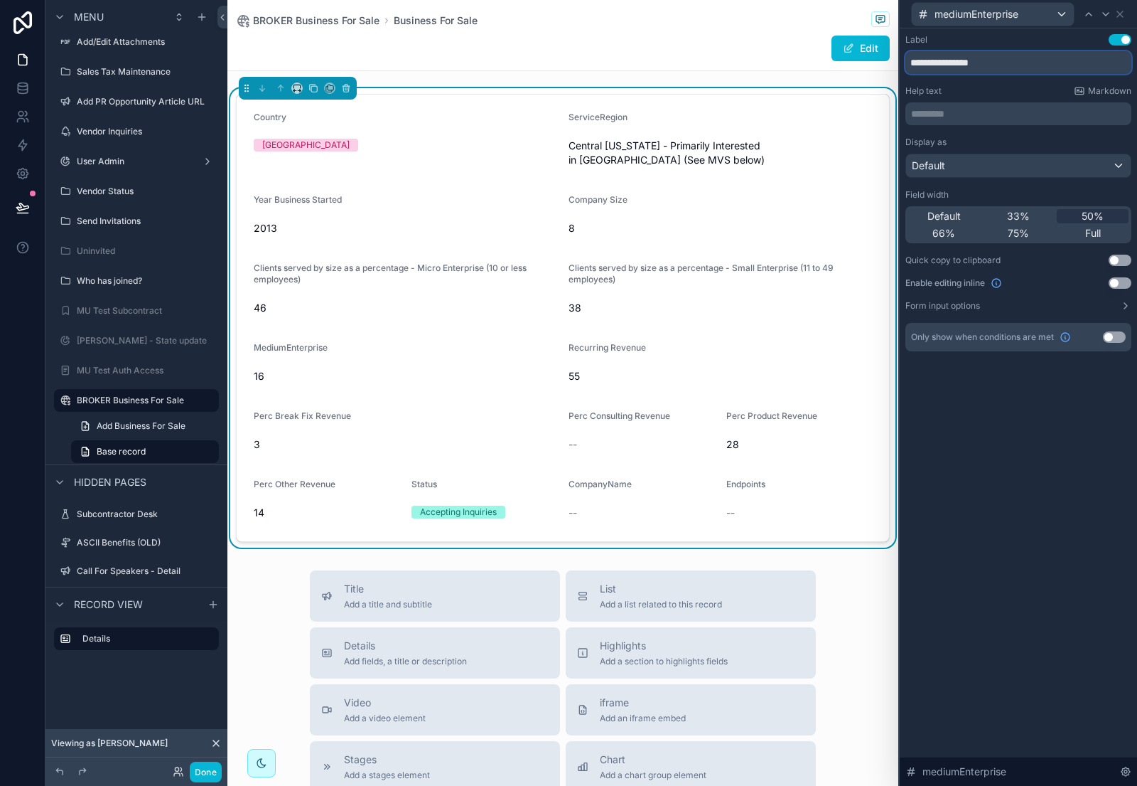
click at [1038, 59] on input "**********" at bounding box center [1019, 62] width 226 height 23
paste input "**********"
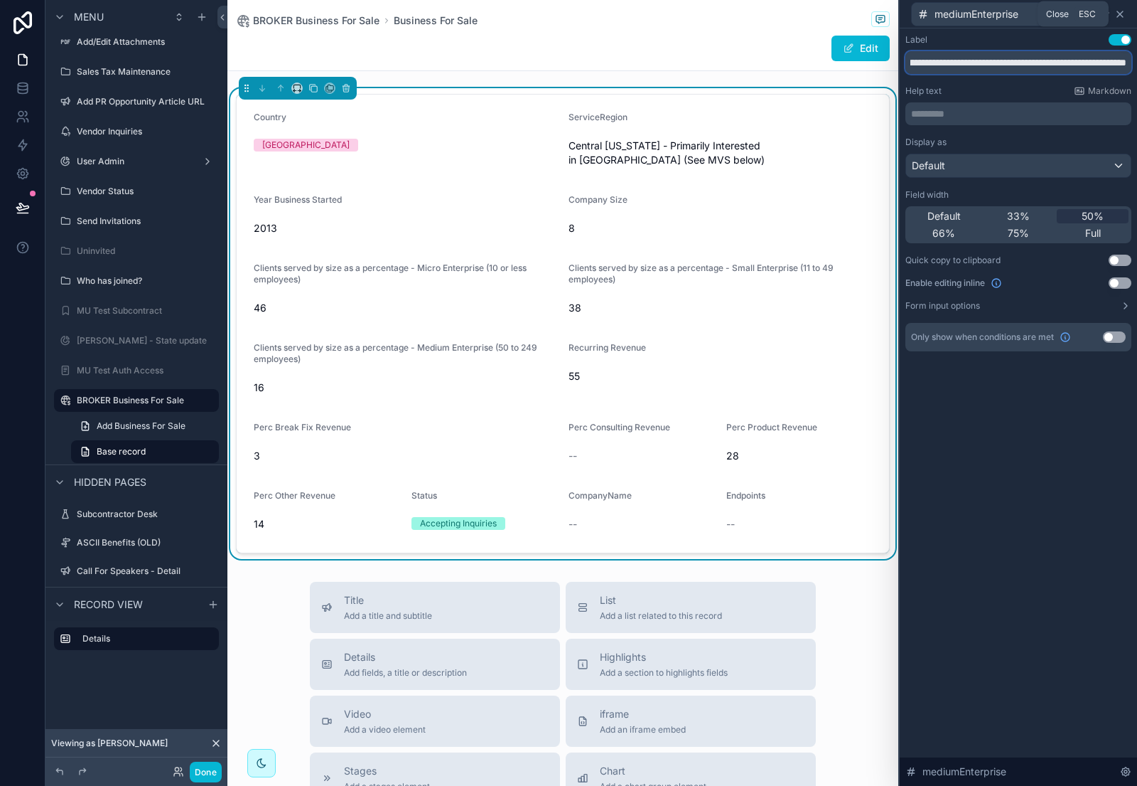
type input "**********"
click at [1118, 11] on icon at bounding box center [1121, 14] width 6 height 6
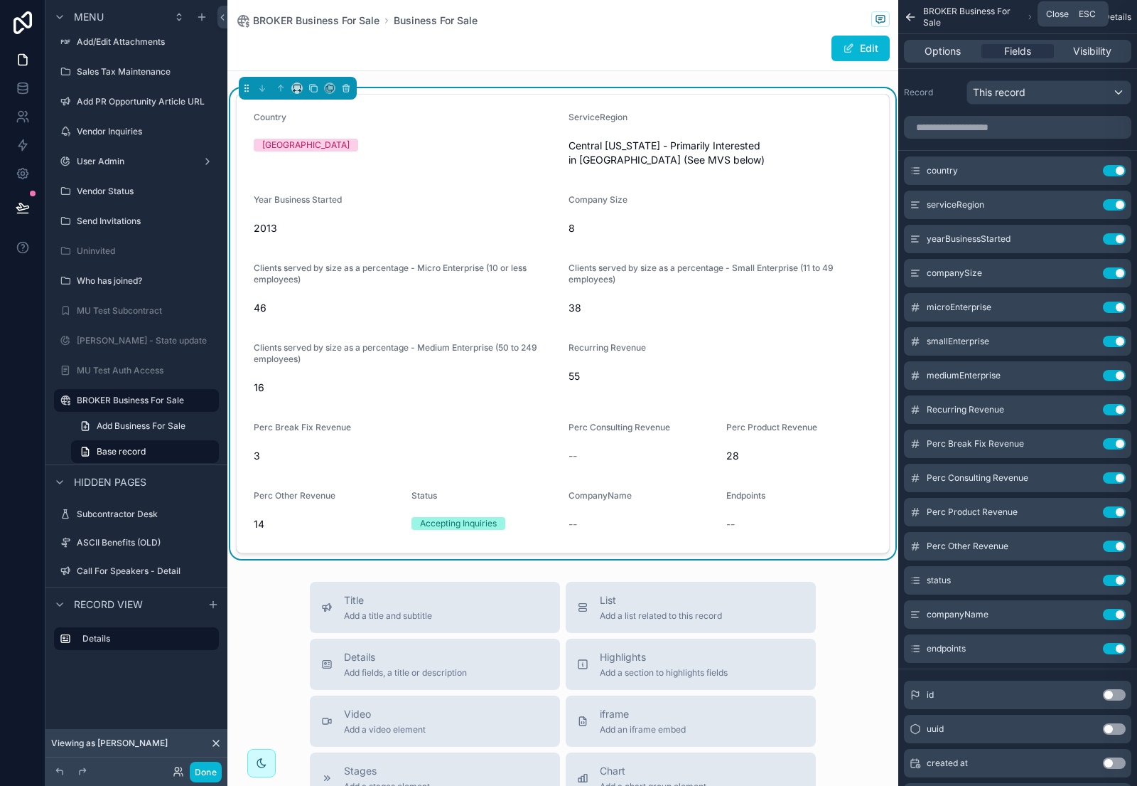
scroll to position [0, 0]
click at [997, 118] on input "scrollable content" at bounding box center [1017, 127] width 227 height 23
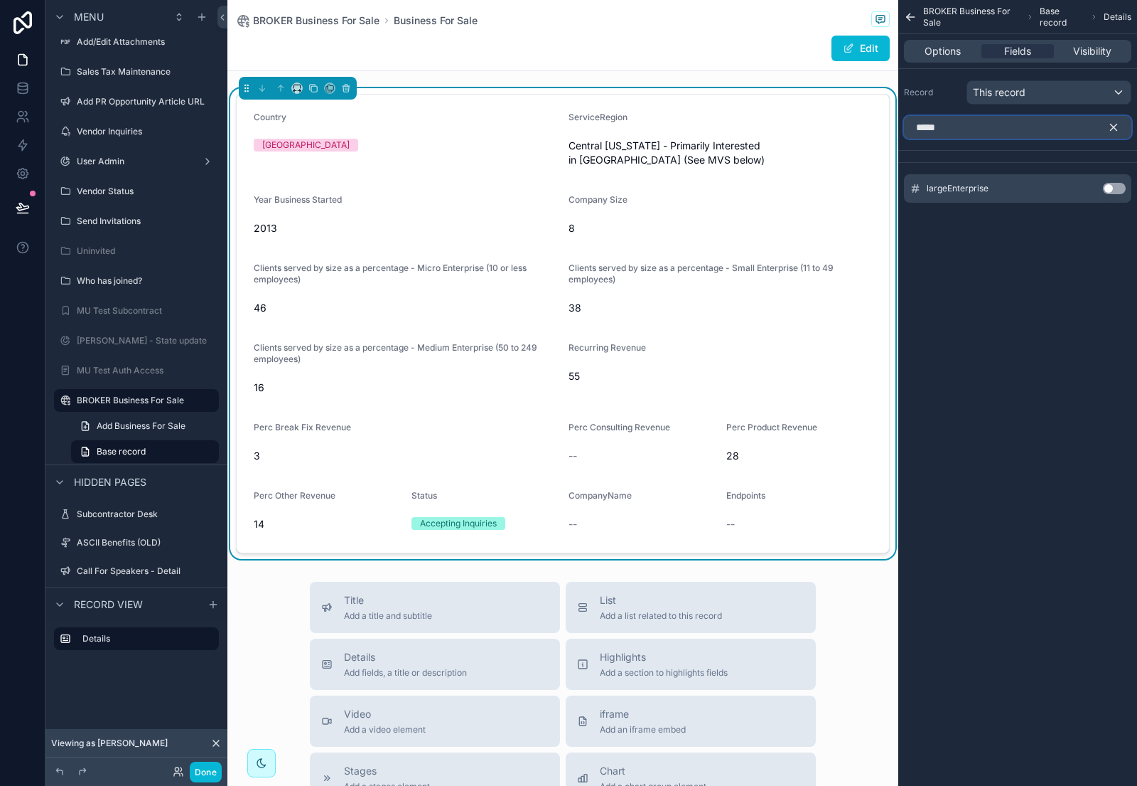
type input "*****"
click at [1115, 186] on button "Use setting" at bounding box center [1114, 188] width 23 height 11
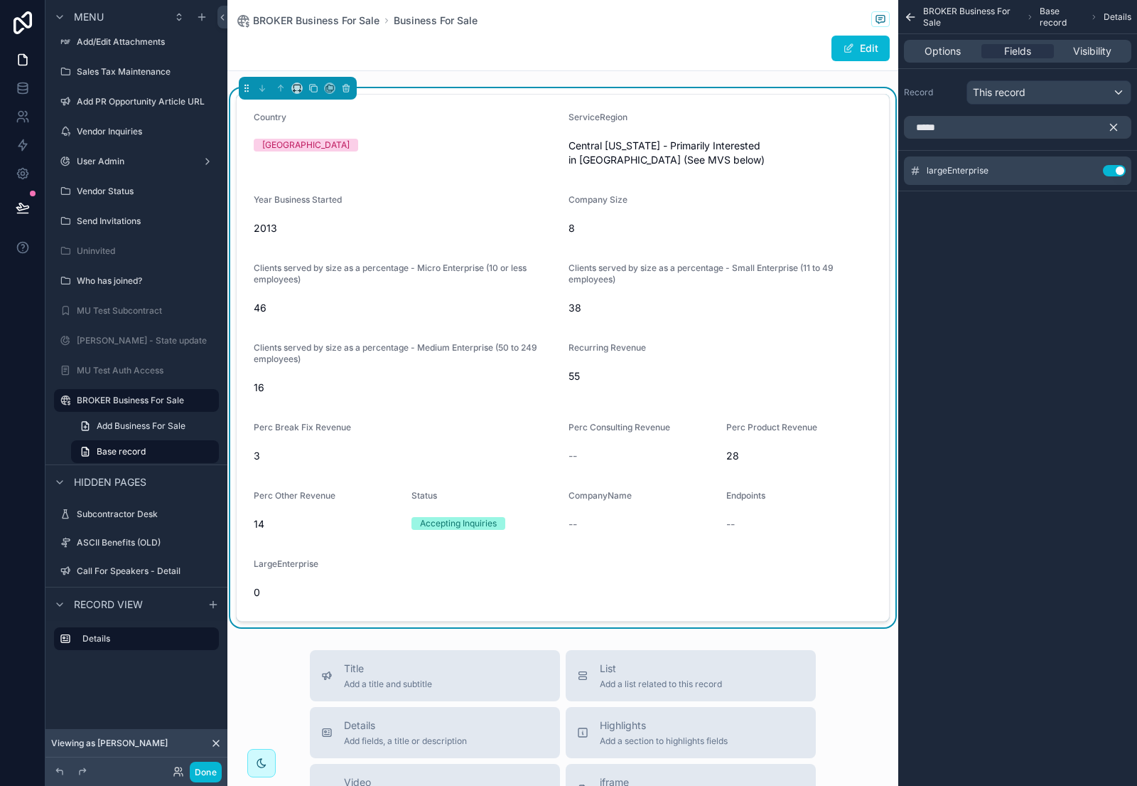
click at [1115, 131] on icon "scrollable content" at bounding box center [1114, 127] width 13 height 13
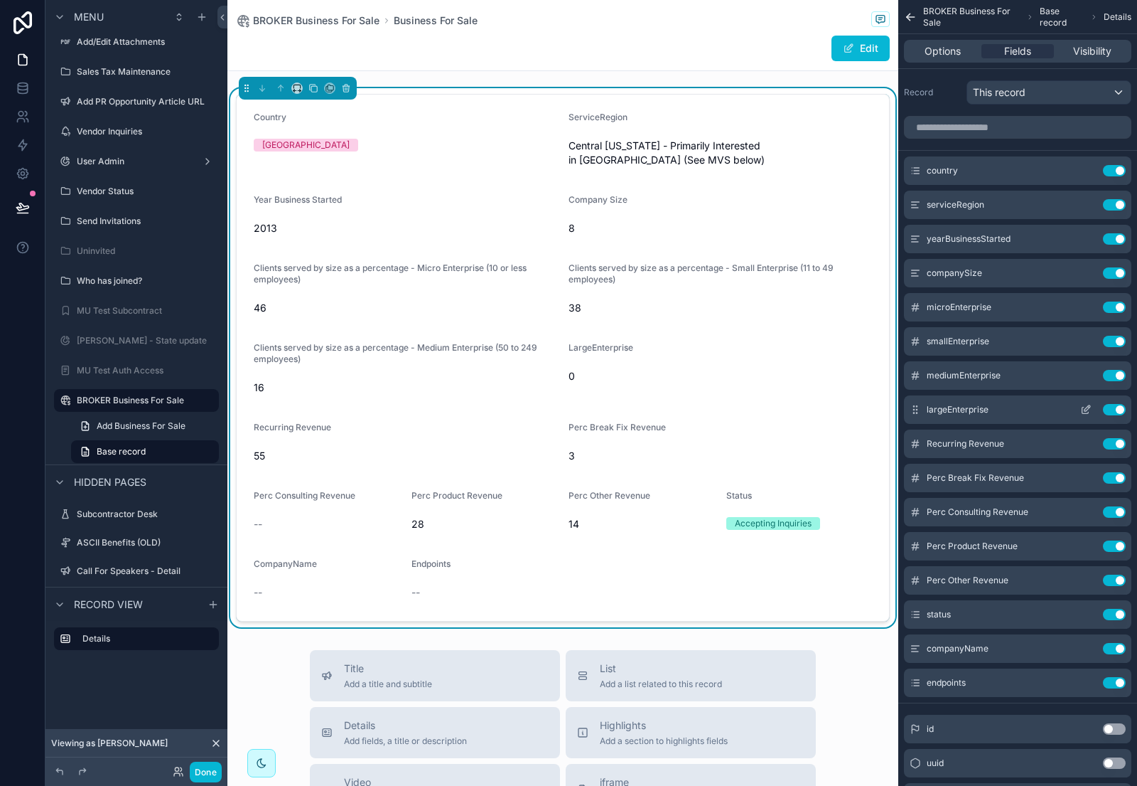
click at [1083, 408] on icon "scrollable content" at bounding box center [1086, 409] width 11 height 11
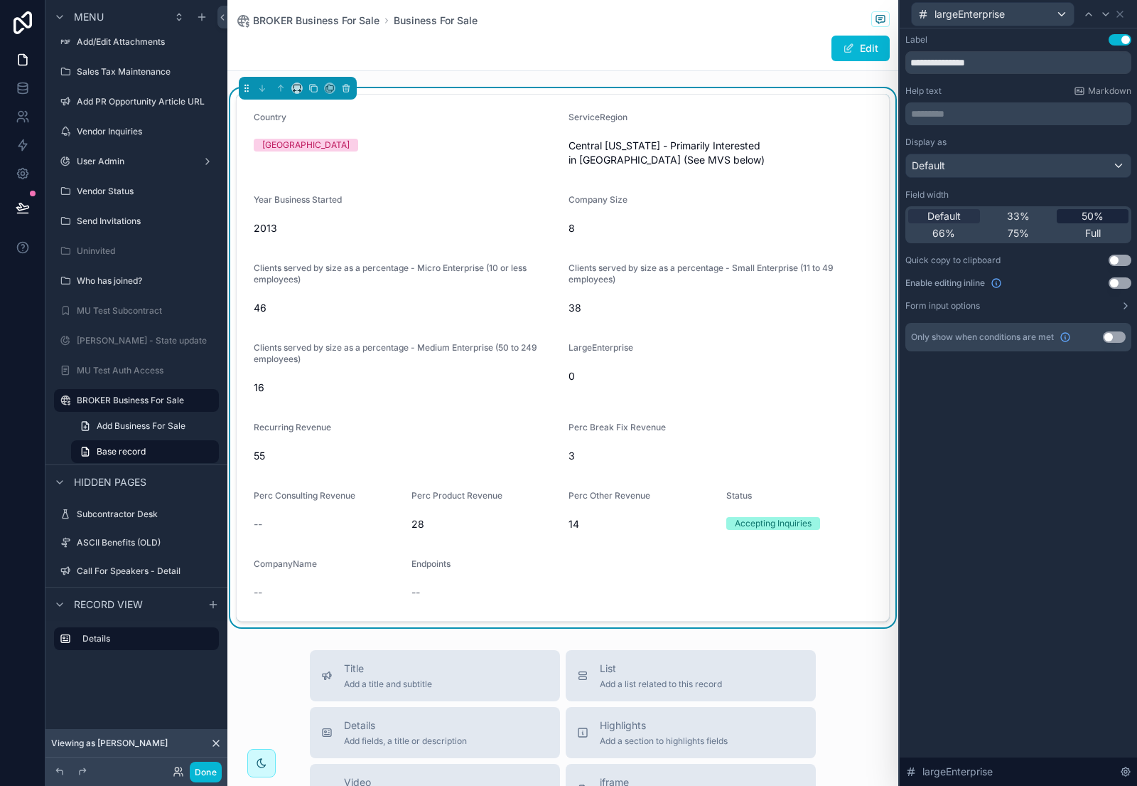
click at [1098, 212] on span "50%" at bounding box center [1093, 216] width 22 height 14
click at [1016, 55] on input "**********" at bounding box center [1019, 62] width 226 height 23
paste input "**********"
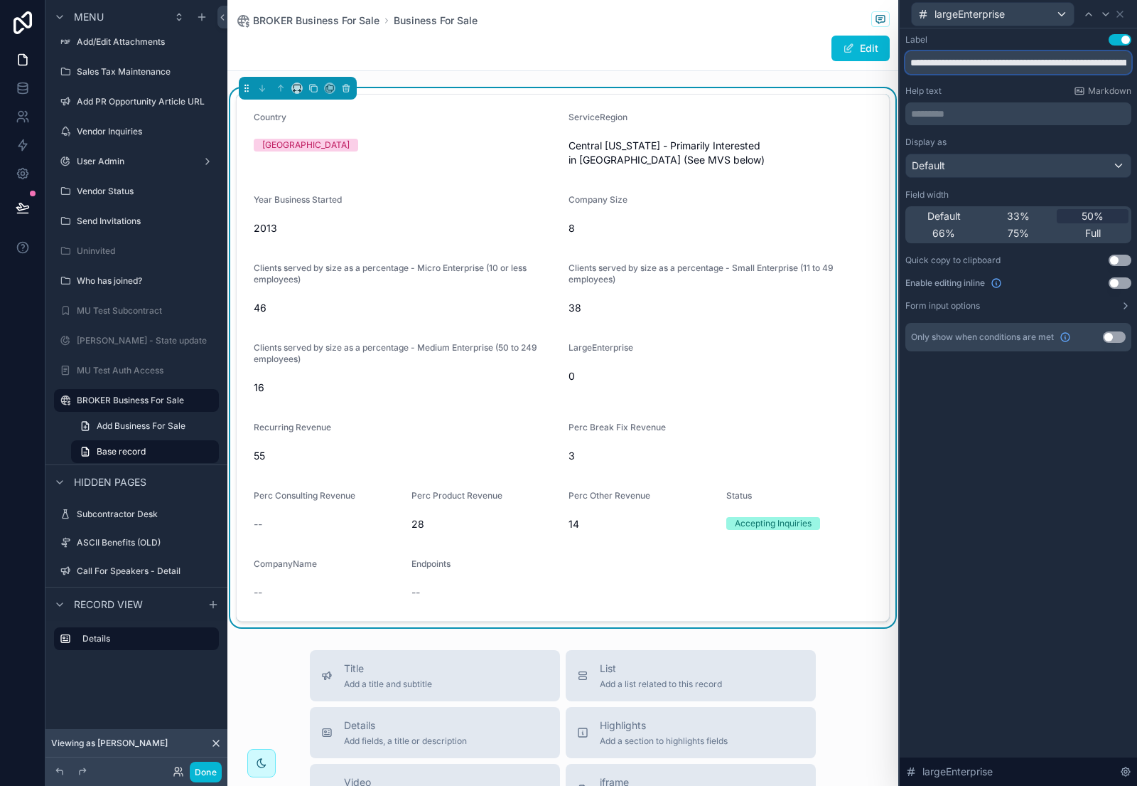
scroll to position [0, 173]
type input "**********"
click at [1122, 14] on icon at bounding box center [1120, 14] width 11 height 11
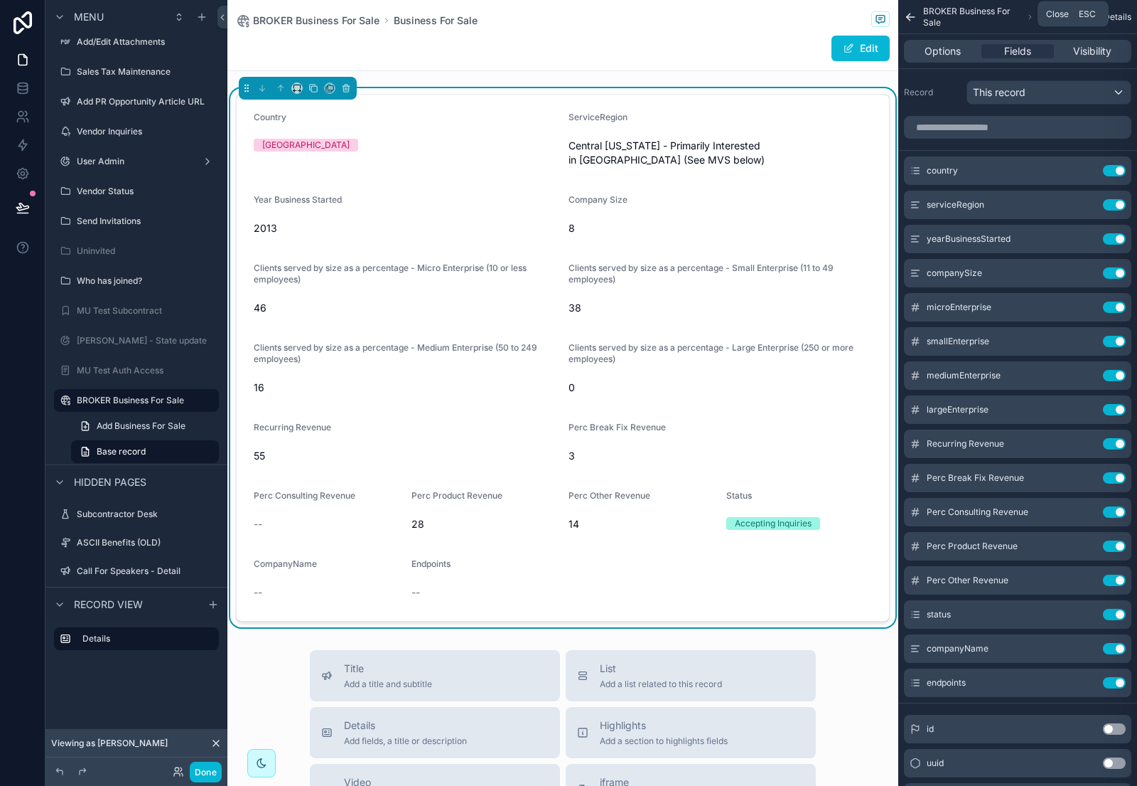
scroll to position [0, 0]
click at [1088, 444] on icon "scrollable content" at bounding box center [1086, 443] width 11 height 11
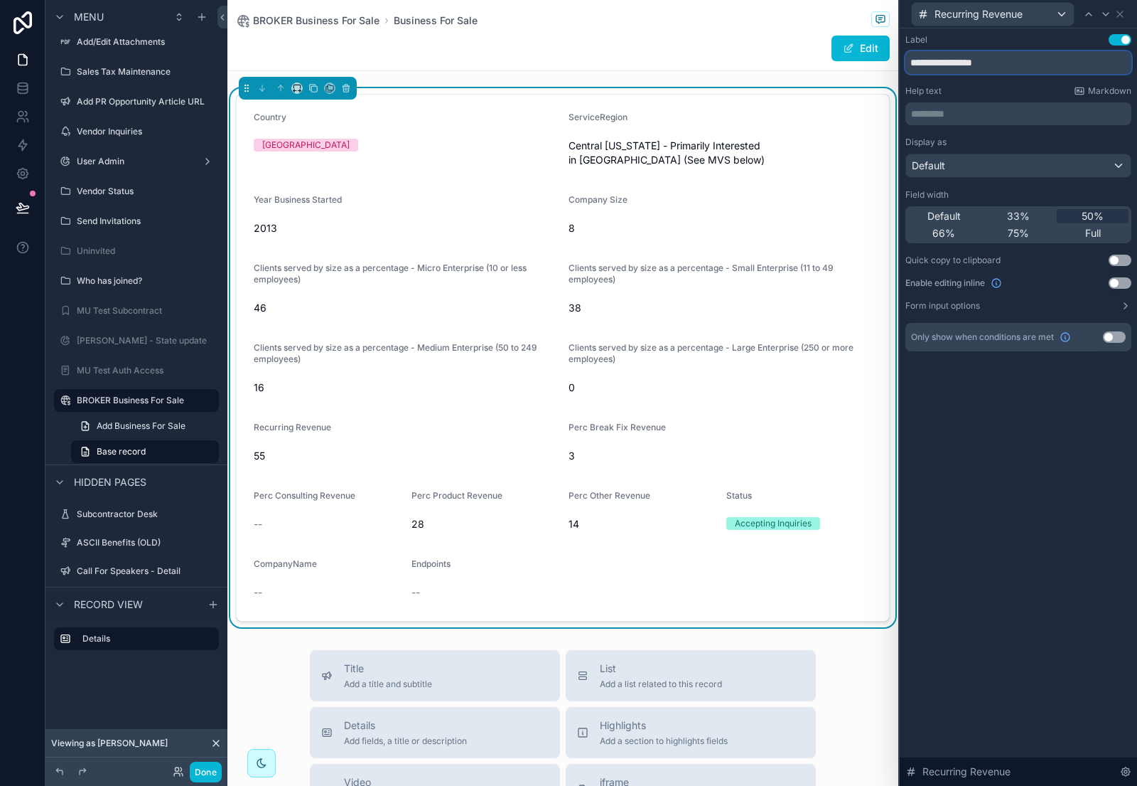
click at [1011, 60] on input "**********" at bounding box center [1019, 62] width 226 height 23
paste input "**********"
type input "**********"
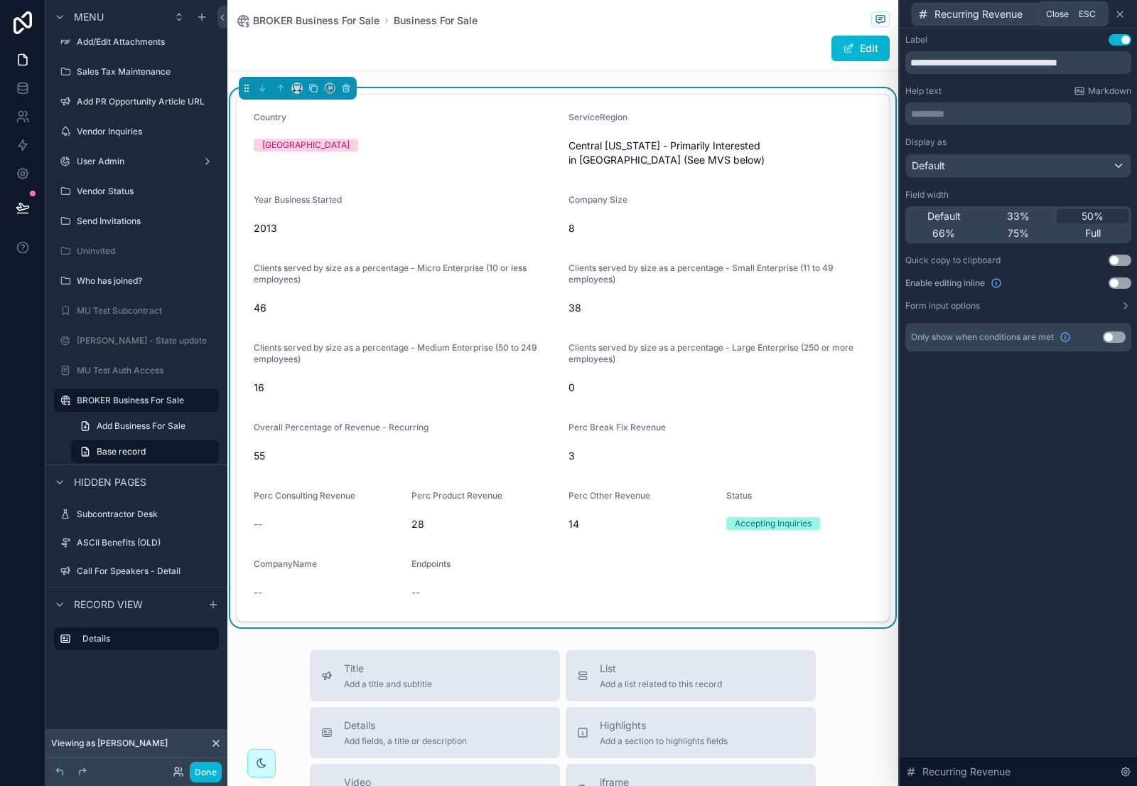
click at [1120, 11] on icon at bounding box center [1120, 14] width 11 height 11
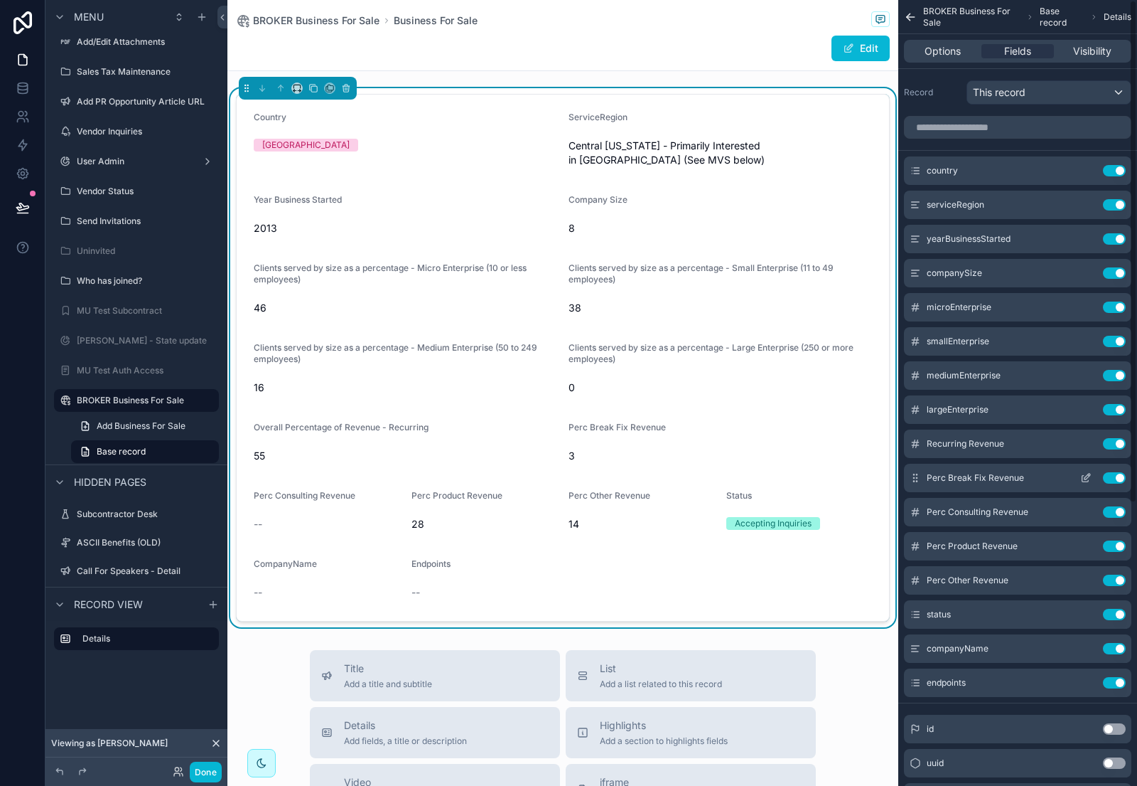
click at [1087, 478] on icon "scrollable content" at bounding box center [1088, 476] width 6 height 6
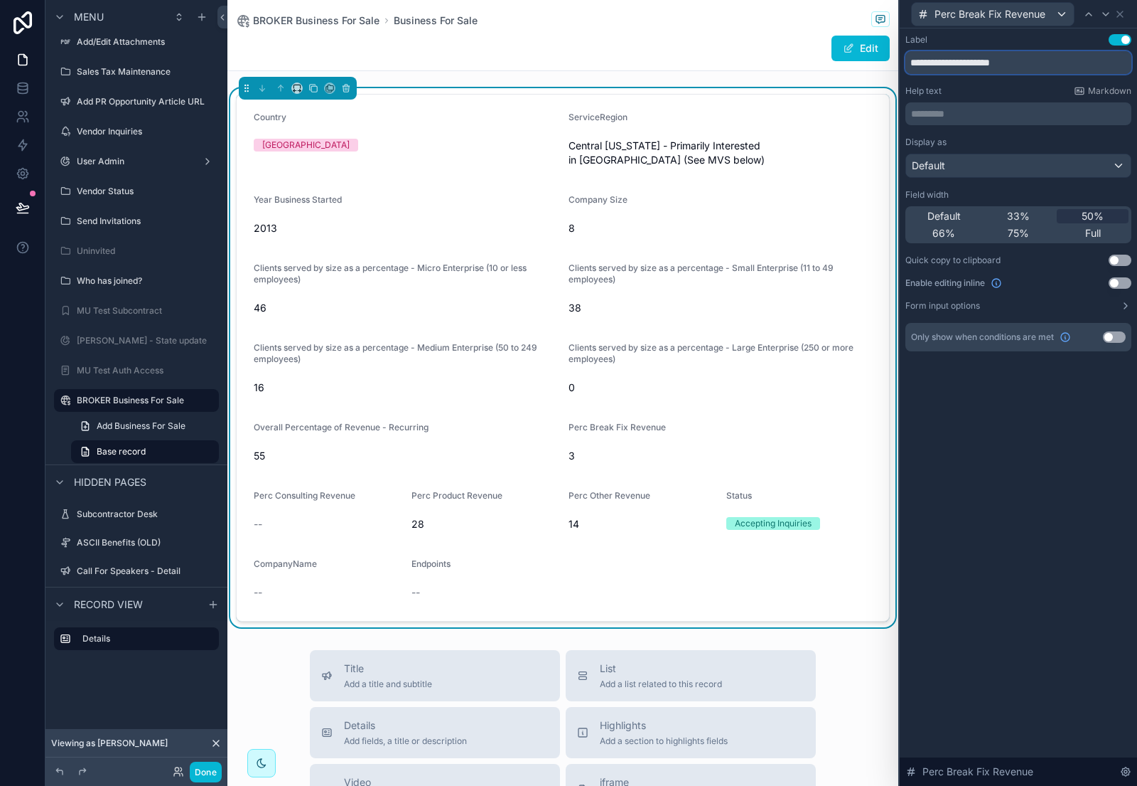
click at [1042, 66] on input "**********" at bounding box center [1019, 62] width 226 height 23
paste input "**********"
type input "**********"
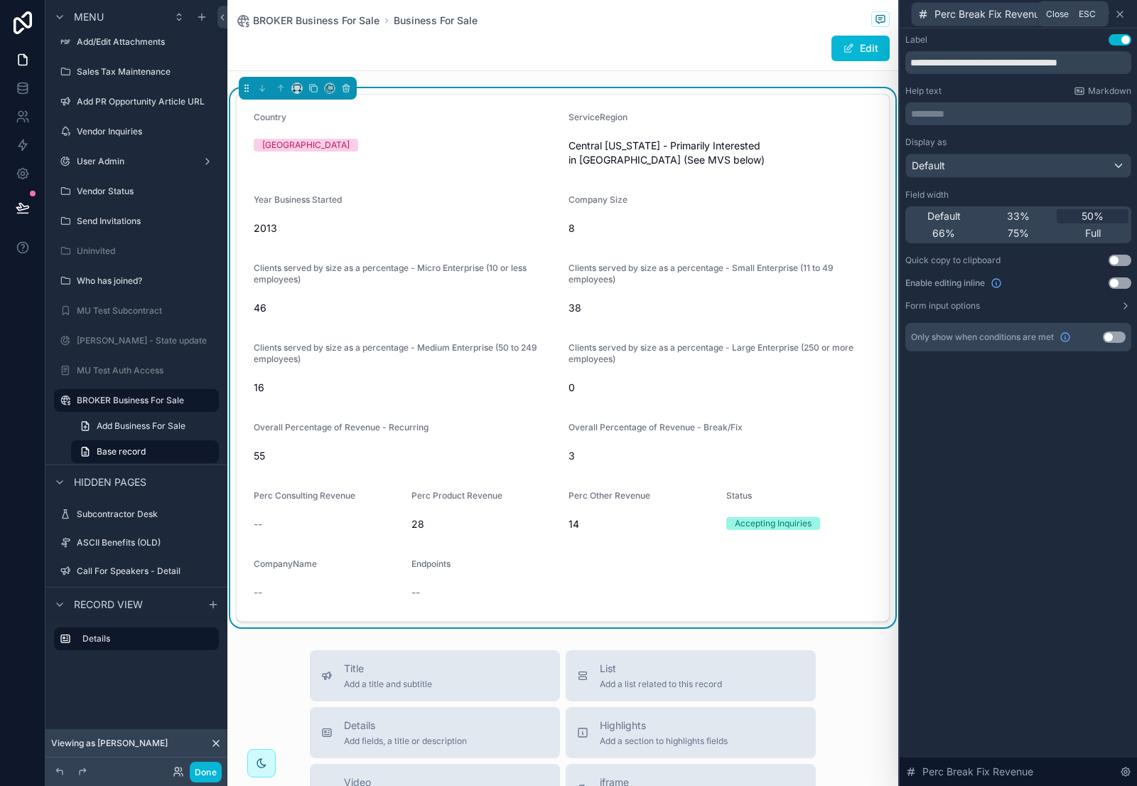
click at [1121, 9] on icon at bounding box center [1120, 14] width 11 height 11
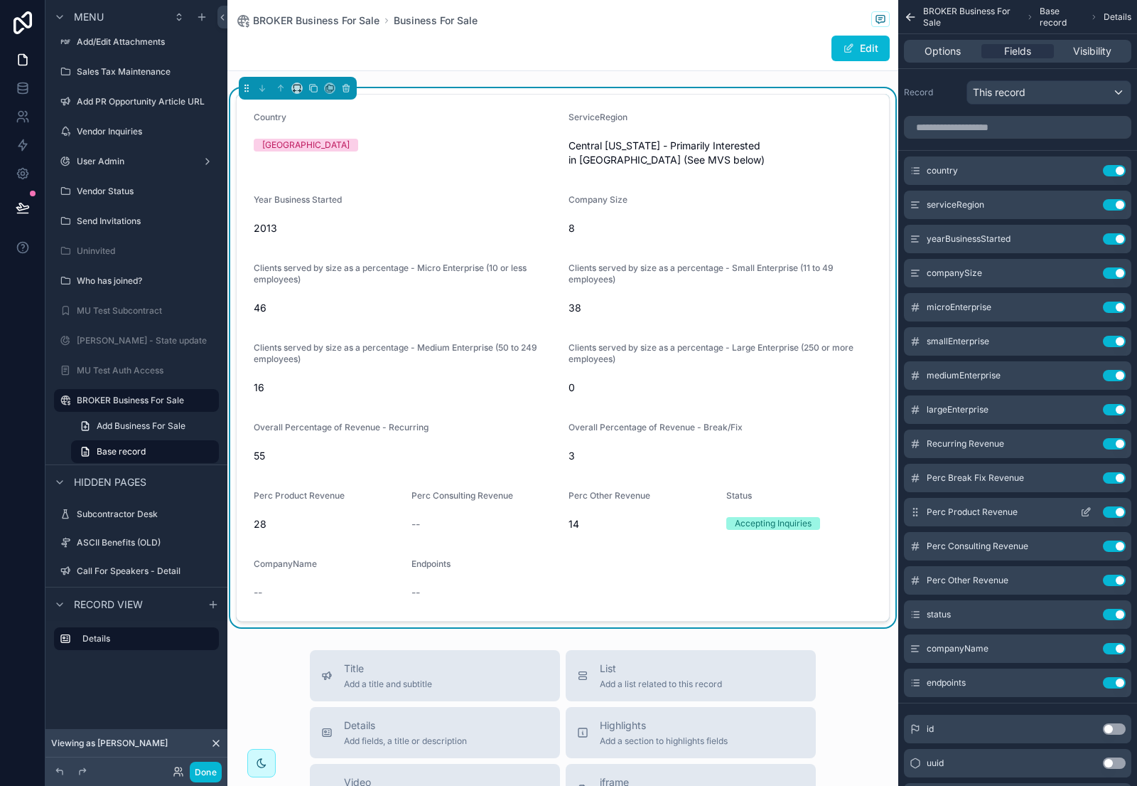
click at [1084, 514] on icon "scrollable content" at bounding box center [1086, 511] width 11 height 11
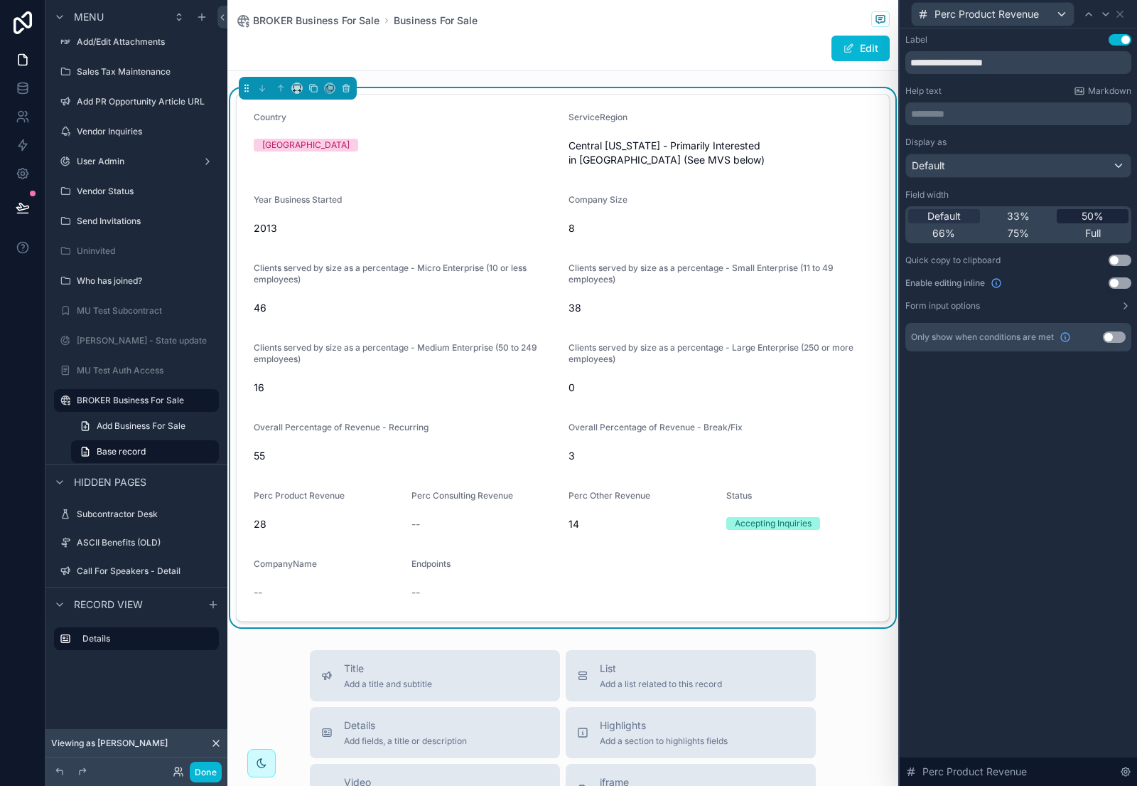
click at [1094, 210] on span "50%" at bounding box center [1093, 216] width 22 height 14
click at [1037, 56] on input "**********" at bounding box center [1019, 62] width 226 height 23
paste input "**********"
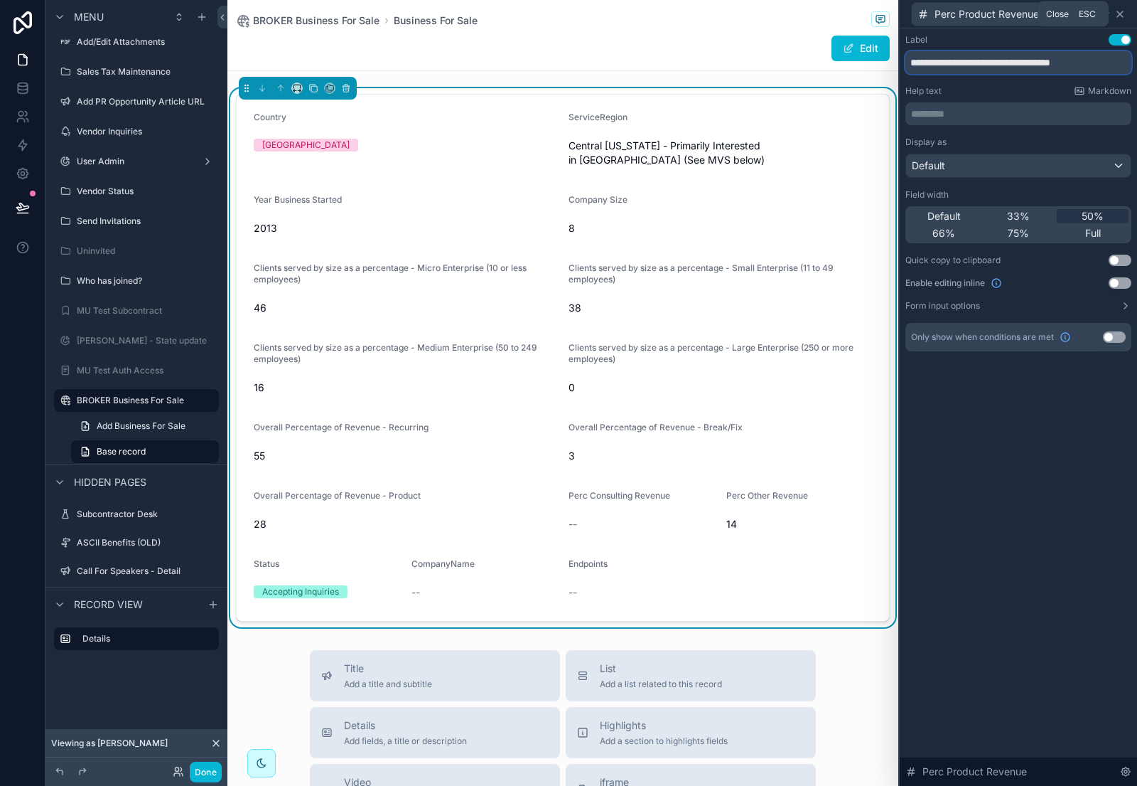
type input "**********"
click at [1120, 14] on icon at bounding box center [1121, 14] width 6 height 6
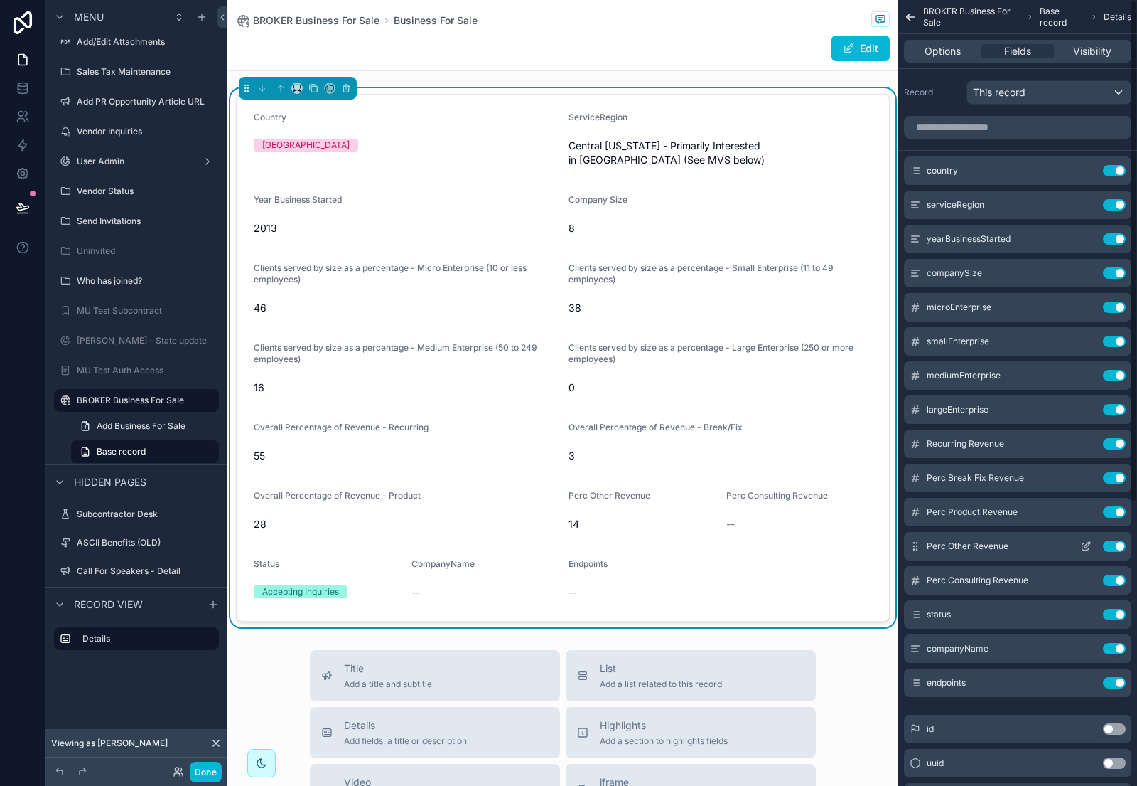
click at [1087, 543] on icon "scrollable content" at bounding box center [1088, 545] width 6 height 6
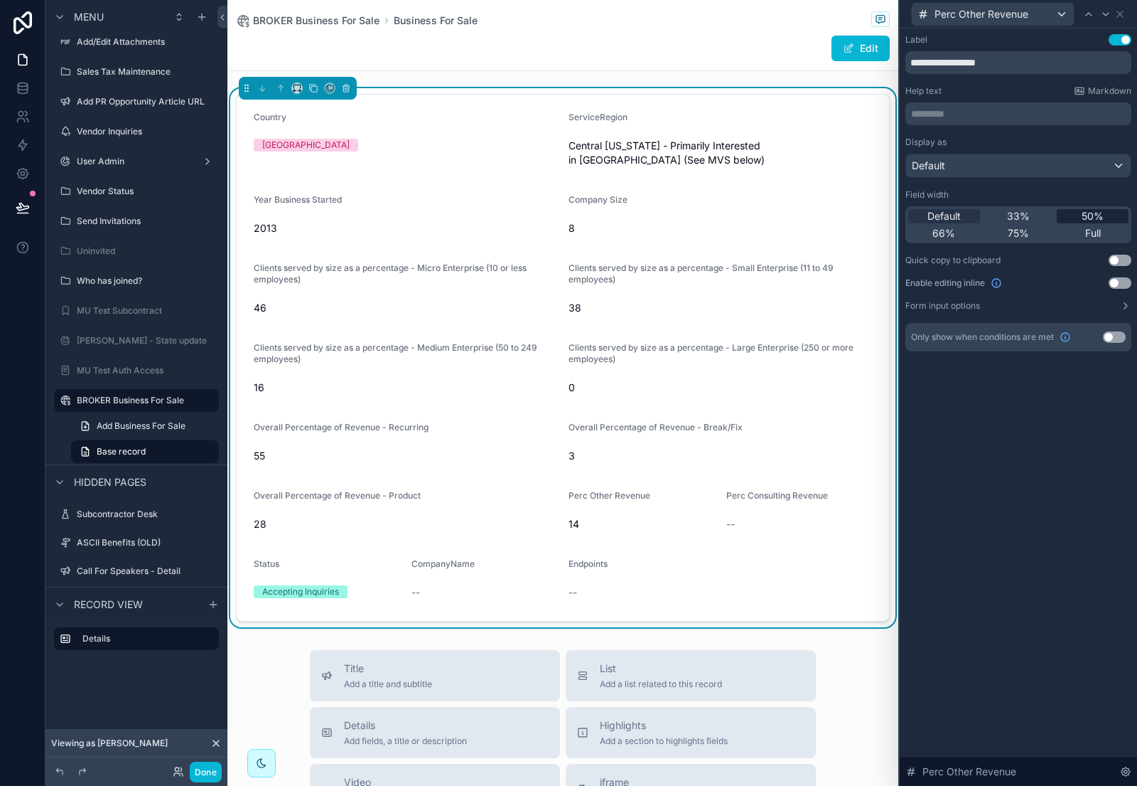
click at [1097, 222] on span "50%" at bounding box center [1093, 216] width 22 height 14
click at [1022, 64] on input "**********" at bounding box center [1019, 62] width 226 height 23
paste input "**********"
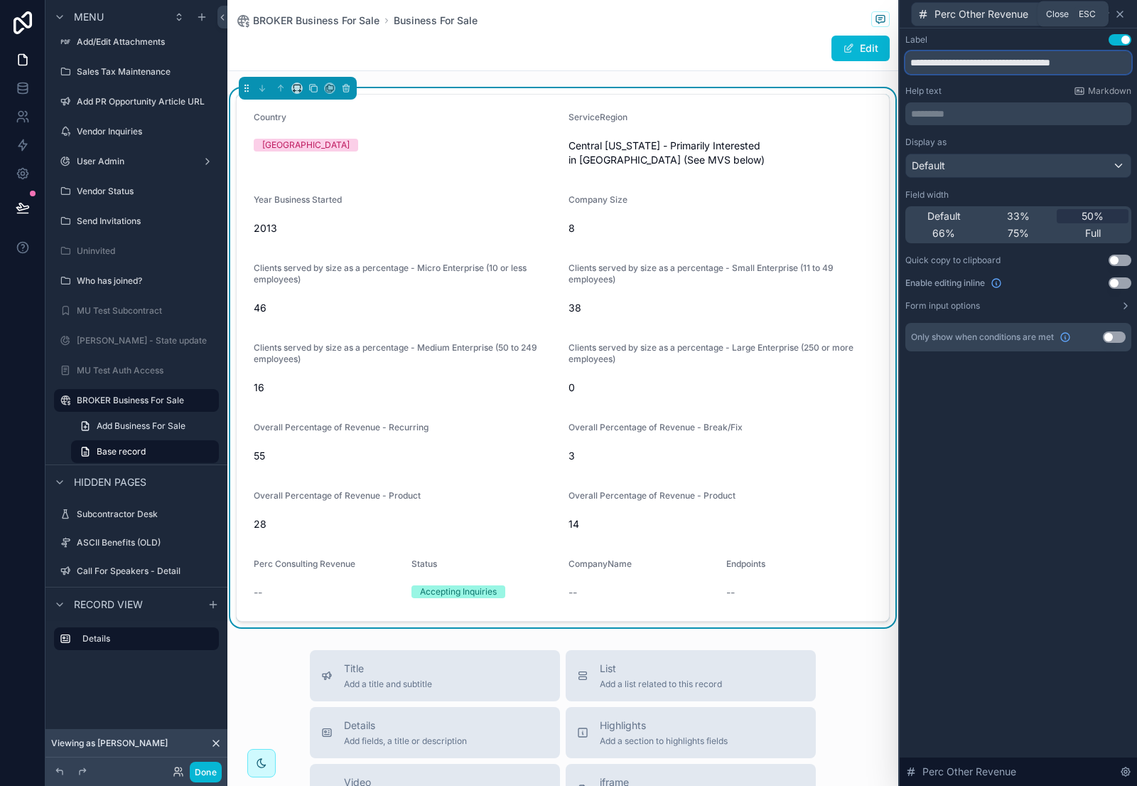
type input "**********"
click at [1123, 15] on icon at bounding box center [1120, 14] width 11 height 11
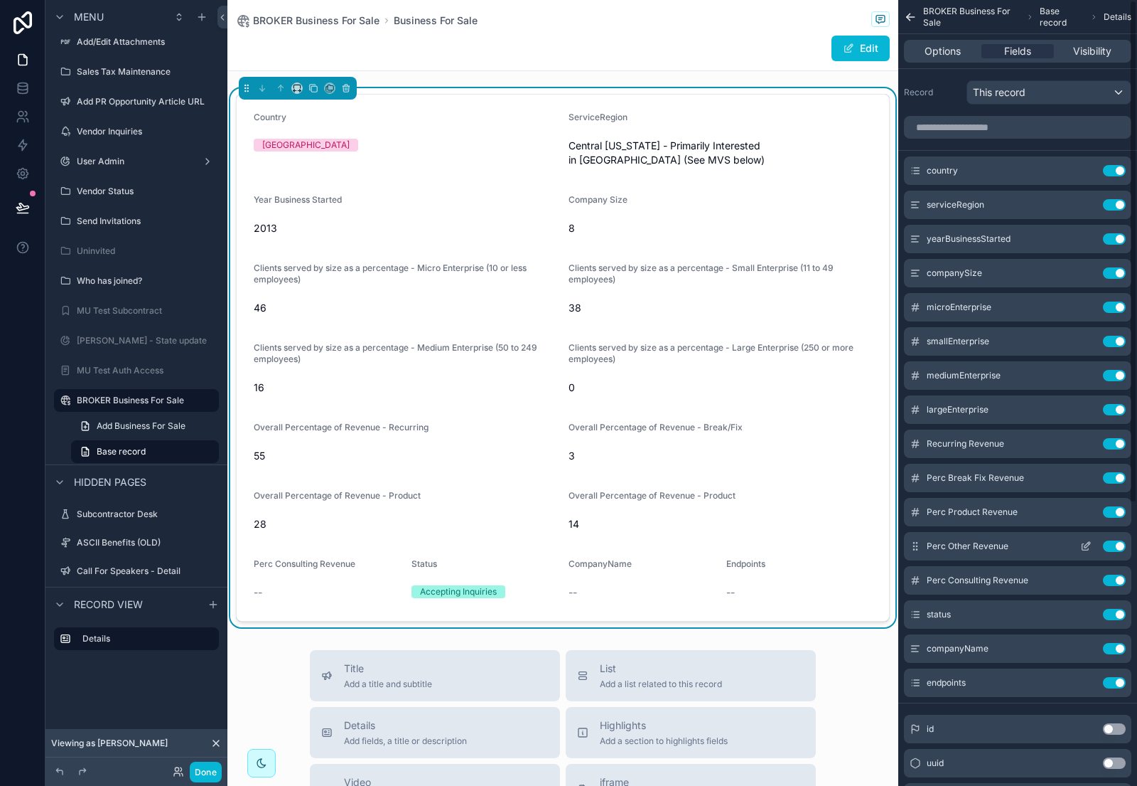
click at [1081, 544] on icon "scrollable content" at bounding box center [1086, 545] width 11 height 11
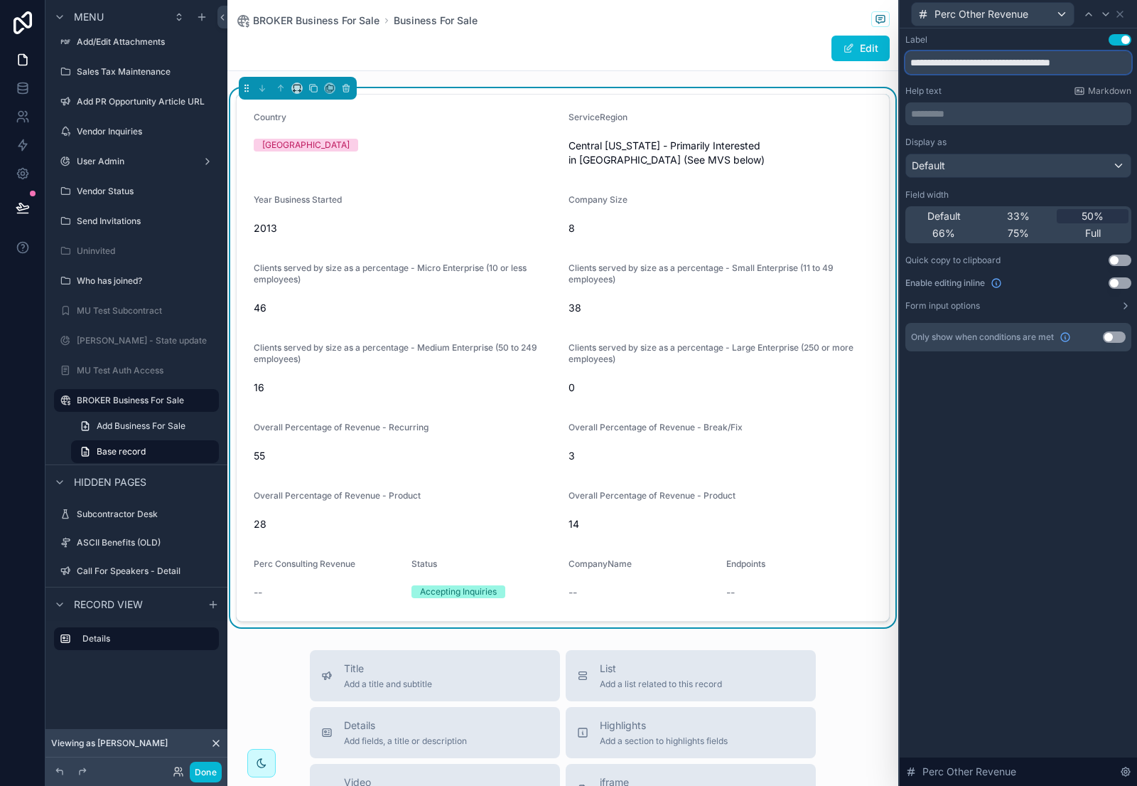
click at [1107, 59] on input "**********" at bounding box center [1019, 62] width 226 height 23
type input "**********"
click at [1120, 16] on icon at bounding box center [1120, 14] width 11 height 11
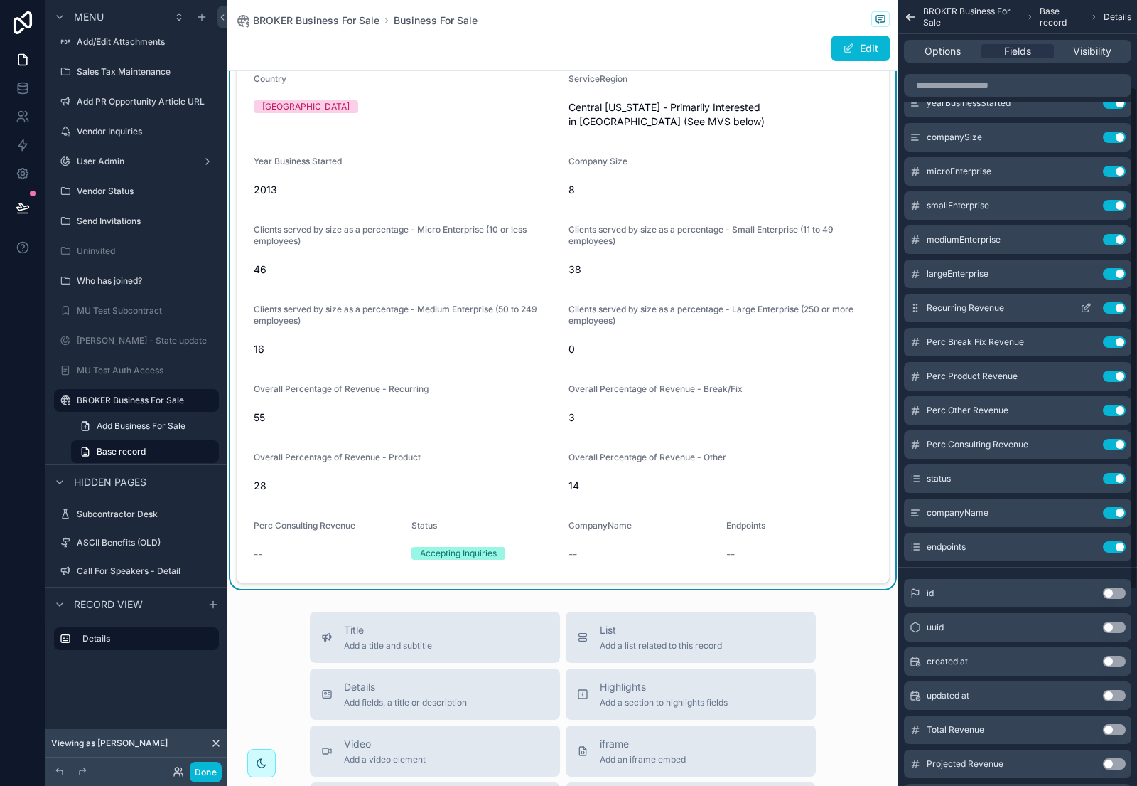
scroll to position [141, 0]
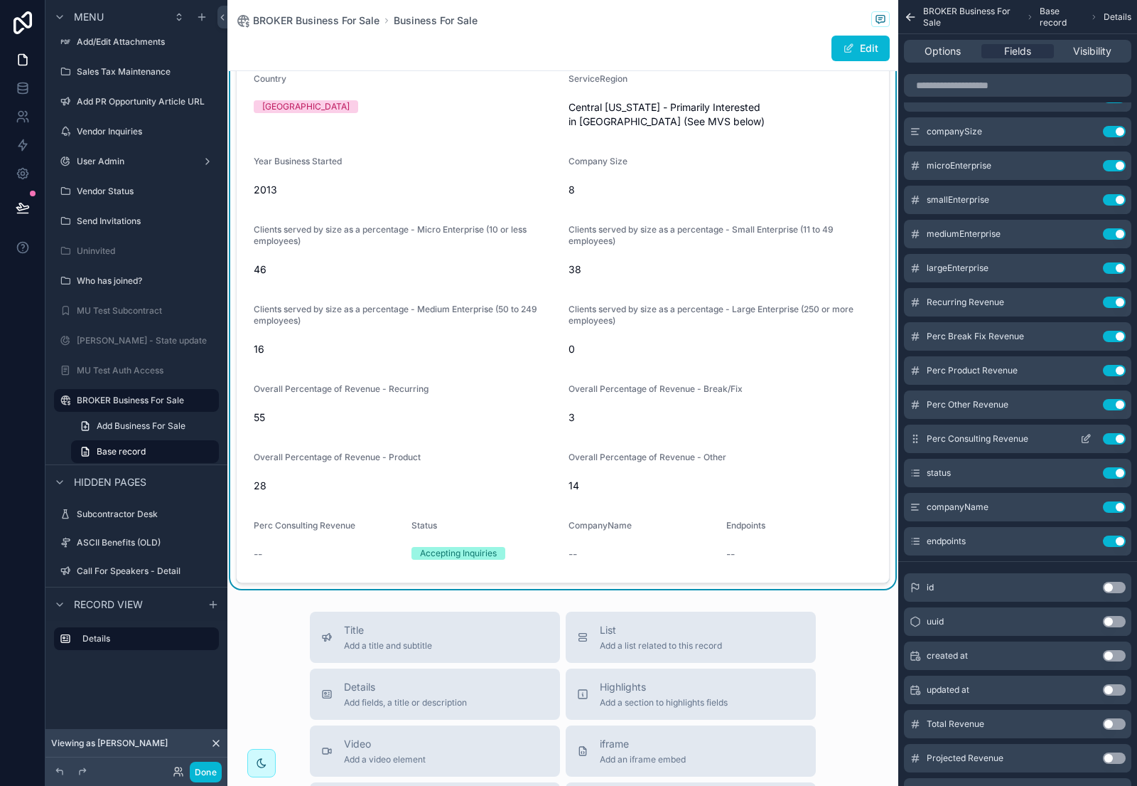
click at [1110, 438] on button "Use setting" at bounding box center [1114, 438] width 23 height 11
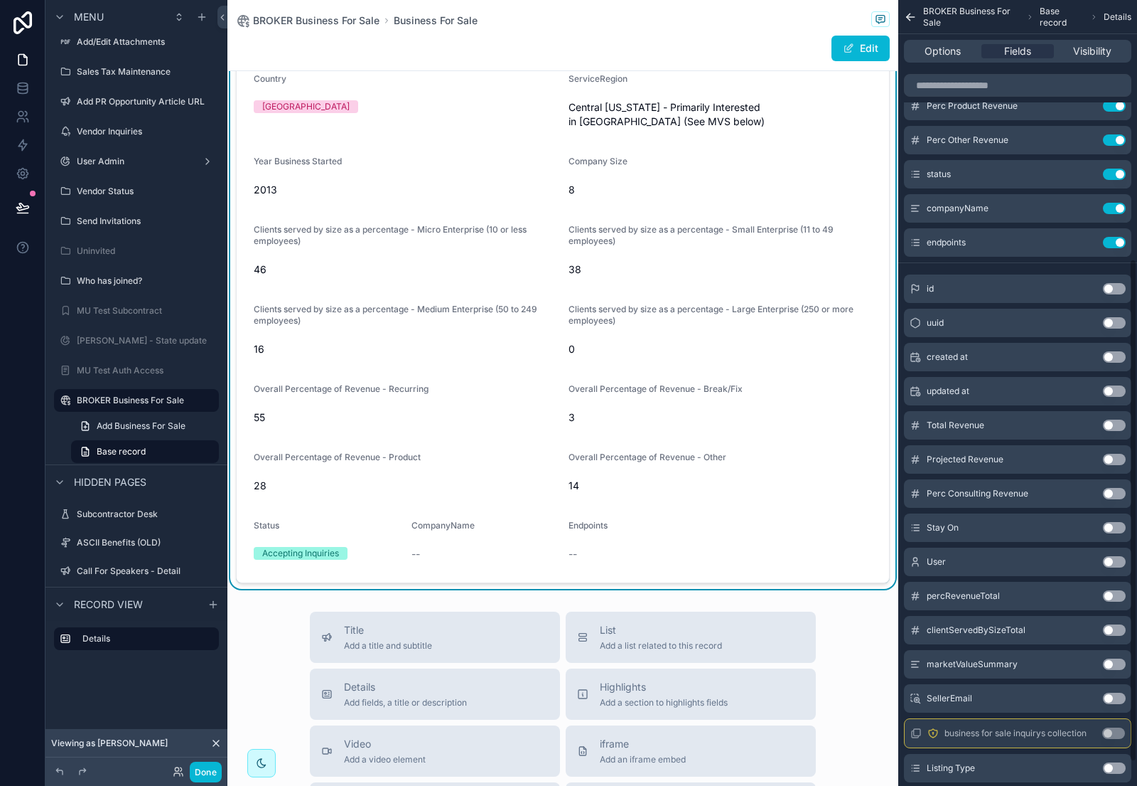
scroll to position [410, 0]
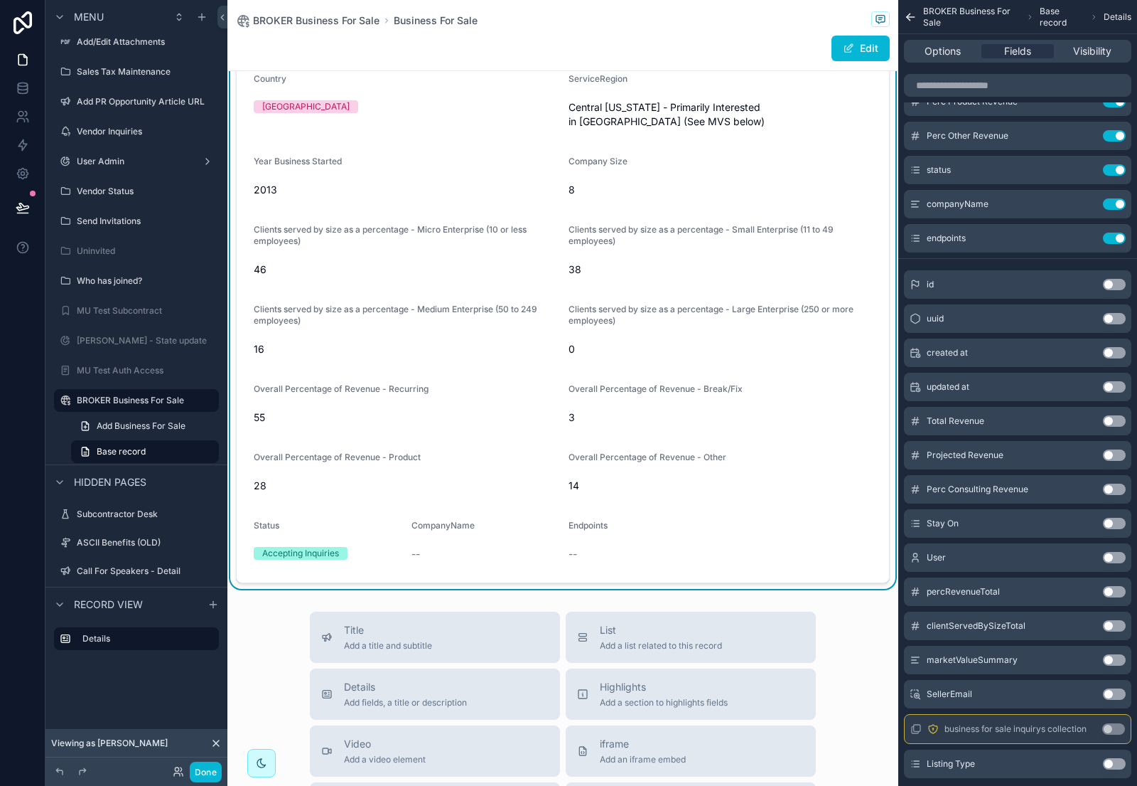
click at [1117, 417] on button "Use setting" at bounding box center [1114, 420] width 23 height 11
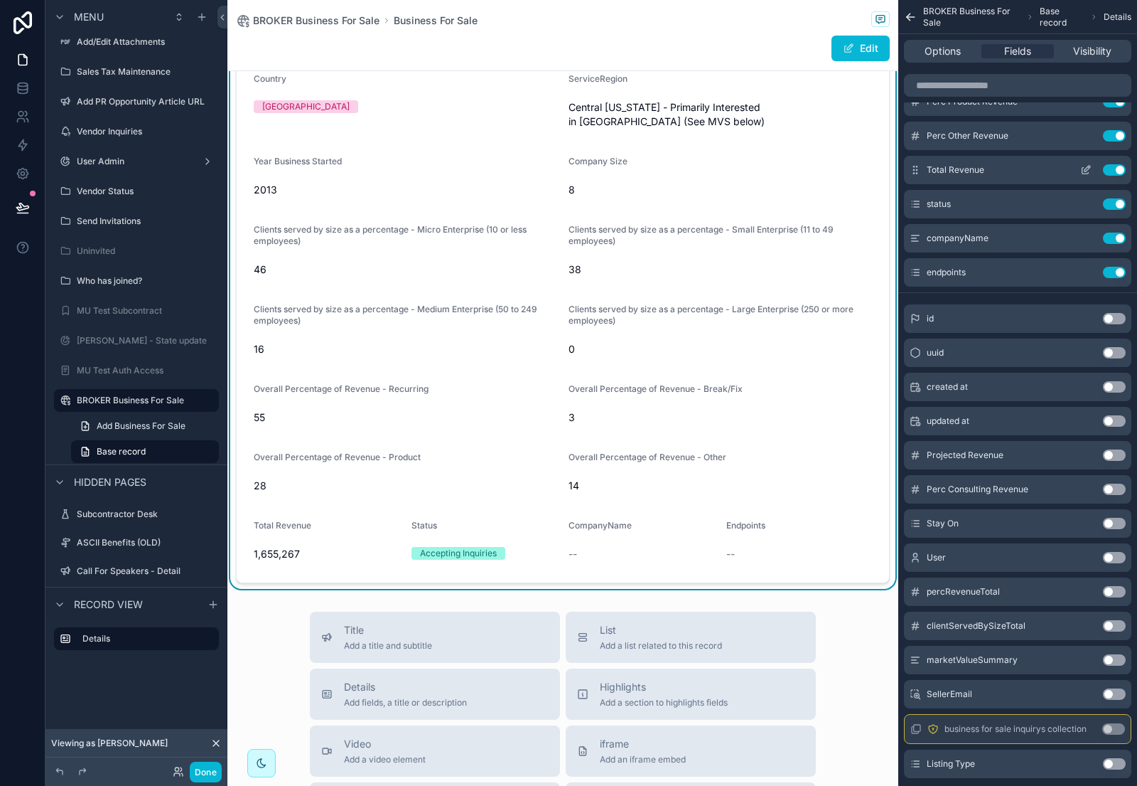
click at [1084, 168] on icon "scrollable content" at bounding box center [1086, 169] width 11 height 11
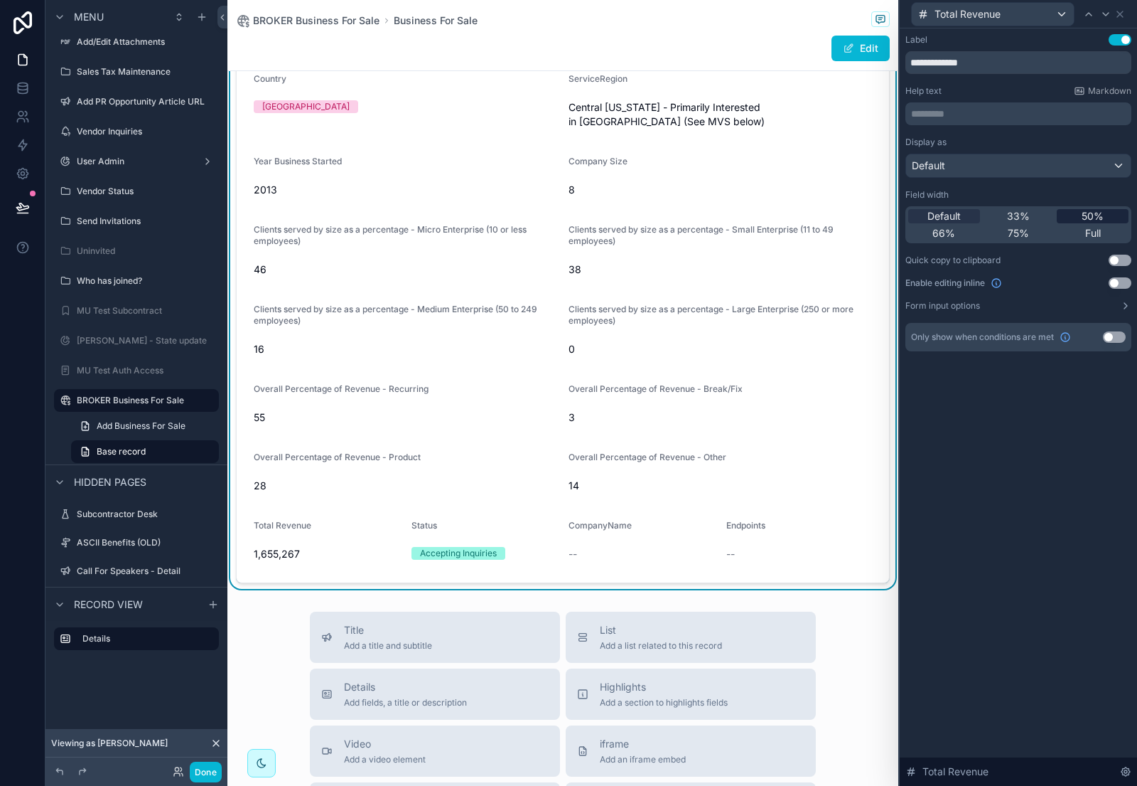
click at [1105, 215] on div "50%" at bounding box center [1093, 216] width 72 height 14
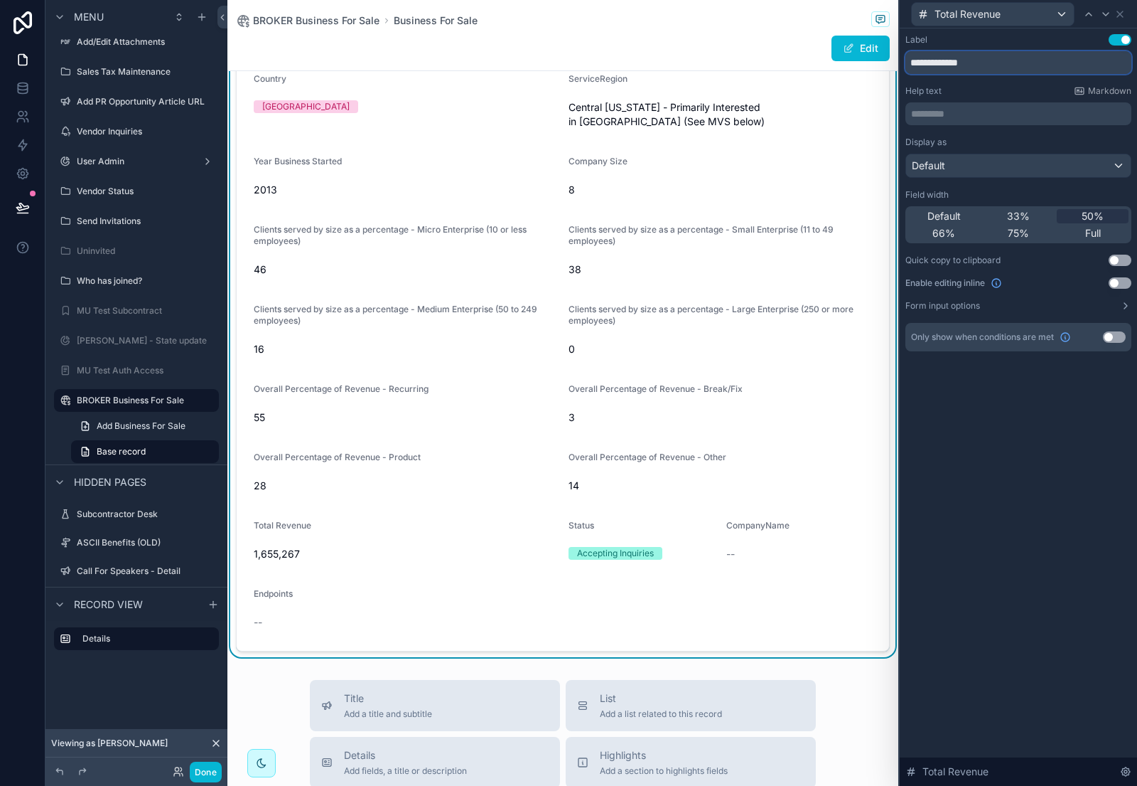
click at [1013, 58] on input "**********" at bounding box center [1019, 62] width 226 height 23
paste input "**********"
type input "**********"
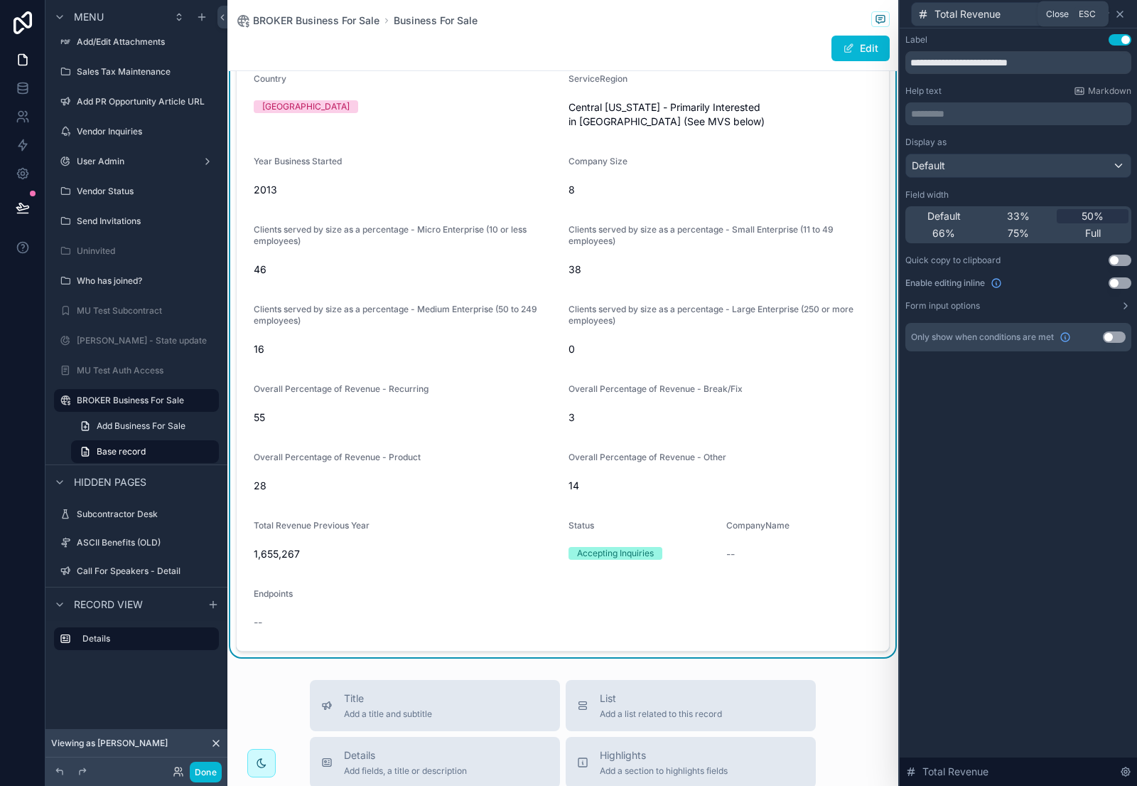
click at [1120, 12] on icon at bounding box center [1120, 14] width 11 height 11
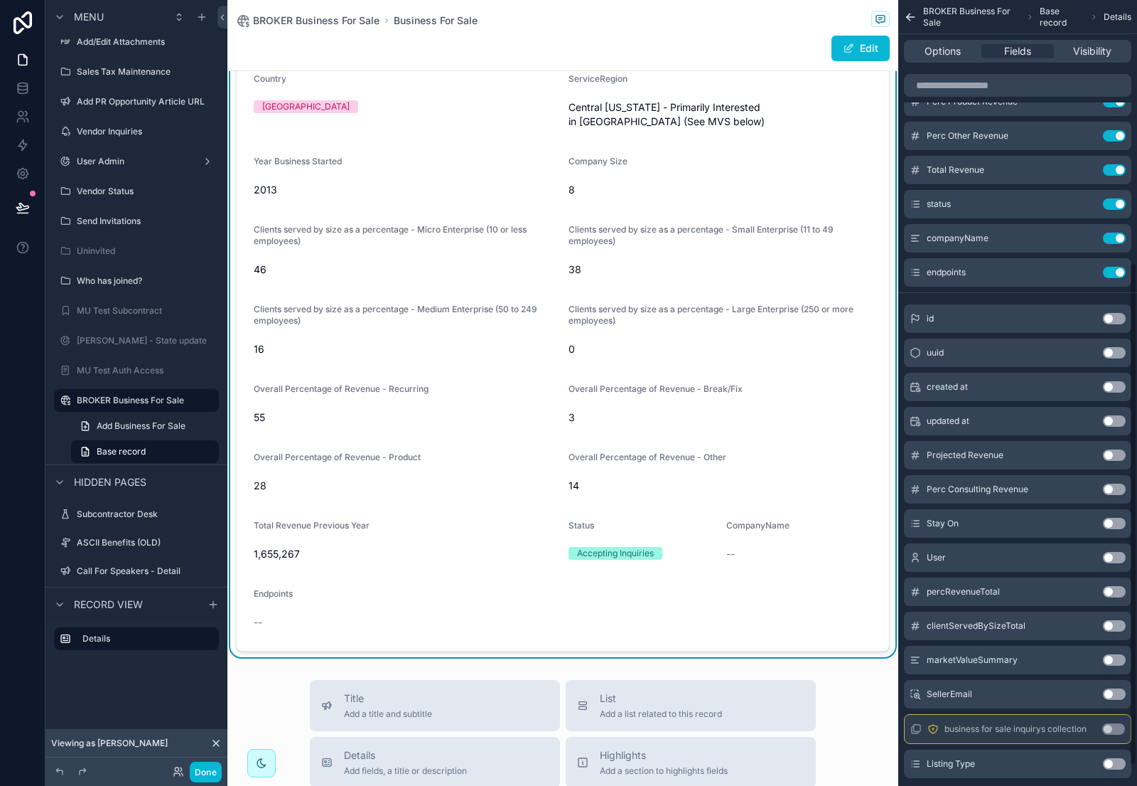
click at [1116, 659] on button "Use setting" at bounding box center [1114, 659] width 23 height 11
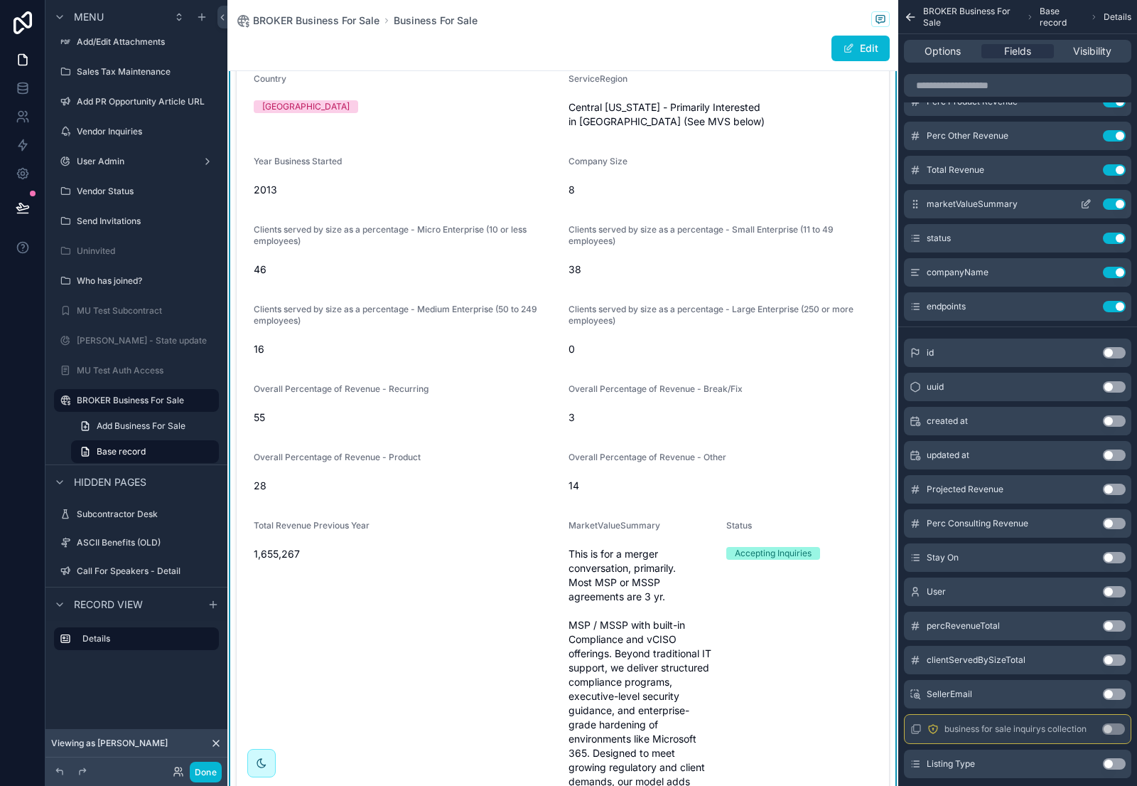
click at [1091, 201] on icon "scrollable content" at bounding box center [1086, 203] width 11 height 11
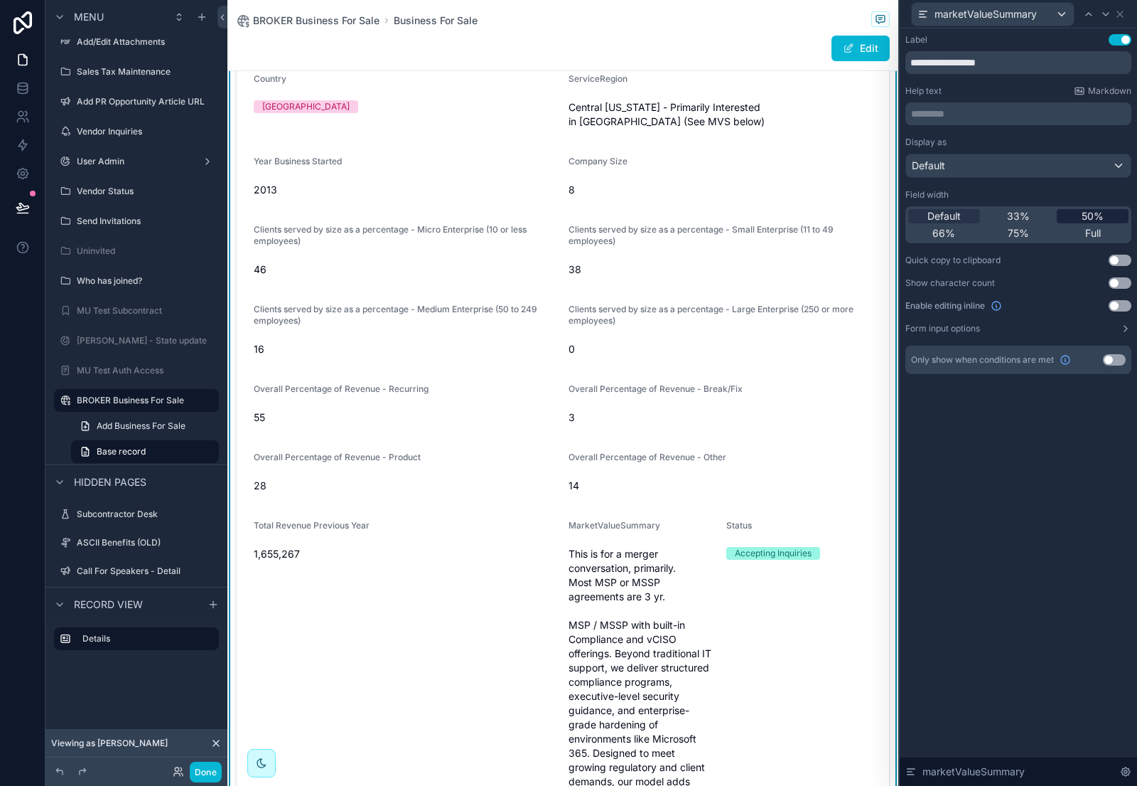
click at [1091, 214] on span "50%" at bounding box center [1093, 216] width 22 height 14
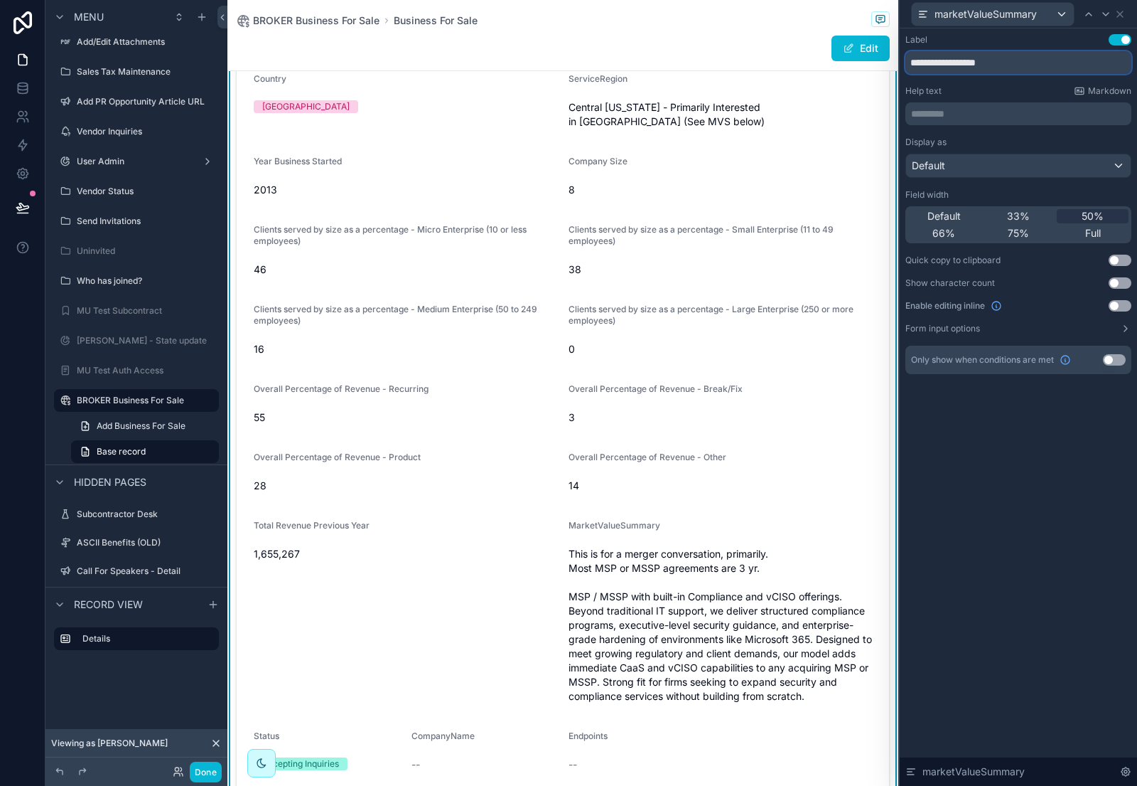
click at [969, 60] on input "**********" at bounding box center [1019, 62] width 226 height 23
click at [942, 61] on input "**********" at bounding box center [1019, 62] width 226 height 23
type input "**********"
click at [1121, 15] on icon at bounding box center [1121, 14] width 6 height 6
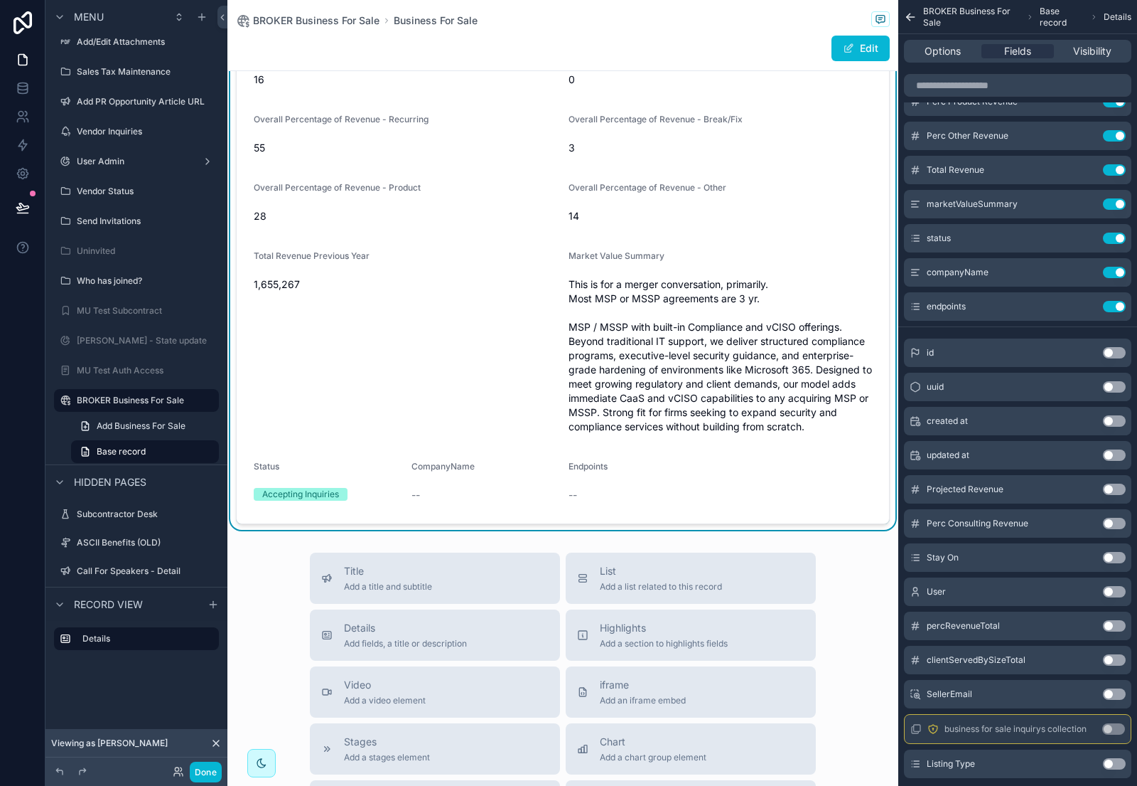
scroll to position [315, 0]
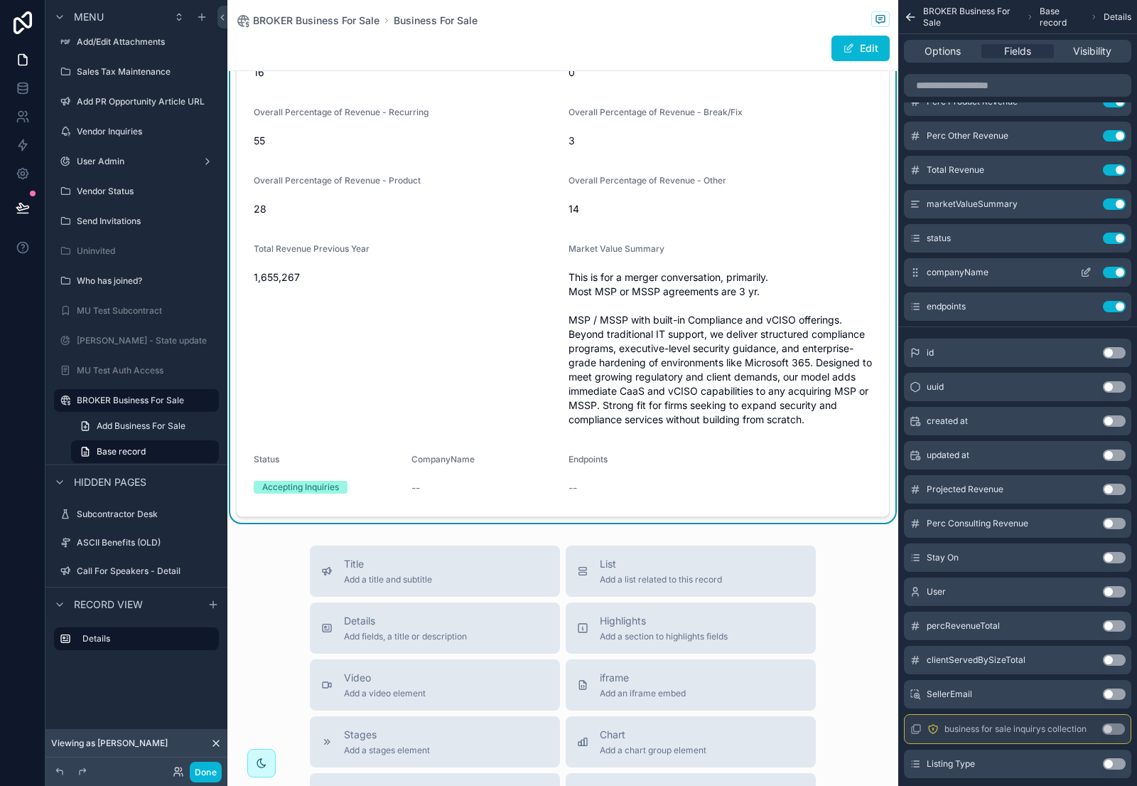
click at [1108, 268] on button "Use setting" at bounding box center [1114, 272] width 23 height 11
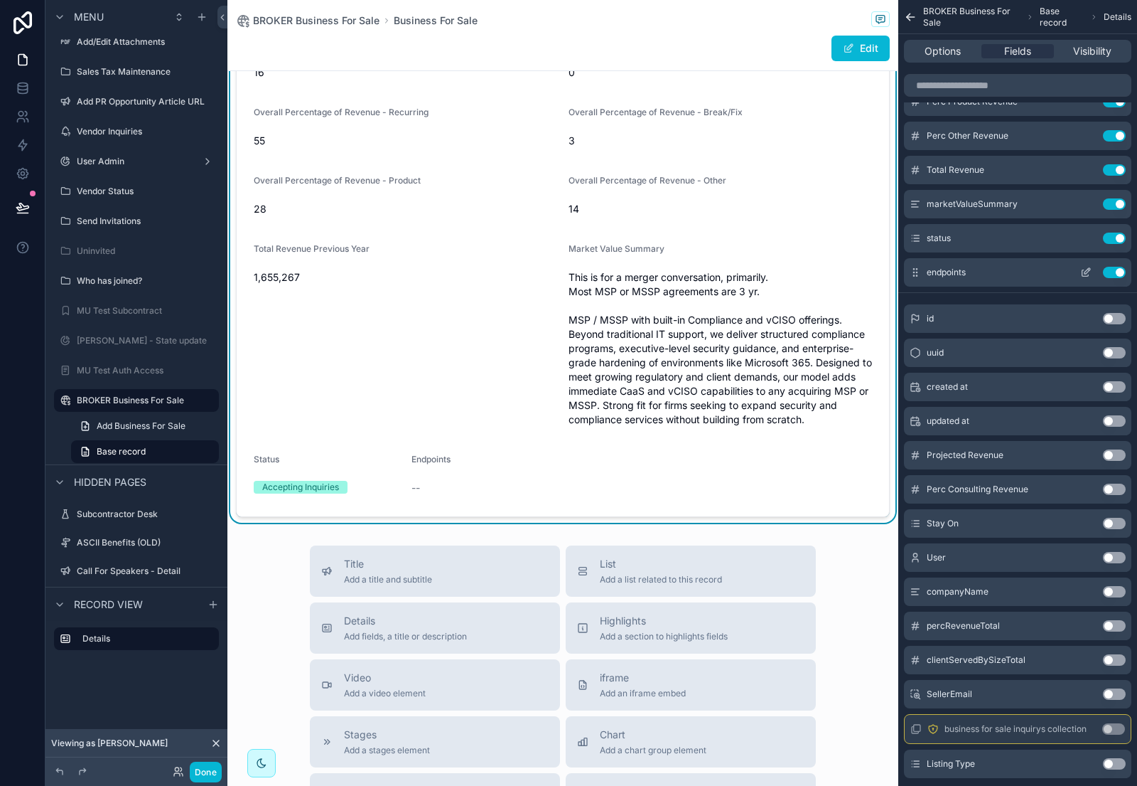
click at [1115, 269] on button "Use setting" at bounding box center [1114, 272] width 23 height 11
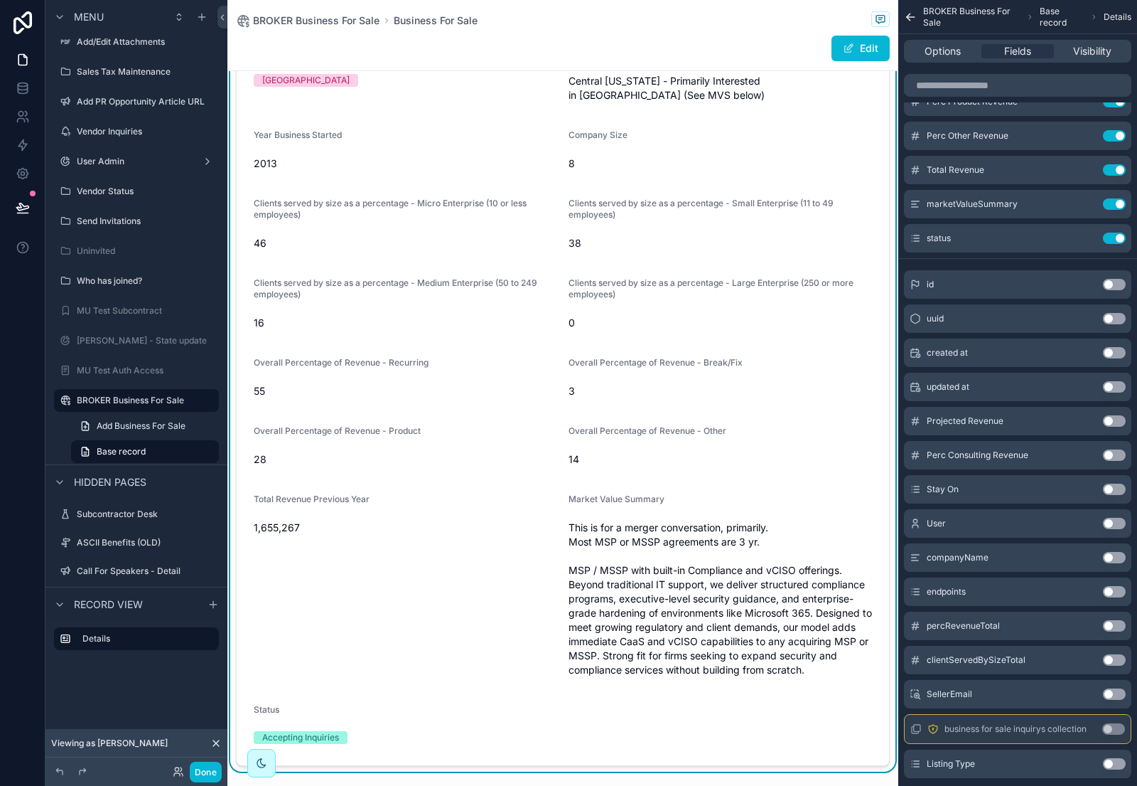
scroll to position [0, 0]
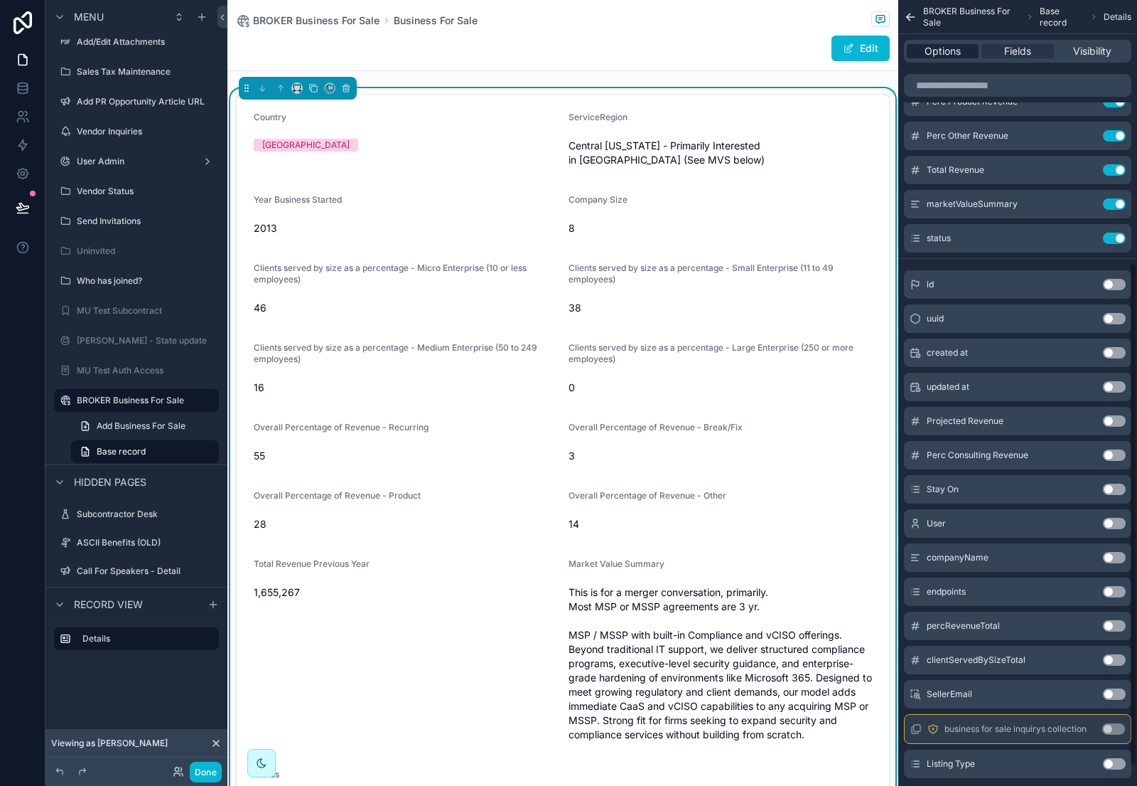
click at [930, 54] on span "Options" at bounding box center [943, 51] width 36 height 14
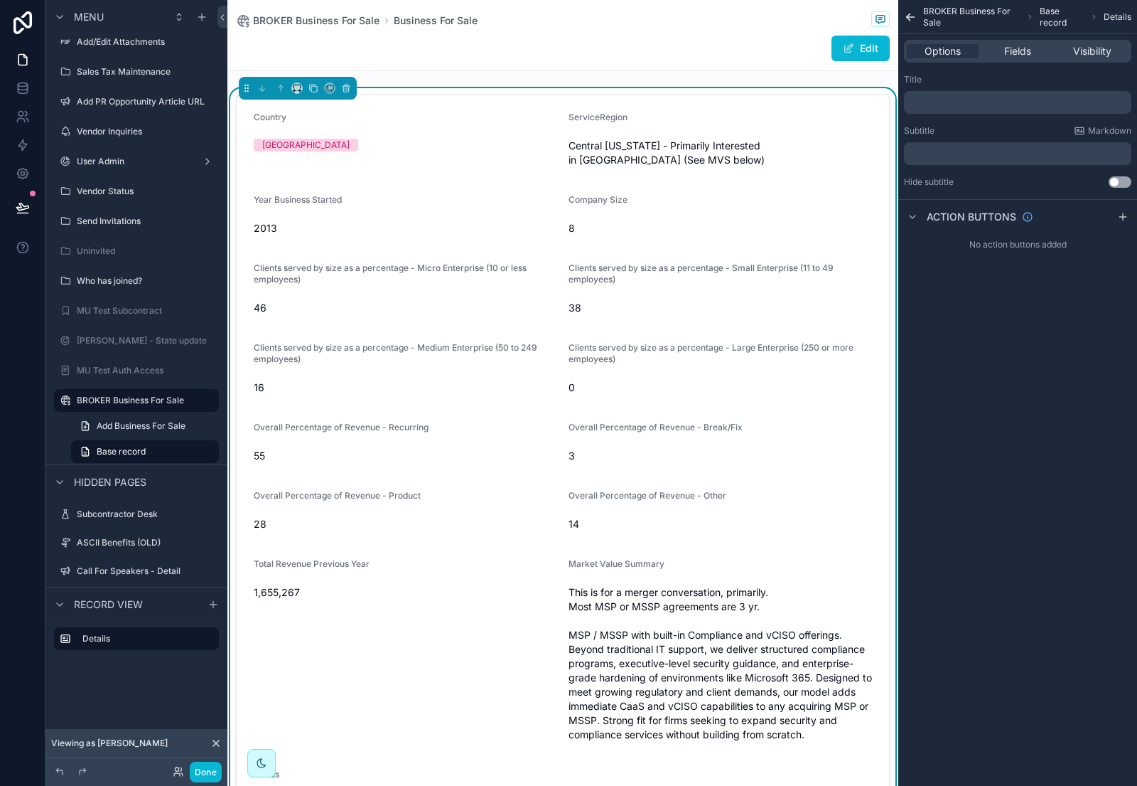
click at [908, 13] on icon "scrollable content" at bounding box center [911, 17] width 14 height 14
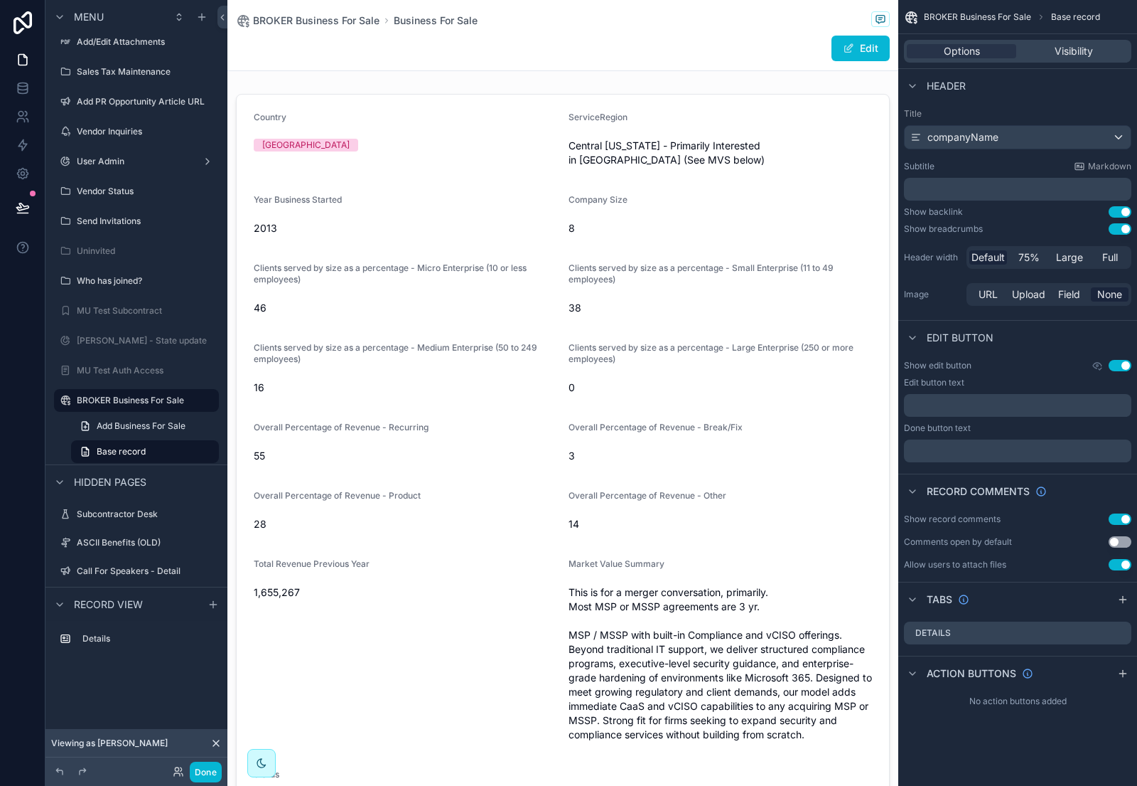
click at [1113, 515] on button "Use setting" at bounding box center [1120, 518] width 23 height 11
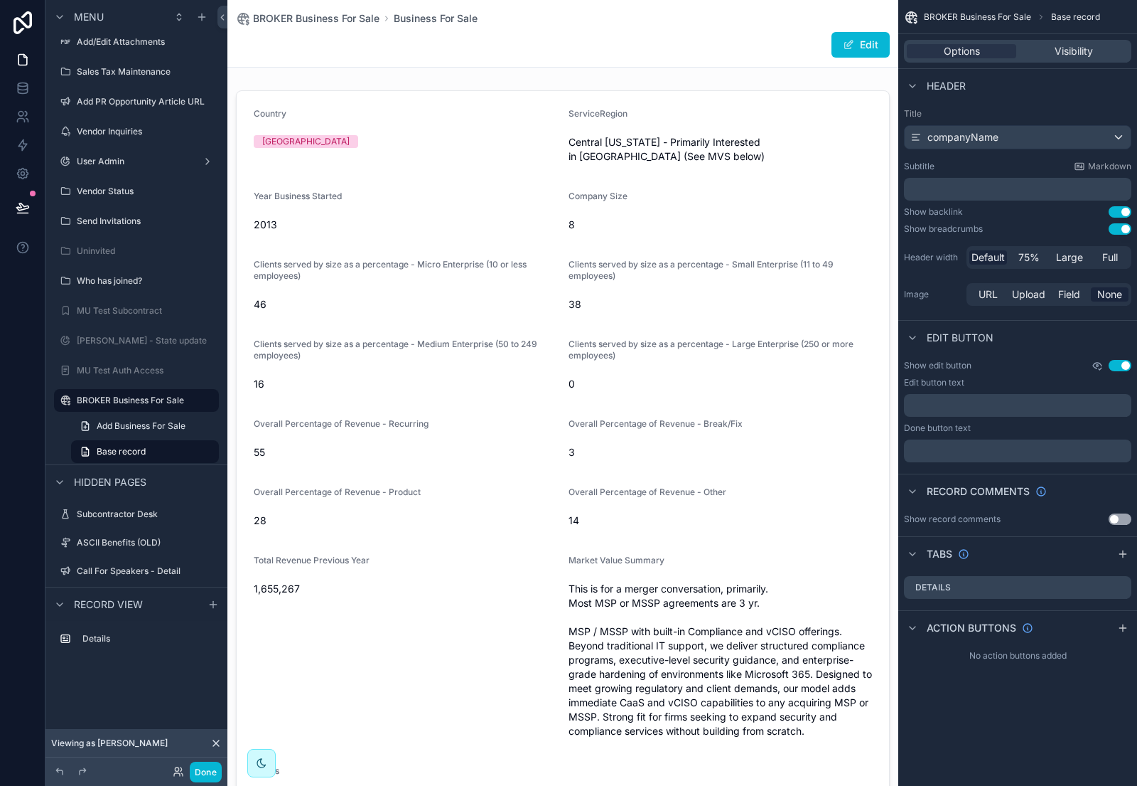
click at [1094, 366] on icon "scrollable content" at bounding box center [1097, 366] width 9 height 6
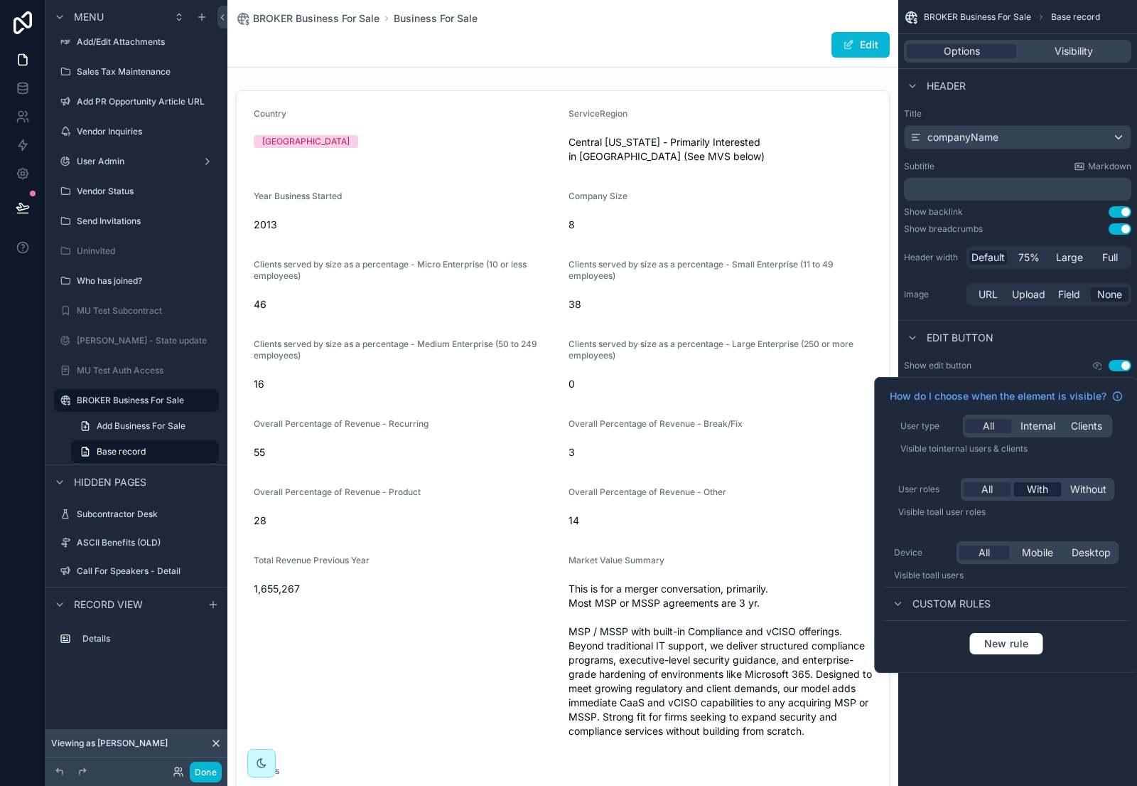
click at [1020, 485] on div "With" at bounding box center [1038, 489] width 48 height 14
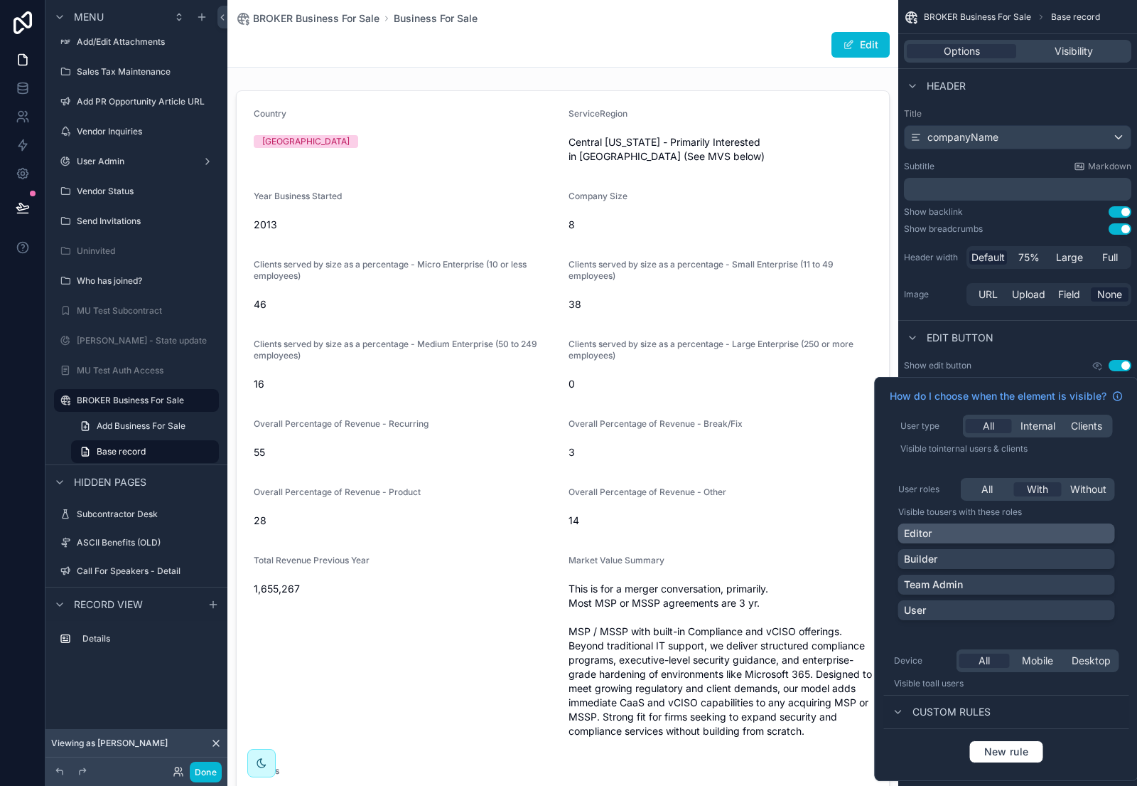
click at [1078, 527] on div "Editor" at bounding box center [1006, 533] width 205 height 14
click at [1081, 557] on div "Builder" at bounding box center [1006, 559] width 205 height 14
click at [1091, 583] on div "Team Admin" at bounding box center [1006, 584] width 205 height 14
click at [1061, 328] on div "Edit button" at bounding box center [1018, 337] width 239 height 34
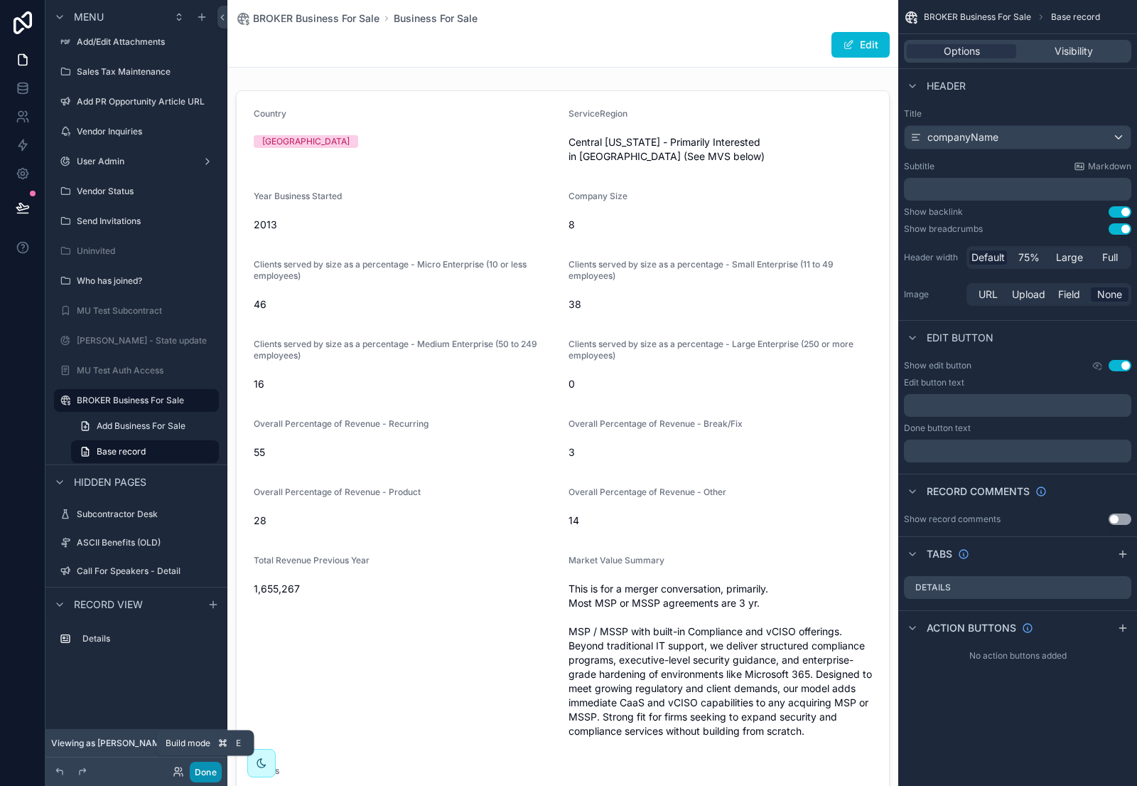
click at [194, 777] on button "Done" at bounding box center [206, 771] width 32 height 21
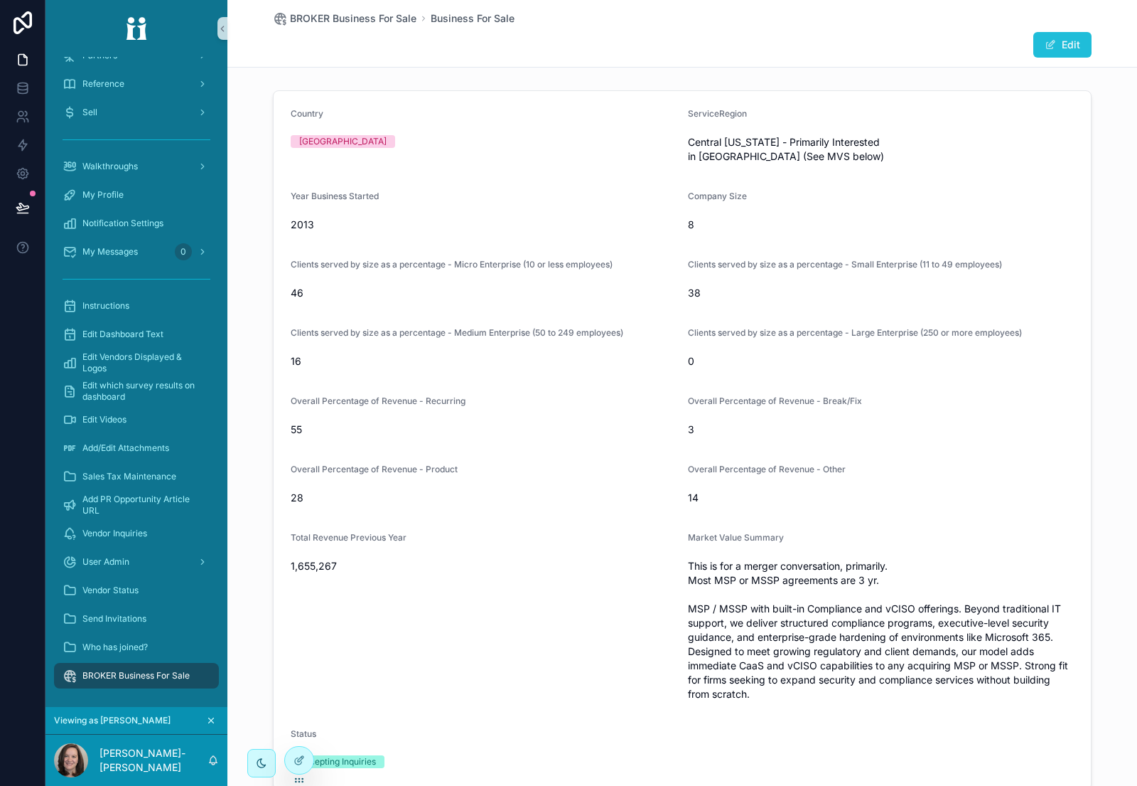
click at [1064, 45] on button "Edit" at bounding box center [1063, 45] width 58 height 26
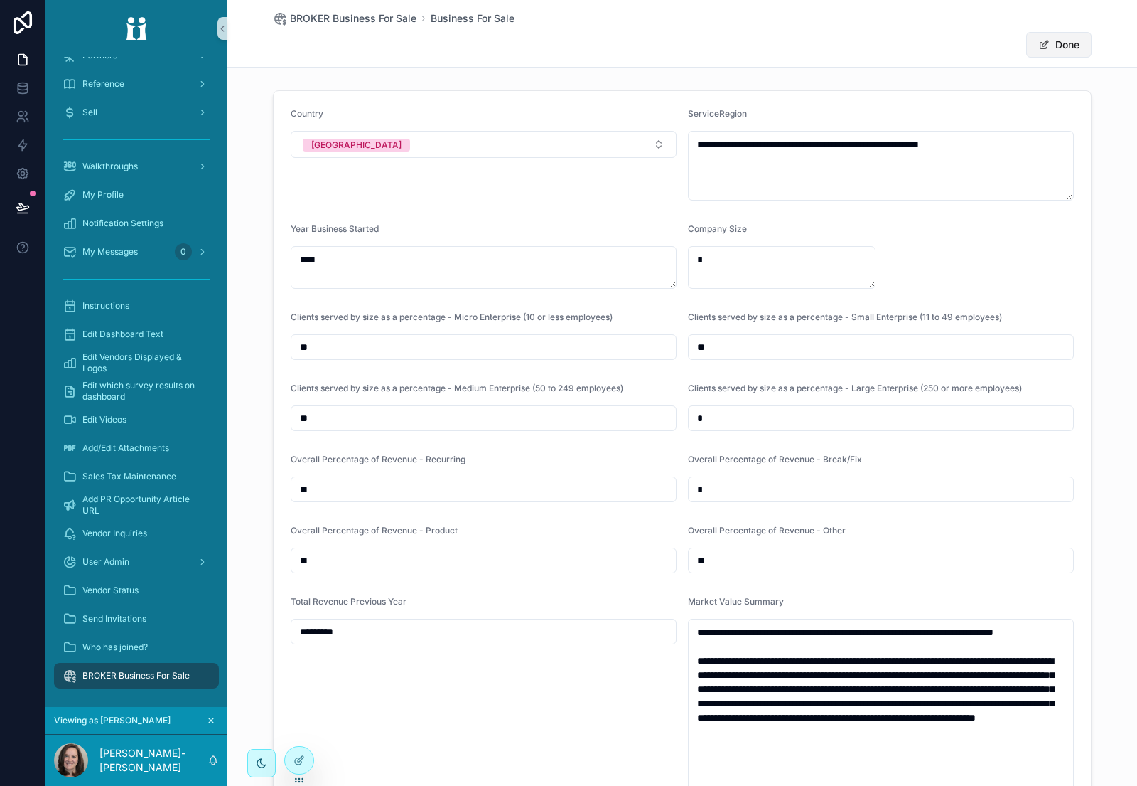
click at [1064, 45] on button "Done" at bounding box center [1059, 45] width 65 height 26
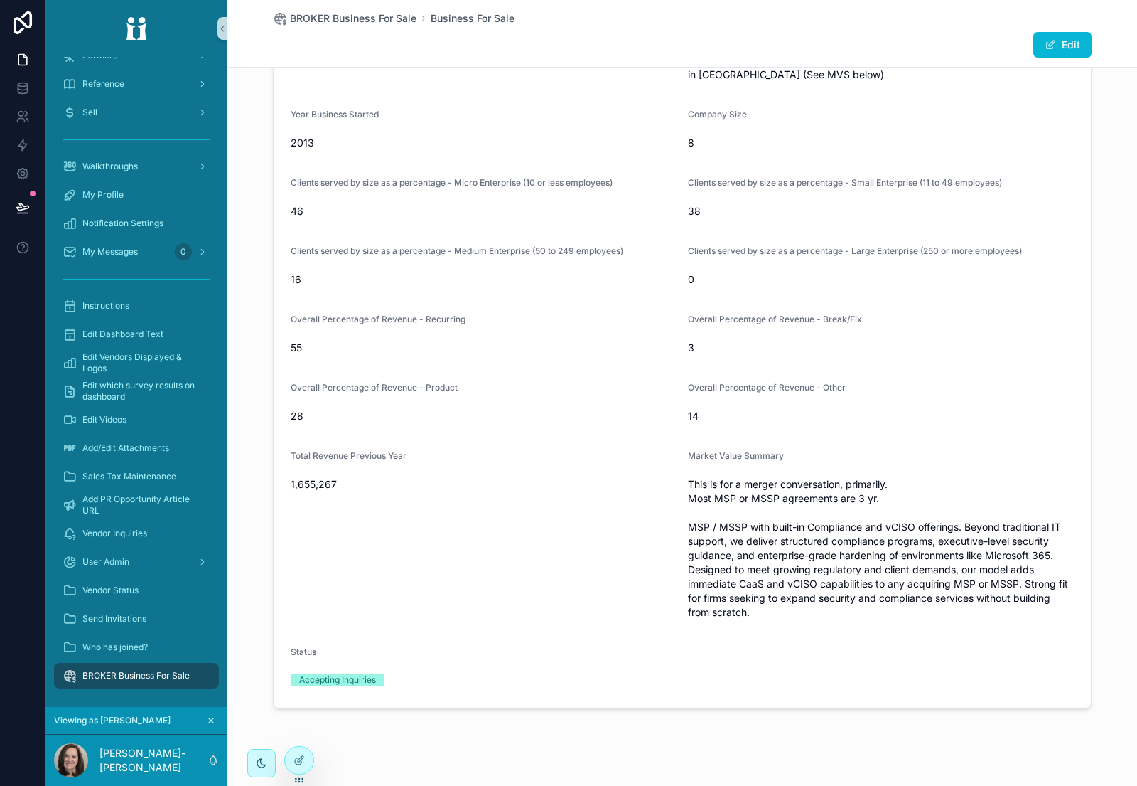
scroll to position [115, 0]
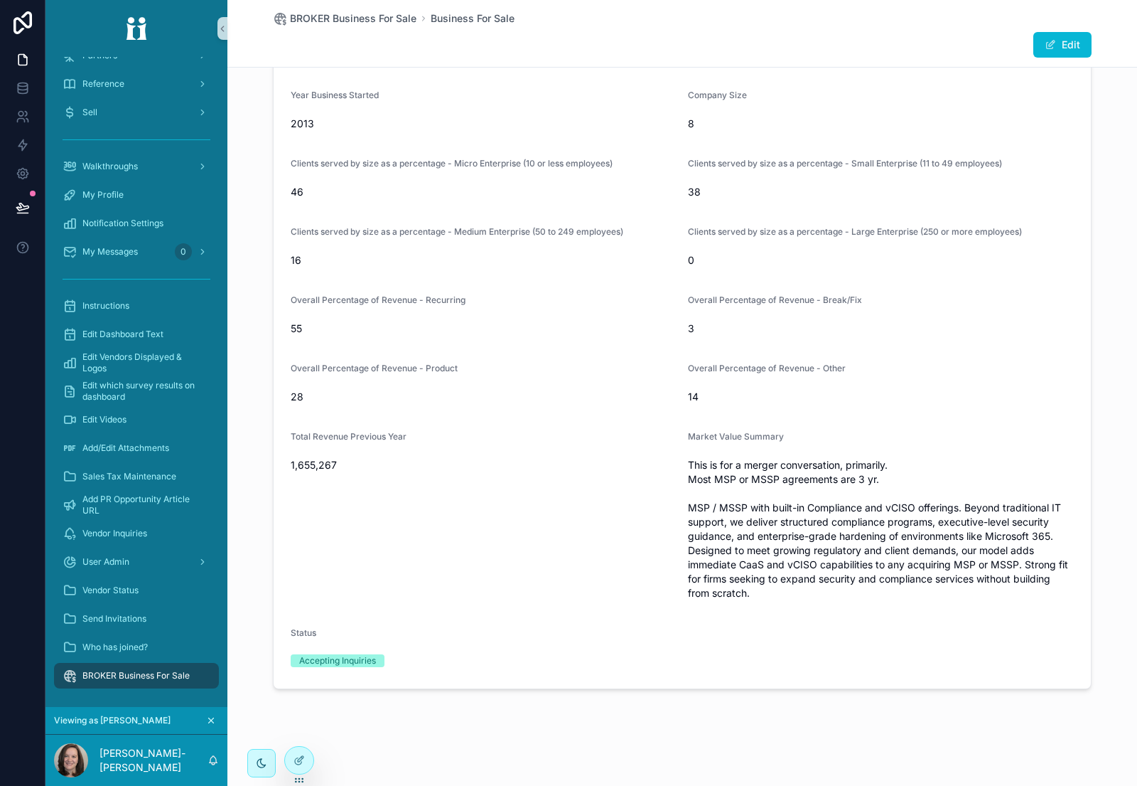
click at [157, 668] on div "BROKER Business For Sale" at bounding box center [137, 675] width 148 height 23
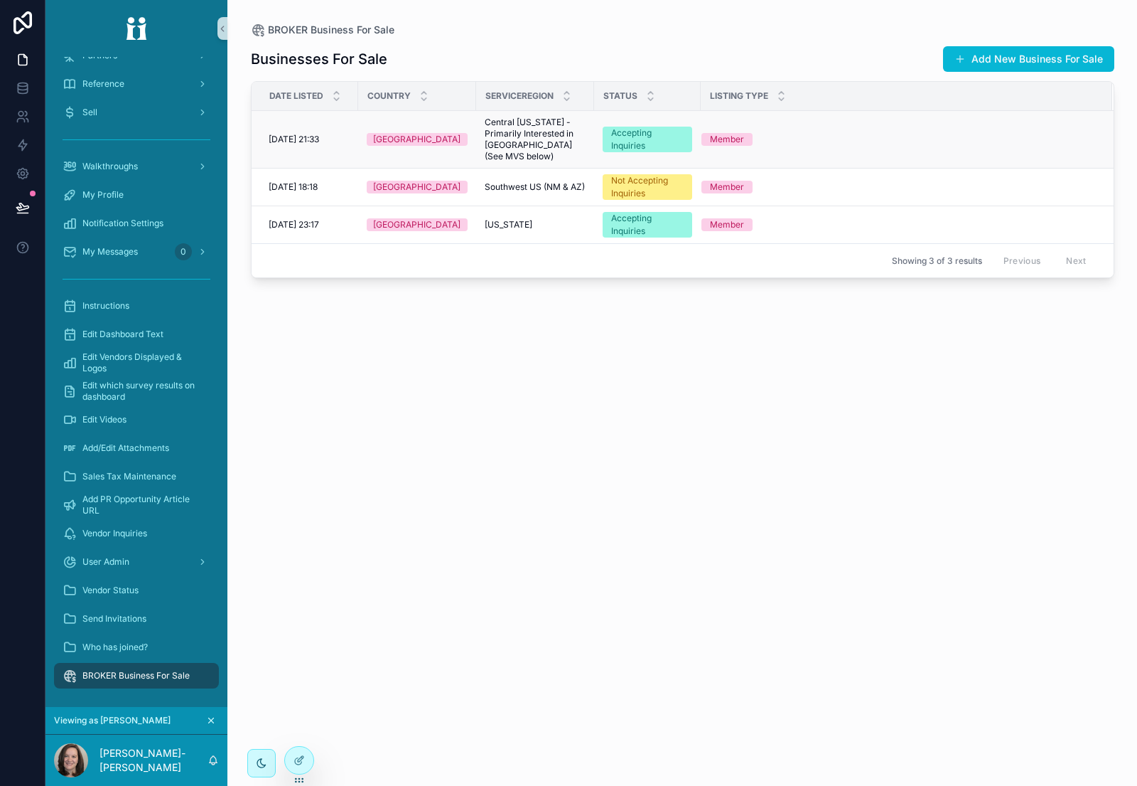
click at [439, 133] on div "[GEOGRAPHIC_DATA]" at bounding box center [417, 139] width 101 height 13
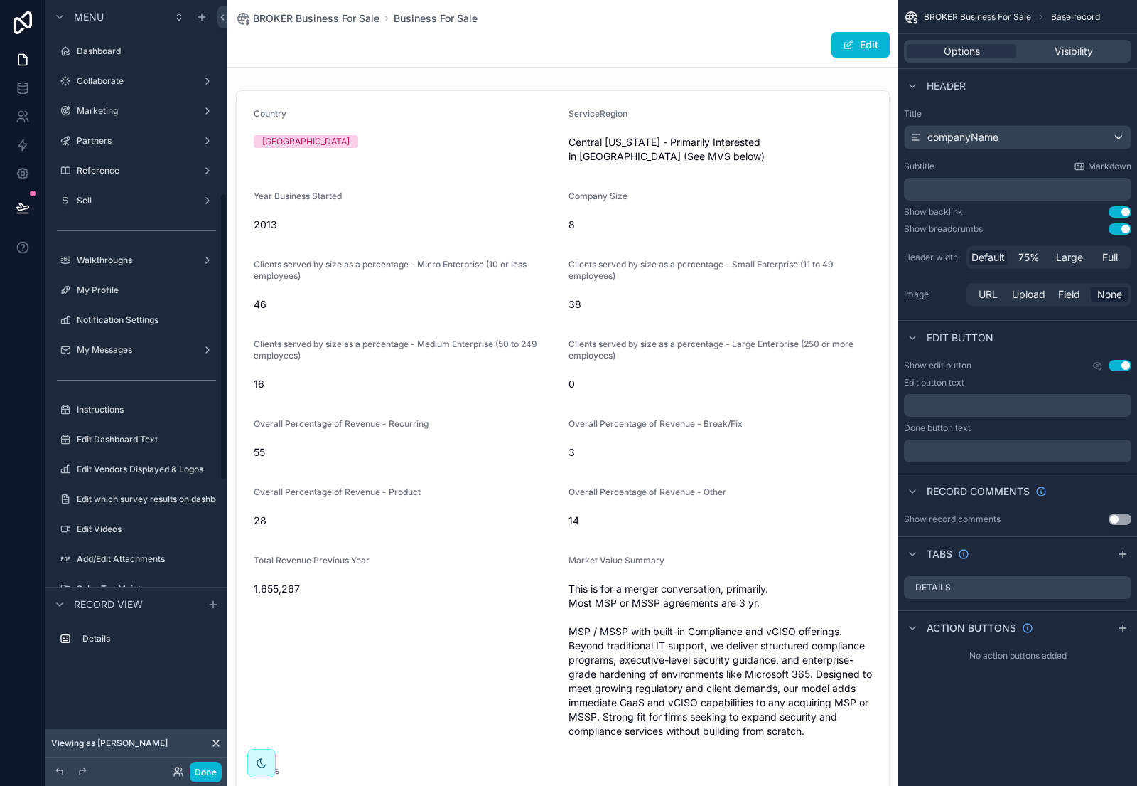
scroll to position [517, 0]
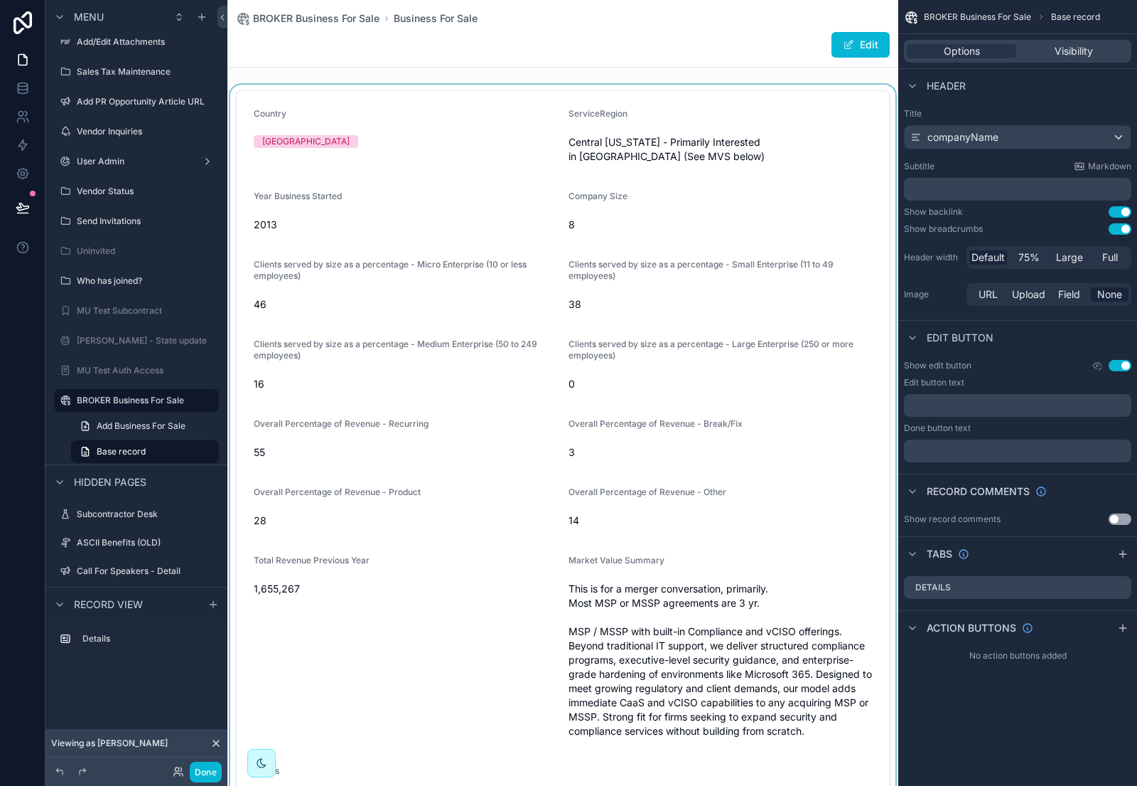
click at [732, 98] on div "scrollable content" at bounding box center [562, 459] width 671 height 748
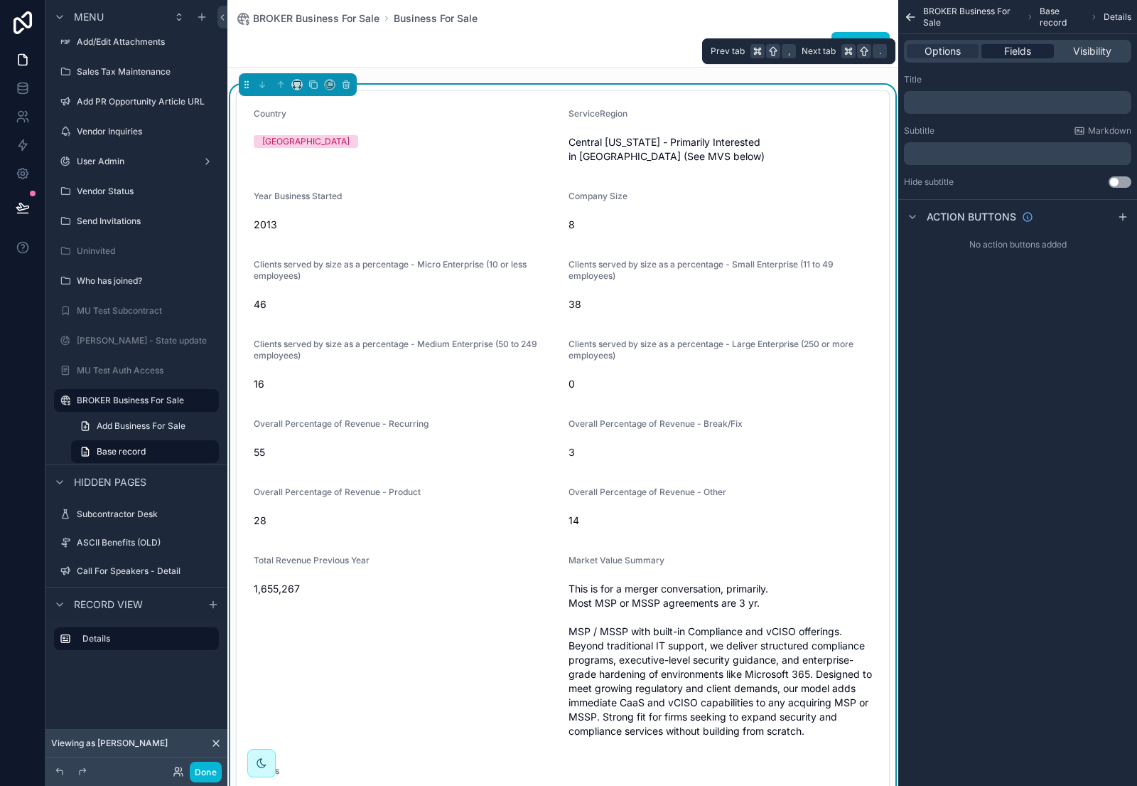
click at [1012, 49] on span "Fields" at bounding box center [1018, 51] width 27 height 14
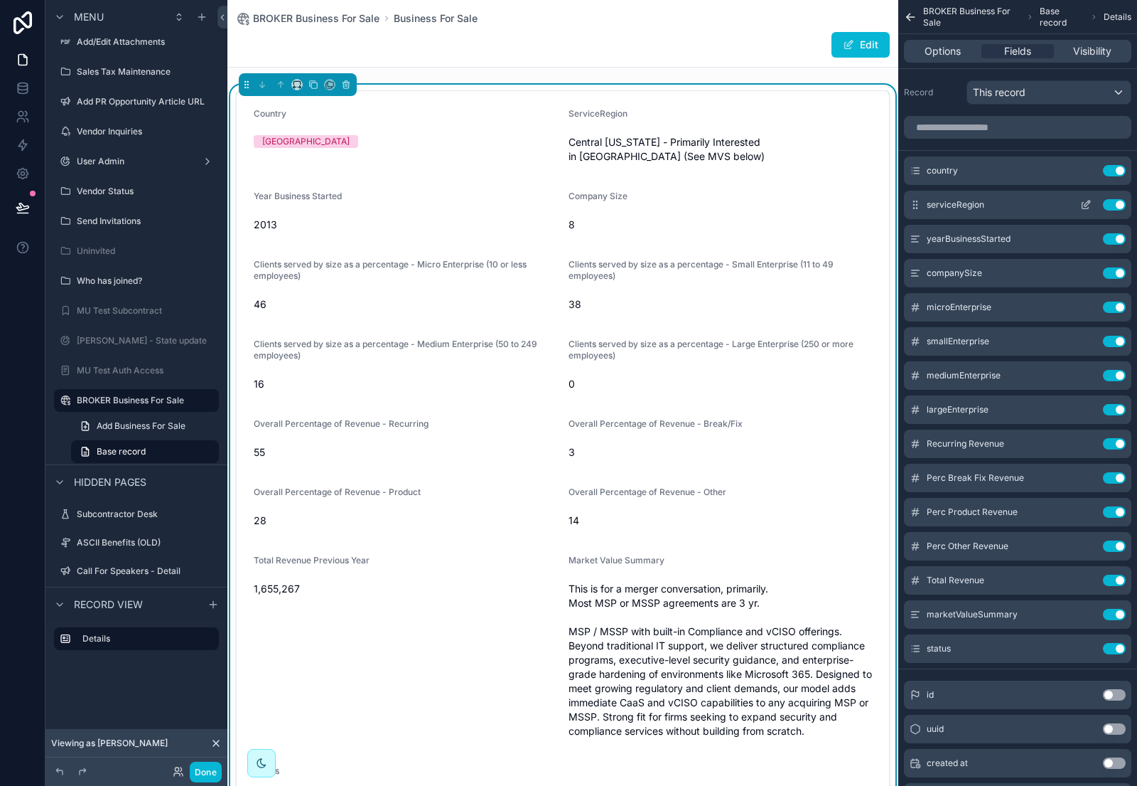
click at [1083, 205] on icon "scrollable content" at bounding box center [1086, 204] width 11 height 11
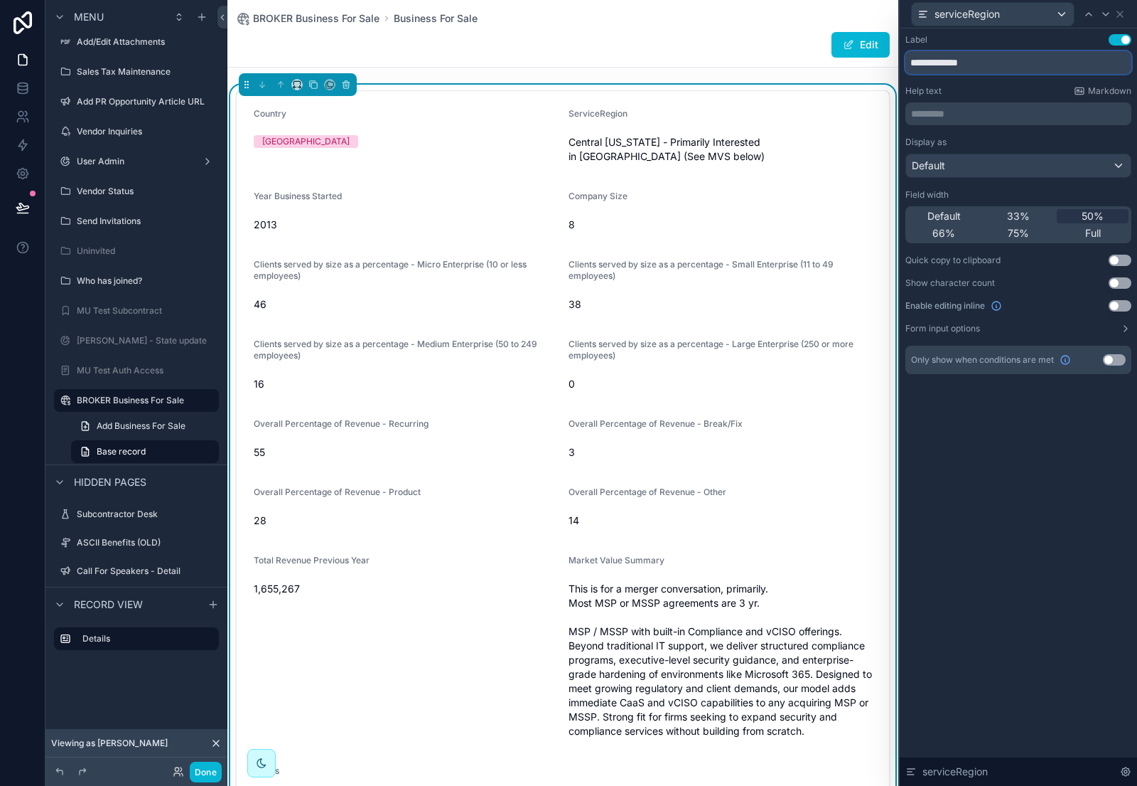
click at [946, 67] on input "**********" at bounding box center [1019, 62] width 226 height 23
type input "**********"
click at [1121, 16] on icon at bounding box center [1120, 14] width 11 height 11
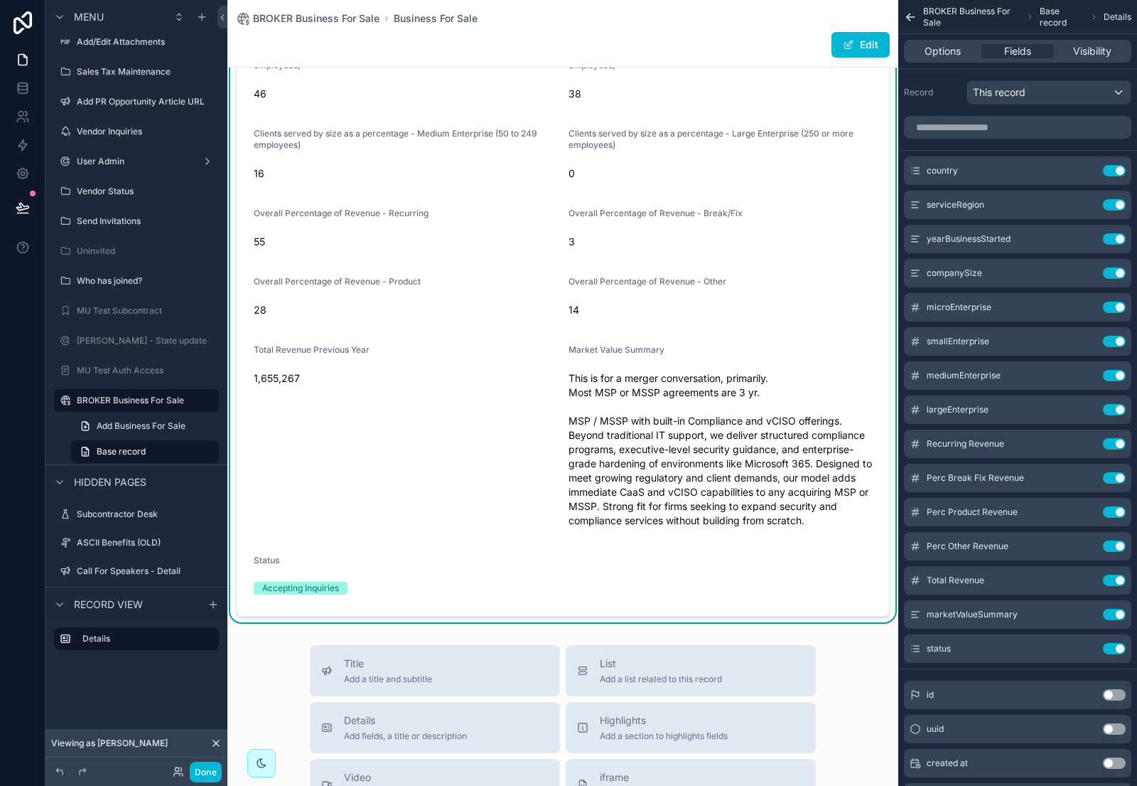
scroll to position [0, 0]
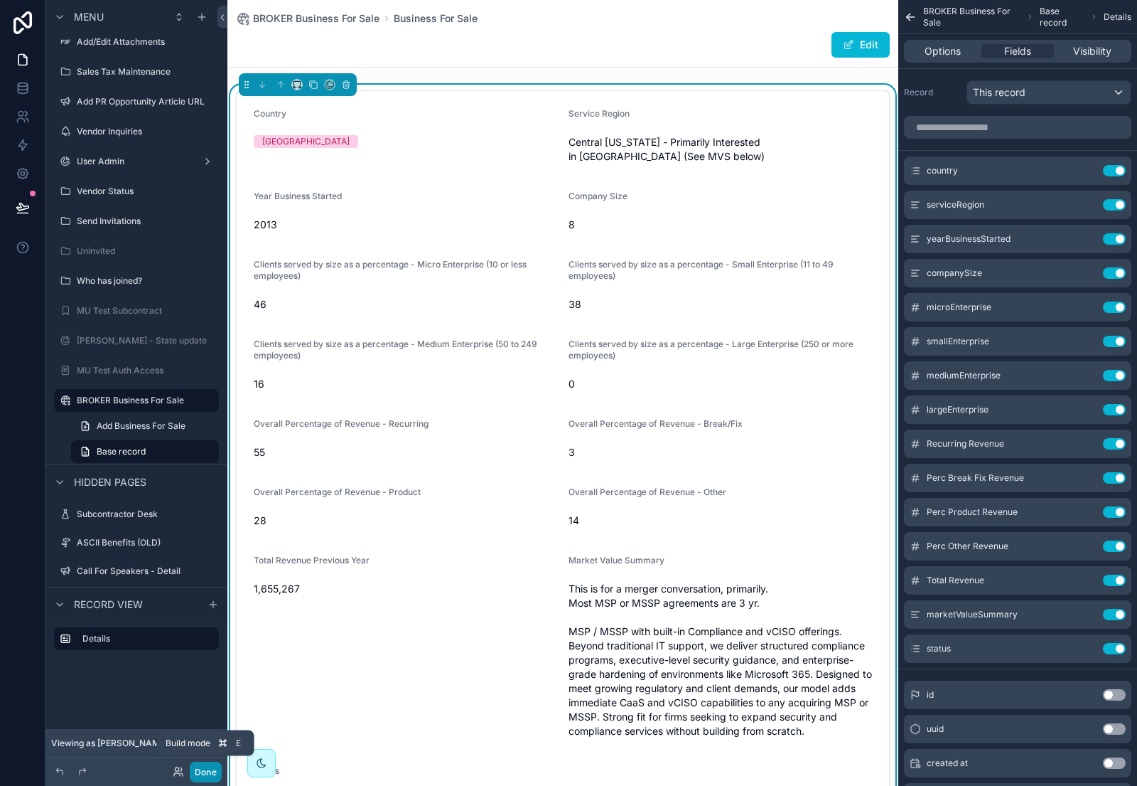
click at [205, 768] on button "Done" at bounding box center [206, 771] width 32 height 21
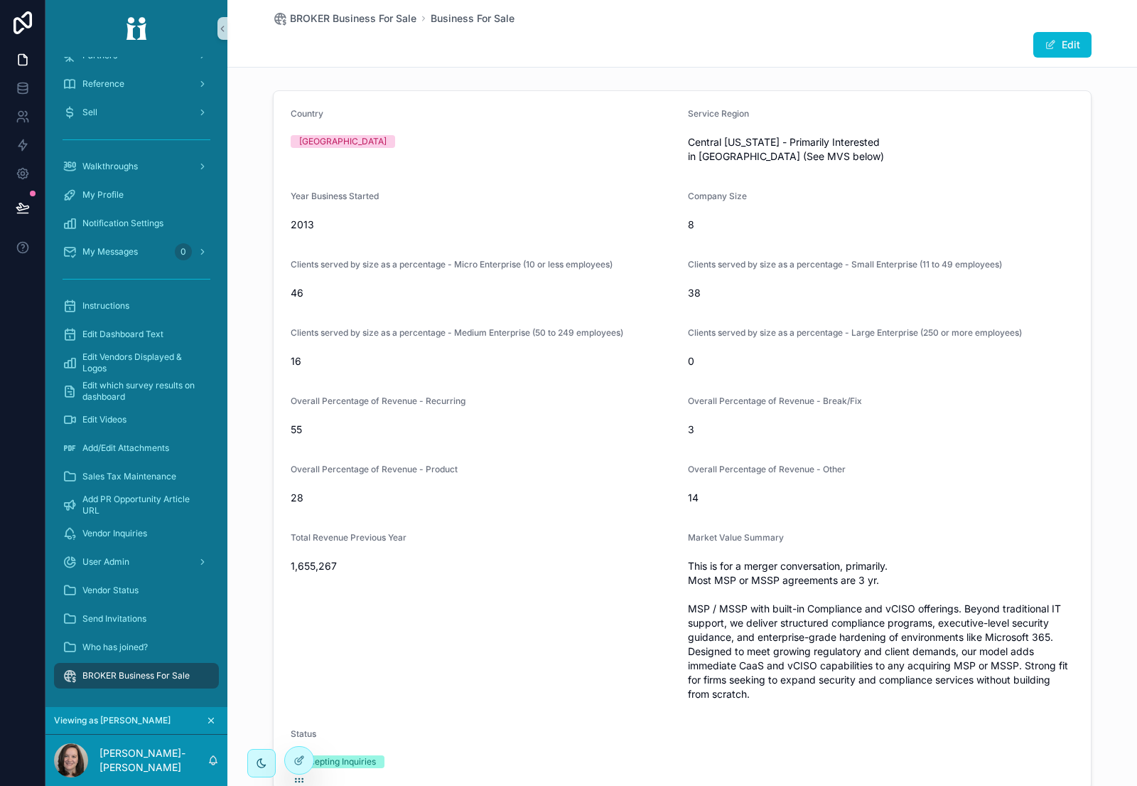
click at [142, 673] on span "BROKER Business For Sale" at bounding box center [135, 675] width 107 height 11
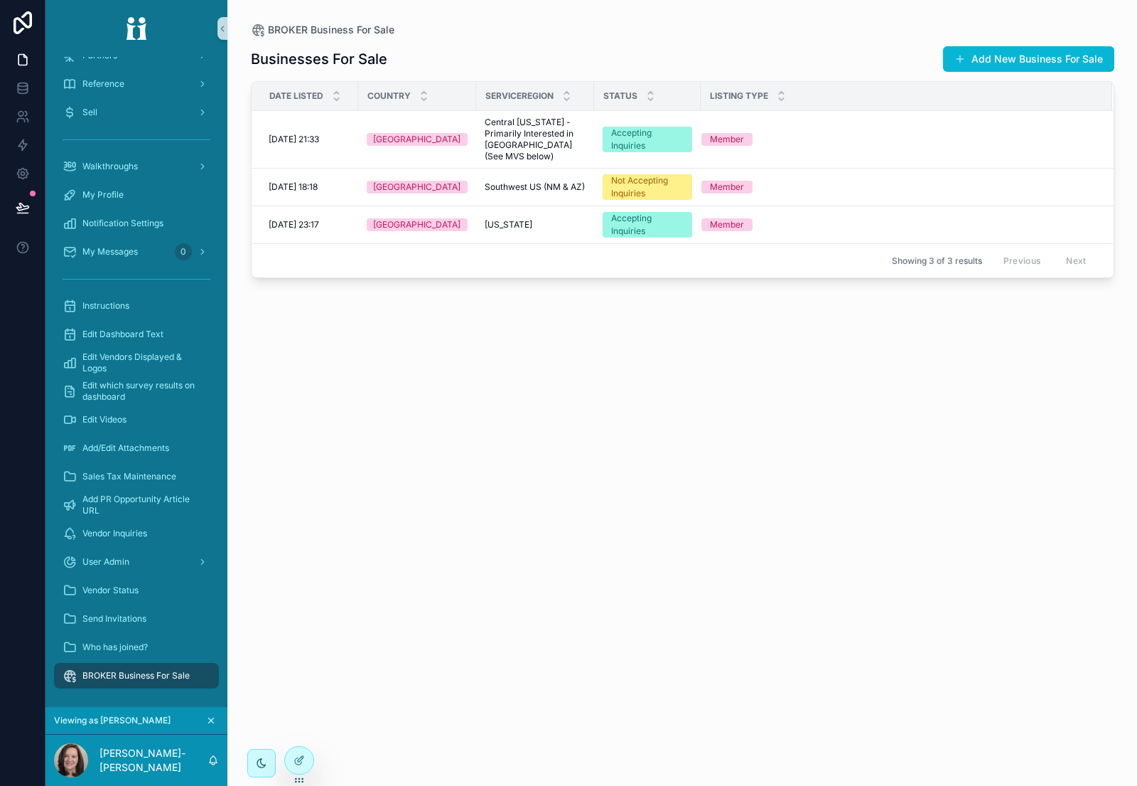
click at [879, 52] on div "Businesses For Sale Add New Business For Sale" at bounding box center [683, 58] width 864 height 27
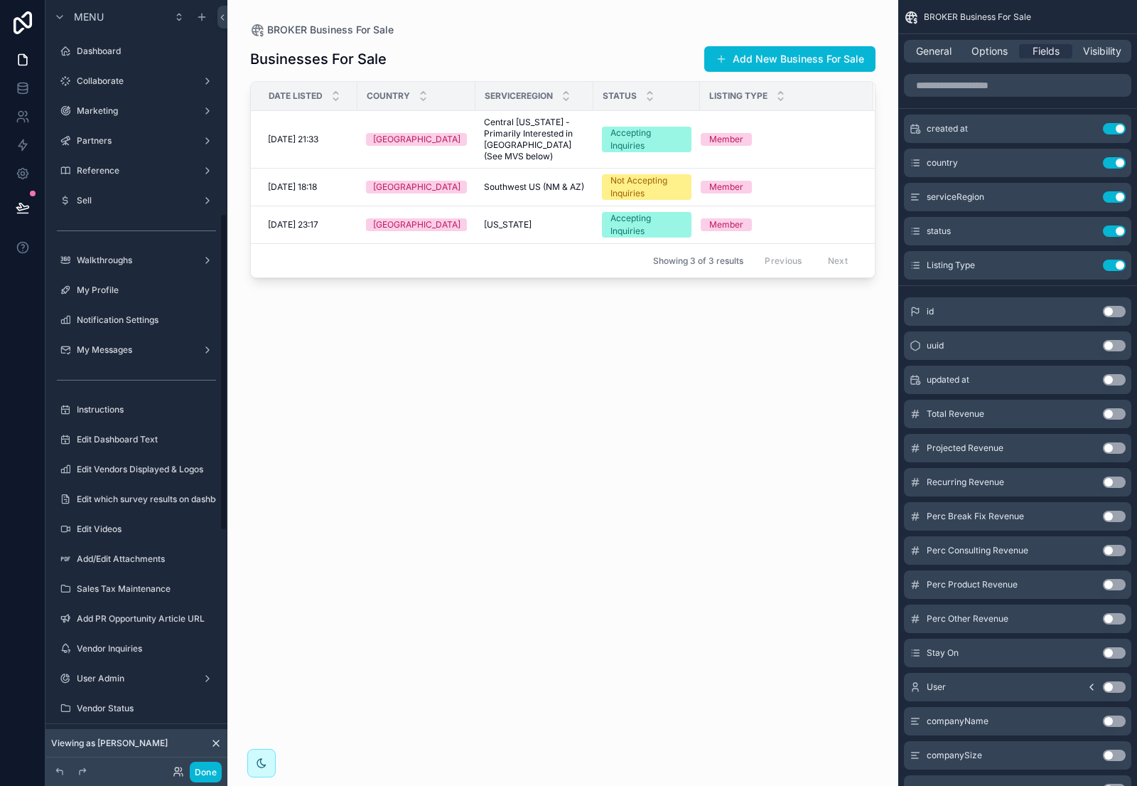
scroll to position [517, 0]
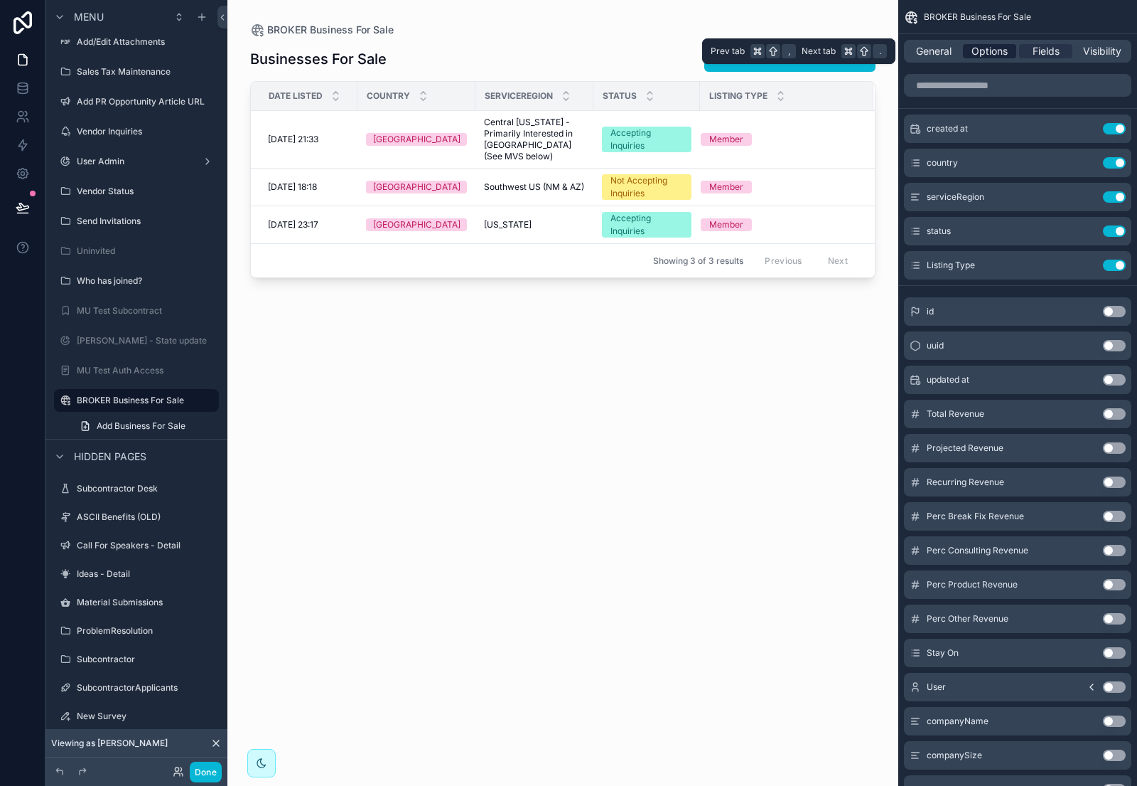
click at [992, 48] on span "Options" at bounding box center [990, 51] width 36 height 14
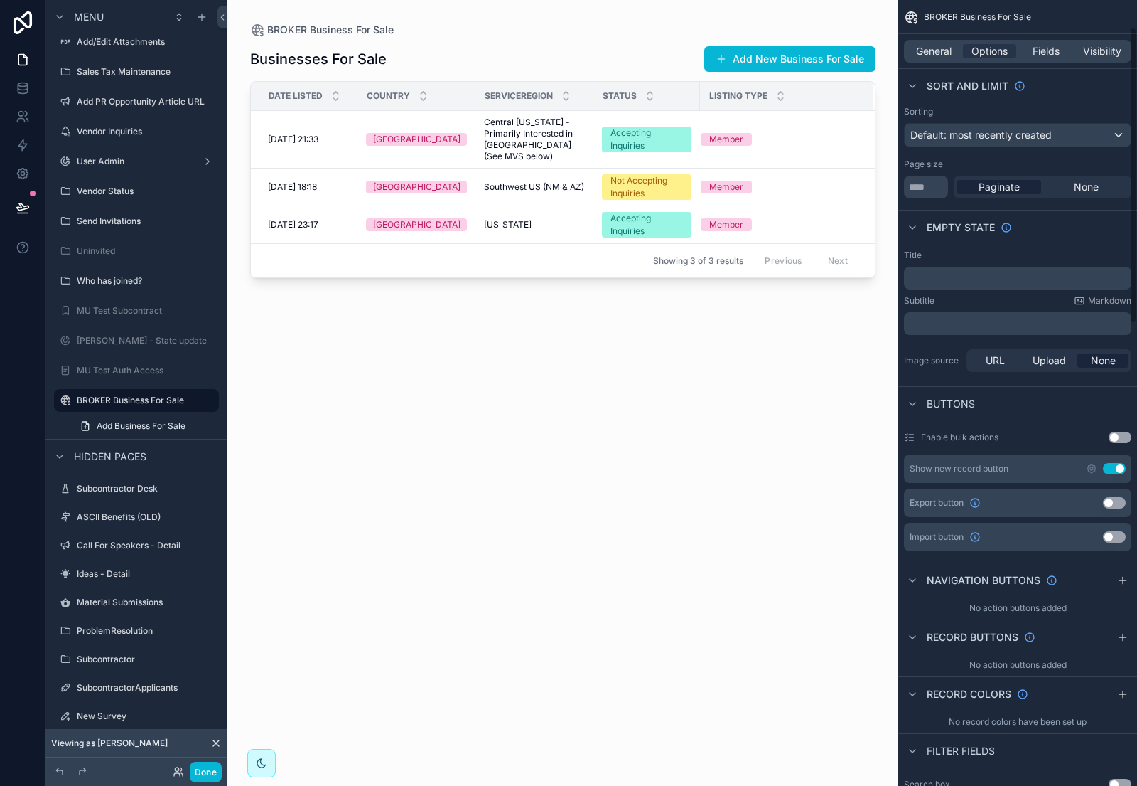
scroll to position [180, 0]
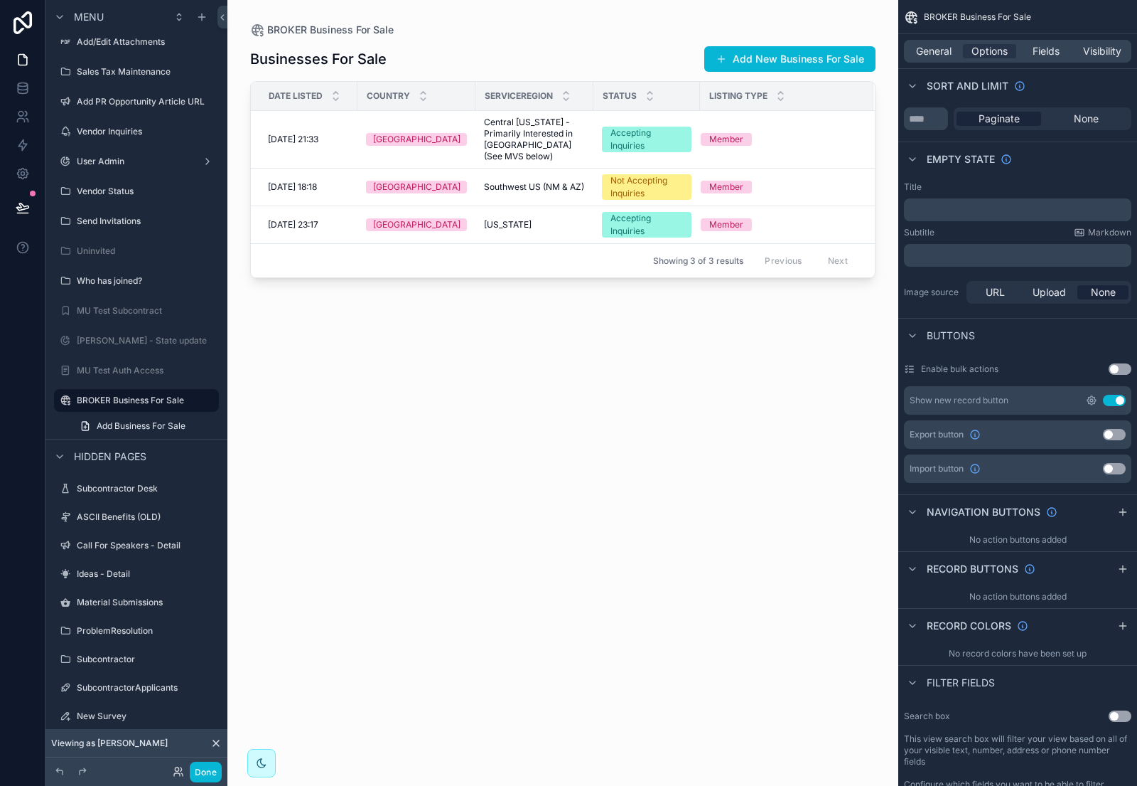
click at [1091, 400] on icon "scrollable content" at bounding box center [1091, 400] width 11 height 11
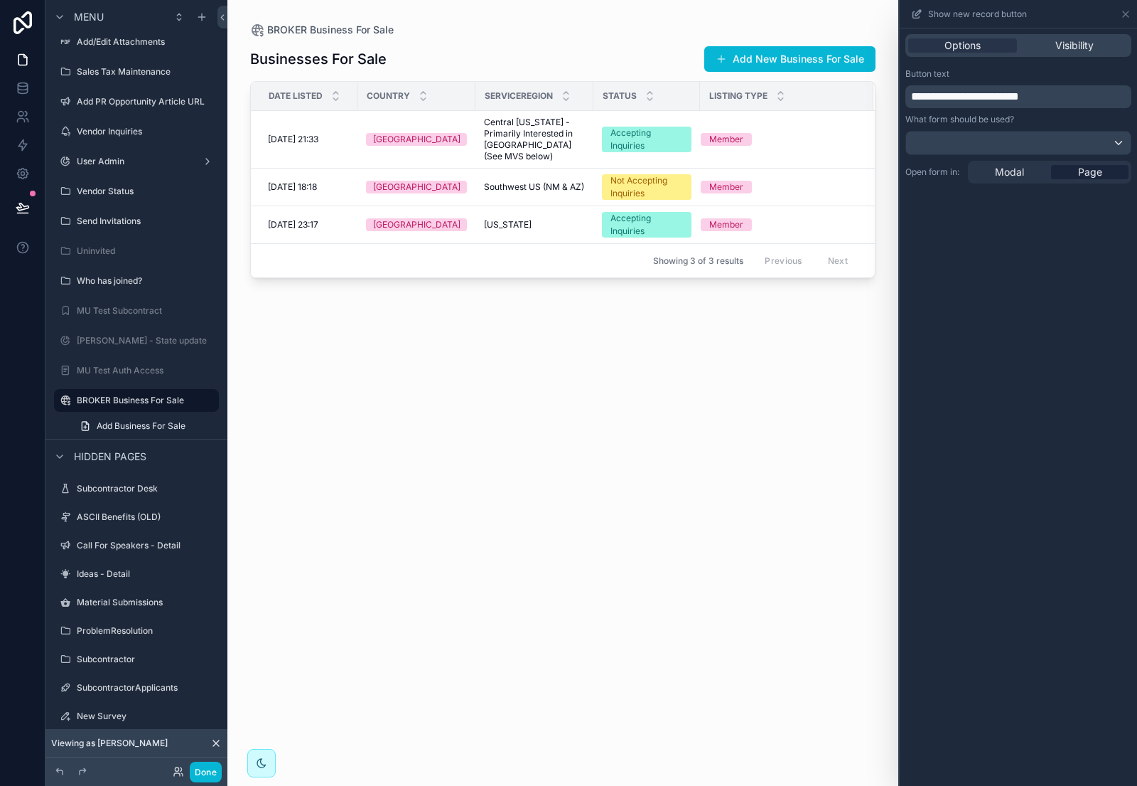
click at [965, 96] on span "**********" at bounding box center [965, 96] width 108 height 11
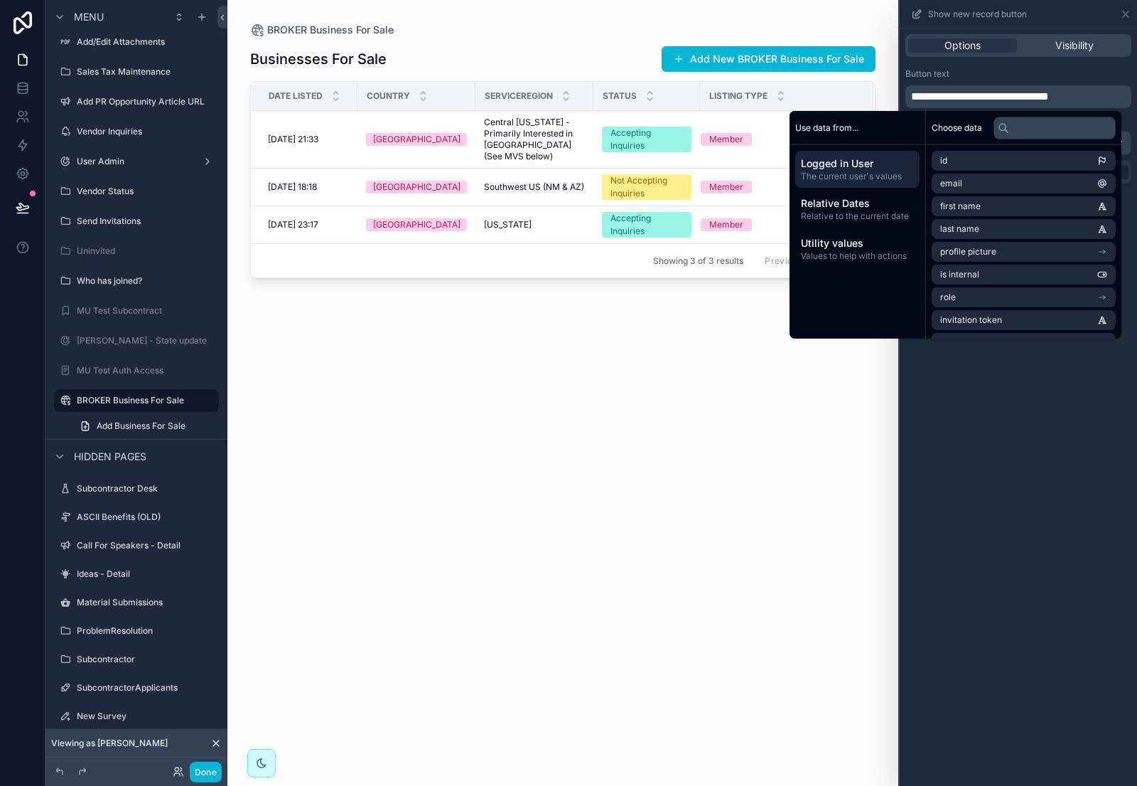
click at [986, 419] on div "**********" at bounding box center [1018, 406] width 237 height 757
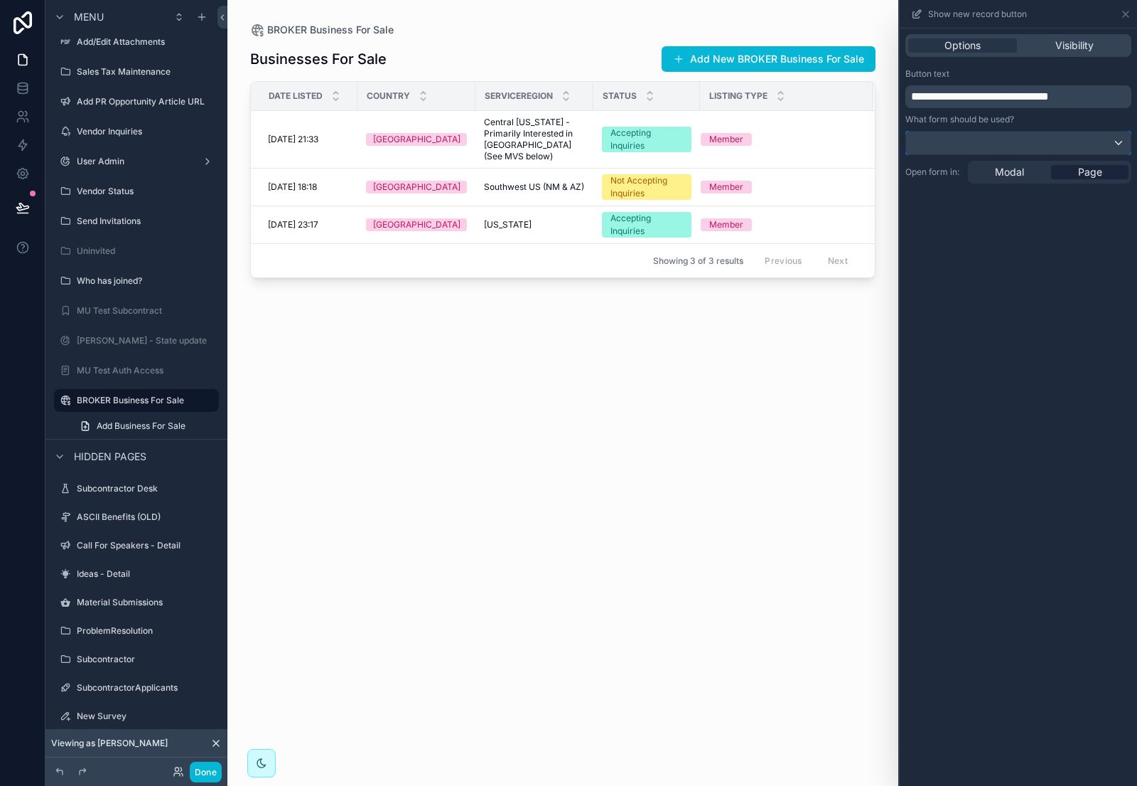
click at [958, 140] on div at bounding box center [1018, 143] width 225 height 23
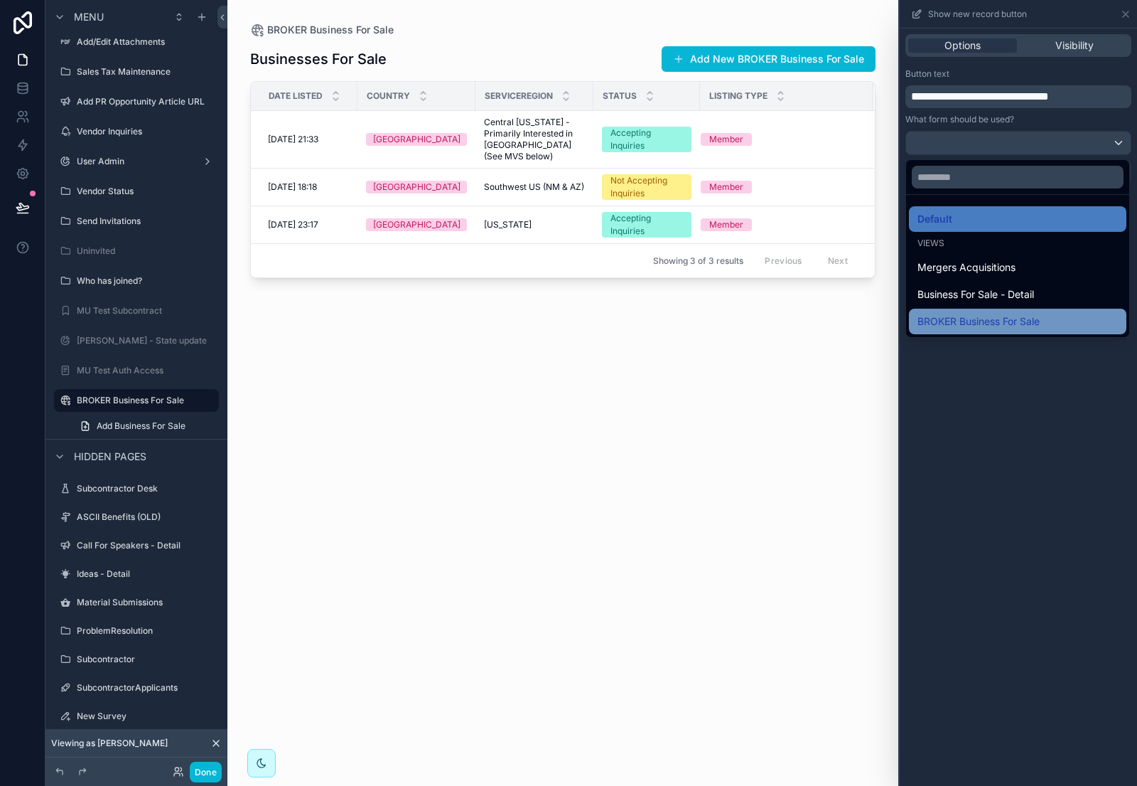
click at [985, 309] on div "BROKER Business For Sale" at bounding box center [1018, 322] width 218 height 26
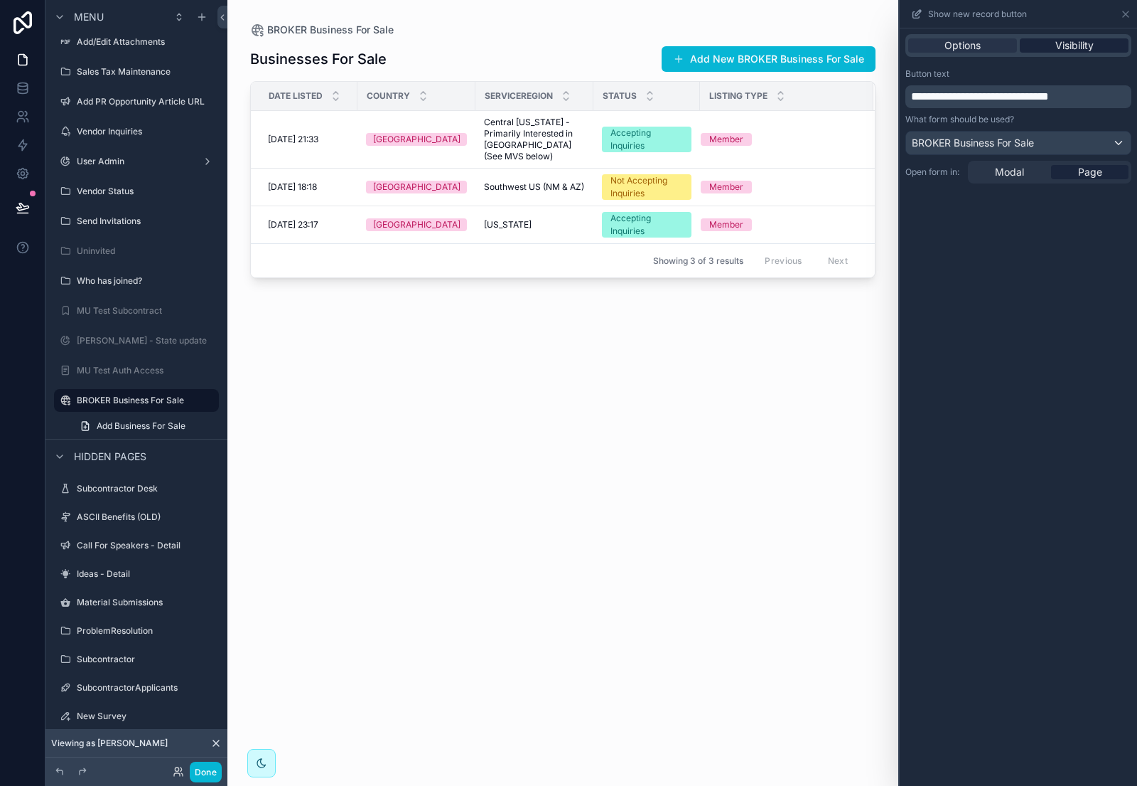
click at [1075, 50] on span "Visibility" at bounding box center [1075, 45] width 38 height 14
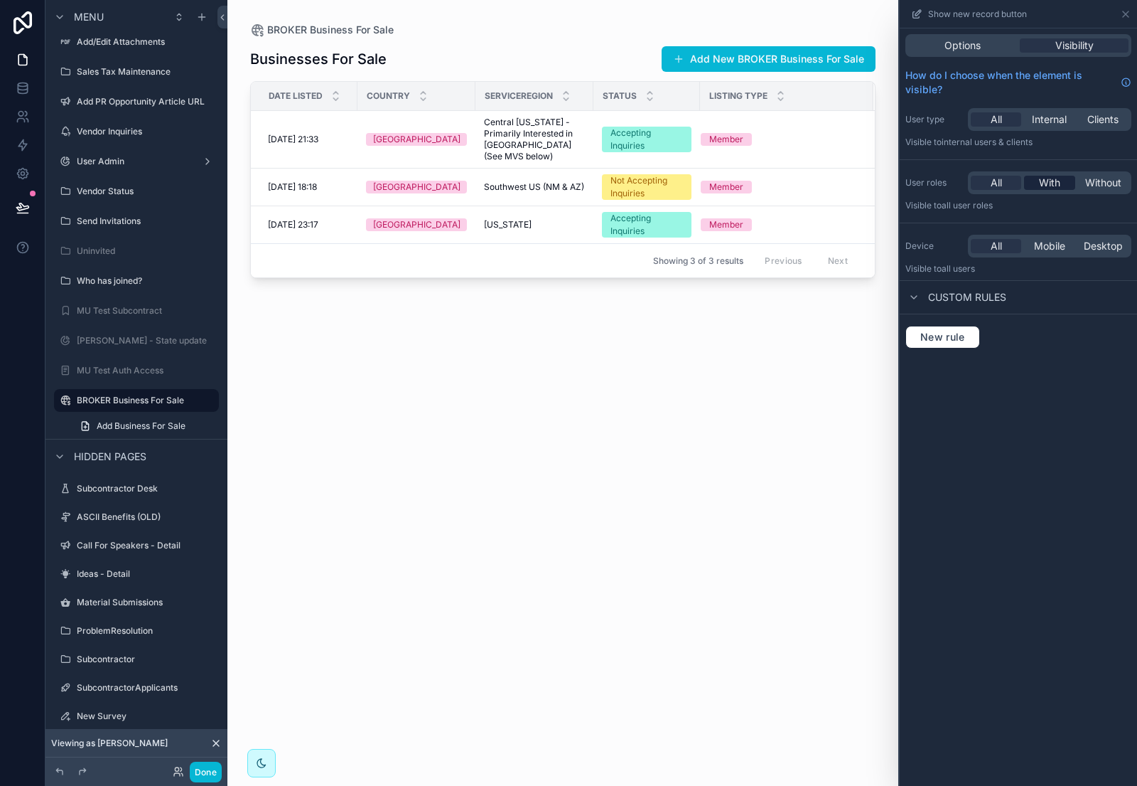
click at [1048, 180] on span "With" at bounding box center [1049, 183] width 21 height 14
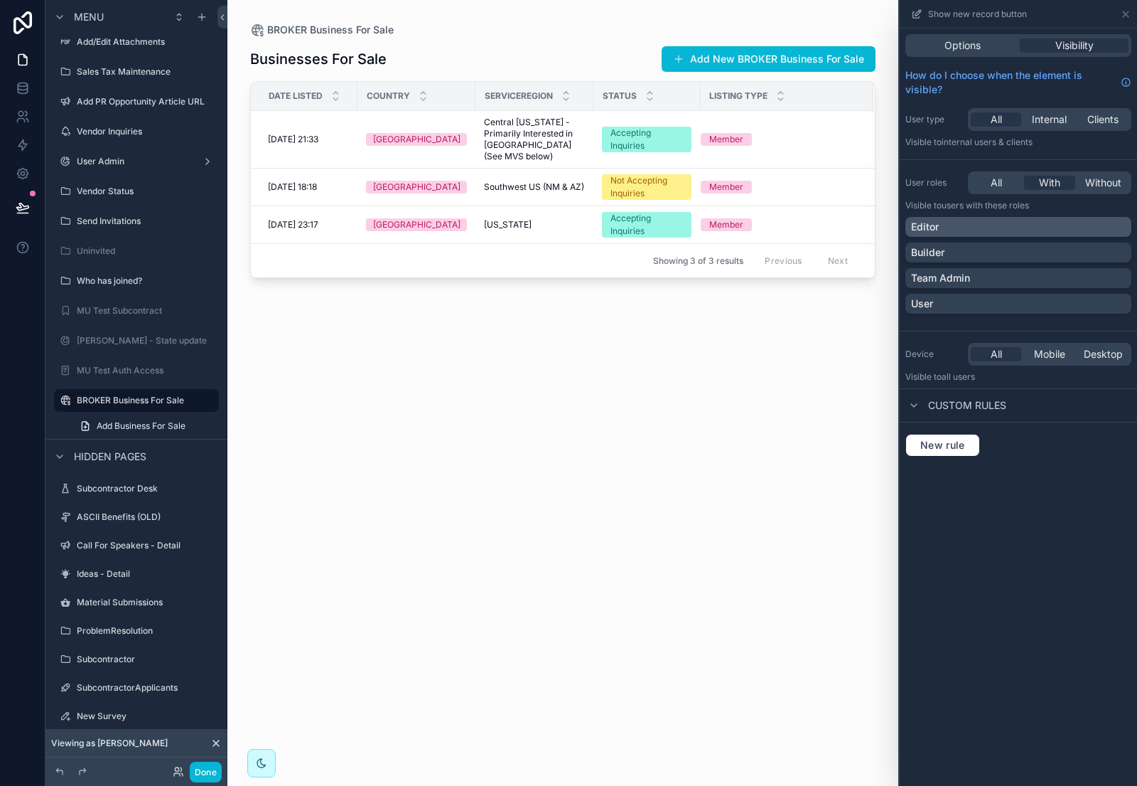
click at [996, 223] on div "Editor" at bounding box center [1018, 227] width 215 height 14
click at [999, 250] on div "Builder" at bounding box center [1018, 252] width 215 height 14
click at [1028, 280] on div "Team Admin" at bounding box center [1018, 278] width 215 height 14
click at [806, 419] on div "scrollable content" at bounding box center [562, 384] width 671 height 768
click at [808, 55] on button "Add New BROKER Business For Sale" at bounding box center [769, 59] width 214 height 26
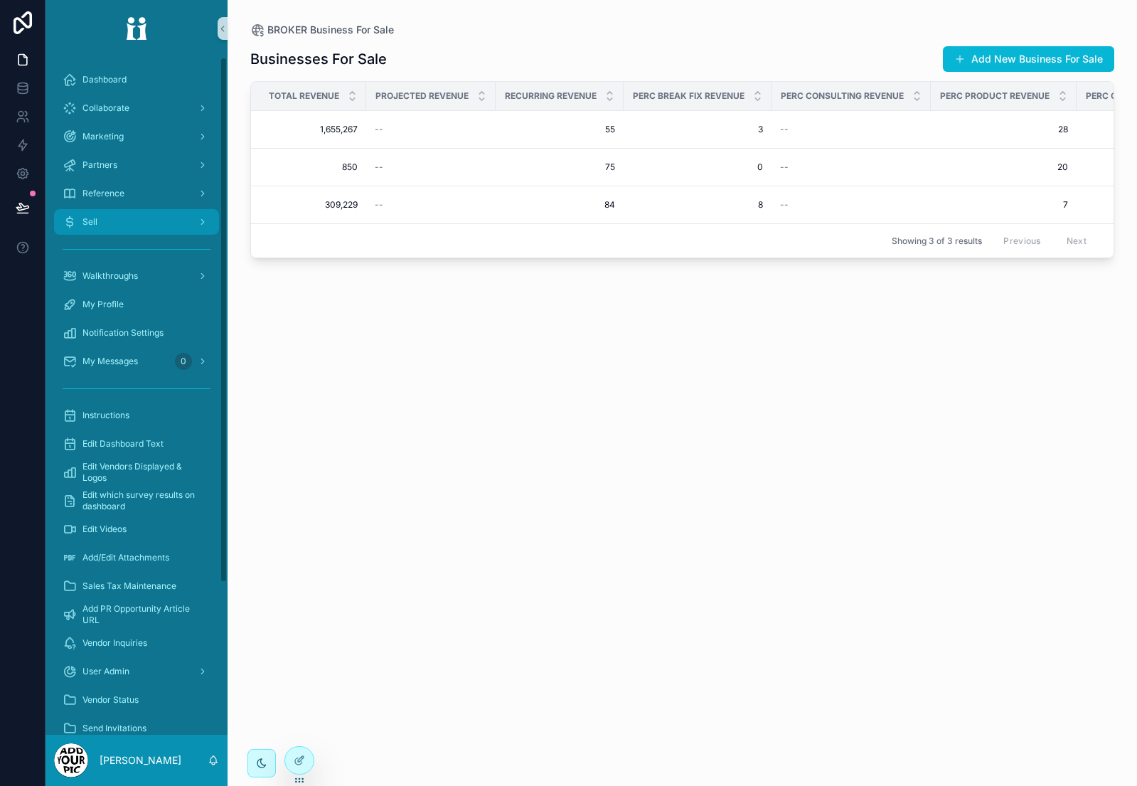
click at [102, 215] on div "Sell" at bounding box center [137, 221] width 148 height 23
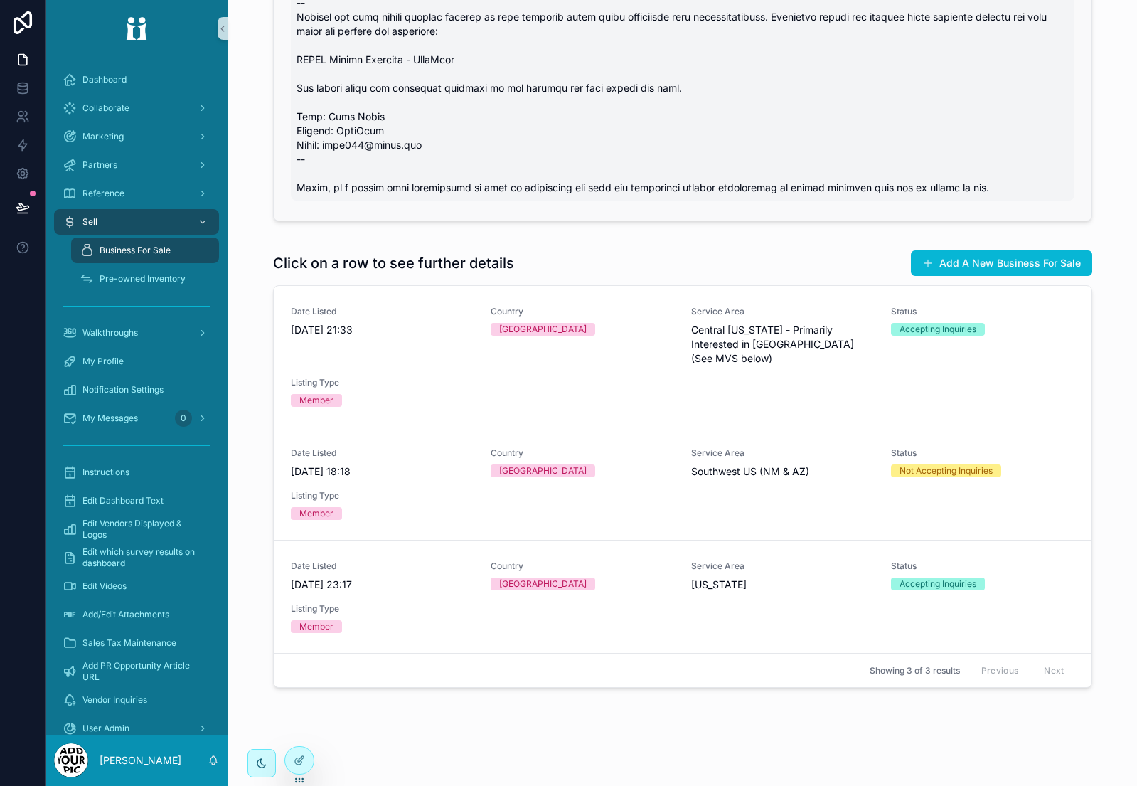
scroll to position [433, 0]
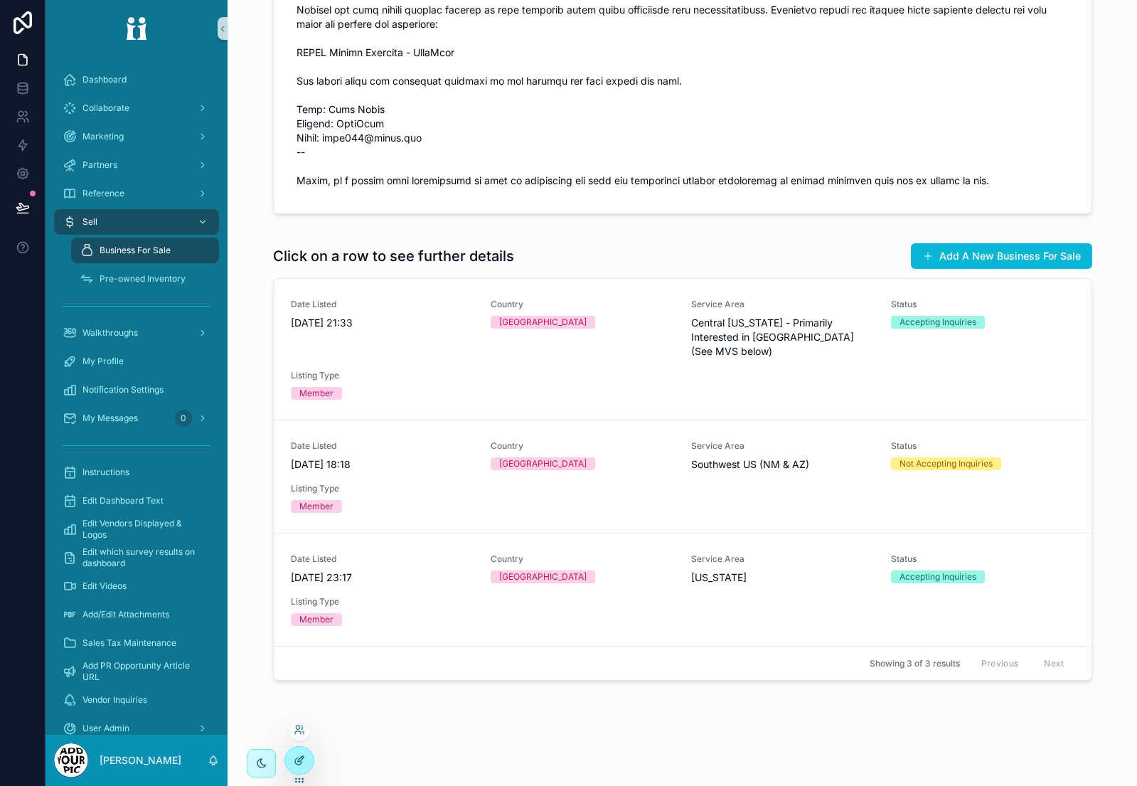
click at [305, 758] on div at bounding box center [299, 759] width 28 height 27
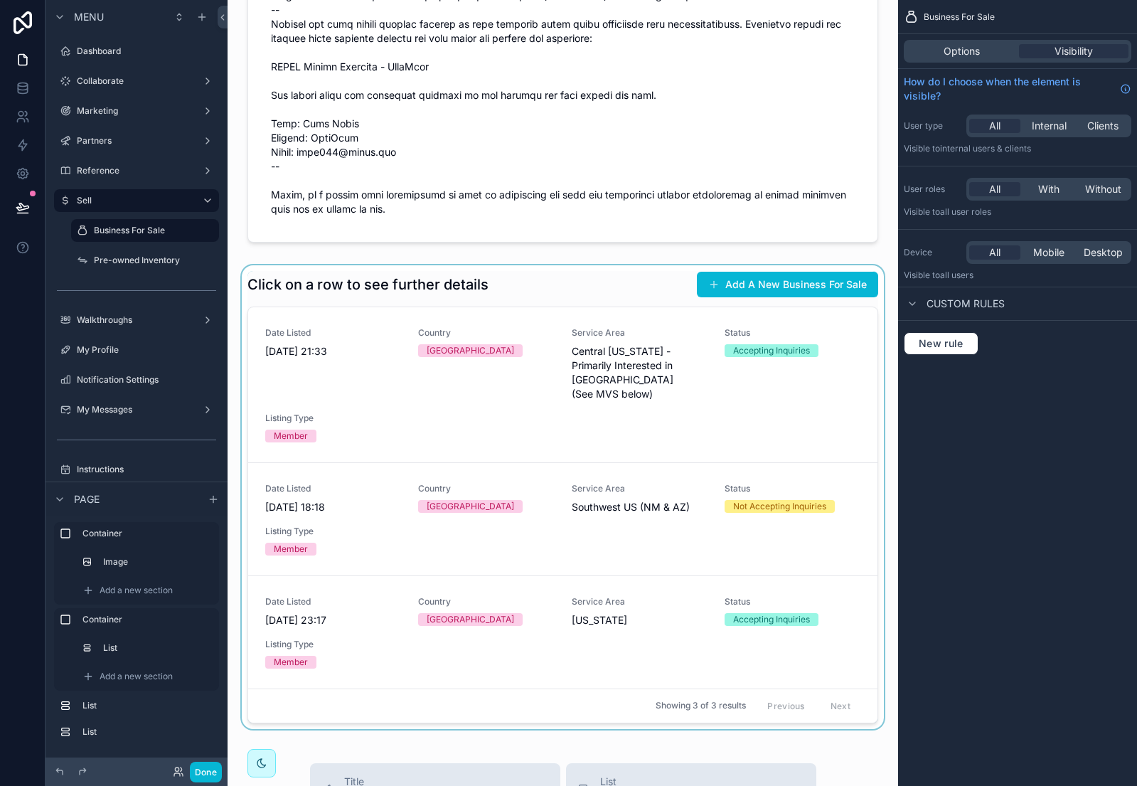
click at [564, 271] on div "scrollable content" at bounding box center [563, 497] width 648 height 464
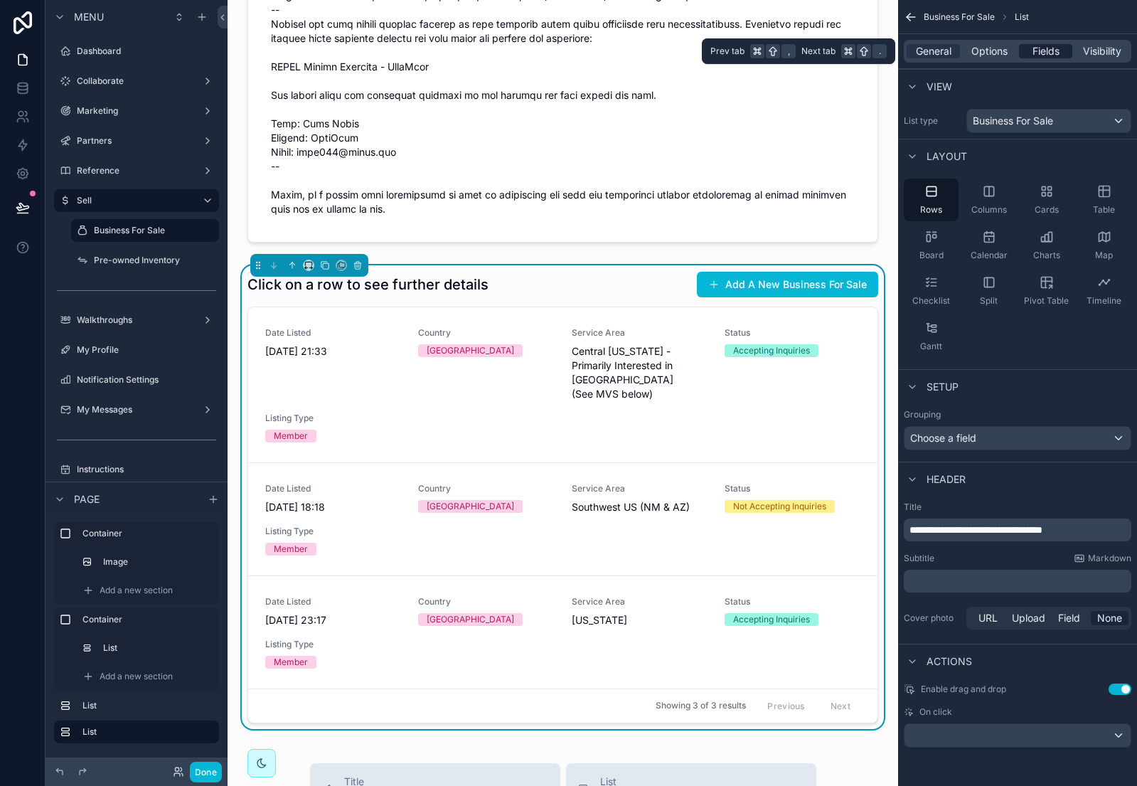
click at [1045, 50] on span "Fields" at bounding box center [1045, 51] width 27 height 14
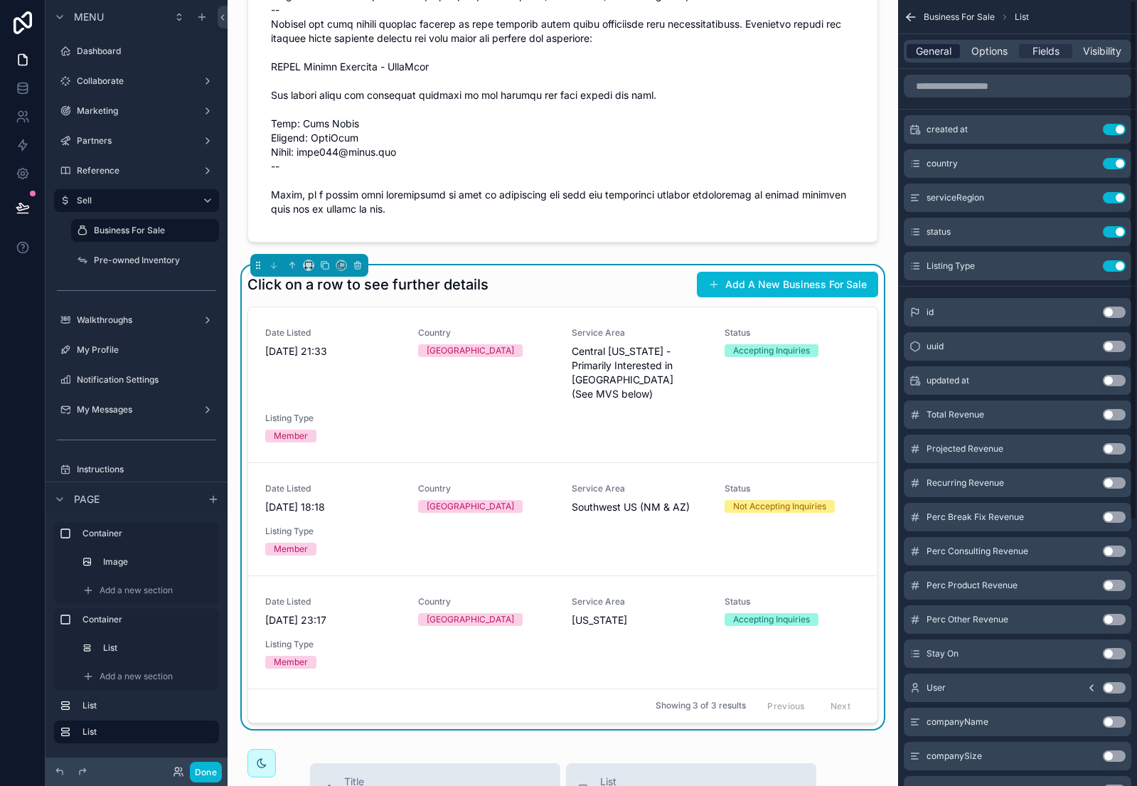
click at [933, 56] on span "General" at bounding box center [934, 51] width 36 height 14
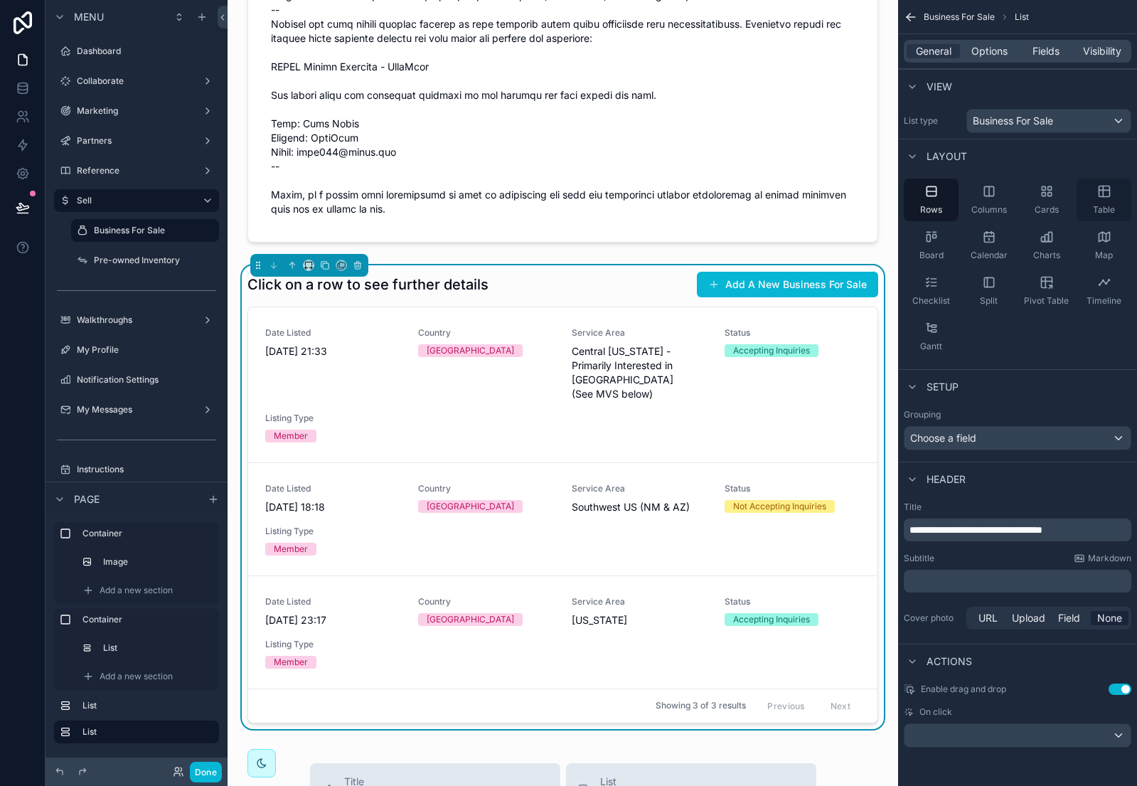
click at [1105, 196] on icon "scrollable content" at bounding box center [1103, 191] width 11 height 11
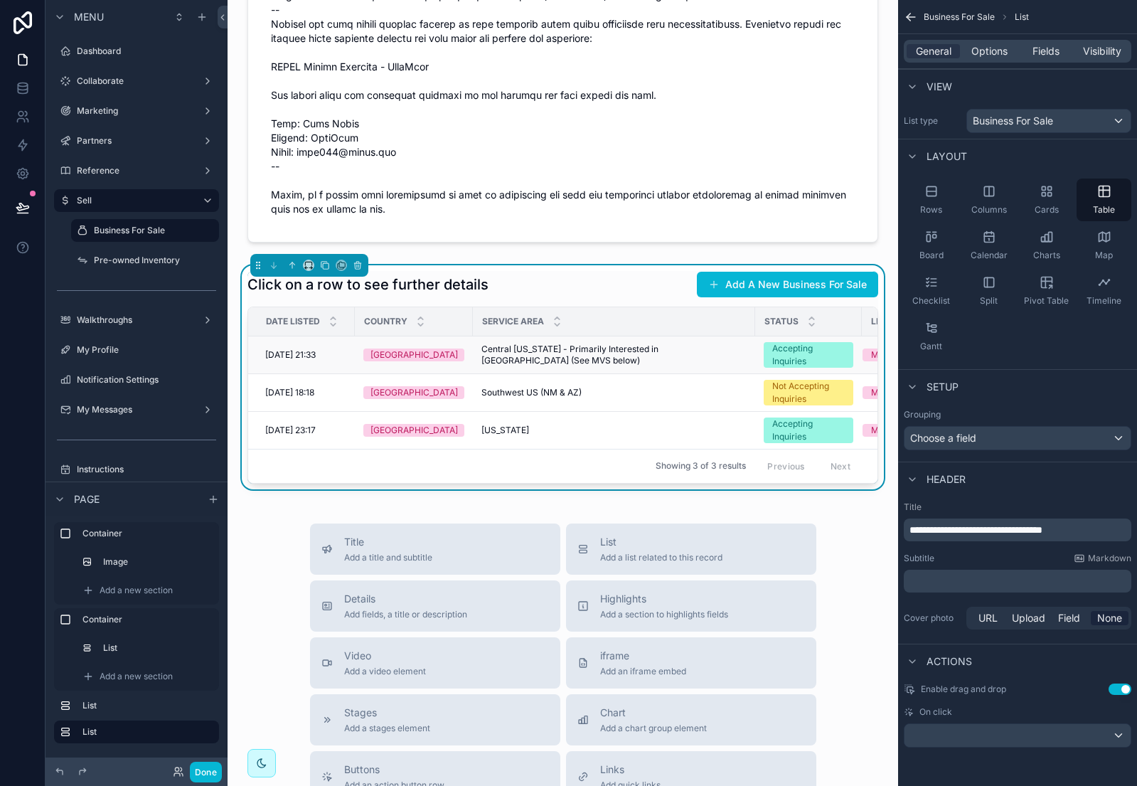
click at [421, 353] on div "[GEOGRAPHIC_DATA]" at bounding box center [413, 354] width 101 height 13
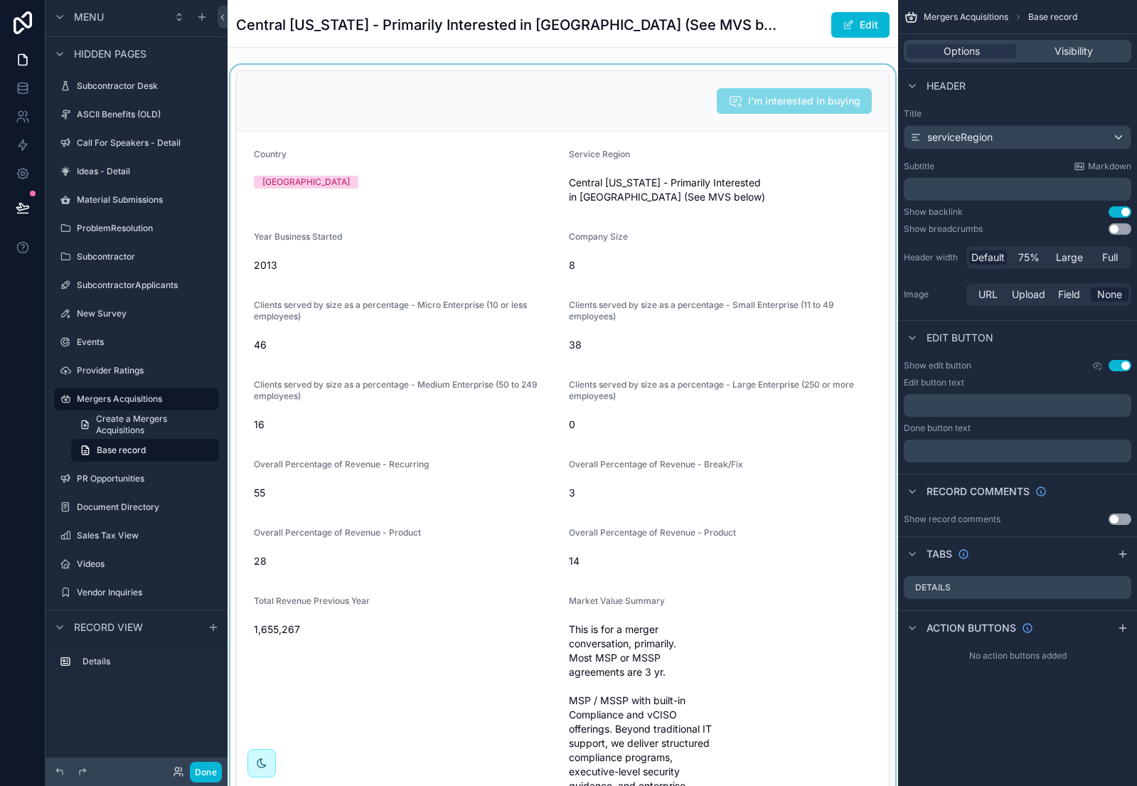
click at [414, 70] on div "scrollable content" at bounding box center [562, 561] width 670 height 993
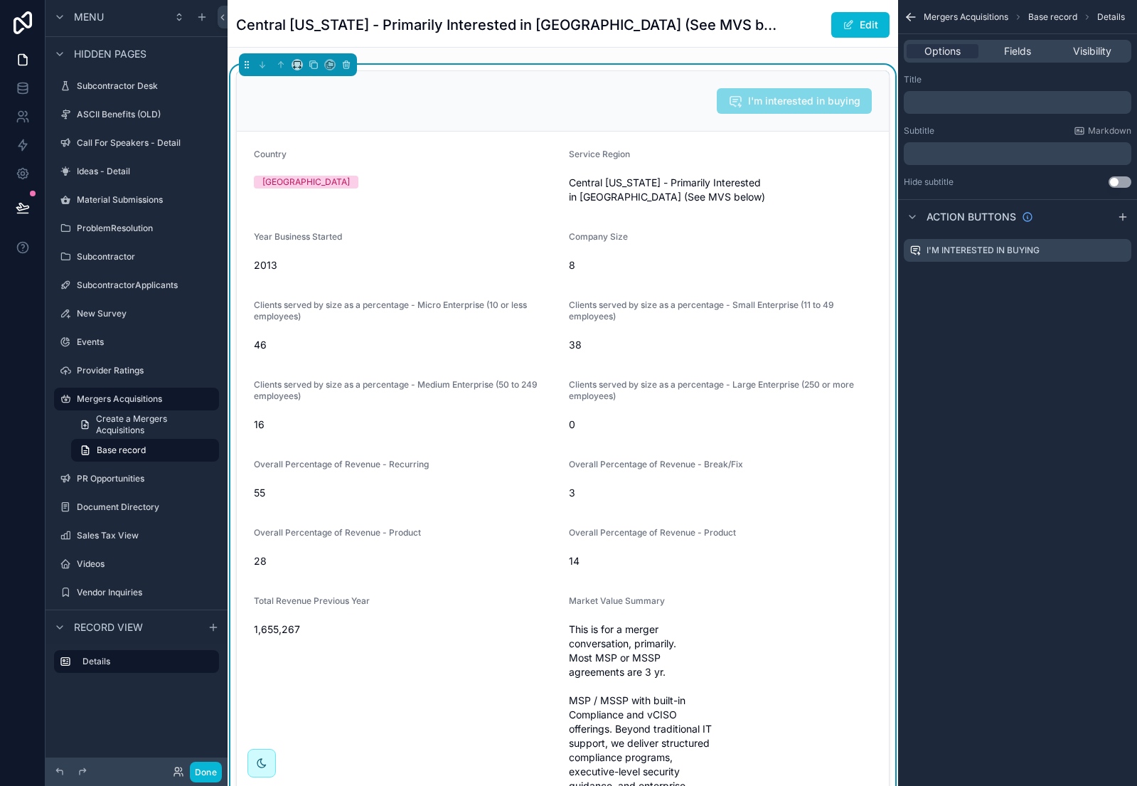
click at [1000, 58] on div "Options Fields Visibility" at bounding box center [1017, 51] width 227 height 23
click at [1017, 53] on span "Fields" at bounding box center [1017, 51] width 27 height 14
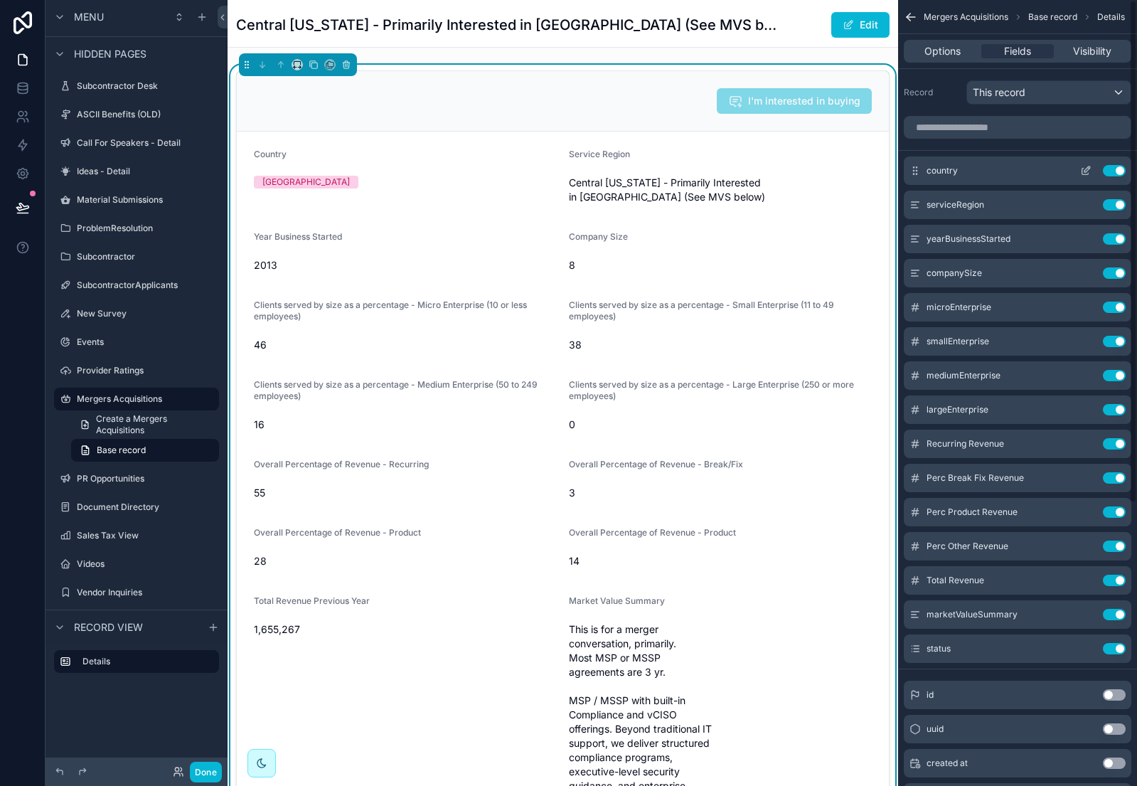
click at [1083, 170] on icon "scrollable content" at bounding box center [1085, 170] width 11 height 11
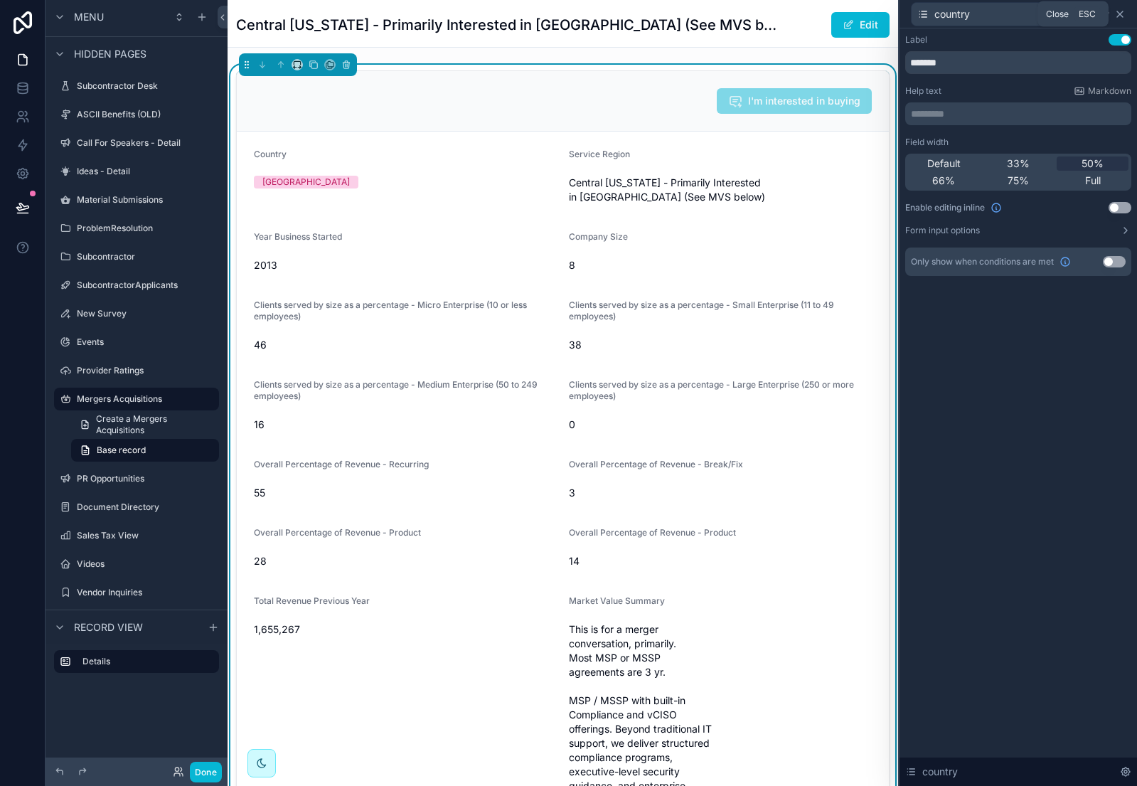
click at [1120, 14] on icon at bounding box center [1119, 14] width 11 height 11
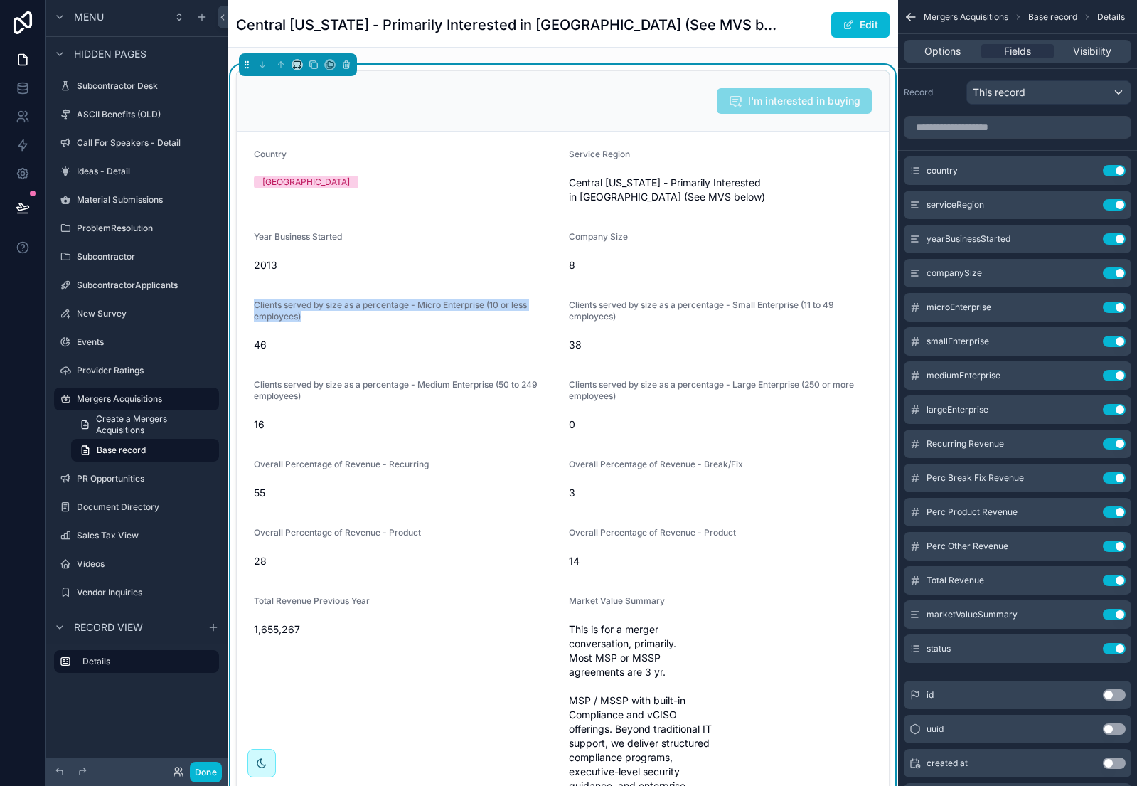
drag, startPoint x: 305, startPoint y: 302, endPoint x: 255, endPoint y: 291, distance: 50.9
click at [255, 299] on label "Clients served by size as a percentage - Micro Enterprise (10 or less employees)" at bounding box center [406, 310] width 304 height 23
copy span "Clients served by size as a percentage - Micro Enterprise (10 or less employees)"
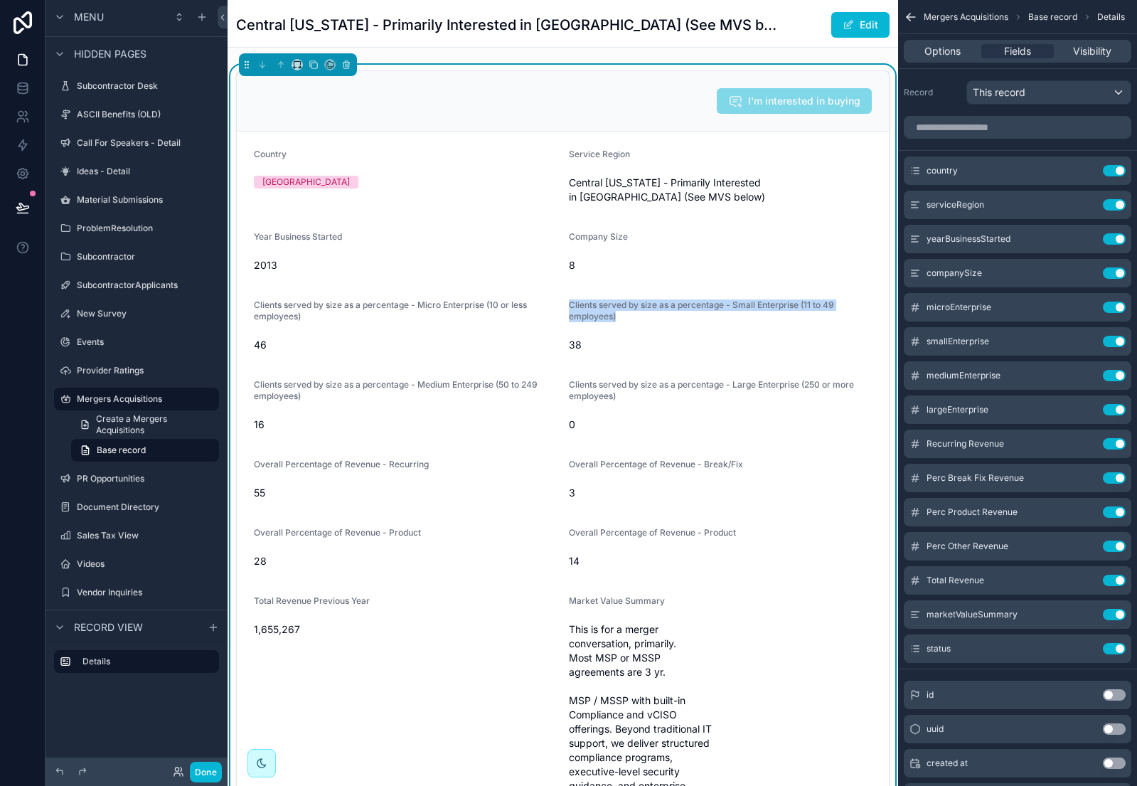
drag, startPoint x: 628, startPoint y: 304, endPoint x: 571, endPoint y: 286, distance: 60.1
click at [569, 299] on label "Clients served by size as a percentage - Small Enterprise (11 to 49 employees)" at bounding box center [721, 310] width 304 height 23
copy span "Clients served by size as a percentage - Small Enterprise (11 to 49 employees)"
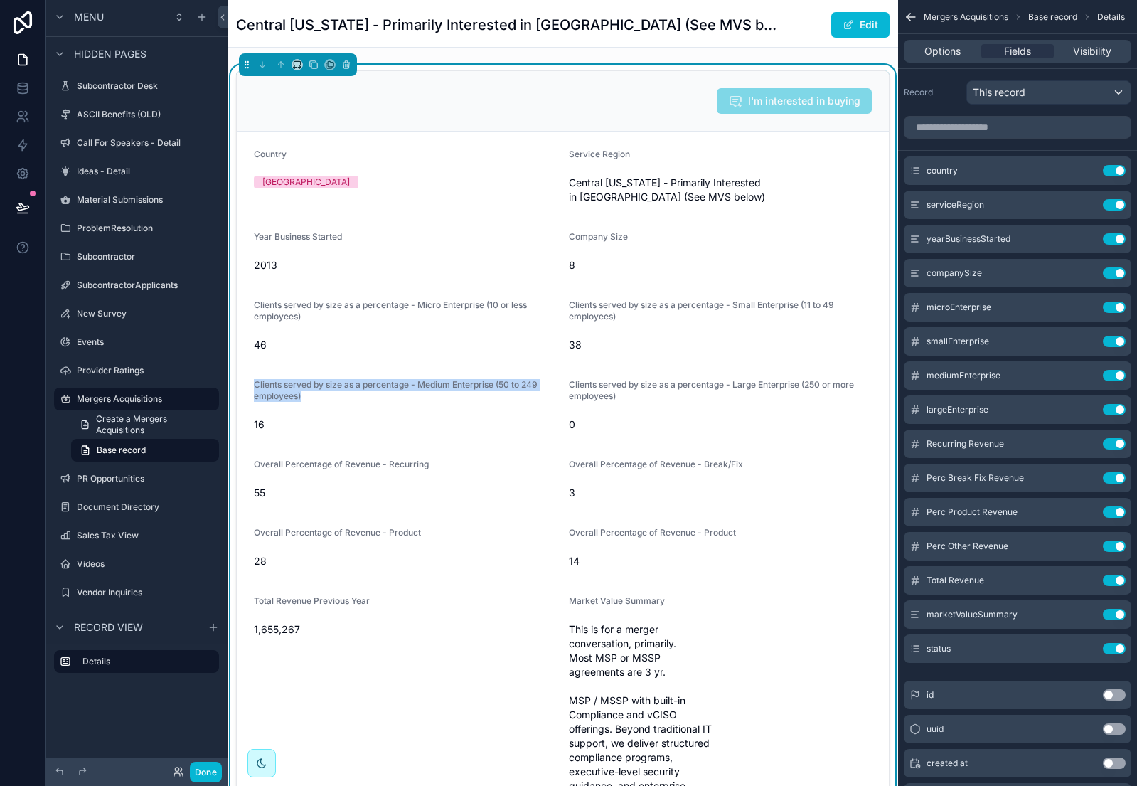
drag, startPoint x: 323, startPoint y: 387, endPoint x: 253, endPoint y: 370, distance: 72.6
click at [253, 370] on form "Country USA Service Region Central Texas - Primarily Interested in Merger (See …" at bounding box center [563, 592] width 652 height 920
copy span "Clients served by size as a percentage - Medium Enterprise (50 to 249 employees)"
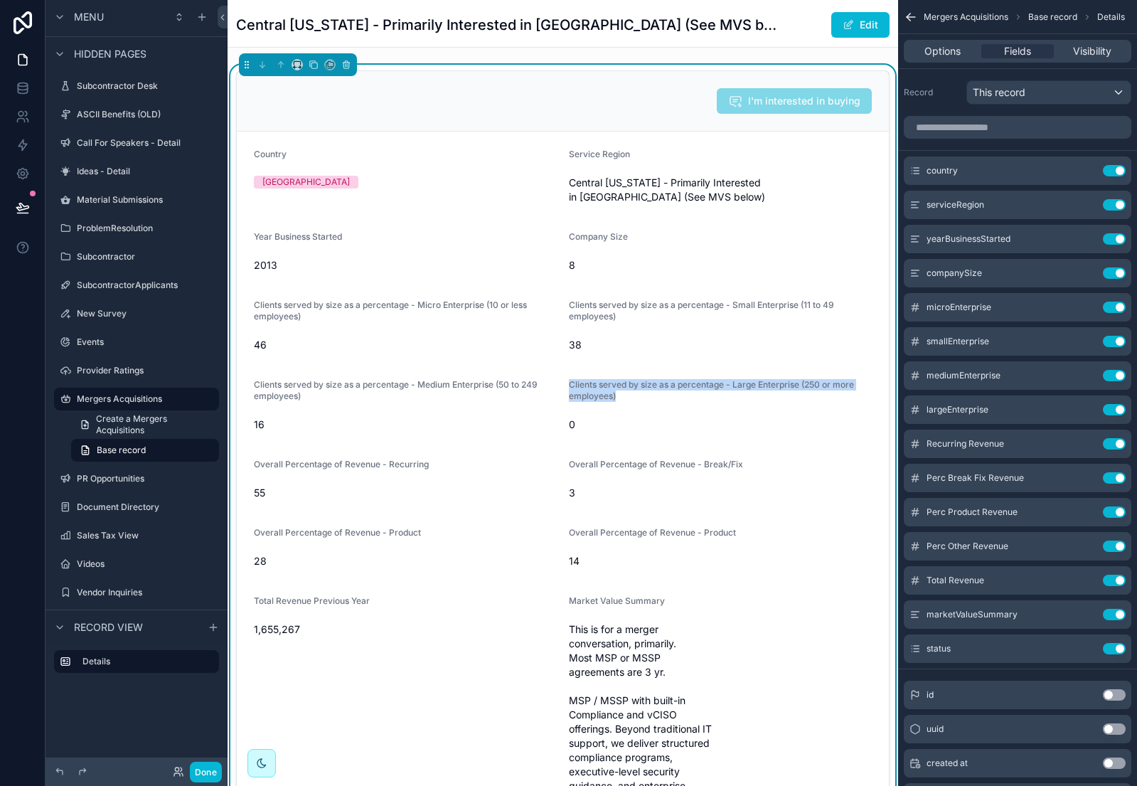
drag, startPoint x: 621, startPoint y: 382, endPoint x: 569, endPoint y: 370, distance: 52.4
click at [569, 379] on label "Clients served by size as a percentage - Large Enterprise (250 or more employee…" at bounding box center [721, 390] width 304 height 23
copy span "Clients served by size as a percentage - Large Enterprise (250 or more employee…"
drag, startPoint x: 255, startPoint y: 447, endPoint x: 438, endPoint y: 451, distance: 182.7
click at [438, 459] on div "Overall Percentage of Revenue - Recurring" at bounding box center [406, 467] width 304 height 17
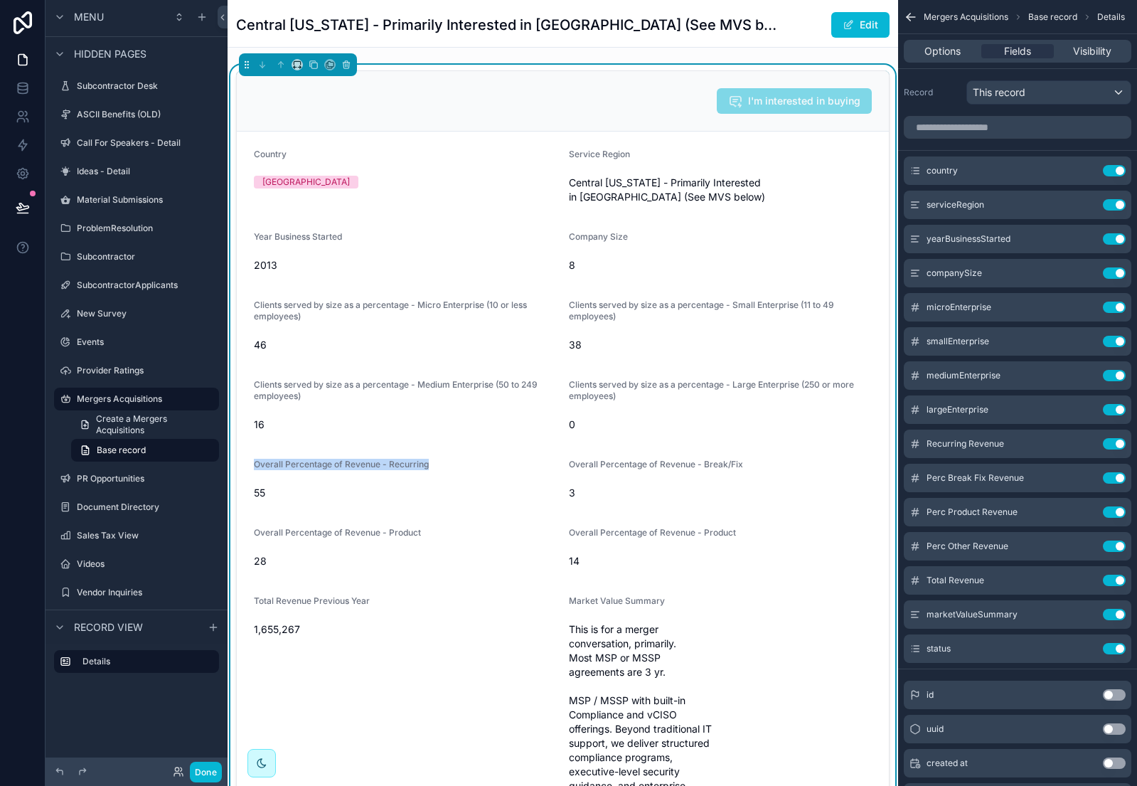
copy span "Overall Percentage of Revenue - Recurring"
drag, startPoint x: 569, startPoint y: 447, endPoint x: 757, endPoint y: 449, distance: 188.4
click at [757, 459] on div "Overall Percentage of Revenue - Break/Fix" at bounding box center [721, 467] width 304 height 17
copy span "Overall Percentage of Revenue - Break/Fix"
drag, startPoint x: 254, startPoint y: 517, endPoint x: 433, endPoint y: 521, distance: 179.2
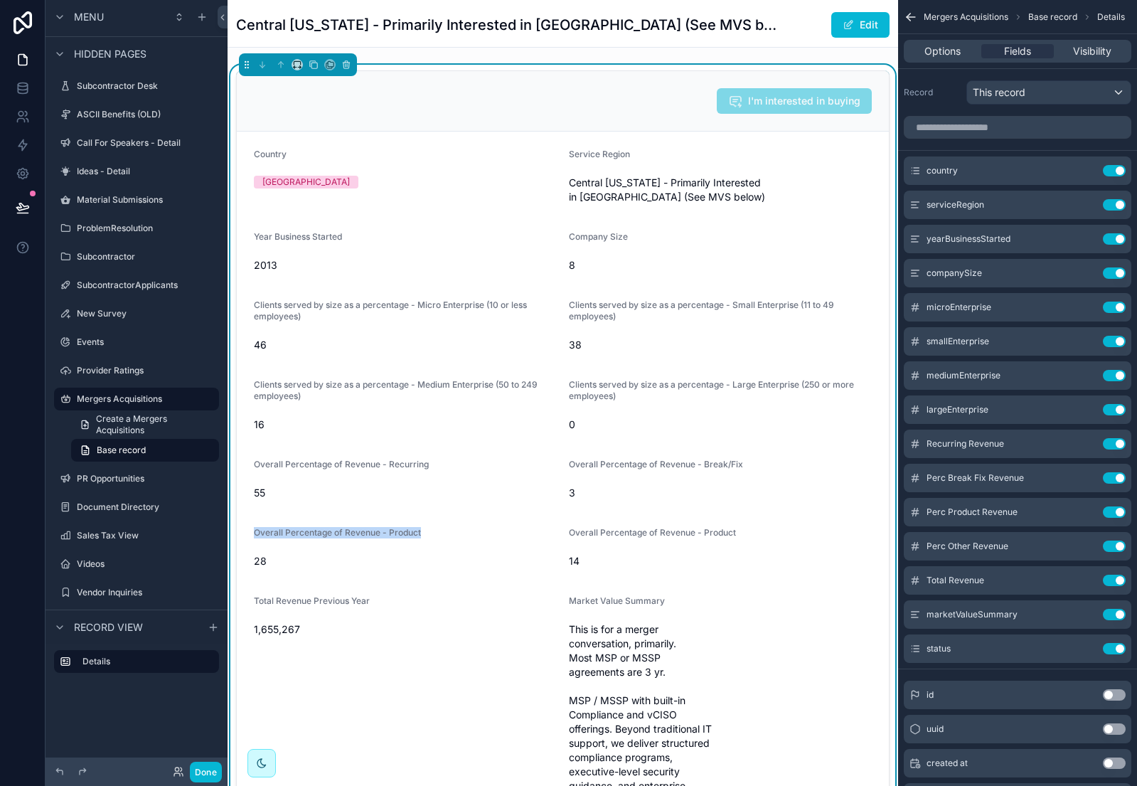
click at [433, 527] on div "Overall Percentage of Revenue - Product" at bounding box center [406, 535] width 304 height 17
copy span "Overall Percentage of Revenue - Product"
click at [614, 527] on span "Overall Percentage of Revenue - Product" at bounding box center [652, 532] width 167 height 11
drag, startPoint x: 569, startPoint y: 518, endPoint x: 765, endPoint y: 515, distance: 195.5
click at [765, 527] on div "Overall Percentage of Revenue - Product" at bounding box center [721, 535] width 304 height 17
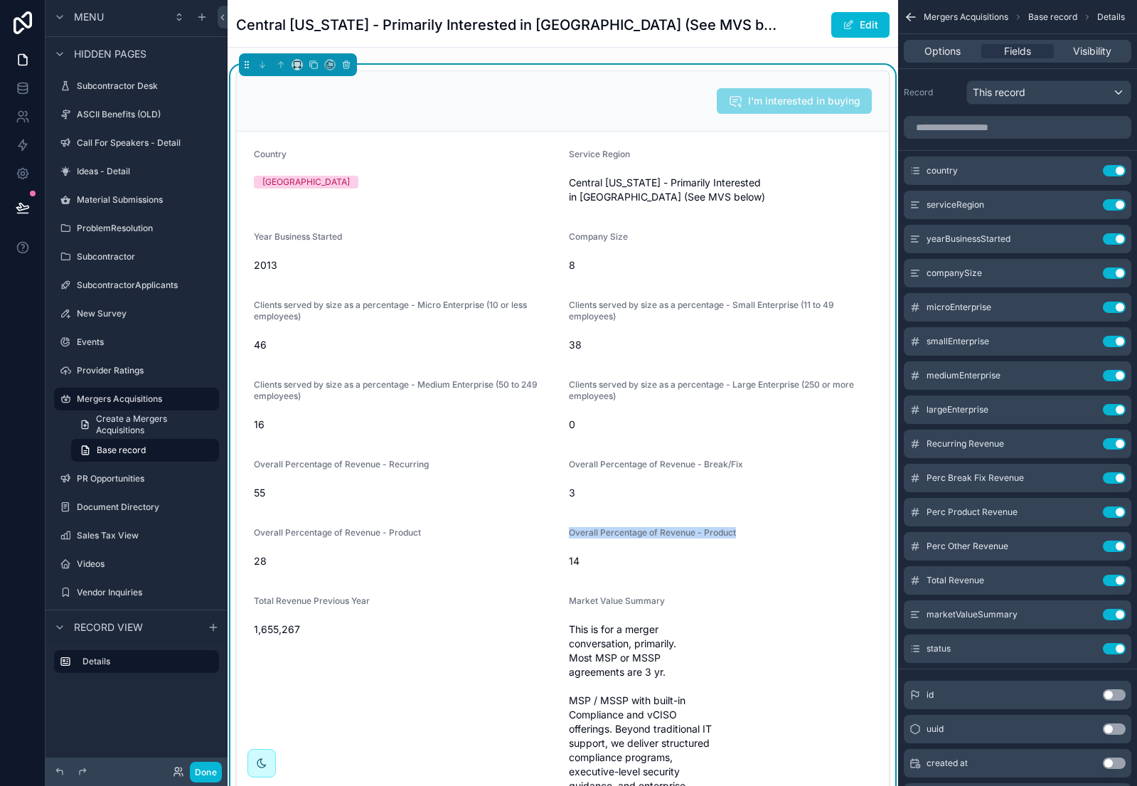
copy span "Overall Percentage of Revenue - Product"
click at [1086, 543] on icon "scrollable content" at bounding box center [1085, 545] width 11 height 11
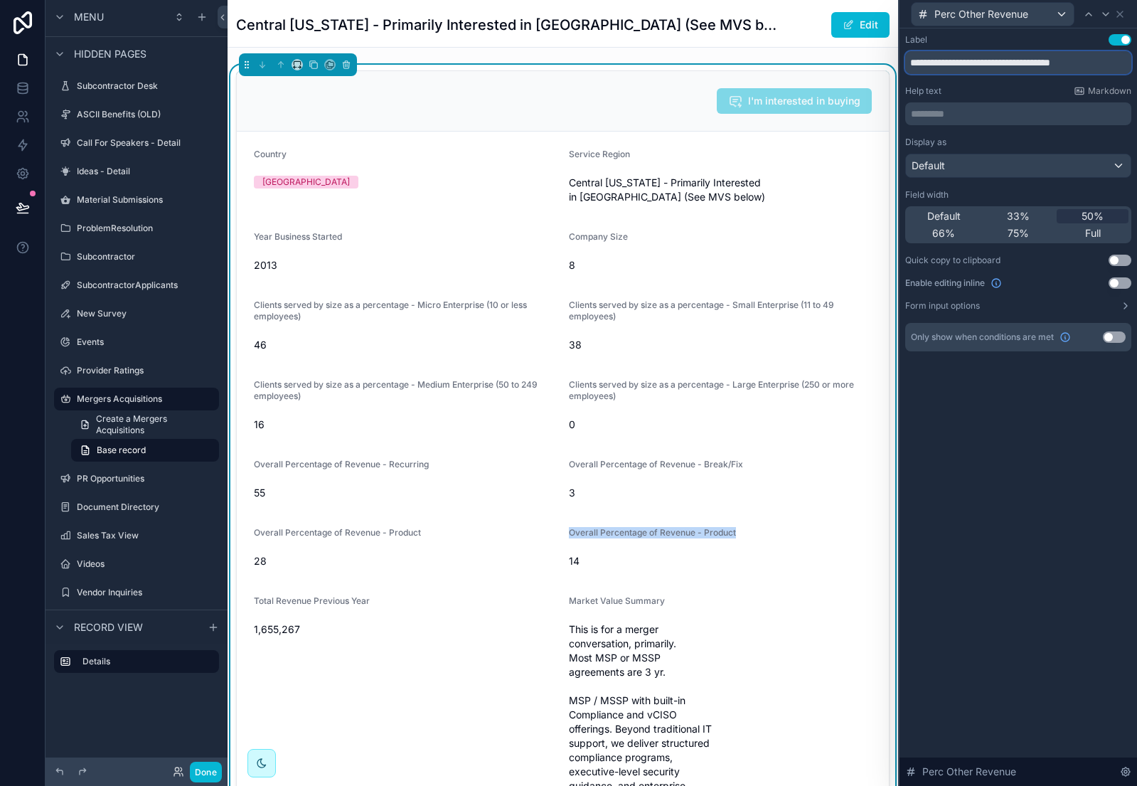
click at [1114, 65] on input "**********" at bounding box center [1018, 62] width 226 height 23
type input "**********"
click at [1122, 11] on icon at bounding box center [1120, 14] width 6 height 6
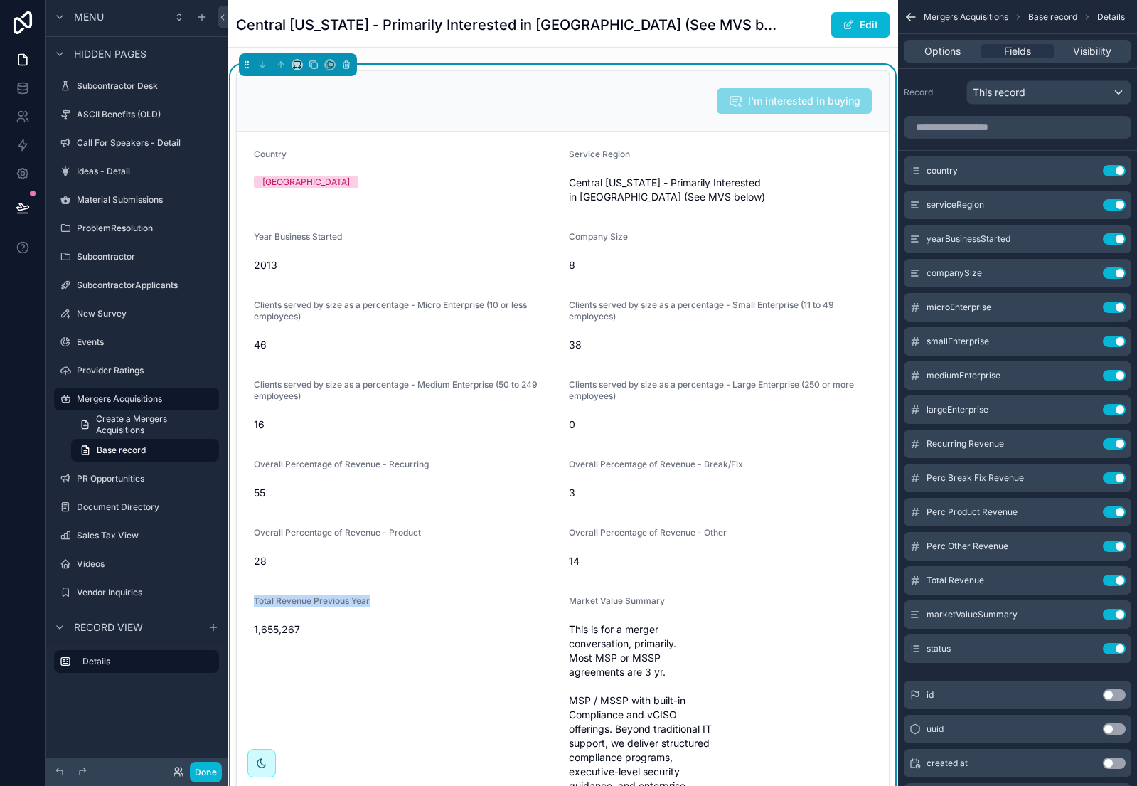
drag, startPoint x: 372, startPoint y: 587, endPoint x: 243, endPoint y: 584, distance: 128.7
click at [240, 586] on form "Country USA Service Region Central Texas - Primarily Interested in Merger (See …" at bounding box center [563, 592] width 652 height 920
copy span "Total Revenue Previous Year"
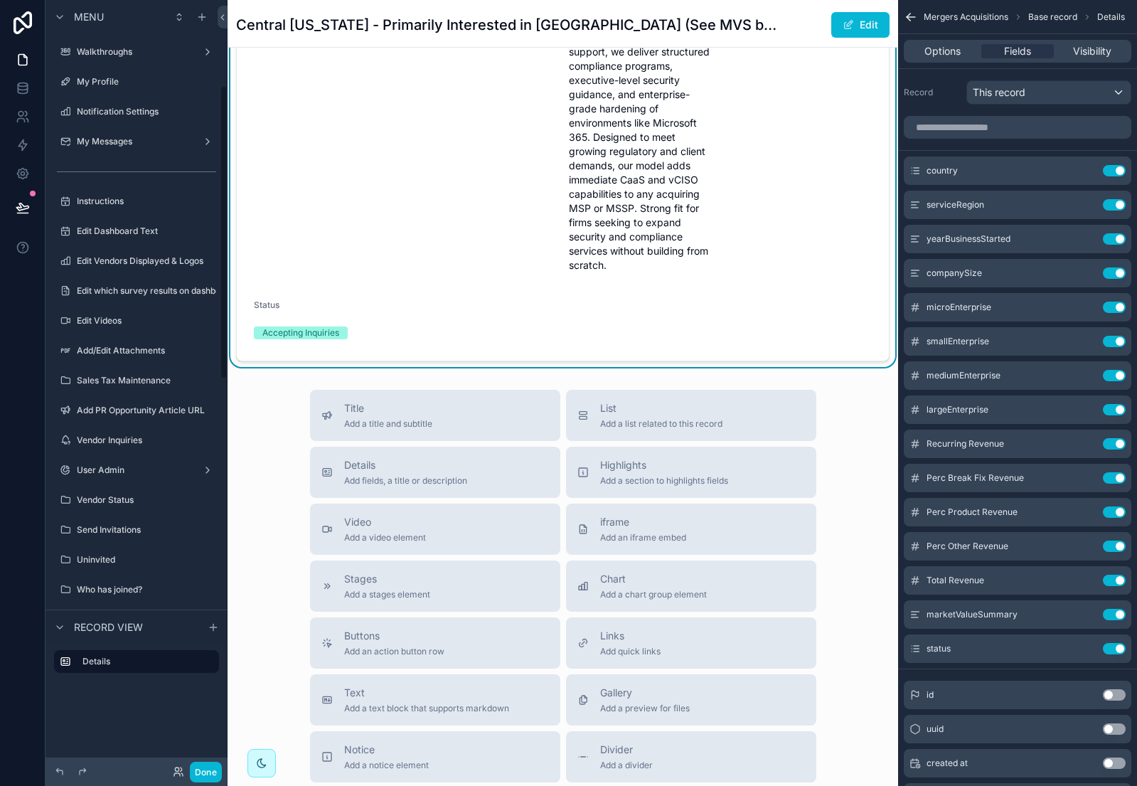
scroll to position [200, 0]
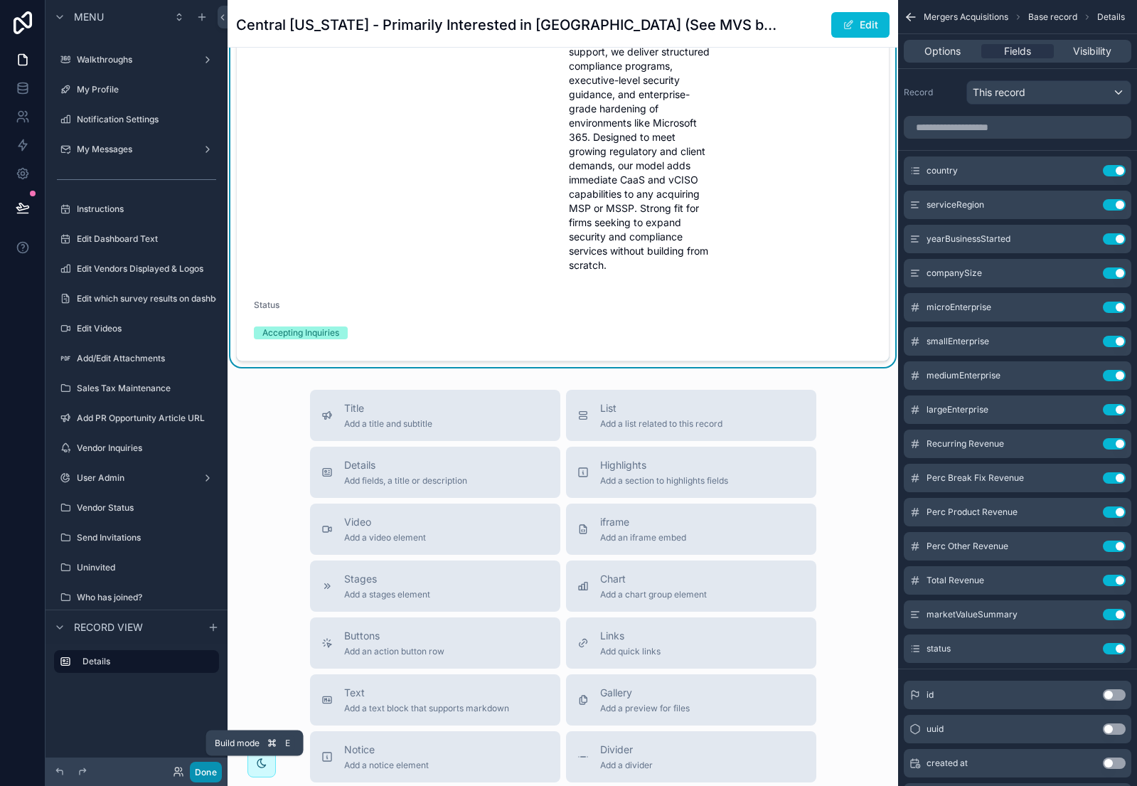
click at [203, 766] on button "Done" at bounding box center [206, 771] width 32 height 21
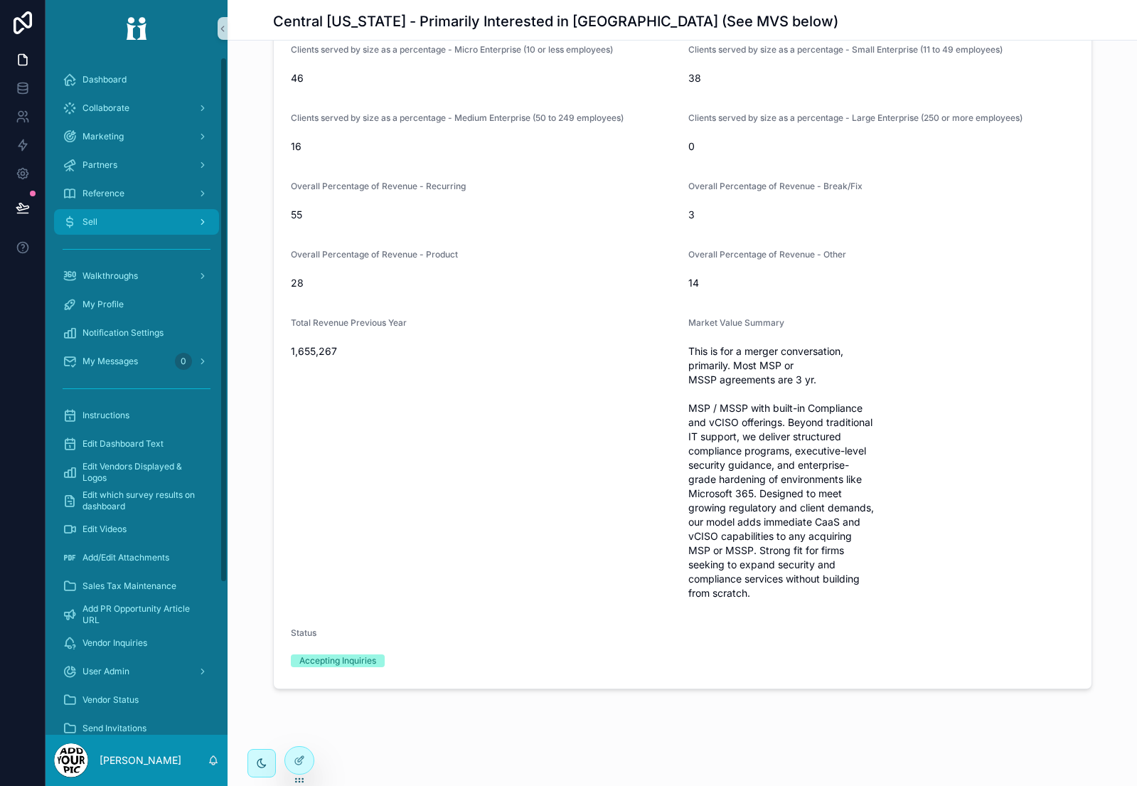
click at [108, 222] on div "Sell" at bounding box center [137, 221] width 148 height 23
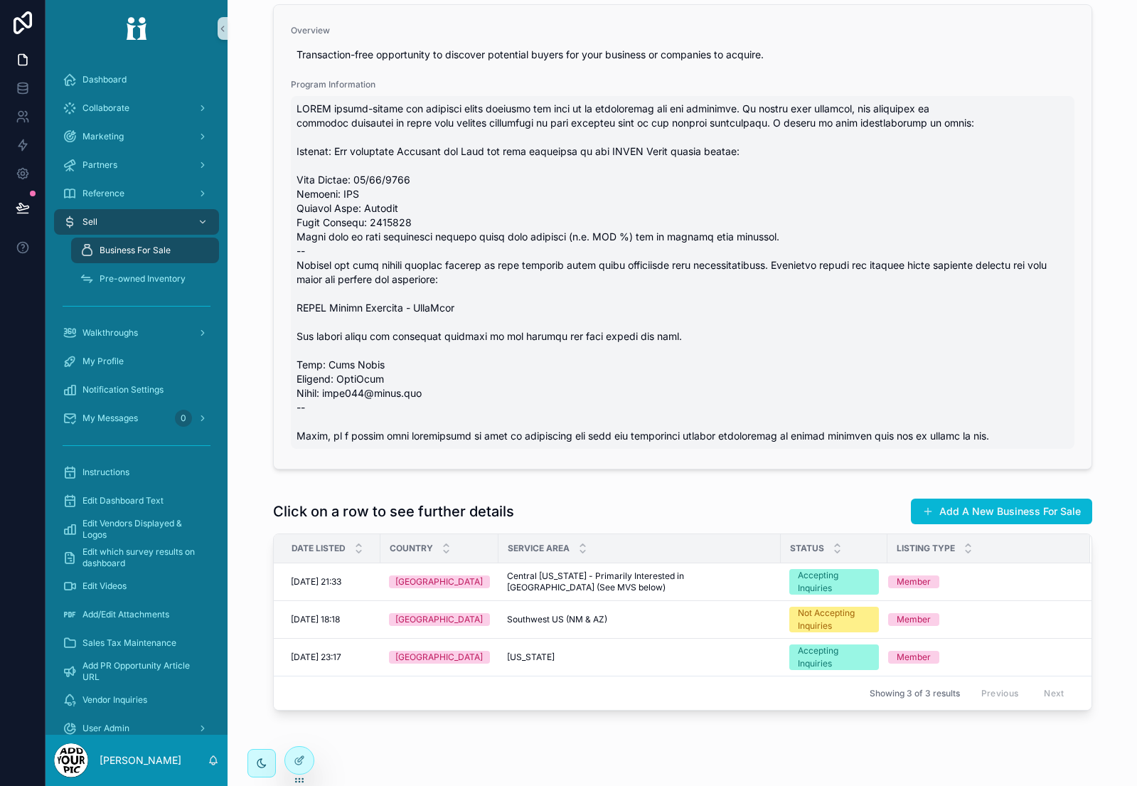
scroll to position [222, 0]
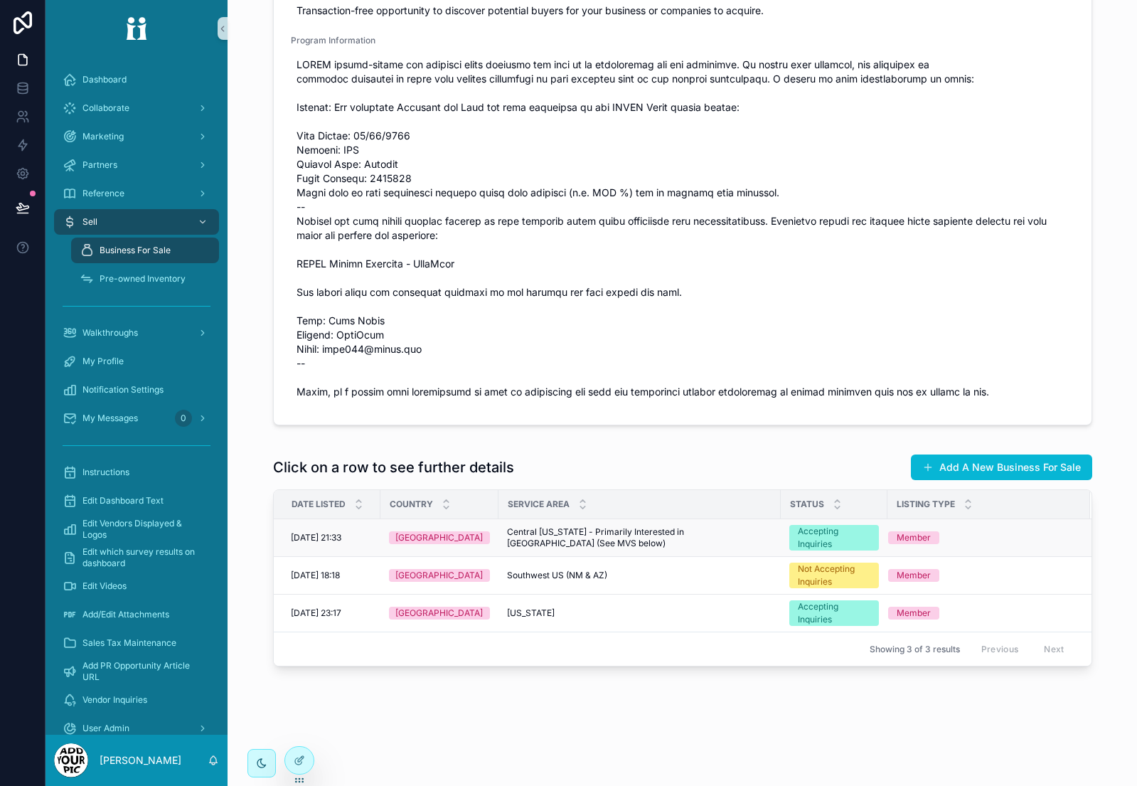
click at [472, 540] on div "[GEOGRAPHIC_DATA]" at bounding box center [439, 537] width 101 height 13
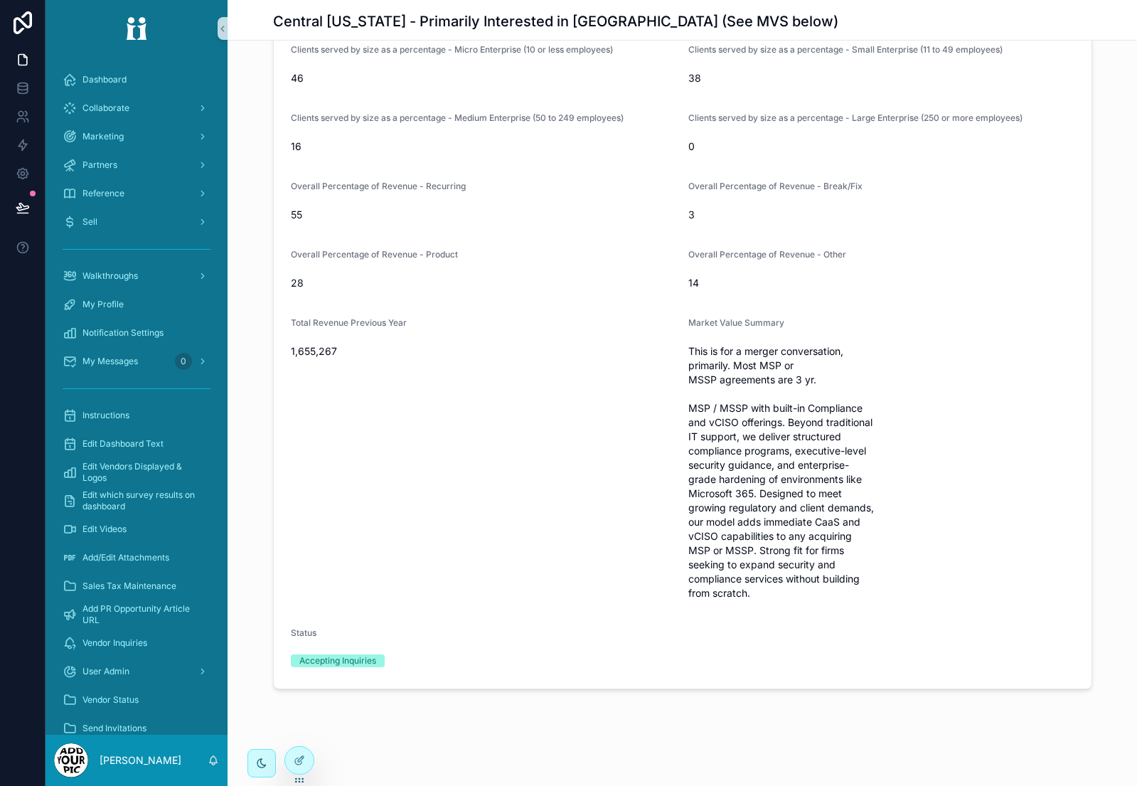
scroll to position [262, 0]
click at [148, 218] on div "Sell" at bounding box center [137, 221] width 148 height 23
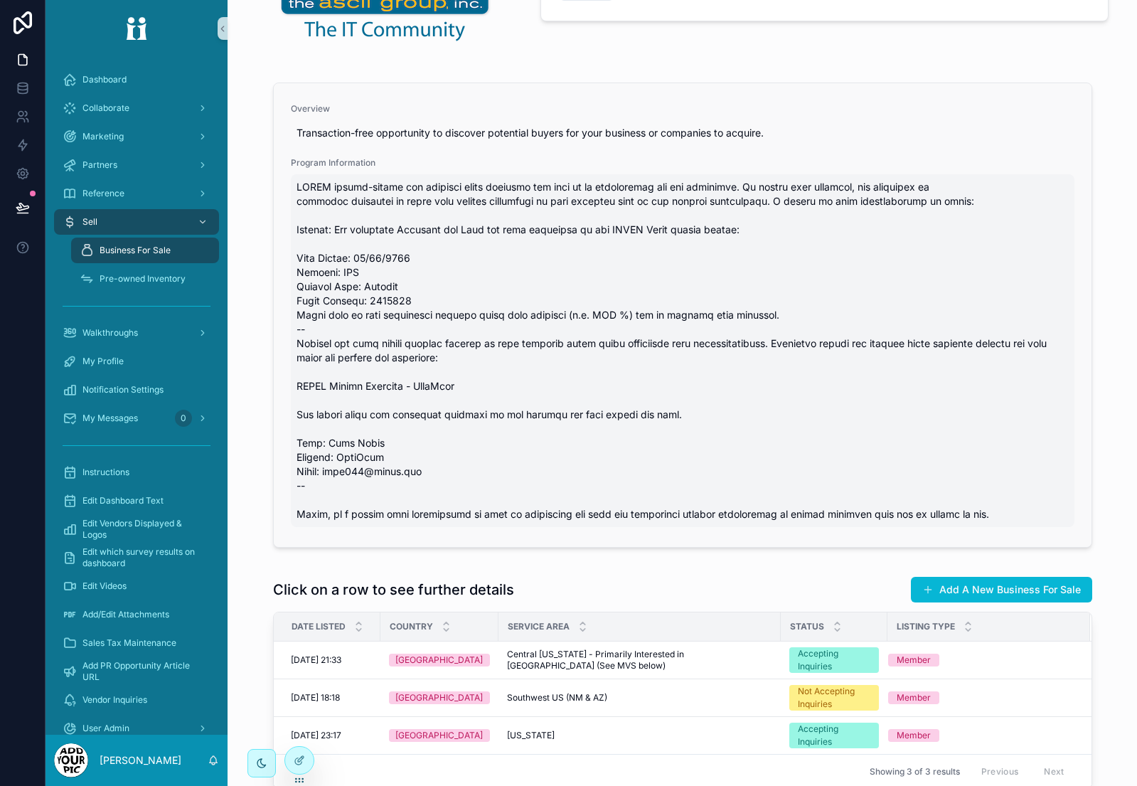
scroll to position [222, 0]
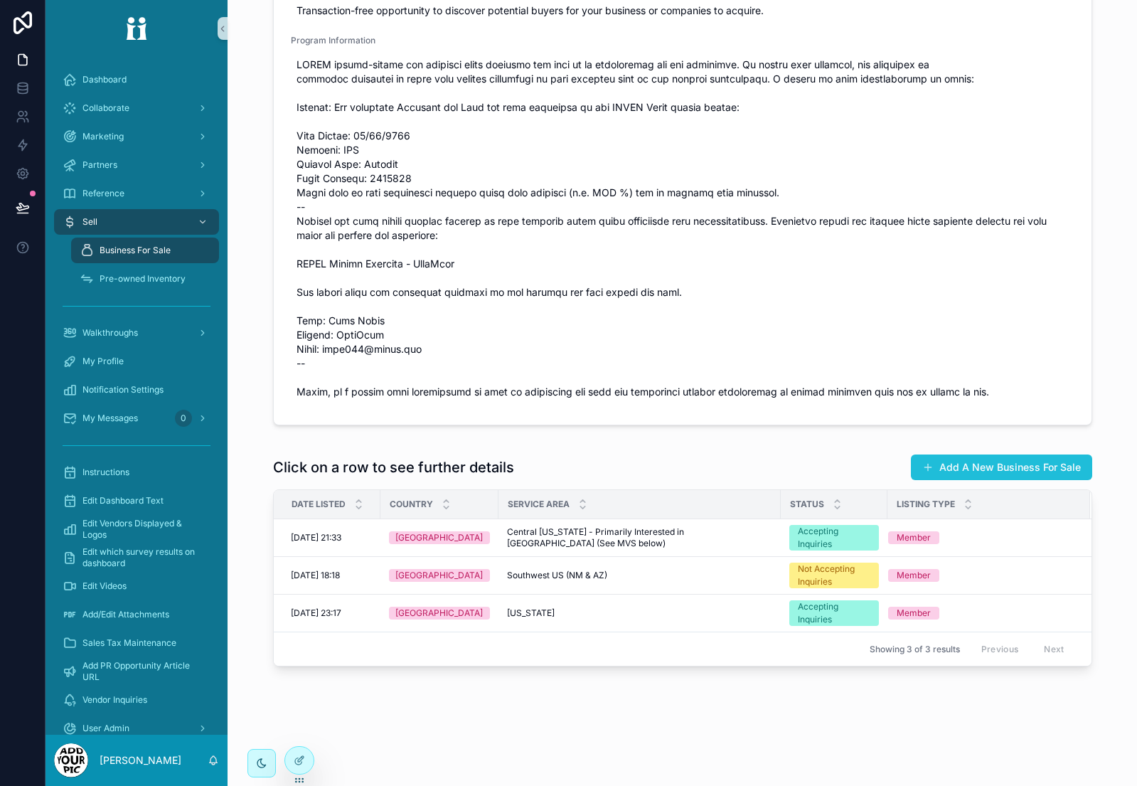
click at [966, 465] on button "Add A New Business For Sale" at bounding box center [1001, 467] width 181 height 26
